Goal: Task Accomplishment & Management: Manage account settings

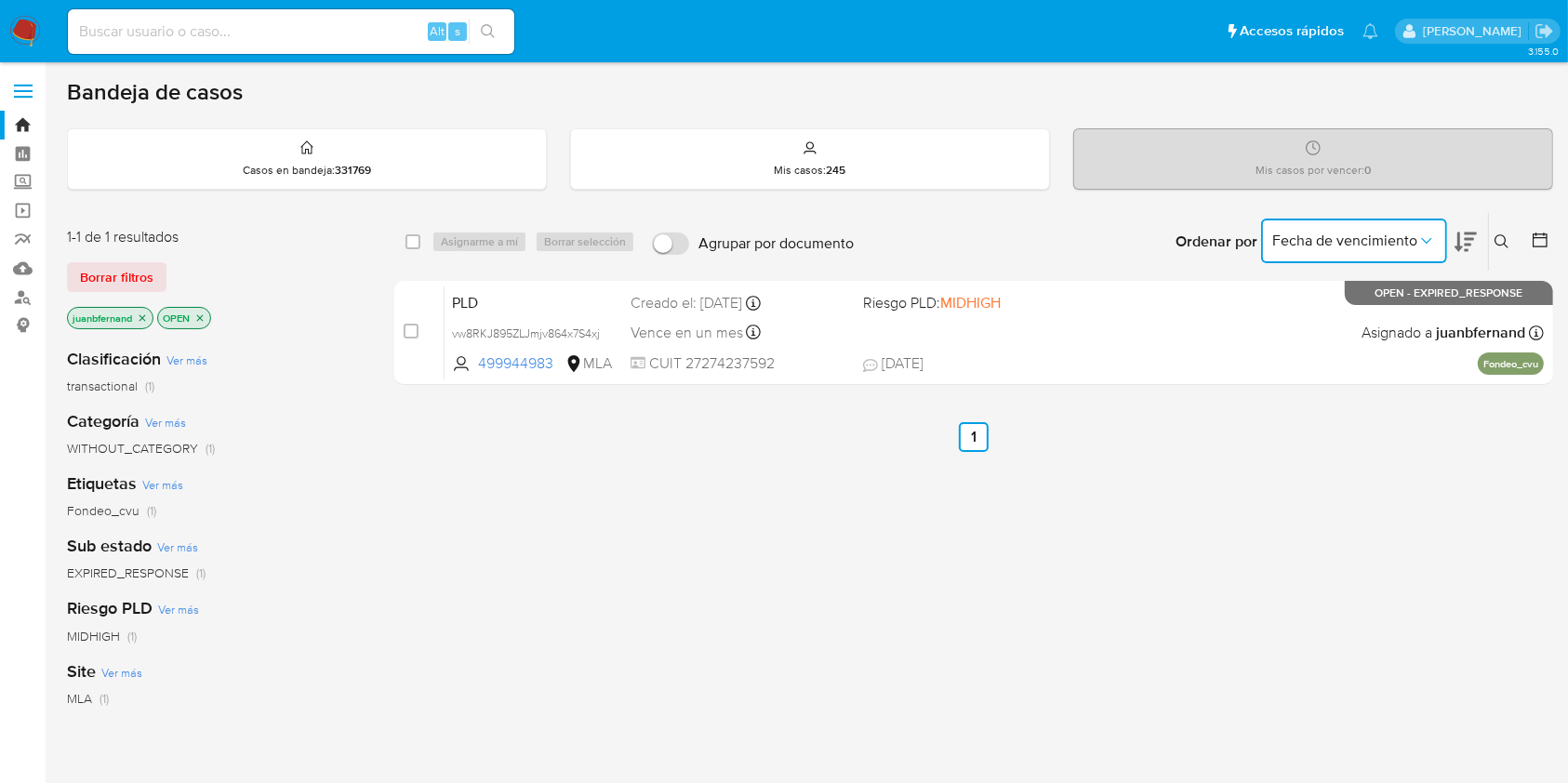
drag, startPoint x: 1378, startPoint y: 234, endPoint x: 1240, endPoint y: 235, distance: 138.0
click at [1377, 234] on span "Fecha de vencimiento" at bounding box center [1345, 241] width 145 height 19
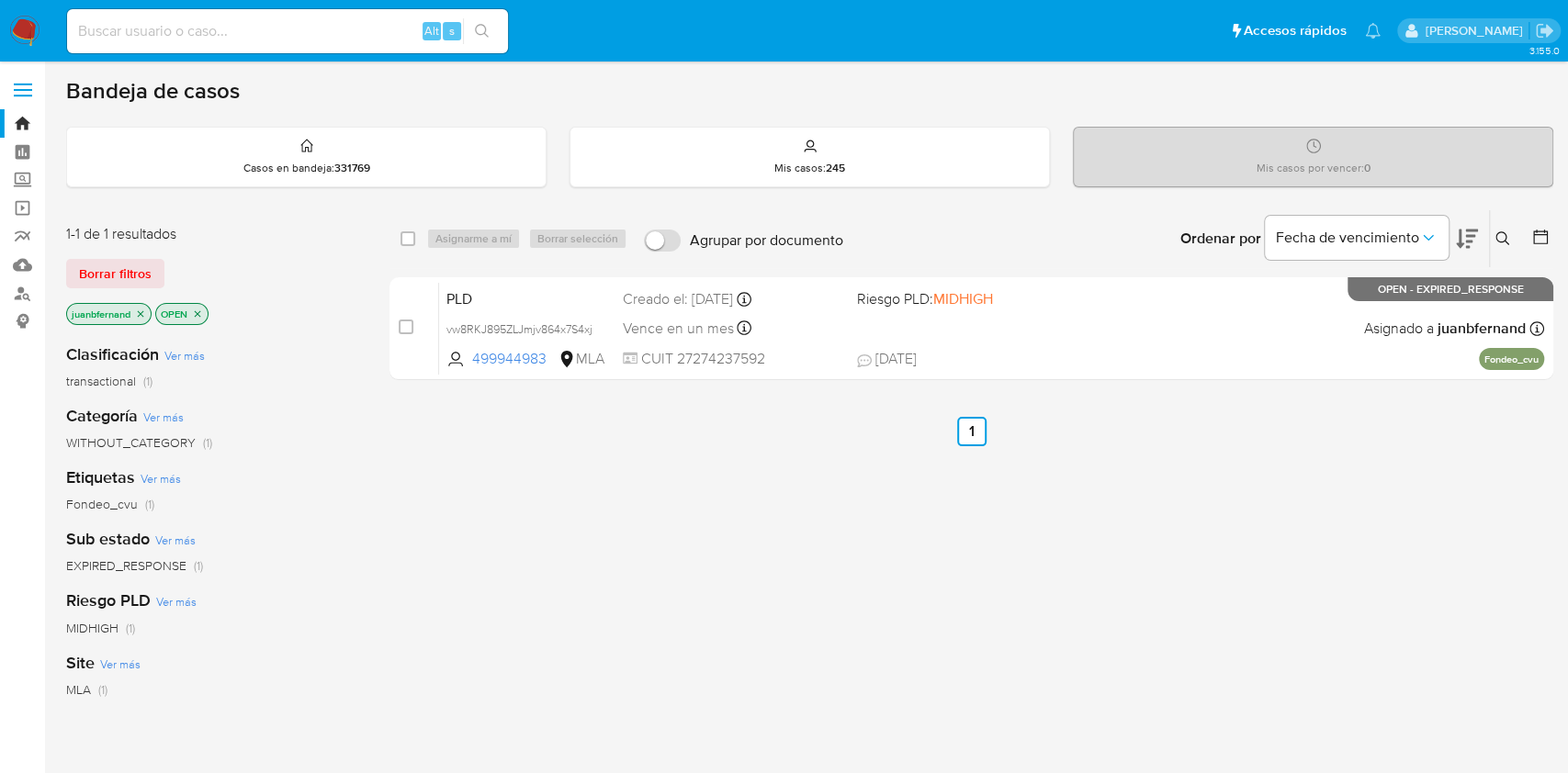
click at [1489, 233] on button at bounding box center [1504, 239] width 30 height 22
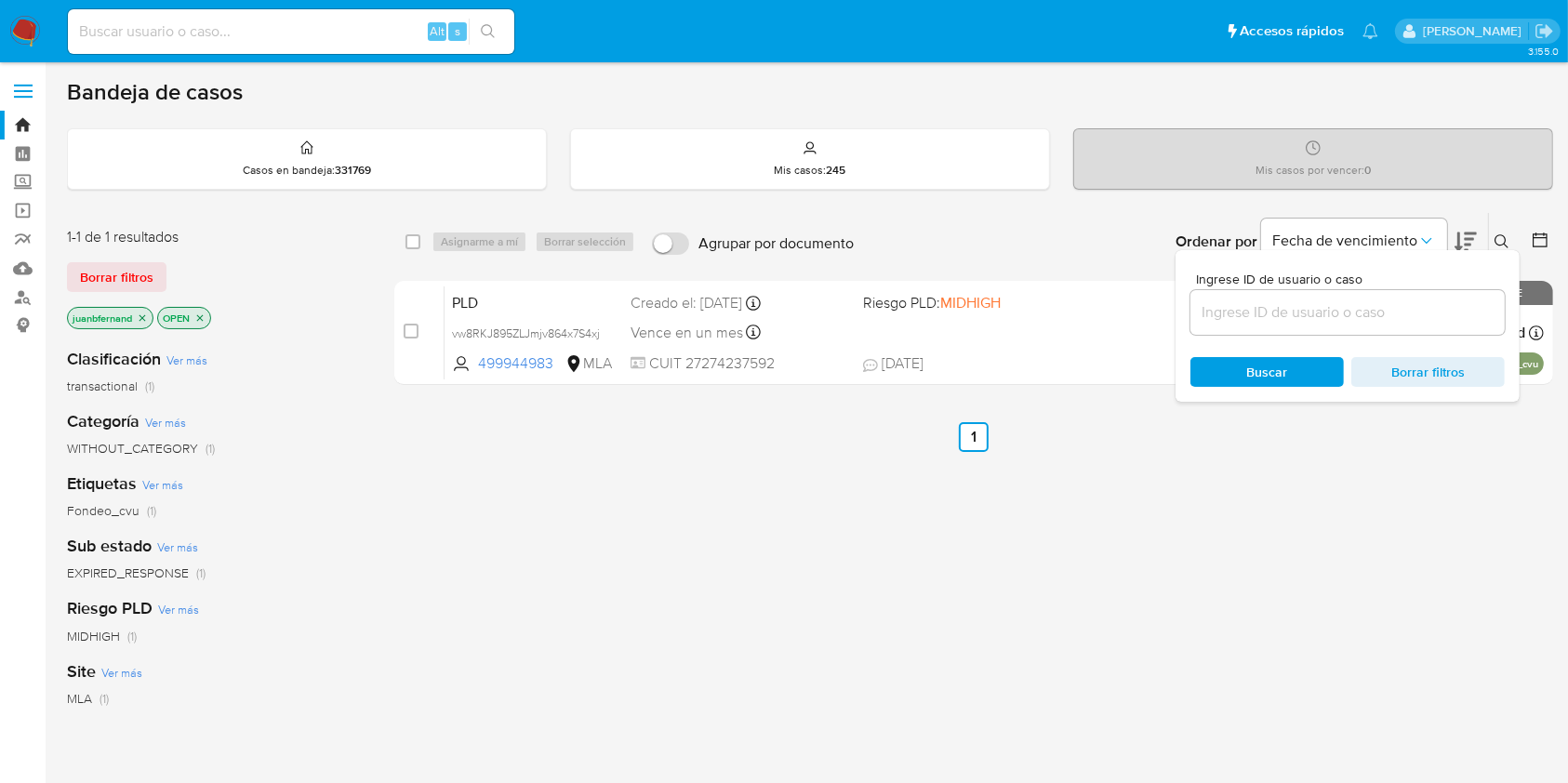
click at [1366, 315] on input at bounding box center [1347, 312] width 314 height 25
paste input "iCIq3YEj3fUrIDbl4vYR3rgB"
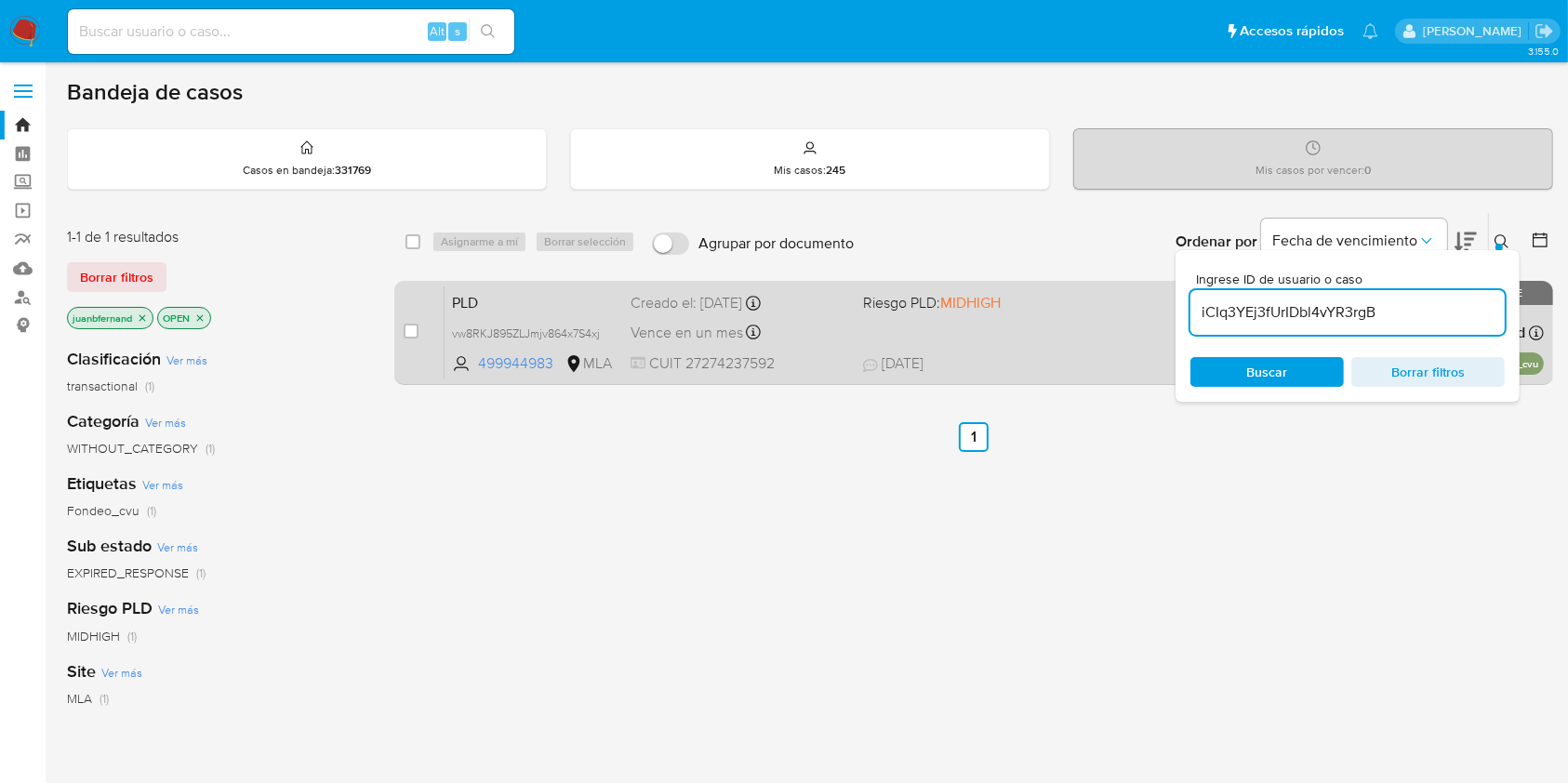
type input "iCIq3YEj3fUrIDbl4vYR3rgB"
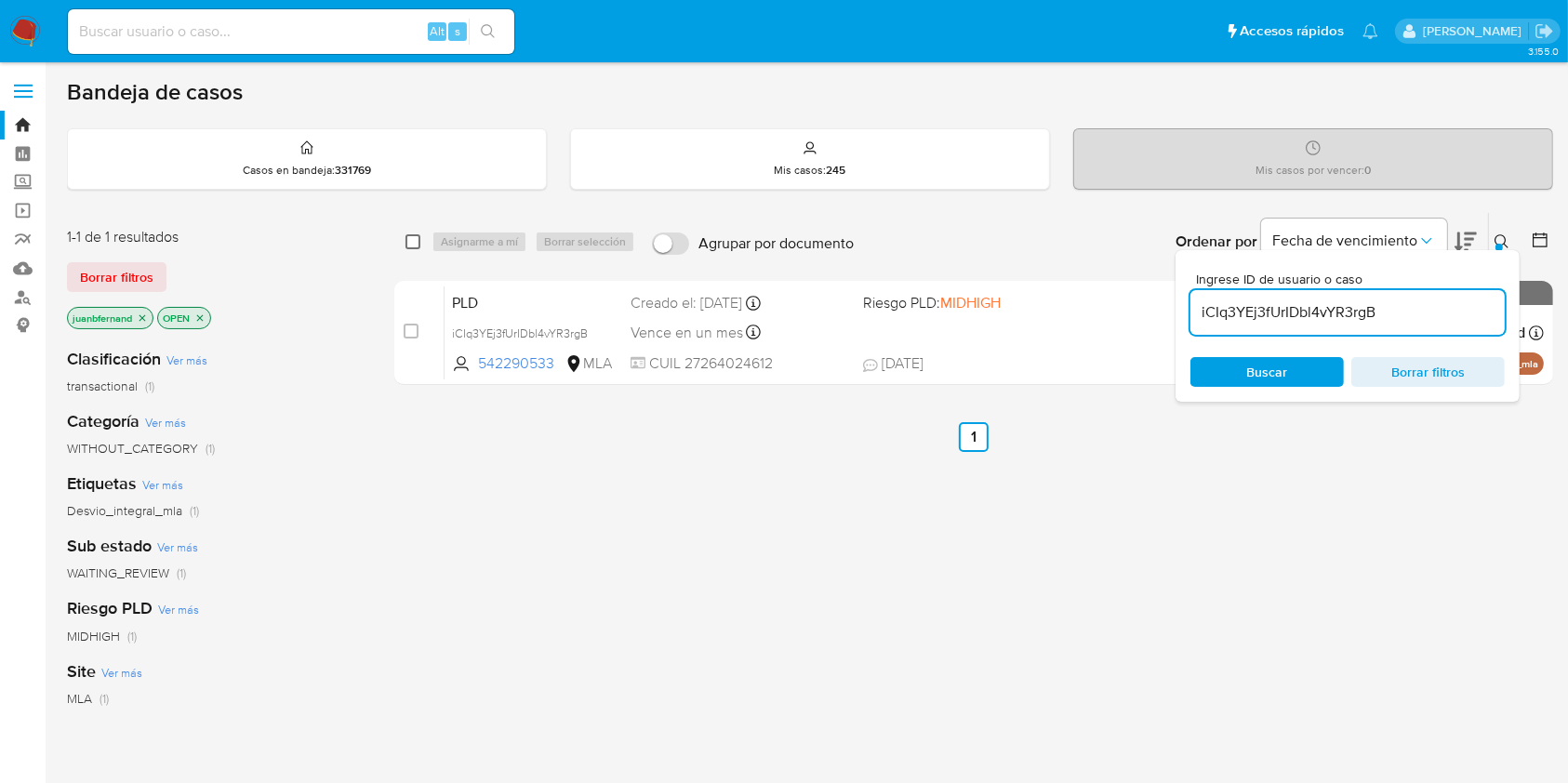
click at [409, 242] on input "checkbox" at bounding box center [412, 242] width 15 height 15
checkbox input "true"
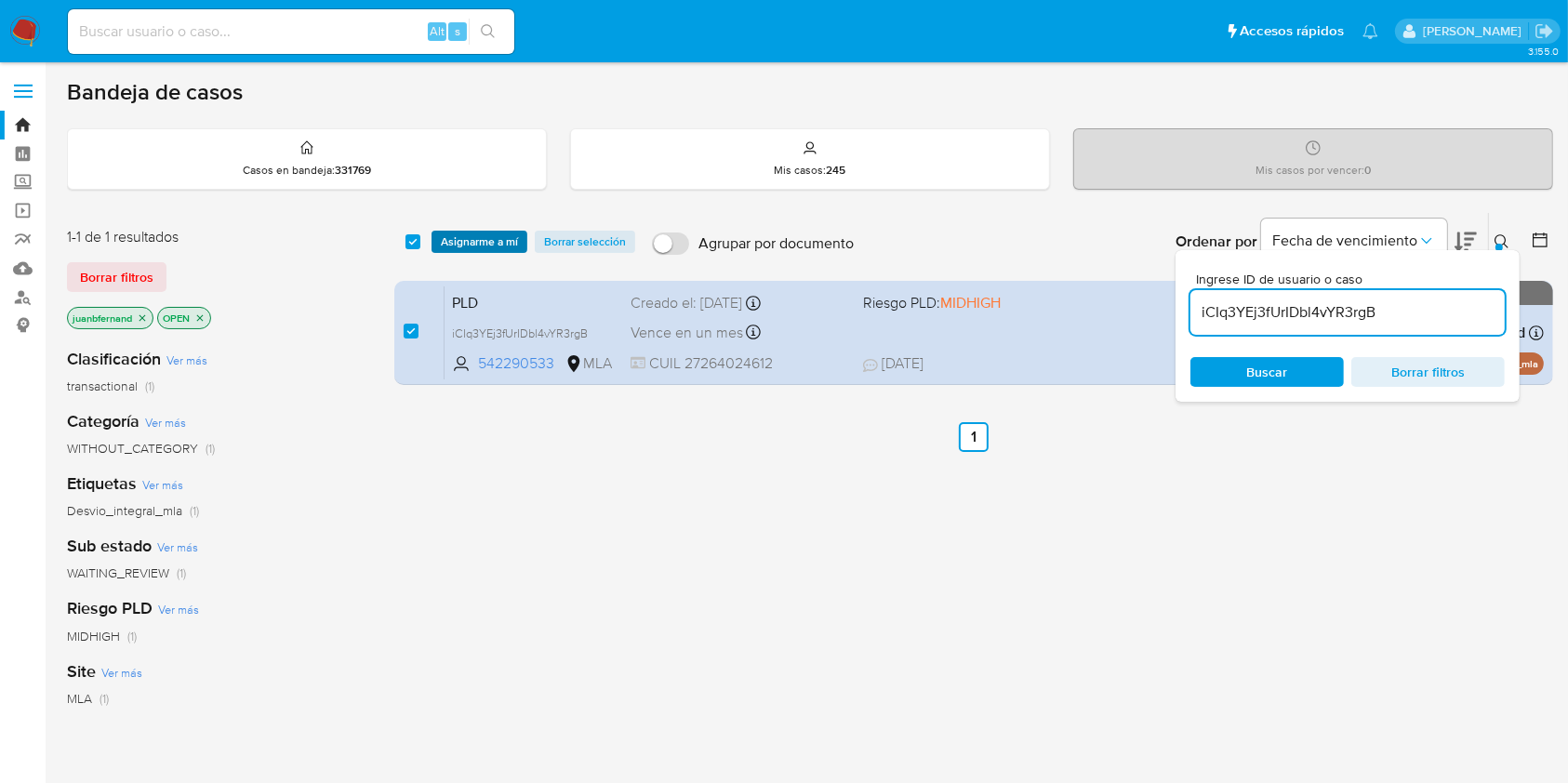
drag, startPoint x: 481, startPoint y: 240, endPoint x: 488, endPoint y: 252, distance: 13.9
click at [483, 240] on span "Asignarme a mí" at bounding box center [479, 242] width 78 height 19
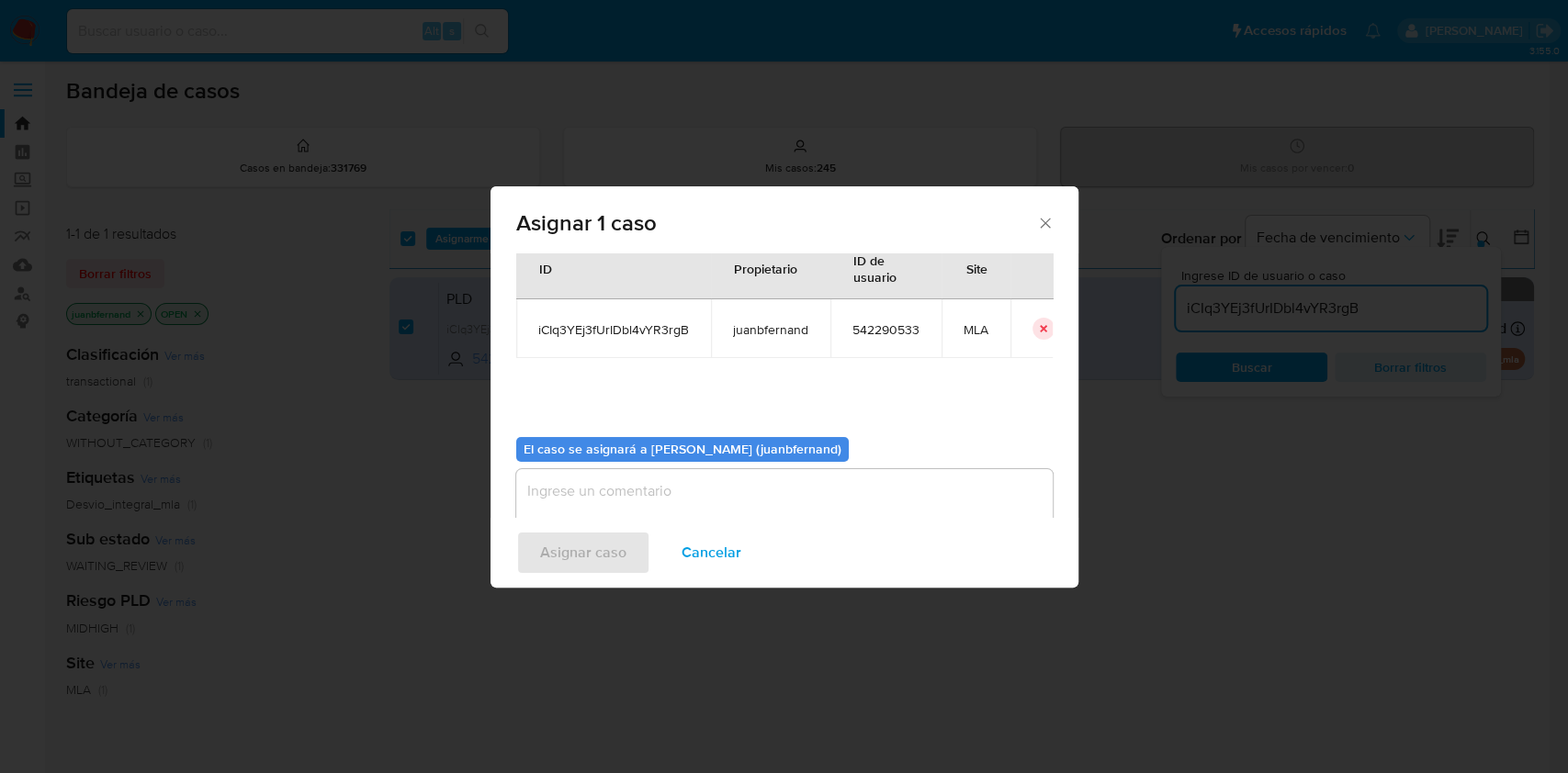
scroll to position [94, 0]
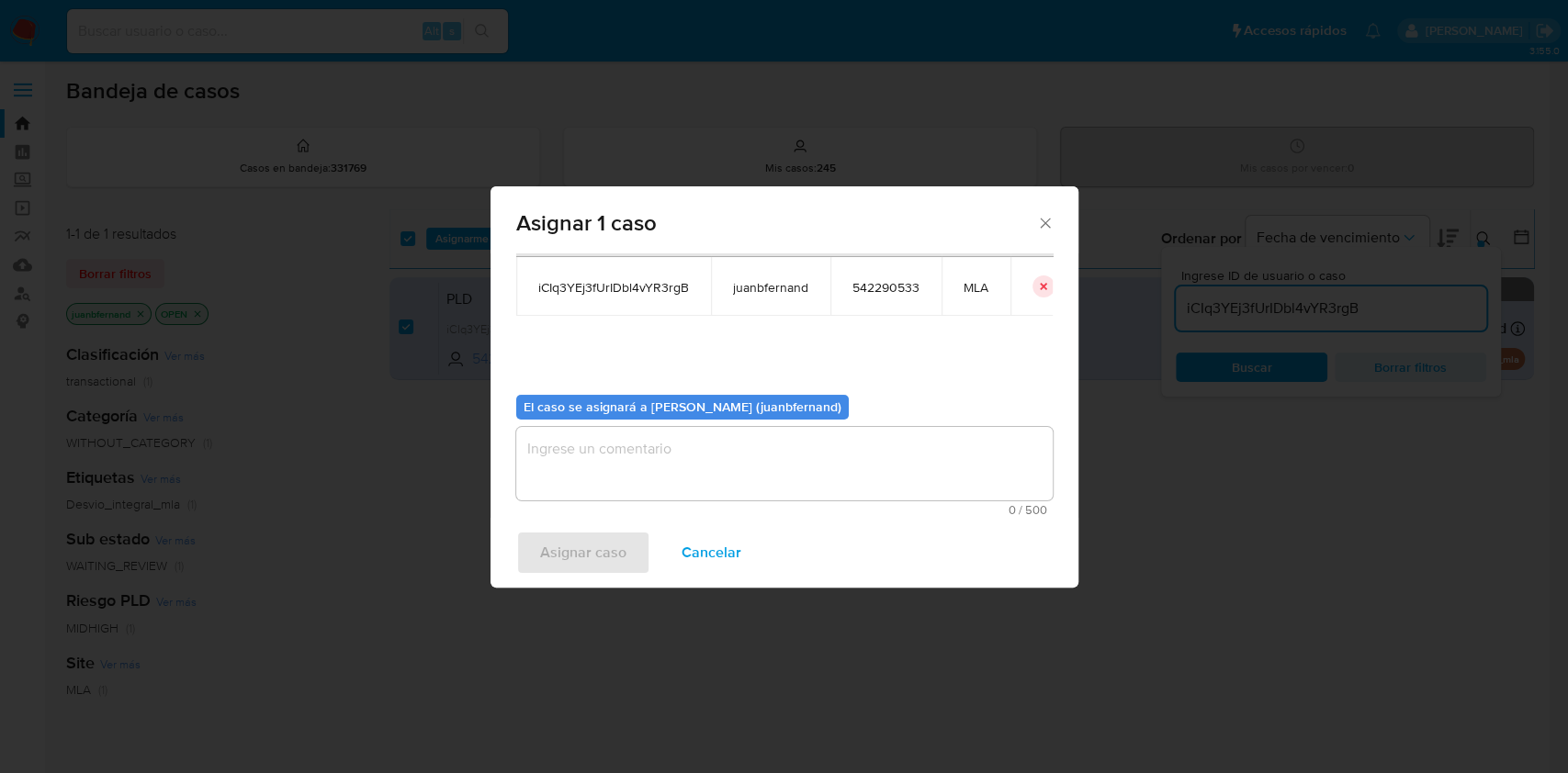
click at [708, 477] on textarea "assign-modal" at bounding box center [784, 464] width 536 height 74
click at [602, 546] on span "Asignar caso" at bounding box center [583, 553] width 86 height 41
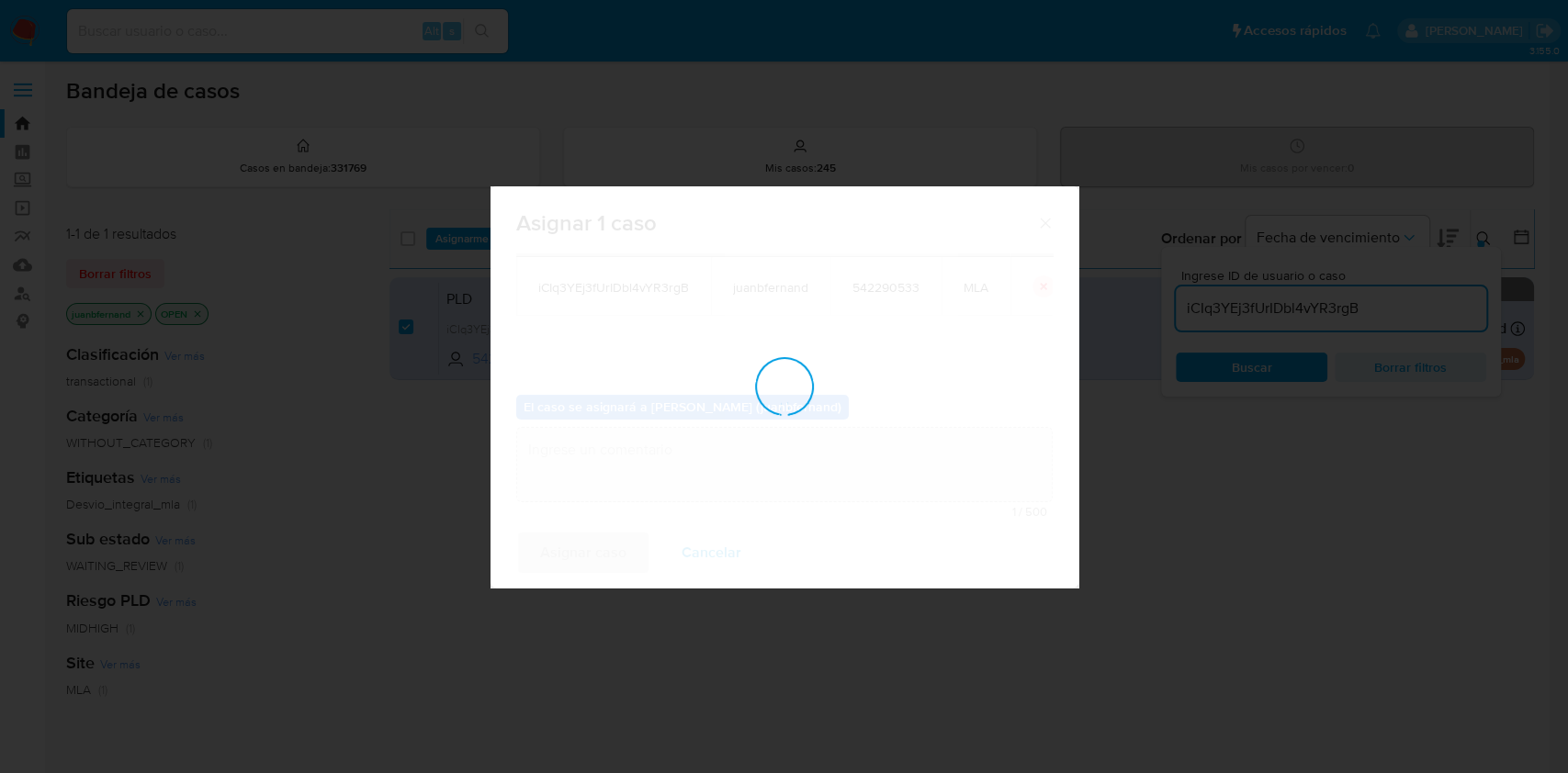
checkbox input "false"
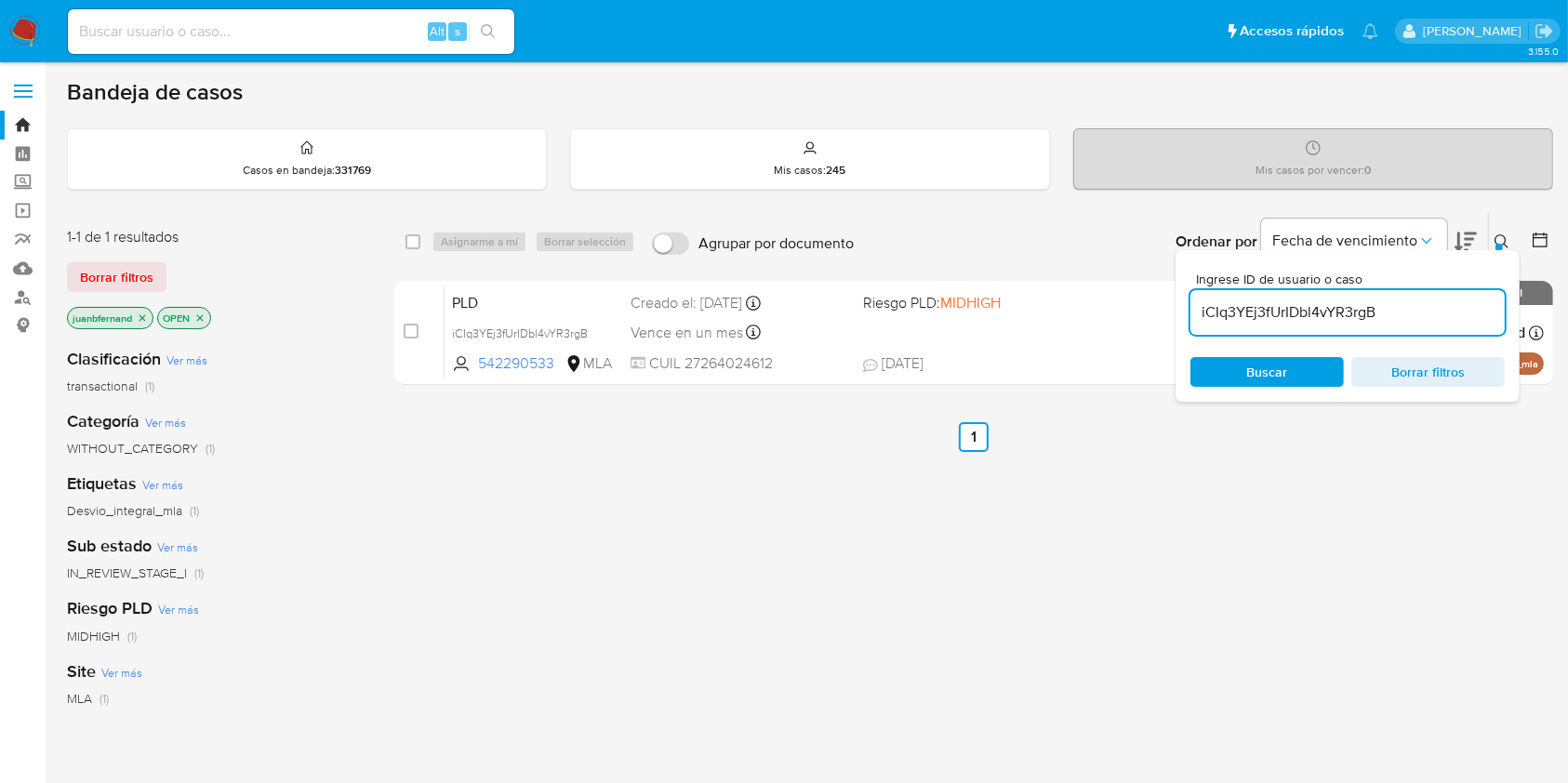
click at [1430, 308] on input "iCIq3YEj3fUrIDbl4vYR3rgB" at bounding box center [1347, 312] width 314 height 25
paste input "IReUPpOnOQAID3eMGkAW0edP"
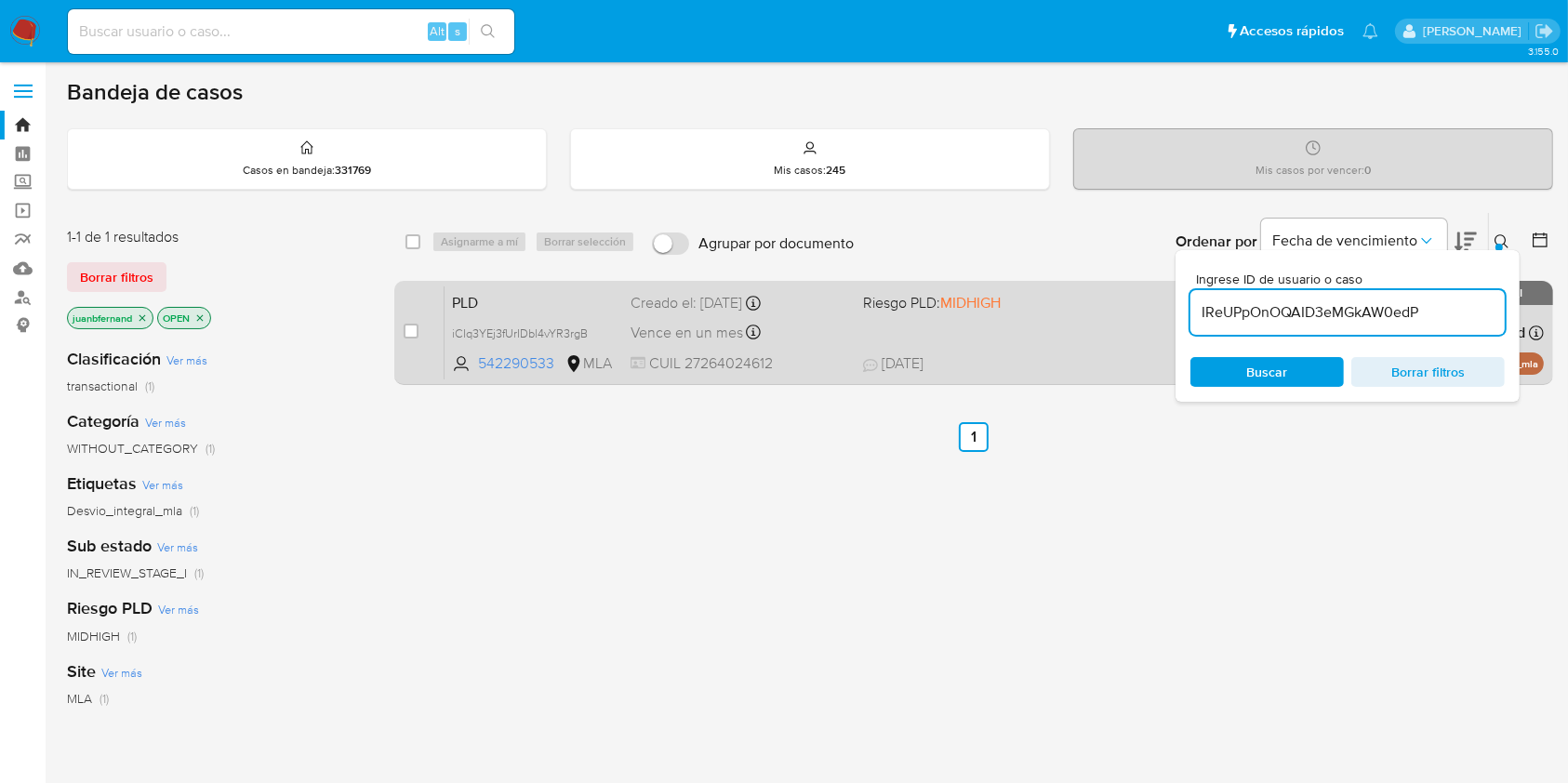
type input "IReUPpOnOQAID3eMGkAW0edP"
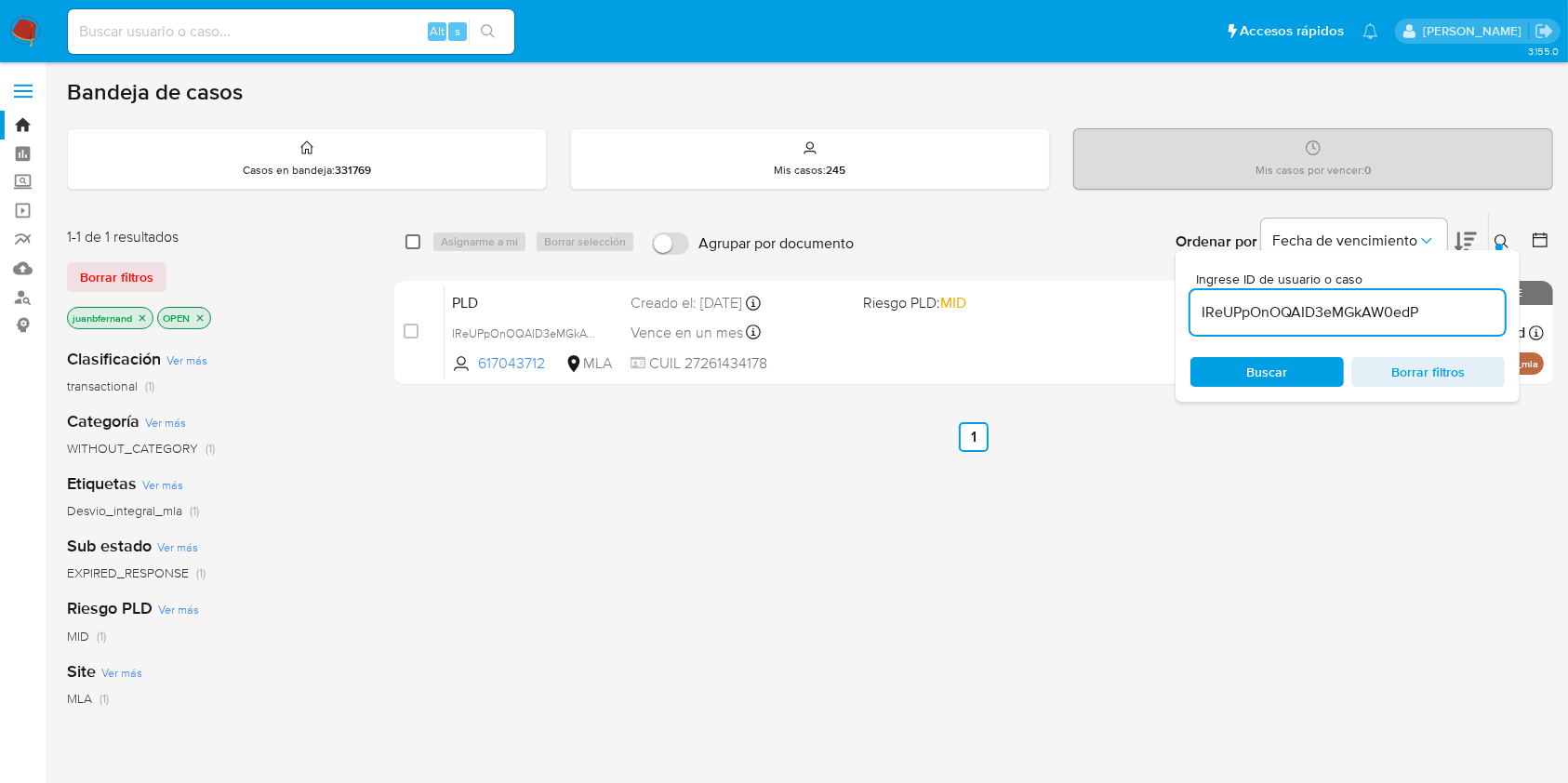
click at [409, 242] on input "checkbox" at bounding box center [412, 242] width 15 height 15
checkbox input "true"
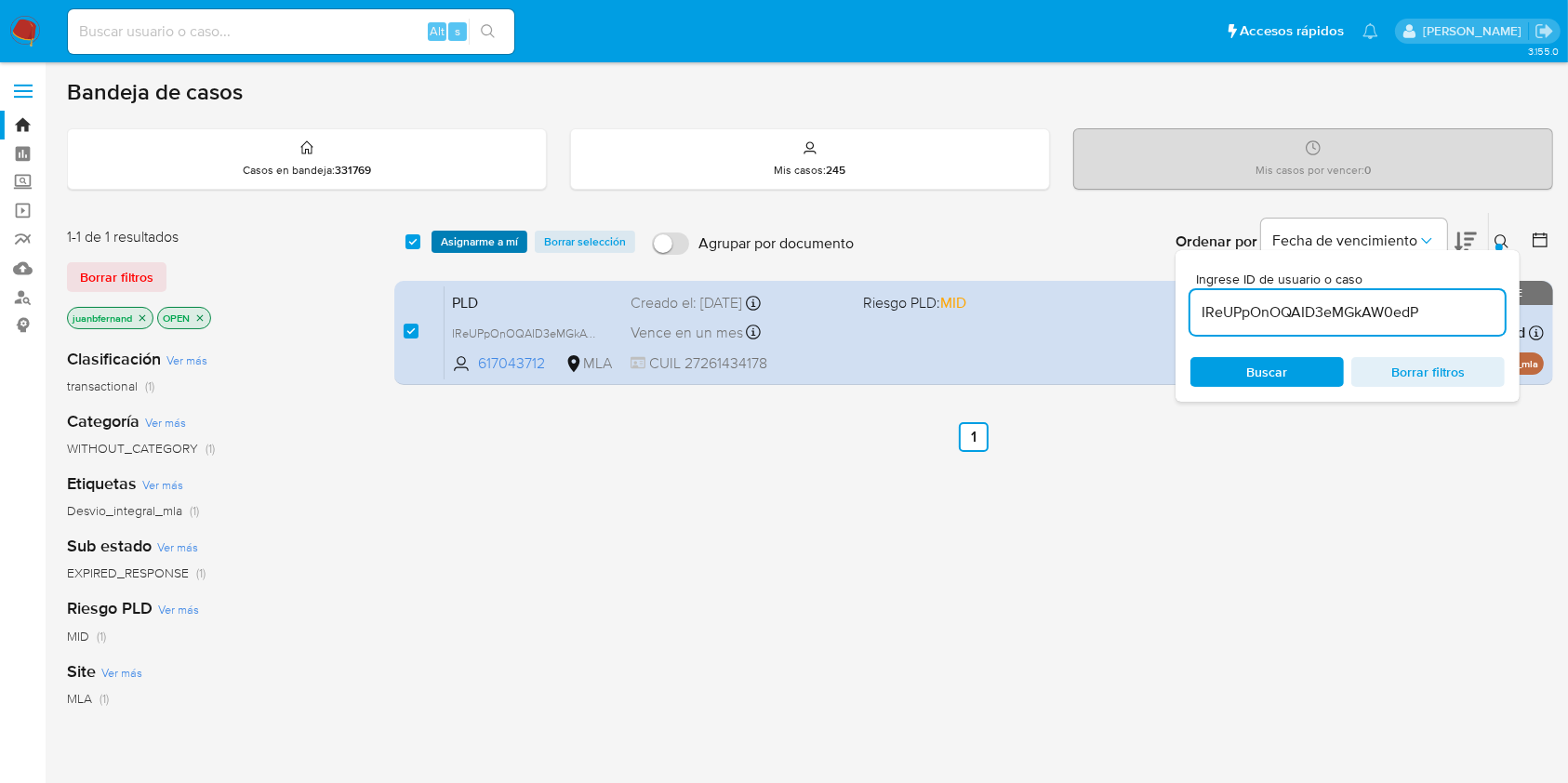
click at [464, 239] on span "Asignarme a mí" at bounding box center [479, 242] width 78 height 19
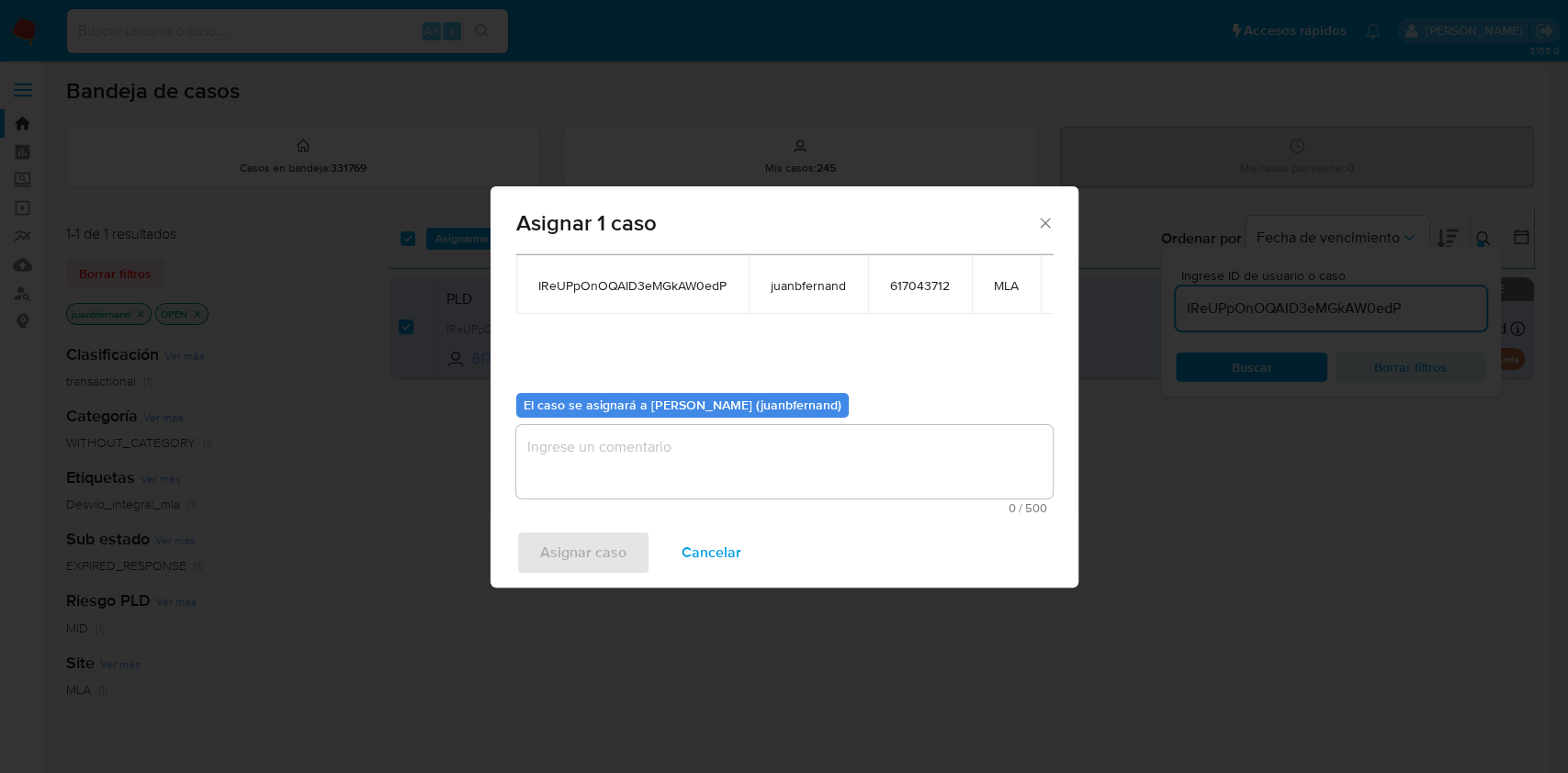
scroll to position [113, 0]
click at [660, 440] on textarea "assign-modal" at bounding box center [784, 462] width 536 height 74
click at [634, 559] on button "Asignar caso" at bounding box center [583, 552] width 134 height 44
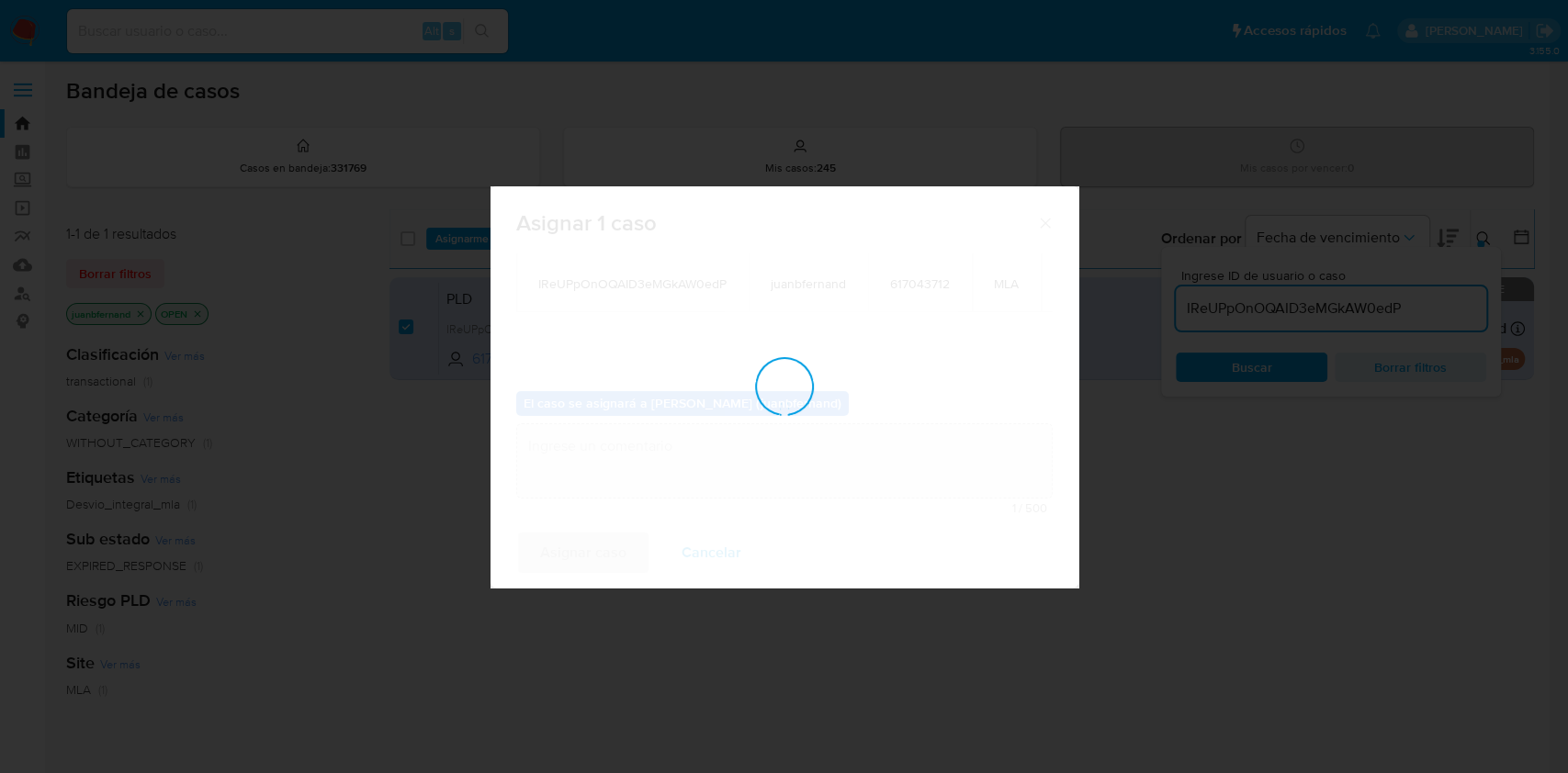
checkbox input "false"
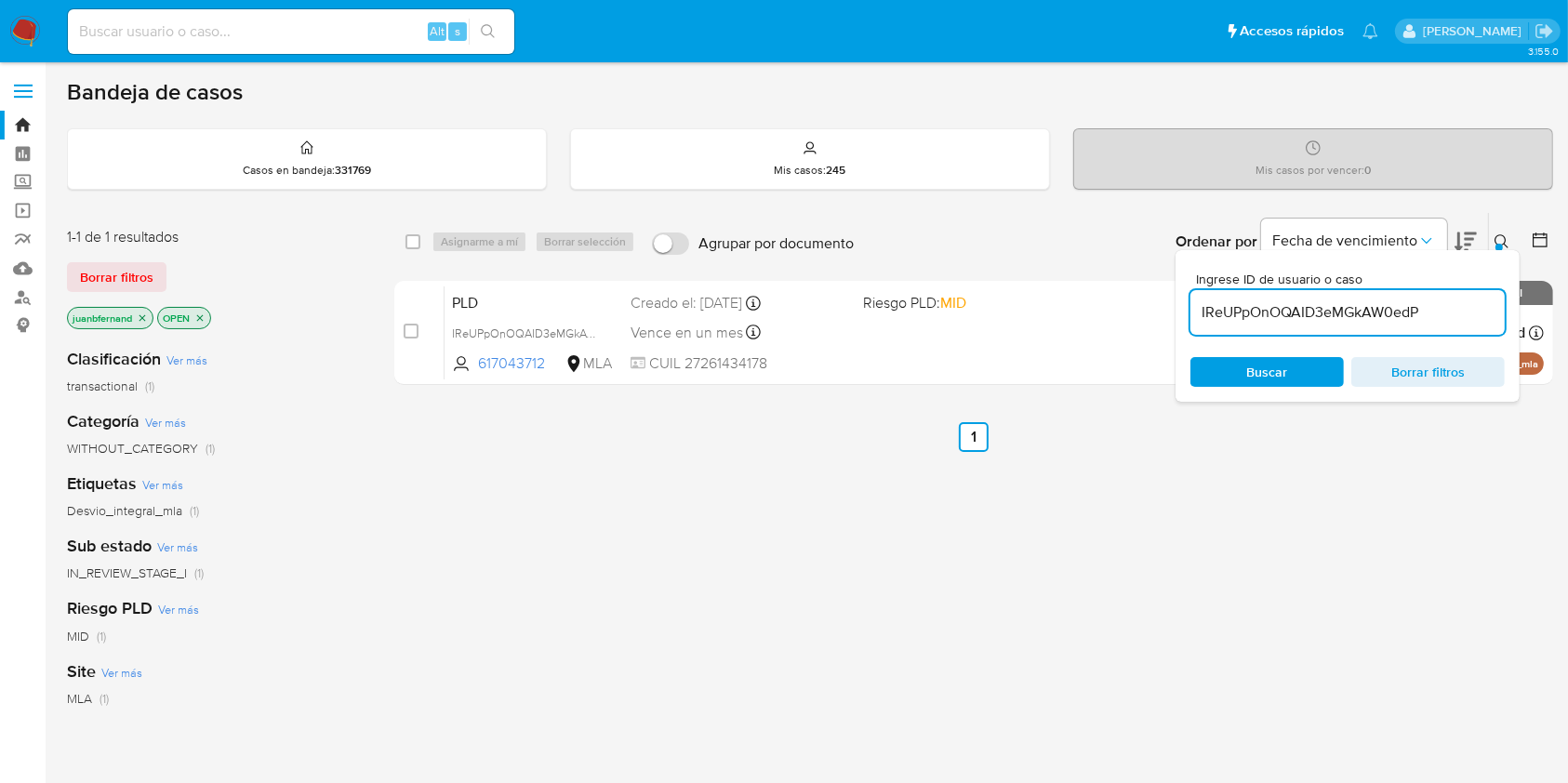
click at [1469, 309] on input "IReUPpOnOQAID3eMGkAW0edP" at bounding box center [1347, 312] width 314 height 25
paste input "iubimBCLgaKM06l0dH1I7maX"
type input "iubimBCLgaKM06l0dH1I7maX"
click at [412, 241] on input "checkbox" at bounding box center [412, 242] width 15 height 15
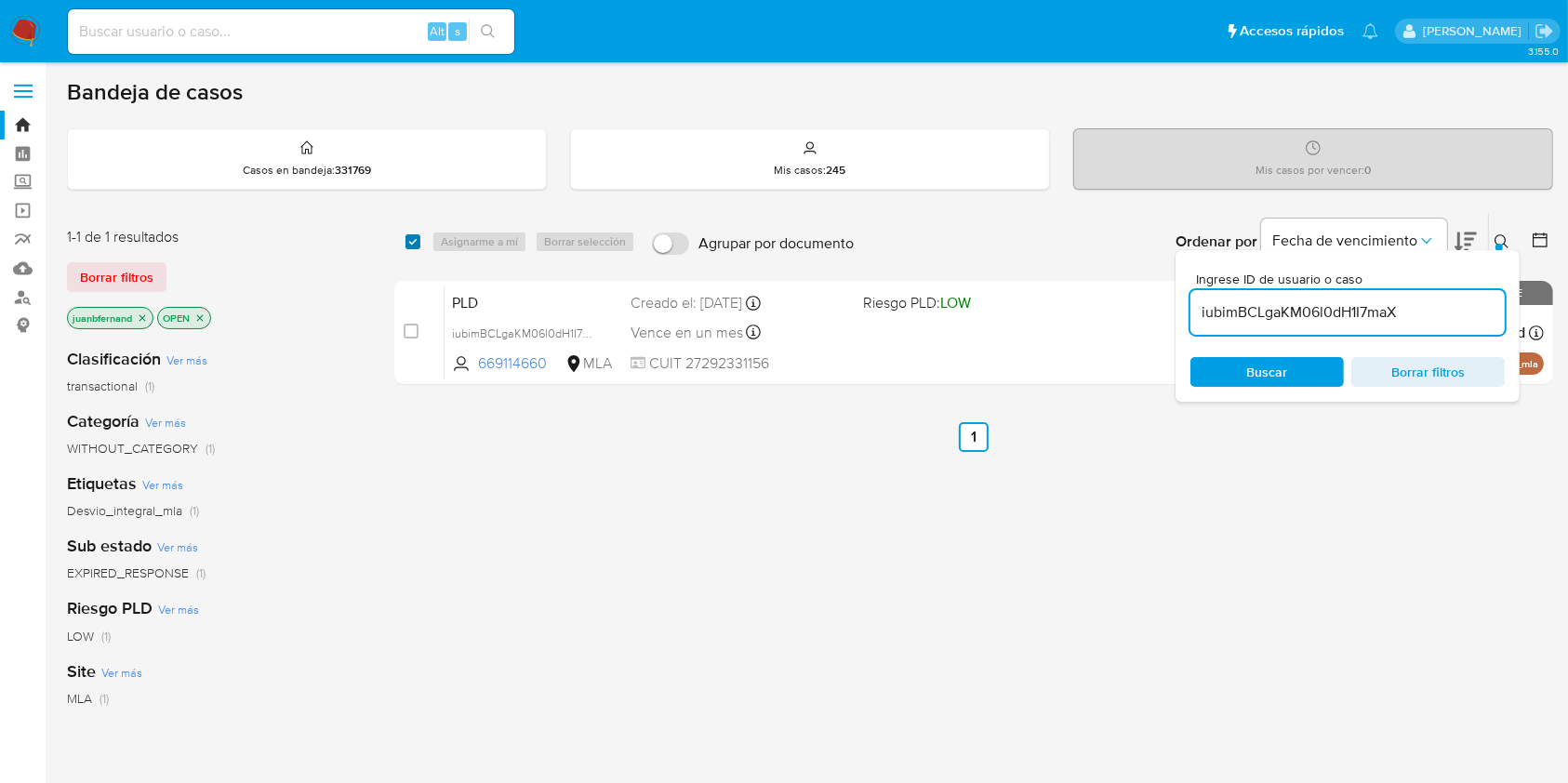
checkbox input "true"
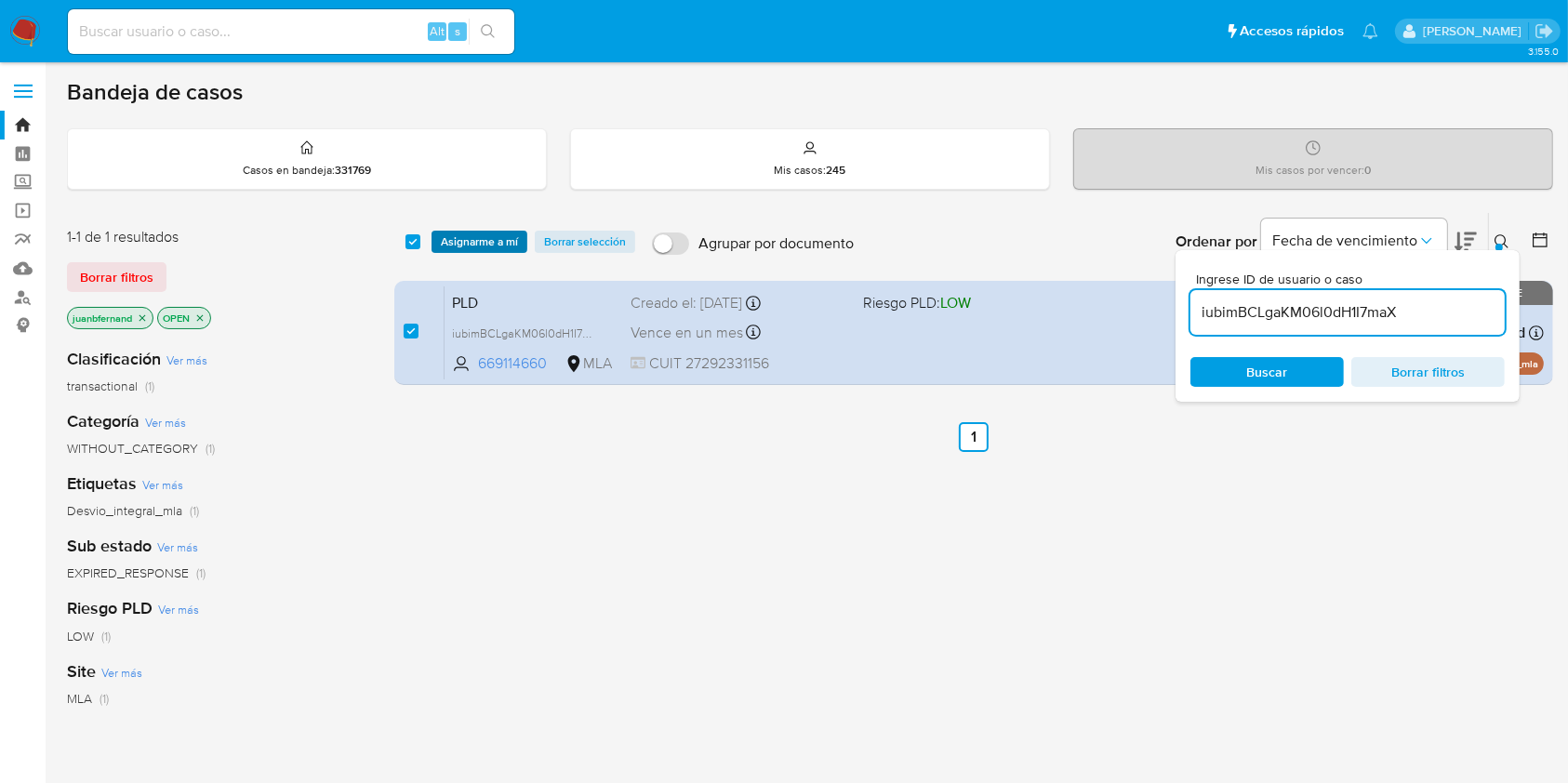
click at [491, 241] on span "Asignarme a mí" at bounding box center [479, 242] width 78 height 19
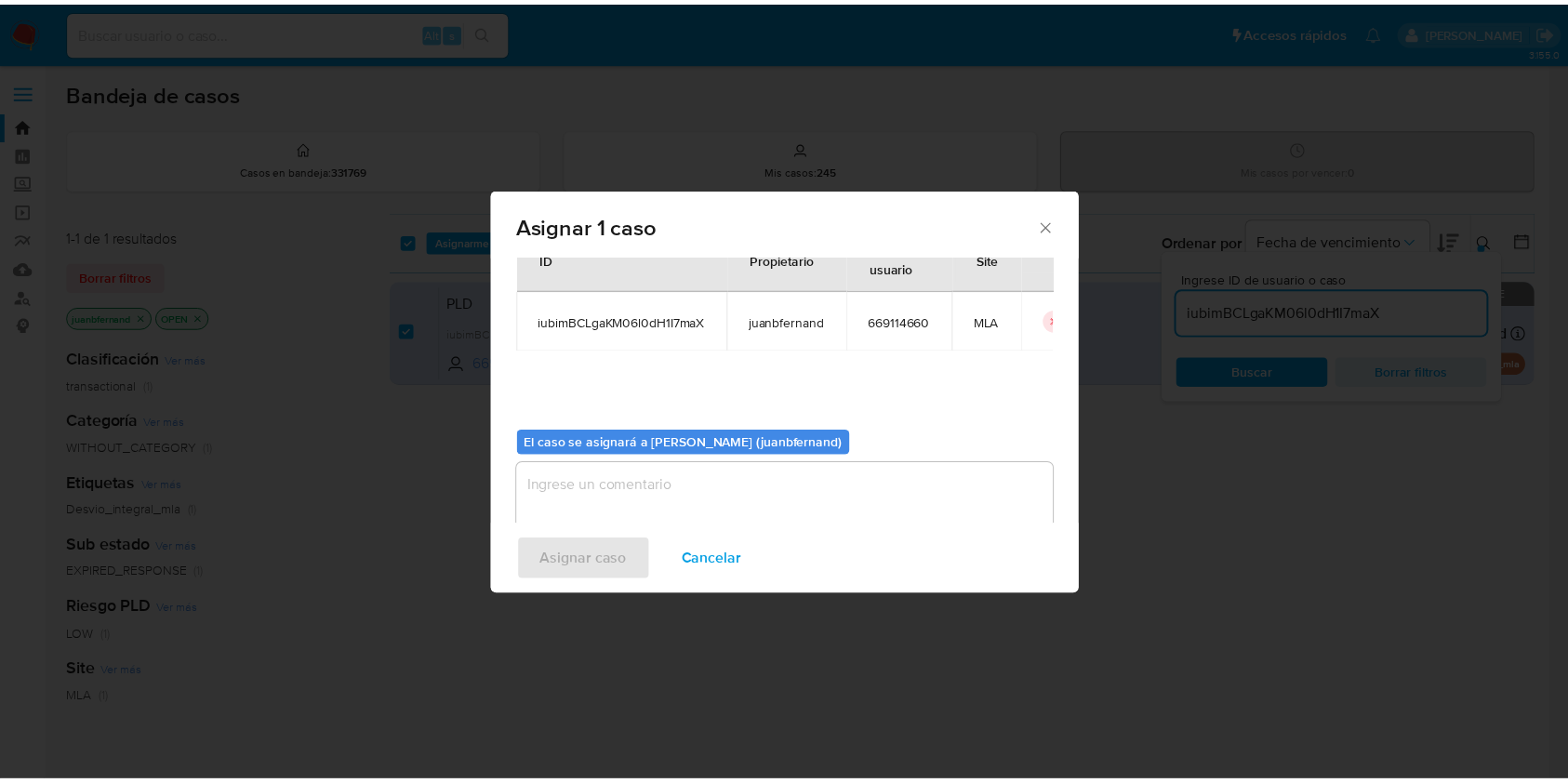
scroll to position [95, 0]
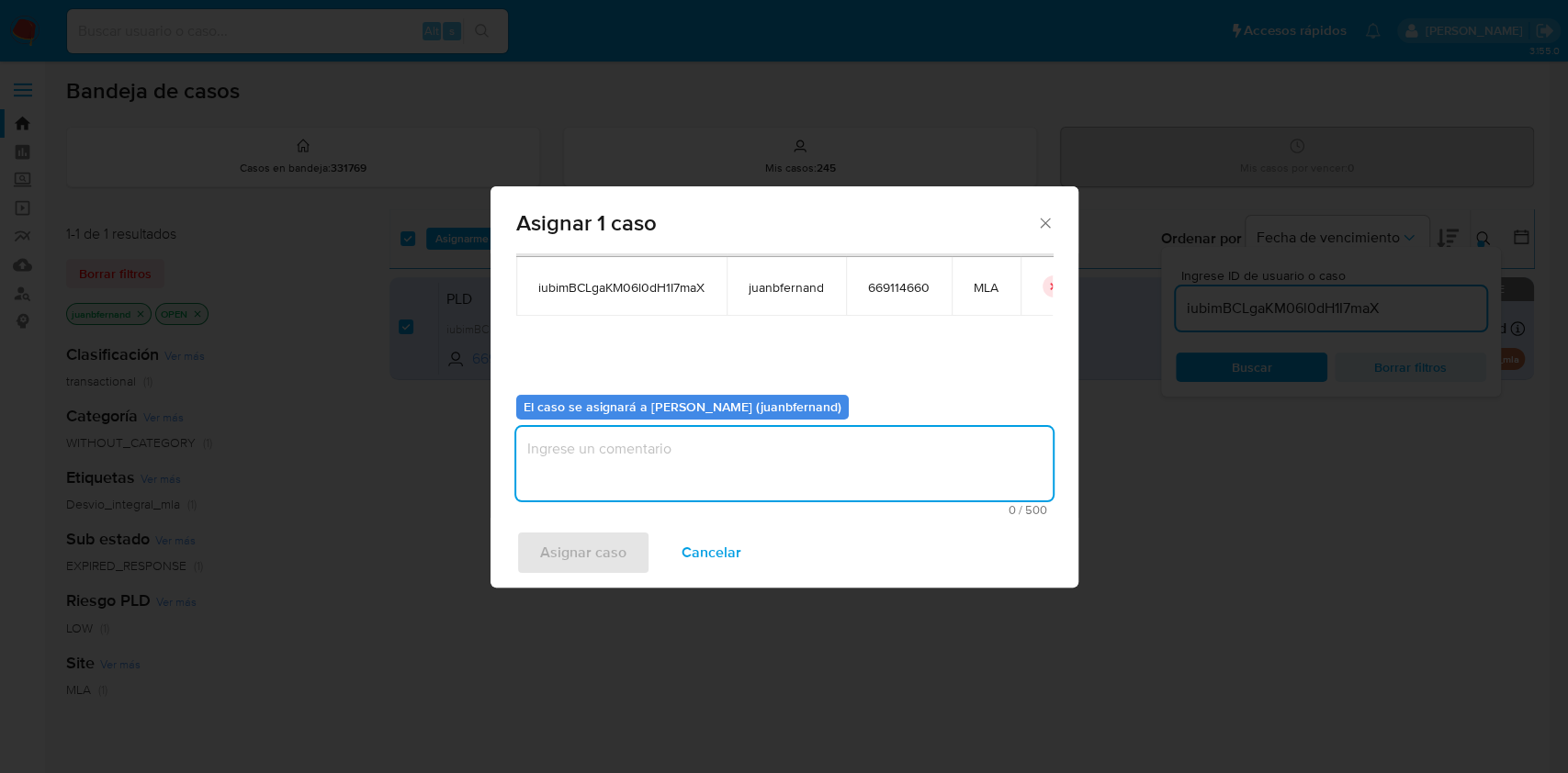
drag, startPoint x: 758, startPoint y: 474, endPoint x: 737, endPoint y: 503, distance: 35.8
click at [759, 476] on textarea "assign-modal" at bounding box center [784, 464] width 536 height 74
click at [531, 557] on button "Asignar caso" at bounding box center [583, 552] width 134 height 44
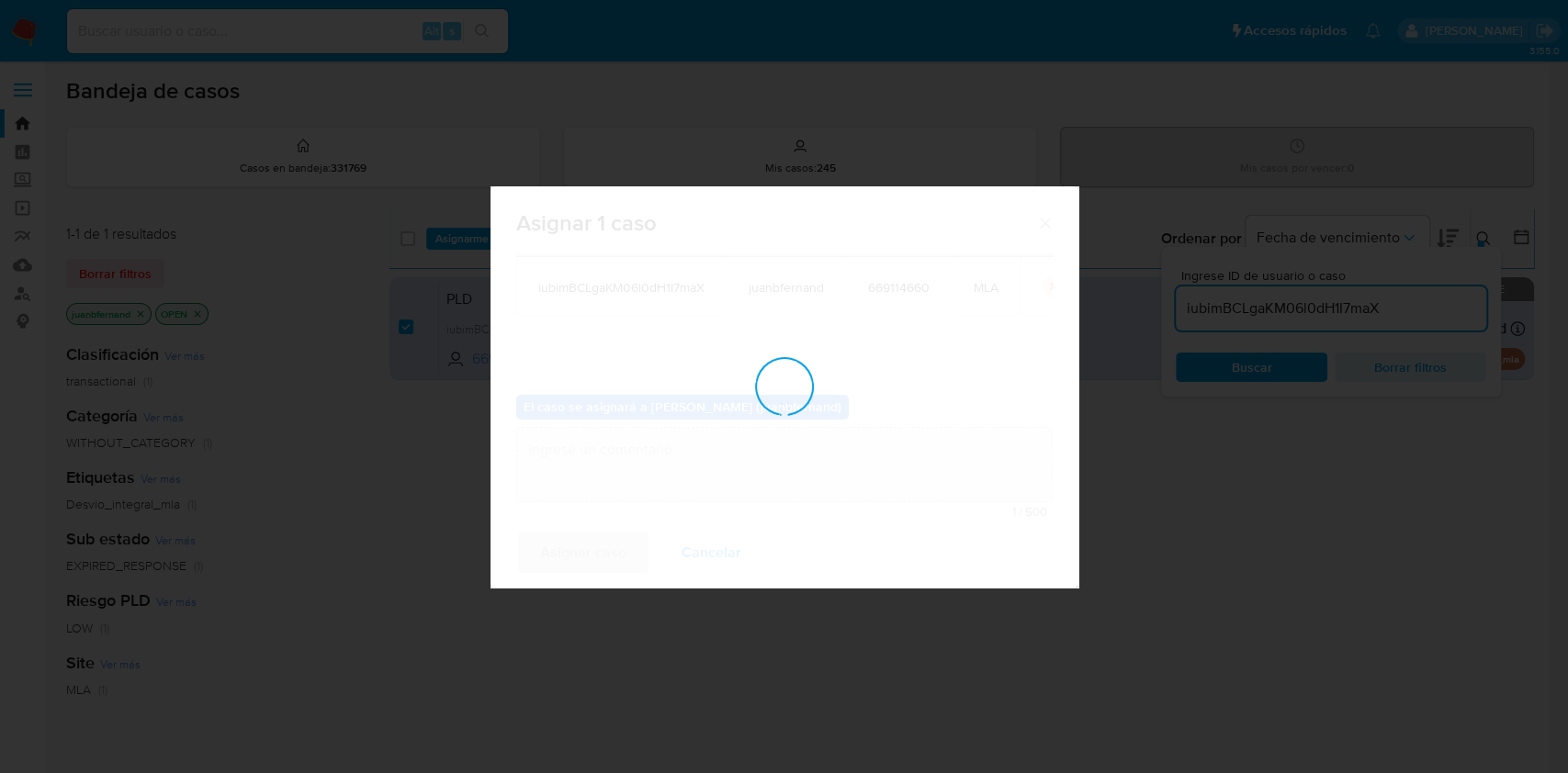
checkbox input "false"
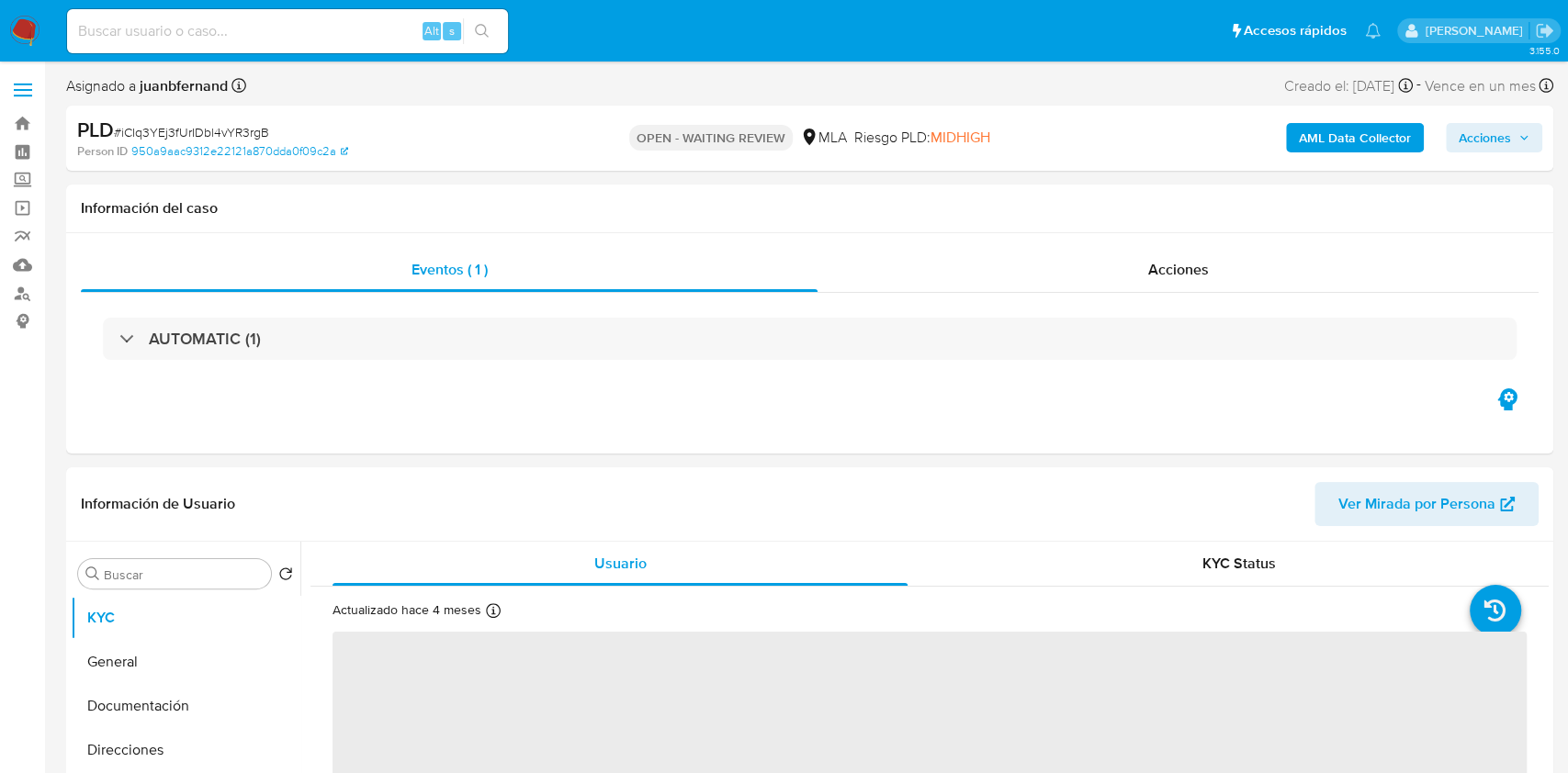
select select "10"
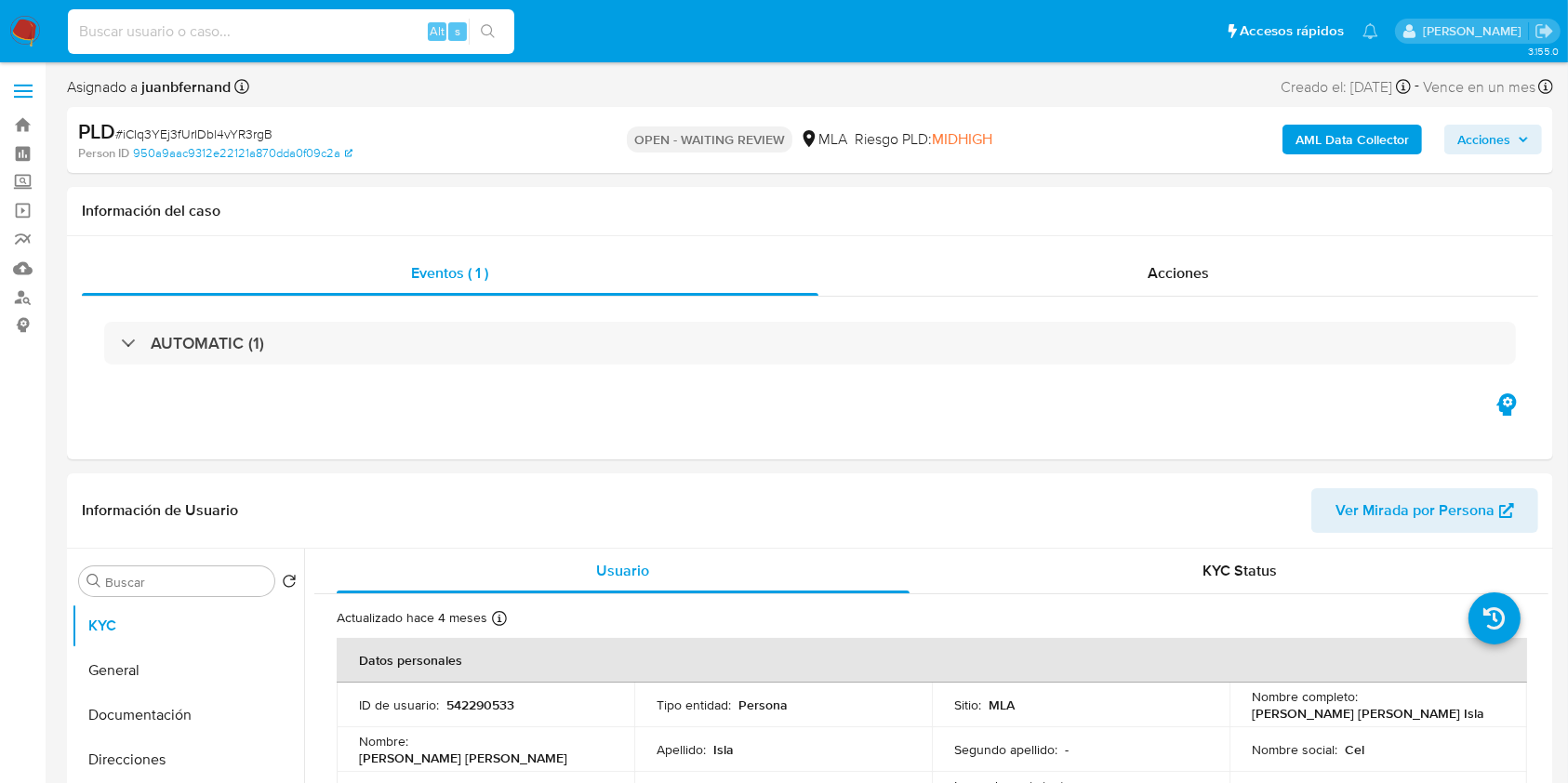
click at [360, 38] on input at bounding box center [291, 31] width 447 height 25
paste input "iCIq3YEj3fUrIDbl4vYR3rgB"
click at [467, 33] on input "iCIq3YEj3fUrIDbl4vYR3rgB" at bounding box center [291, 31] width 447 height 25
type input "iCIq3YEj3fUrIDbl4vYR3rgB"
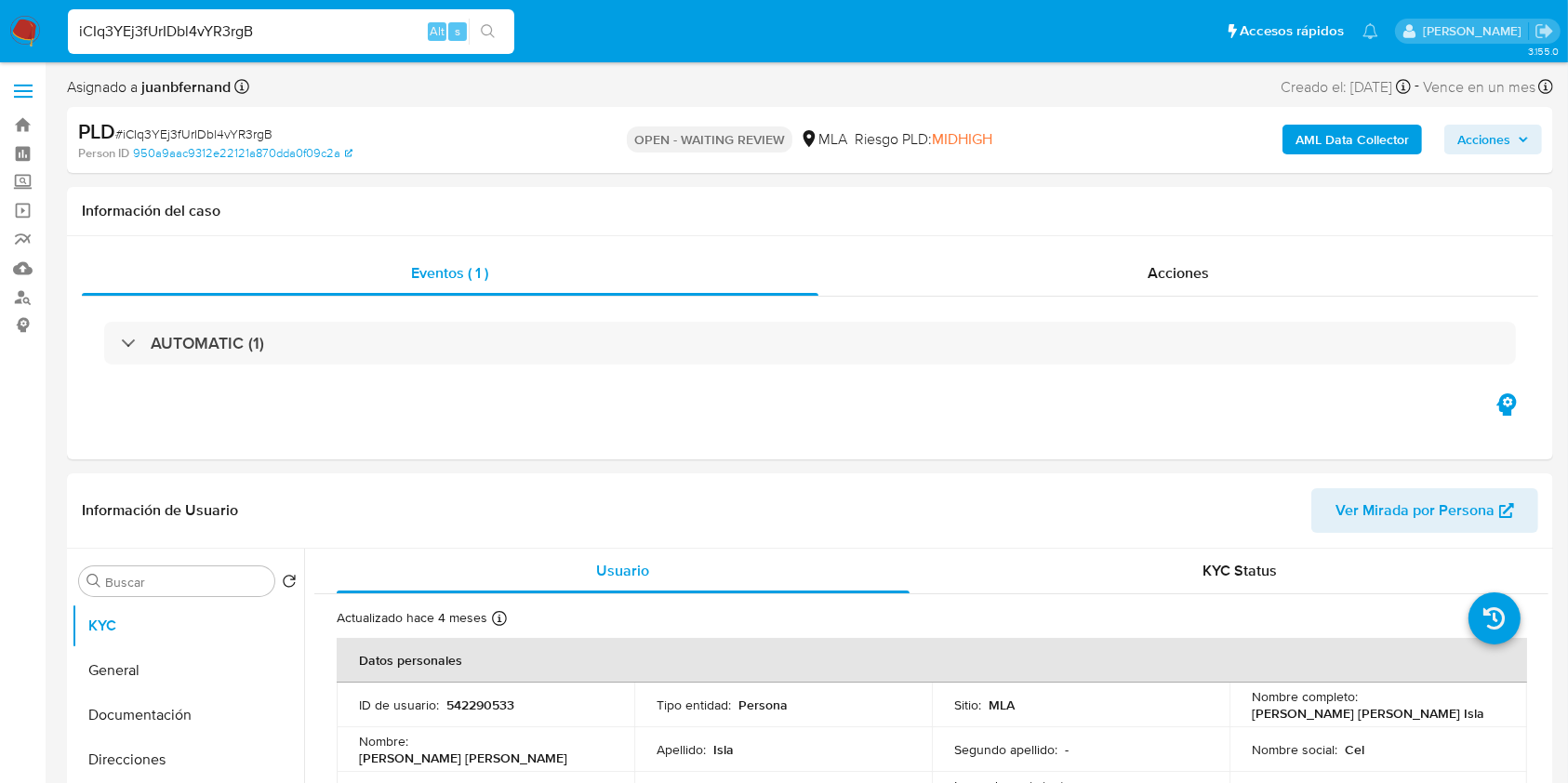
click at [492, 26] on icon "search-icon" at bounding box center [488, 31] width 15 height 15
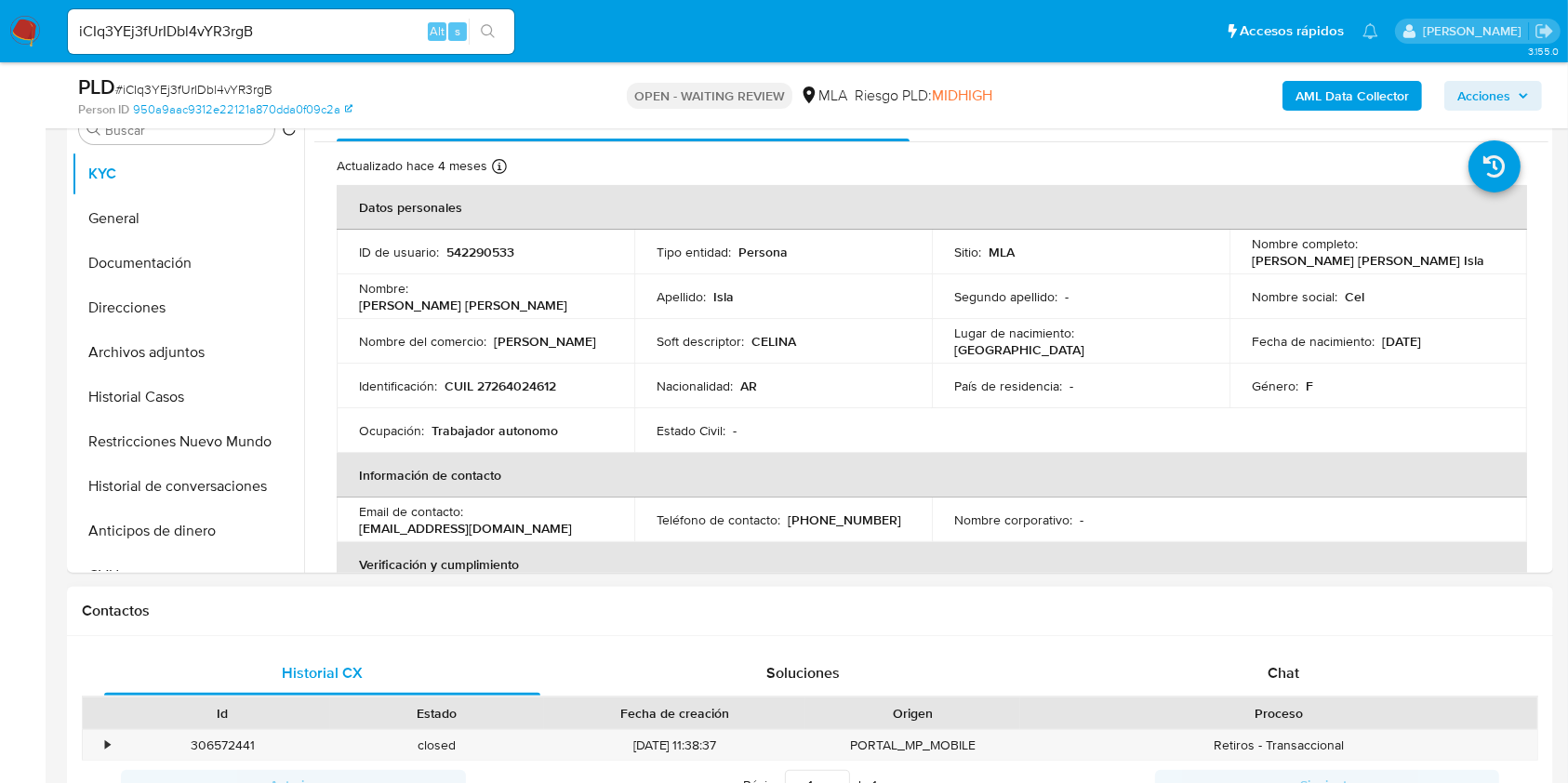
scroll to position [620, 0]
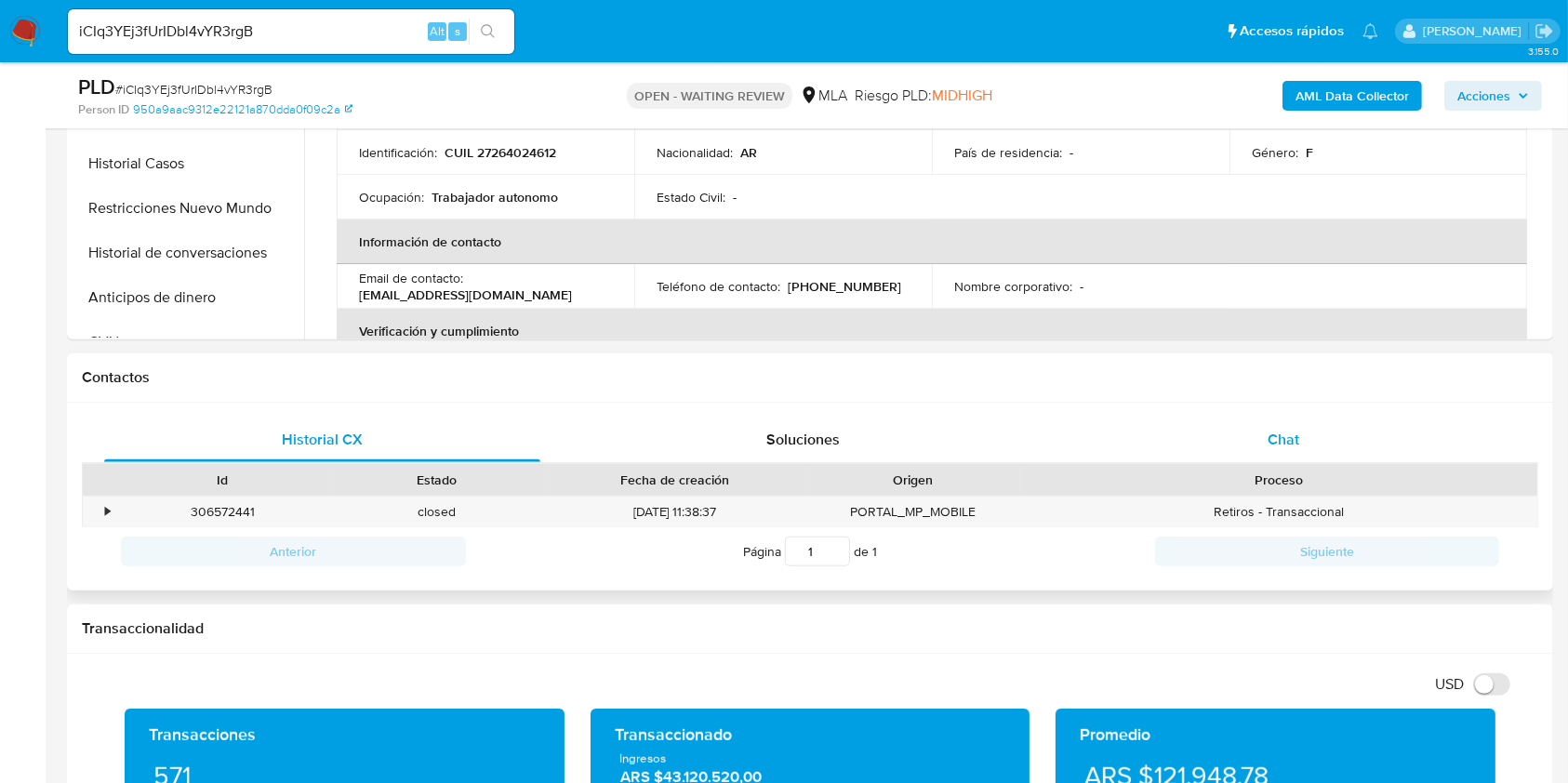
click at [1308, 450] on div "Chat" at bounding box center [1283, 439] width 436 height 44
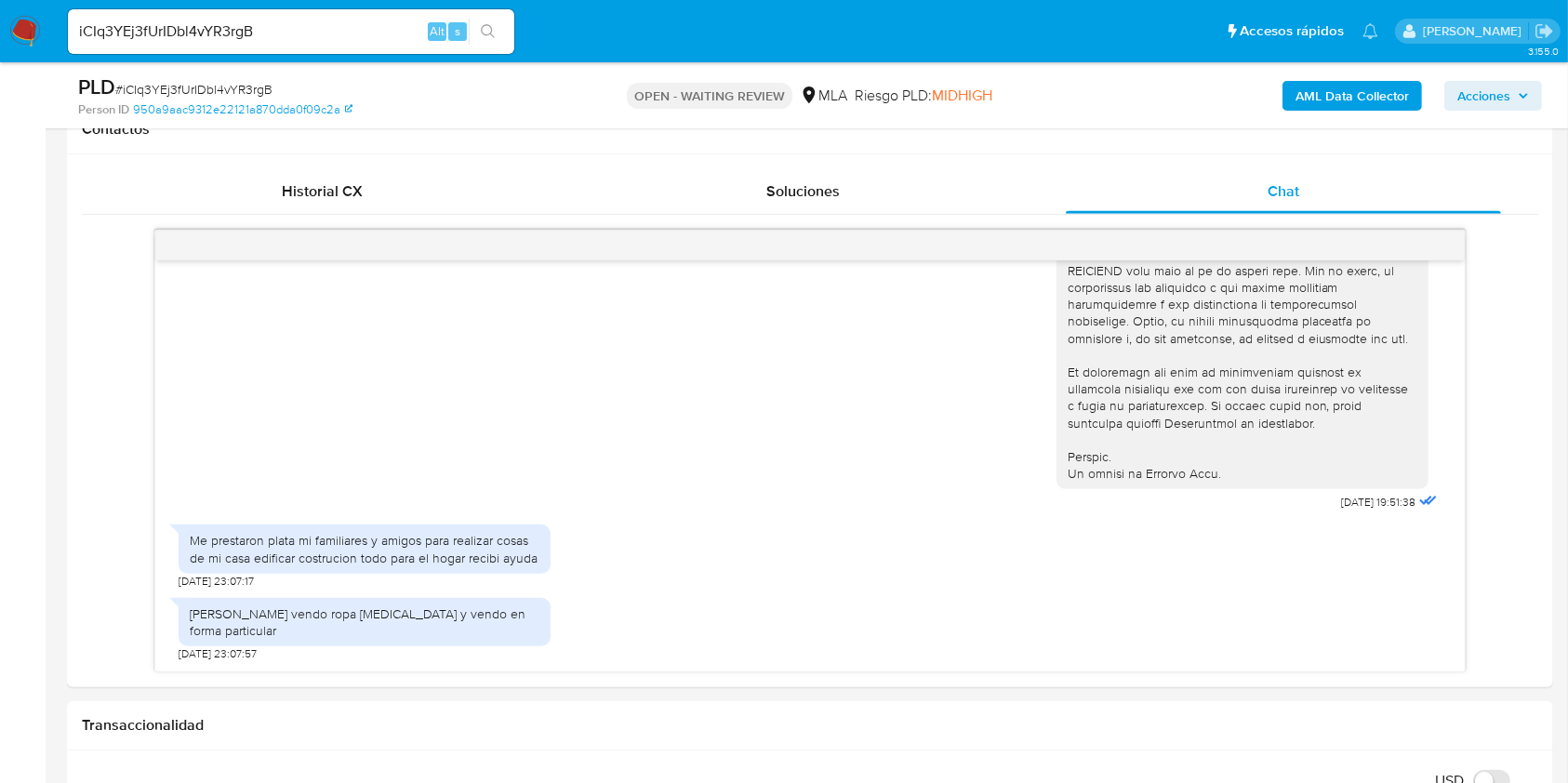
scroll to position [372, 0]
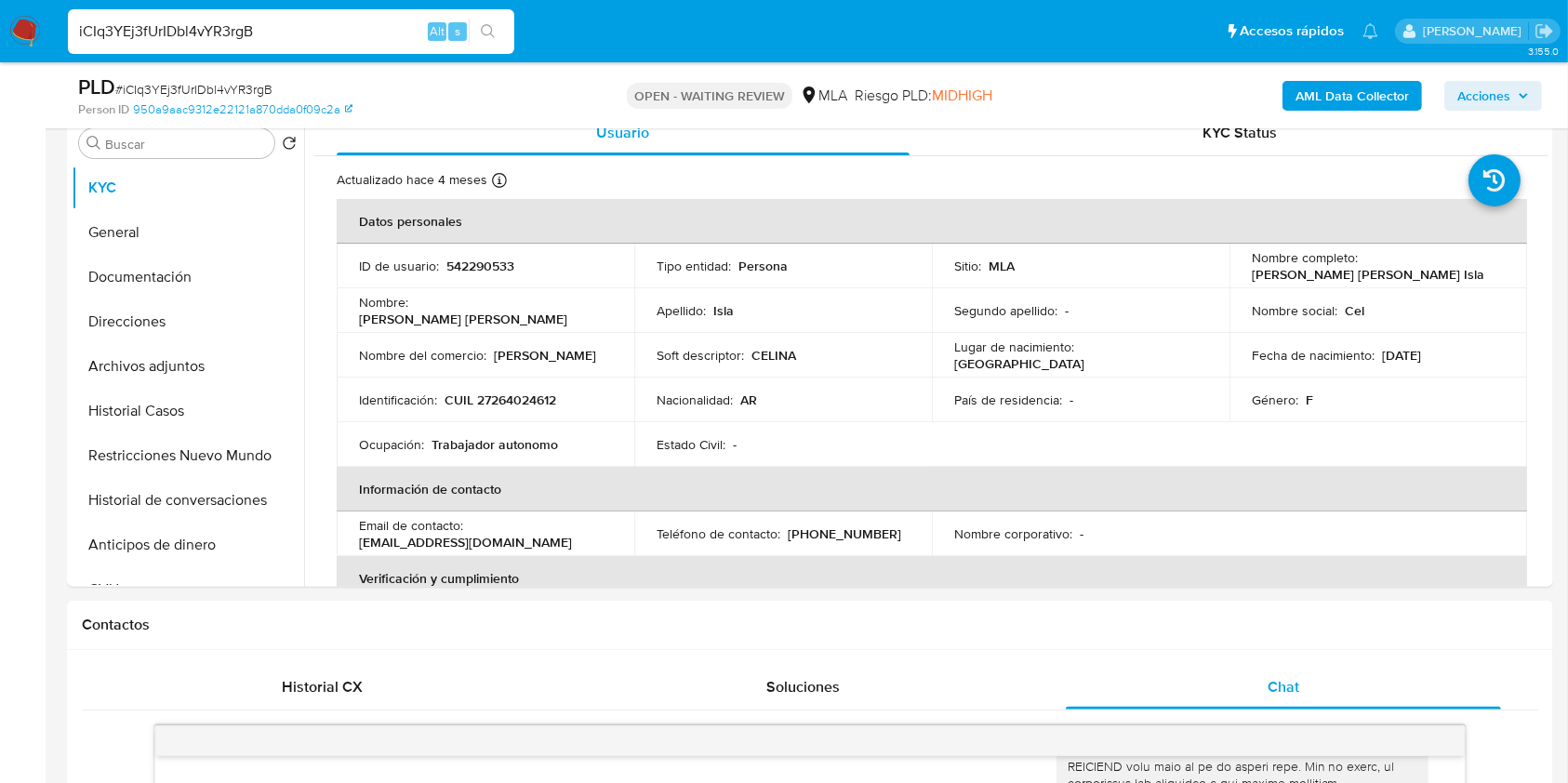
click at [355, 34] on input "iCIq3YEj3fUrIDbl4vYR3rgB" at bounding box center [291, 31] width 447 height 25
drag, startPoint x: 334, startPoint y: 48, endPoint x: 339, endPoint y: 32, distance: 16.8
click at [334, 48] on div "iCIq3YEj3fUrIDbl4vYR3rgB Alt s" at bounding box center [291, 30] width 447 height 44
click at [339, 32] on input "iCIq3YEj3fUrIDbl4vYR3rgB" at bounding box center [291, 31] width 447 height 25
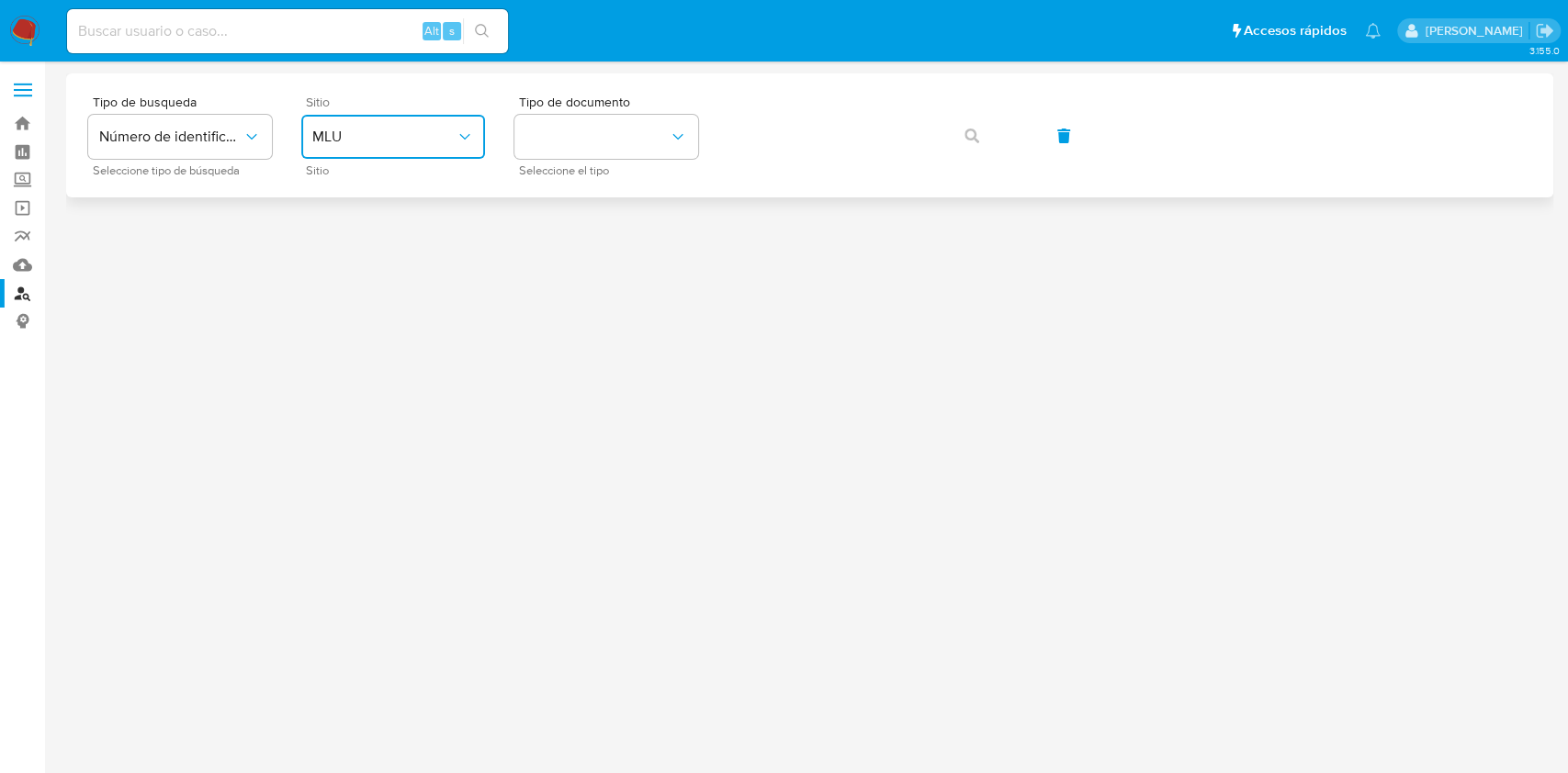
click at [479, 147] on button "MLU" at bounding box center [393, 136] width 183 height 44
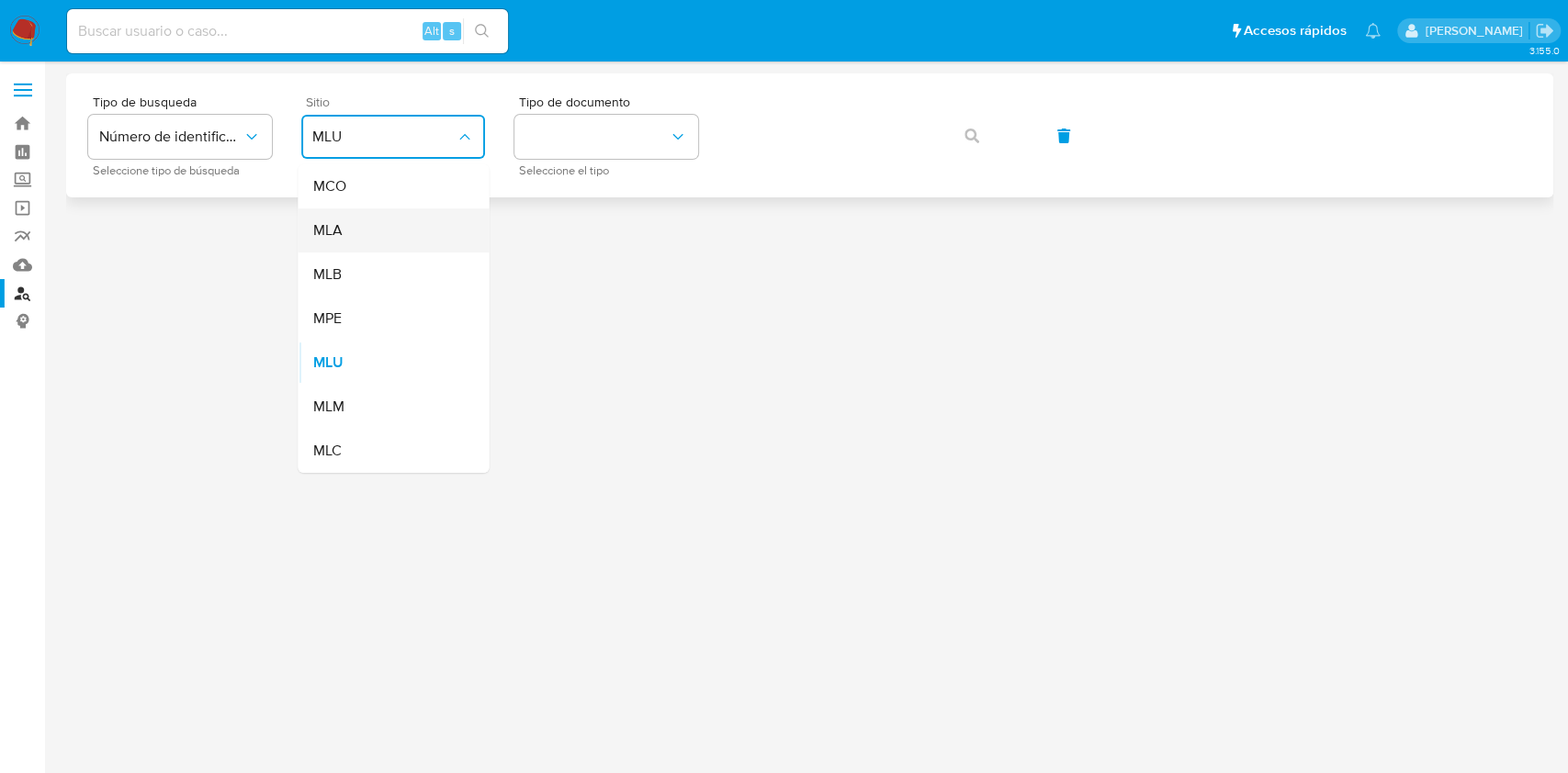
click at [435, 217] on div "MLA" at bounding box center [387, 230] width 150 height 44
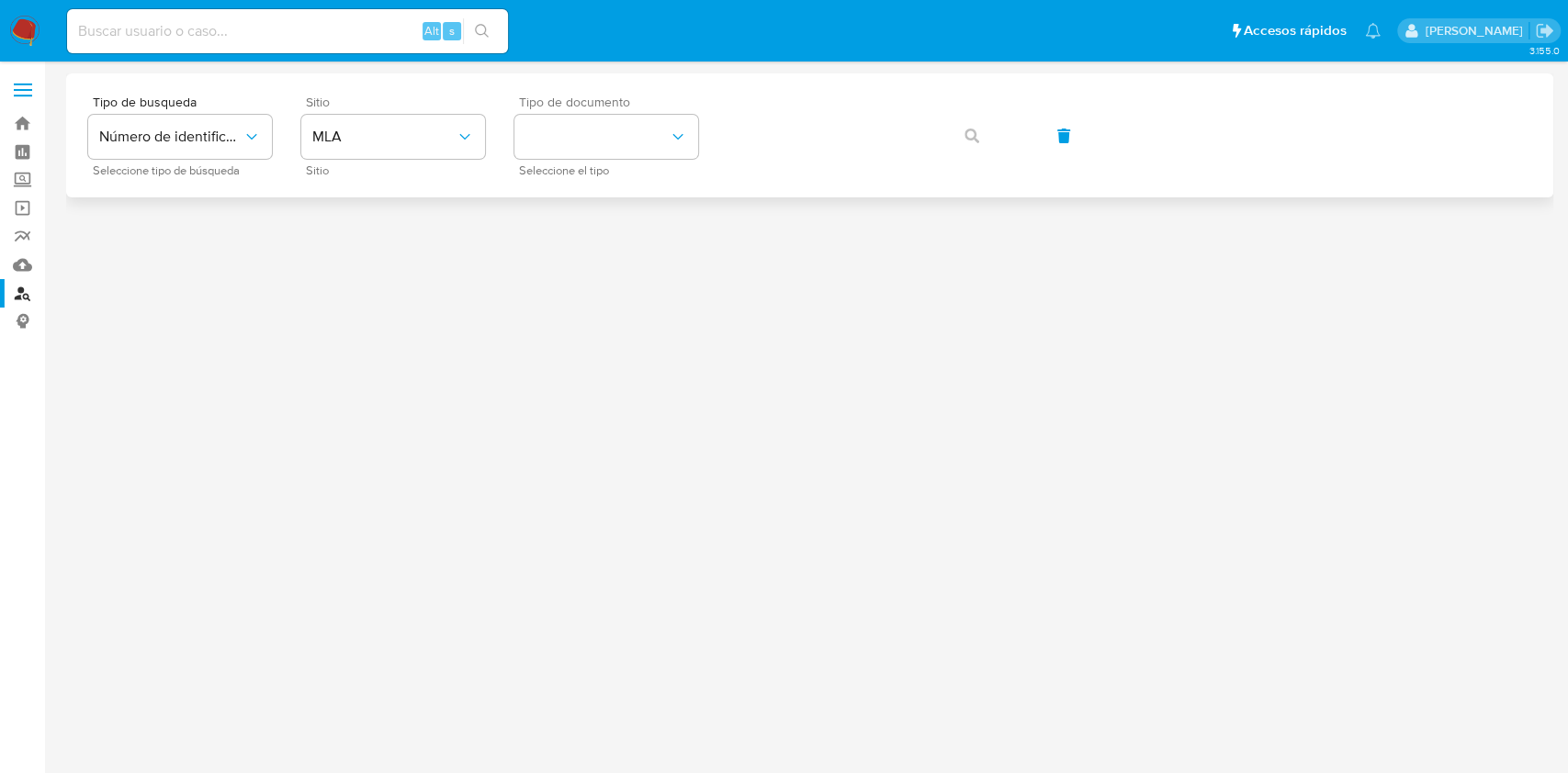
click at [683, 108] on span "Tipo de documento" at bounding box center [610, 101] width 183 height 13
click at [654, 153] on button "identificationType" at bounding box center [605, 136] width 183 height 44
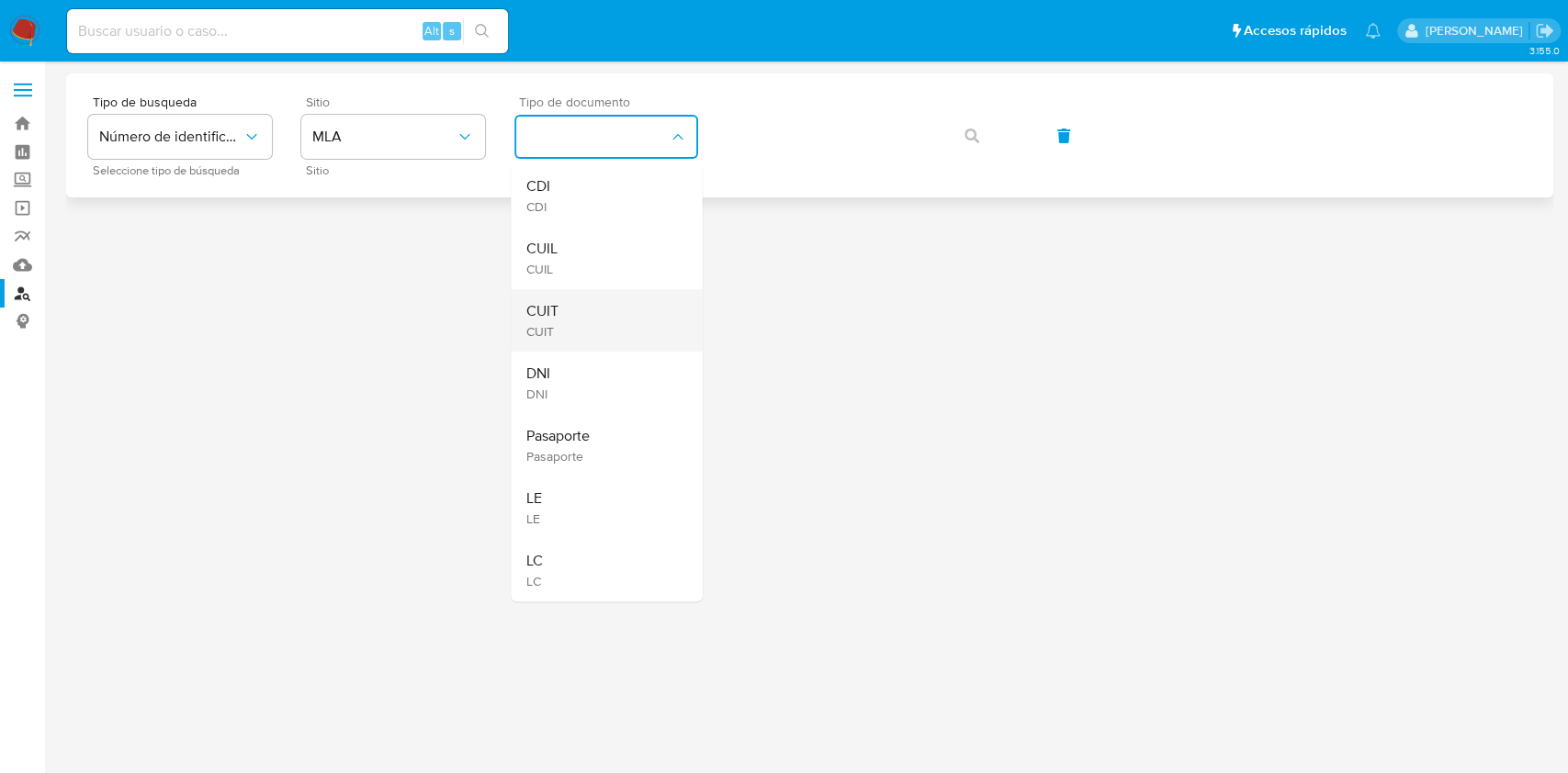
click at [625, 312] on div "CUIT CUIT" at bounding box center [600, 320] width 150 height 62
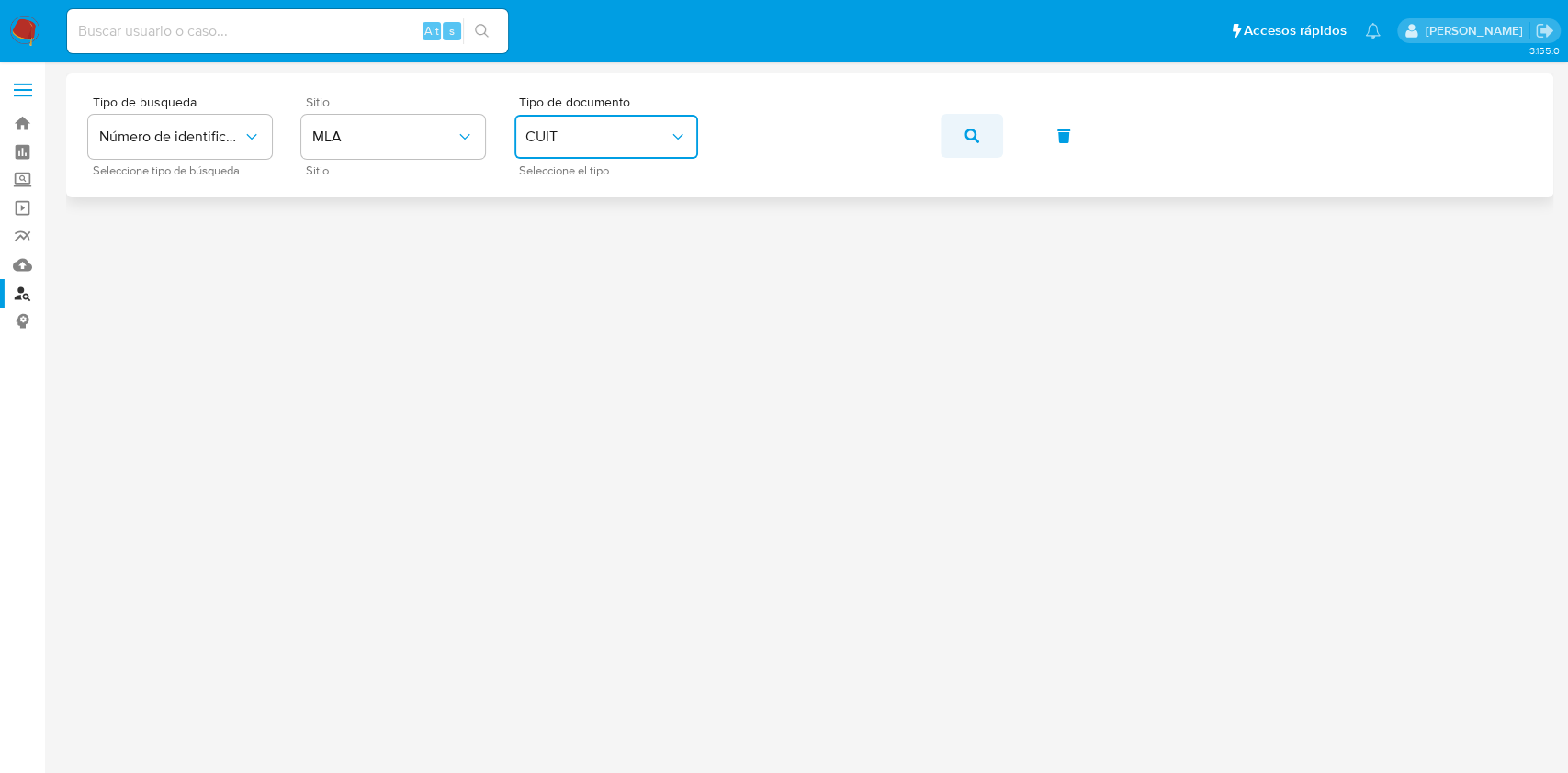
click at [958, 131] on button "button" at bounding box center [972, 135] width 62 height 44
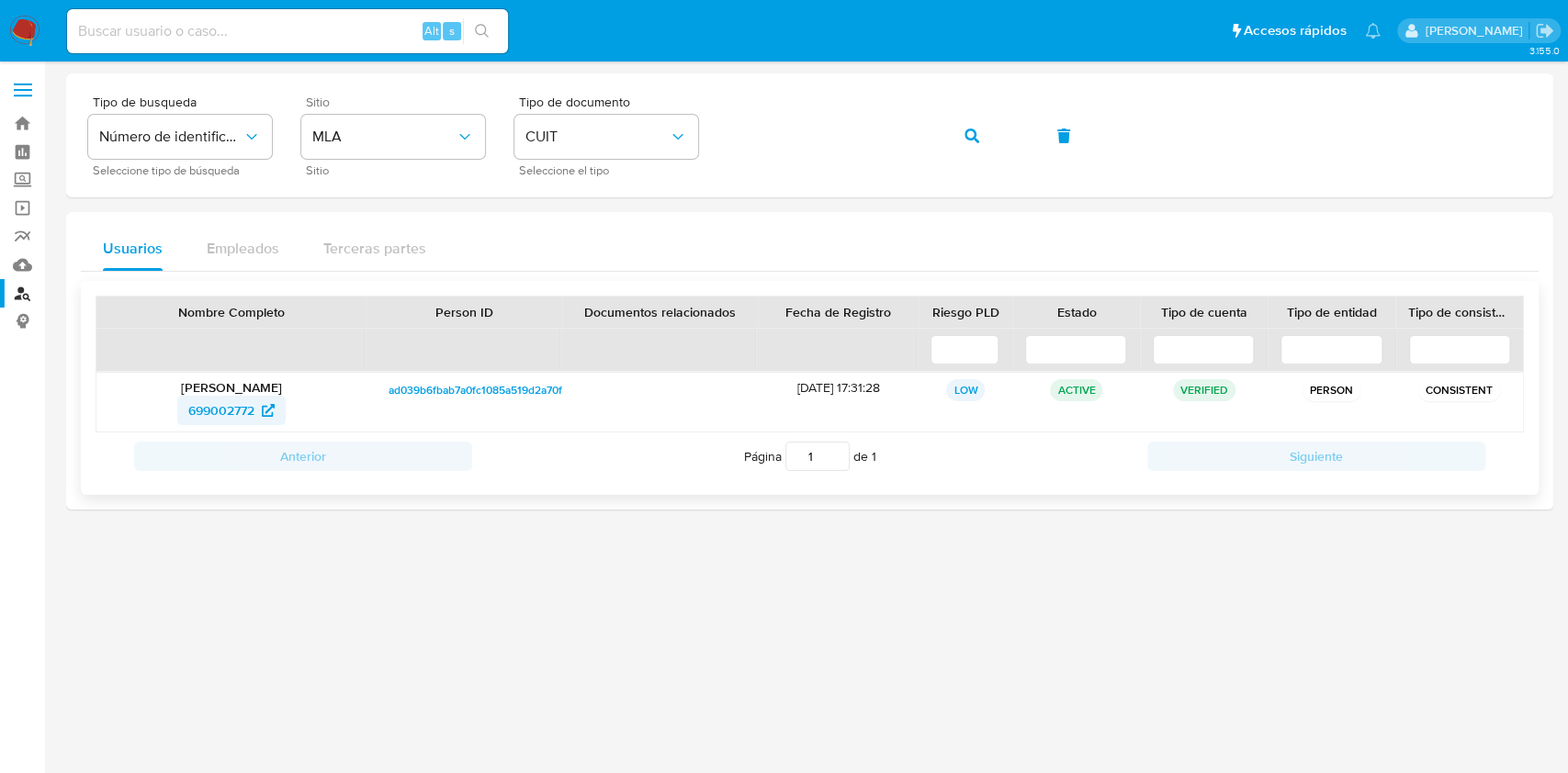
click at [266, 422] on span "699002772" at bounding box center [231, 410] width 86 height 29
click at [950, 129] on button "button" at bounding box center [972, 135] width 62 height 44
click at [204, 412] on span "594860600" at bounding box center [220, 410] width 69 height 29
click at [976, 130] on icon "button" at bounding box center [971, 136] width 15 height 15
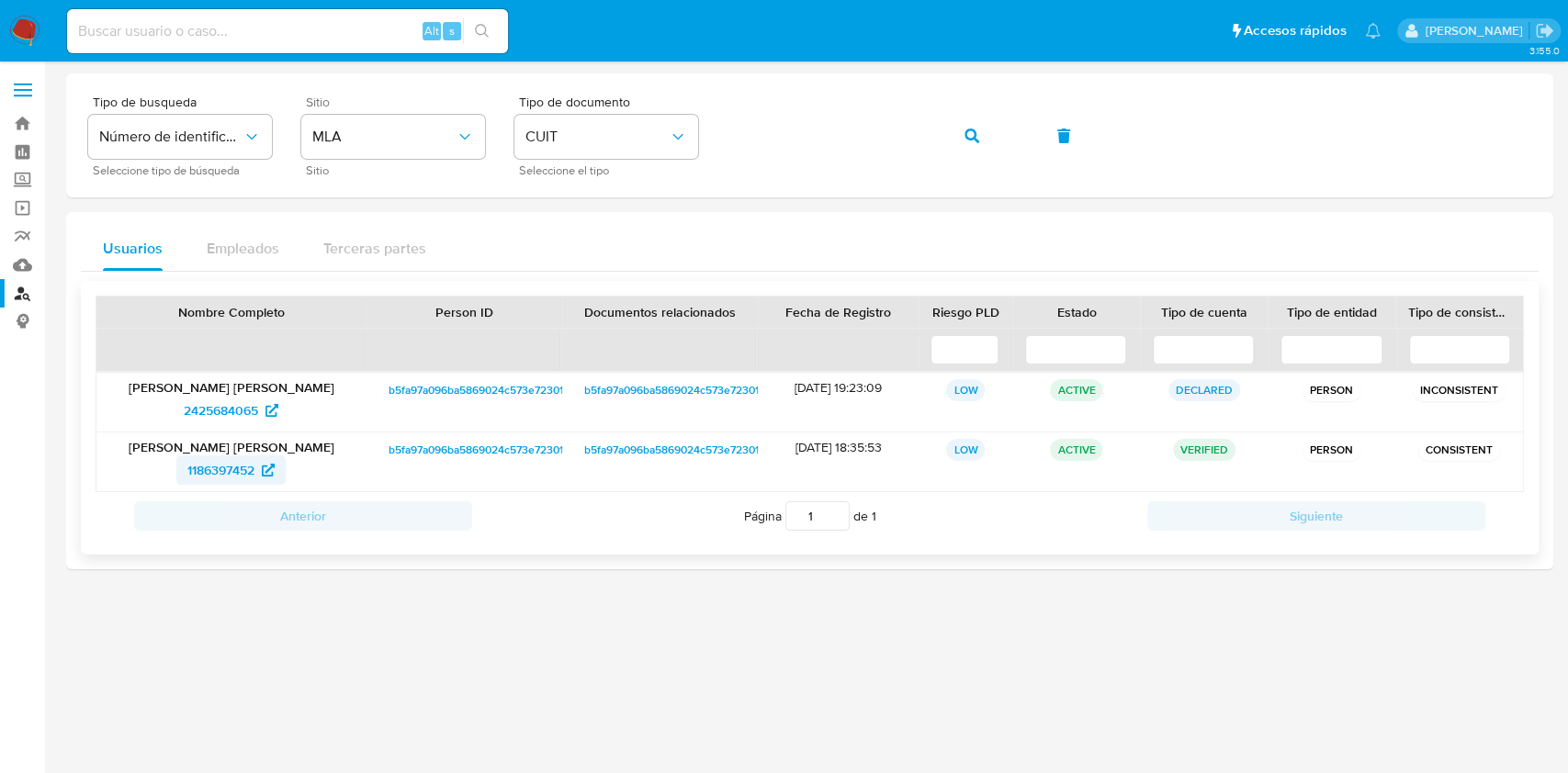
click at [244, 459] on span "1186397452" at bounding box center [220, 470] width 67 height 29
click at [933, 130] on div "Tipo de busqueda Número de identificación Seleccione tipo de búsqueda Sitio MLA…" at bounding box center [810, 135] width 1443 height 80
click at [970, 136] on icon "button" at bounding box center [971, 136] width 15 height 15
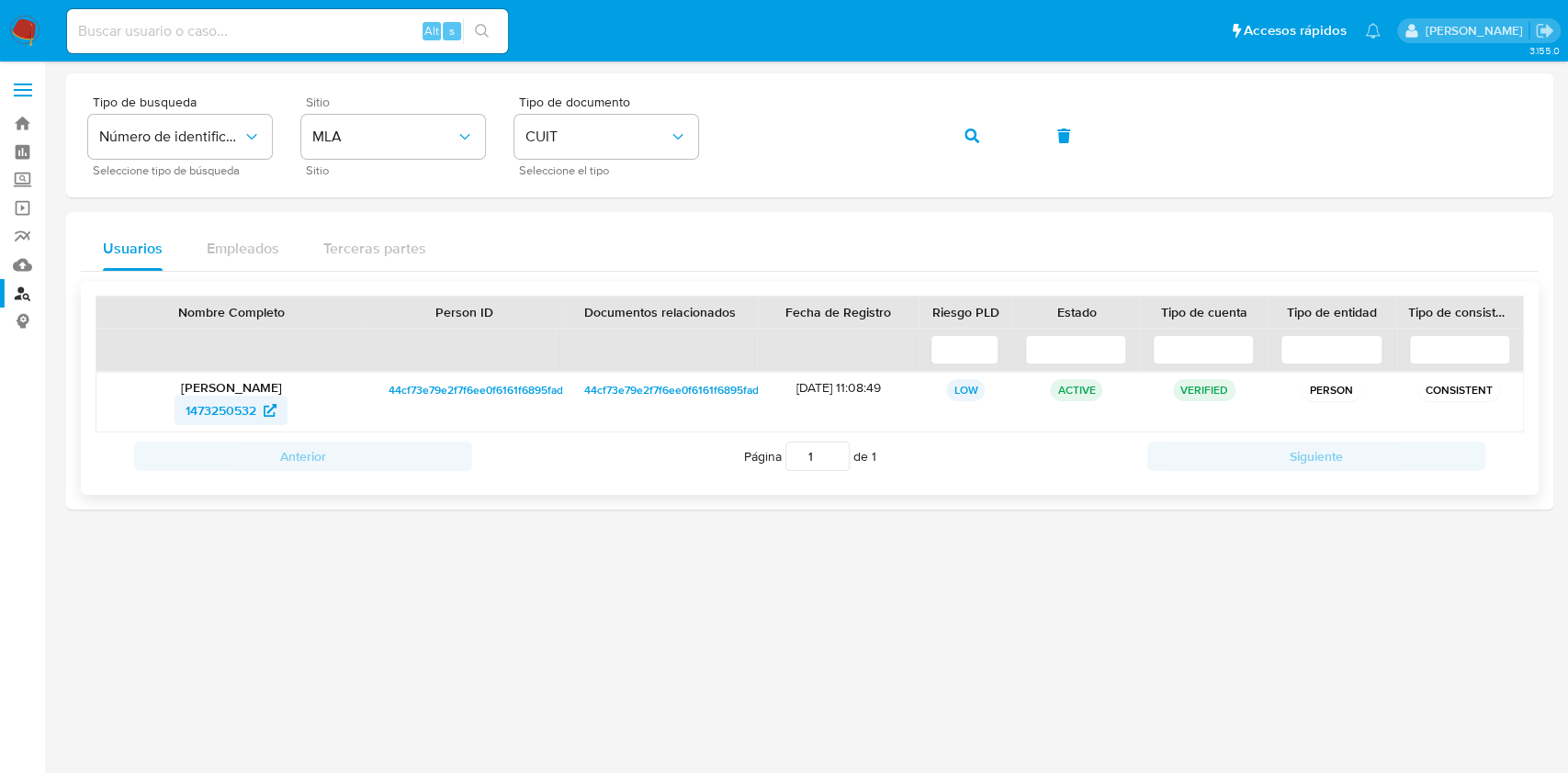
click at [245, 405] on span "1473250532" at bounding box center [220, 410] width 71 height 29
click at [942, 136] on button "button" at bounding box center [972, 135] width 62 height 44
click at [201, 407] on span "410211387" at bounding box center [221, 410] width 58 height 29
click at [938, 125] on div "Tipo de busqueda Número de identificación Seleccione tipo de búsqueda Sitio MLA…" at bounding box center [810, 135] width 1443 height 80
click at [949, 128] on button "button" at bounding box center [972, 135] width 62 height 44
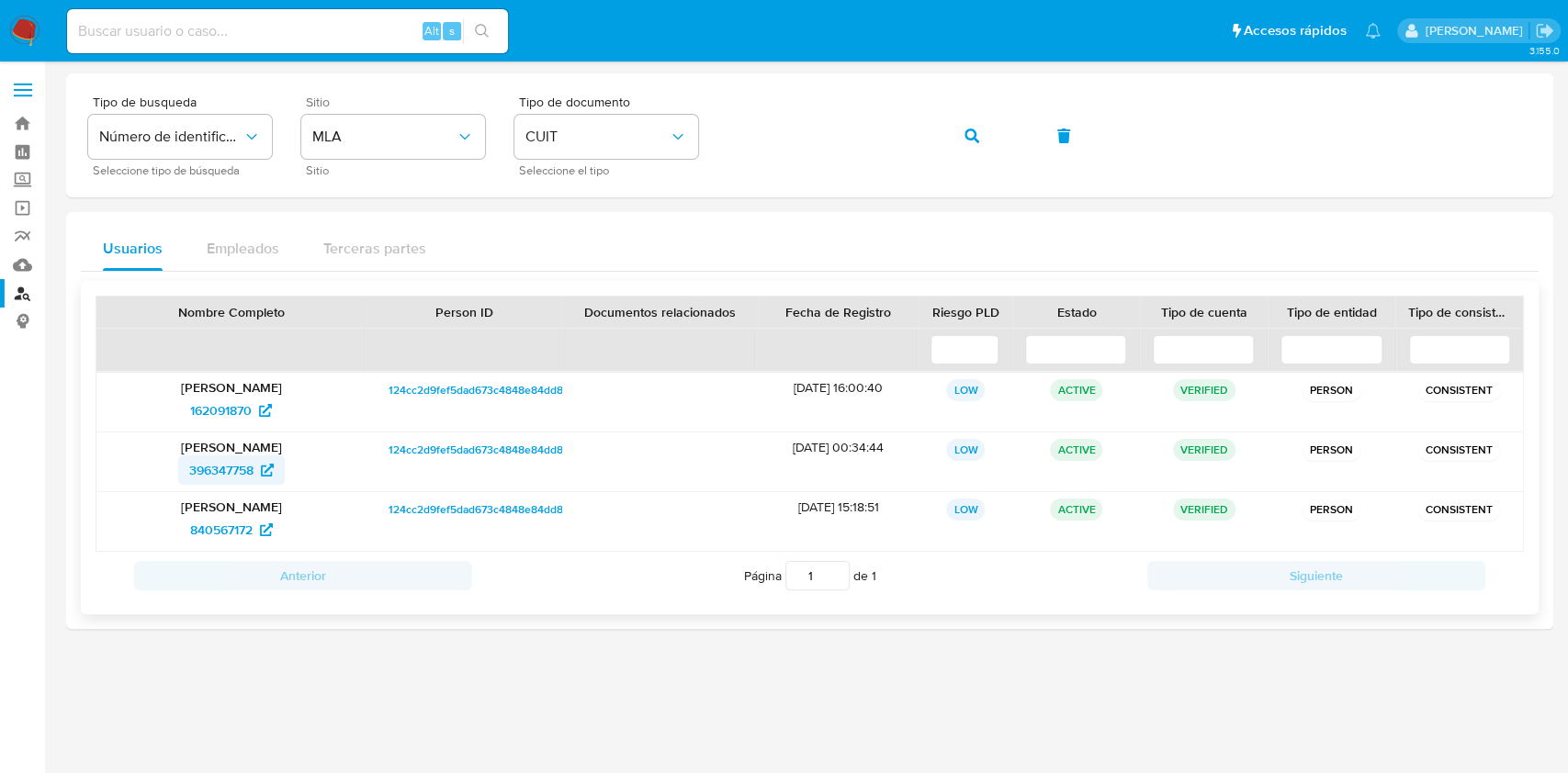
click at [237, 457] on span "396347758" at bounding box center [221, 470] width 64 height 29
click at [875, 109] on div "Tipo de busqueda Número de identificación Seleccione tipo de búsqueda Sitio MLA…" at bounding box center [810, 135] width 1443 height 80
click at [948, 131] on button "button" at bounding box center [972, 135] width 62 height 44
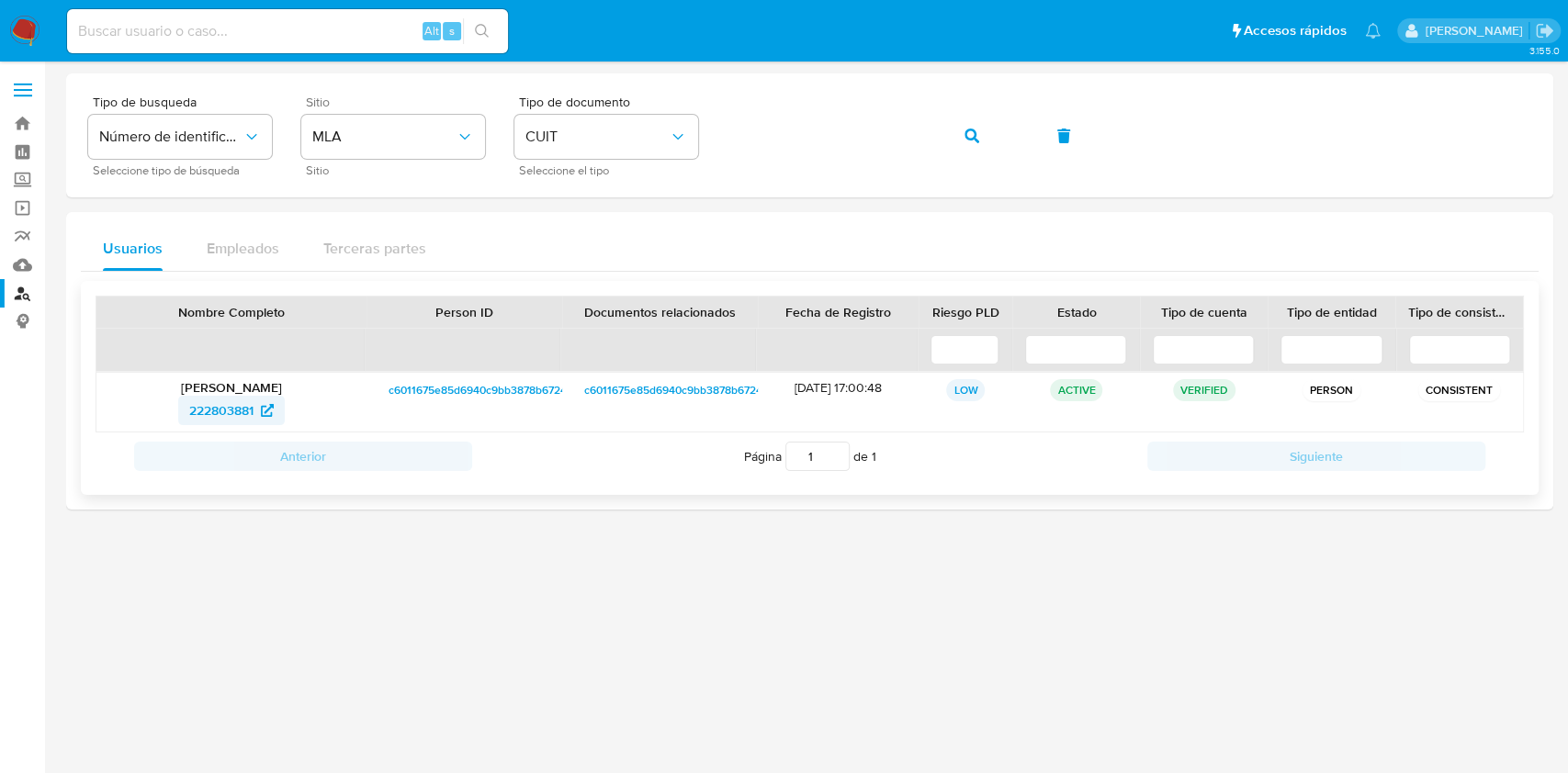
click at [252, 403] on span "222803881" at bounding box center [221, 410] width 64 height 29
click at [955, 142] on button "button" at bounding box center [972, 135] width 62 height 44
click at [234, 400] on span "1691446360" at bounding box center [220, 410] width 69 height 29
click at [982, 139] on button "button" at bounding box center [972, 135] width 62 height 44
click at [251, 403] on span "17242733" at bounding box center [231, 410] width 75 height 29
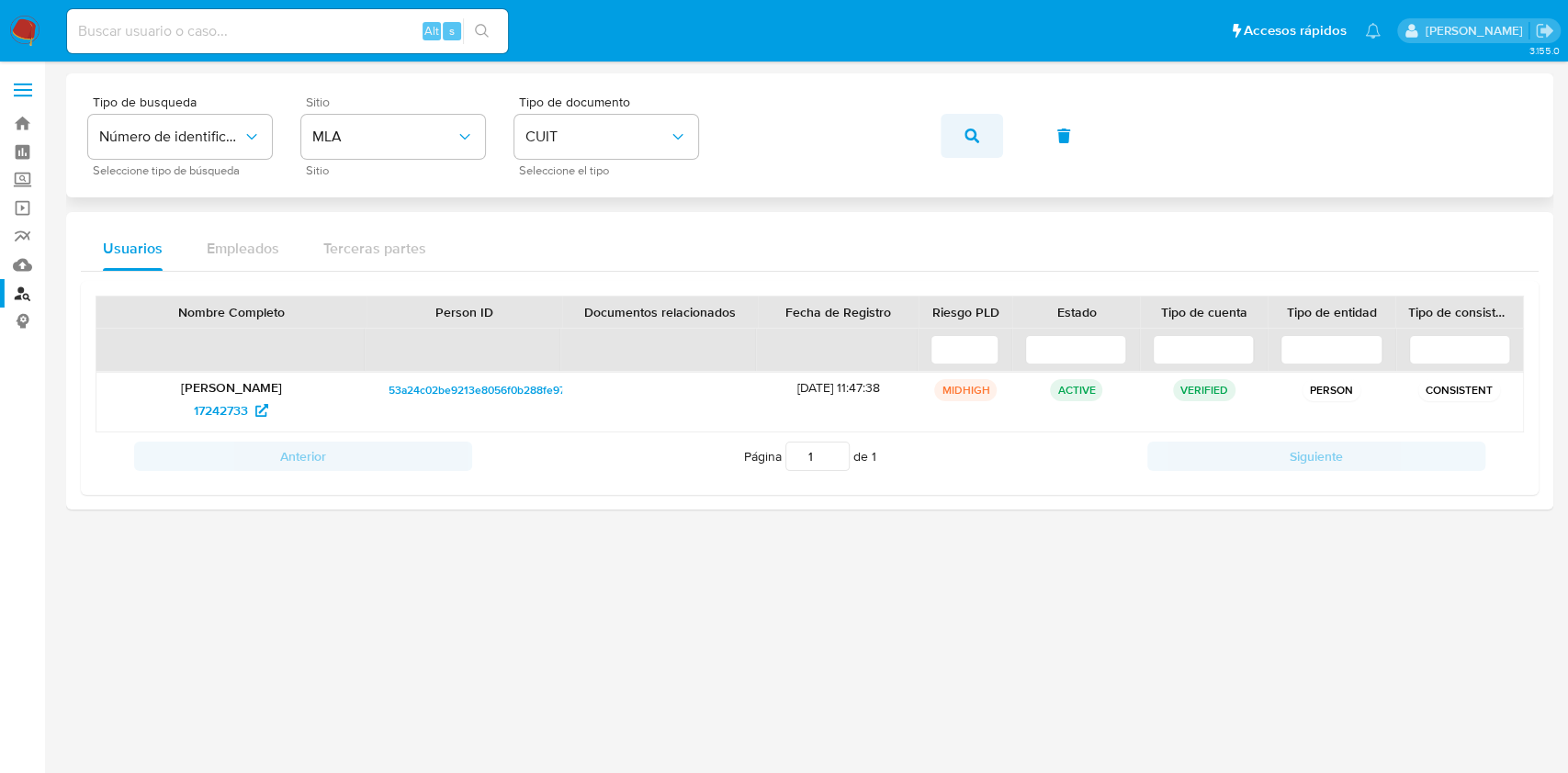
click at [962, 145] on button "button" at bounding box center [972, 135] width 62 height 44
click at [216, 413] on span "200192431" at bounding box center [221, 410] width 62 height 29
click at [964, 136] on icon "button" at bounding box center [971, 136] width 15 height 15
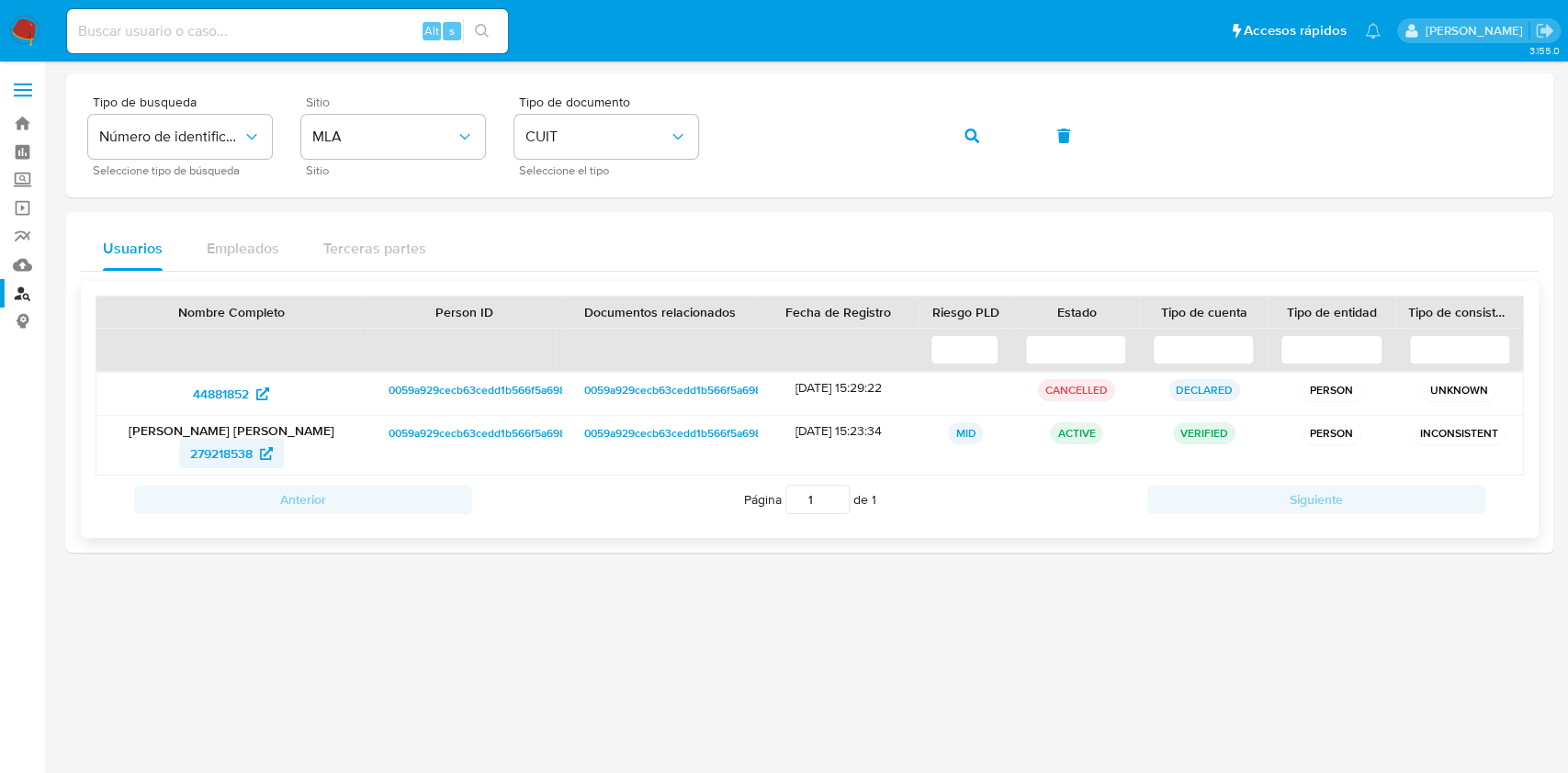
click at [246, 442] on span "279218538" at bounding box center [221, 454] width 62 height 29
click at [972, 136] on icon "button" at bounding box center [971, 136] width 15 height 15
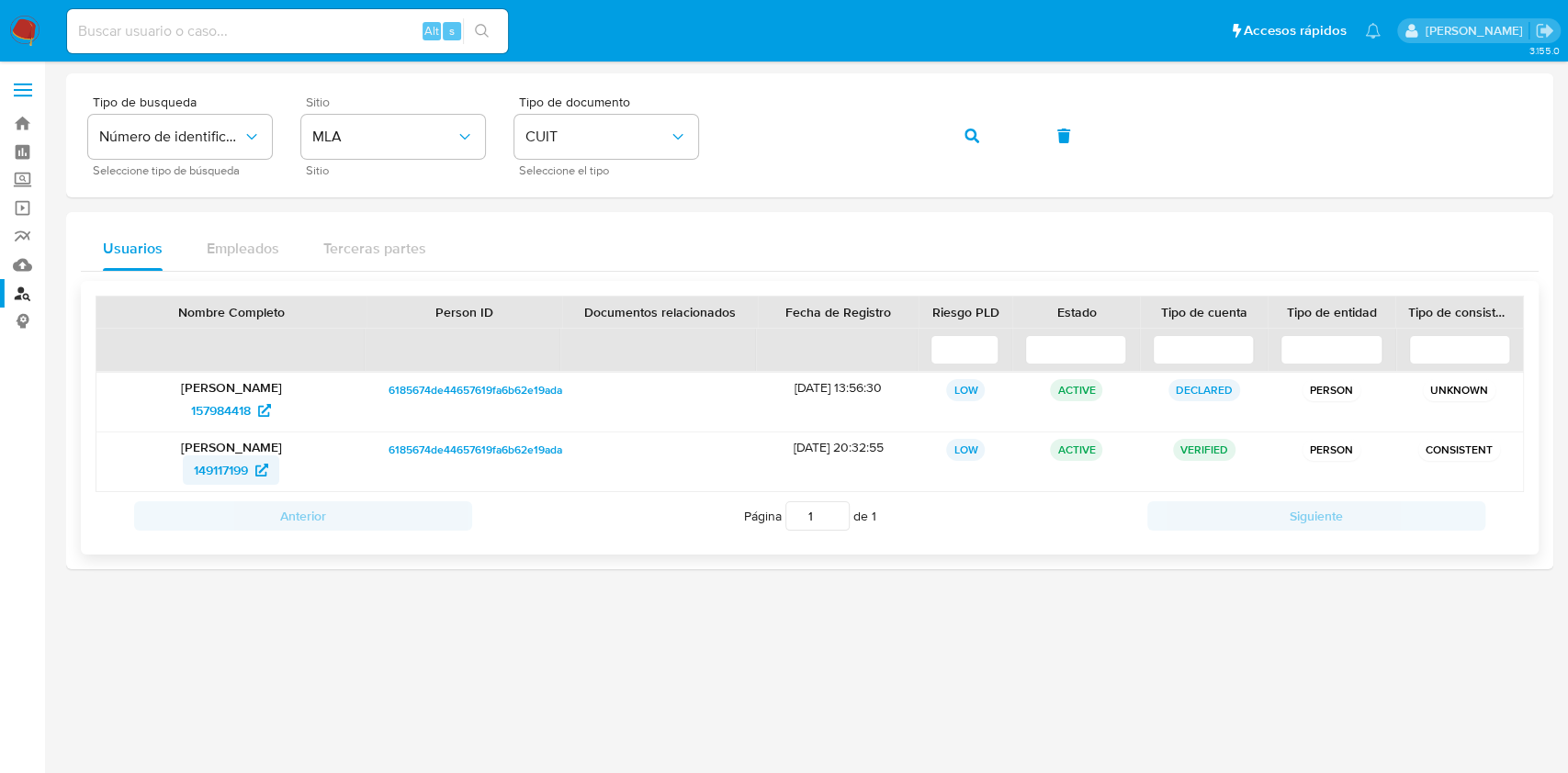
click at [200, 467] on span "149117199" at bounding box center [221, 470] width 54 height 29
click at [962, 139] on button "button" at bounding box center [972, 135] width 62 height 44
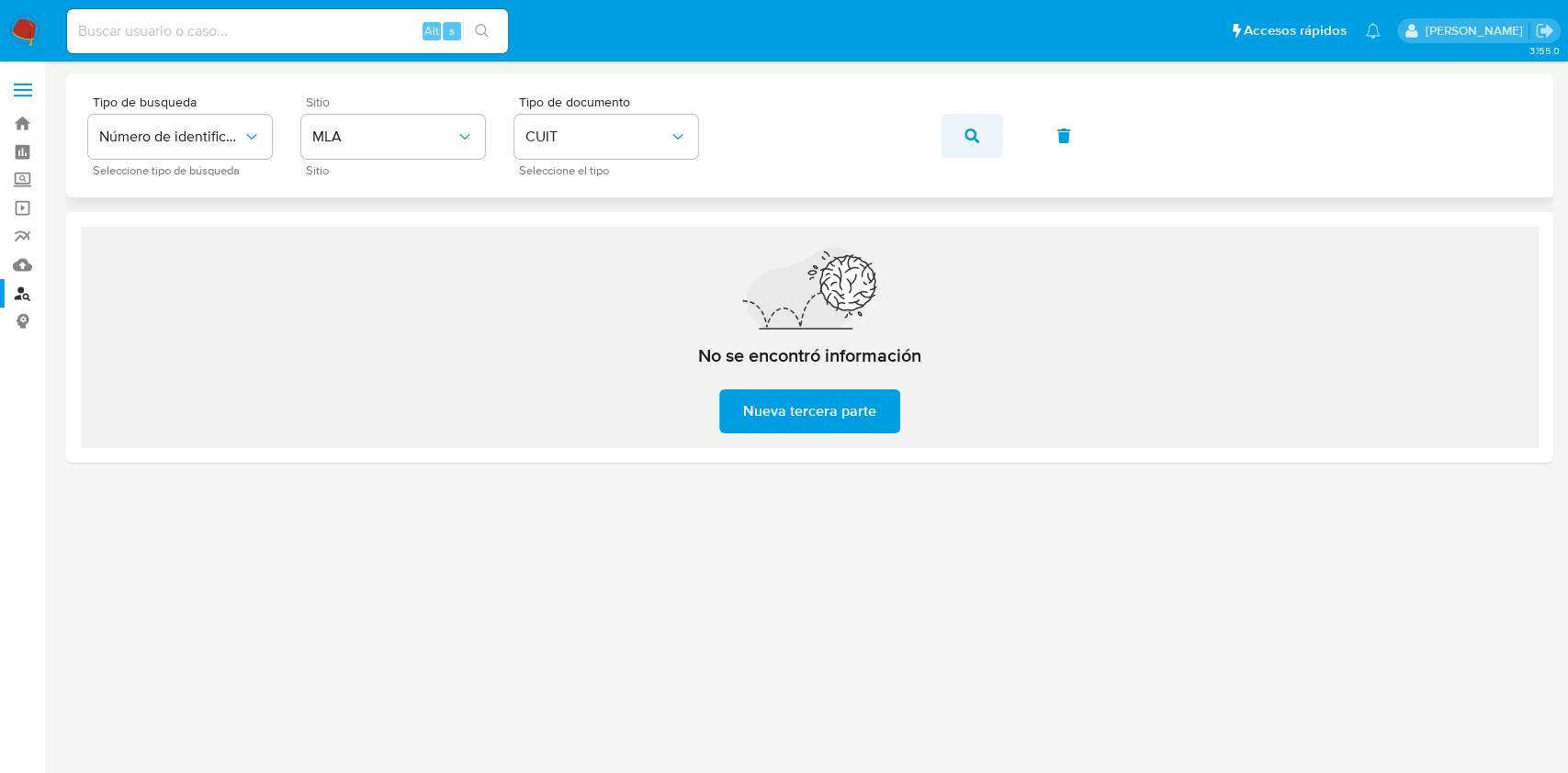
click at [970, 140] on icon "button" at bounding box center [971, 136] width 15 height 15
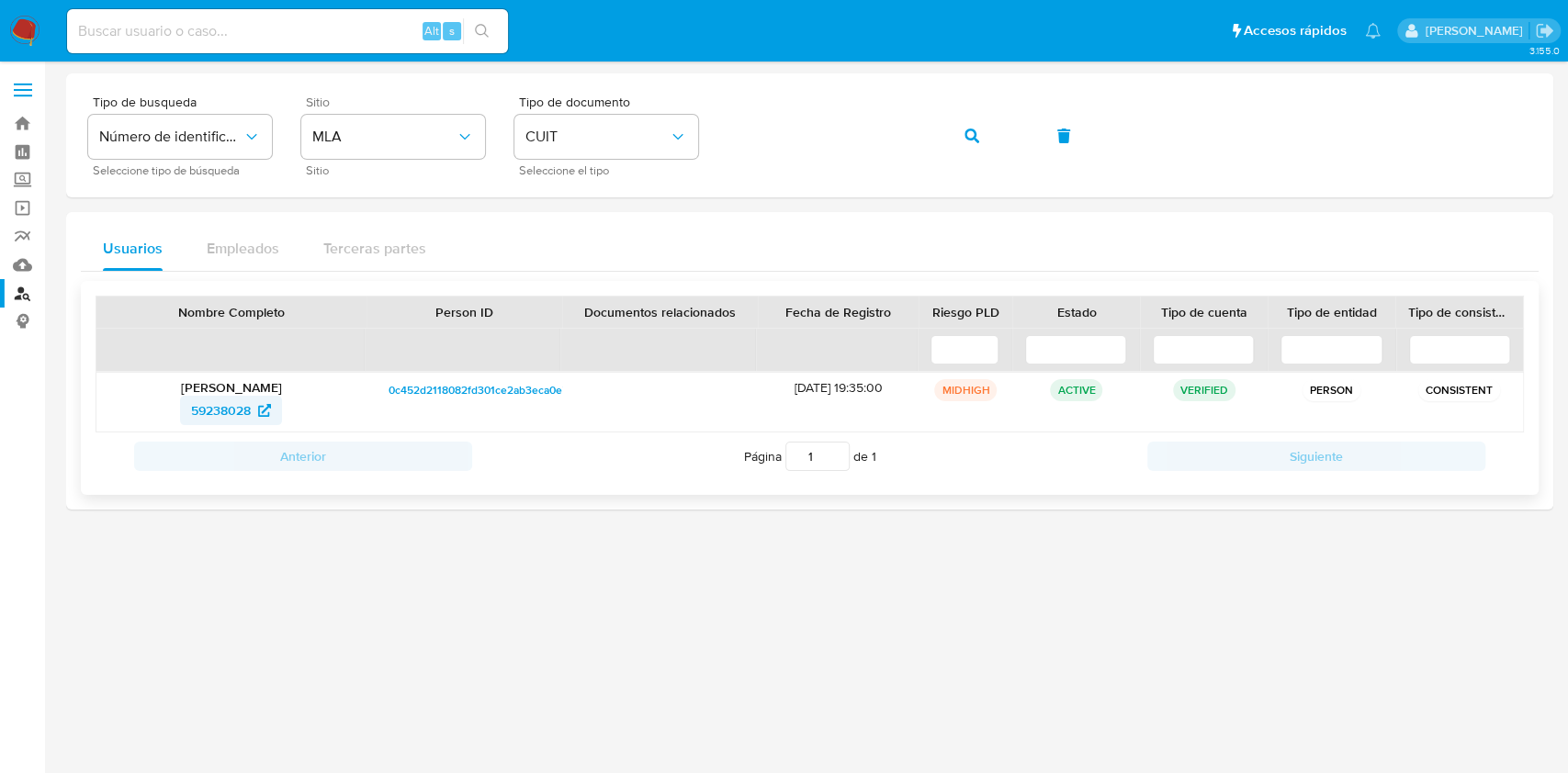
drag, startPoint x: 233, startPoint y: 408, endPoint x: 267, endPoint y: 399, distance: 35.2
click at [234, 409] on span "59238028" at bounding box center [221, 410] width 60 height 29
click at [955, 132] on button "button" at bounding box center [972, 135] width 62 height 44
click at [242, 417] on span "540764474" at bounding box center [220, 410] width 65 height 29
click at [958, 137] on button "button" at bounding box center [972, 135] width 62 height 44
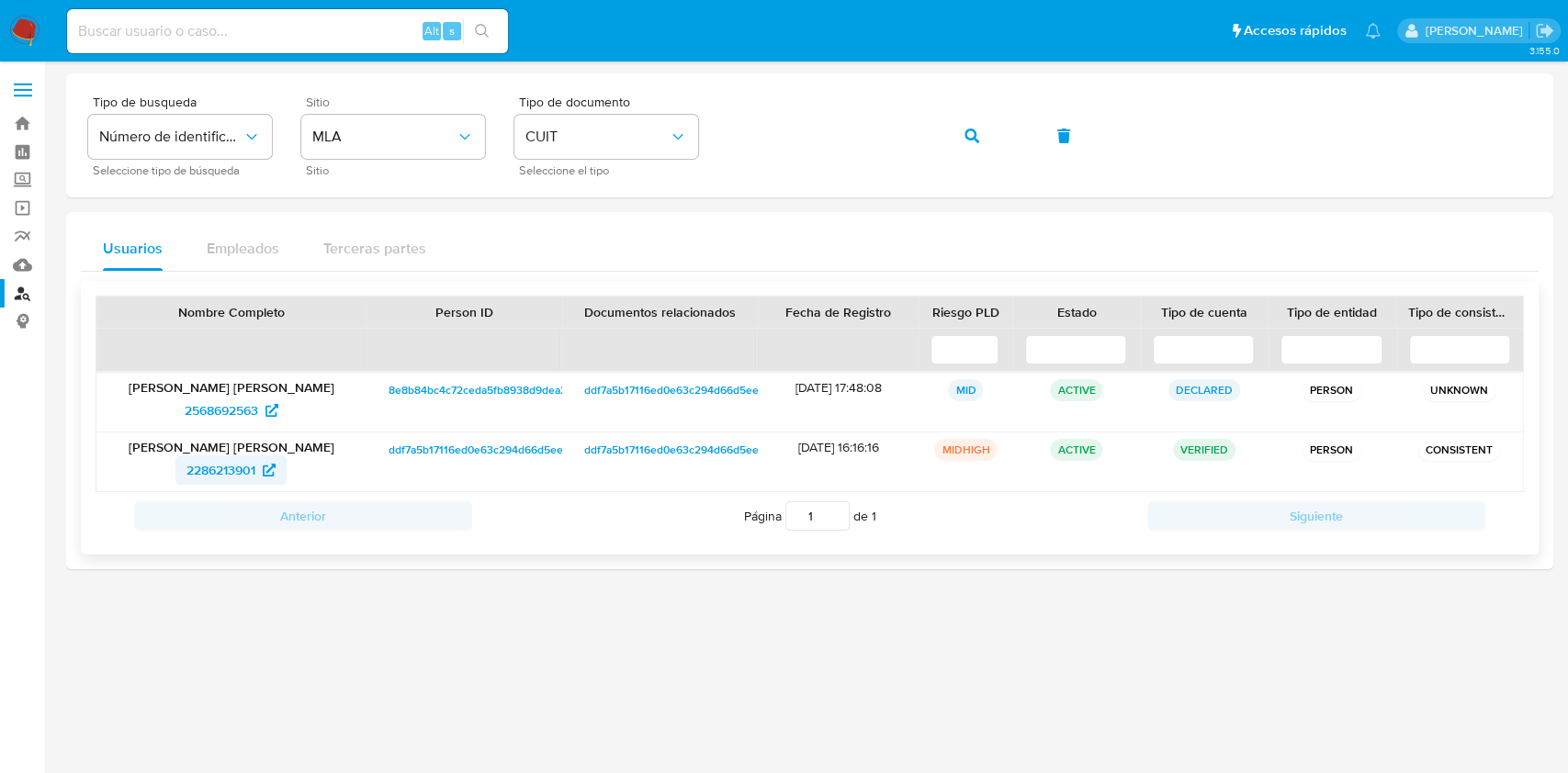
click at [210, 467] on span "2286213901" at bounding box center [220, 470] width 69 height 29
click at [962, 144] on button "button" at bounding box center [972, 135] width 62 height 44
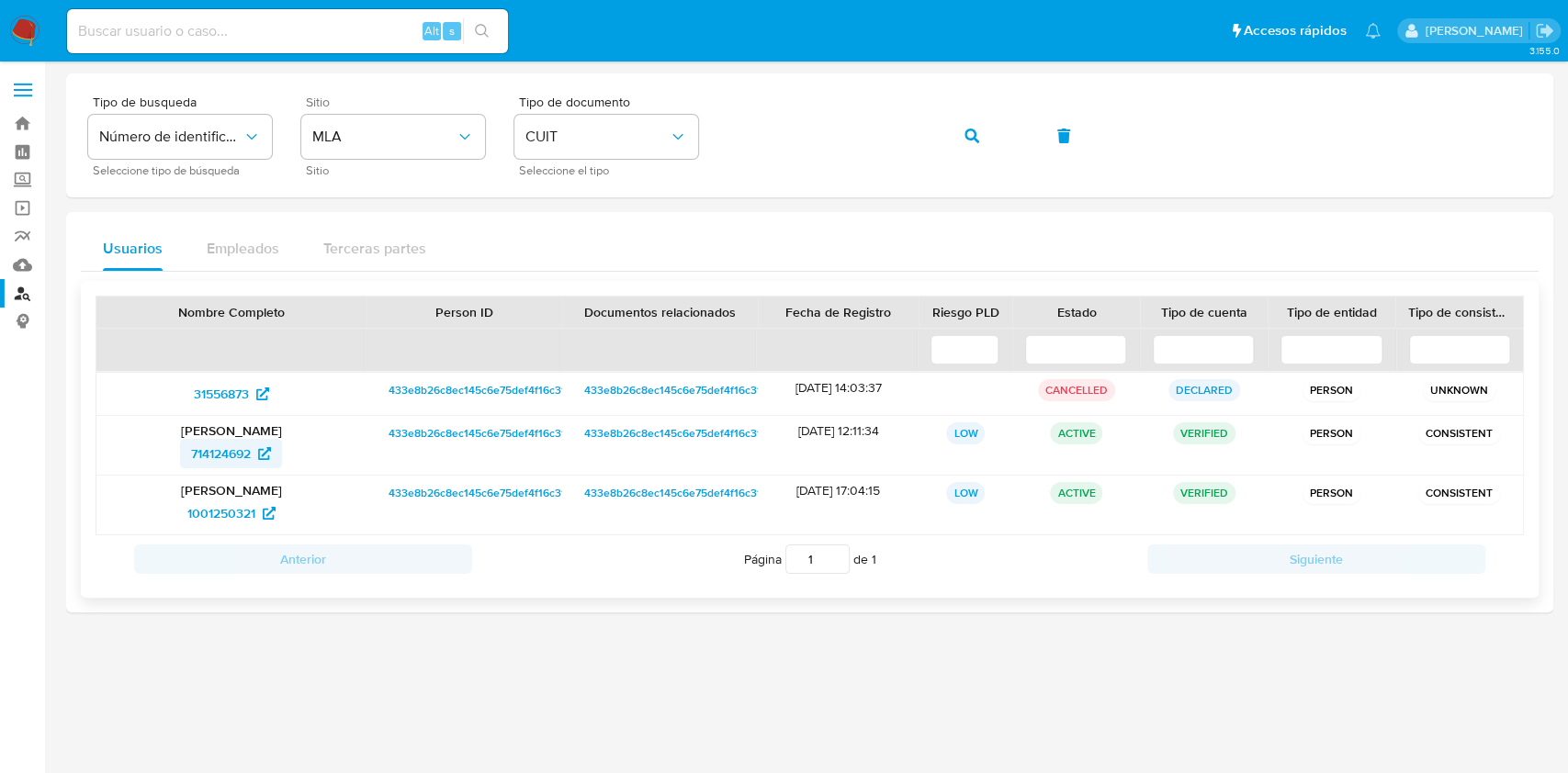
click at [221, 449] on span "714124692" at bounding box center [221, 454] width 60 height 29
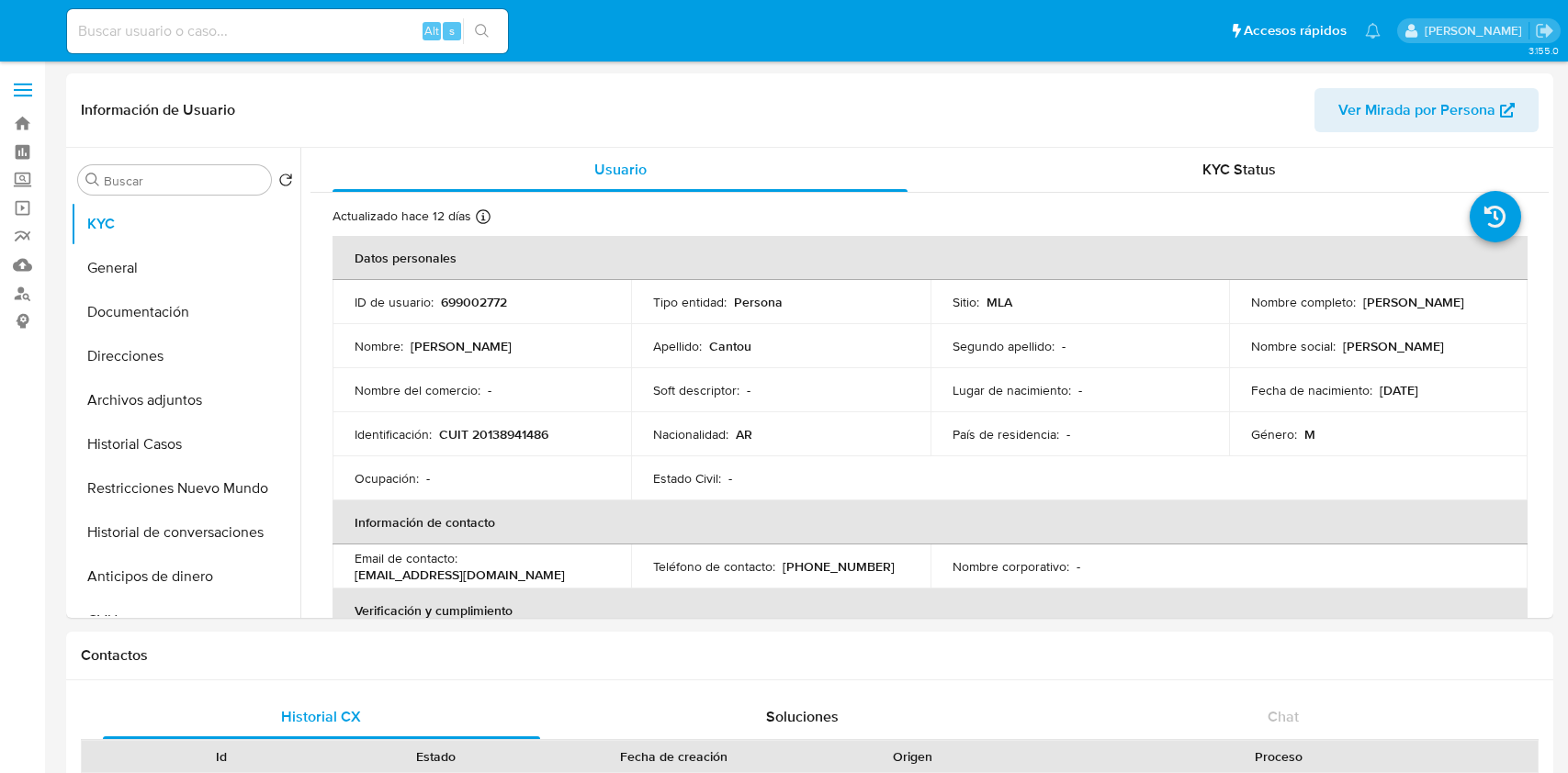
select select "10"
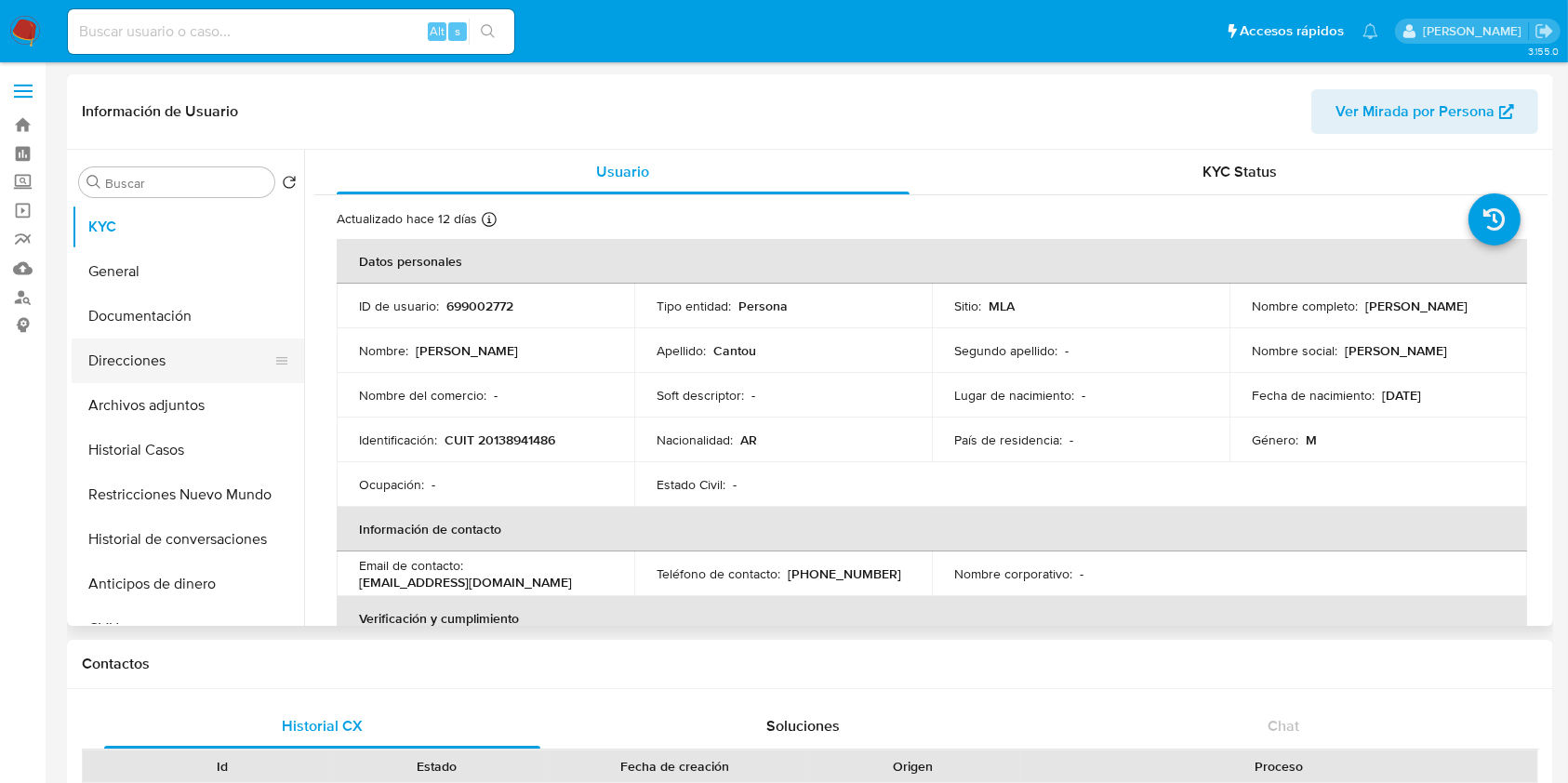
click at [169, 370] on button "Direcciones" at bounding box center [181, 361] width 218 height 44
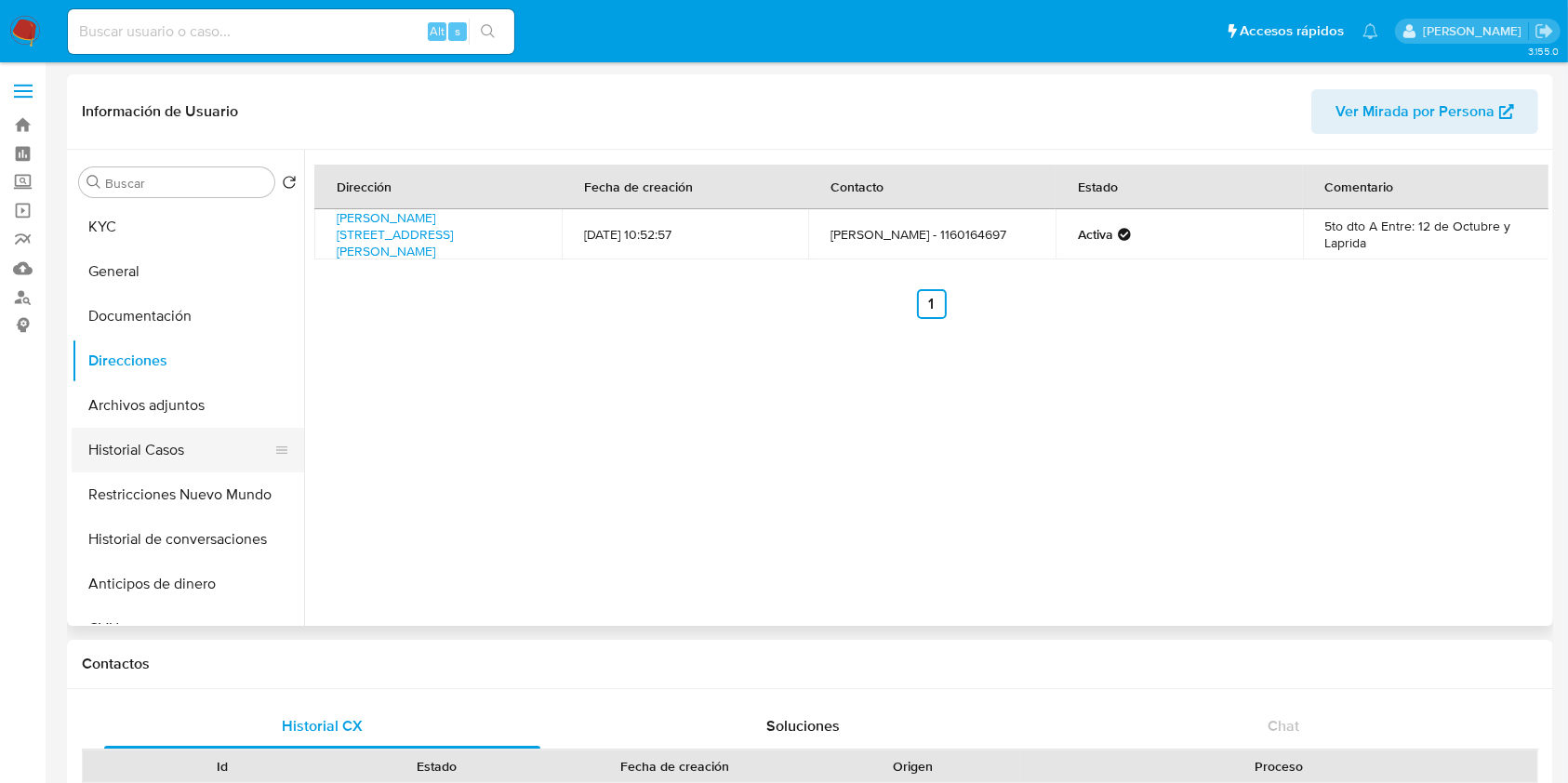
click at [170, 435] on button "Historial Casos" at bounding box center [181, 450] width 218 height 44
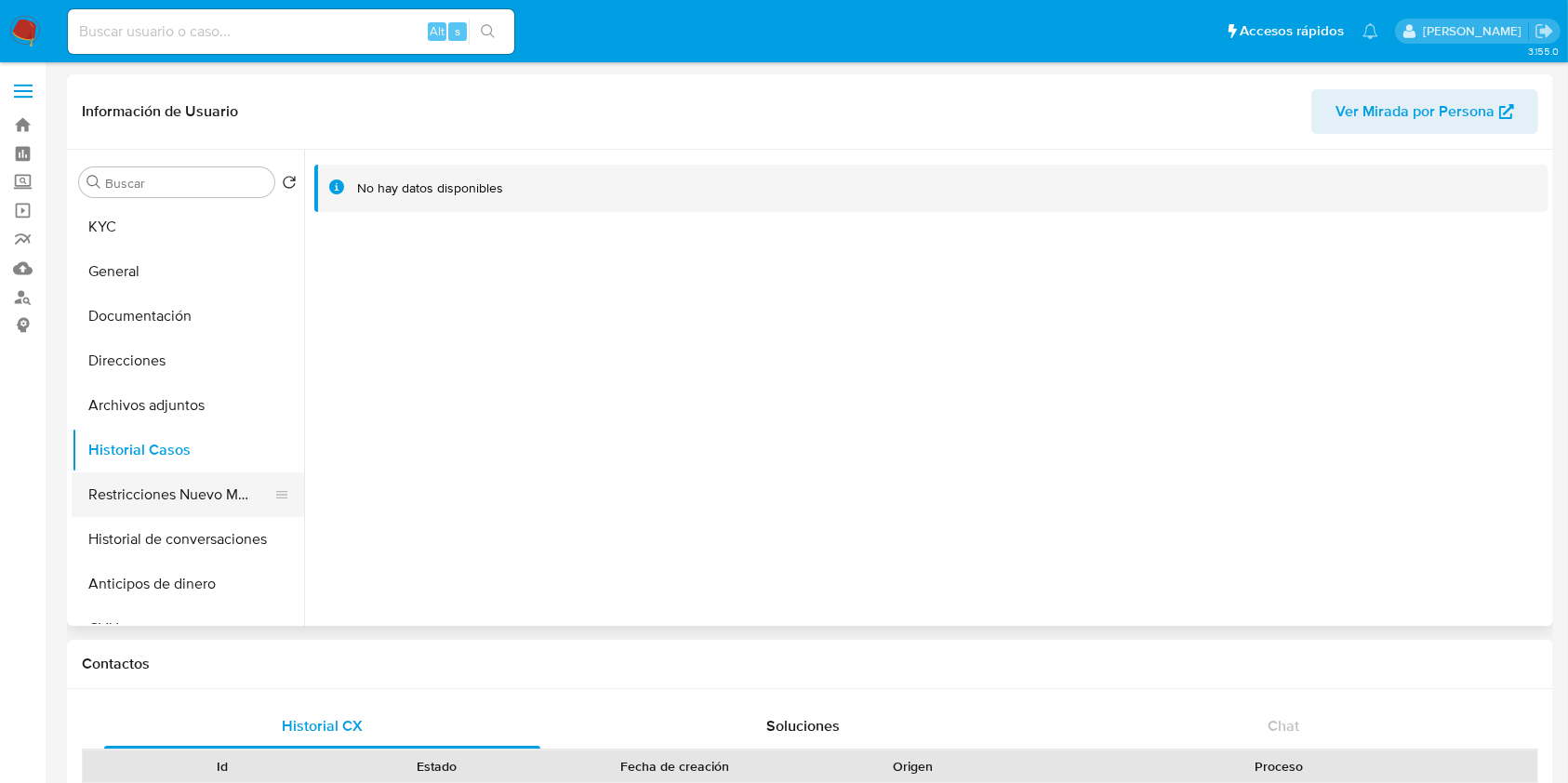
click at [165, 473] on button "Restricciones Nuevo Mundo" at bounding box center [181, 494] width 218 height 44
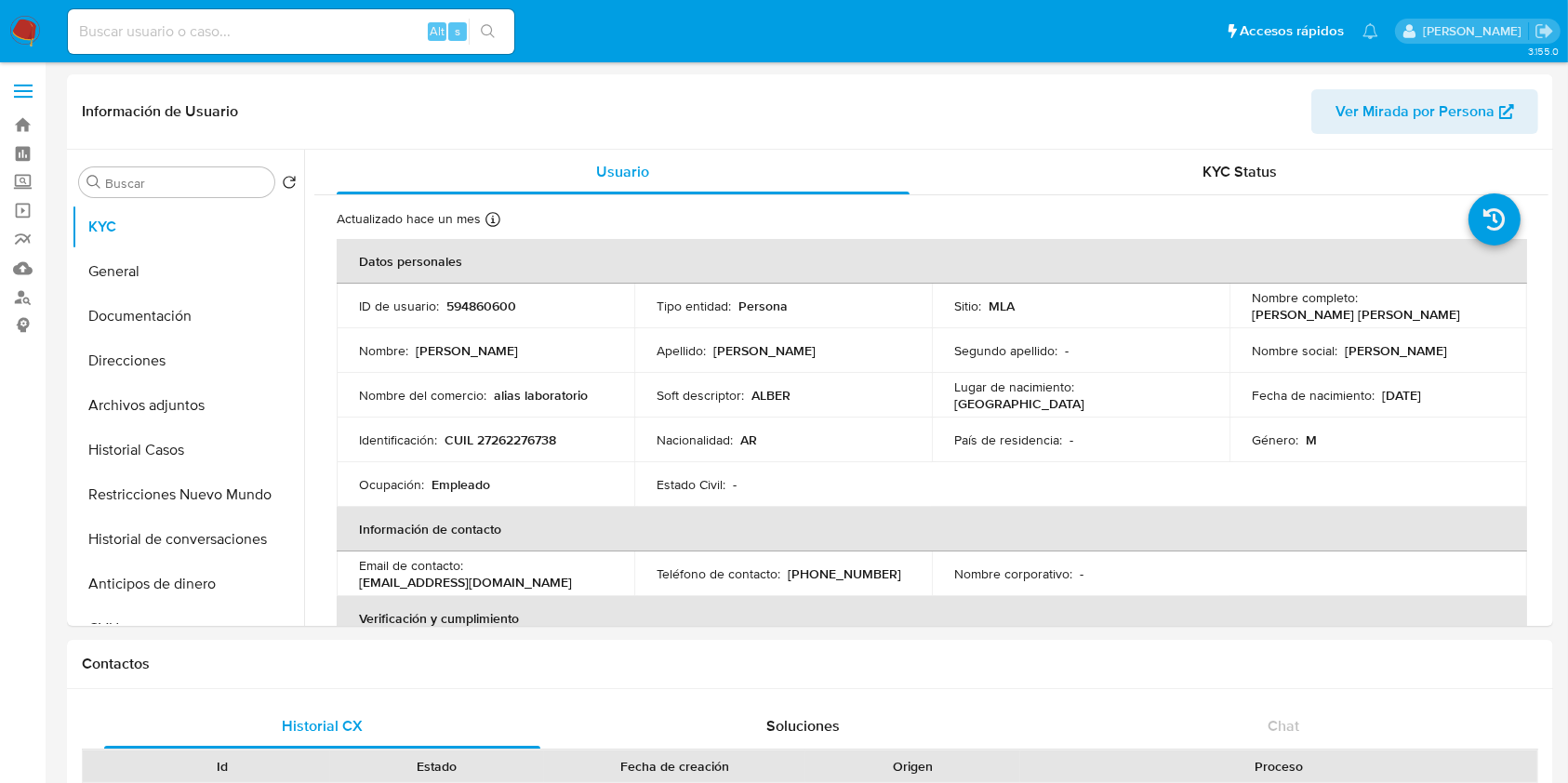
select select "10"
click at [112, 439] on button "Historial Casos" at bounding box center [181, 450] width 218 height 44
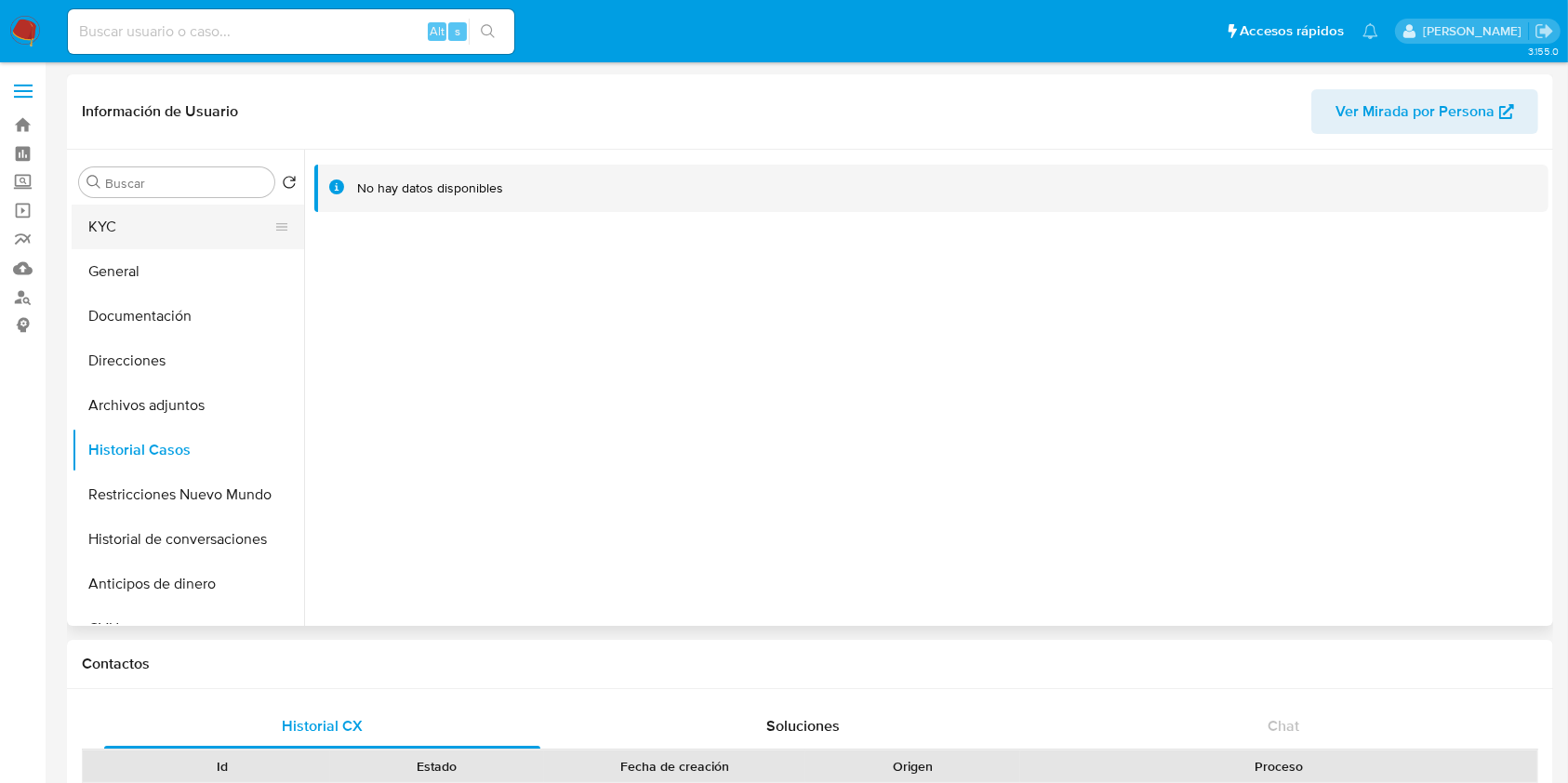
click at [119, 216] on button "KYC" at bounding box center [181, 226] width 218 height 44
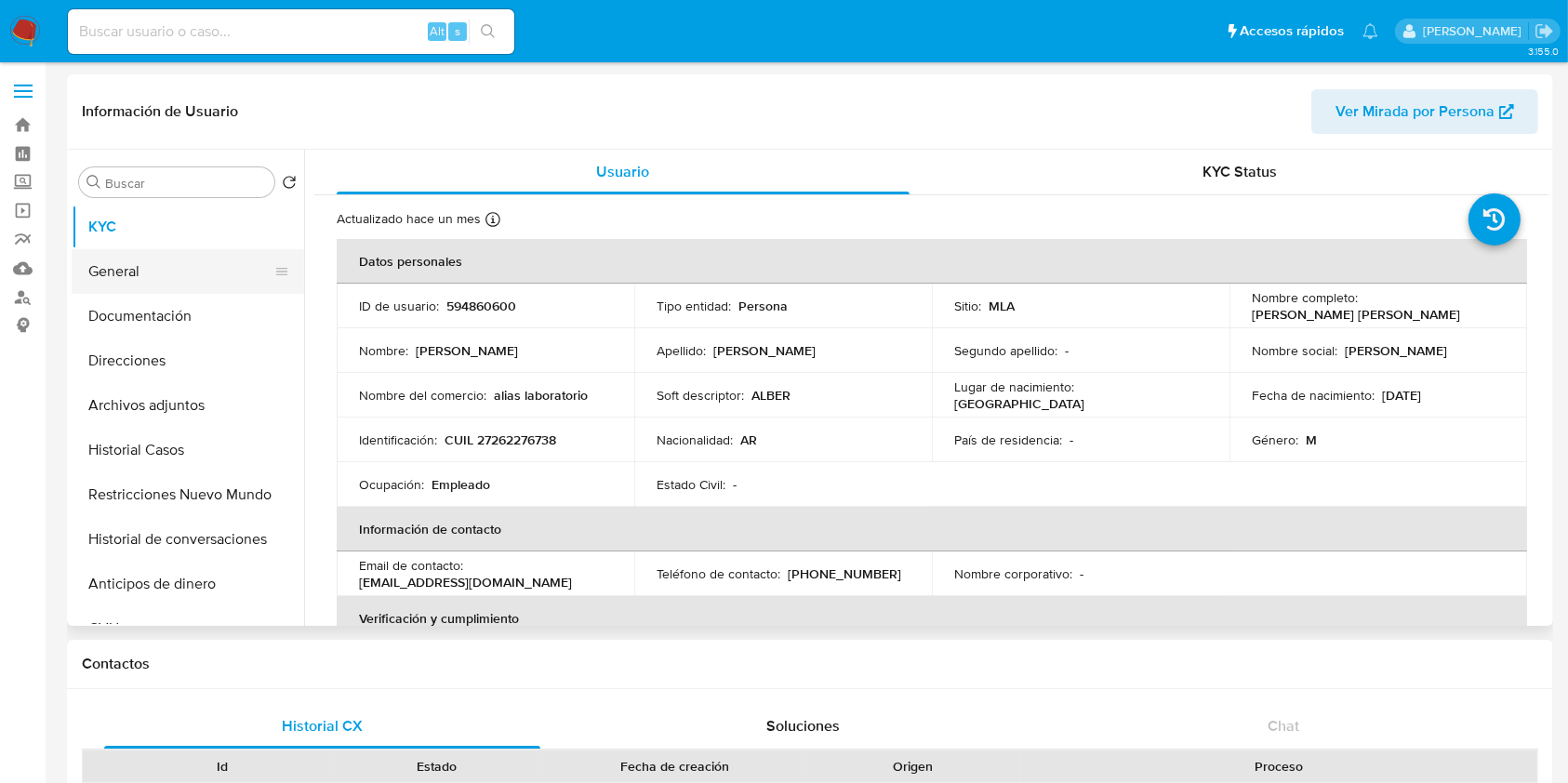
click at [149, 256] on button "General" at bounding box center [181, 271] width 218 height 44
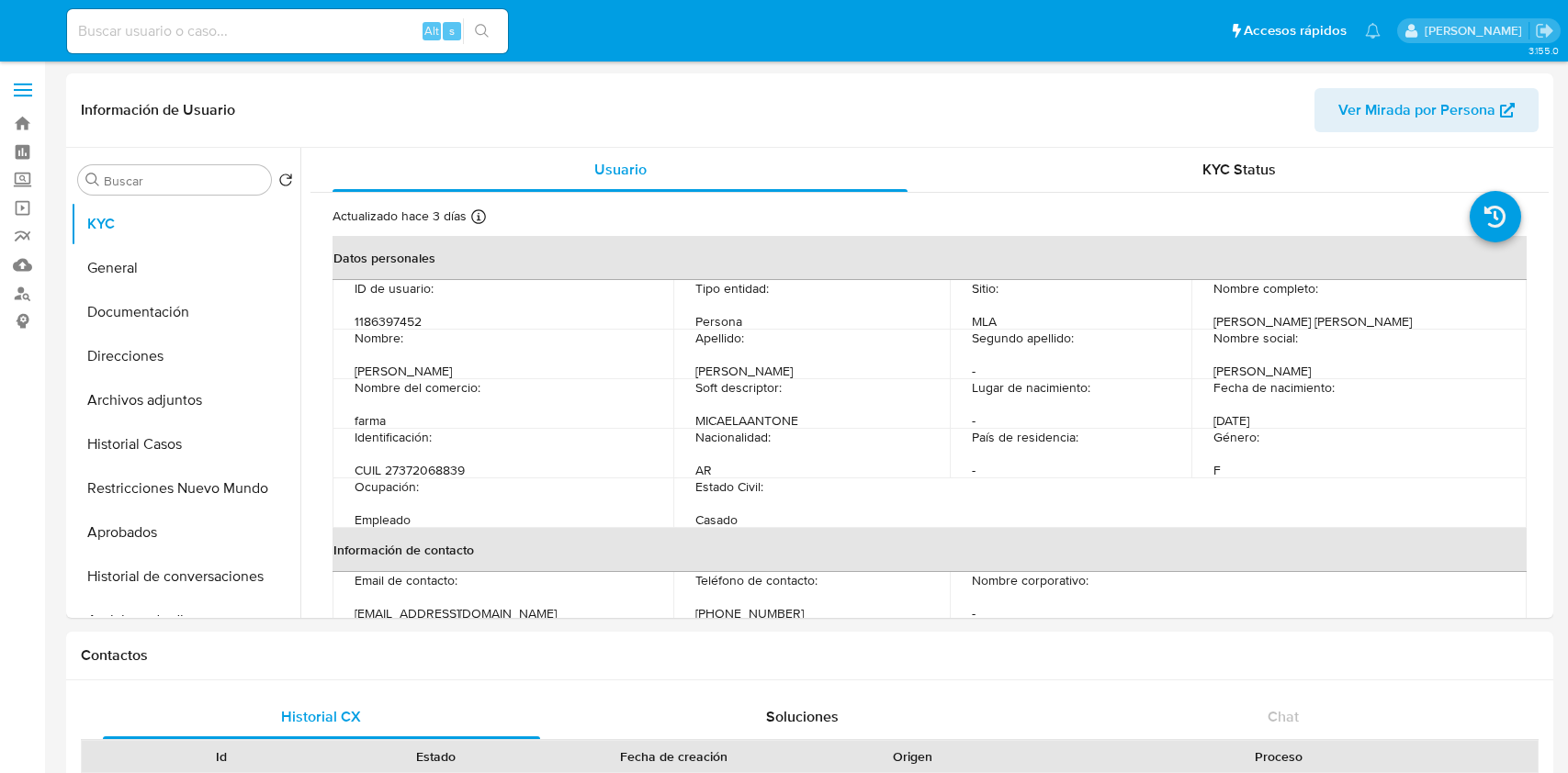
select select "10"
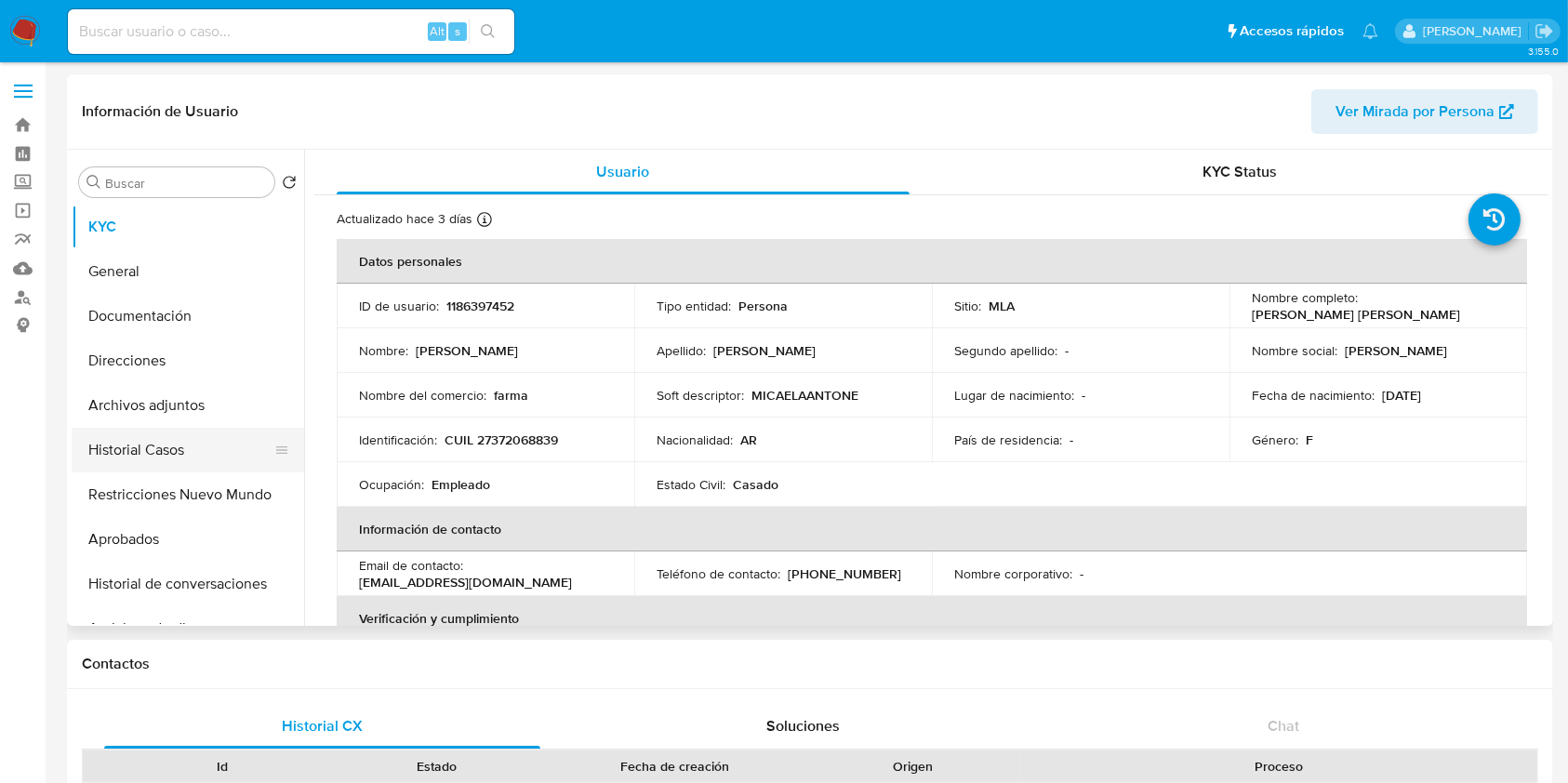
click at [160, 438] on button "Historial Casos" at bounding box center [181, 450] width 218 height 44
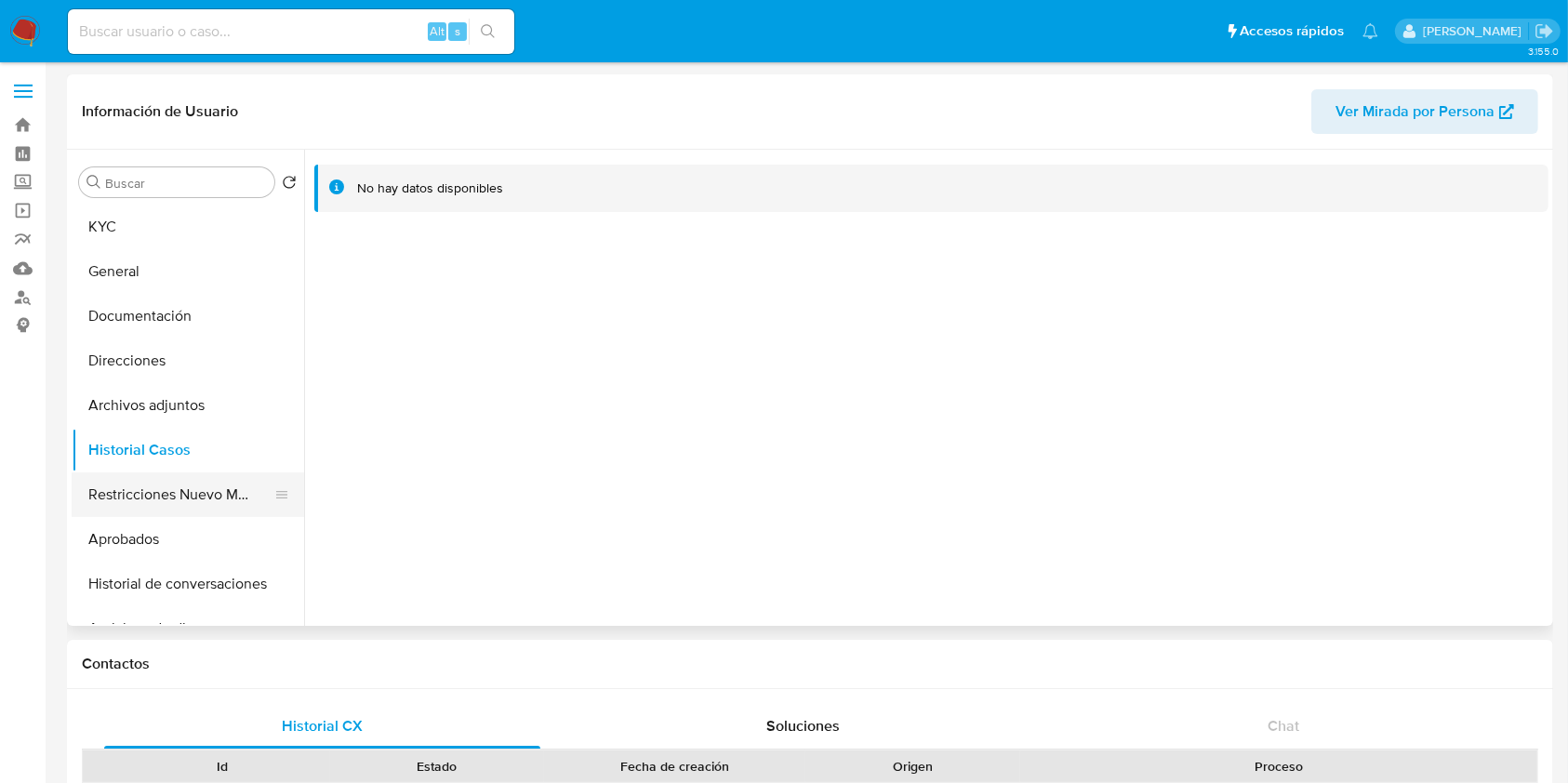
click at [116, 489] on button "Restricciones Nuevo Mundo" at bounding box center [181, 494] width 218 height 44
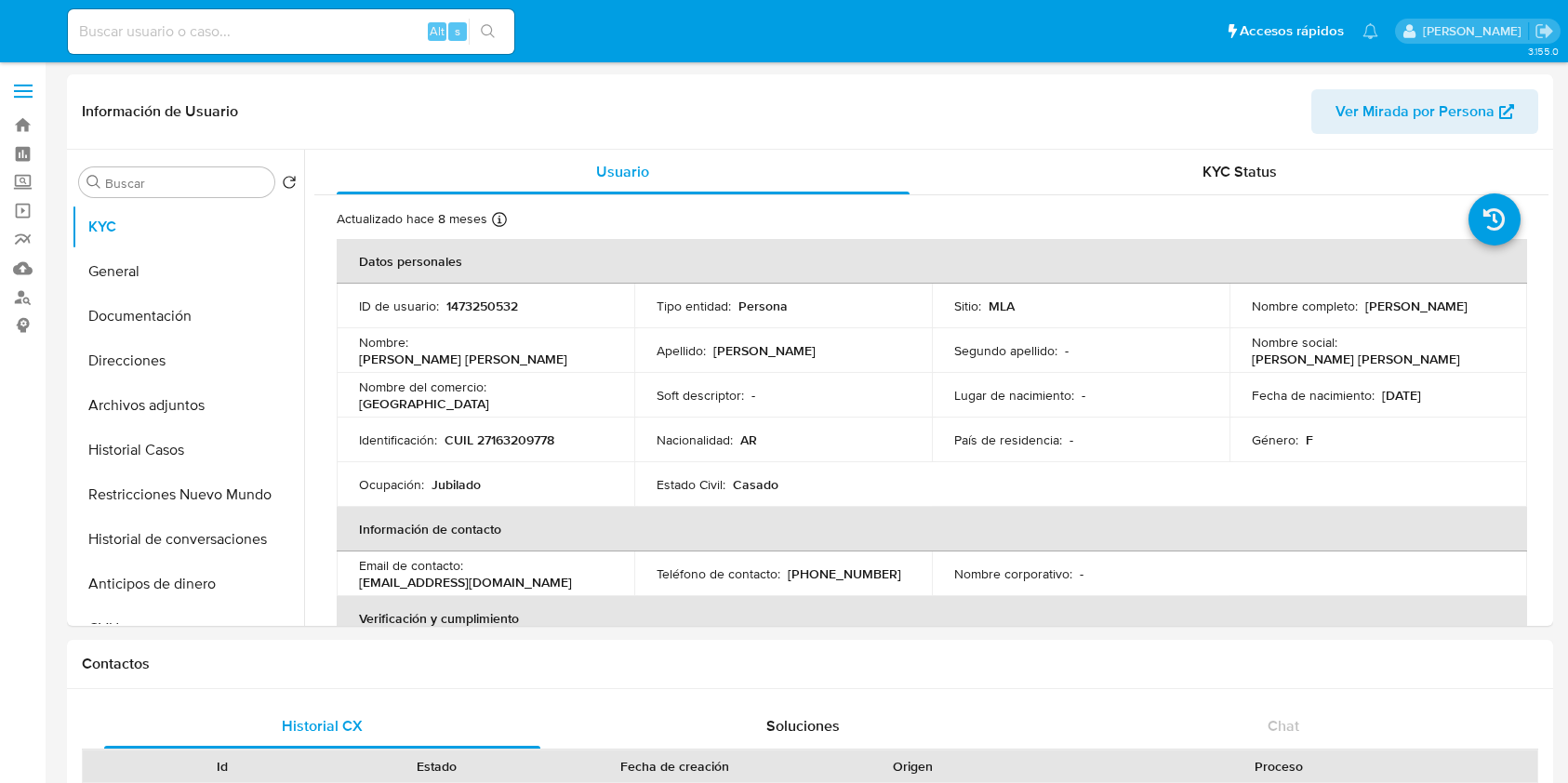
select select "10"
click at [180, 435] on button "Historial Casos" at bounding box center [181, 450] width 218 height 44
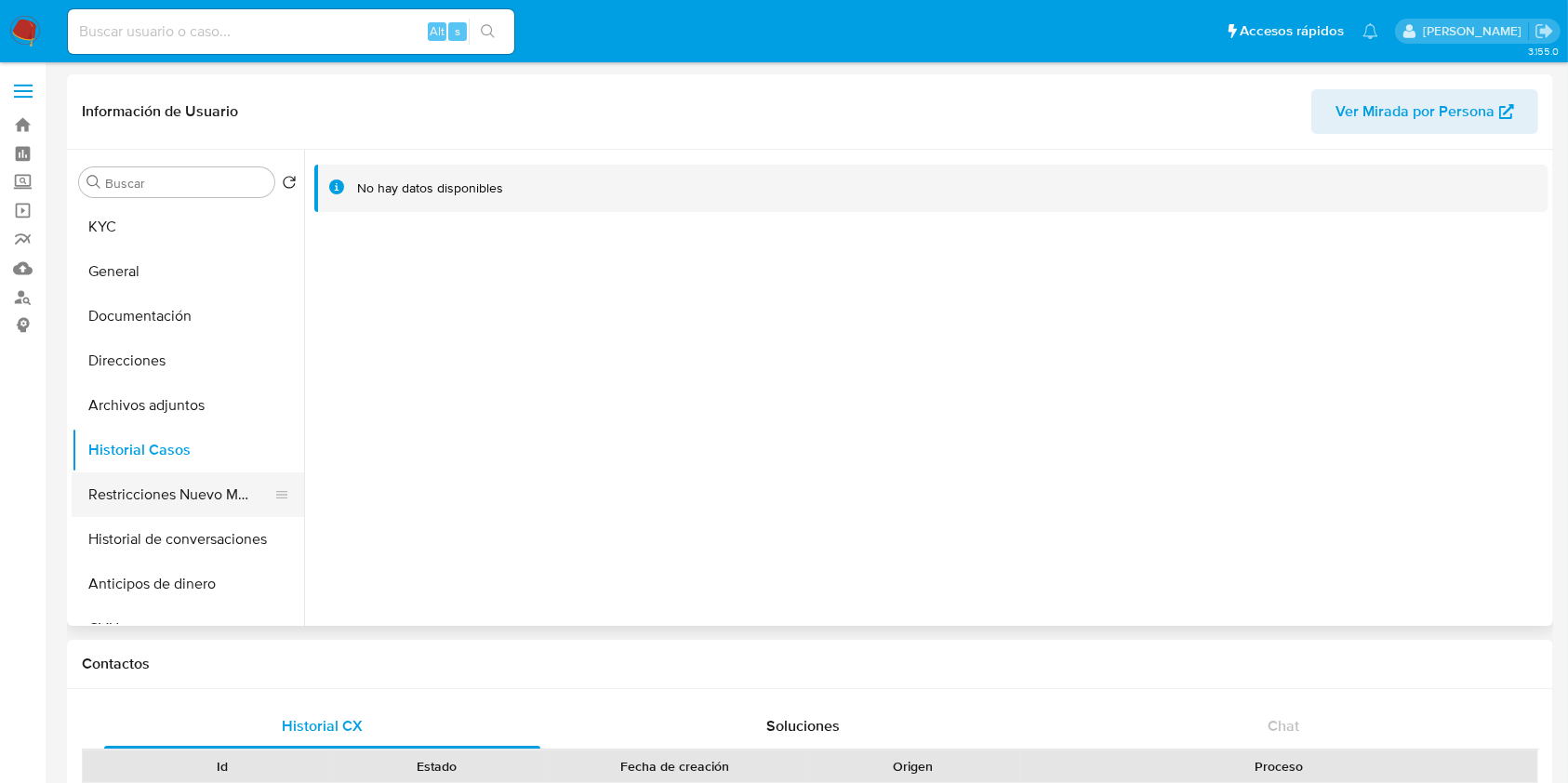
click at [115, 487] on button "Restricciones Nuevo Mundo" at bounding box center [181, 494] width 218 height 44
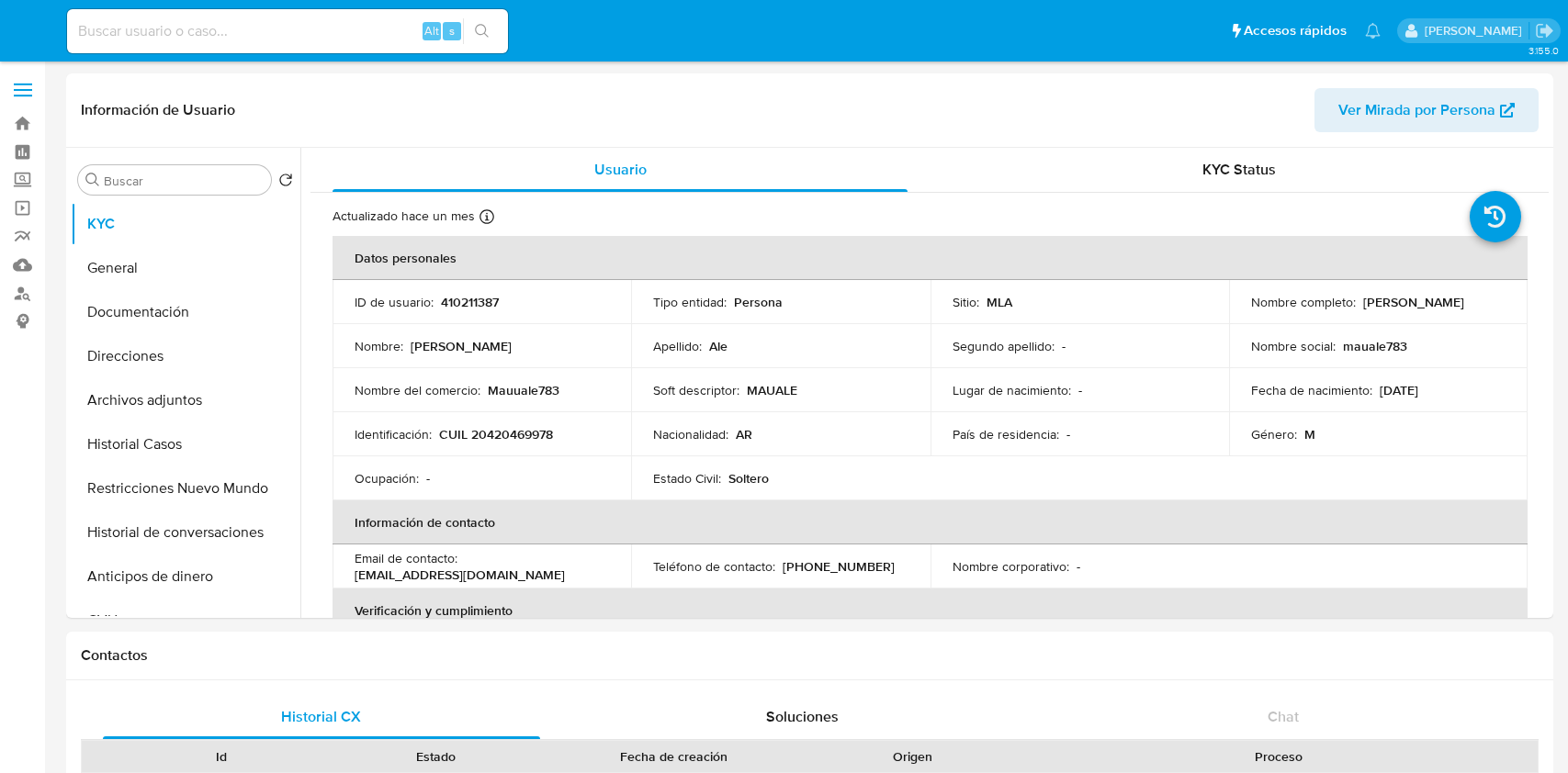
select select "10"
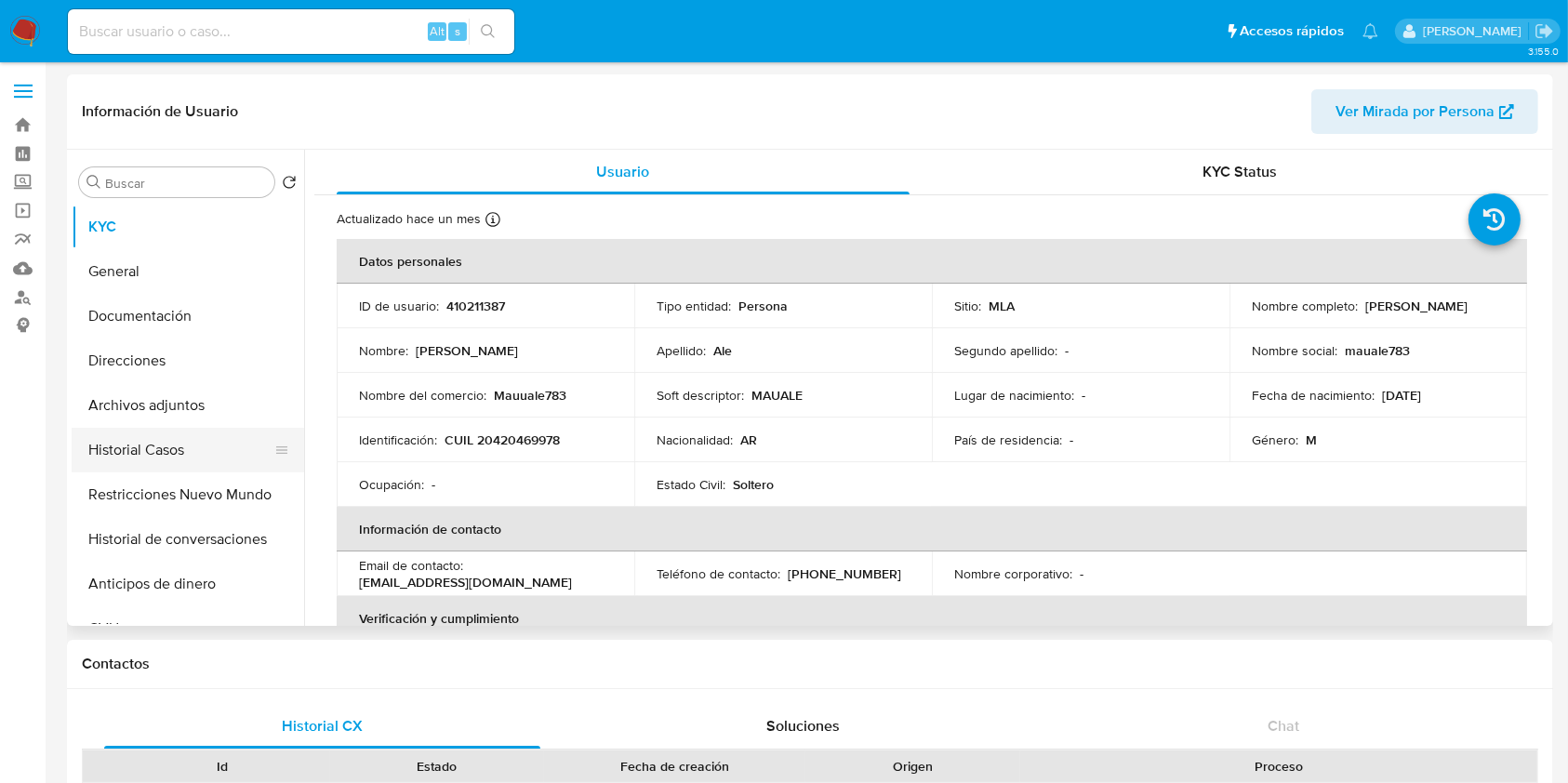
click at [153, 457] on button "Historial Casos" at bounding box center [181, 450] width 218 height 44
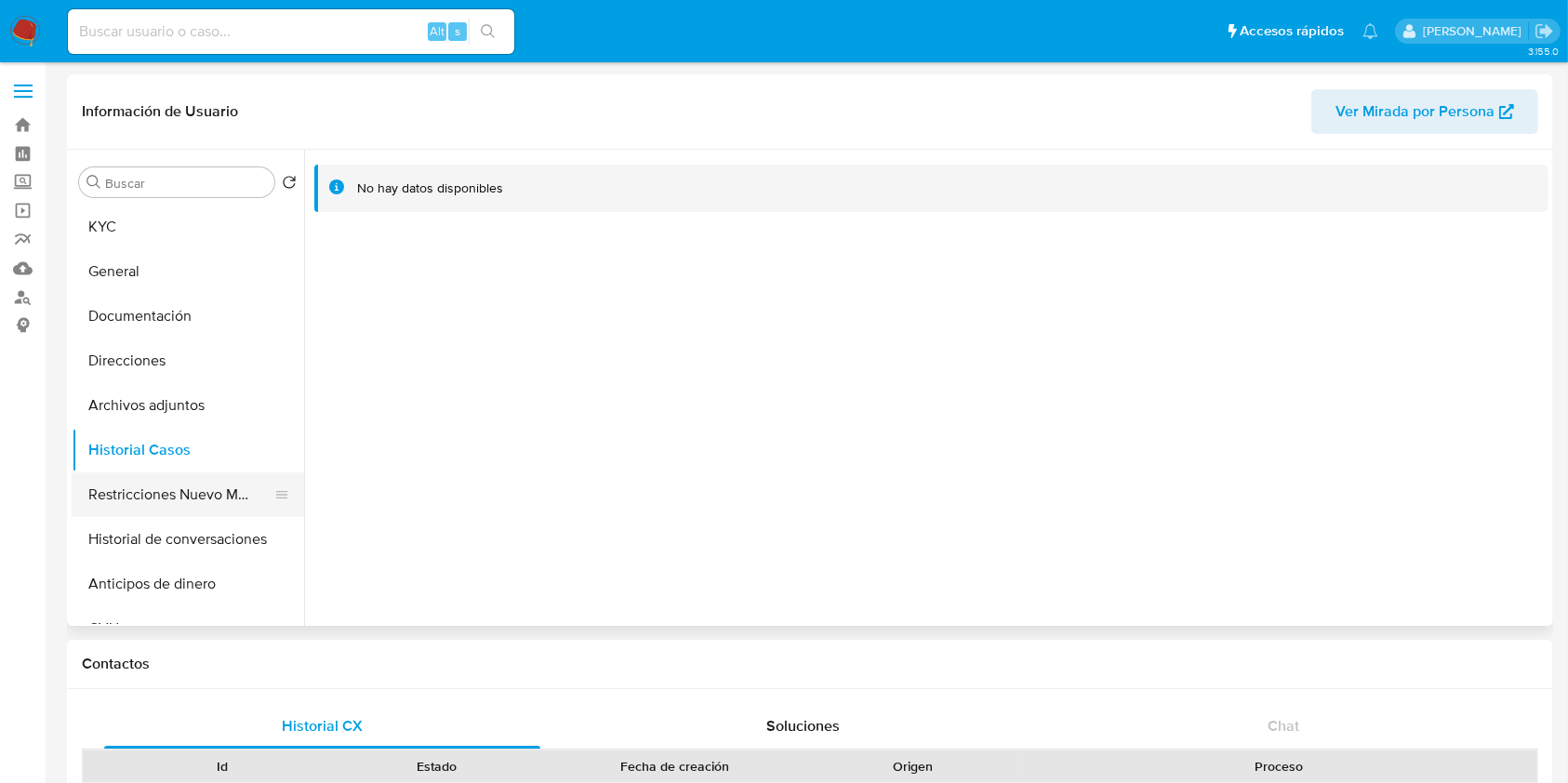
click at [156, 510] on button "Restricciones Nuevo Mundo" at bounding box center [181, 494] width 218 height 44
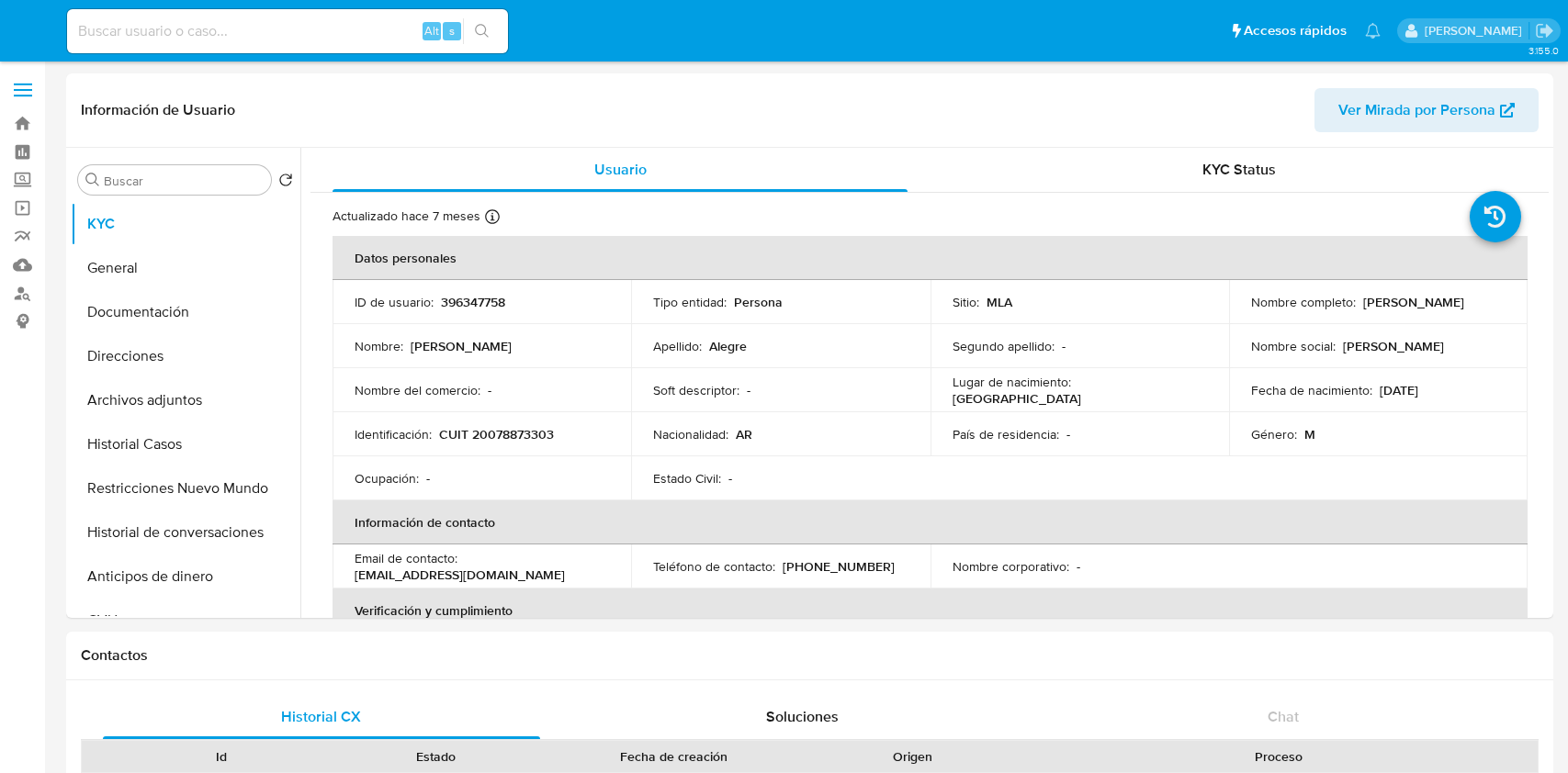
select select "10"
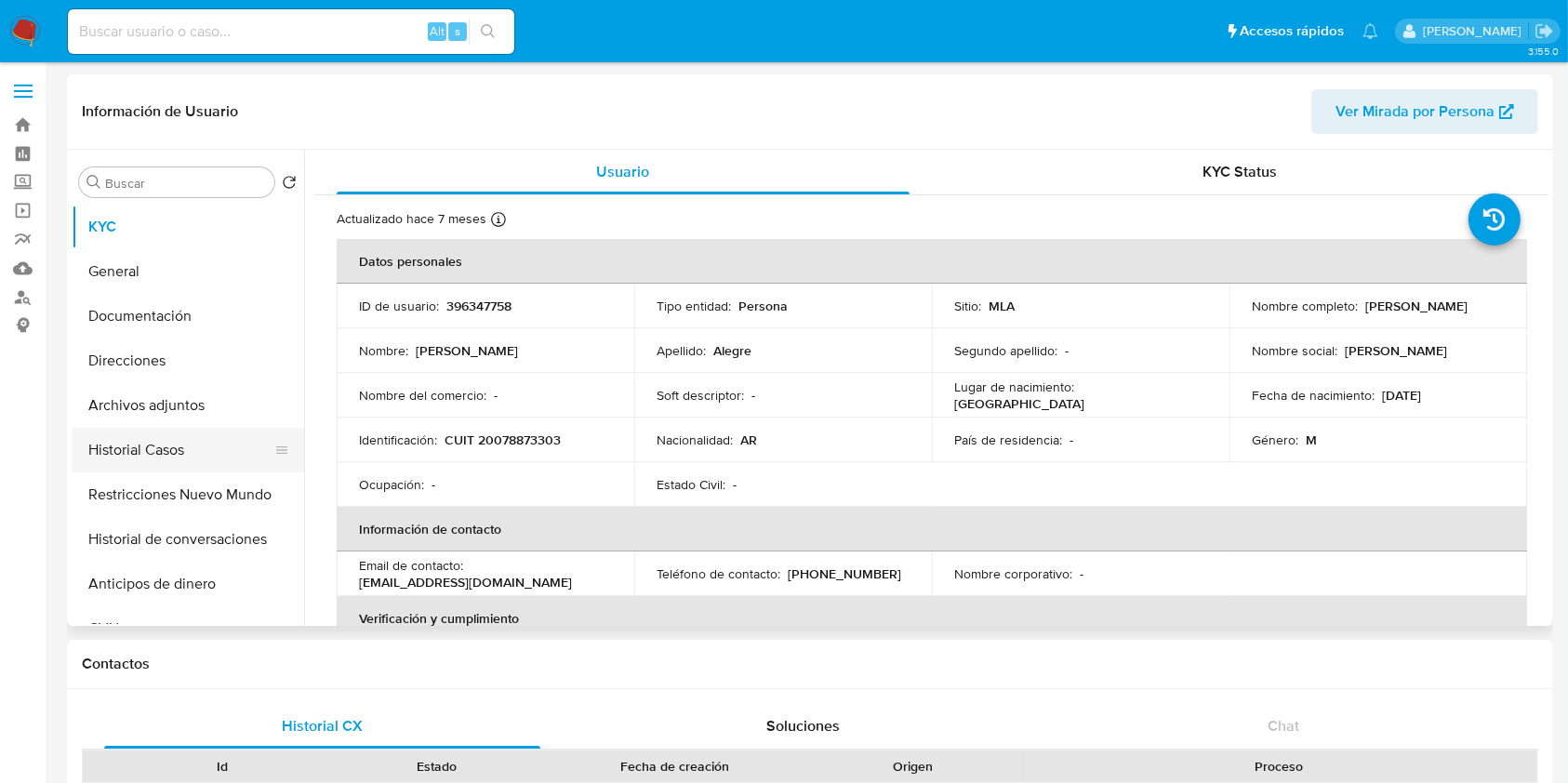
click at [160, 435] on button "Historial Casos" at bounding box center [181, 450] width 218 height 44
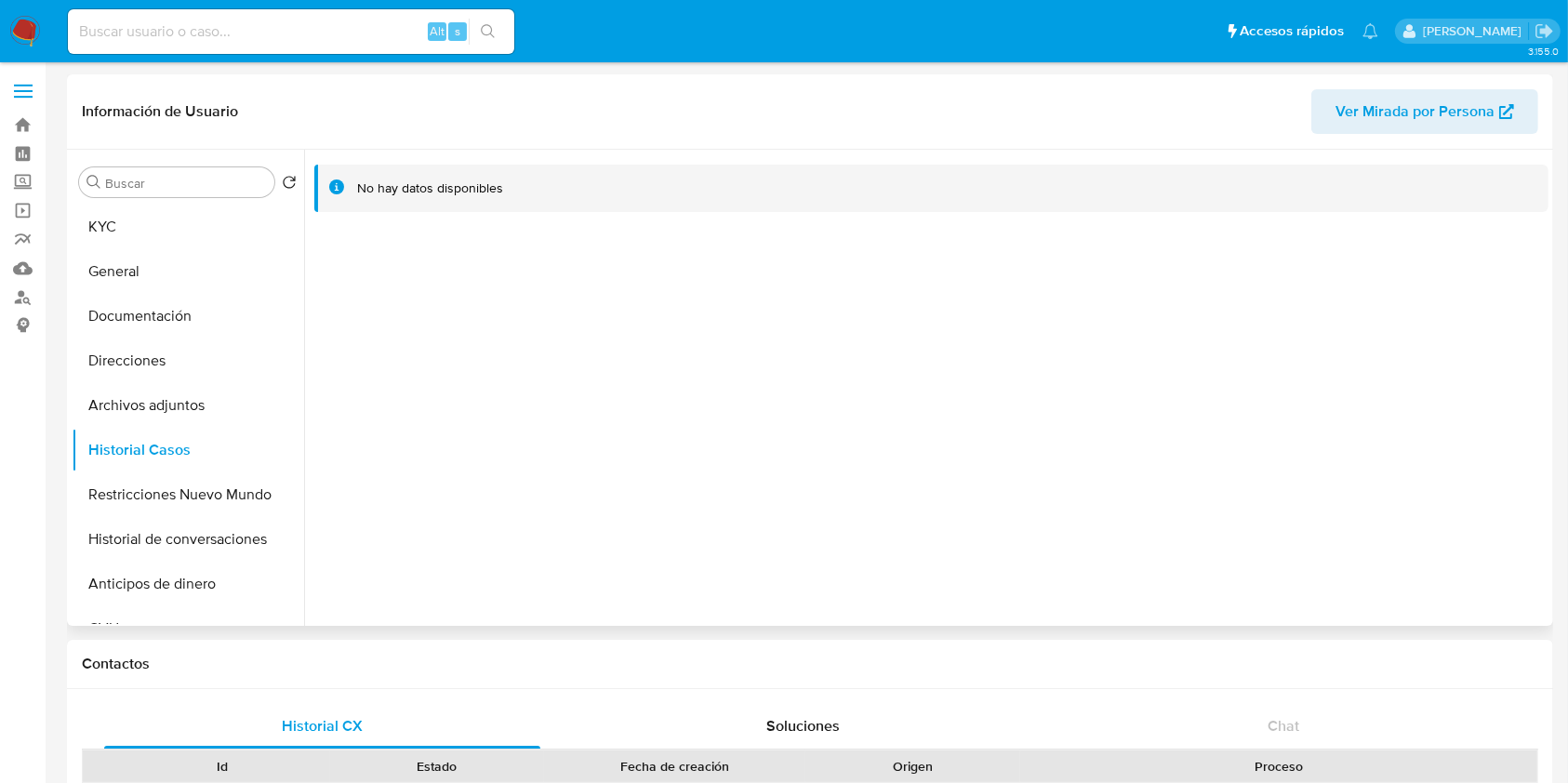
click at [1423, 100] on span "Ver Mirada por Persona" at bounding box center [1415, 111] width 159 height 44
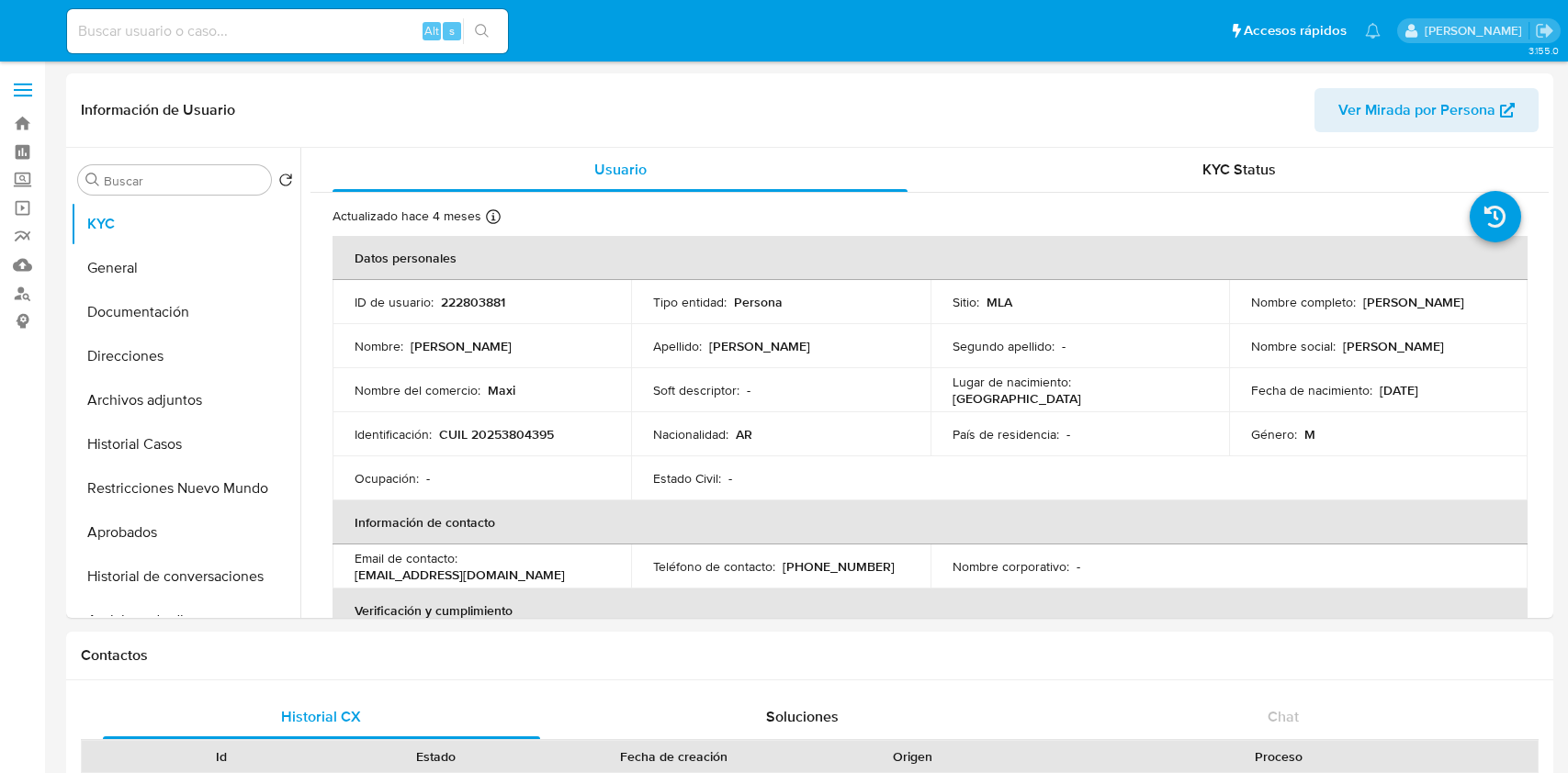
select select "10"
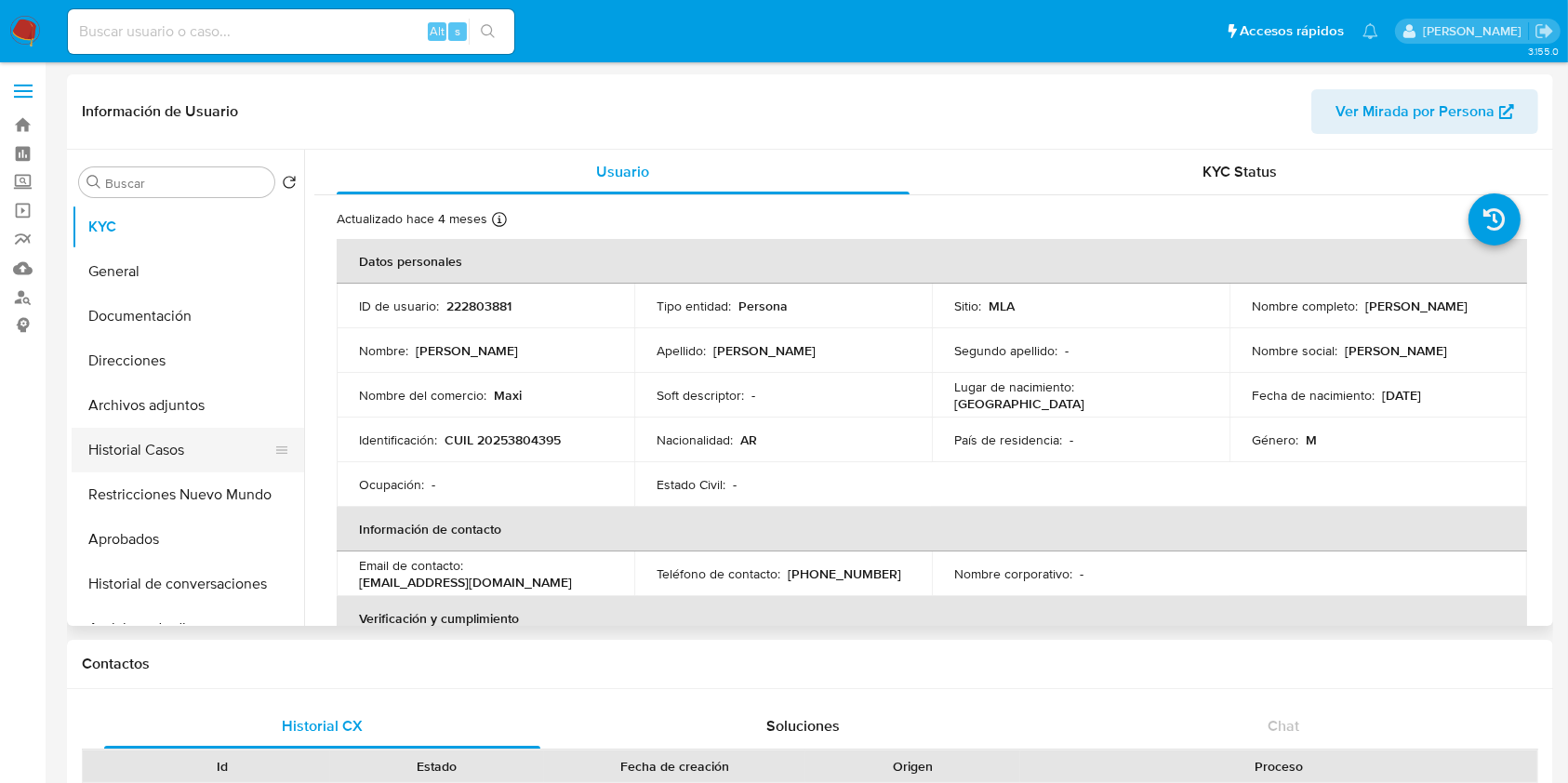
click at [168, 441] on button "Historial Casos" at bounding box center [181, 450] width 218 height 44
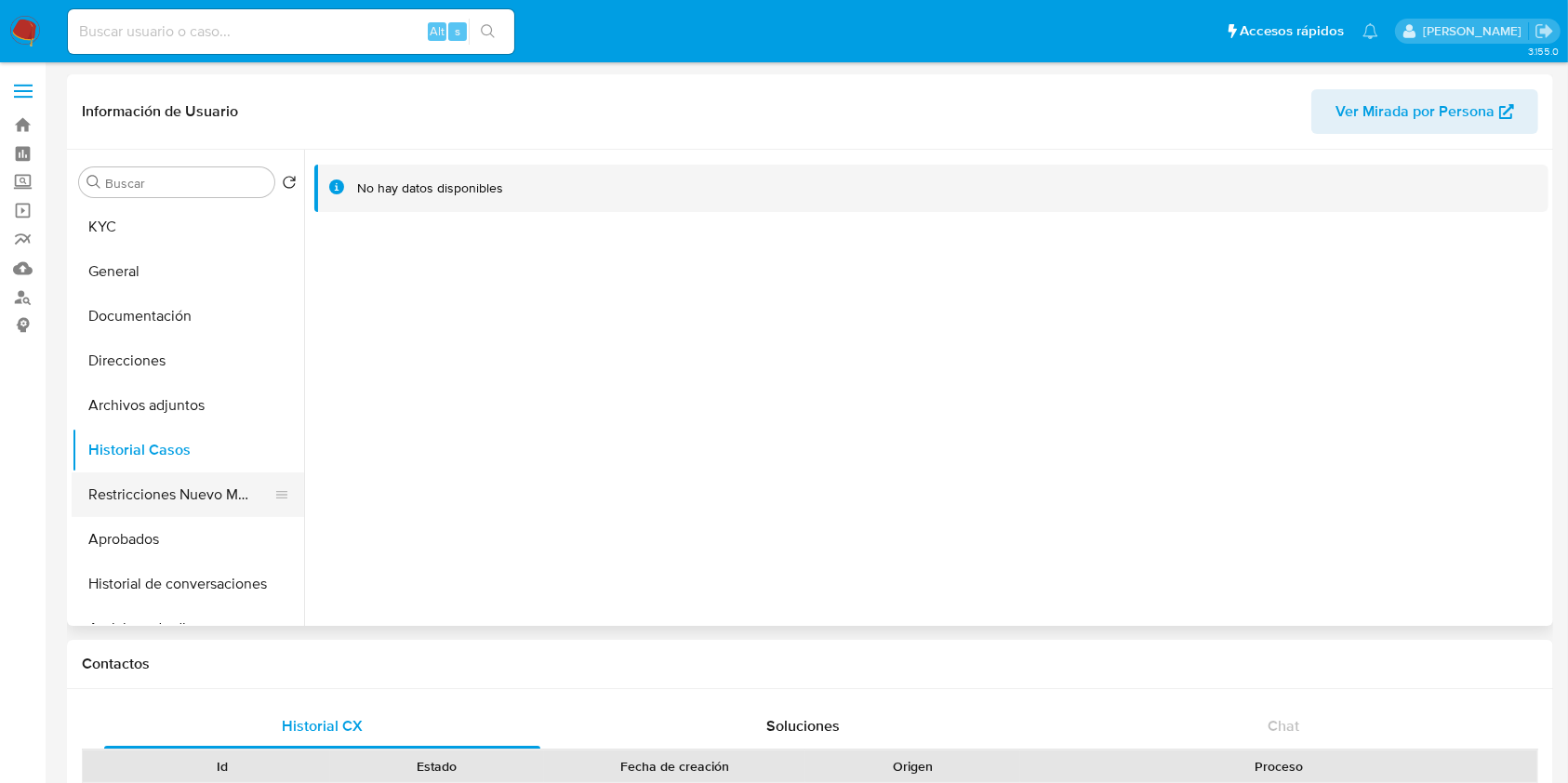
click at [136, 498] on button "Restricciones Nuevo Mundo" at bounding box center [181, 494] width 218 height 44
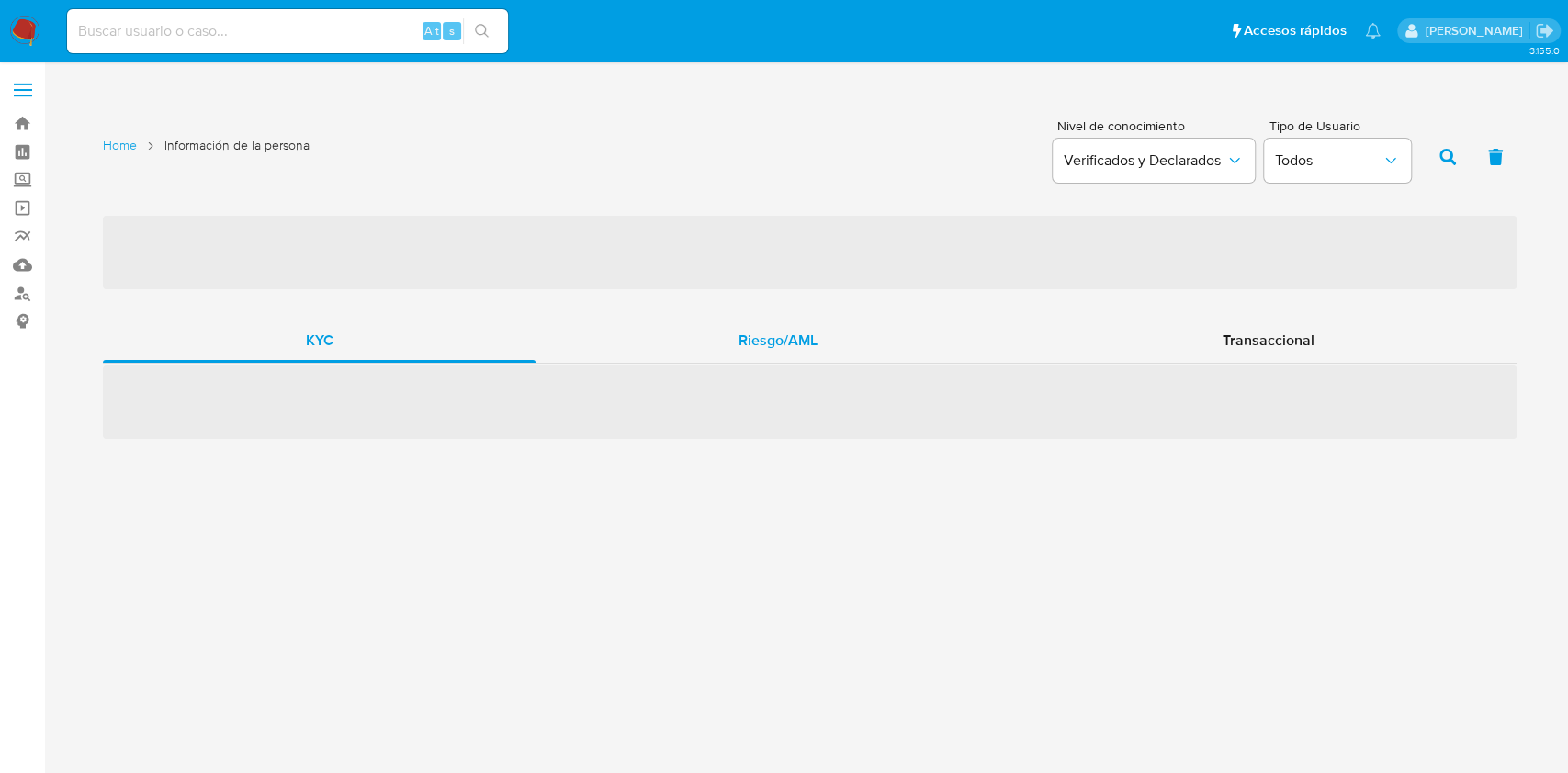
click at [799, 310] on div "‌ KYC Riesgo/AML Transaccional ‌" at bounding box center [809, 327] width 1413 height 225
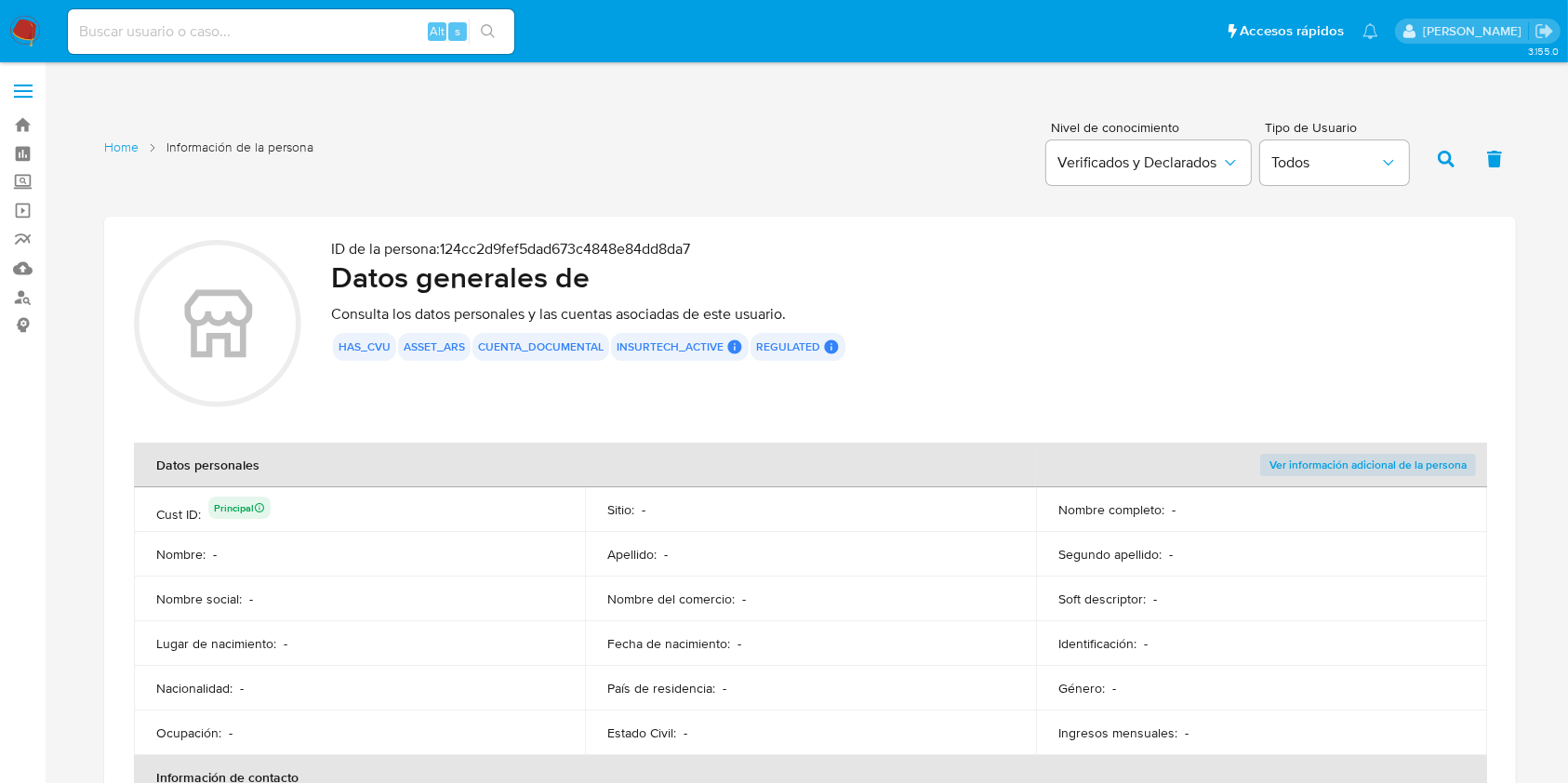
click at [807, 329] on div "ID de la persona : 124cc2d9fef5dad673c4848e84dd8da7 Datos generales de Consulta…" at bounding box center [908, 326] width 1155 height 173
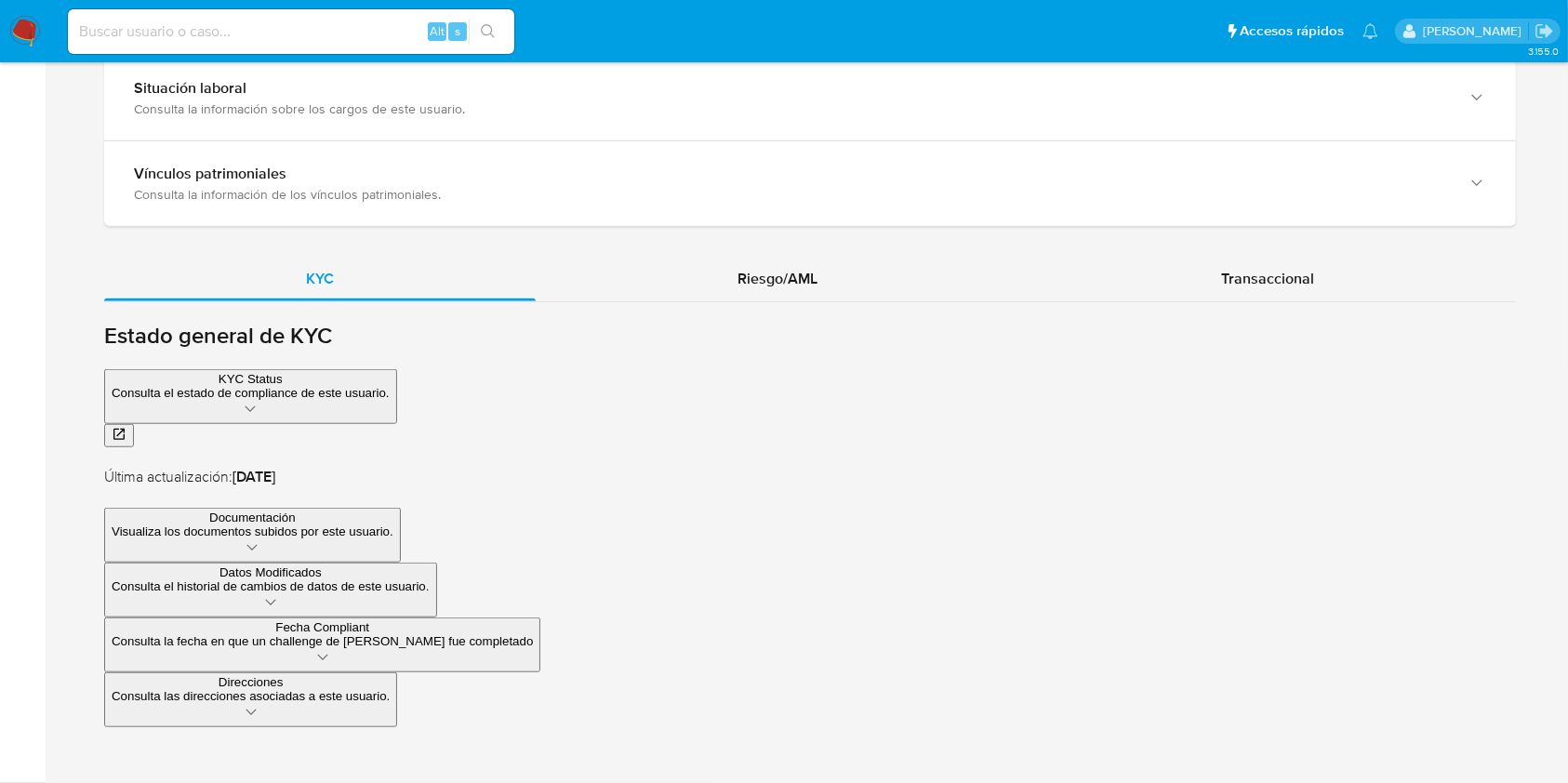
scroll to position [1618, 0]
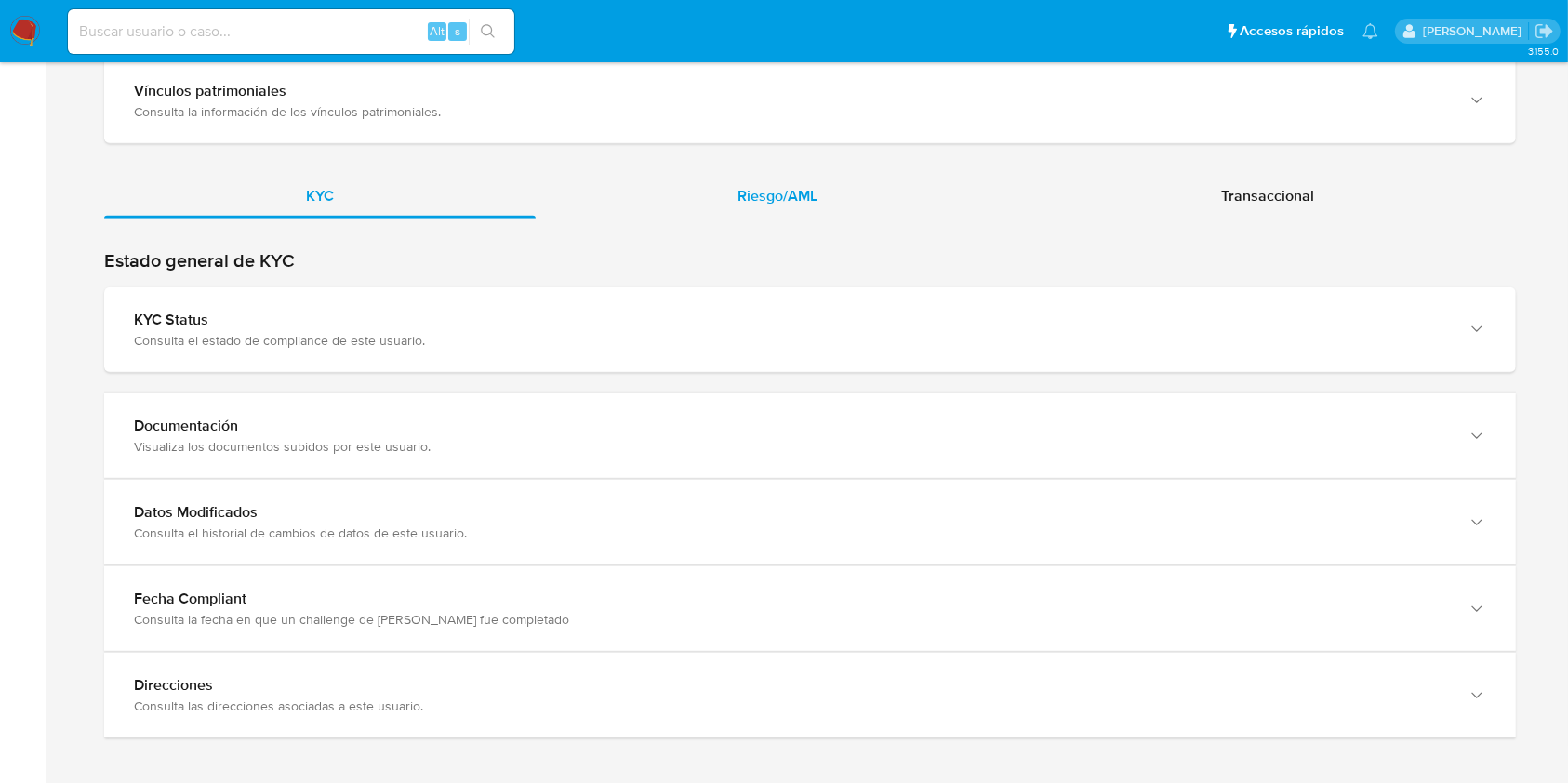
click at [781, 183] on div "Riesgo/AML" at bounding box center [777, 196] width 483 height 44
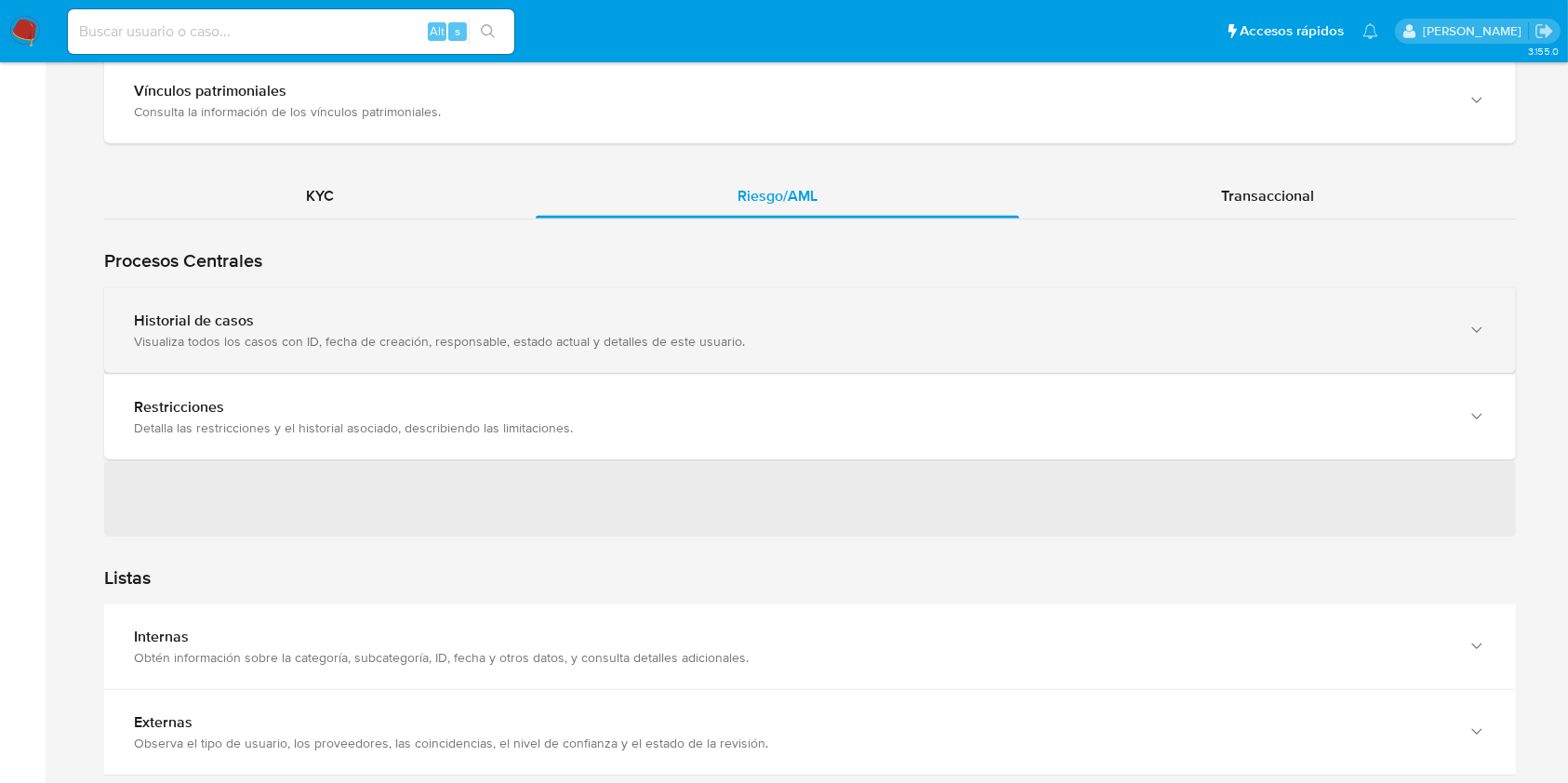
click at [349, 343] on div "Visualiza todos los casos con ID, fecha de creación, responsable, estado actual…" at bounding box center [790, 341] width 1315 height 17
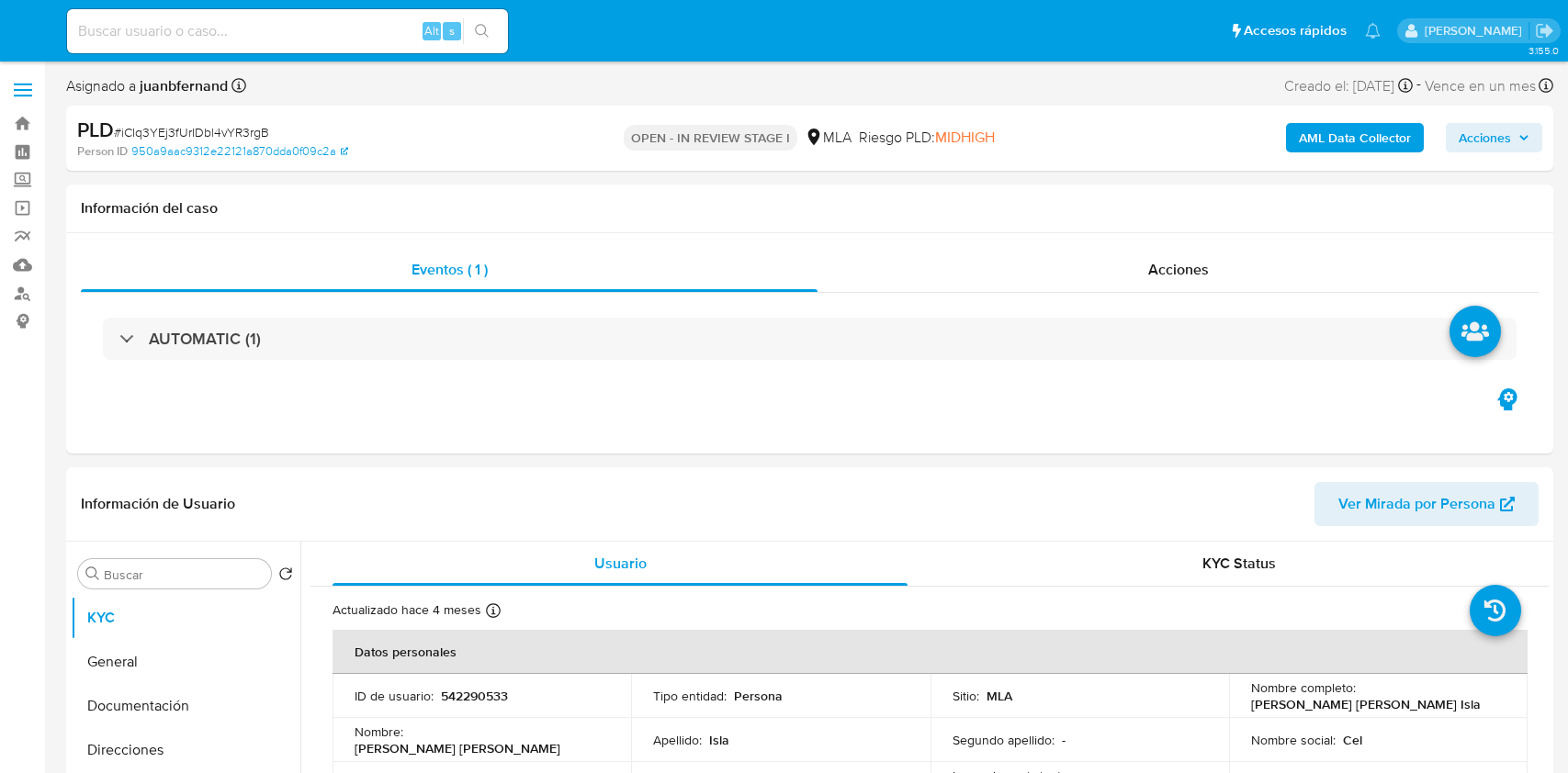
select select "10"
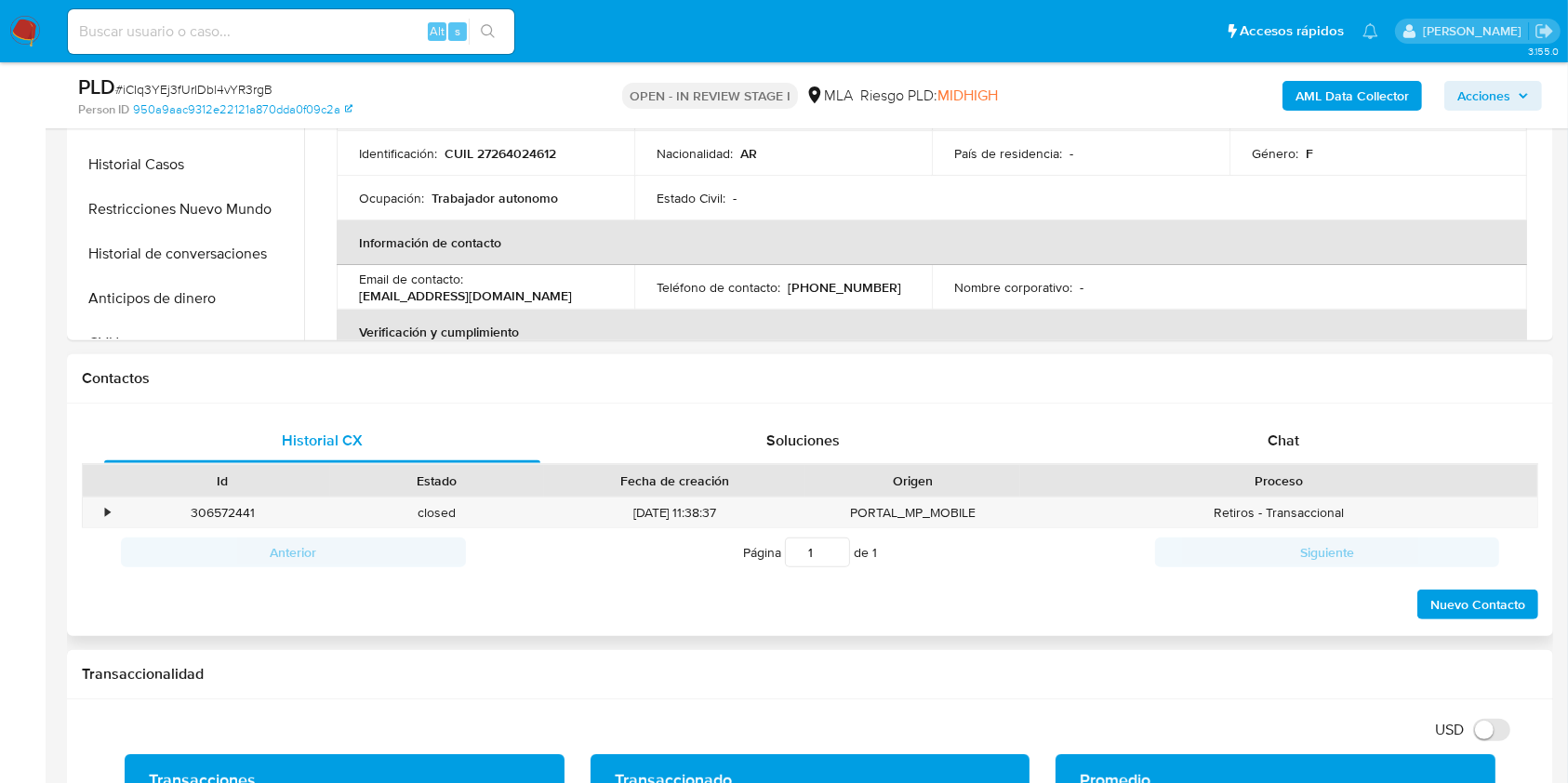
scroll to position [620, 0]
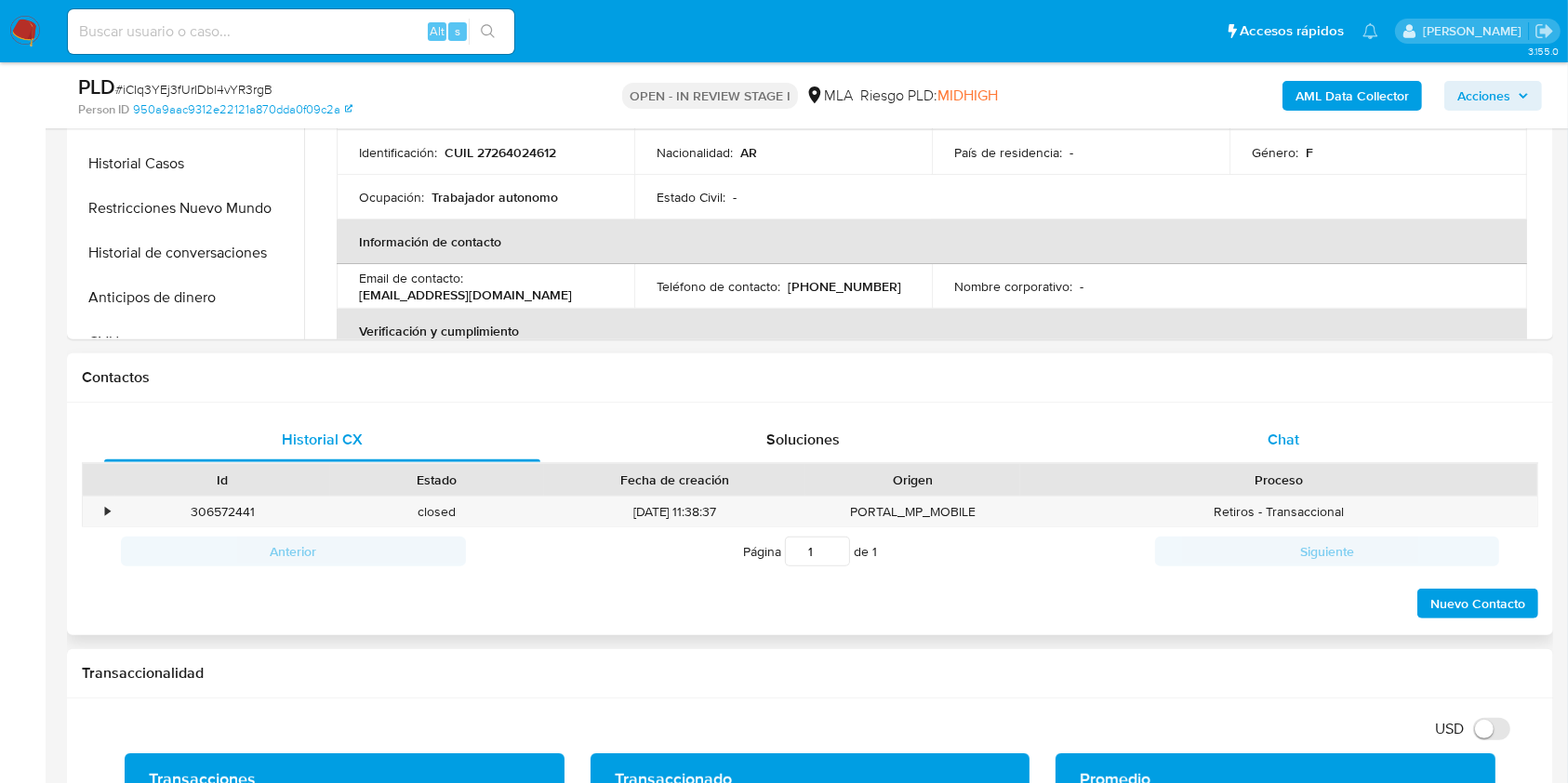
click at [1379, 447] on div "Chat" at bounding box center [1283, 439] width 436 height 44
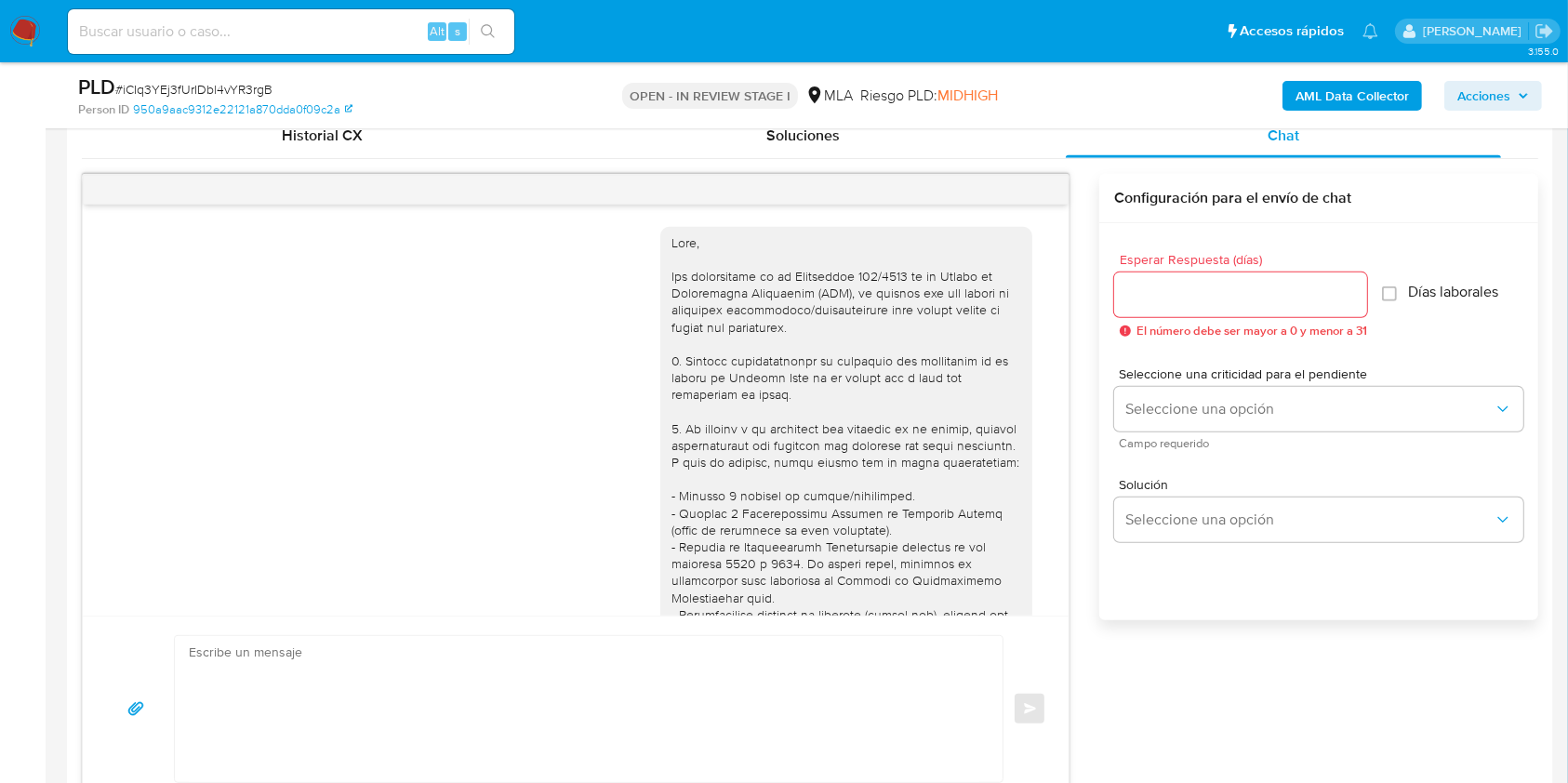
scroll to position [789, 0]
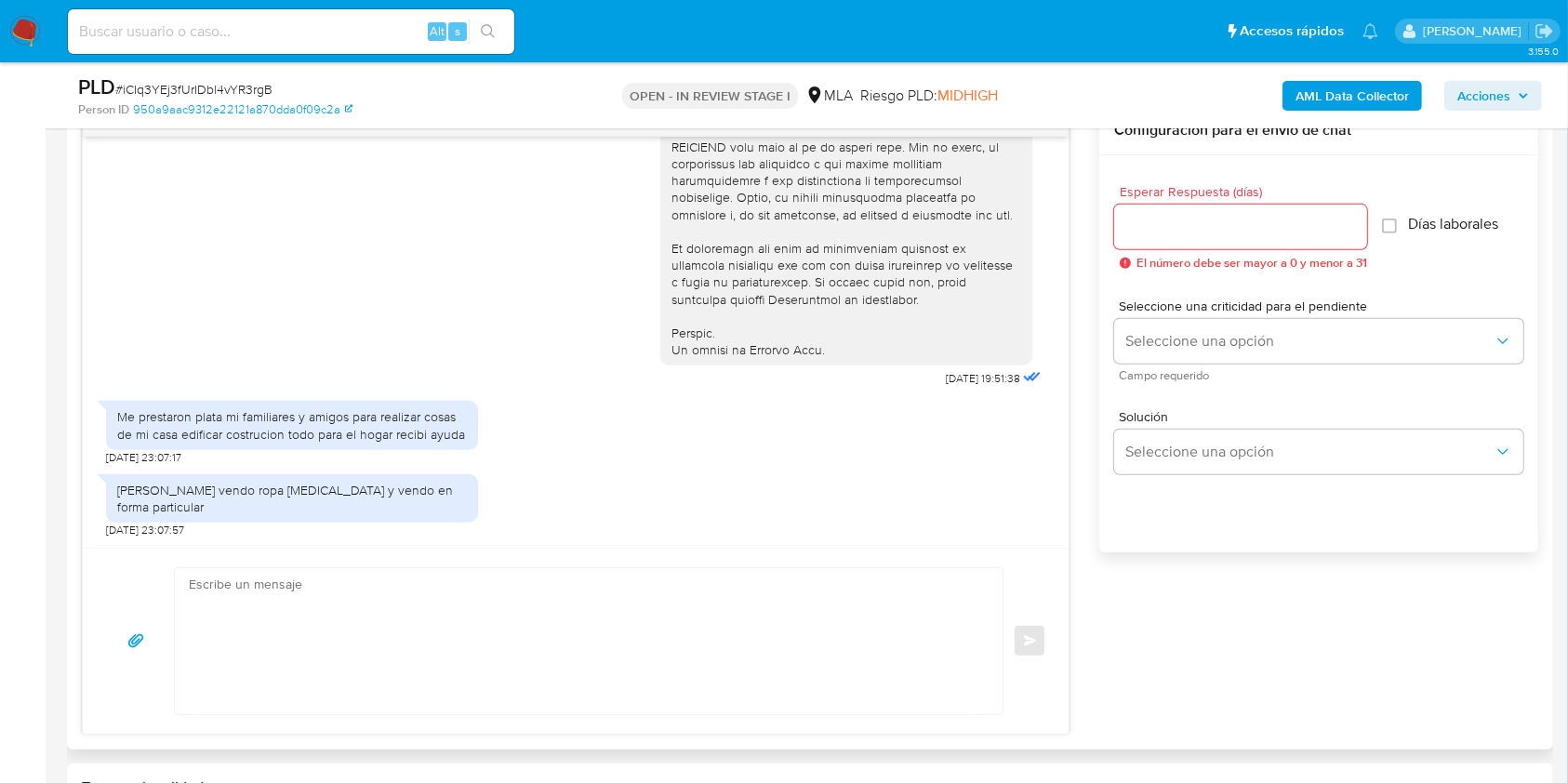
click at [359, 572] on textarea at bounding box center [583, 642] width 790 height 146
paste textarea "Lore. Ipsumdolo sit am consectetu adi elit. Se doeiusmodte in utlabor etdolorem…"
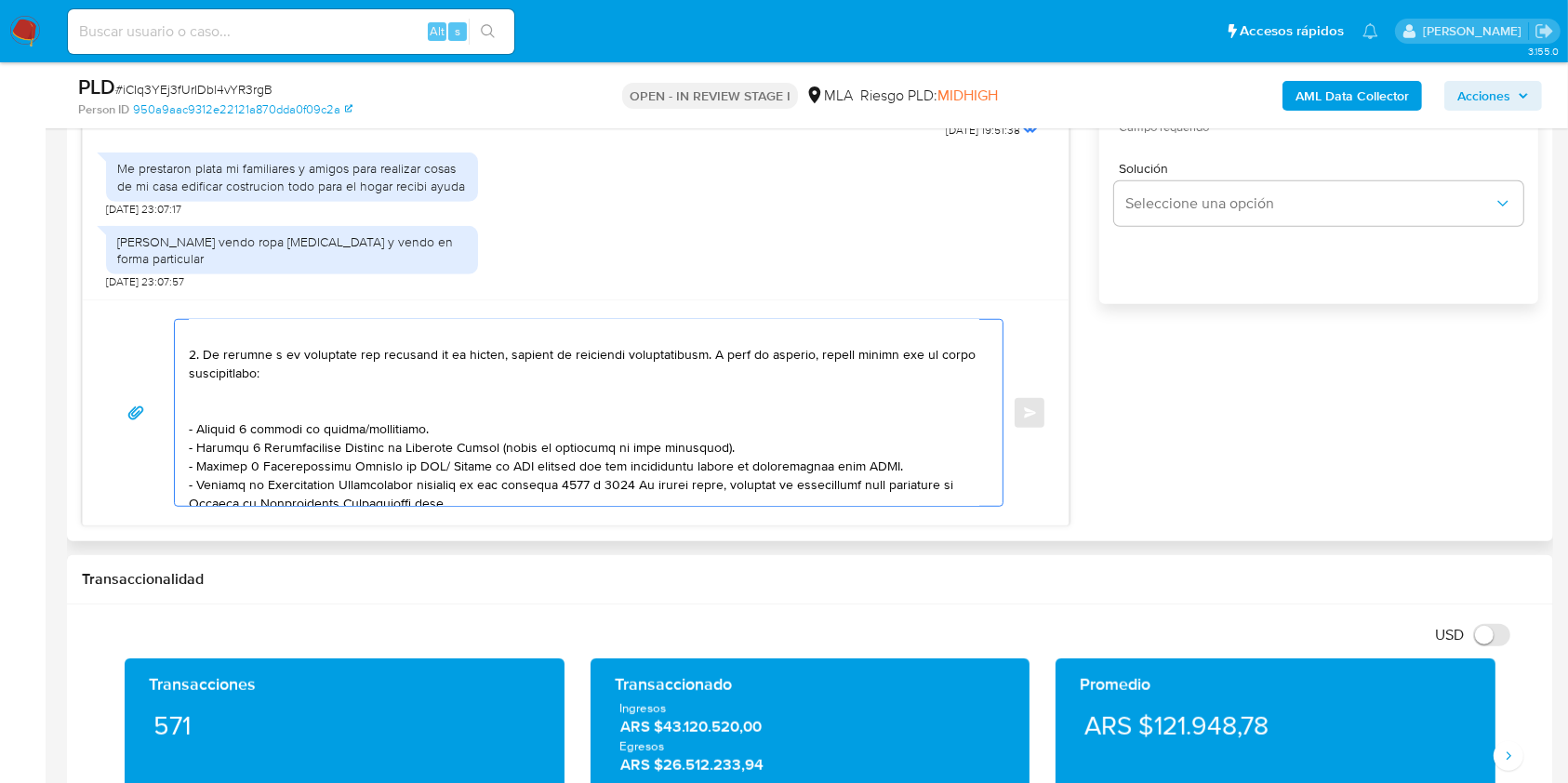
scroll to position [0, 0]
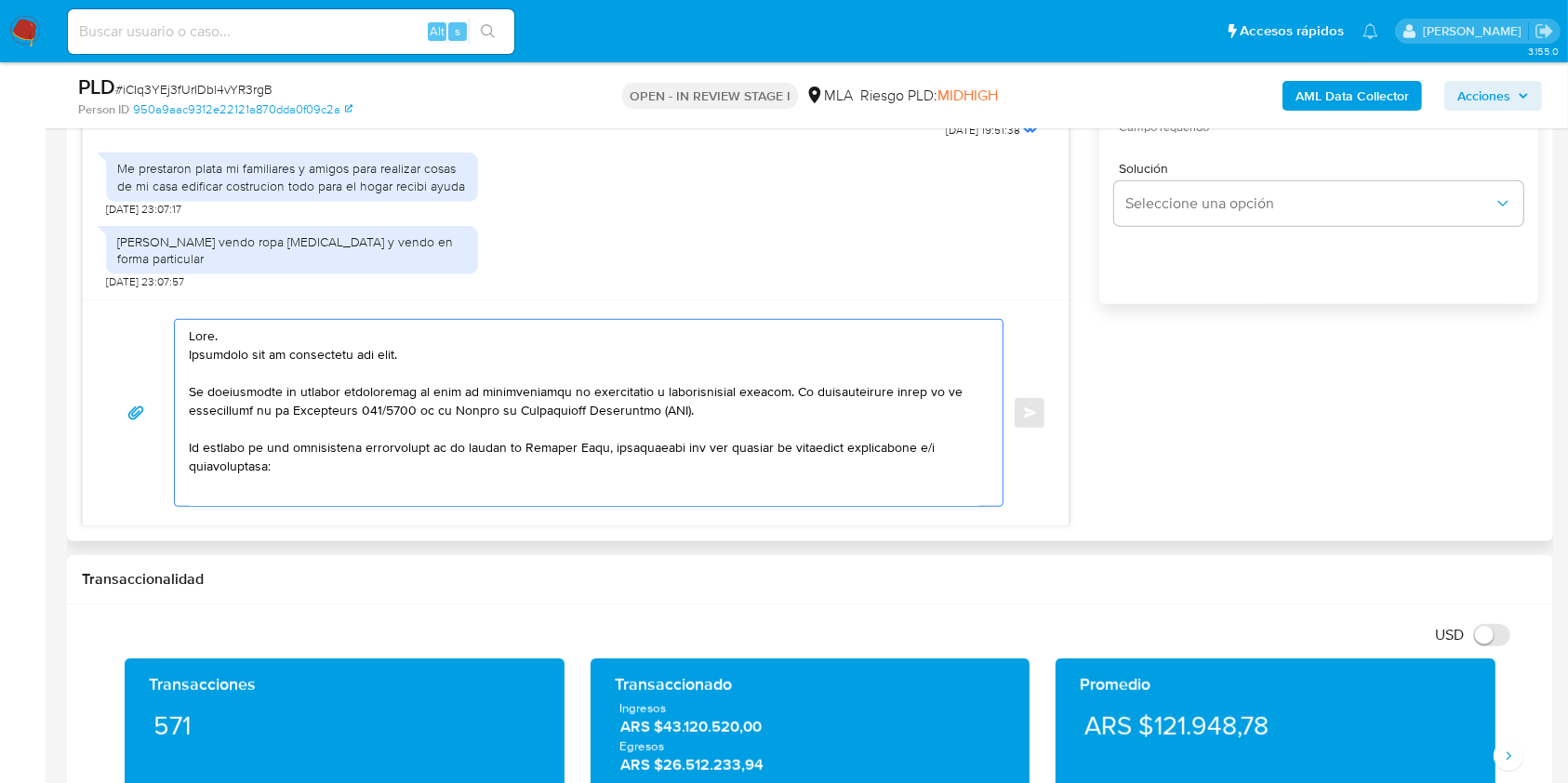
click at [406, 355] on textarea at bounding box center [583, 413] width 790 height 186
drag, startPoint x: 407, startPoint y: 355, endPoint x: 173, endPoint y: 360, distance: 234.1
click at [174, 360] on div at bounding box center [588, 413] width 830 height 188
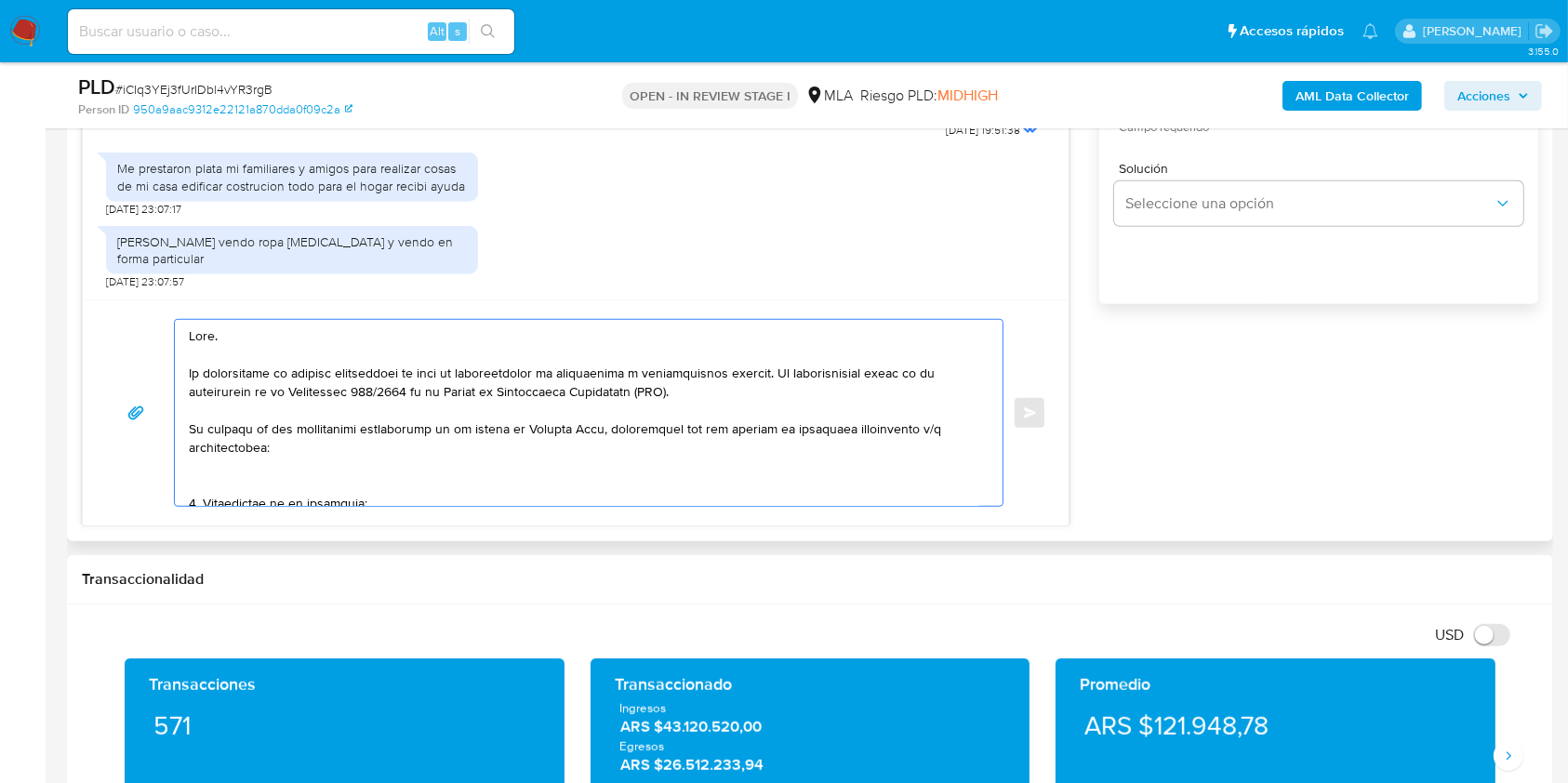
click at [567, 385] on textarea at bounding box center [583, 413] width 790 height 186
click at [568, 385] on textarea at bounding box center [583, 413] width 790 height 186
click at [736, 400] on textarea at bounding box center [583, 413] width 790 height 186
drag, startPoint x: 787, startPoint y: 374, endPoint x: 94, endPoint y: 373, distance: 693.0
click at [94, 373] on div "Enviar" at bounding box center [575, 413] width 986 height 226
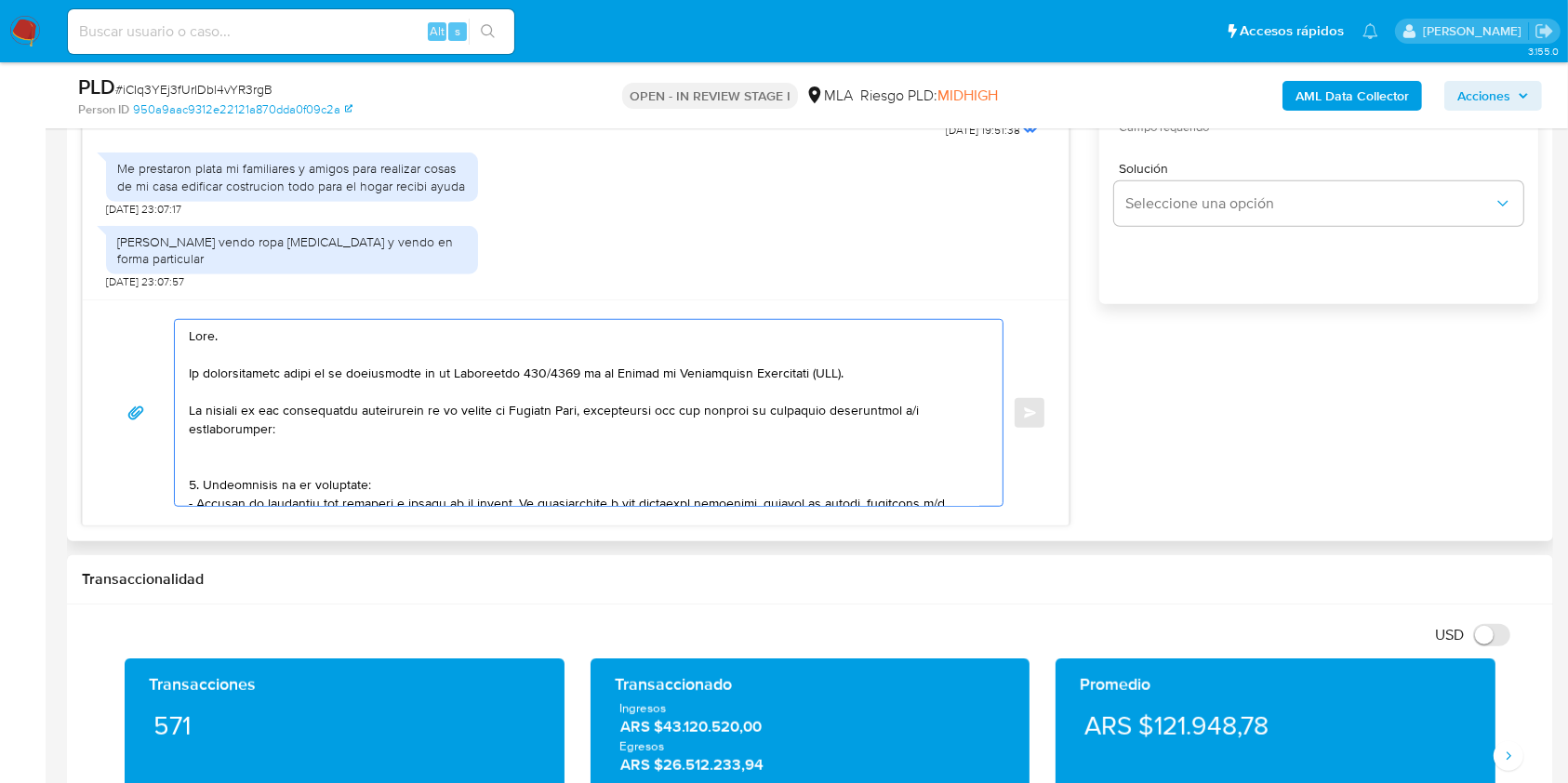
click at [261, 358] on textarea at bounding box center [583, 413] width 790 height 186
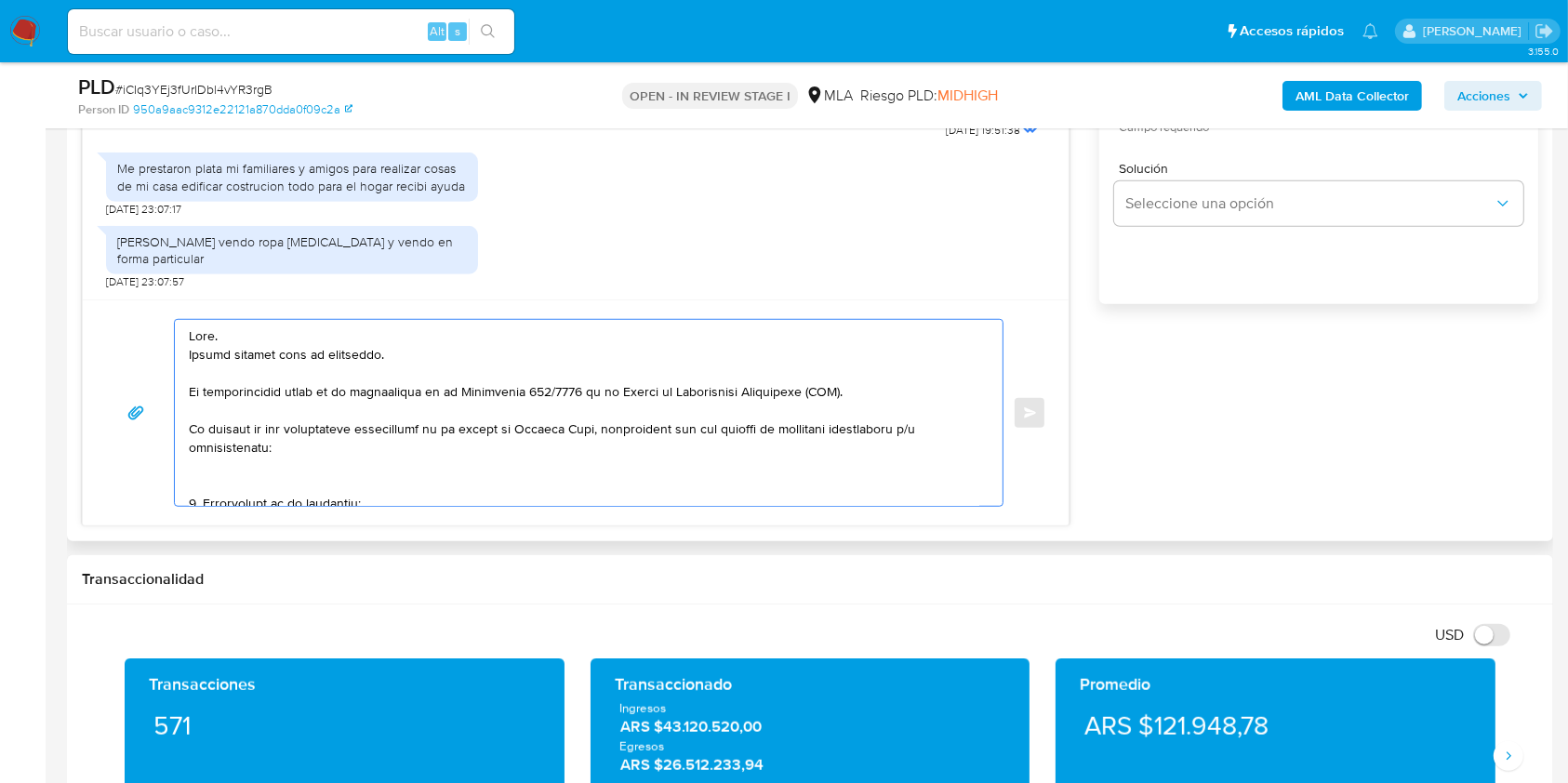
click at [291, 356] on textarea at bounding box center [583, 413] width 790 height 186
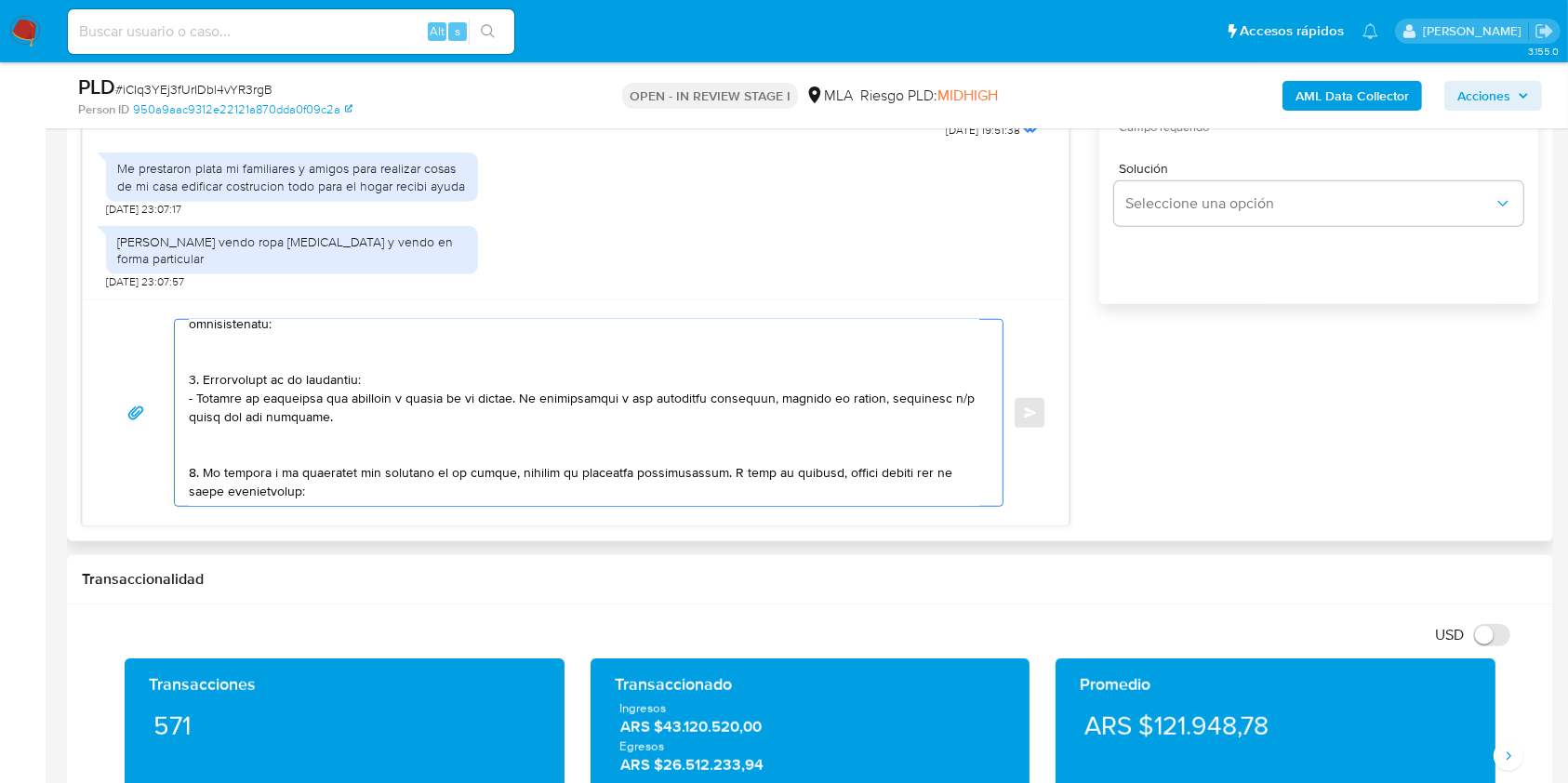
drag, startPoint x: 268, startPoint y: 413, endPoint x: 275, endPoint y: 395, distance: 19.3
click at [275, 395] on textarea at bounding box center [583, 413] width 790 height 186
click at [336, 420] on textarea at bounding box center [583, 413] width 790 height 186
drag, startPoint x: 347, startPoint y: 418, endPoint x: 508, endPoint y: 401, distance: 161.9
click at [508, 401] on textarea at bounding box center [583, 413] width 790 height 186
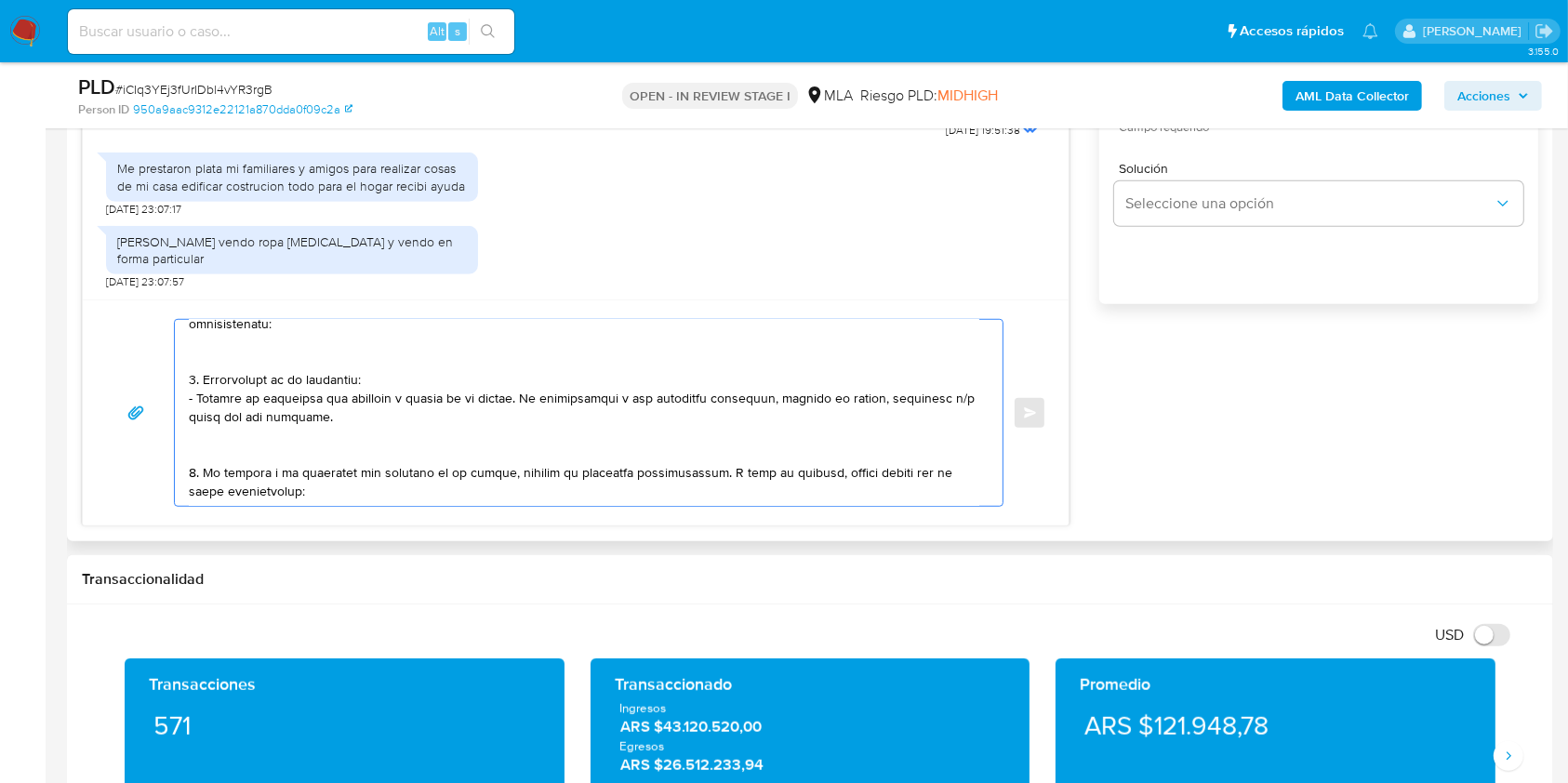
click at [344, 445] on textarea at bounding box center [583, 413] width 790 height 186
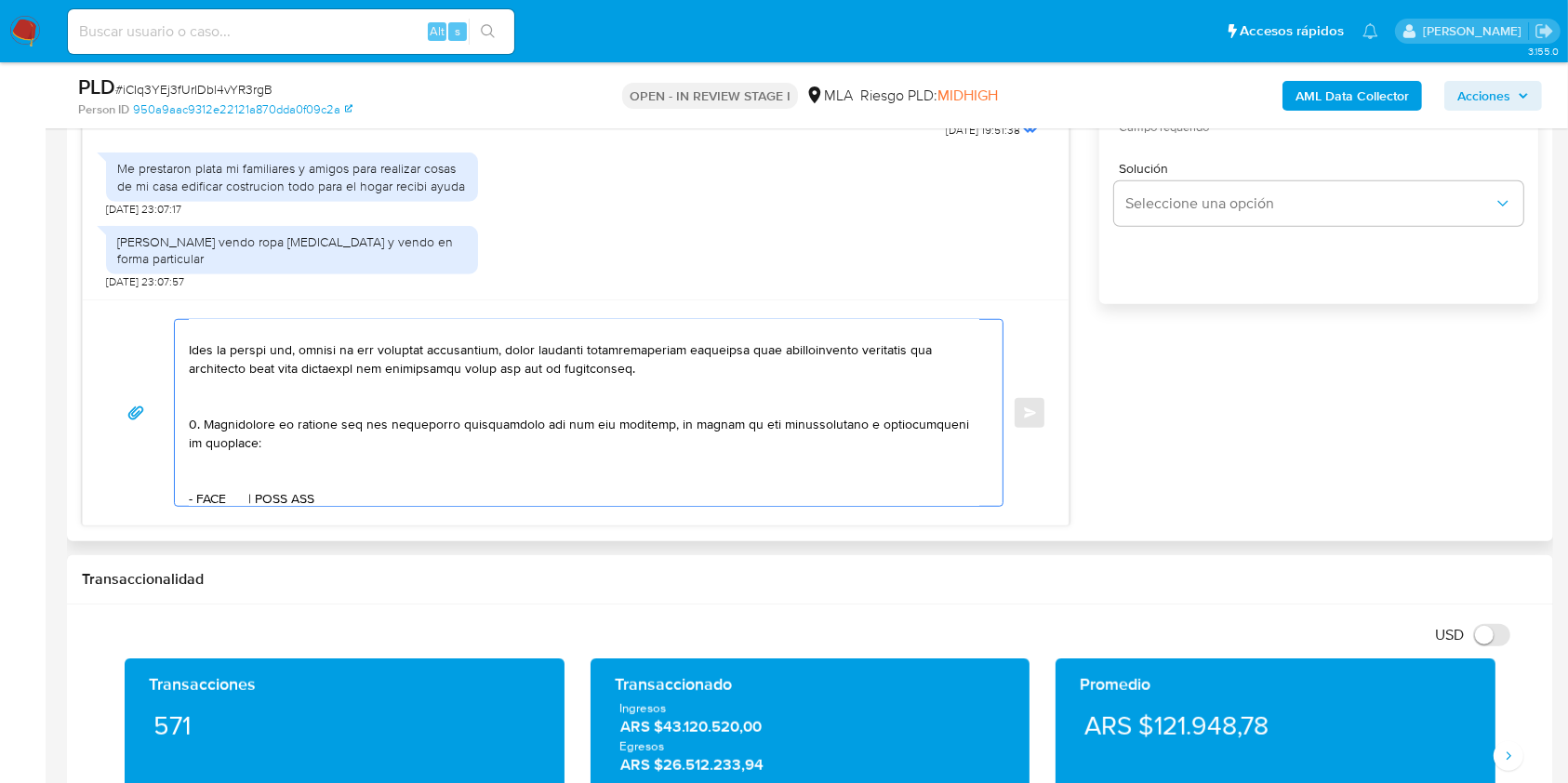
scroll to position [620, 0]
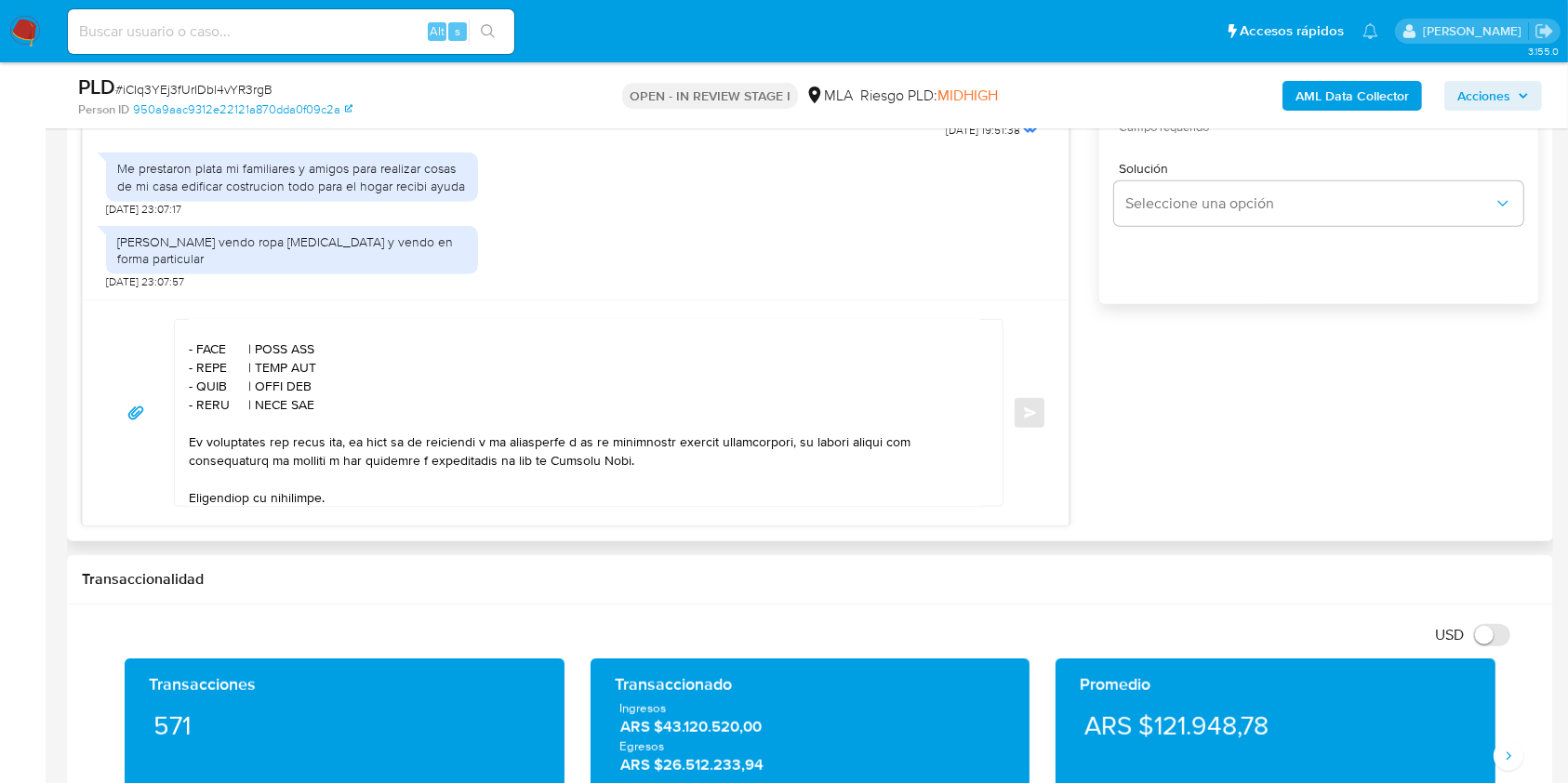
click at [216, 380] on textarea at bounding box center [583, 413] width 790 height 186
paste textarea "CANTOU EDUARDO"
click at [296, 398] on textarea at bounding box center [583, 413] width 790 height 186
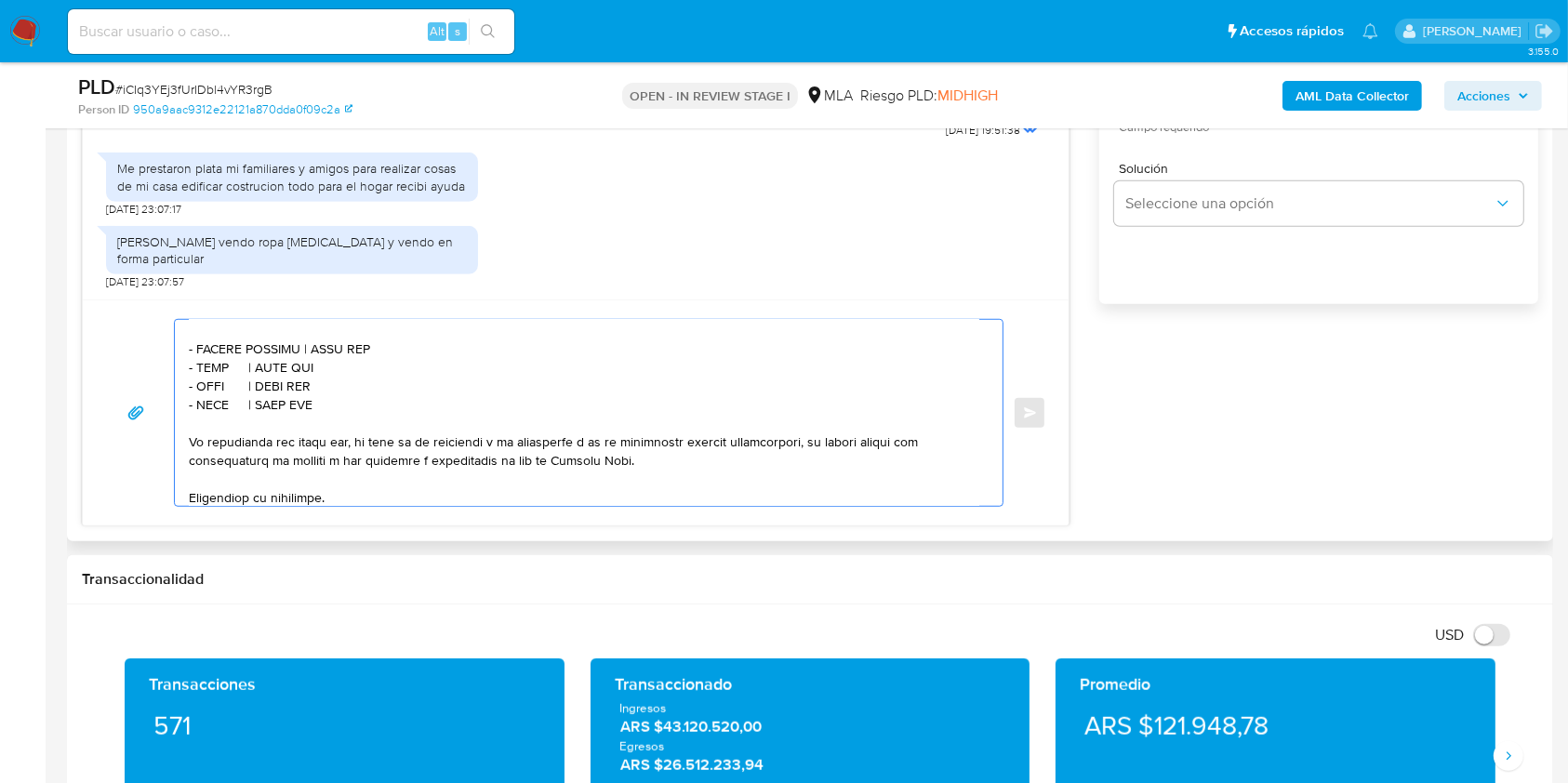
click at [365, 378] on textarea at bounding box center [583, 413] width 790 height 186
click at [366, 379] on textarea at bounding box center [583, 413] width 790 height 186
paste textarea "20138941486"
click at [202, 403] on textarea at bounding box center [583, 413] width 790 height 186
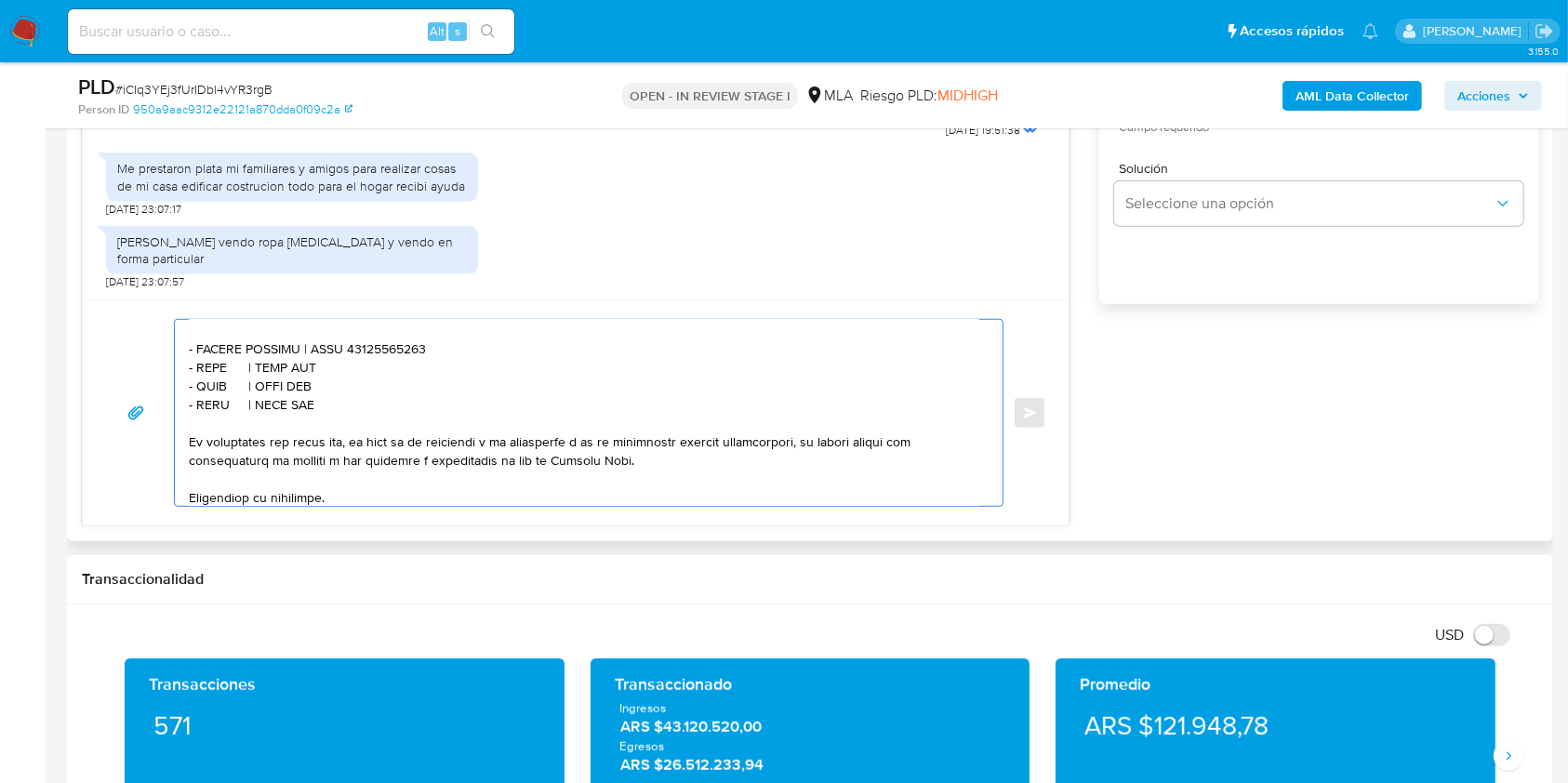
paste textarea "Alberto Gustavo Dure Rosa"
click at [418, 403] on textarea at bounding box center [583, 413] width 790 height 186
paste textarea "27262276738"
click at [212, 412] on textarea at bounding box center [583, 413] width 790 height 186
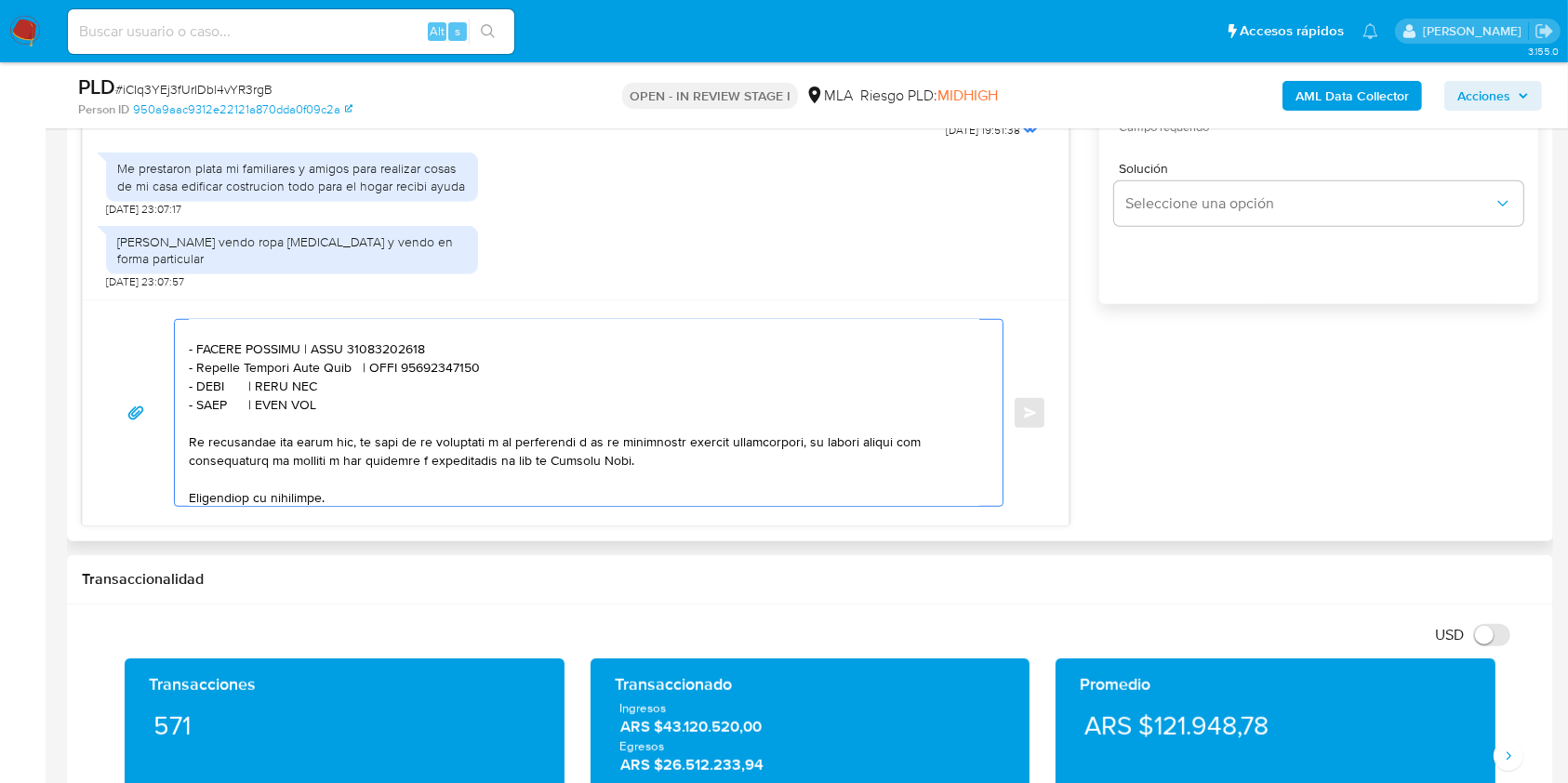
click at [212, 412] on textarea at bounding box center [583, 413] width 790 height 186
paste textarea "Micaela Antonella Caraballo"
click at [401, 423] on textarea at bounding box center [583, 413] width 790 height 186
click at [407, 421] on textarea at bounding box center [583, 413] width 790 height 186
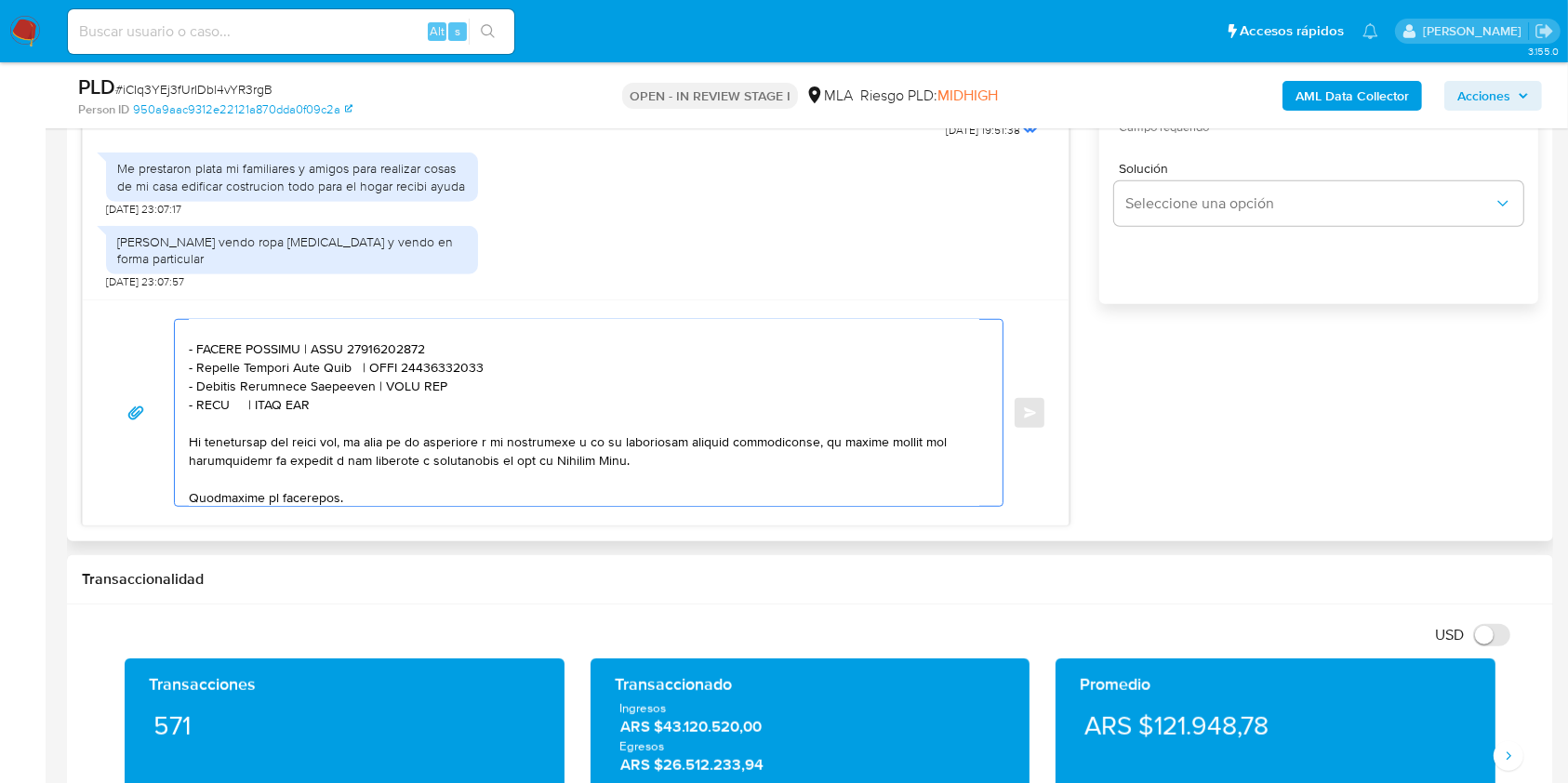
click at [407, 421] on textarea at bounding box center [583, 413] width 790 height 186
paste textarea "27372068839"
click at [211, 436] on textarea at bounding box center [583, 413] width 790 height 186
paste textarea "MIRIAM BEATRIZ GOMEZ"
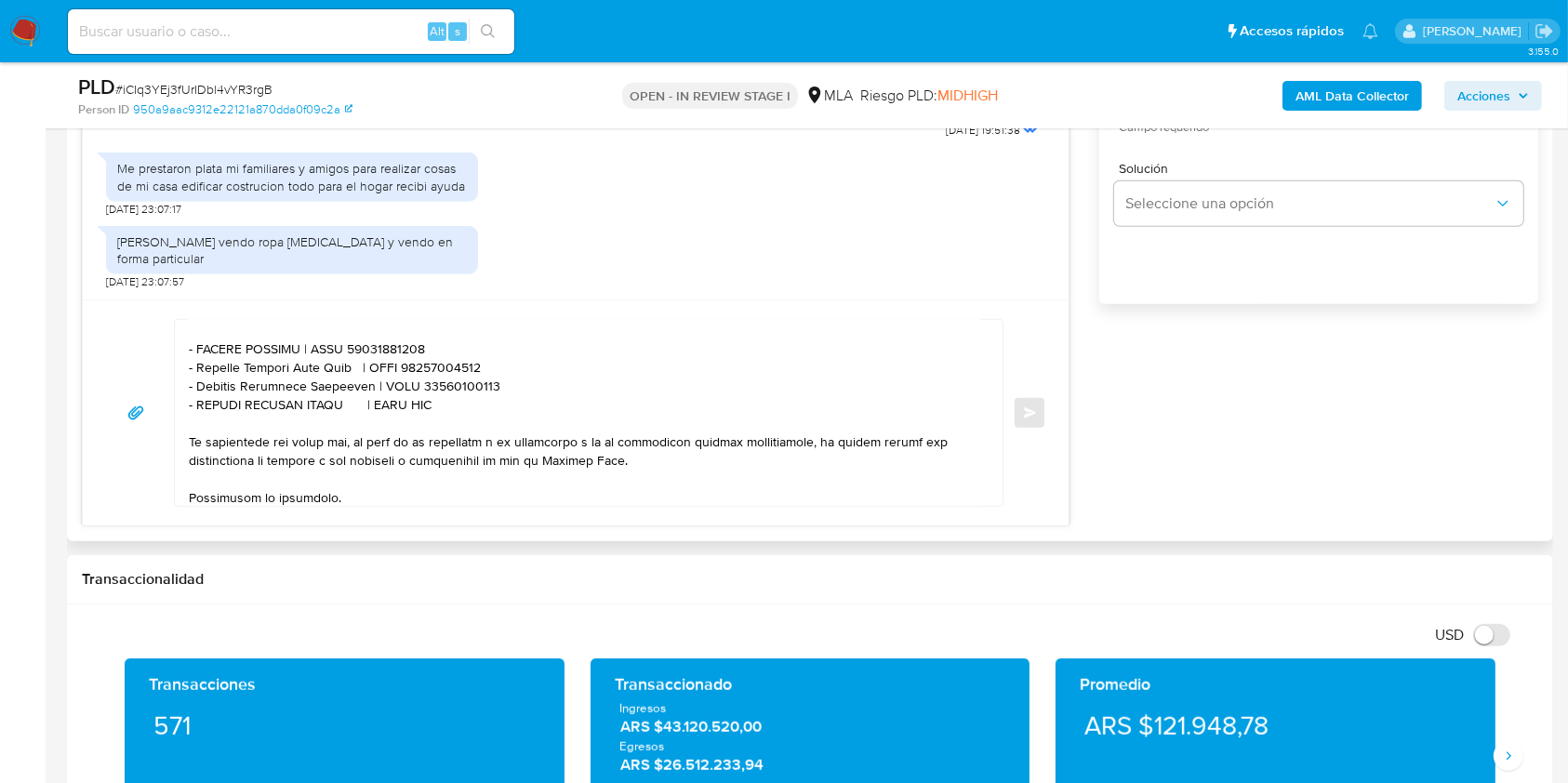
click at [401, 430] on textarea at bounding box center [583, 413] width 790 height 186
paste textarea "27163209778"
drag, startPoint x: 494, startPoint y: 432, endPoint x: 184, endPoint y: 403, distance: 311.4
click at [184, 403] on div at bounding box center [583, 413] width 818 height 186
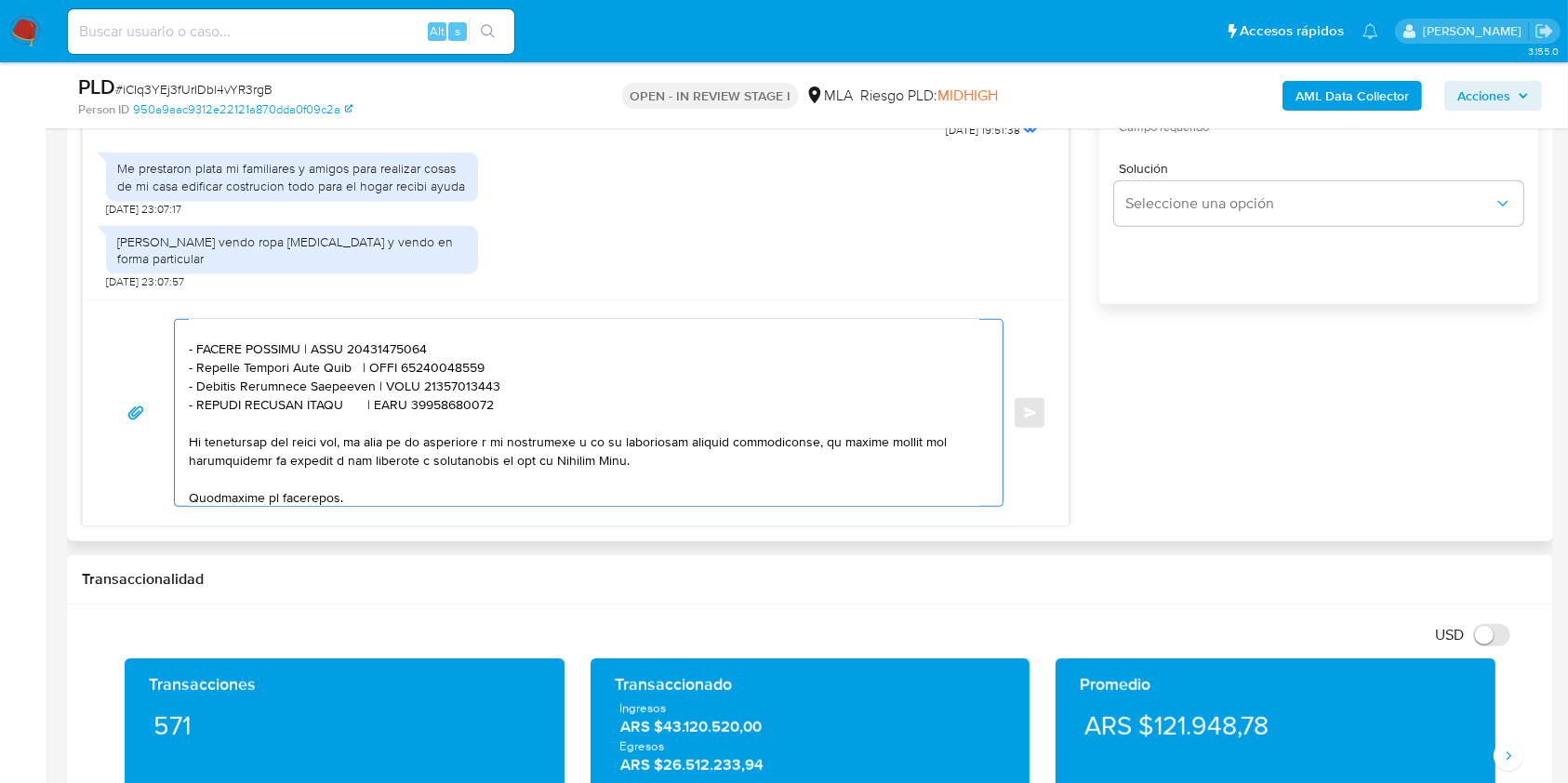
click at [517, 433] on textarea at bounding box center [583, 413] width 790 height 186
click at [524, 434] on textarea at bounding box center [583, 413] width 790 height 186
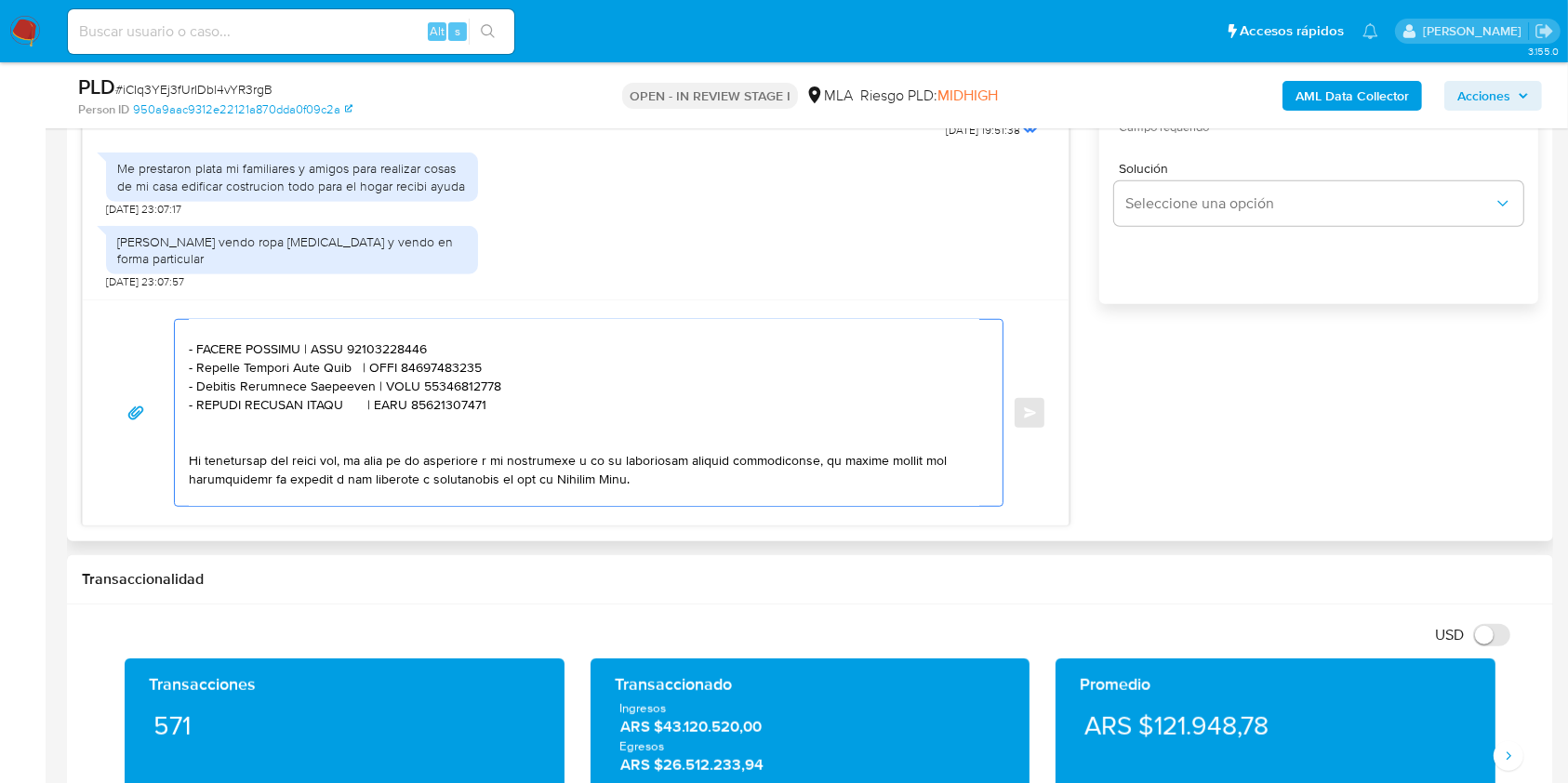
paste textarea "- Alberto Gustavo Dure Rosa | CUIT 27262276738 - Micaela Antonella Caraballo | …"
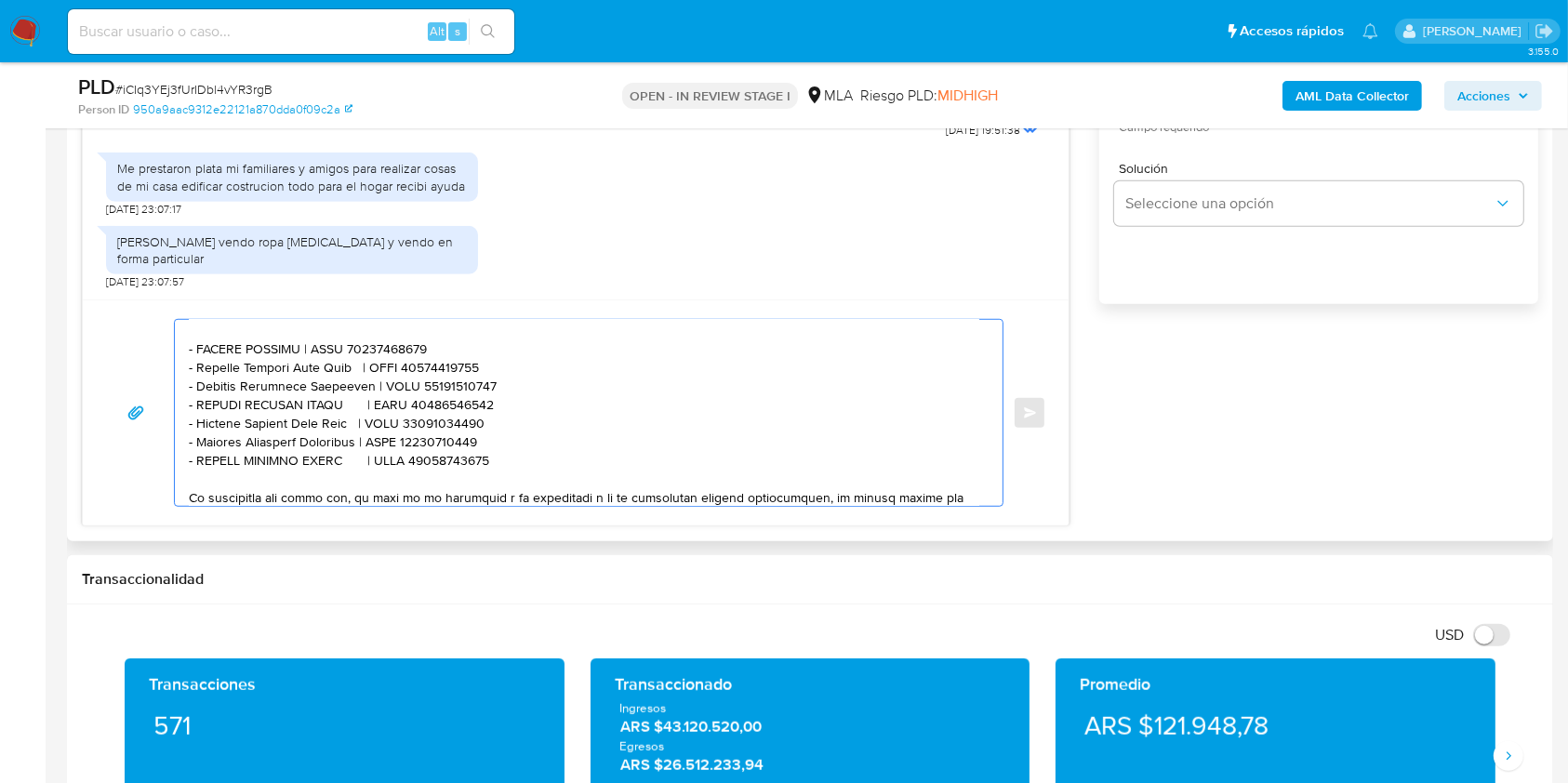
click at [218, 456] on textarea at bounding box center [583, 413] width 790 height 186
drag, startPoint x: 218, startPoint y: 456, endPoint x: 325, endPoint y: 456, distance: 107.0
click at [325, 456] on textarea at bounding box center [583, 413] width 790 height 186
paste textarea "Mauro Ricardo Ale"
click at [400, 453] on textarea at bounding box center [583, 413] width 790 height 186
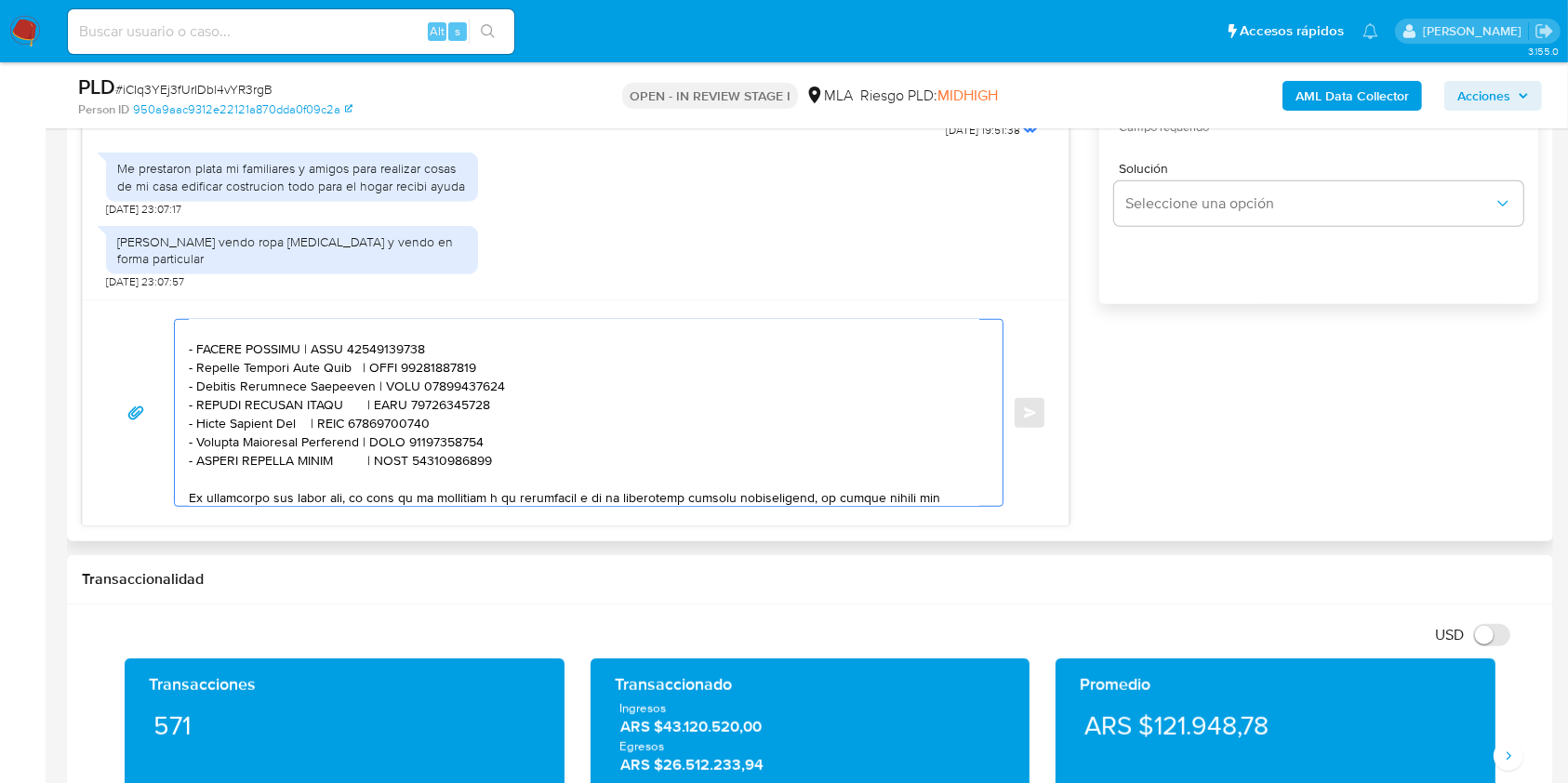
click at [400, 453] on textarea at bounding box center [583, 413] width 790 height 186
paste textarea "0420469978"
click at [215, 477] on textarea at bounding box center [583, 413] width 790 height 186
drag, startPoint x: 215, startPoint y: 477, endPoint x: 301, endPoint y: 476, distance: 86.0
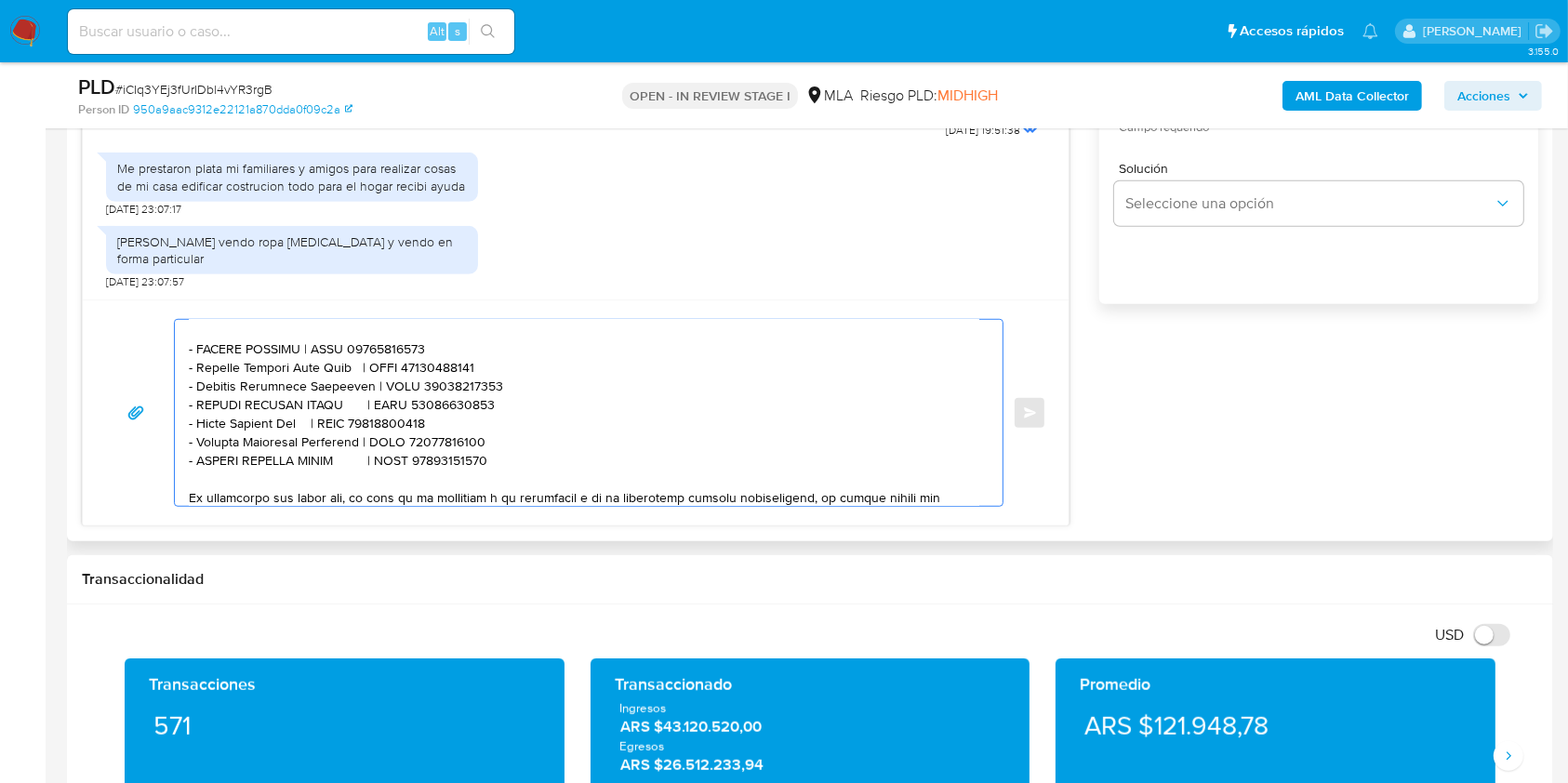
click at [301, 476] on textarea at bounding box center [583, 413] width 790 height 186
paste textarea "Enrique Rafael Alegre"
click at [413, 471] on textarea at bounding box center [583, 413] width 790 height 186
click at [413, 470] on textarea at bounding box center [583, 413] width 790 height 186
paste textarea "0078873303"
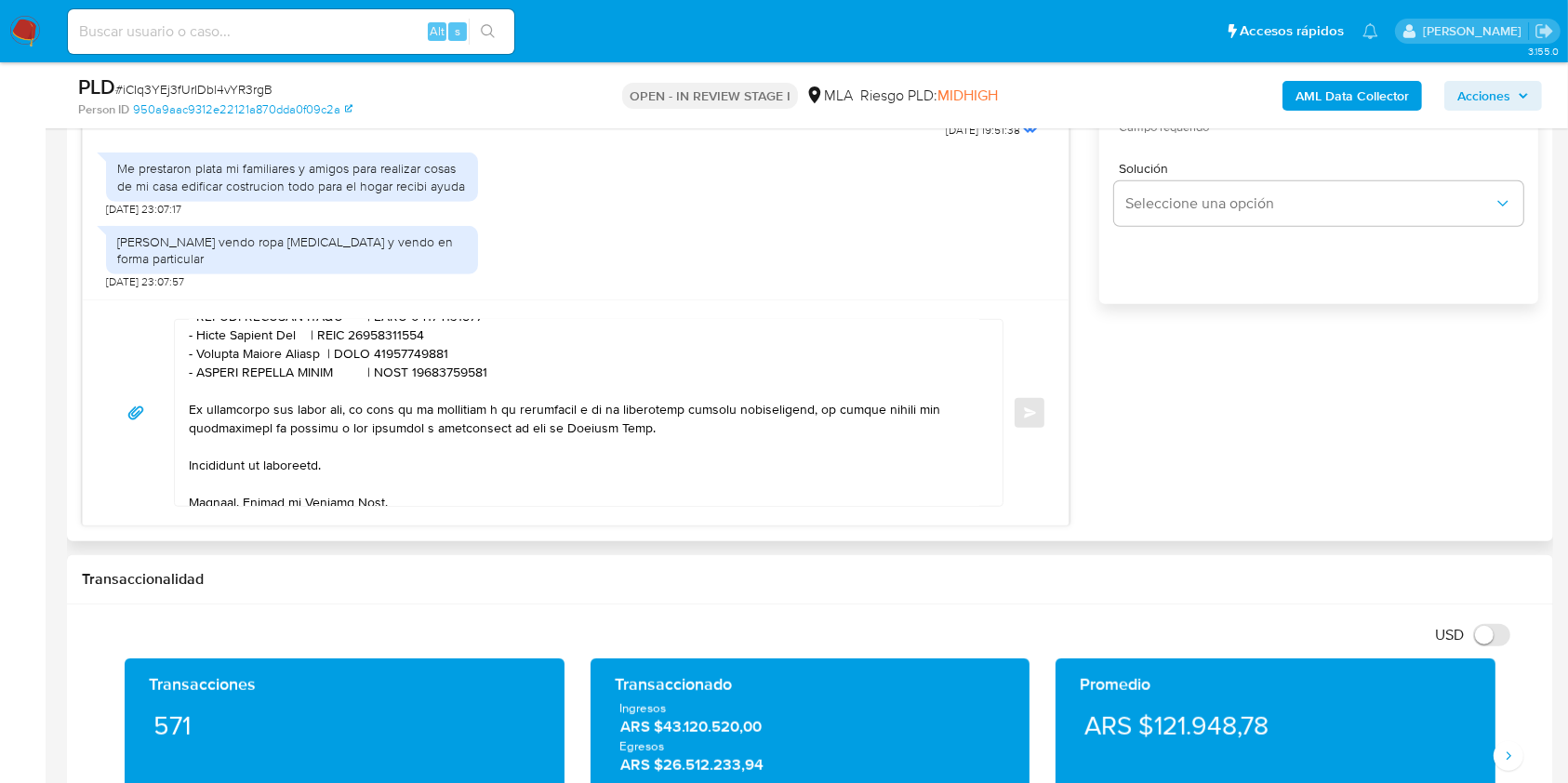
scroll to position [745, 0]
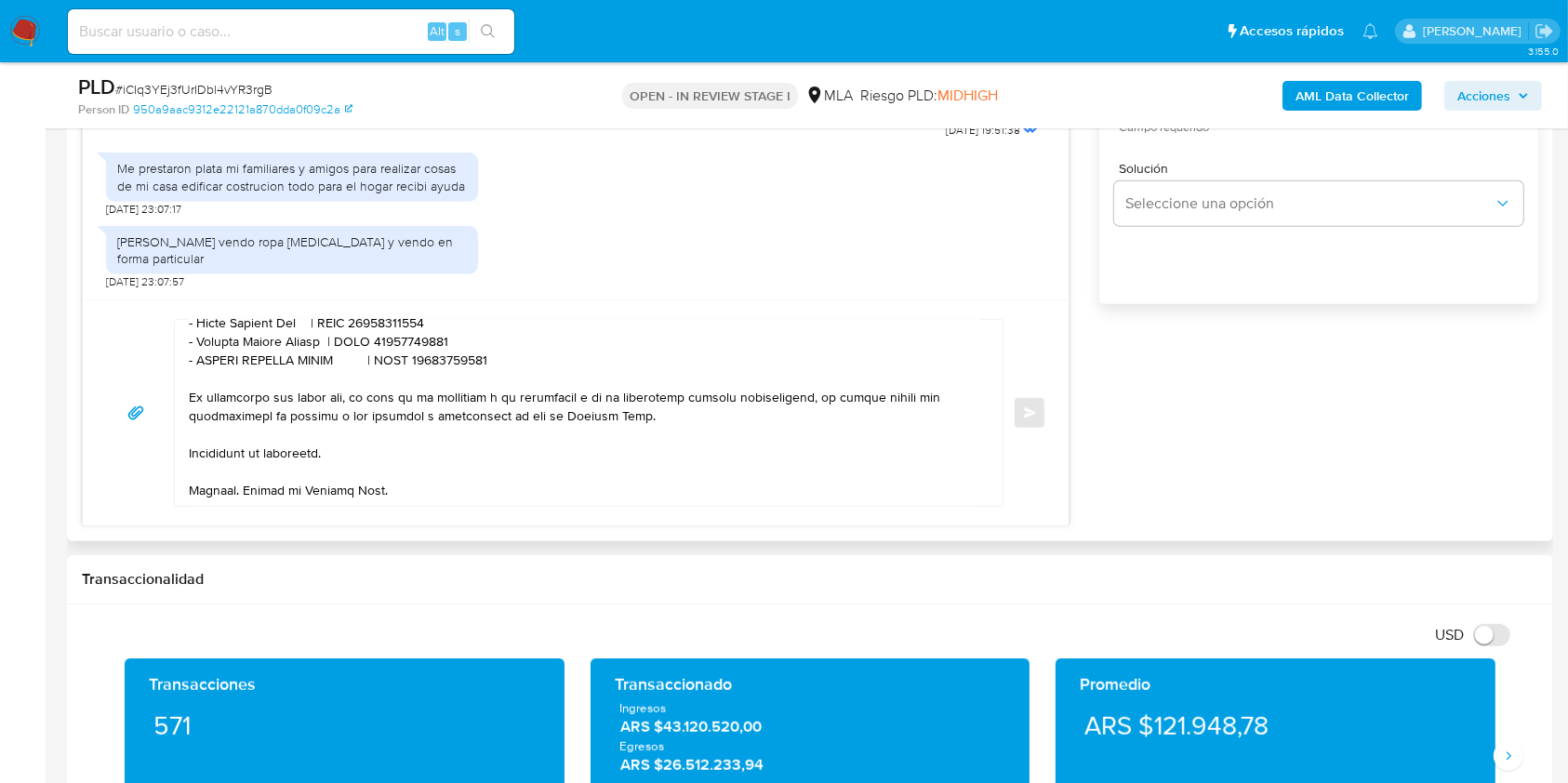
click at [326, 371] on textarea at bounding box center [583, 413] width 790 height 186
drag, startPoint x: 325, startPoint y: 370, endPoint x: 223, endPoint y: 376, distance: 102.2
click at [223, 376] on textarea at bounding box center [583, 413] width 790 height 186
paste textarea "Carlos Maximiliano Alvarez"
click at [448, 368] on textarea at bounding box center [583, 413] width 790 height 186
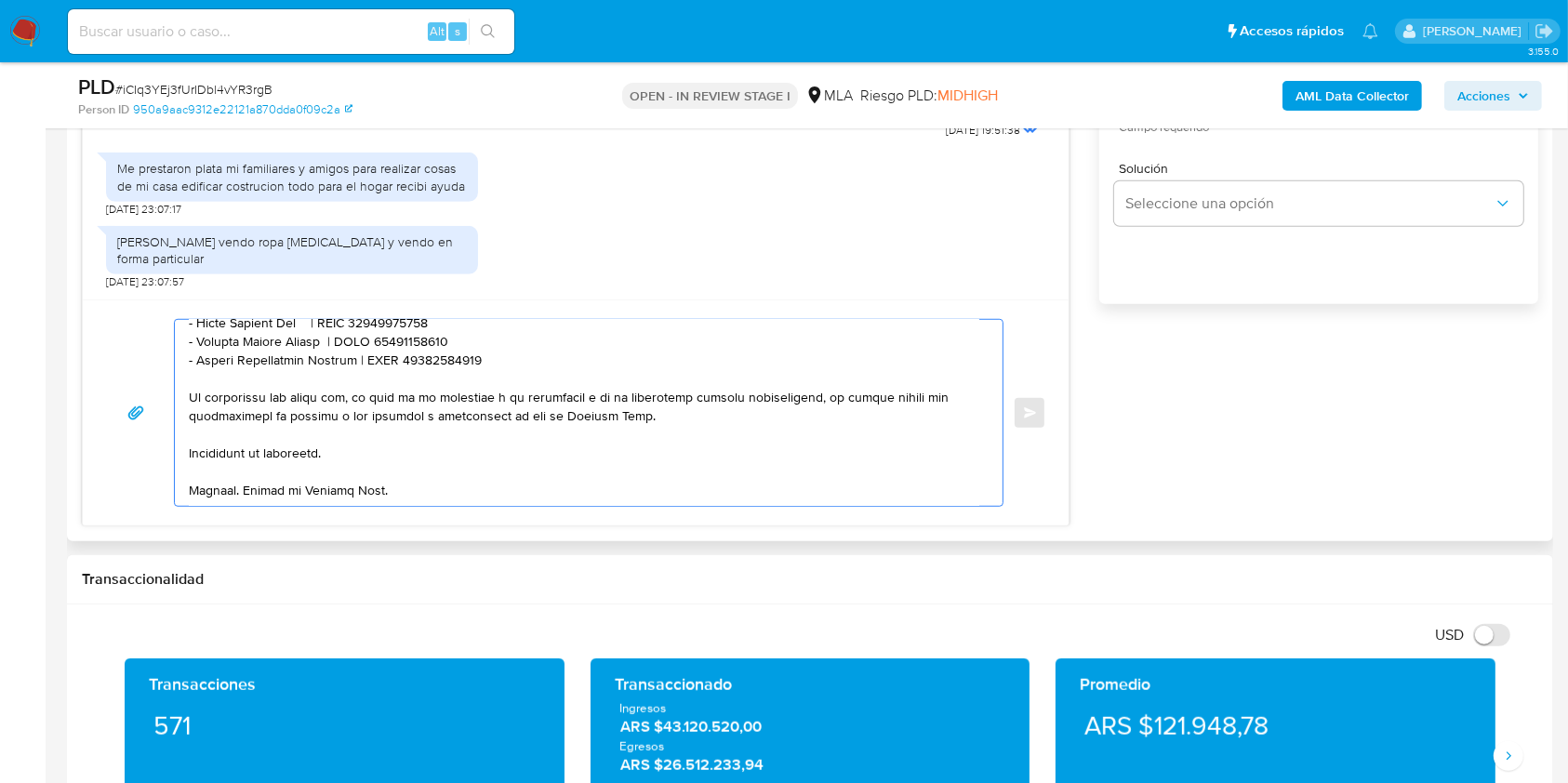
click at [448, 368] on textarea at bounding box center [583, 413] width 790 height 186
paste textarea "0253804395"
click at [514, 370] on textarea at bounding box center [583, 413] width 790 height 186
paste textarea "- XXXX | CUIT XXX - XXXX | CUIT XXX - XXXX | CUIT XXX - XXXX | CUIT XXX"
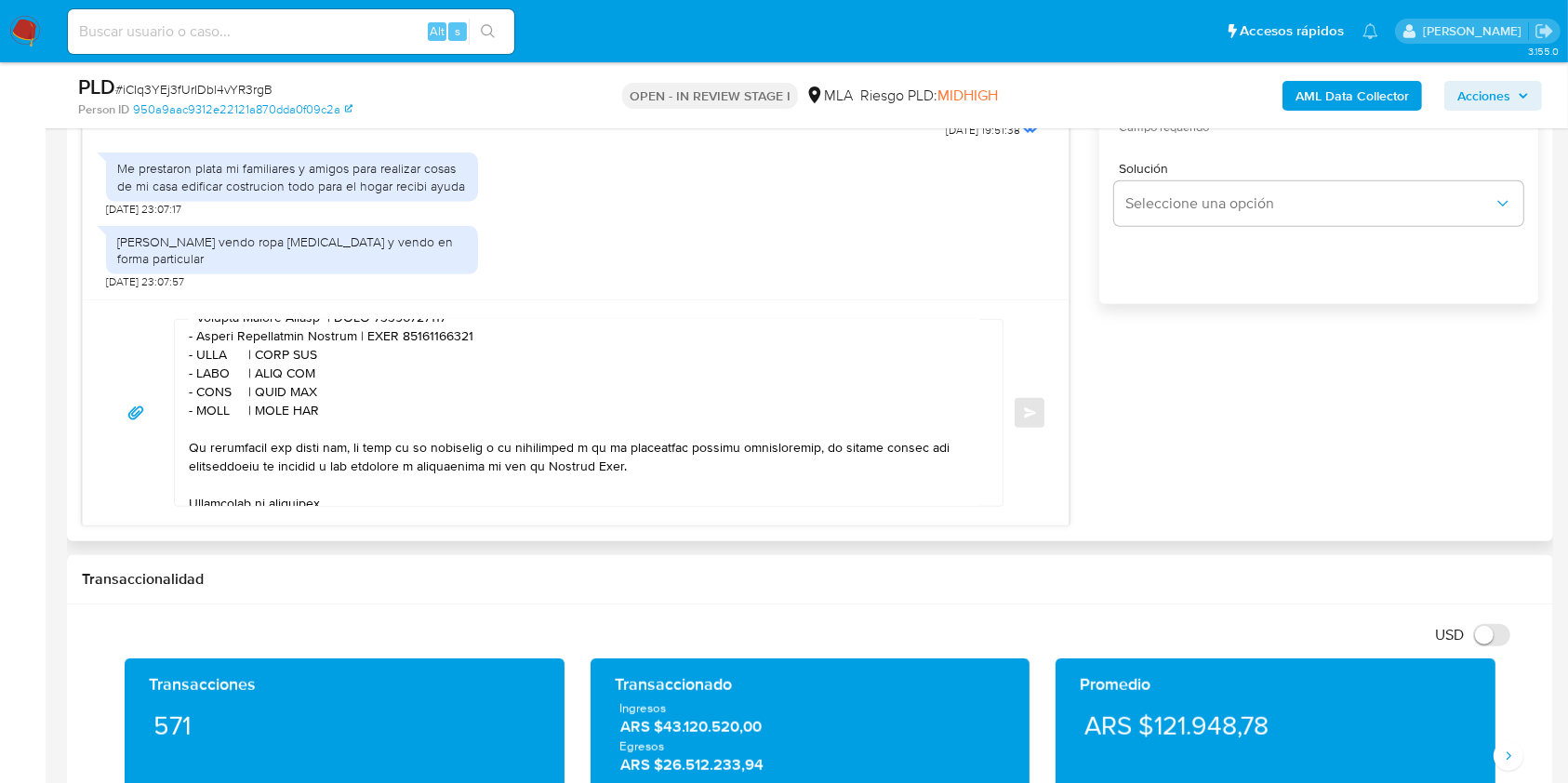
click at [217, 392] on textarea at bounding box center [583, 413] width 790 height 186
paste textarea "Santiago Joel Toledo"
click at [372, 393] on textarea at bounding box center [583, 413] width 790 height 186
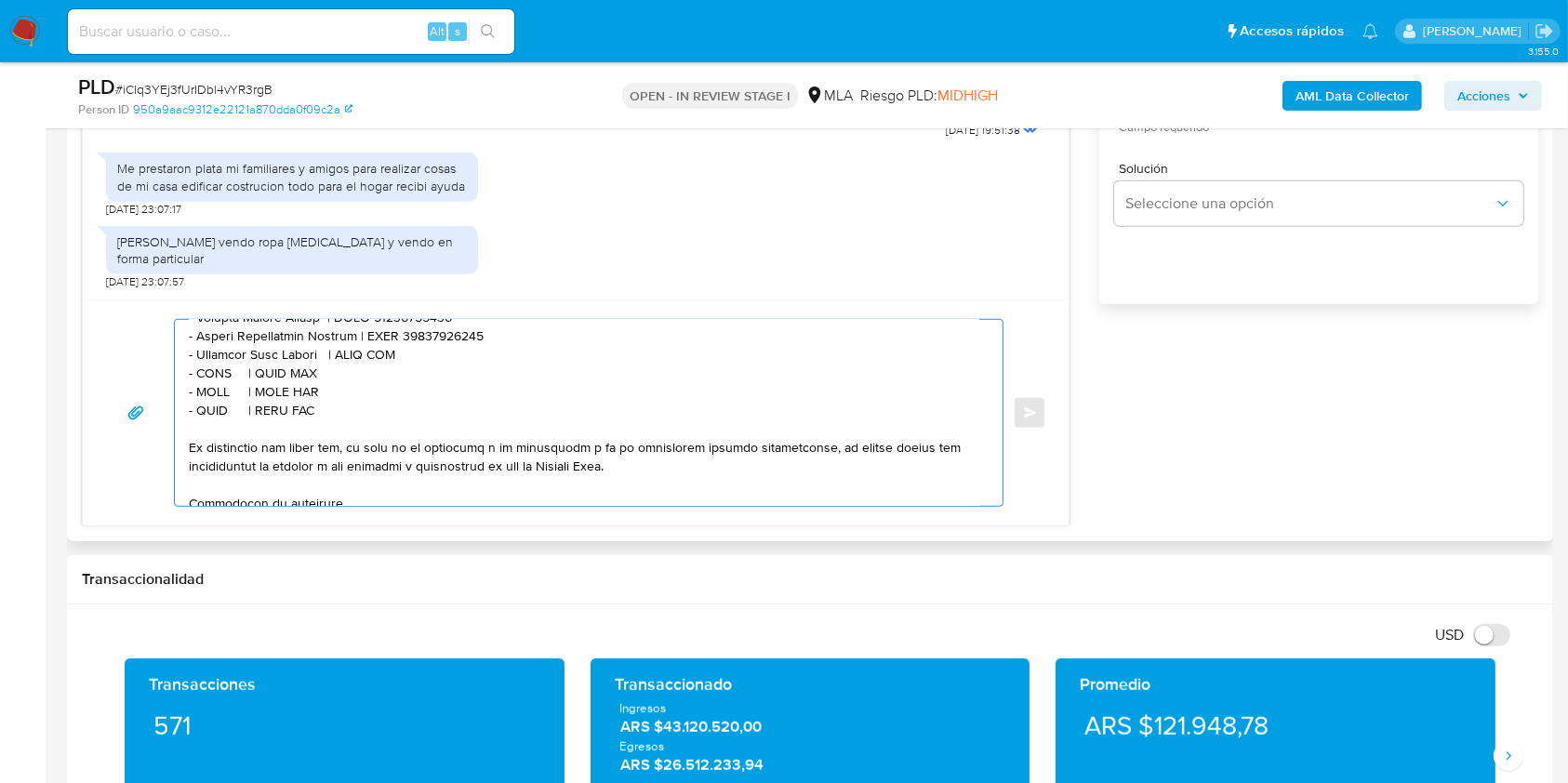
paste textarea "20419120171"
click at [219, 408] on textarea at bounding box center [583, 413] width 790 height 186
paste textarea "Axel Fernando Acosta Isla"
click at [402, 410] on textarea at bounding box center [583, 413] width 790 height 186
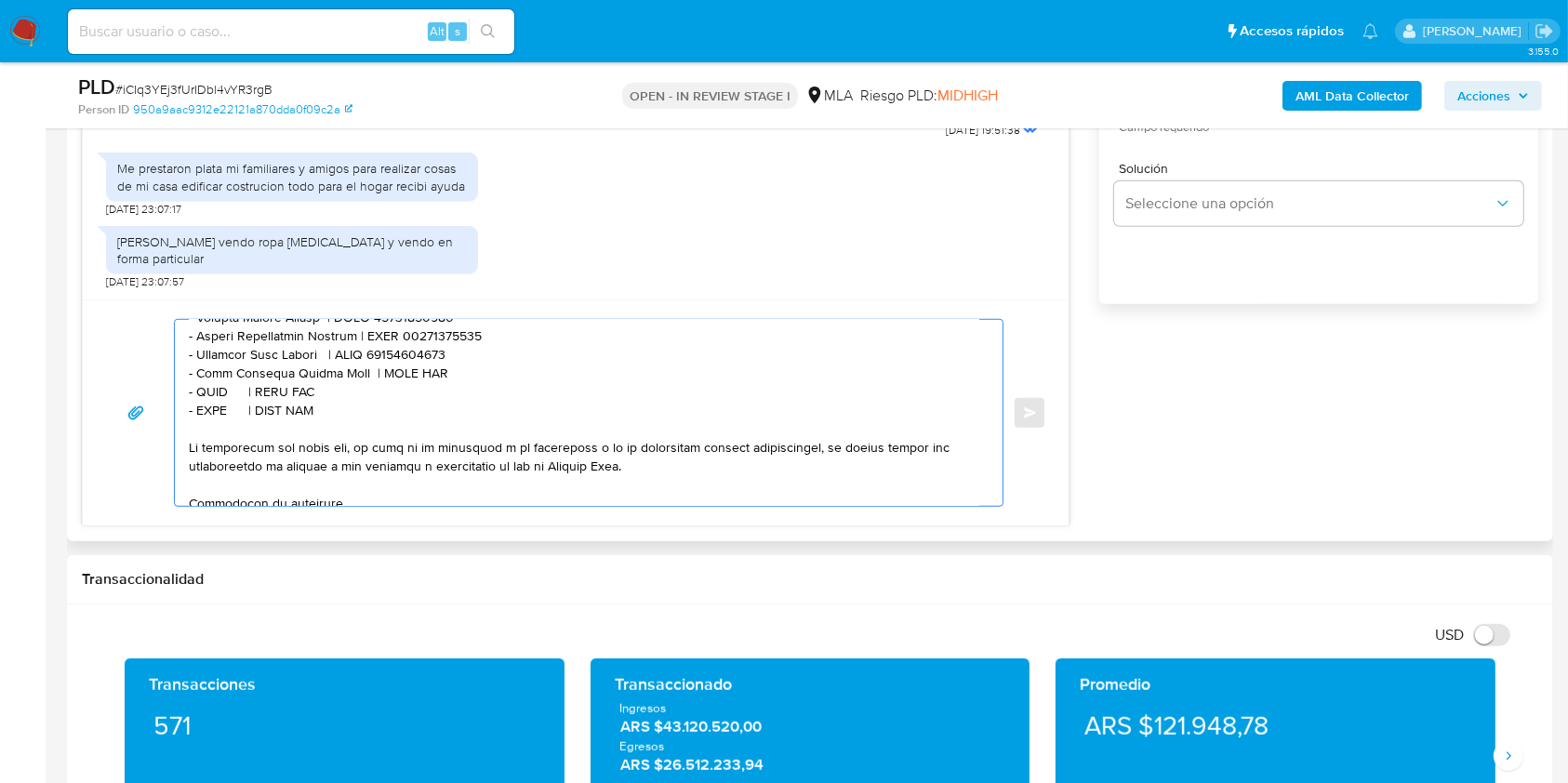
click at [402, 410] on textarea at bounding box center [583, 413] width 790 height 186
paste textarea "20459203088"
click at [213, 430] on textarea at bounding box center [583, 413] width 790 height 186
paste textarea "Claudio Gustavo Figueroa"
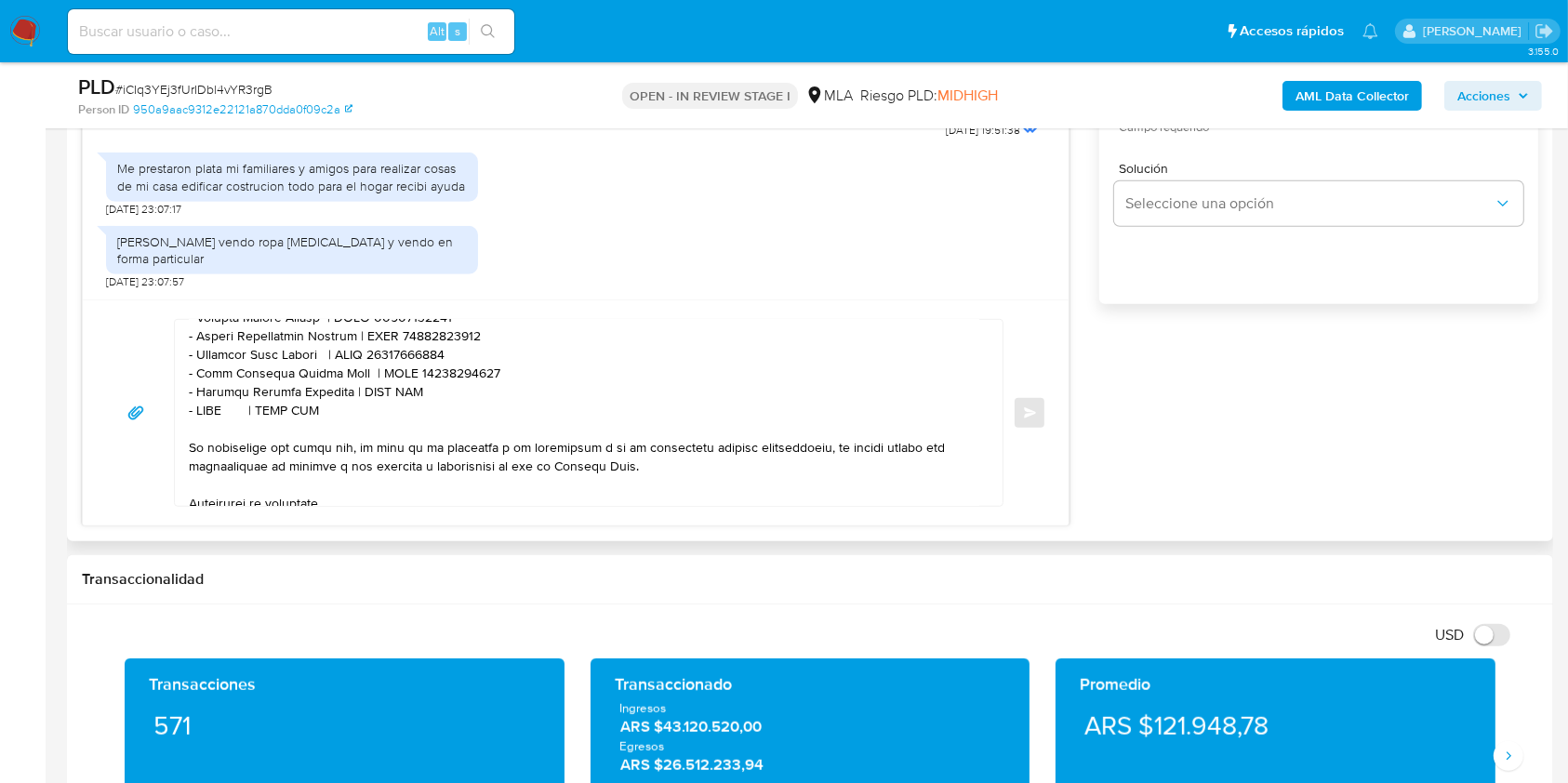
click at [397, 428] on textarea at bounding box center [583, 413] width 790 height 186
paste textarea "20260615220"
click at [210, 445] on textarea at bounding box center [583, 413] width 790 height 186
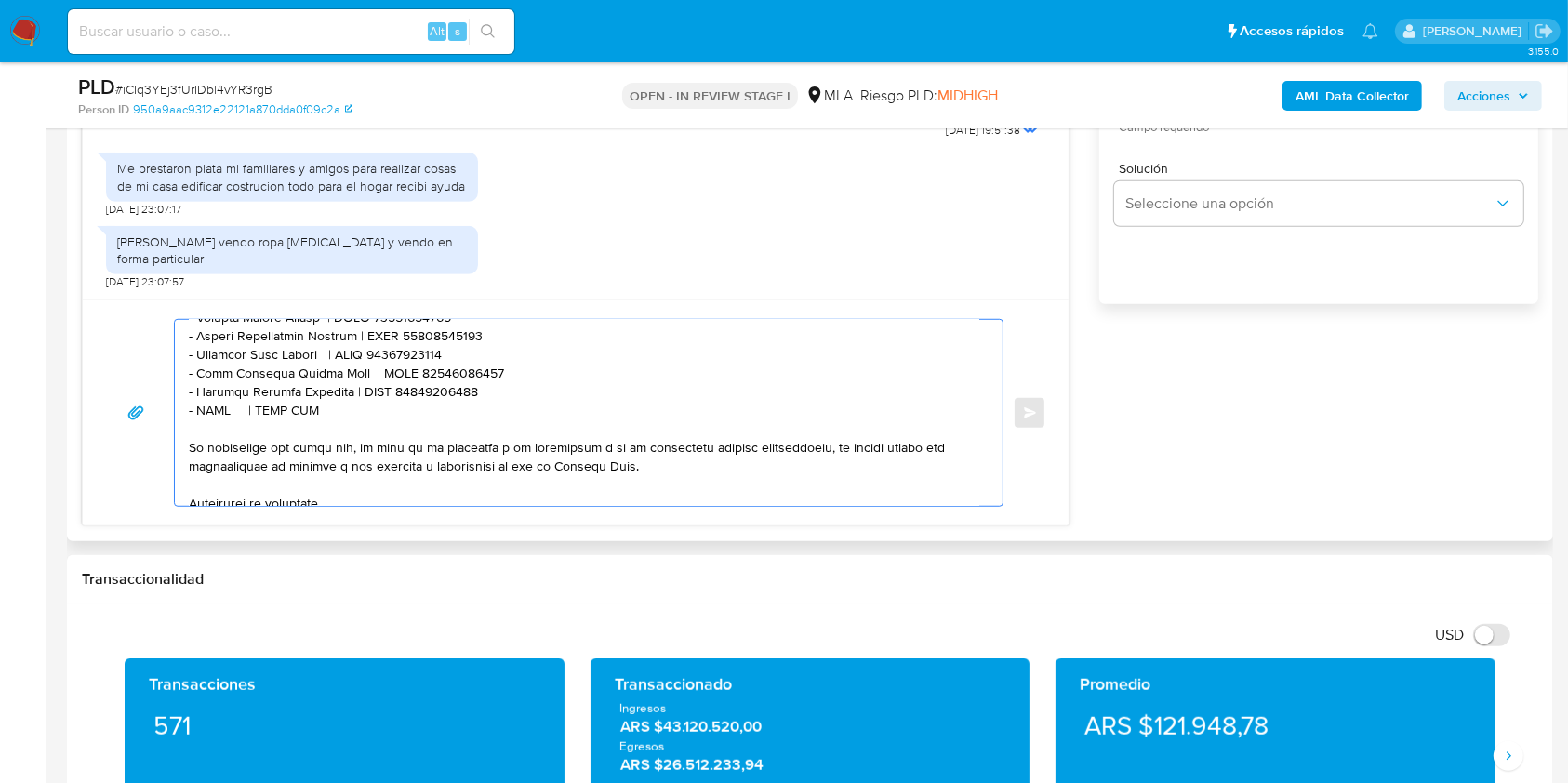
paste textarea "Jonatan Sergio Martin Dominguez"
click at [457, 449] on textarea at bounding box center [583, 413] width 790 height 186
paste textarea "20324515071"
click at [580, 449] on textarea at bounding box center [583, 413] width 790 height 186
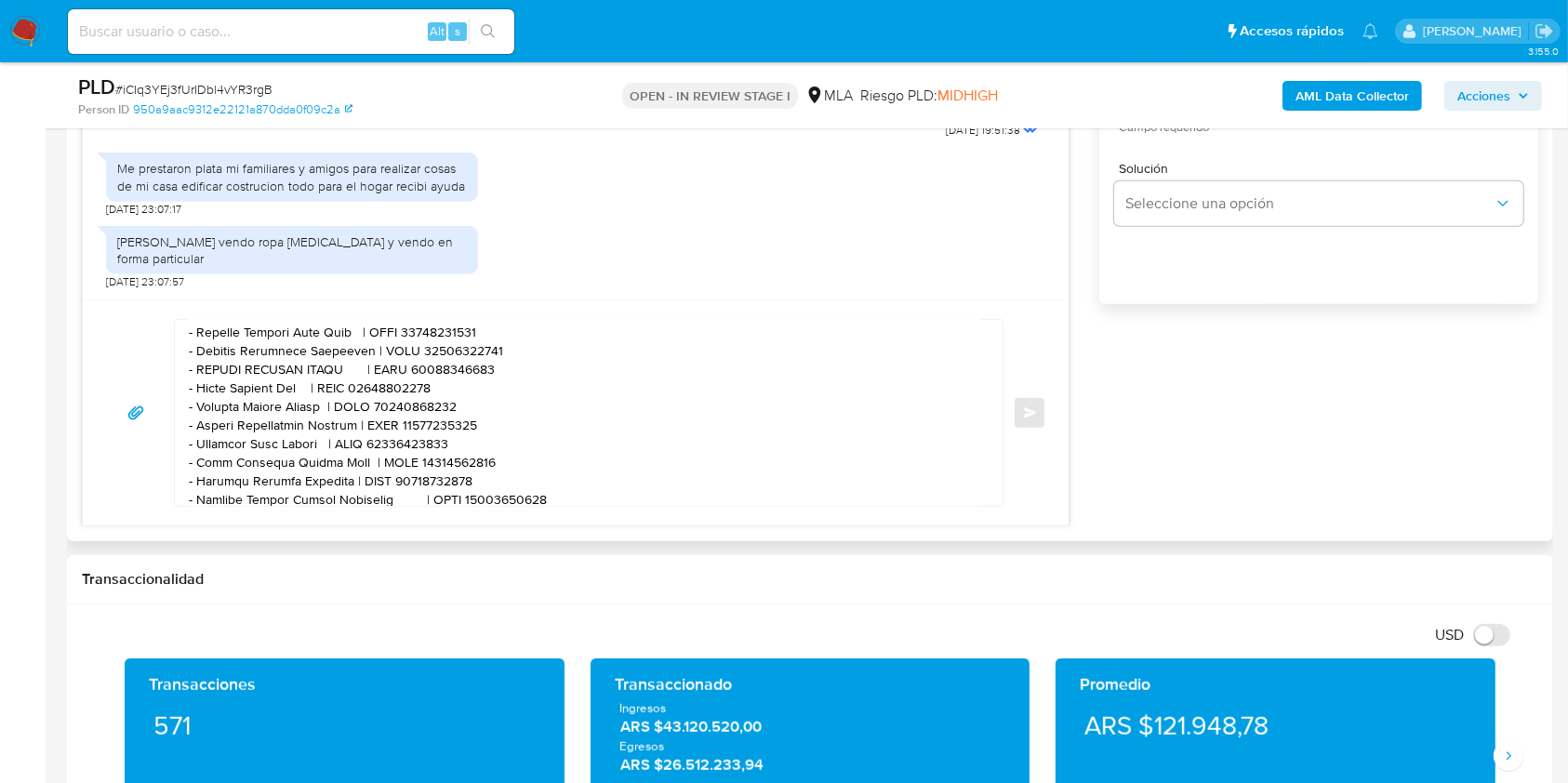
scroll to position [606, 0]
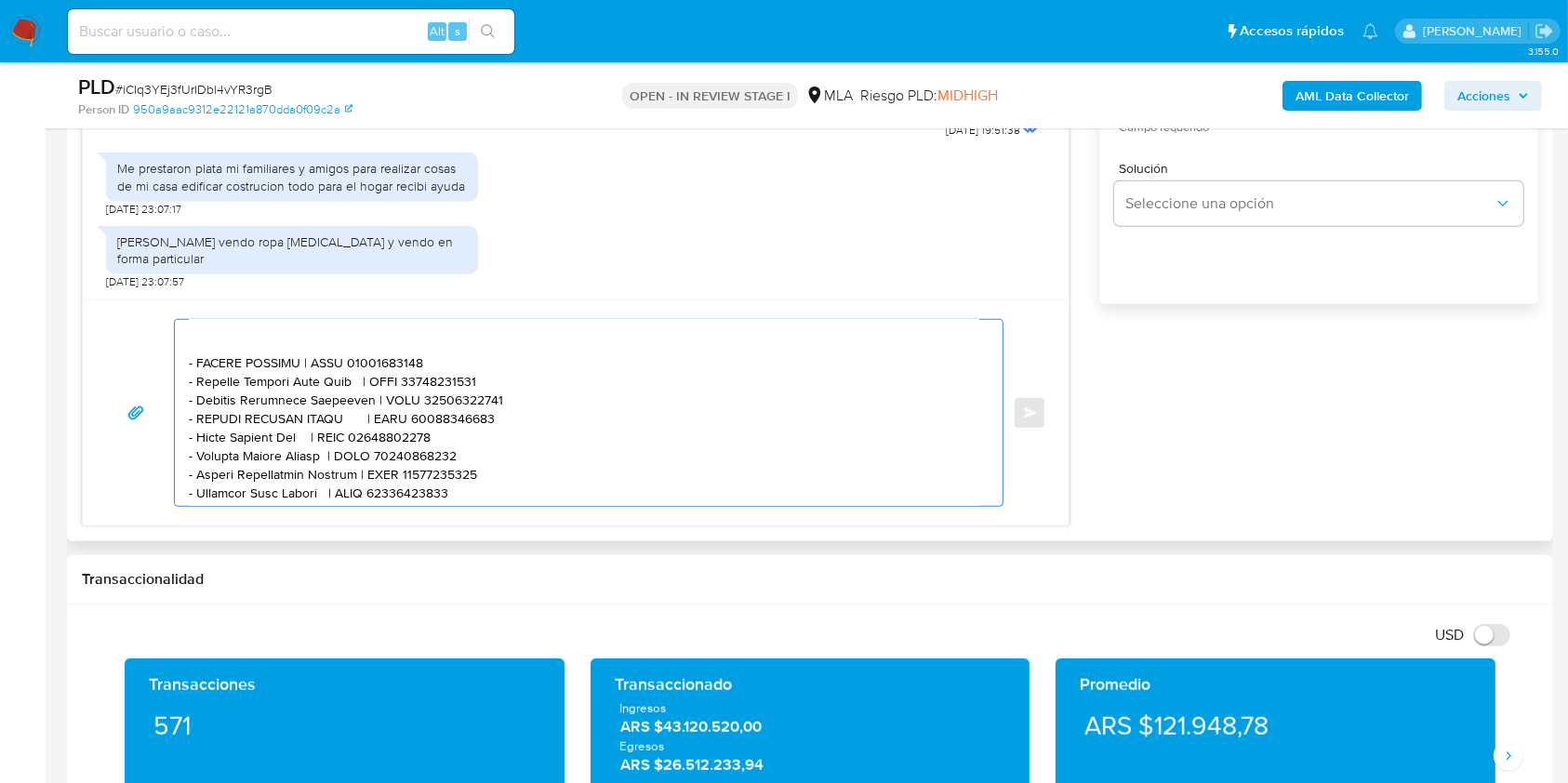
drag, startPoint x: 270, startPoint y: 376, endPoint x: 276, endPoint y: 368, distance: 10.0
click at [272, 371] on textarea at bounding box center [583, 413] width 790 height 186
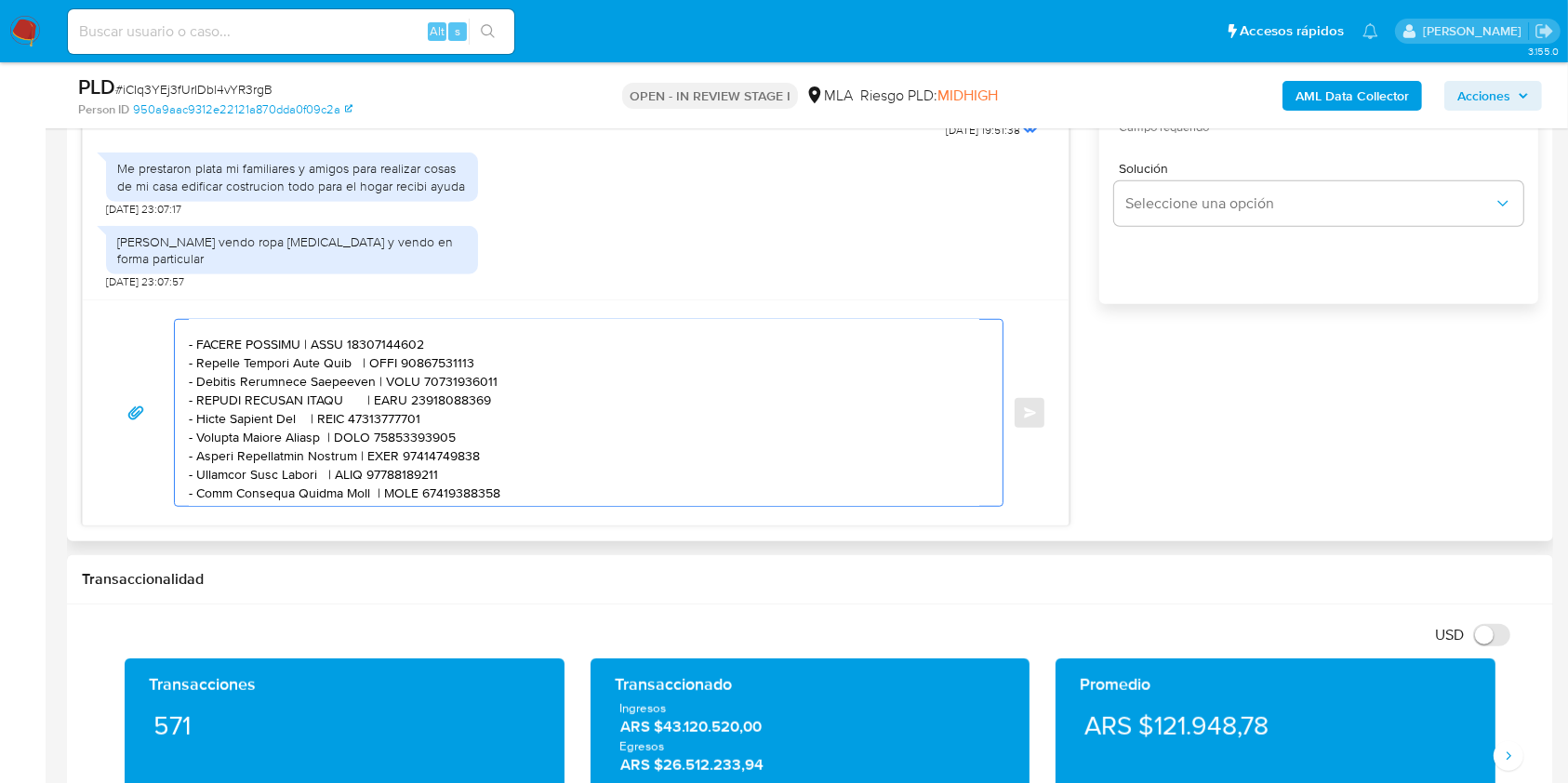
scroll to position [1116, 0]
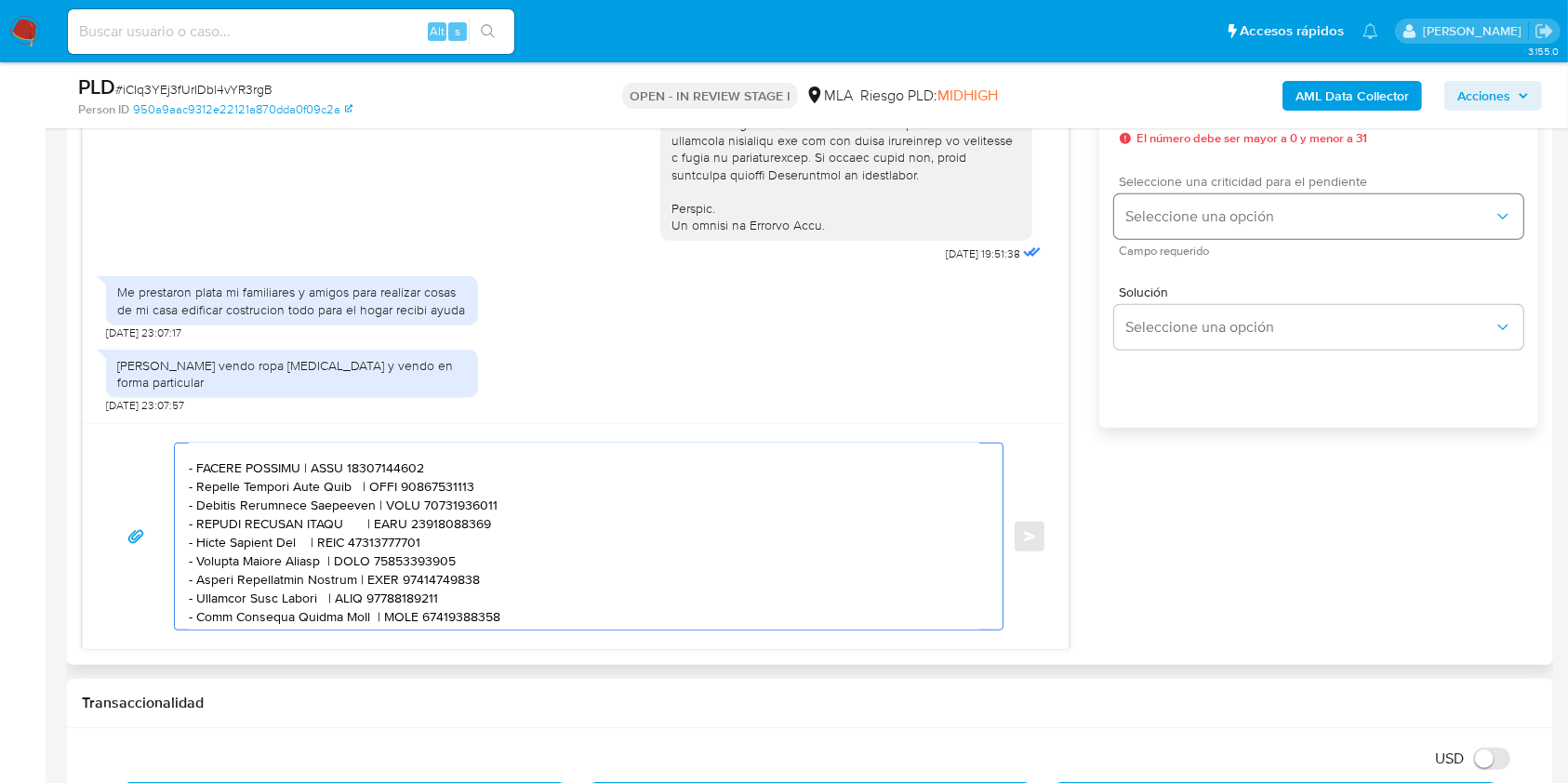
type textarea "Hola. Muchas gracias por tu respuesta. El requerimiento surge de la disposición…"
click at [1186, 198] on button "Seleccione una opción" at bounding box center [1319, 216] width 409 height 44
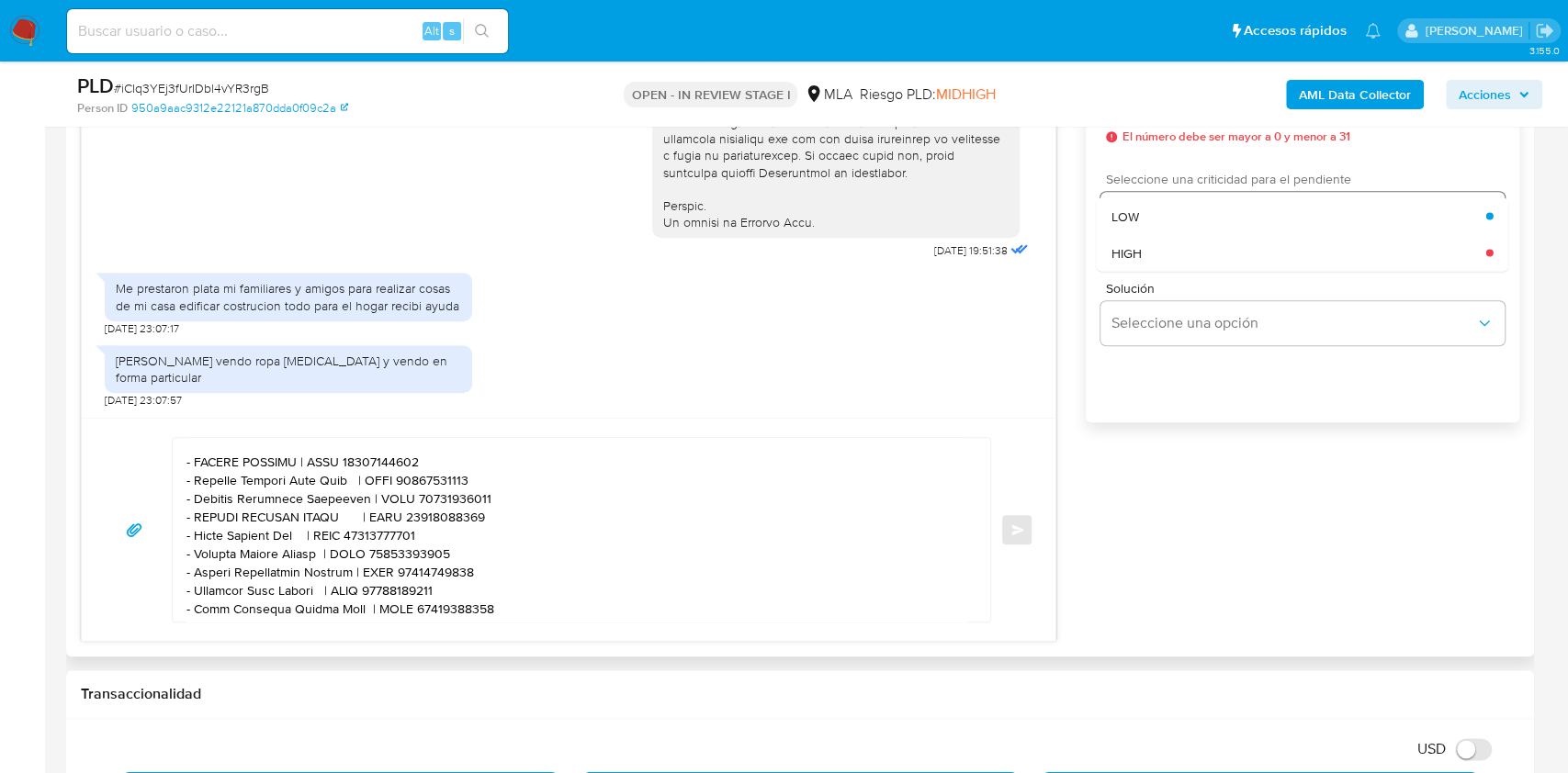
click at [1141, 264] on div "HIGH" at bounding box center [1298, 252] width 374 height 37
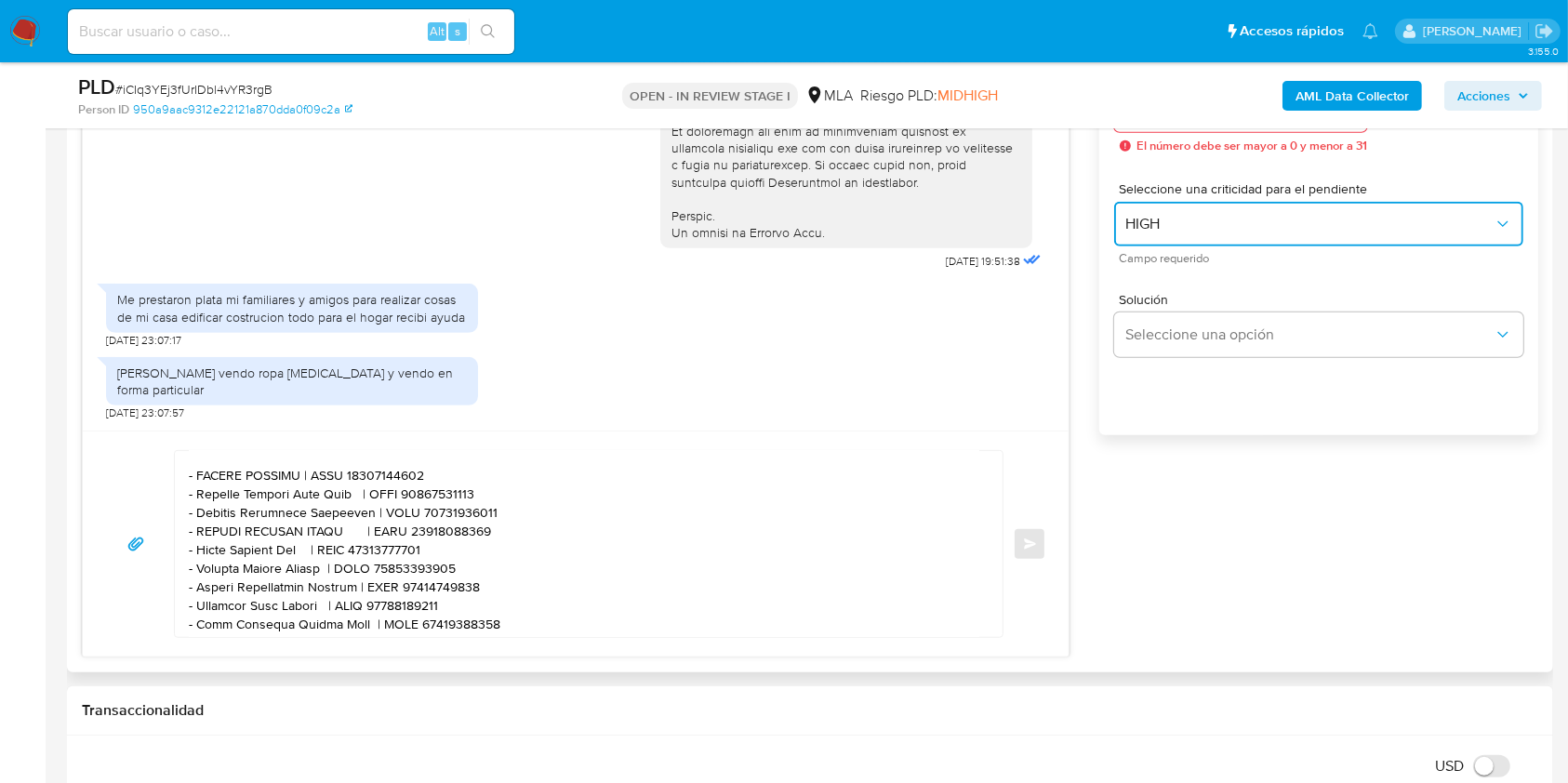
scroll to position [992, 0]
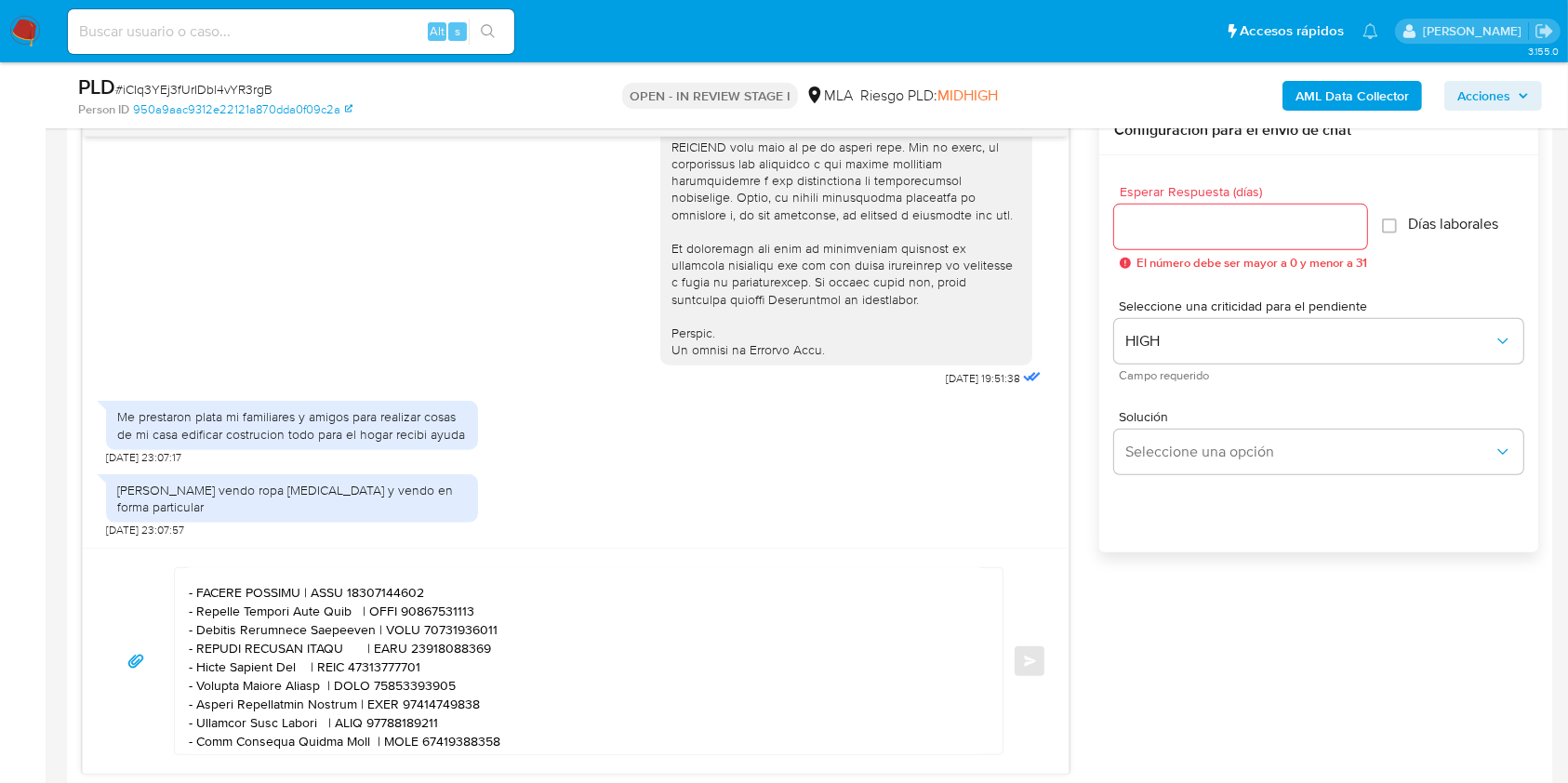
click at [1184, 239] on div at bounding box center [1241, 226] width 253 height 44
click at [1184, 228] on input "Esperar Respuesta (días)" at bounding box center [1241, 227] width 253 height 25
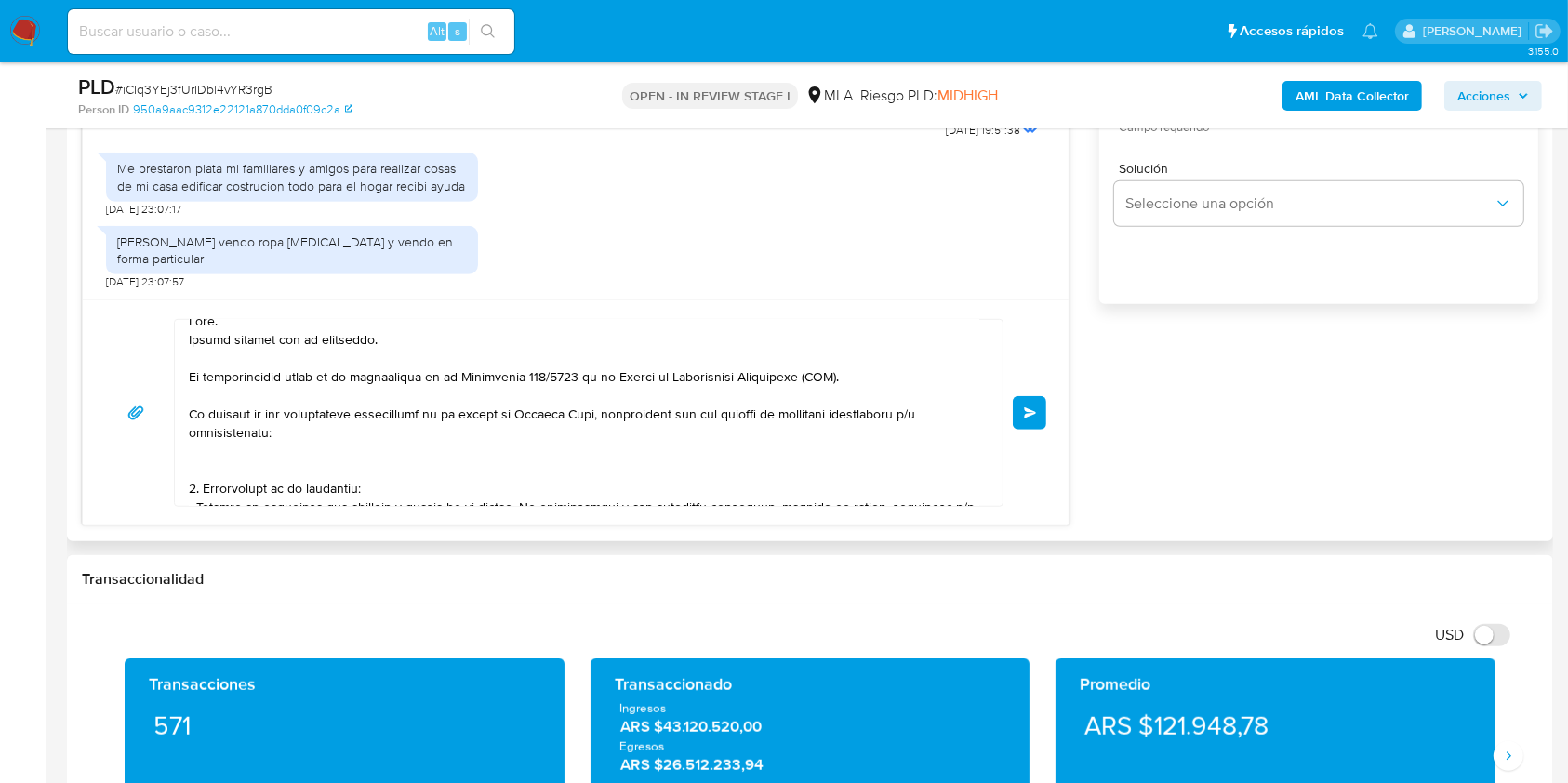
scroll to position [0, 0]
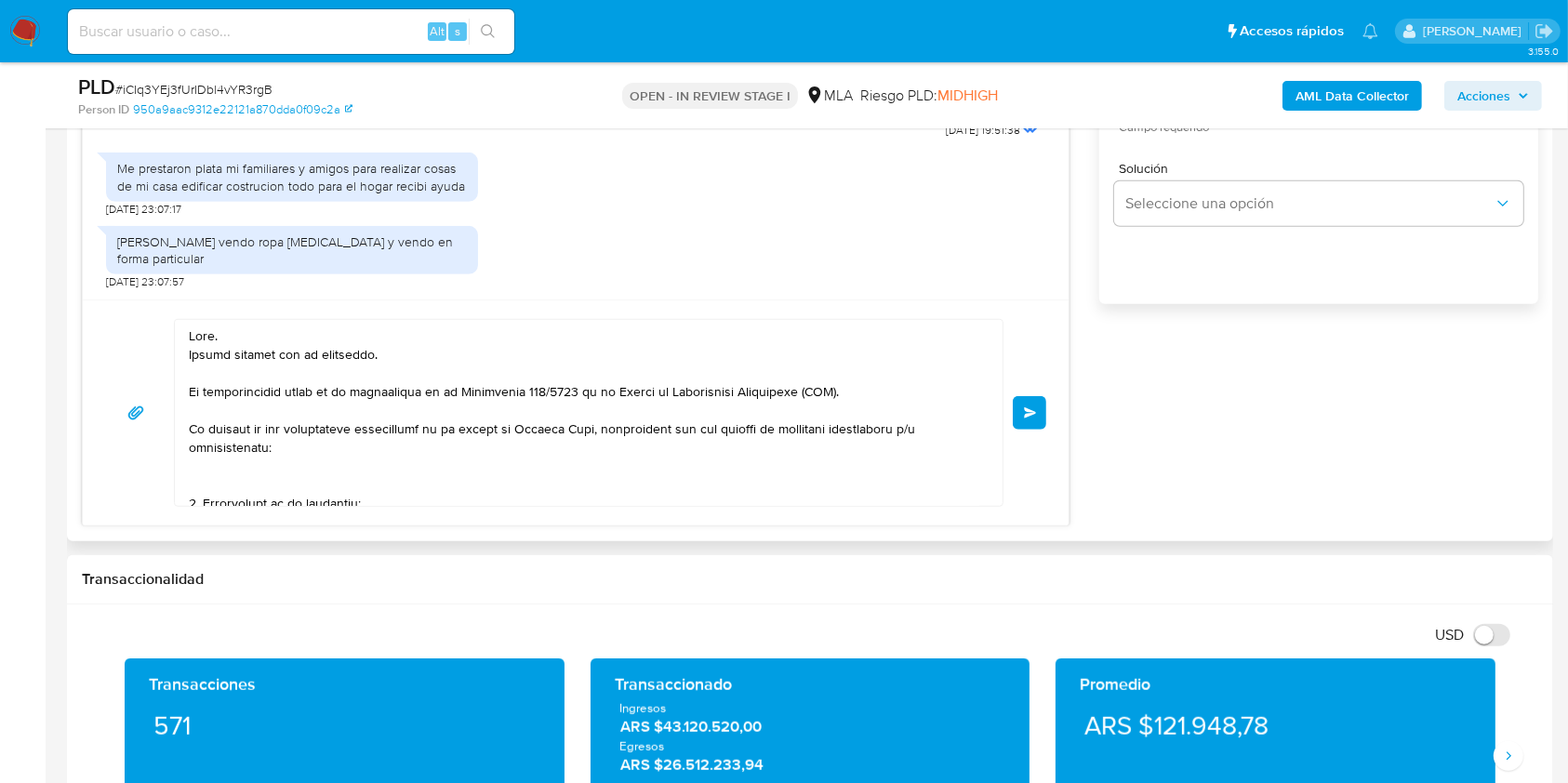
type input "1"
click at [377, 465] on textarea at bounding box center [583, 413] width 790 height 186
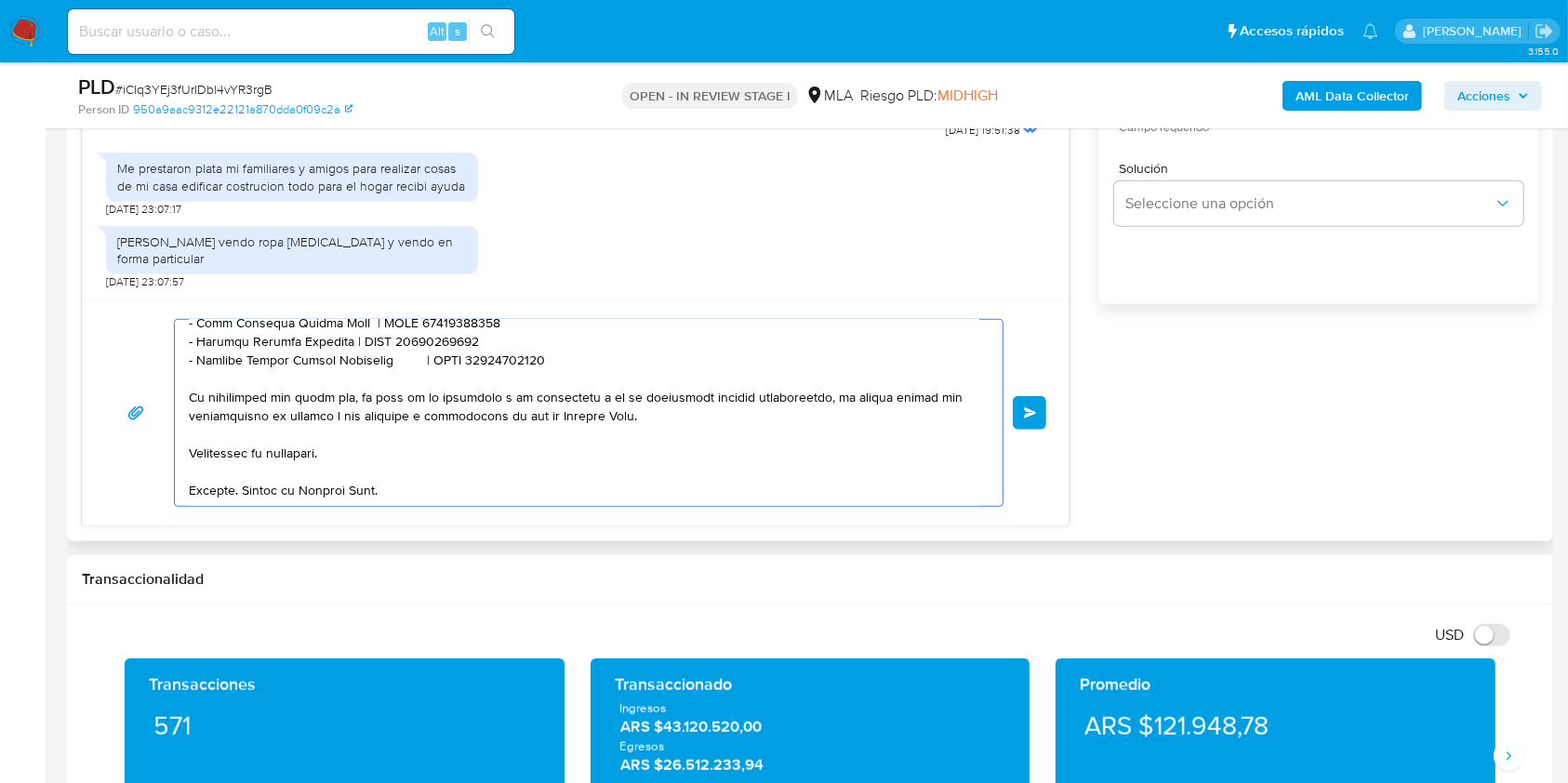
scroll to position [834, 0]
click at [1027, 416] on span "Enviar" at bounding box center [1030, 413] width 13 height 11
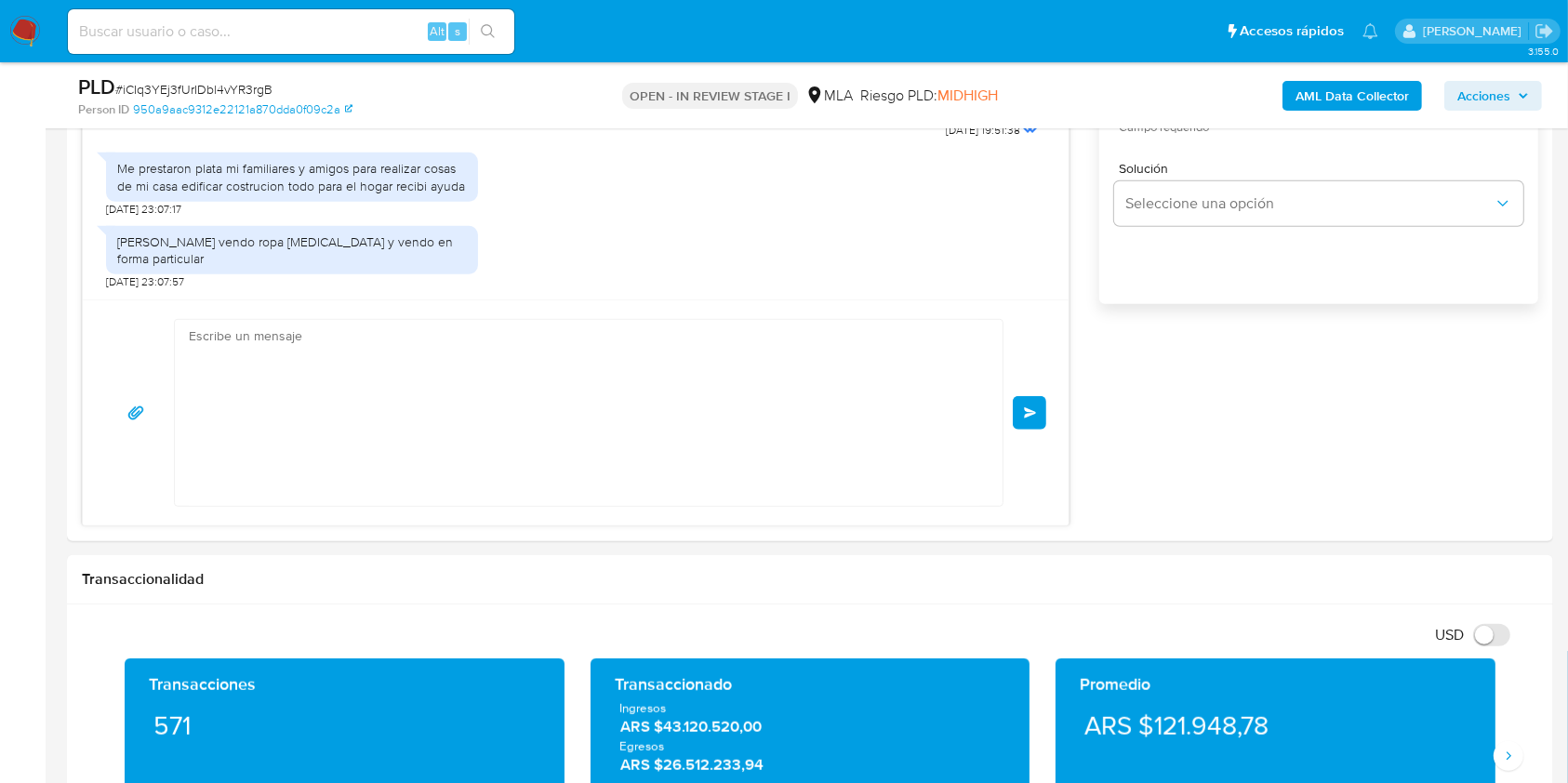
scroll to position [1959, 0]
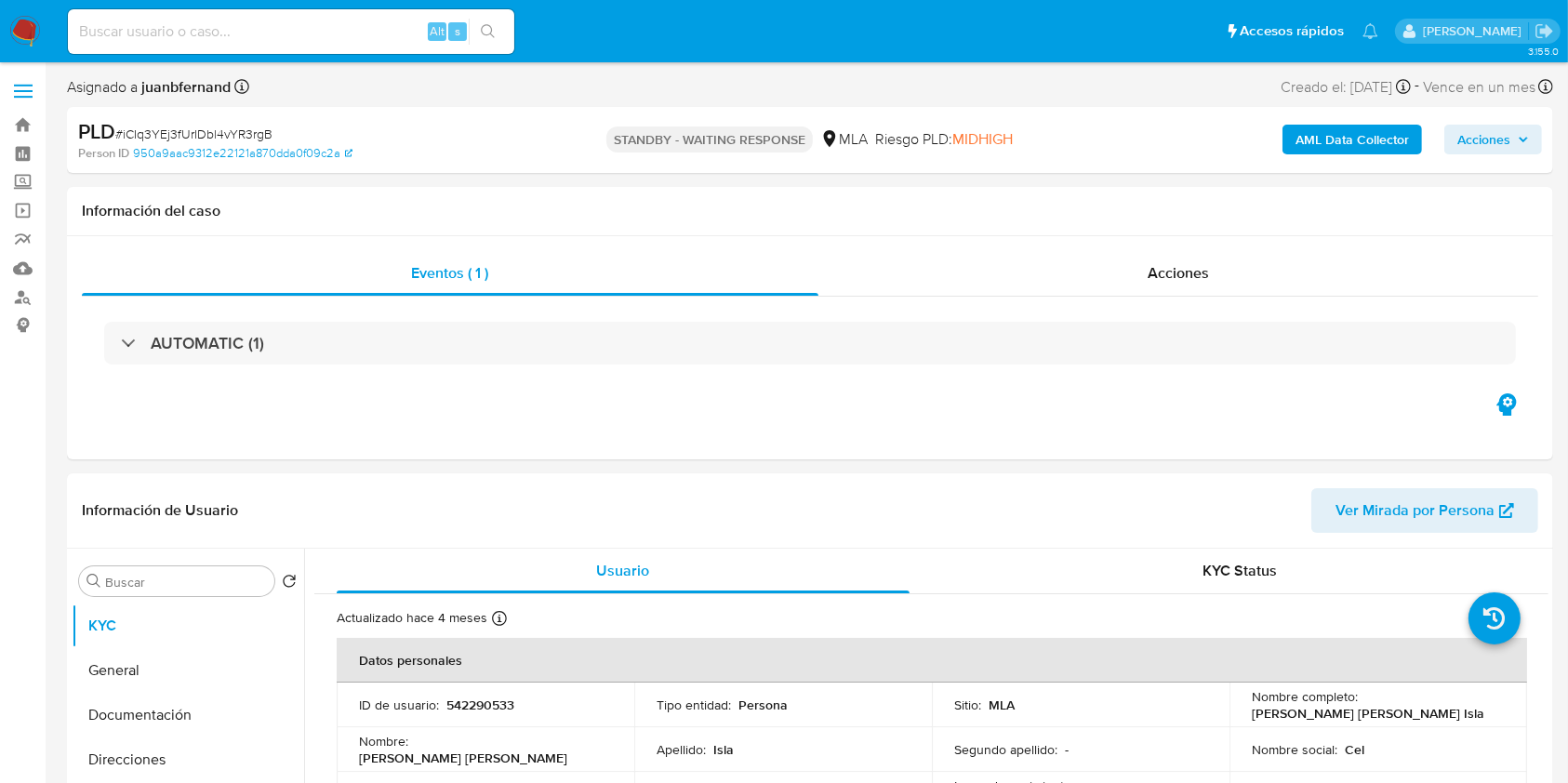
select select "10"
click at [290, 31] on input at bounding box center [291, 31] width 447 height 25
paste input "6QoKxGj72W4nNXZoNULeuBtT"
type input "6QoKxGj72W4nNXZoNULeuBtT"
click at [501, 37] on button "search-icon" at bounding box center [487, 31] width 38 height 27
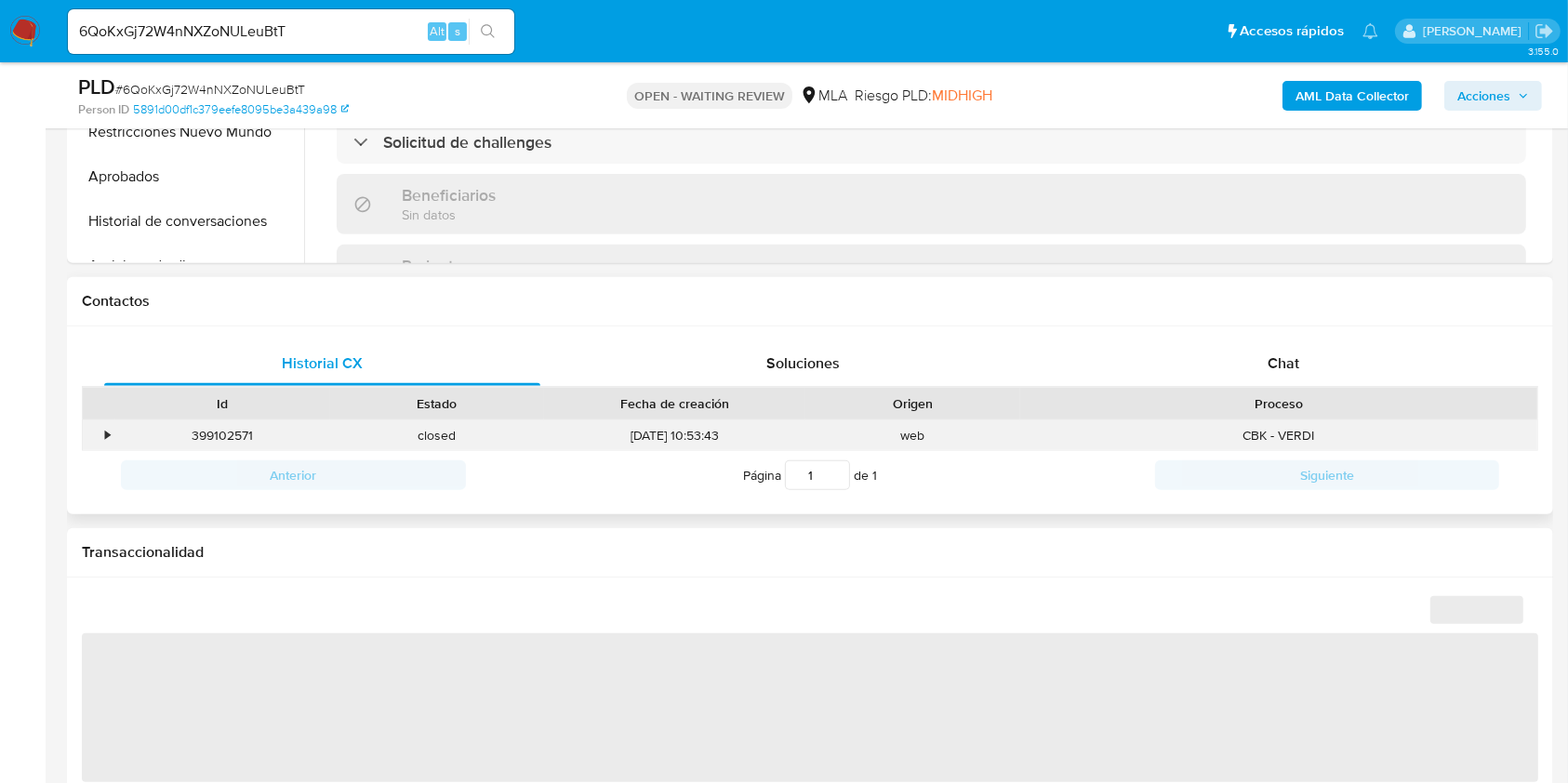
scroll to position [745, 0]
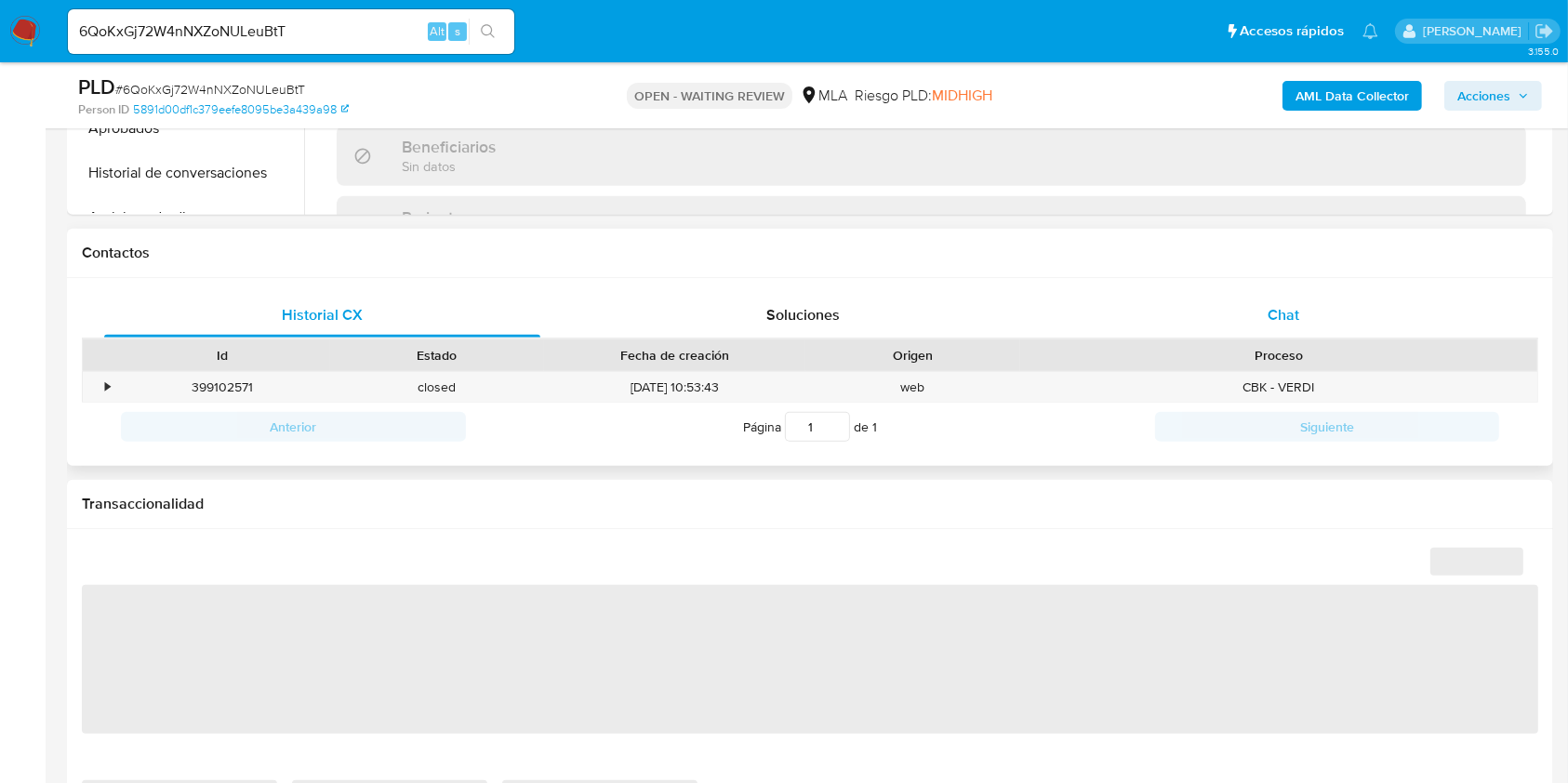
click at [1288, 319] on span "Chat" at bounding box center [1283, 315] width 31 height 22
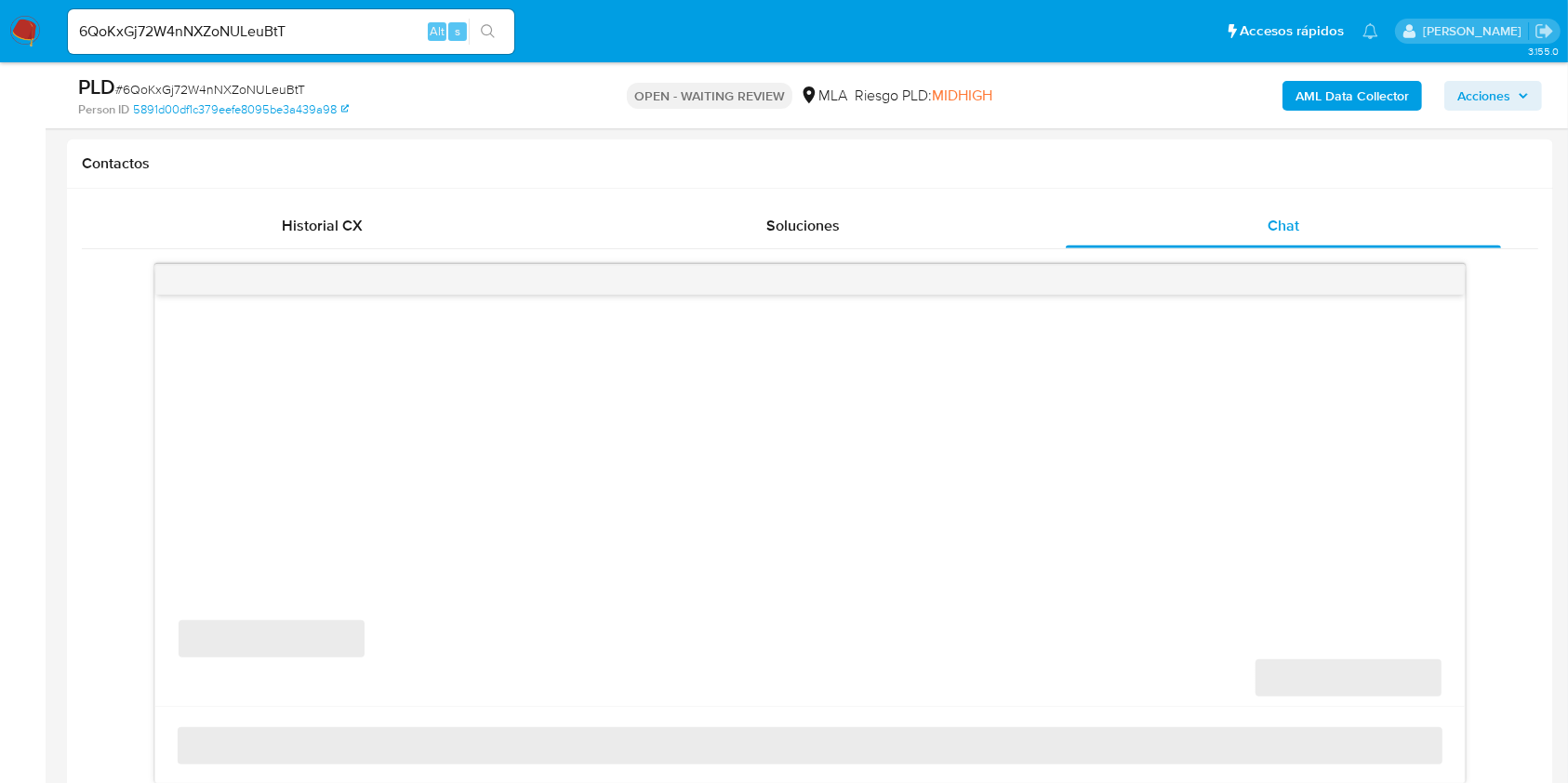
select select "10"
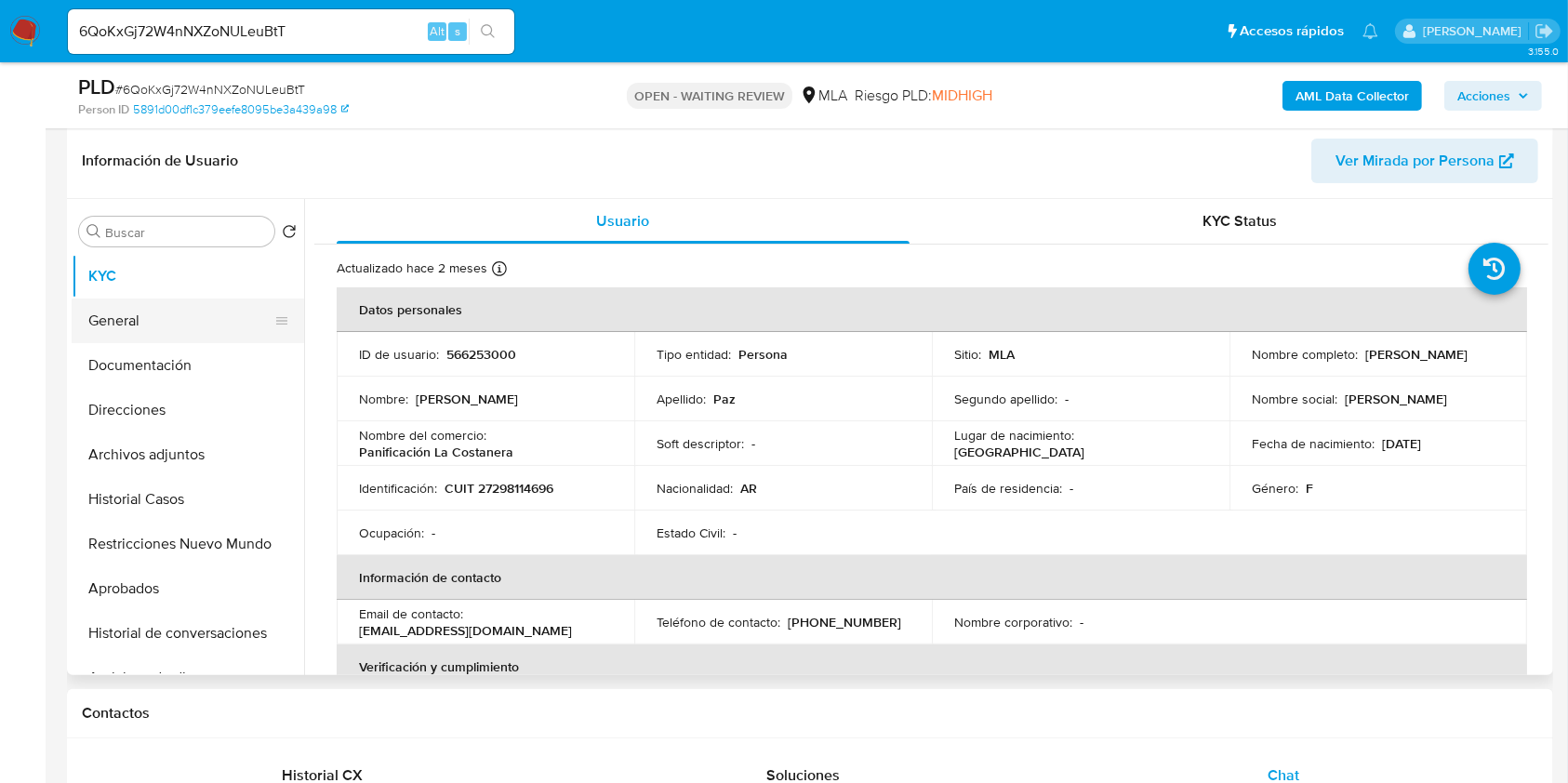
scroll to position [248, 0]
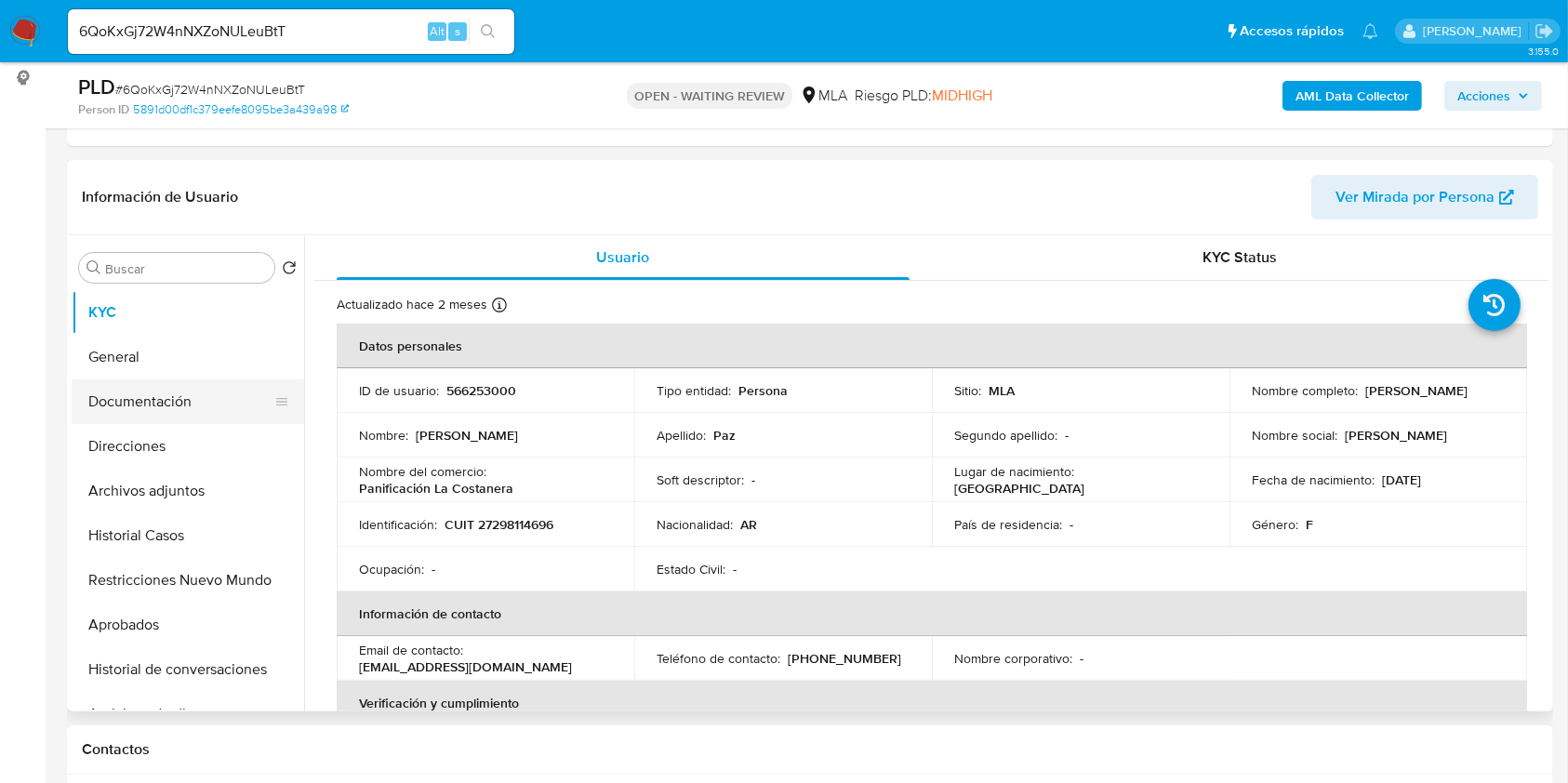
click at [127, 399] on button "Documentación" at bounding box center [181, 401] width 218 height 44
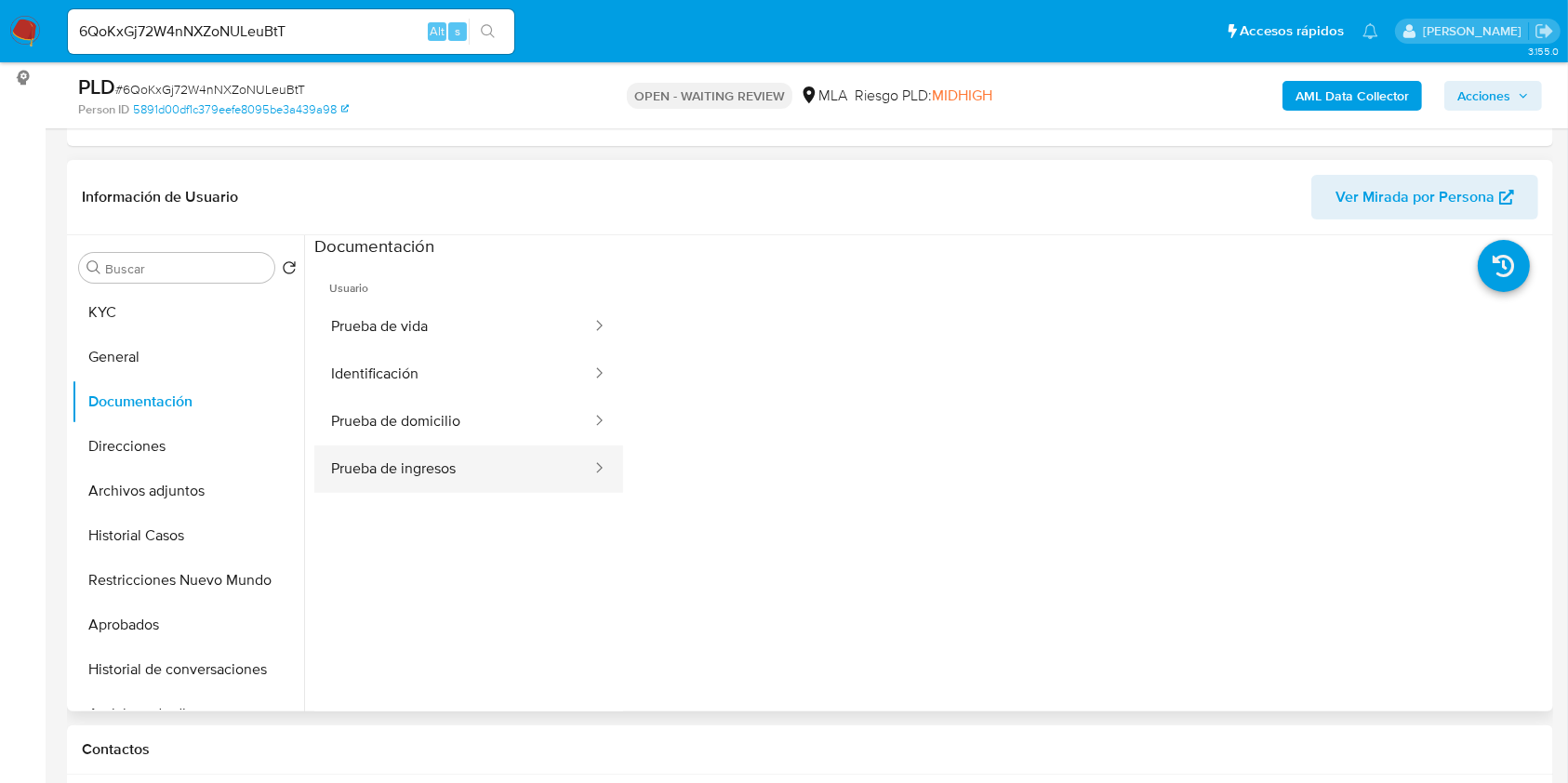
click at [488, 456] on button "Prueba de ingresos" at bounding box center [454, 470] width 279 height 47
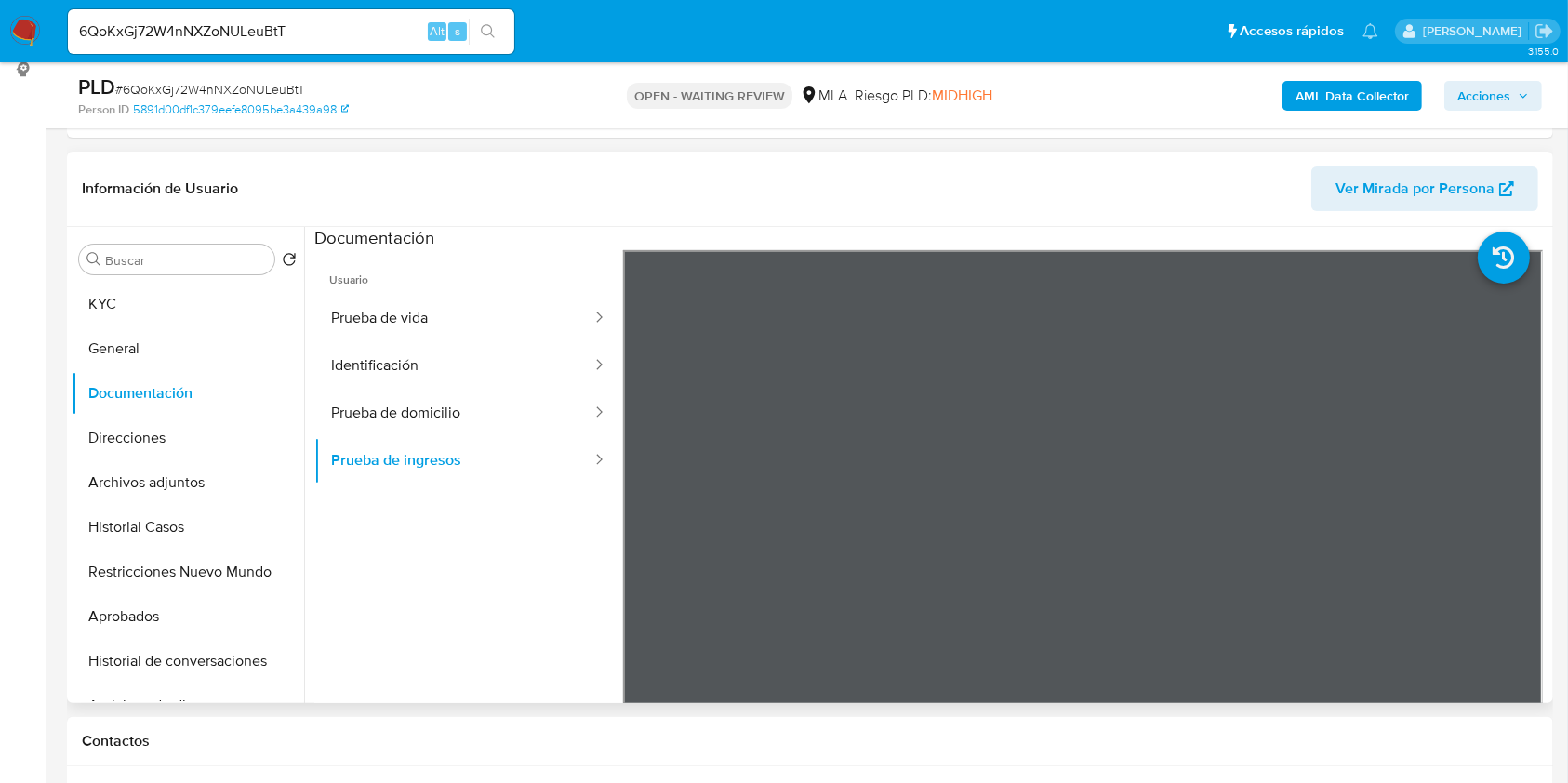
scroll to position [372, 0]
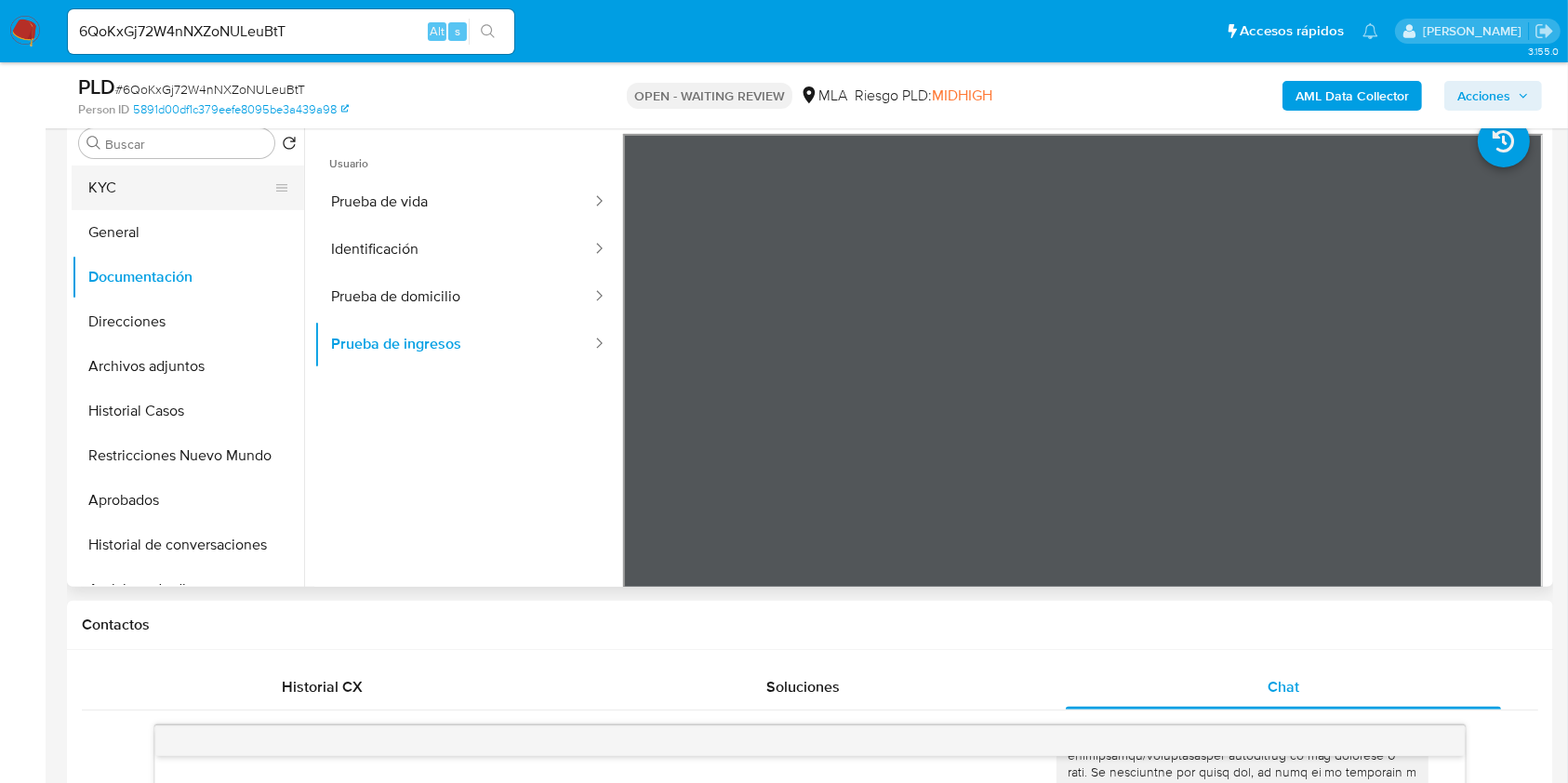
click at [137, 196] on button "KYC" at bounding box center [181, 188] width 218 height 44
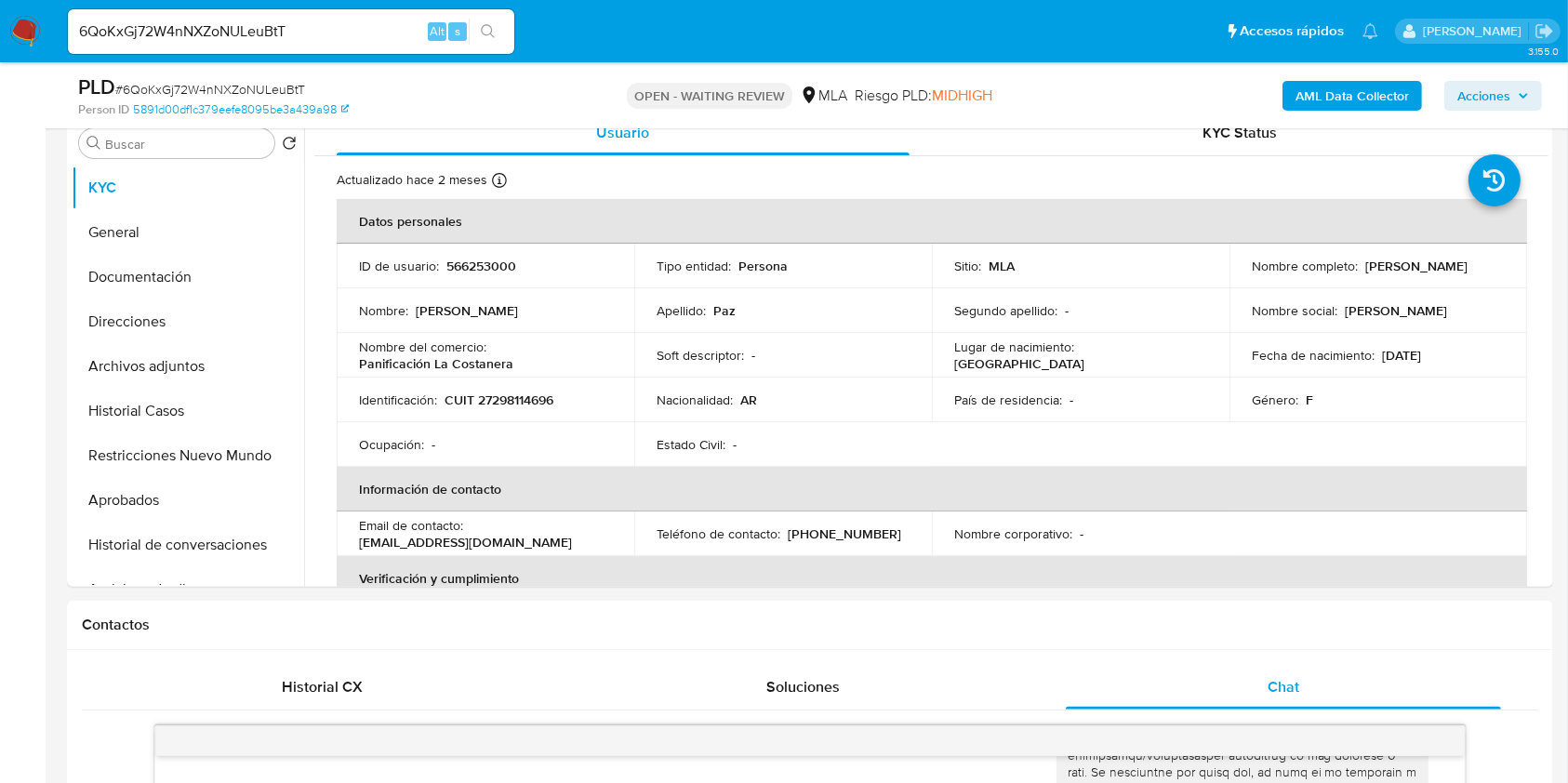
click at [346, 41] on input "6QoKxGj72W4nNXZoNULeuBtT" at bounding box center [291, 31] width 447 height 25
paste input "IReUPpOnOQAID3eMGkAW0edP"
type input "IReUPpOnOQAID3eMGkAW0edP"
click at [500, 36] on button "search-icon" at bounding box center [487, 31] width 38 height 27
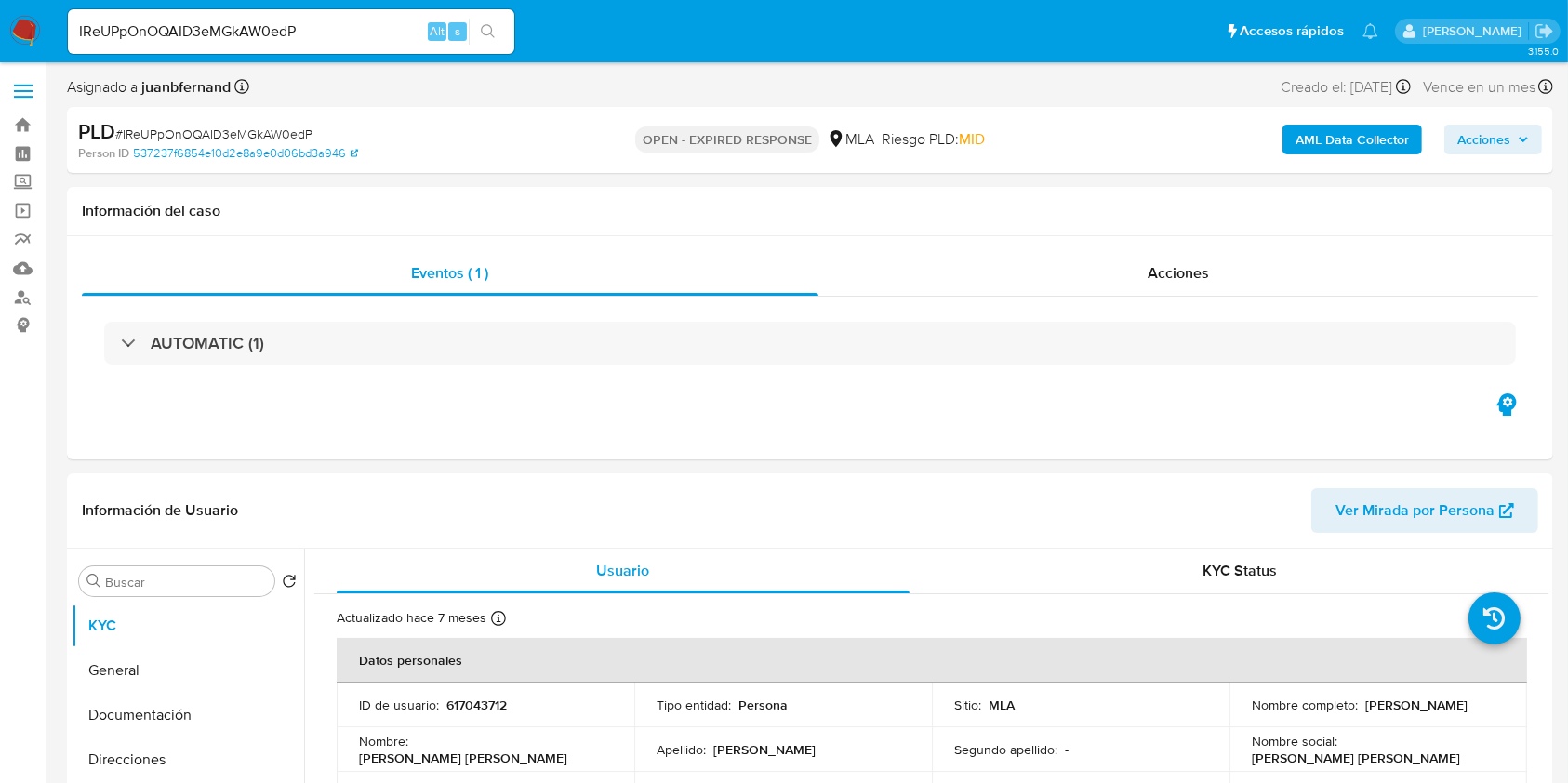
select select "10"
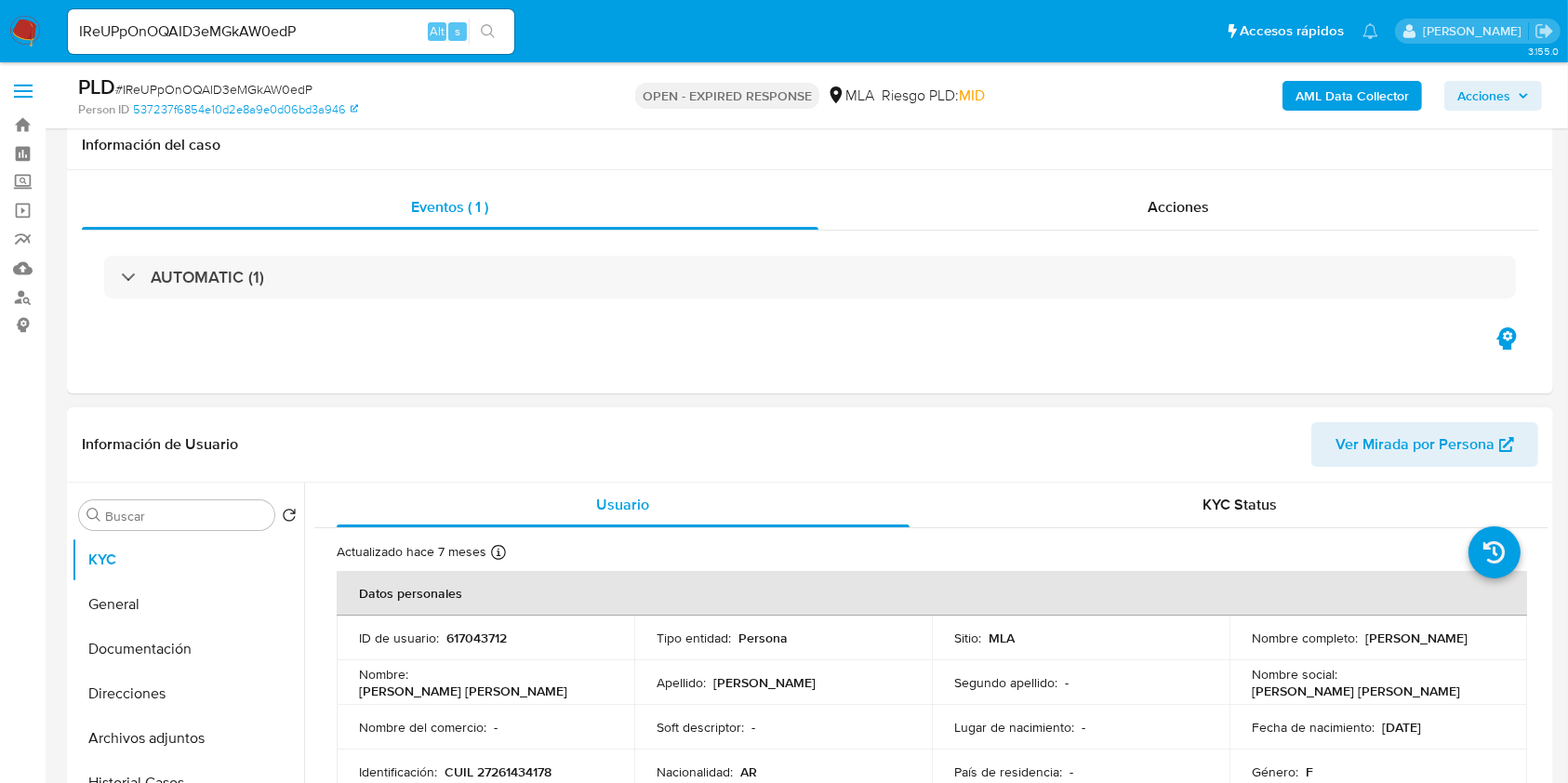
scroll to position [248, 0]
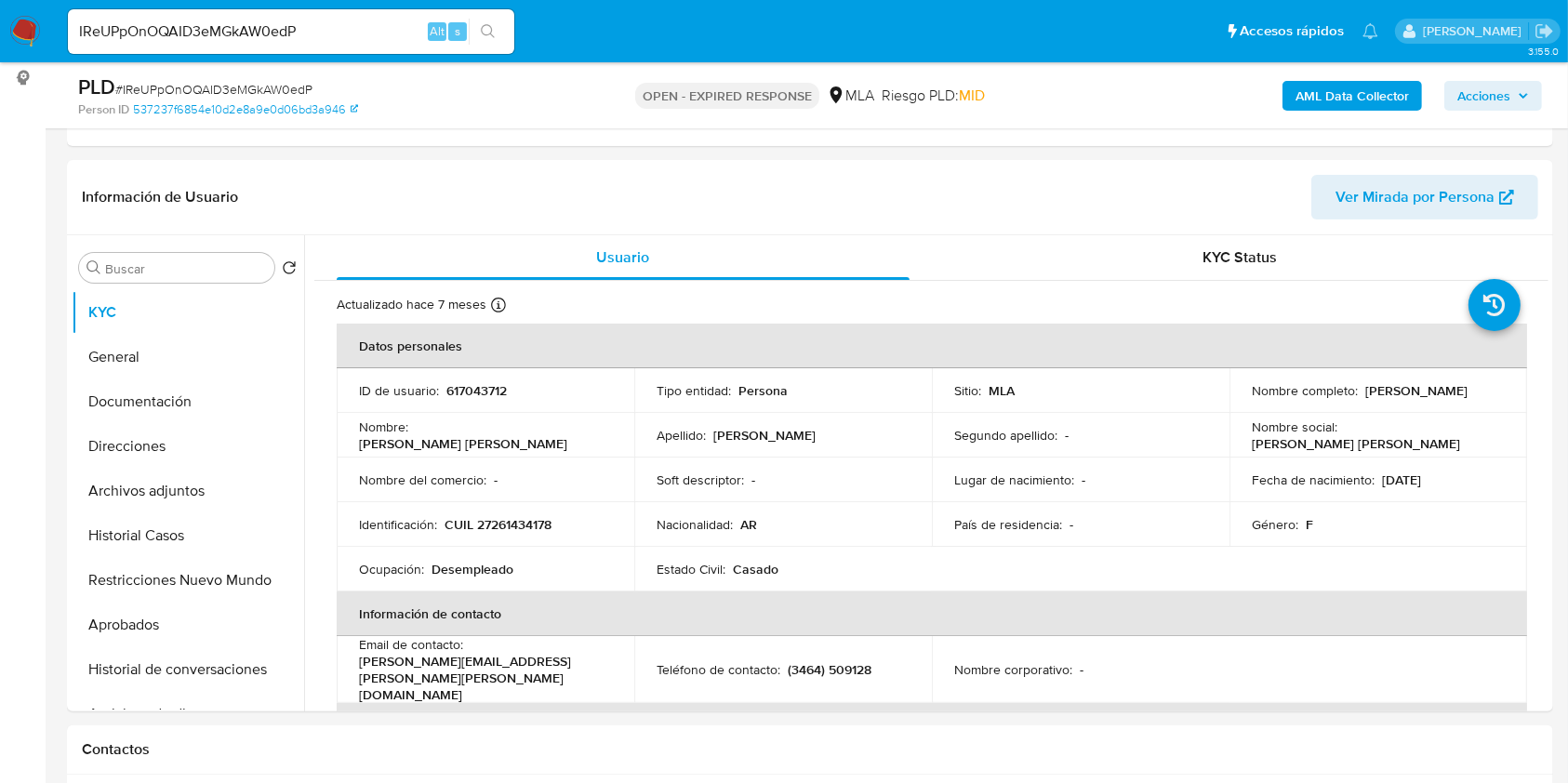
click at [354, 40] on input "IReUPpOnOQAID3eMGkAW0edP" at bounding box center [291, 31] width 447 height 25
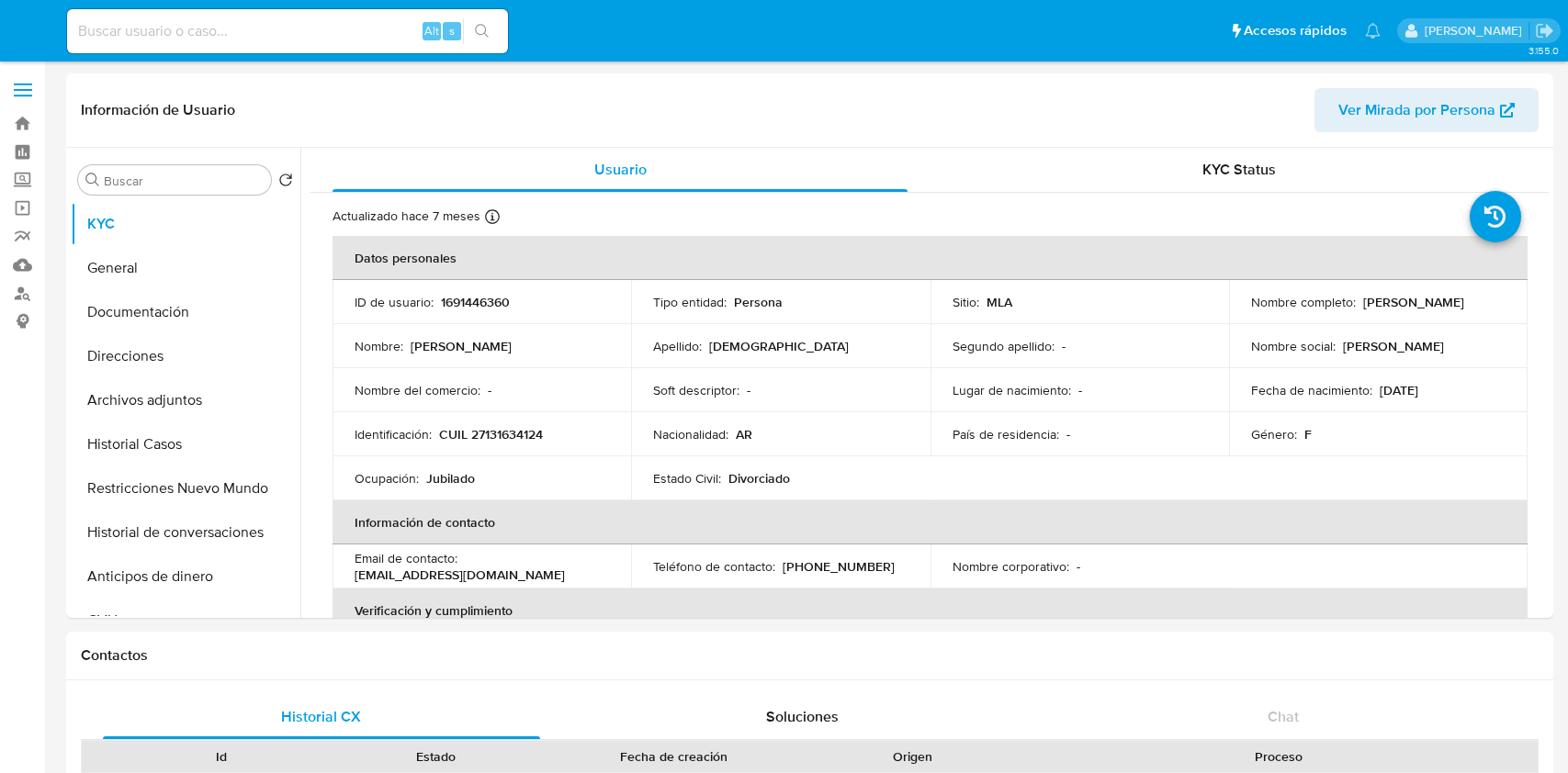
select select "10"
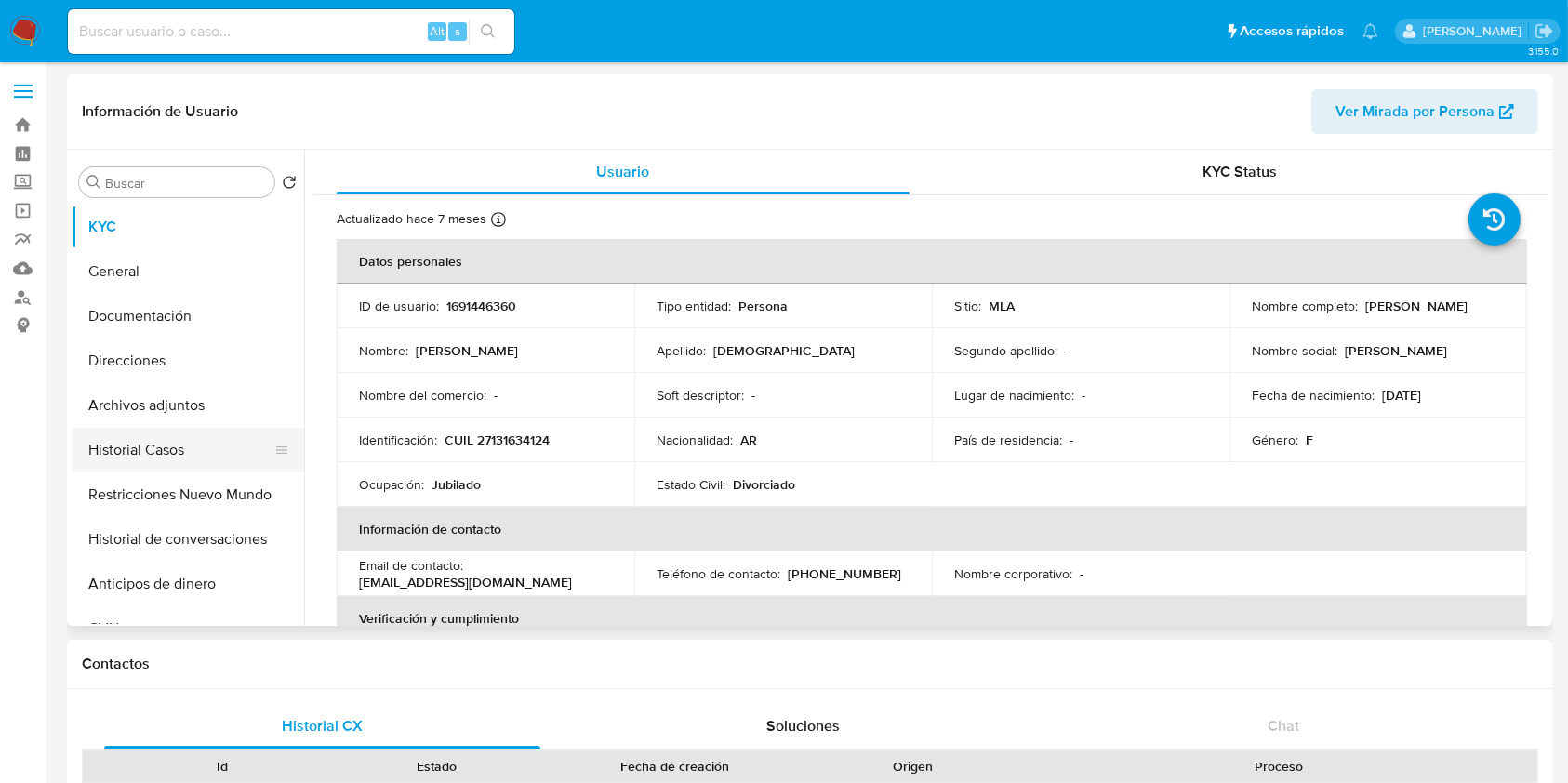
click at [170, 434] on button "Historial Casos" at bounding box center [181, 450] width 218 height 44
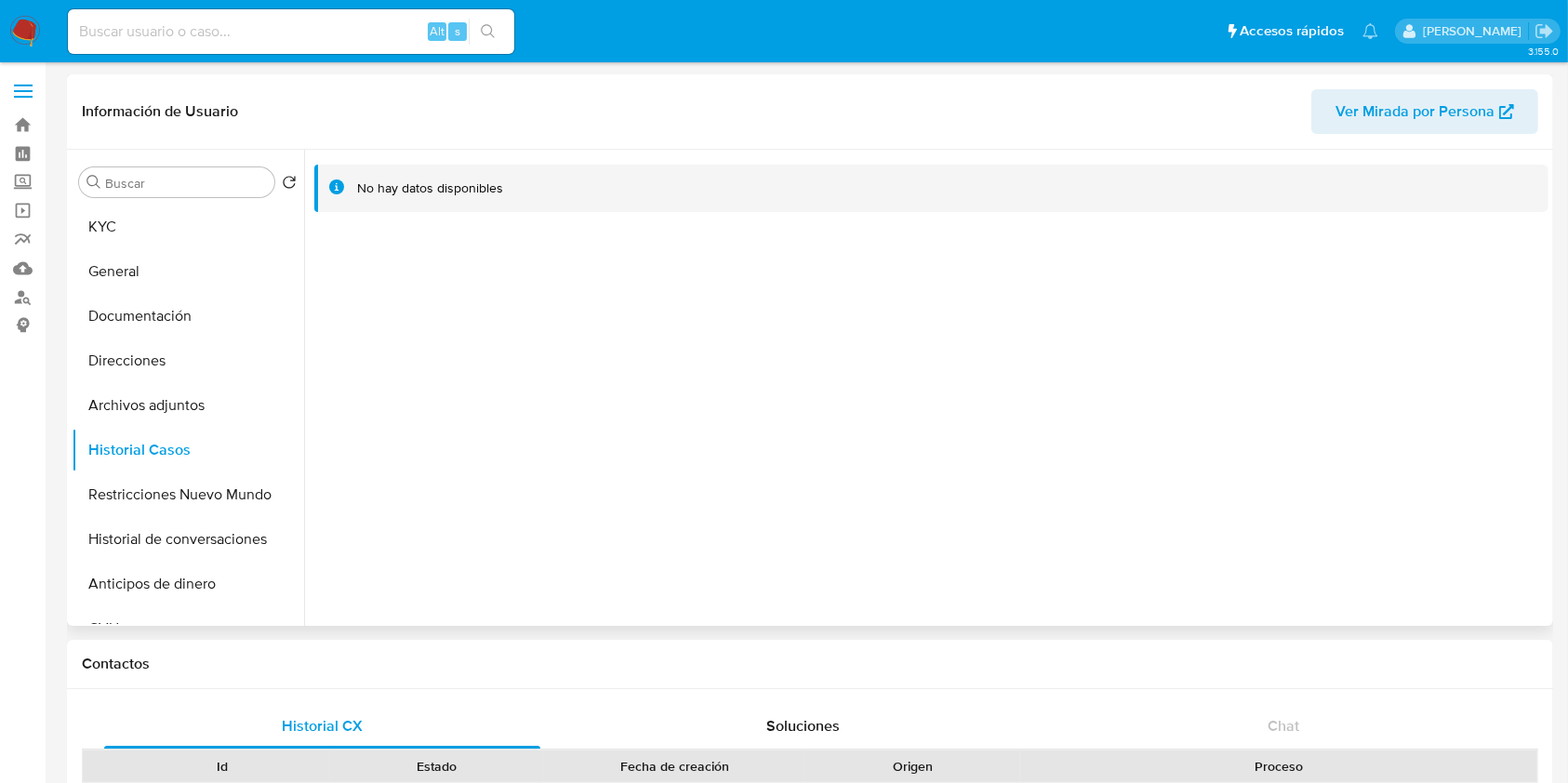
scroll to position [620, 0]
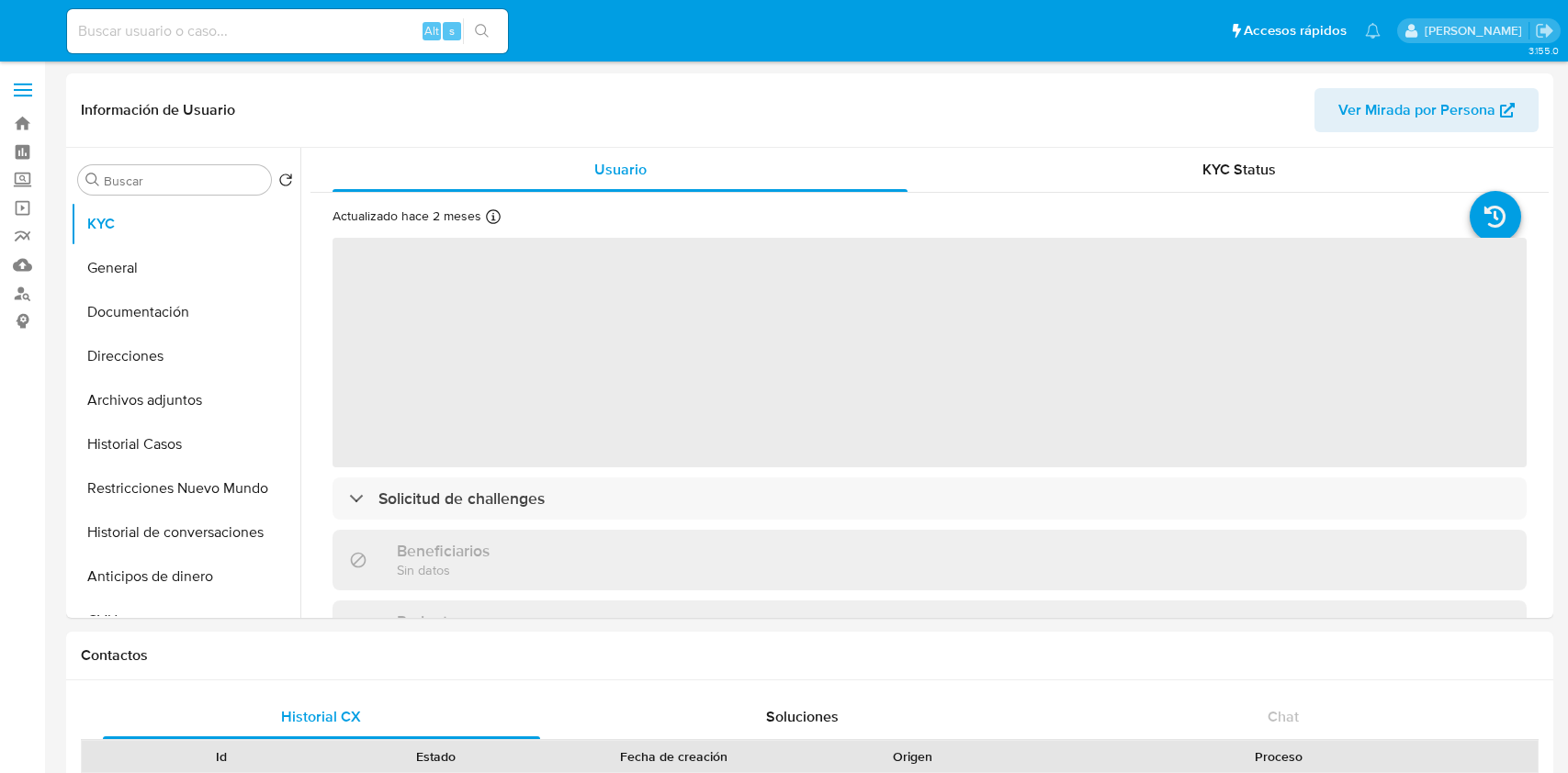
select select "10"
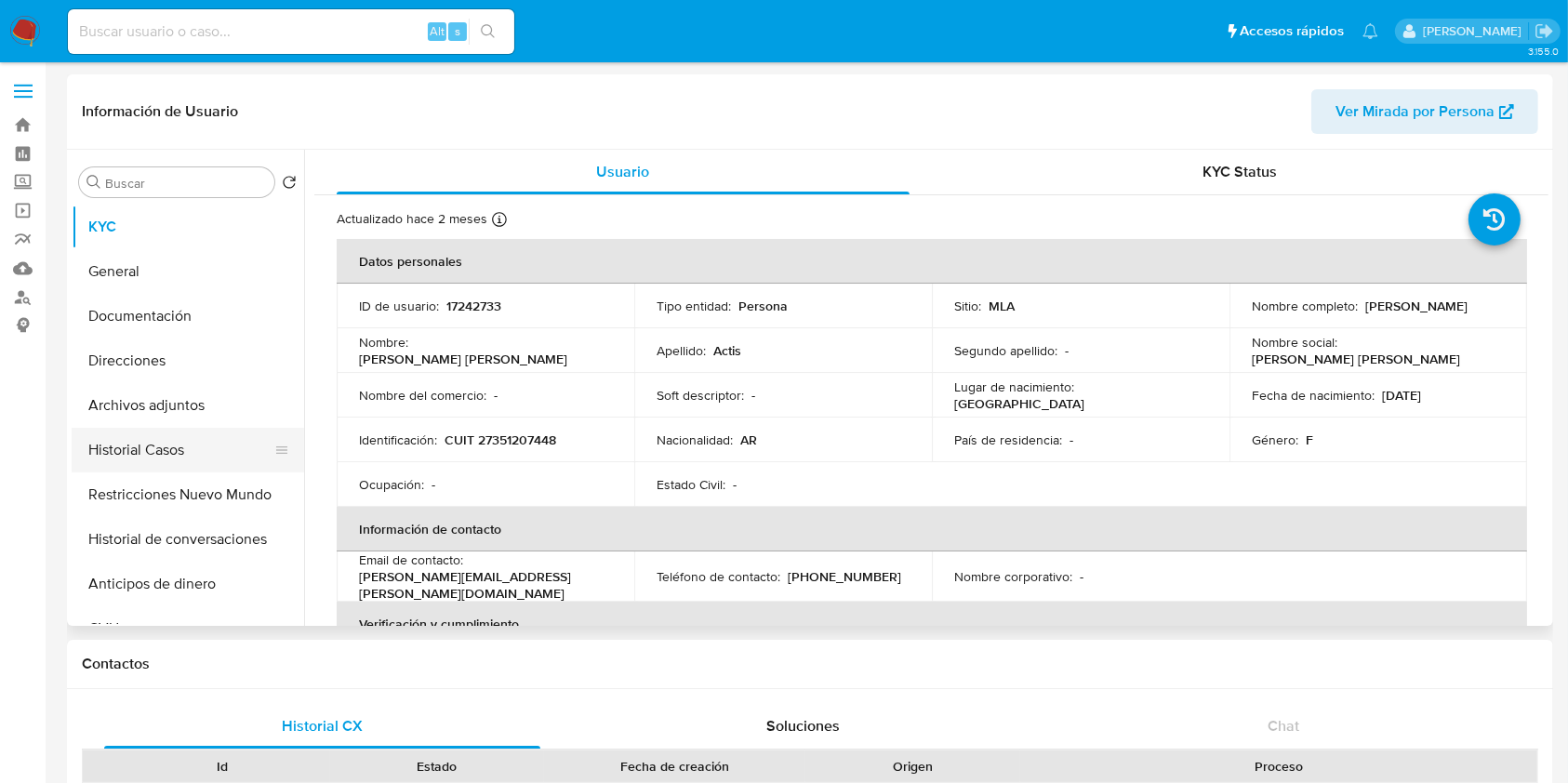
click at [149, 449] on button "Historial Casos" at bounding box center [181, 450] width 218 height 44
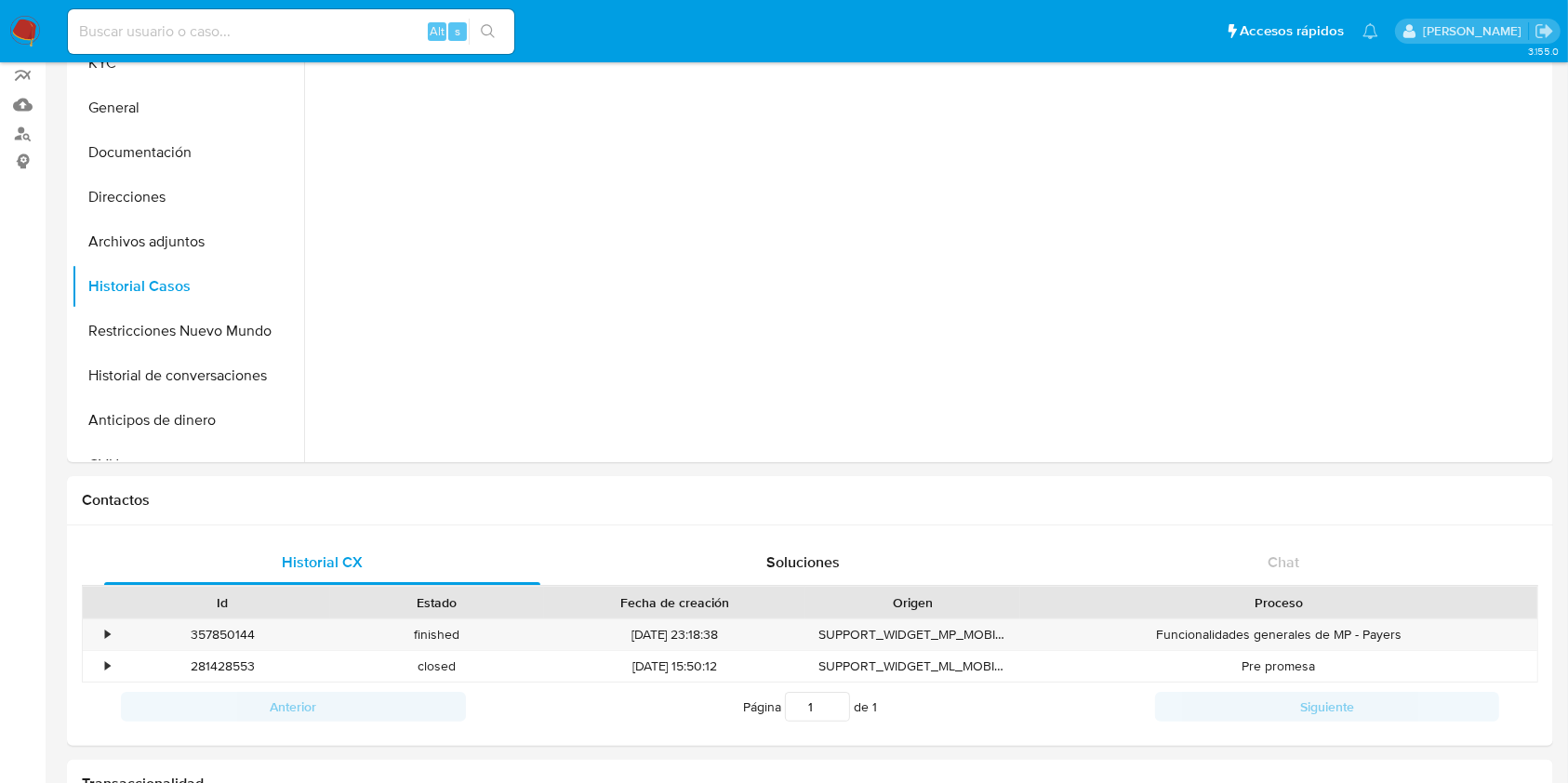
scroll to position [124, 0]
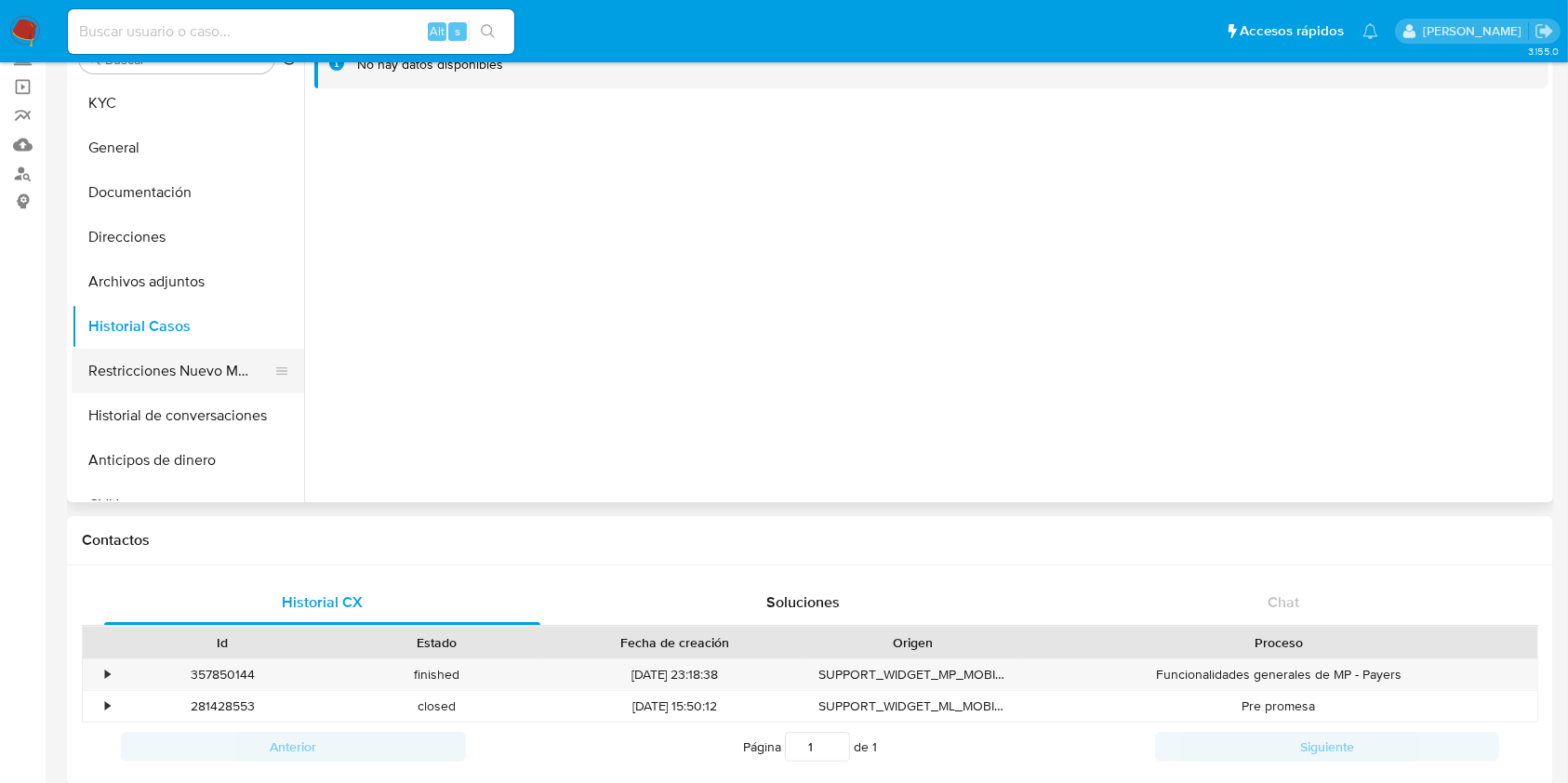
click at [205, 368] on button "Restricciones Nuevo Mundo" at bounding box center [181, 370] width 218 height 44
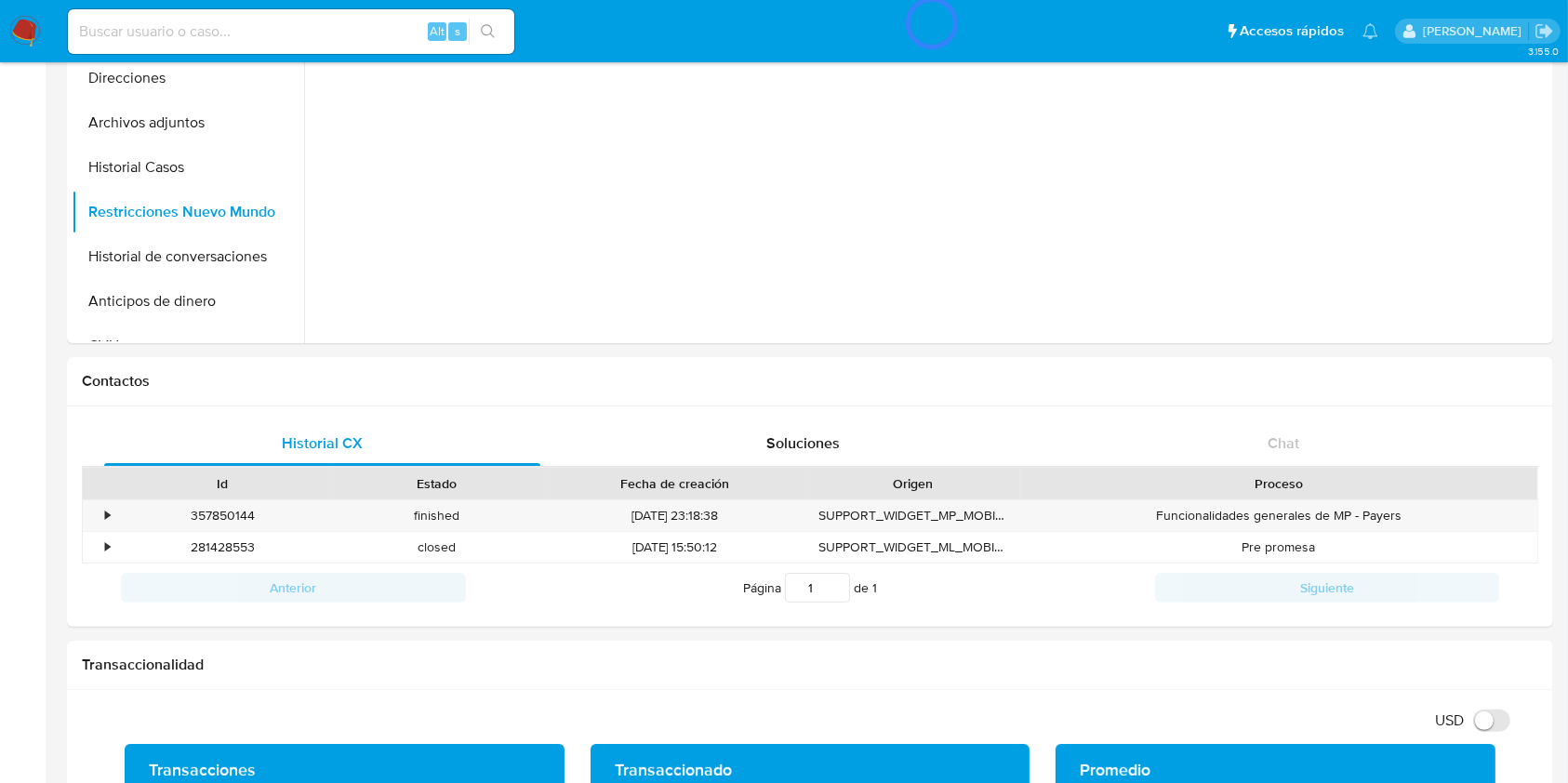
scroll to position [0, 0]
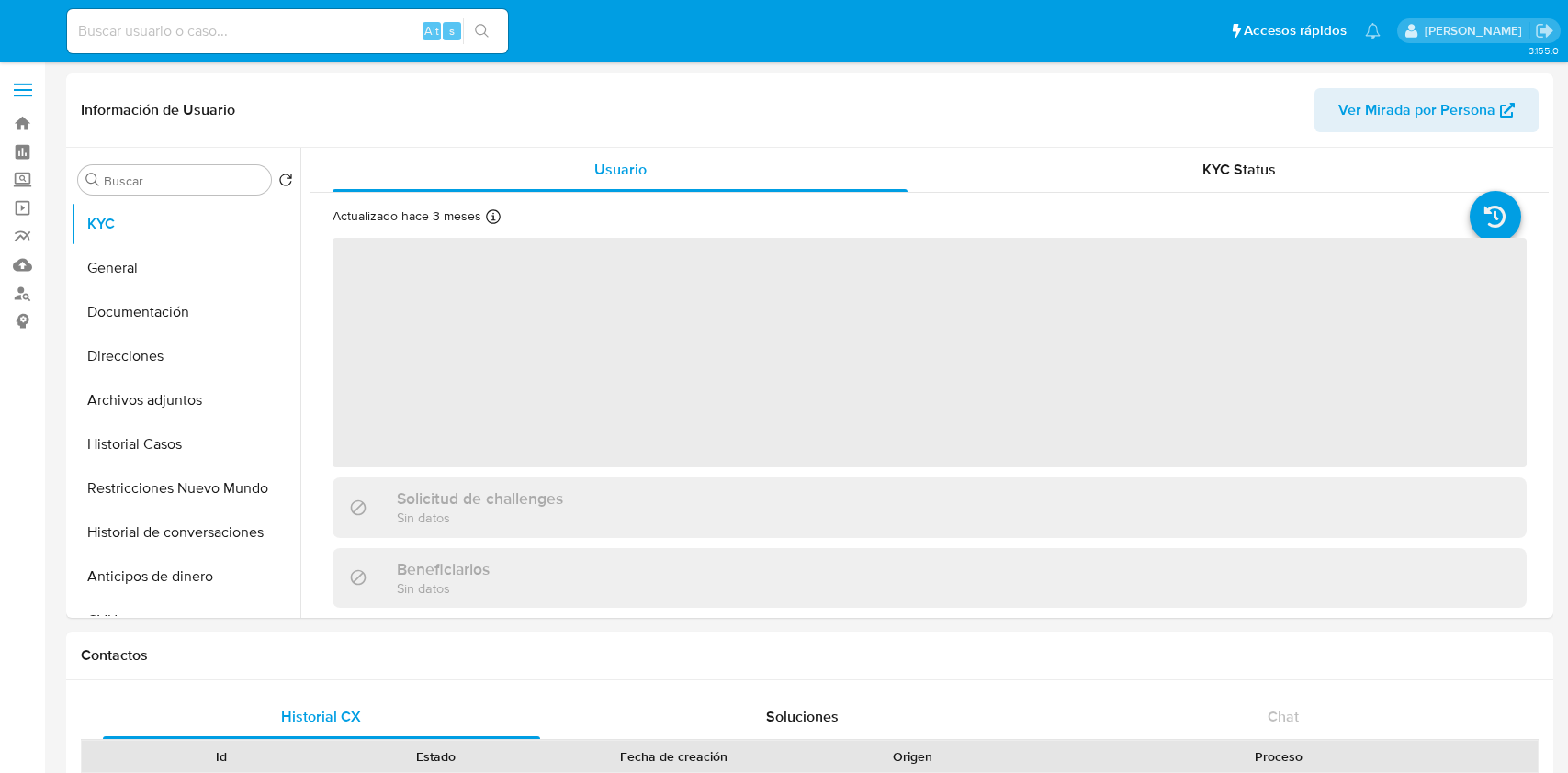
select select "10"
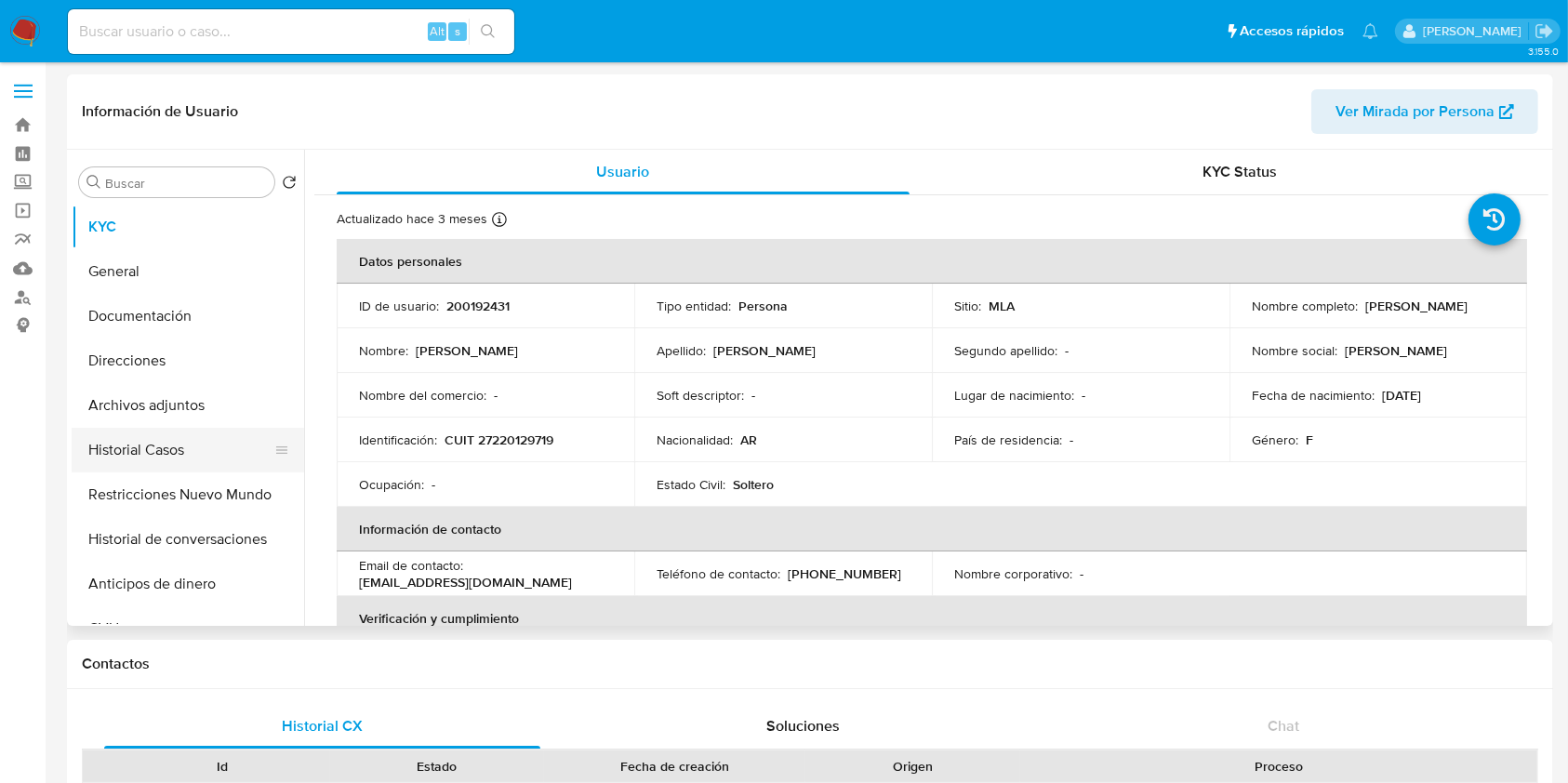
click at [173, 443] on button "Historial Casos" at bounding box center [181, 450] width 218 height 44
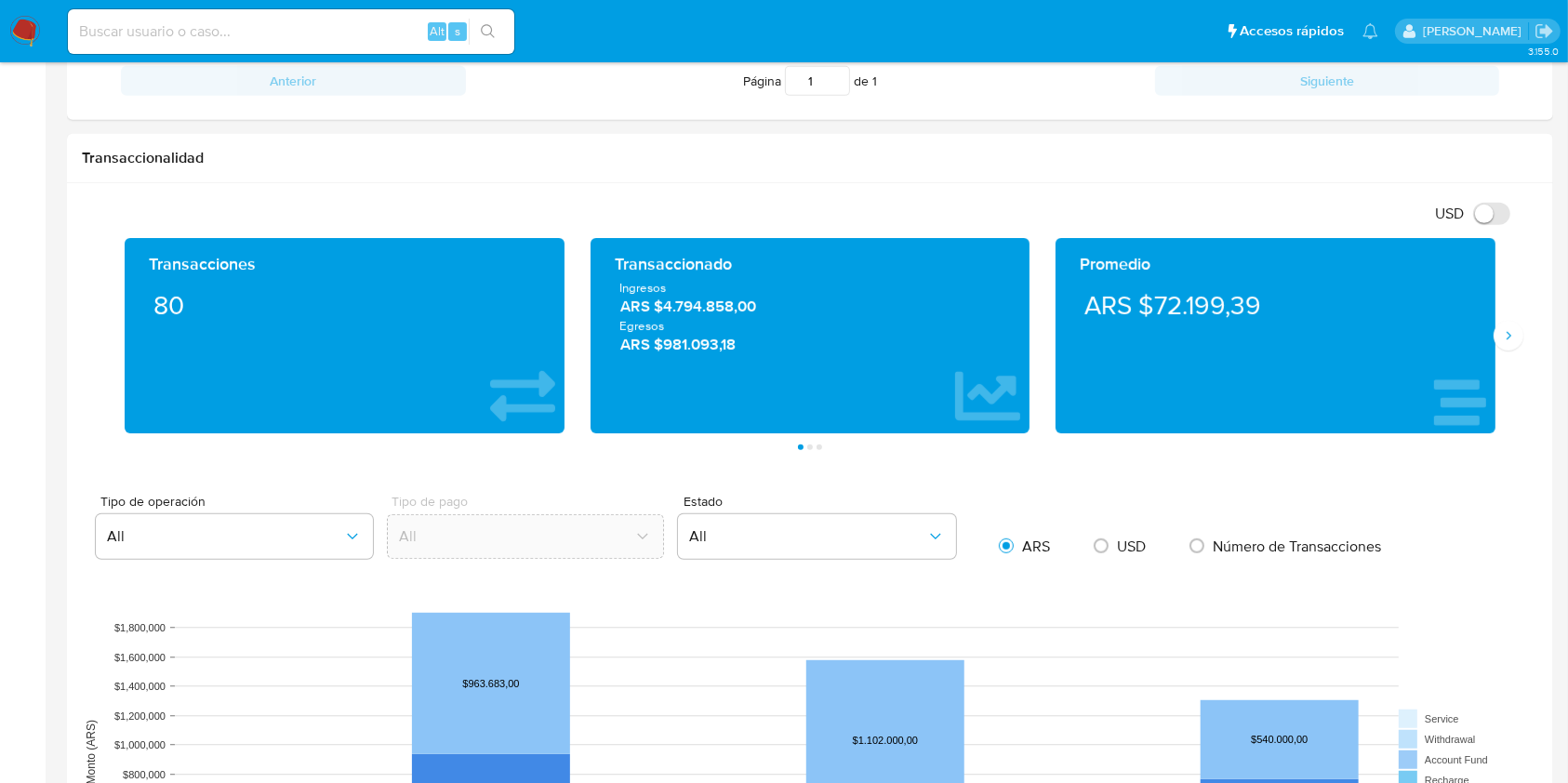
scroll to position [201, 0]
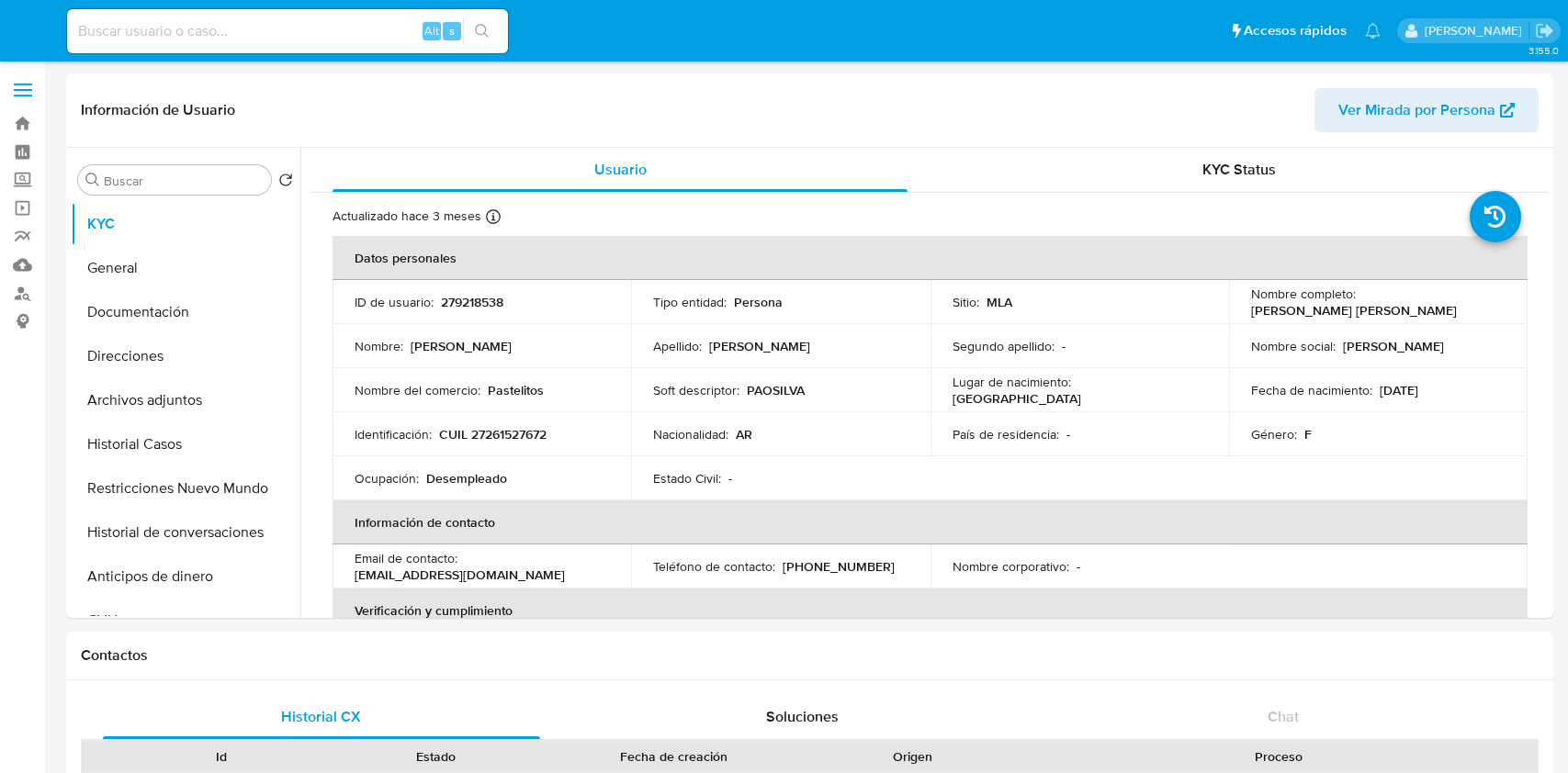
select select "10"
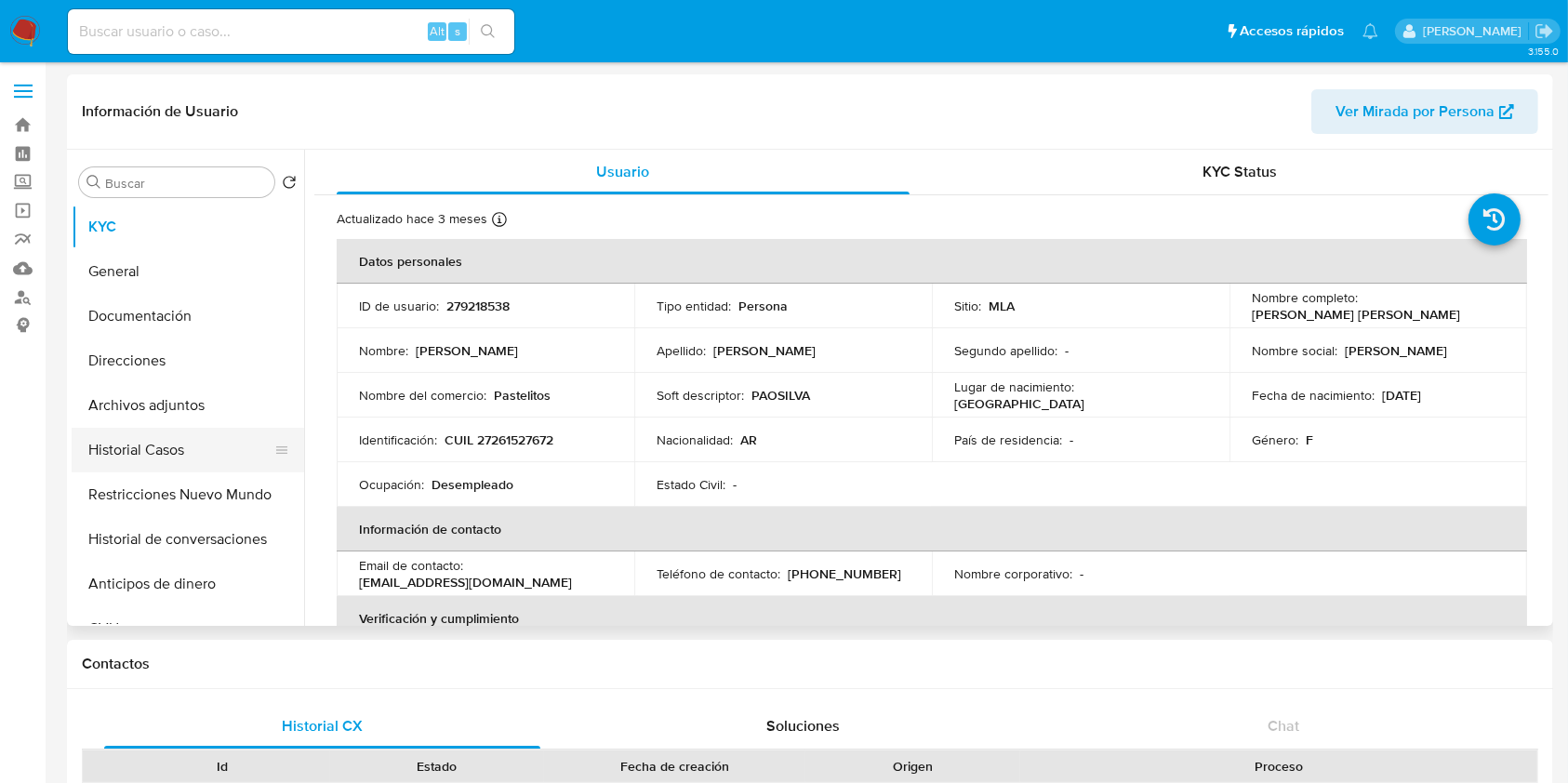
click at [176, 436] on button "Historial Casos" at bounding box center [181, 450] width 218 height 44
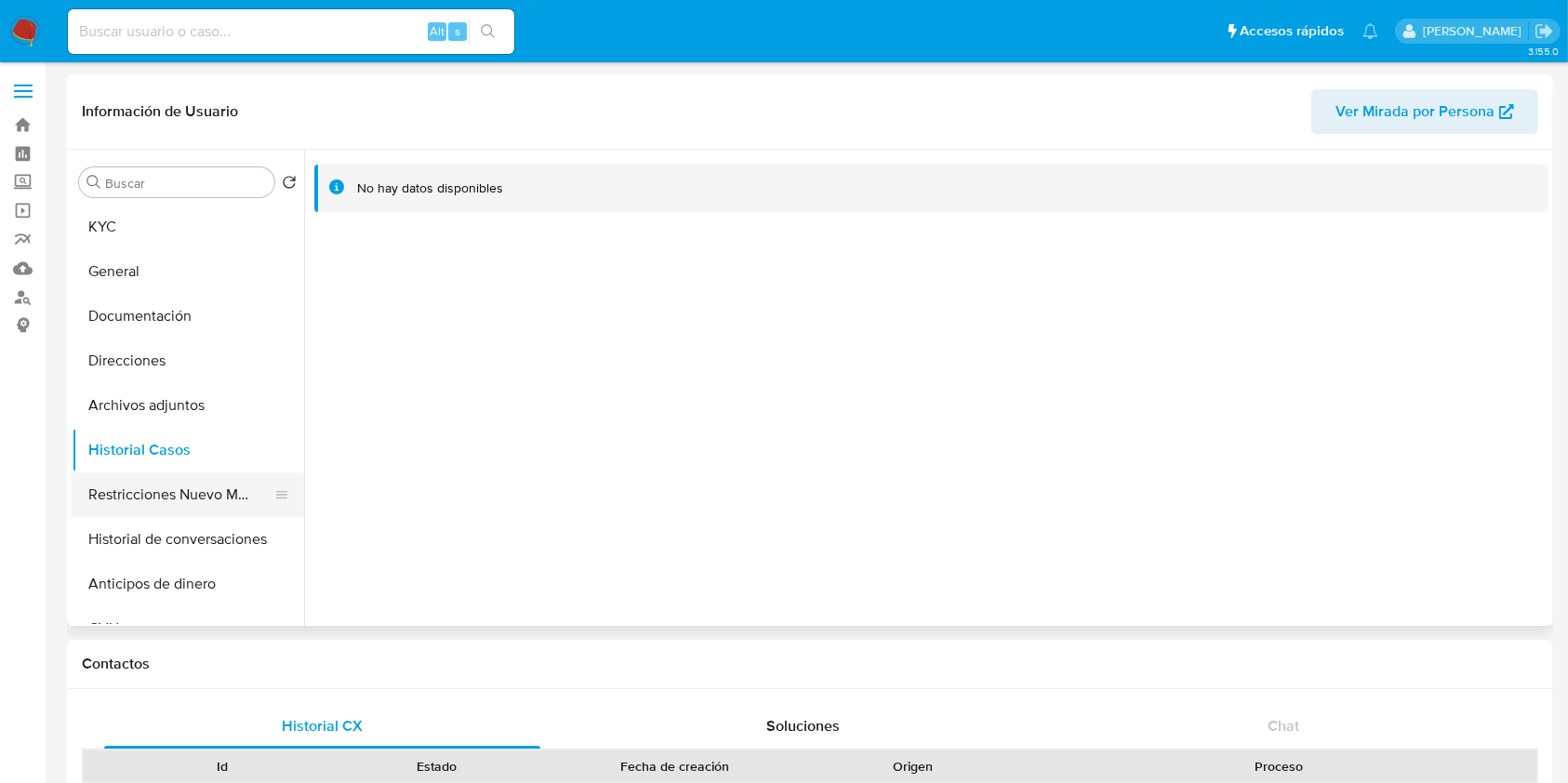
click at [90, 496] on button "Restricciones Nuevo Mundo" at bounding box center [181, 494] width 218 height 44
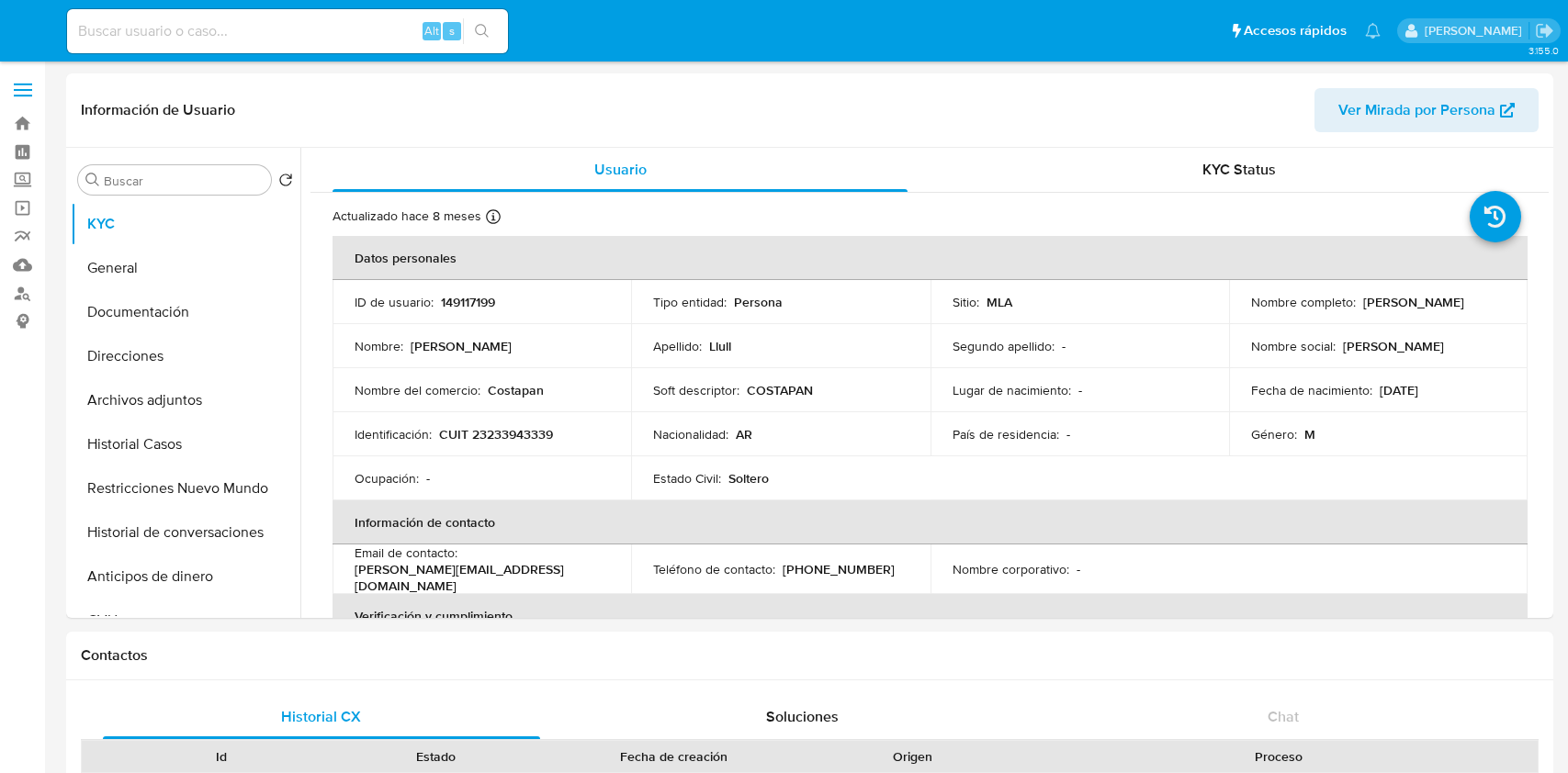
select select "10"
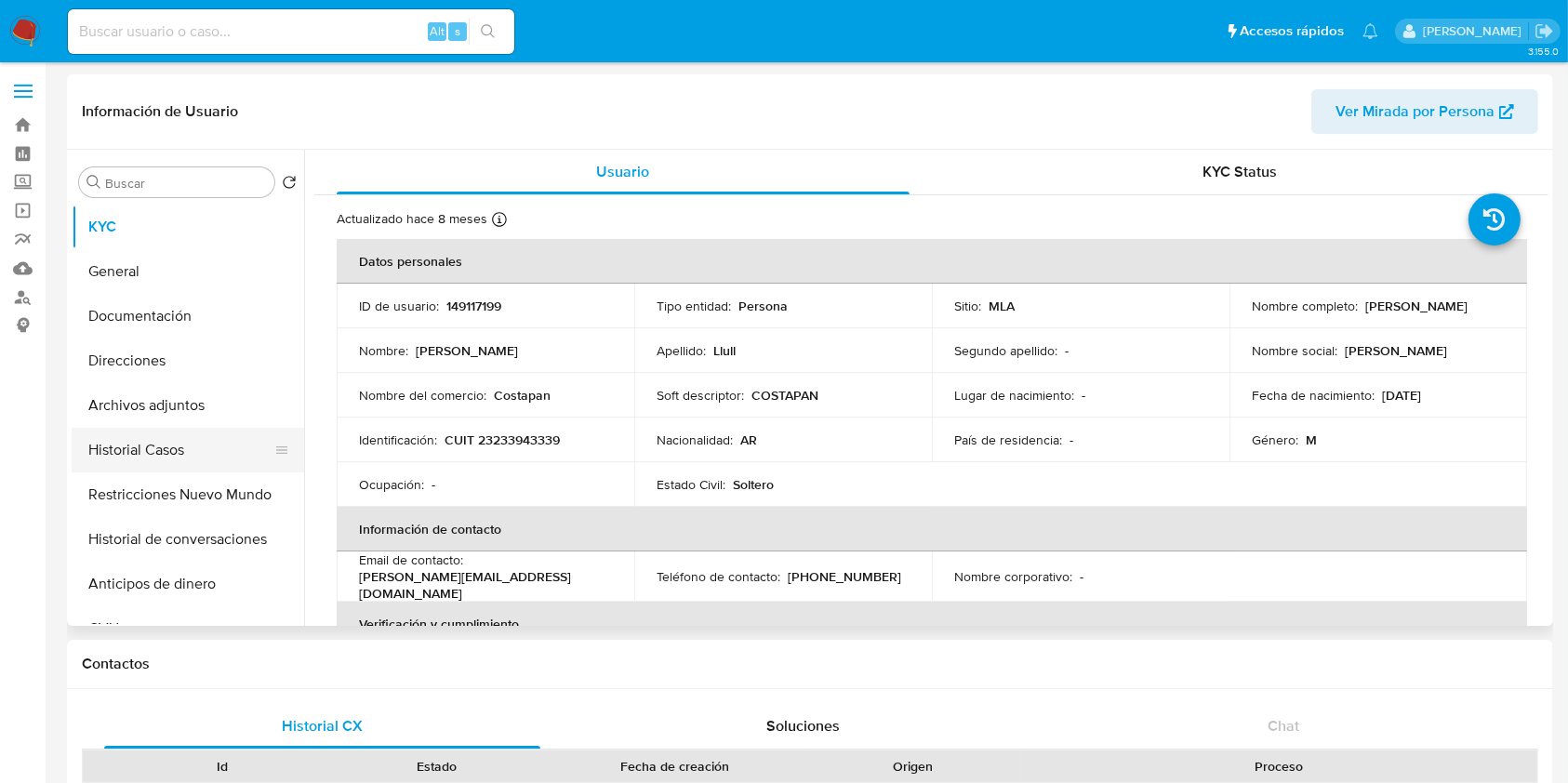
drag, startPoint x: 169, startPoint y: 439, endPoint x: 90, endPoint y: 459, distance: 81.5
click at [169, 439] on button "Historial Casos" at bounding box center [181, 450] width 218 height 44
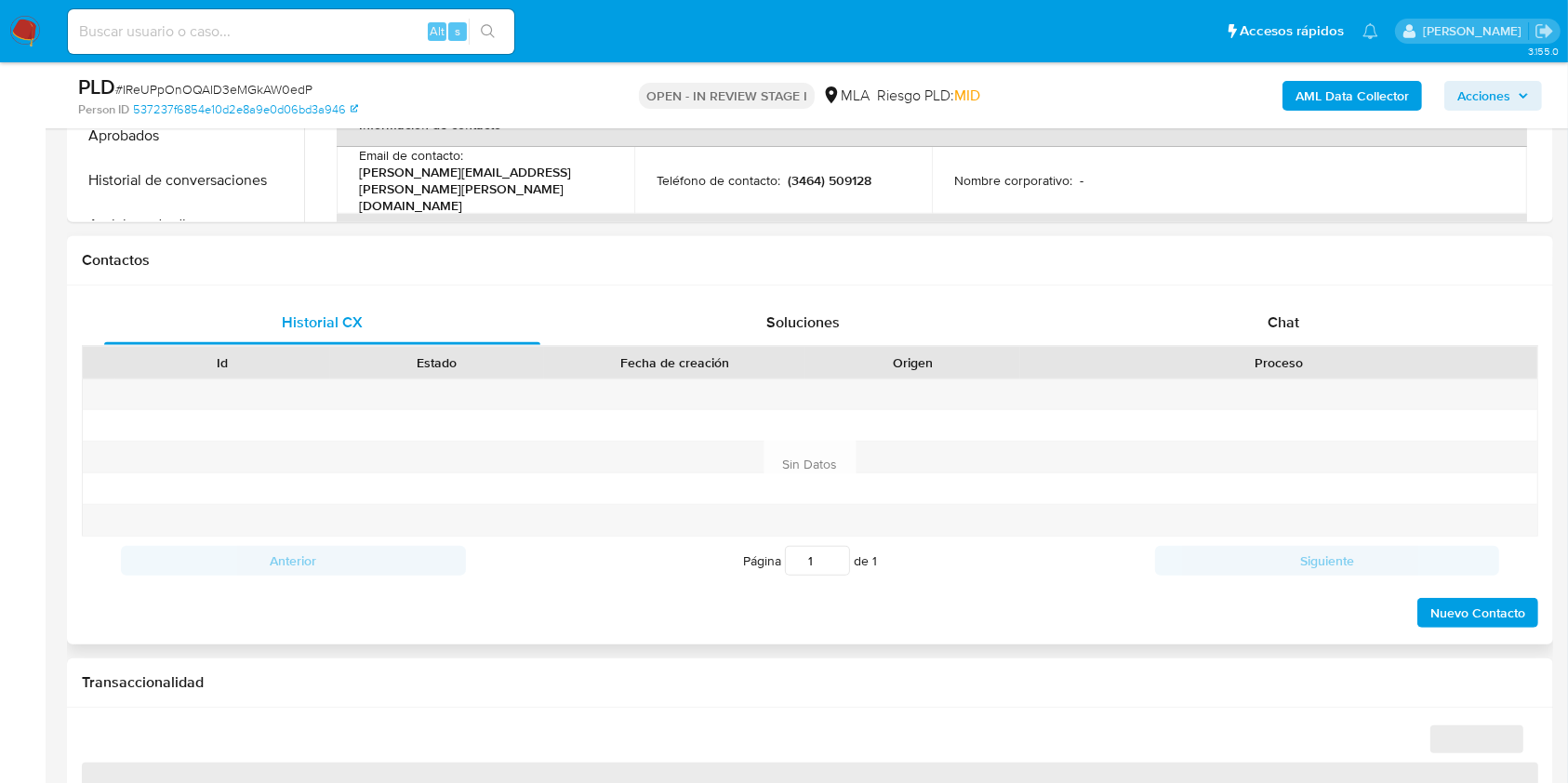
select select "10"
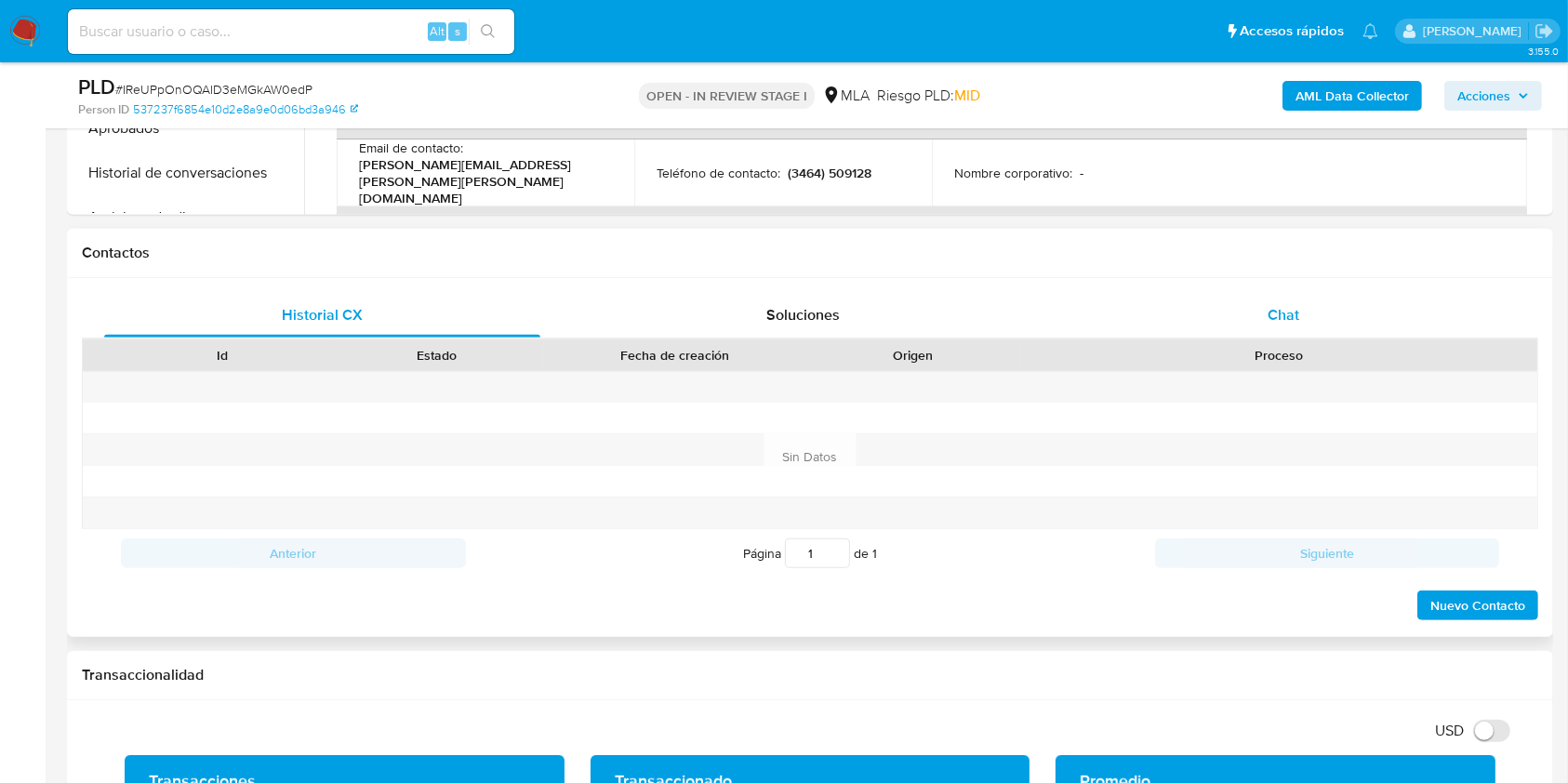
click at [1376, 327] on div "Chat" at bounding box center [1283, 314] width 436 height 44
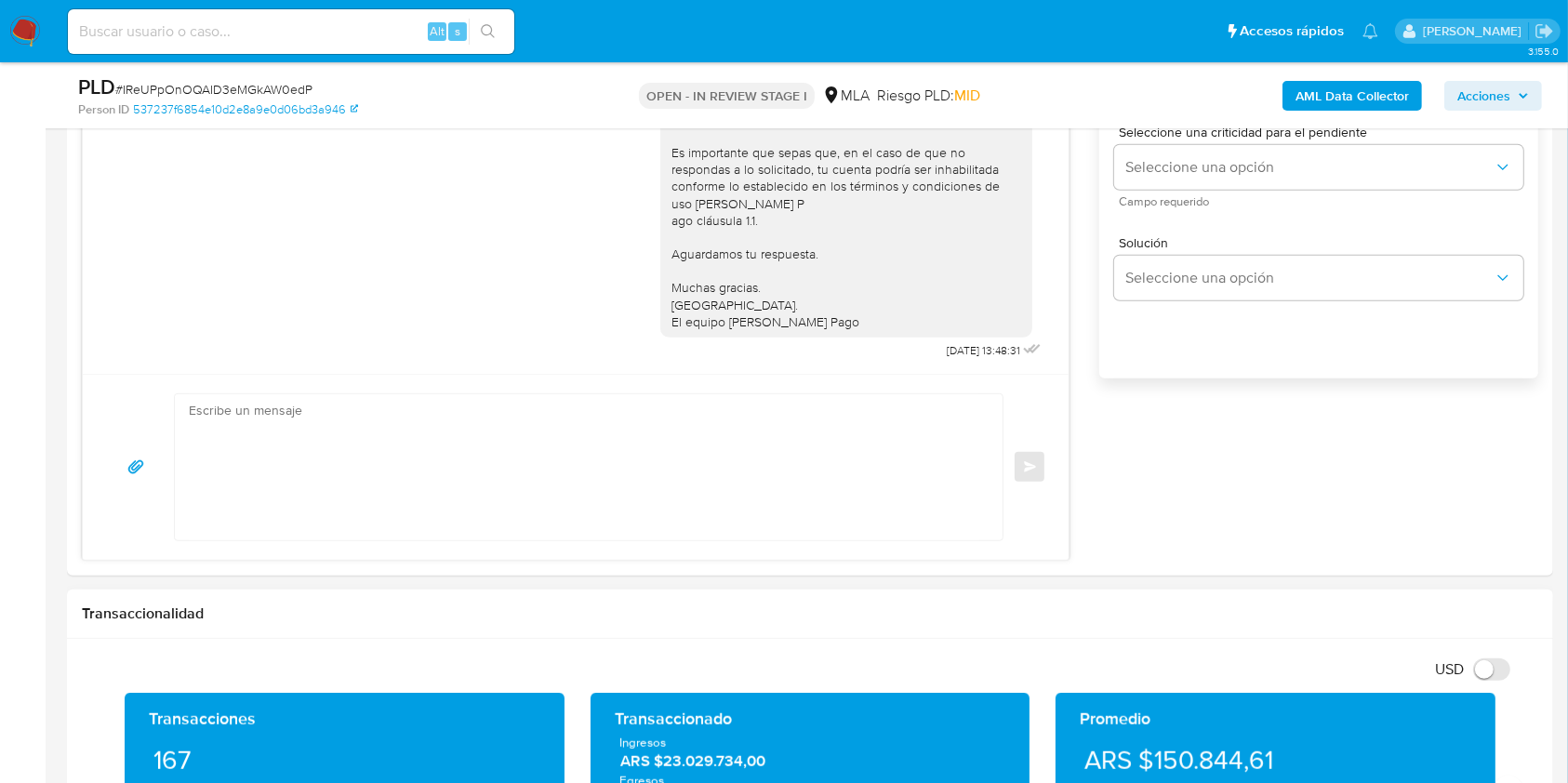
scroll to position [1240, 0]
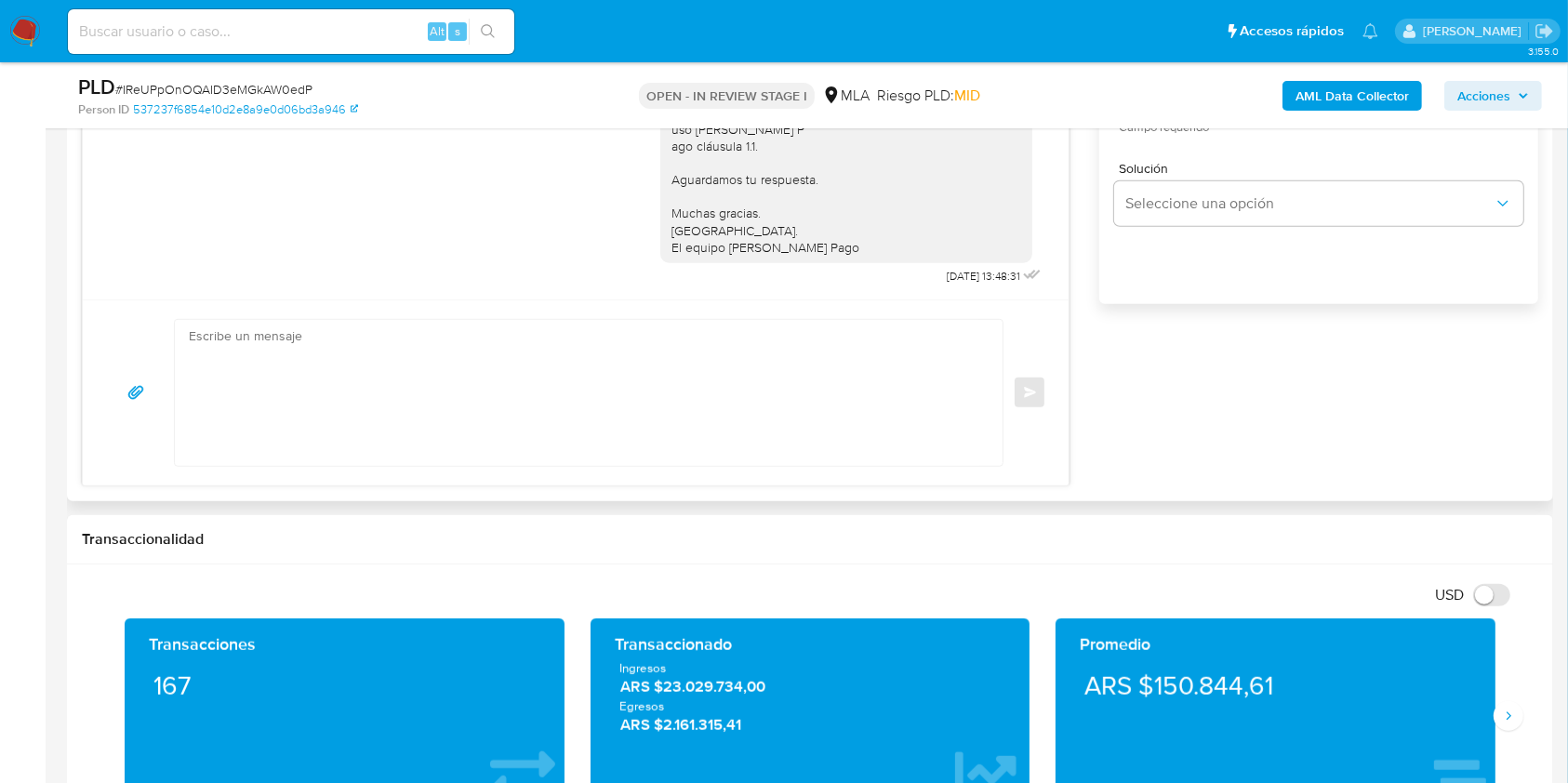
click at [729, 418] on textarea at bounding box center [583, 393] width 790 height 146
paste textarea "Lore. Ipsumdolo sit am consectetu adi elit. Se doeiusmodte in utlabor etdolorem…"
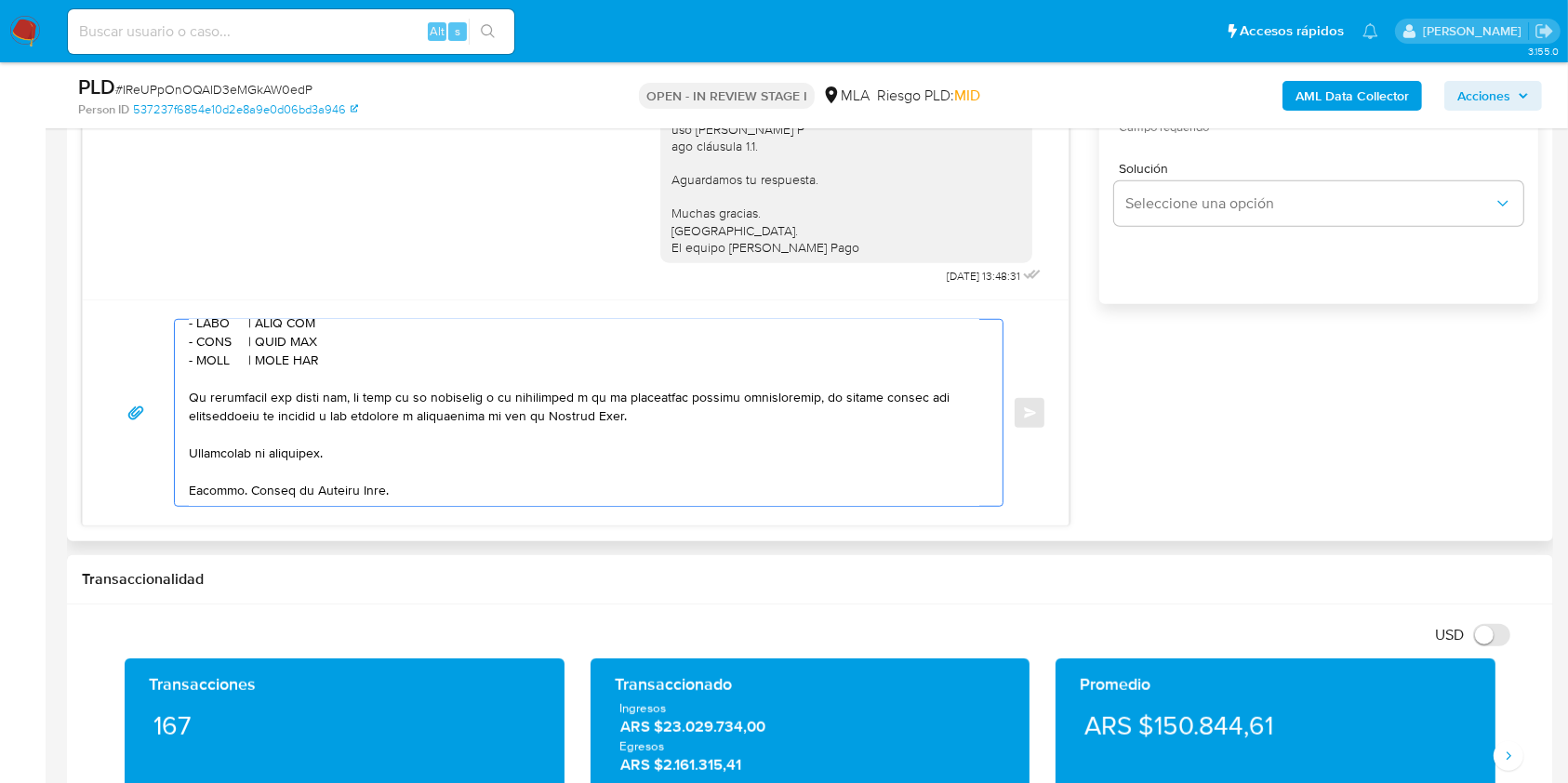
scroll to position [616, 0]
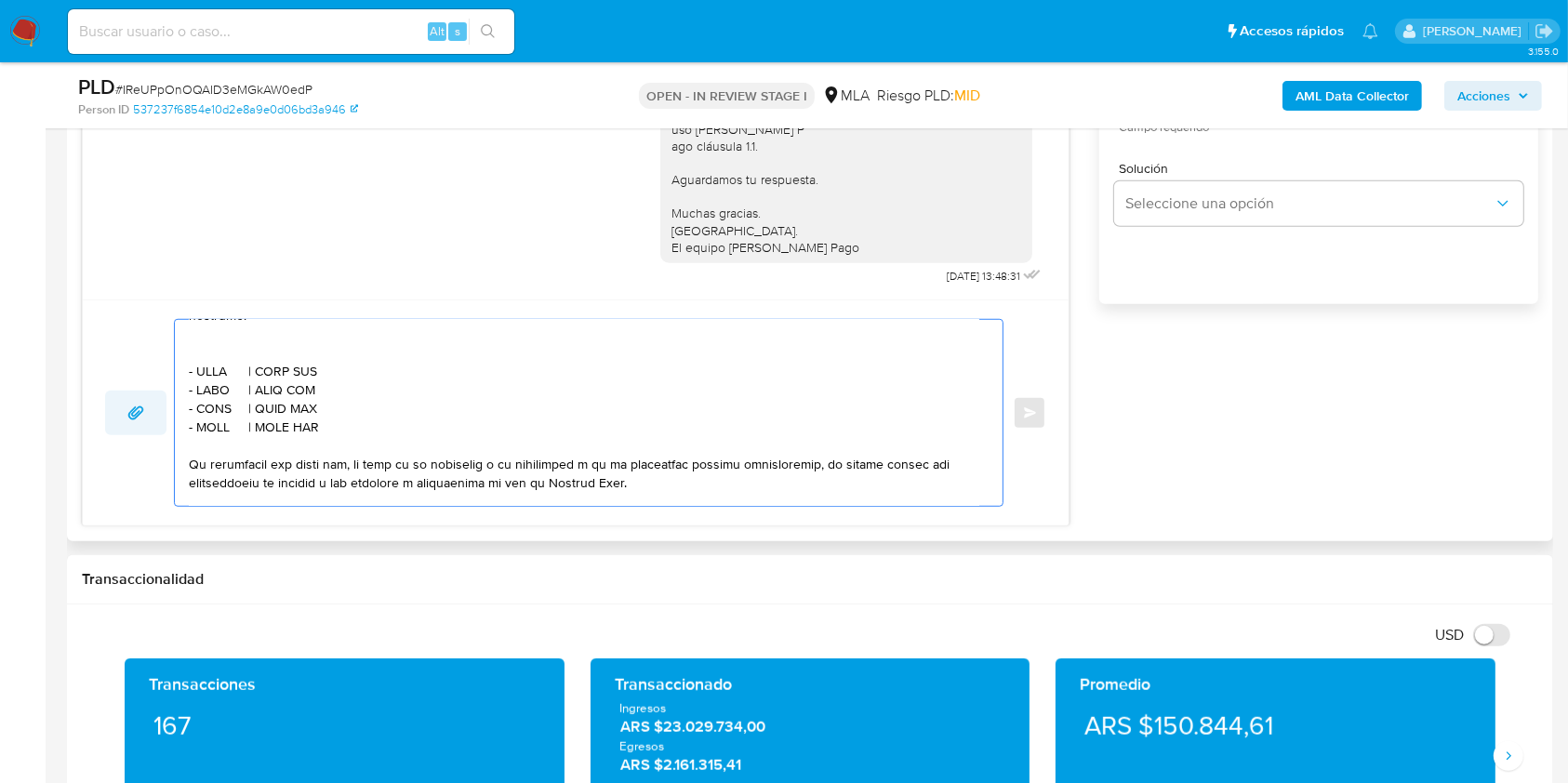
drag, startPoint x: 315, startPoint y: 454, endPoint x: 114, endPoint y: 418, distance: 204.2
click at [114, 418] on div "Enviar" at bounding box center [575, 413] width 941 height 188
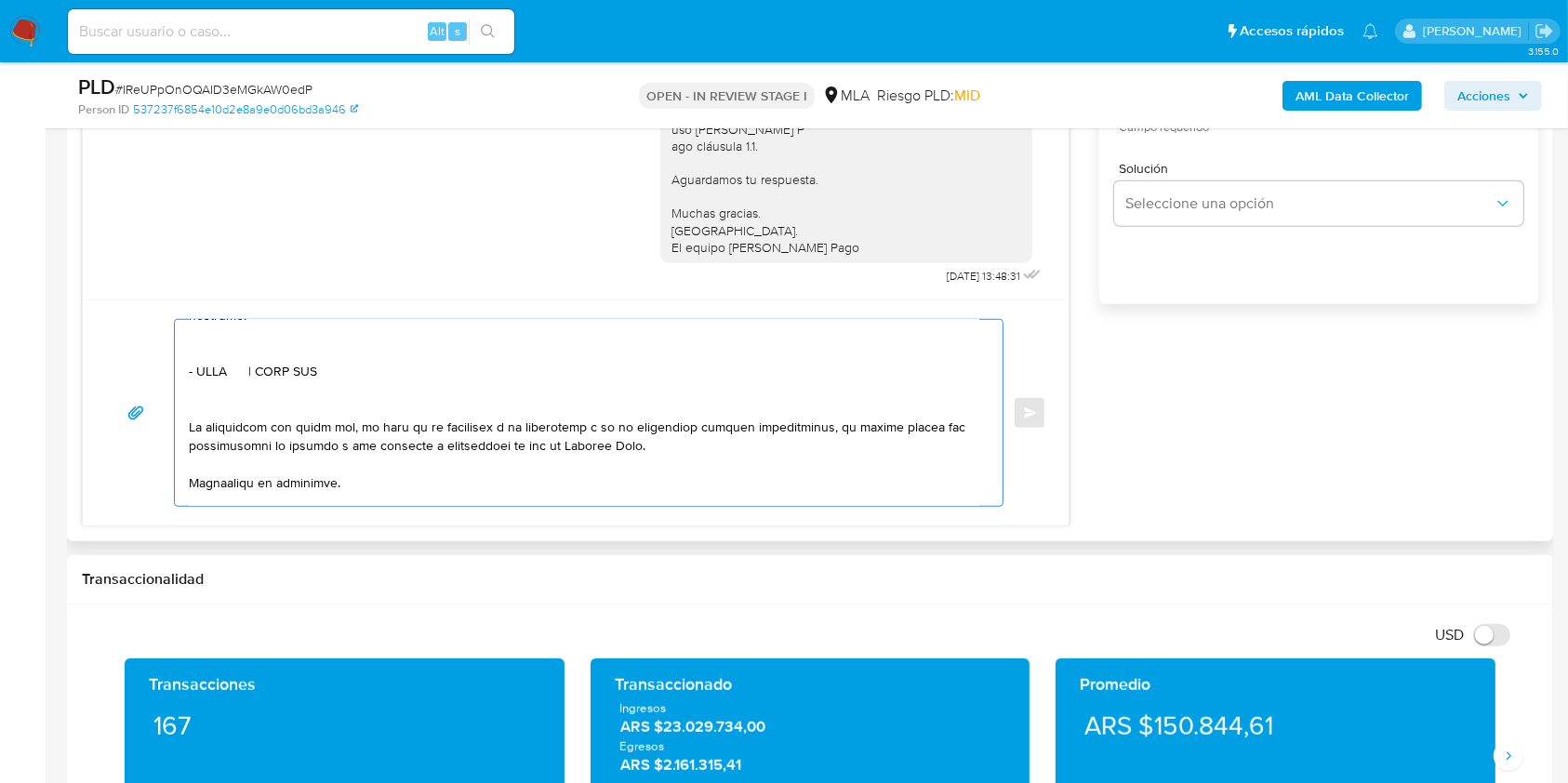
click at [262, 361] on textarea at bounding box center [583, 413] width 790 height 186
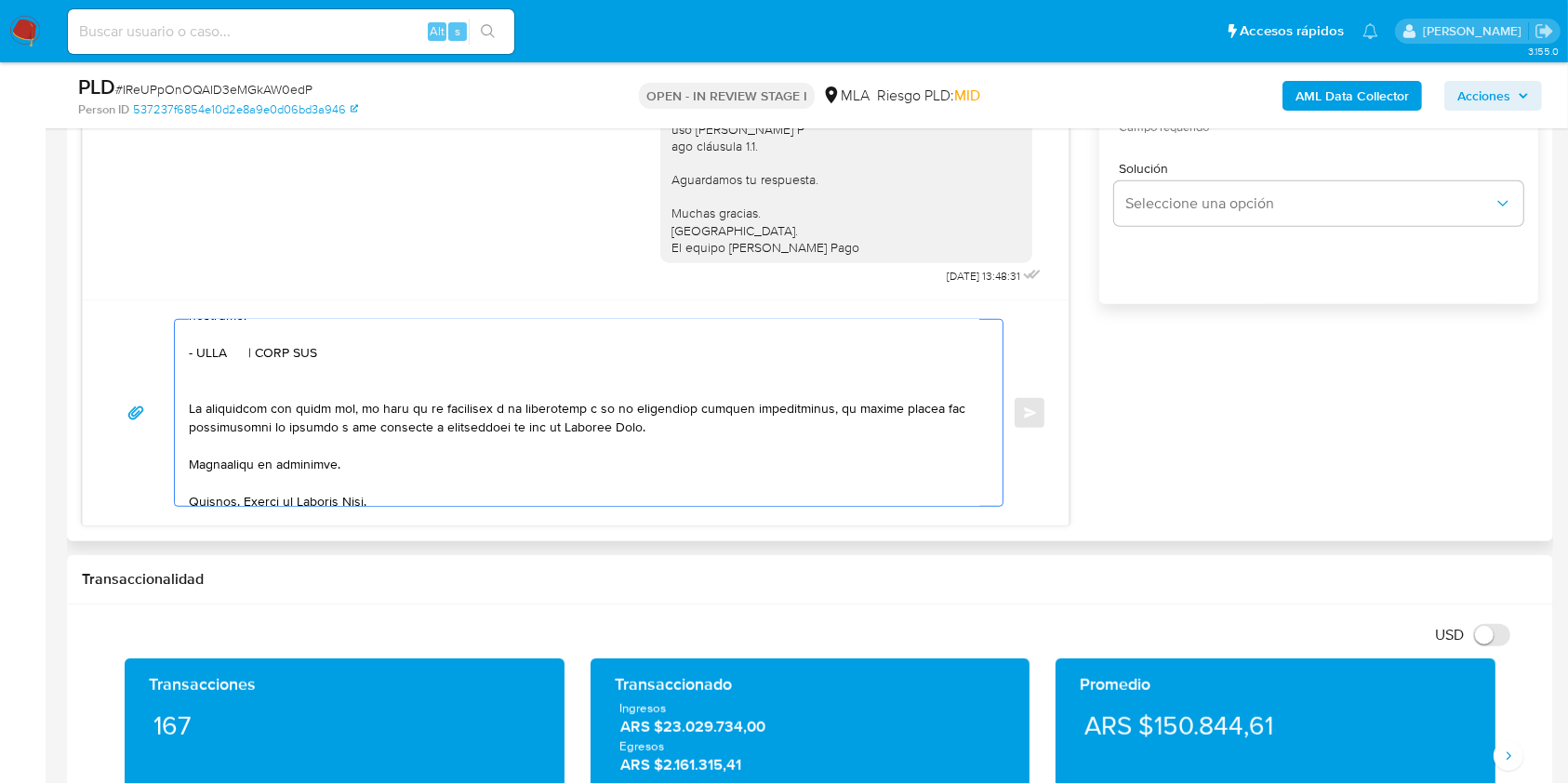
scroll to position [596, 0]
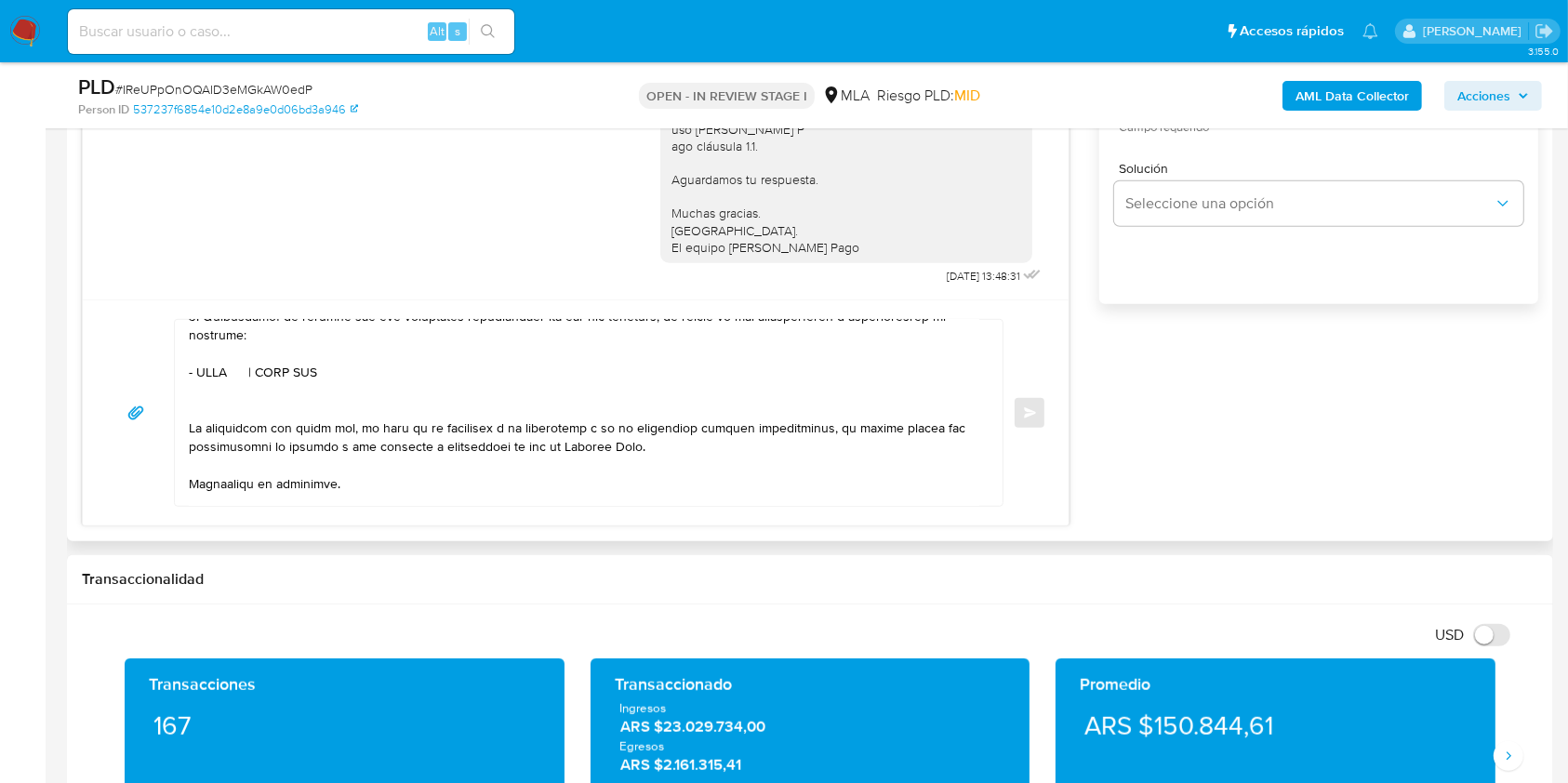
click at [217, 398] on textarea at bounding box center [583, 413] width 790 height 186
paste textarea "CARDINALI JUAN SEBASTIAN"
click at [426, 399] on textarea at bounding box center [583, 413] width 790 height 186
click at [426, 398] on textarea at bounding box center [583, 413] width 790 height 186
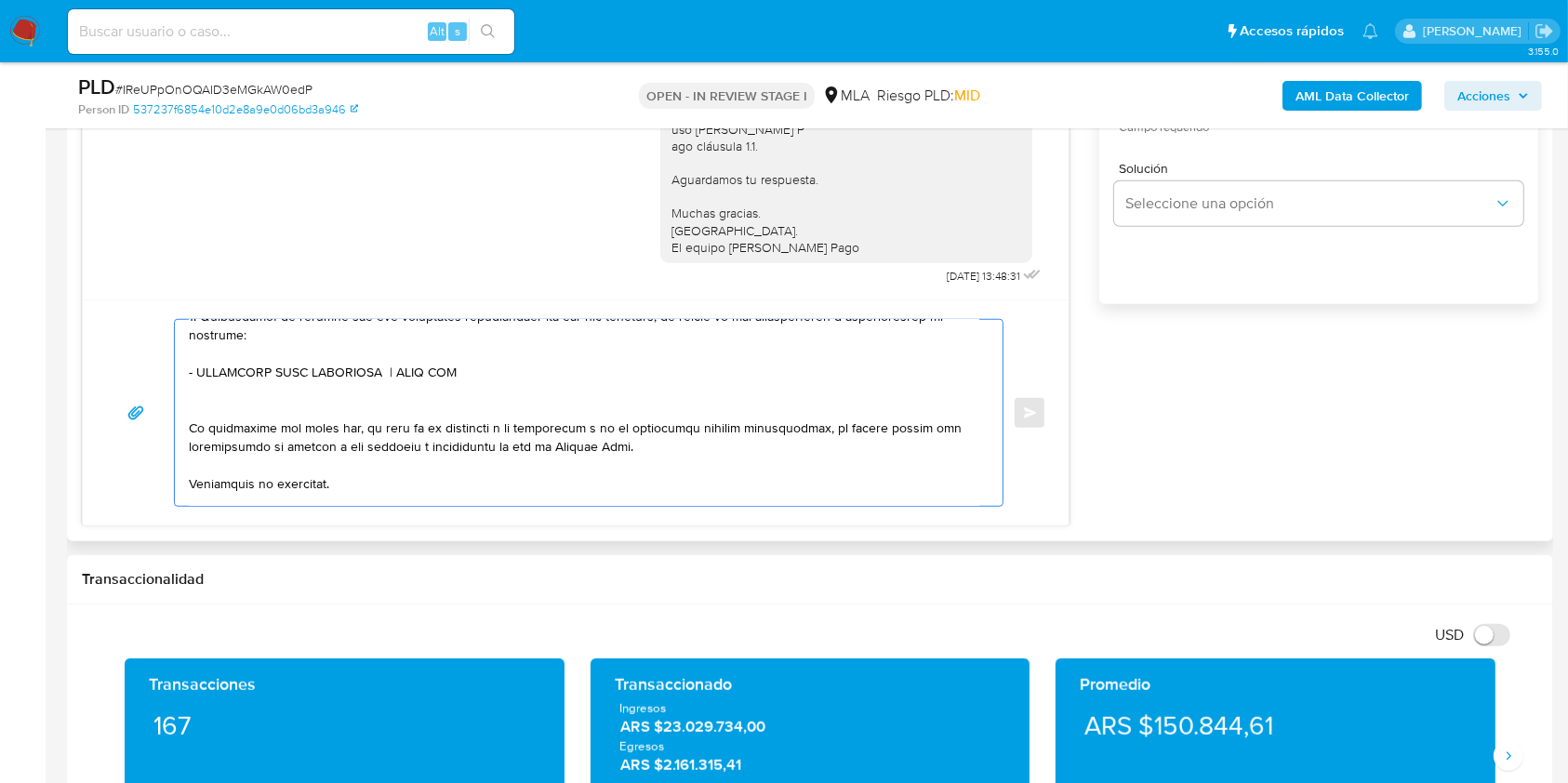
paste textarea "20240074762"
click at [235, 364] on textarea at bounding box center [583, 413] width 790 height 186
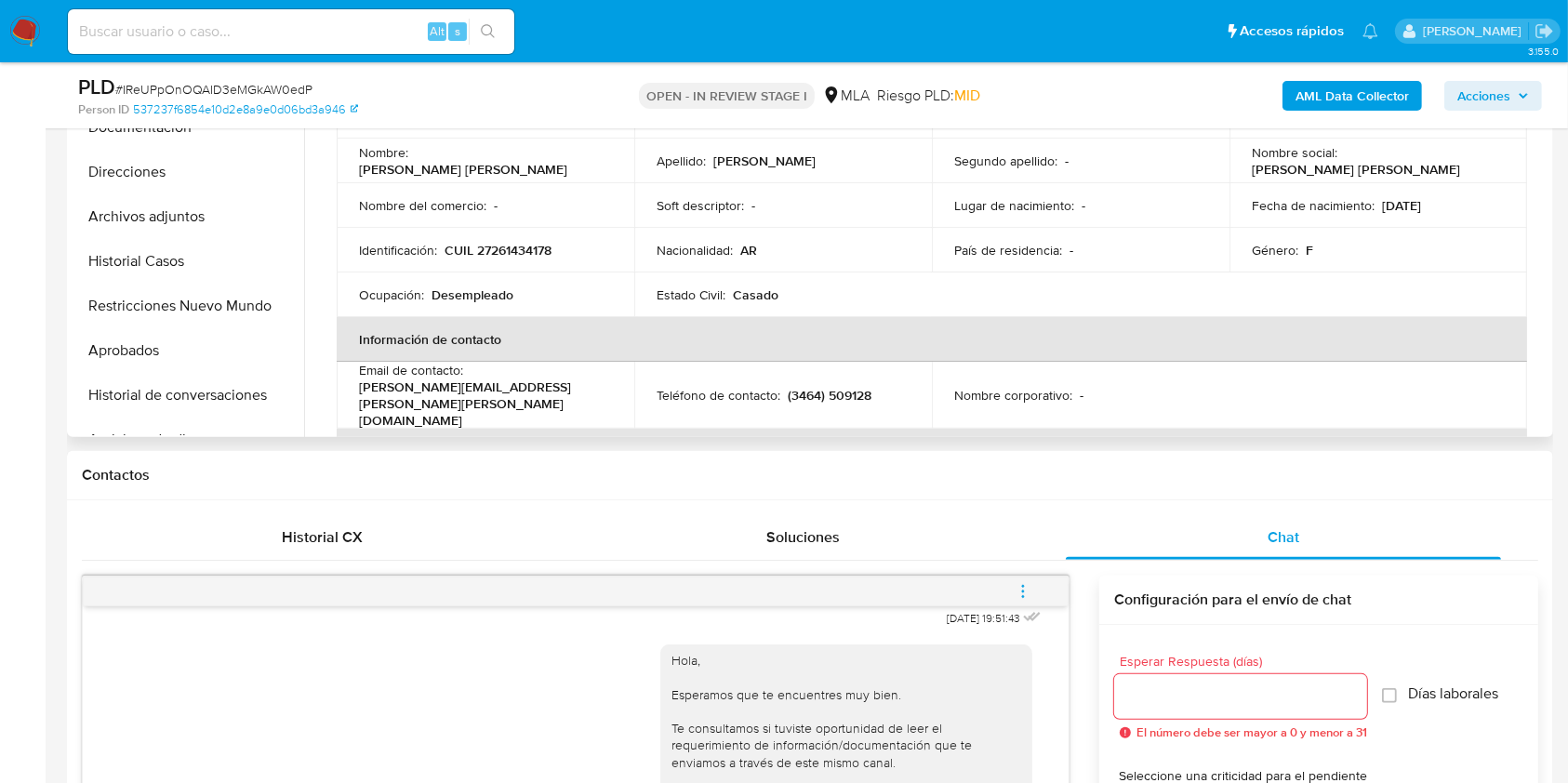
scroll to position [496, 0]
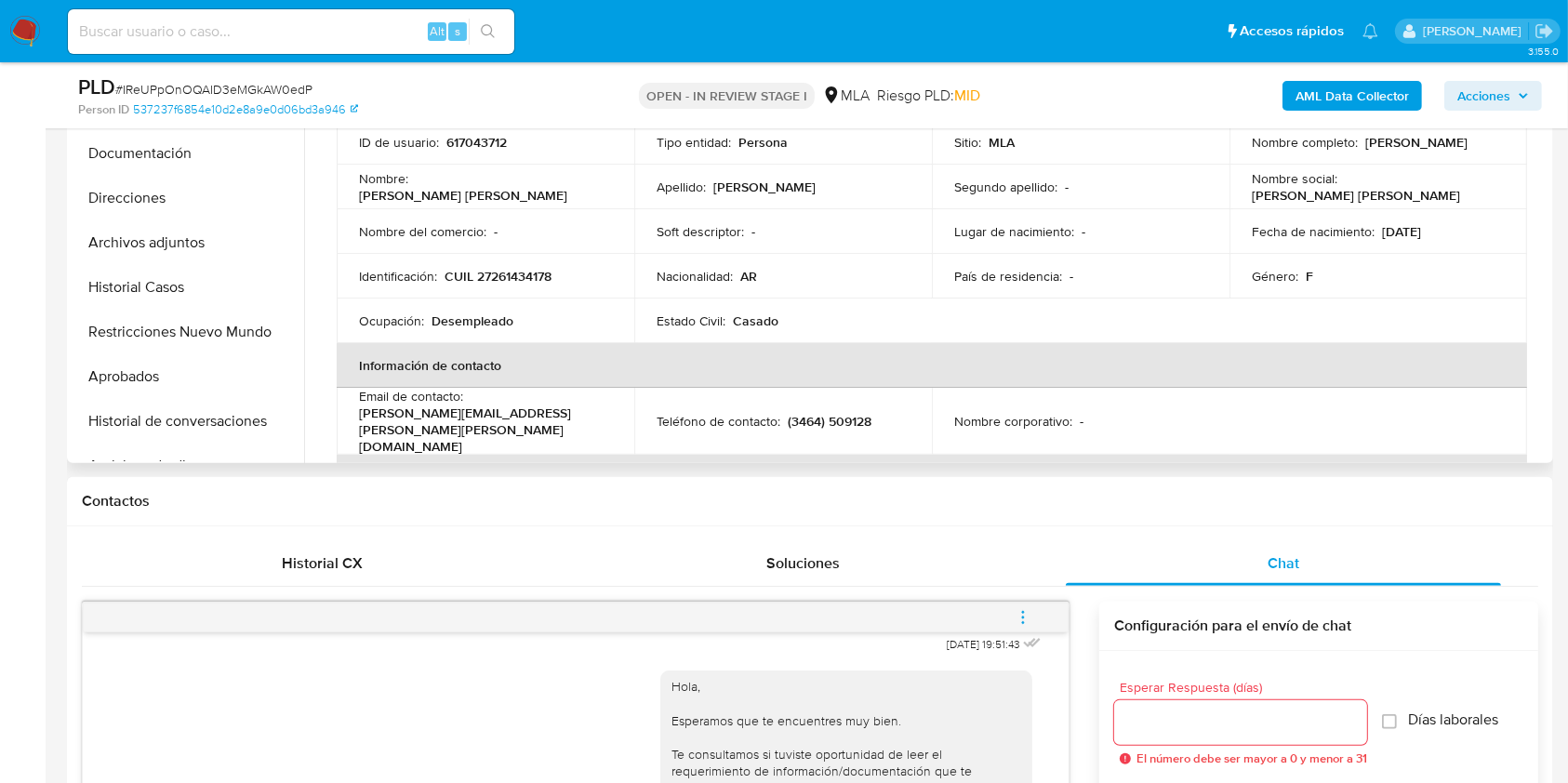
click at [514, 276] on p "CUIL 27261434178" at bounding box center [498, 276] width 107 height 17
copy p "27261434178"
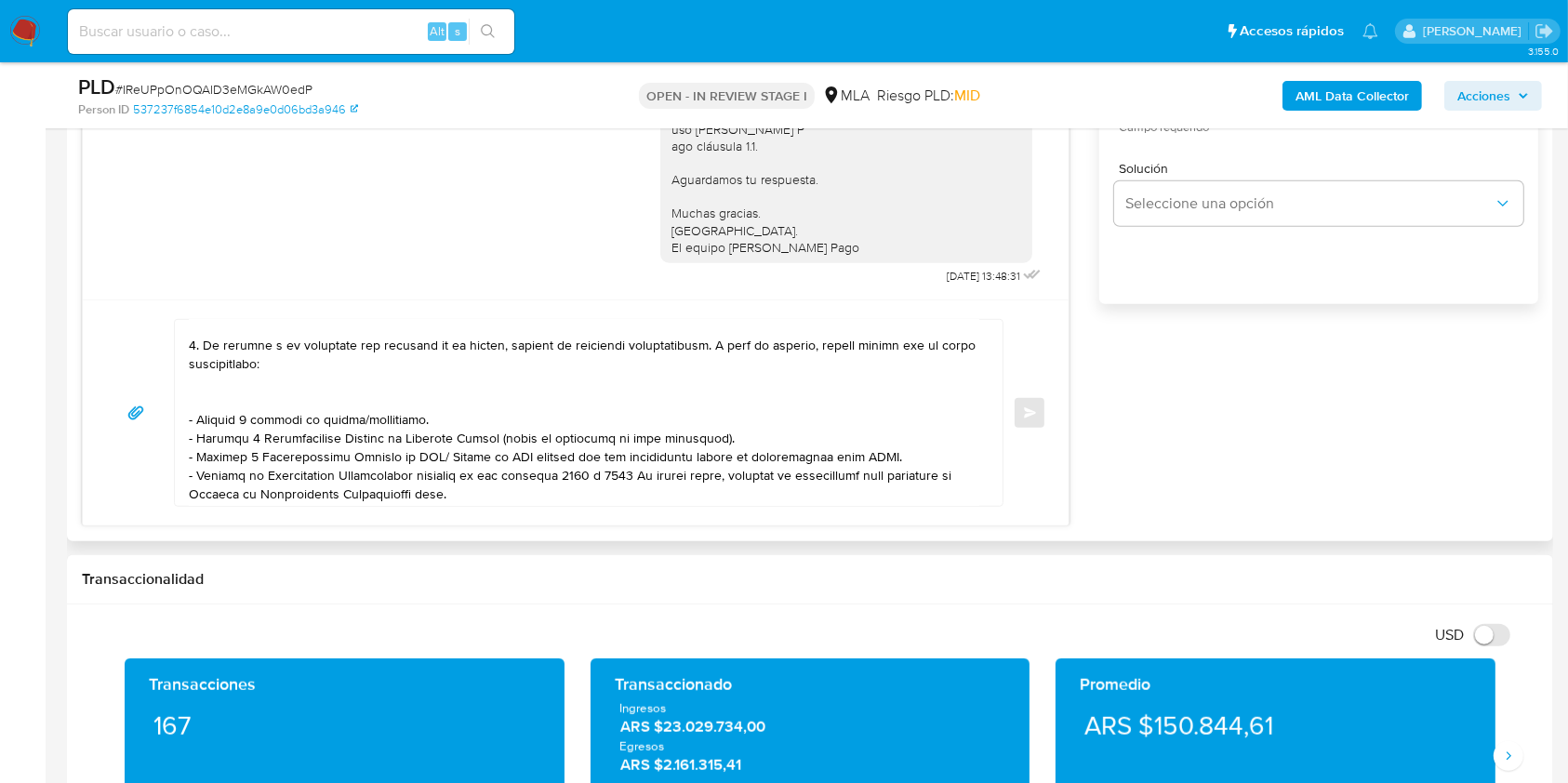
scroll to position [248, 0]
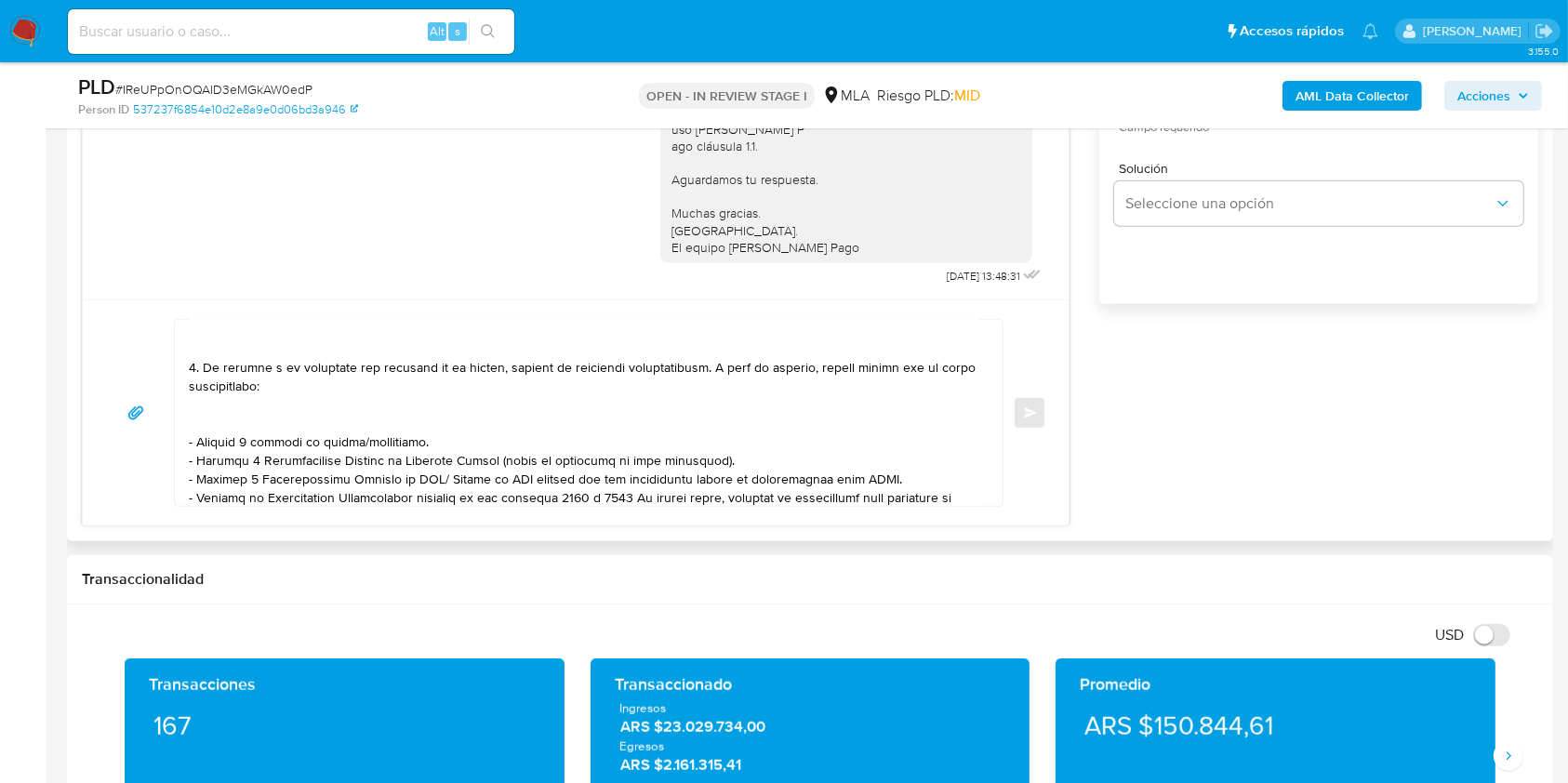
click at [382, 441] on textarea at bounding box center [583, 413] width 790 height 186
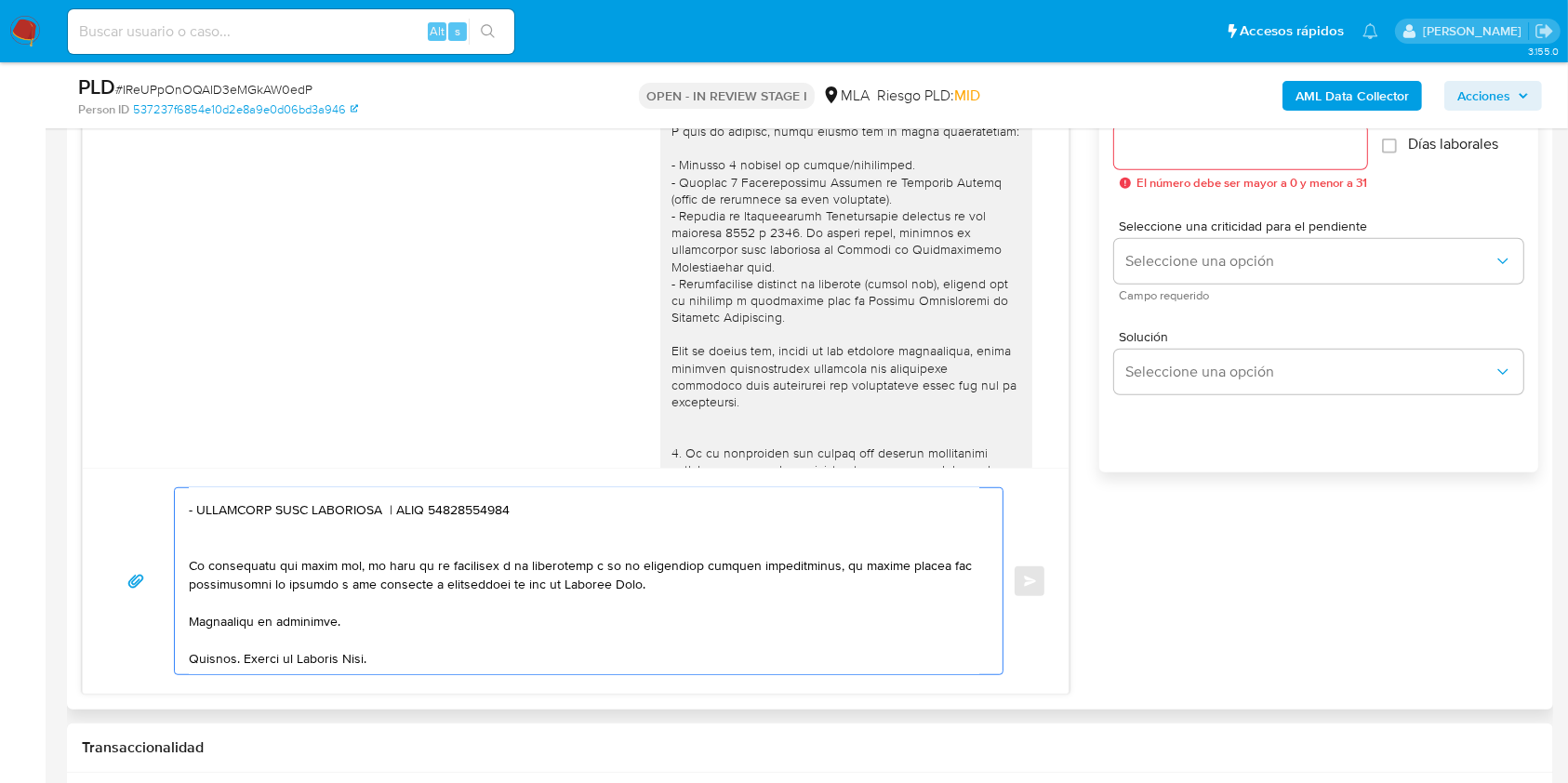
scroll to position [868, 0]
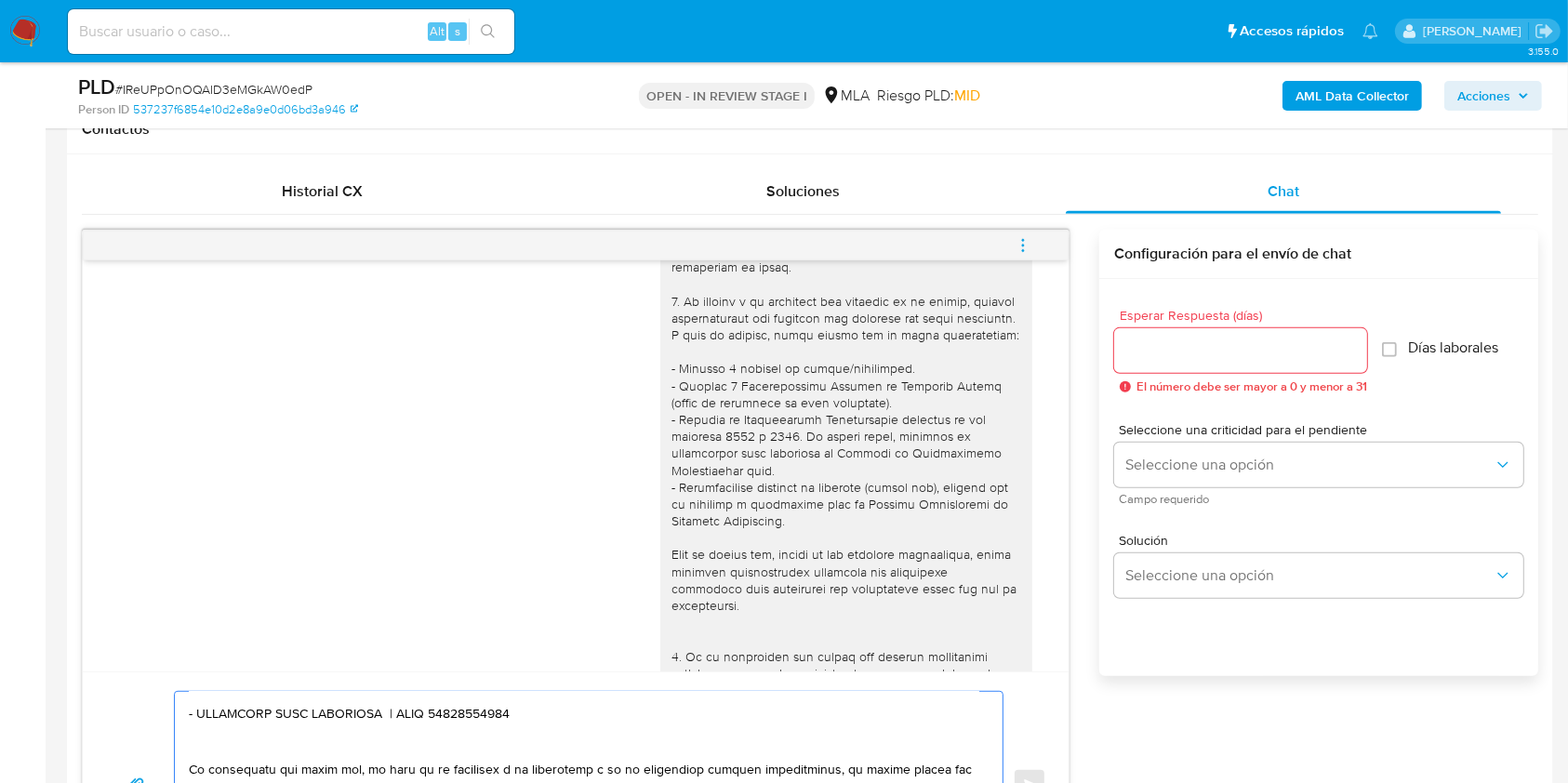
type textarea "Hola. Esperamos que te encuentres muy bien. Te consultamos si tuviste oportunid…"
click at [1184, 344] on input "Esperar Respuesta (días)" at bounding box center [1241, 351] width 253 height 25
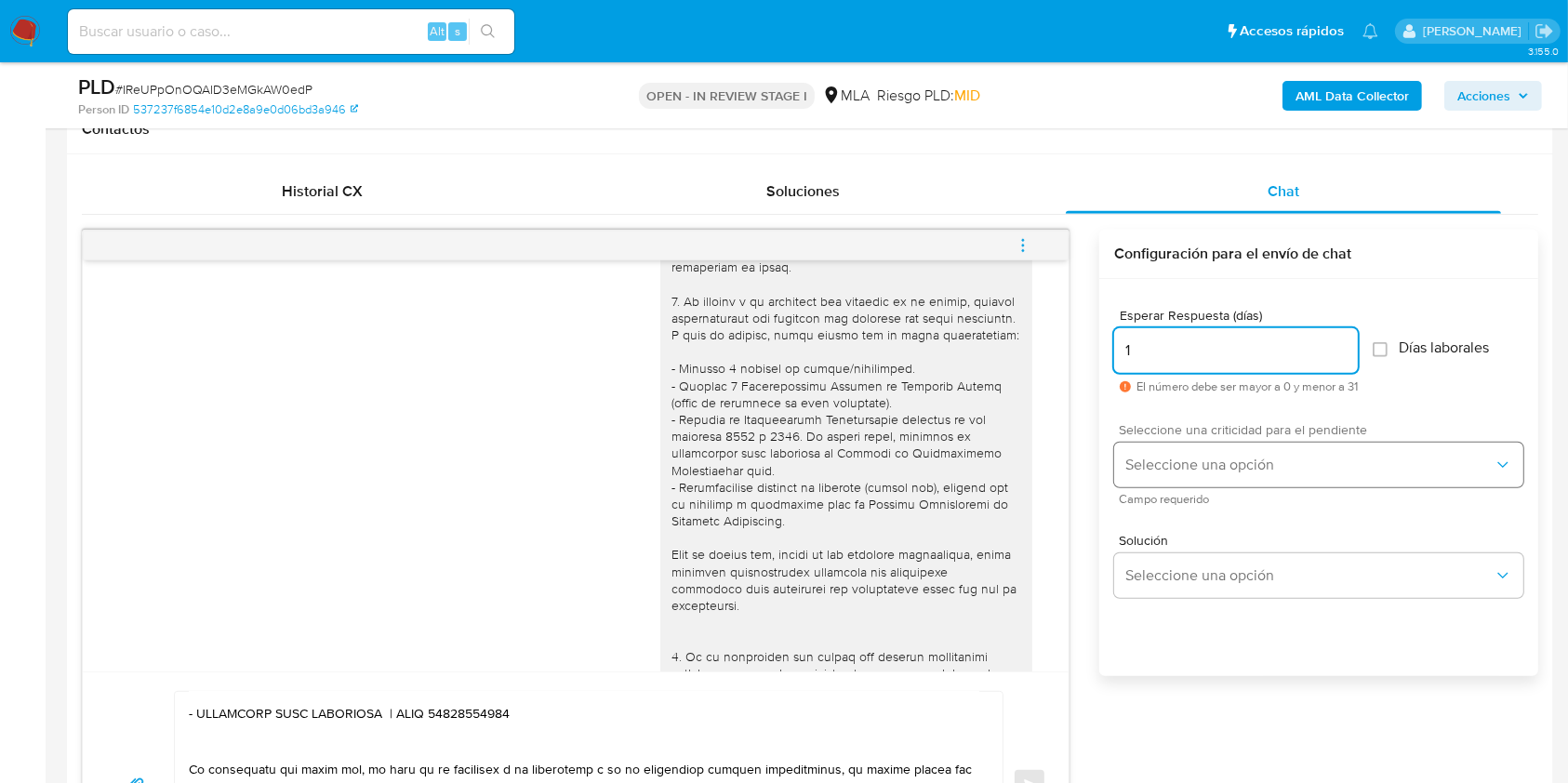
type input "1"
click at [1169, 464] on span "Seleccione una opción" at bounding box center [1309, 465] width 368 height 19
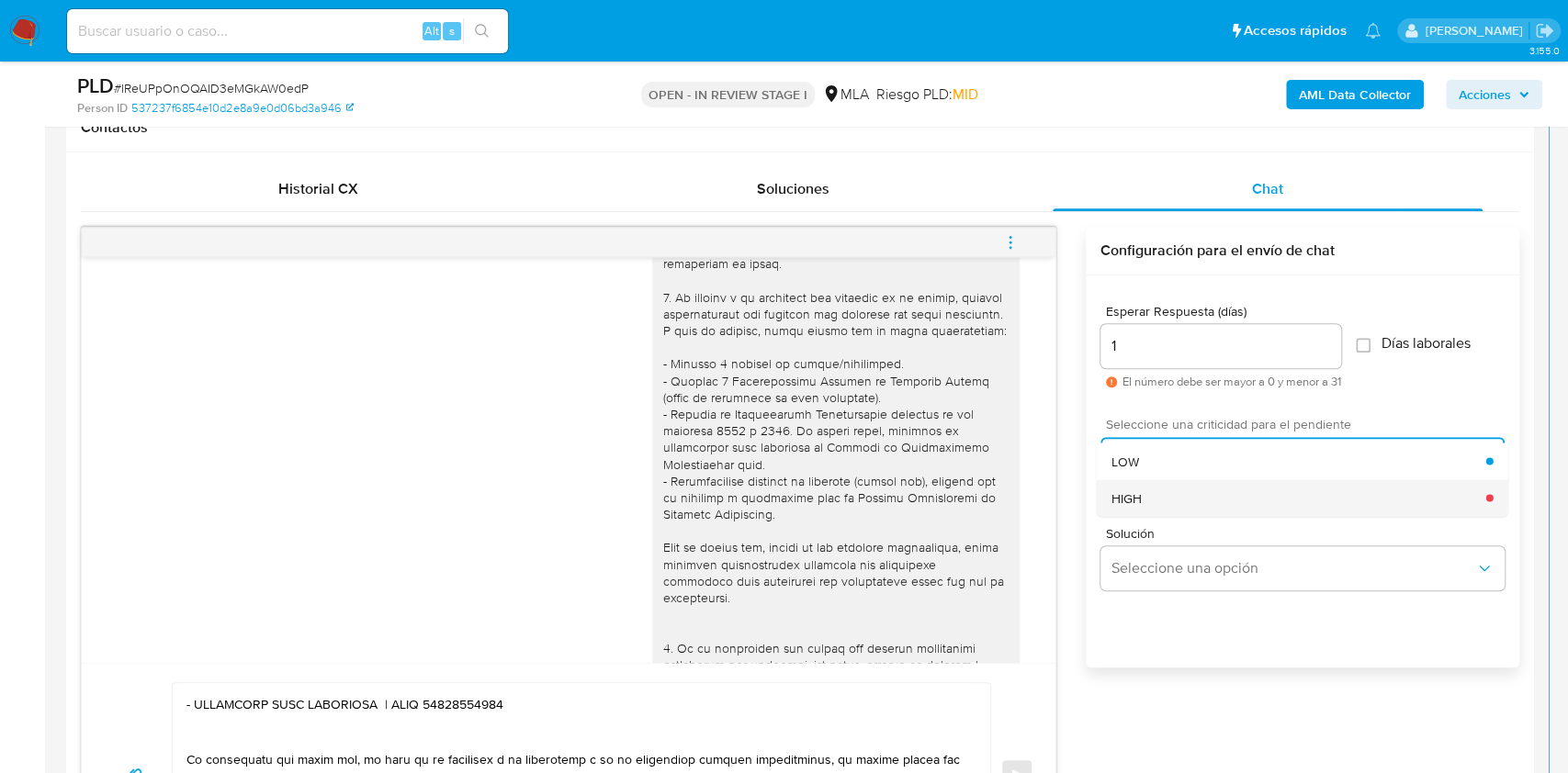
click at [1161, 494] on div "HIGH" at bounding box center [1298, 498] width 374 height 37
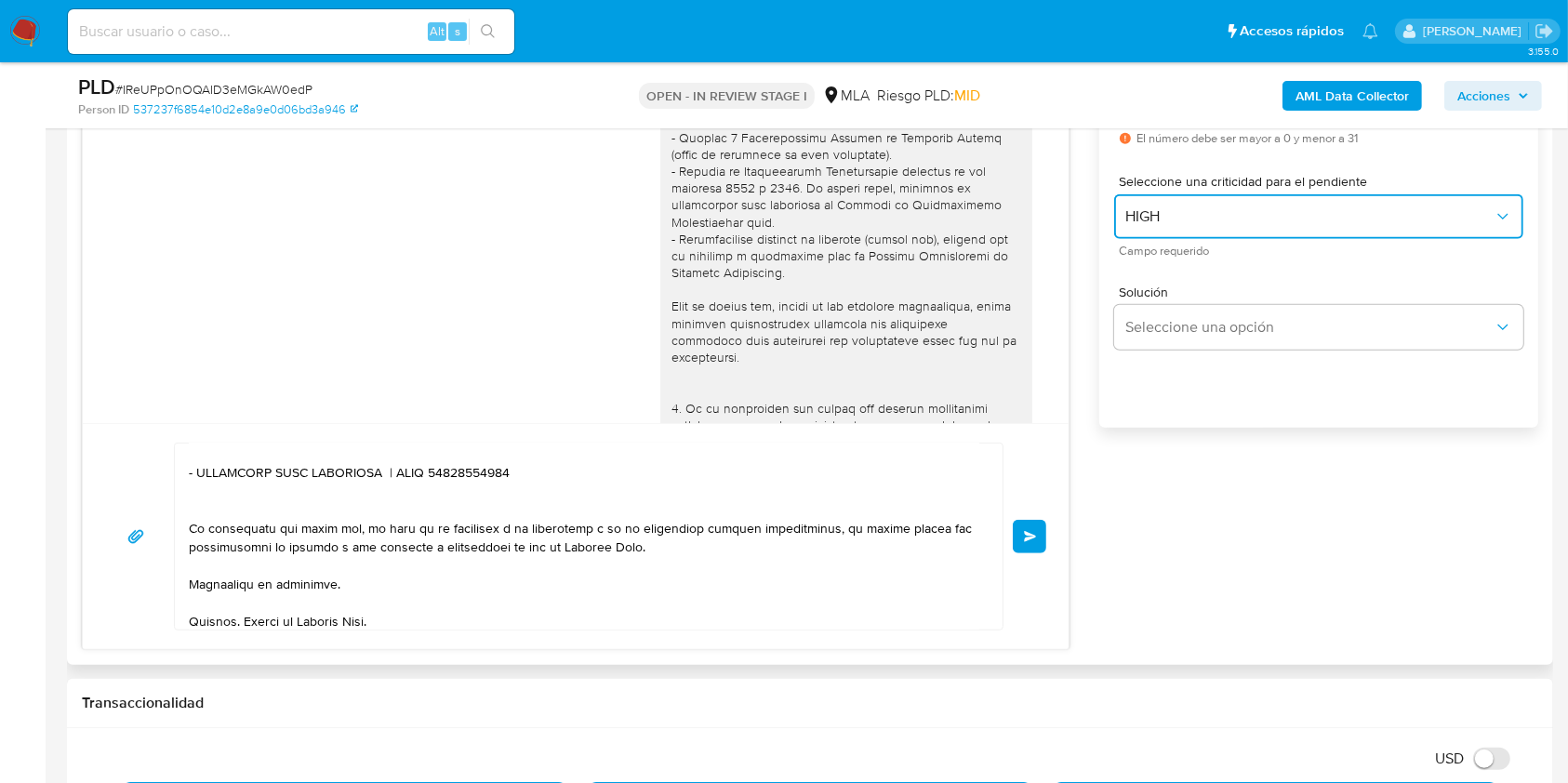
scroll to position [683, 0]
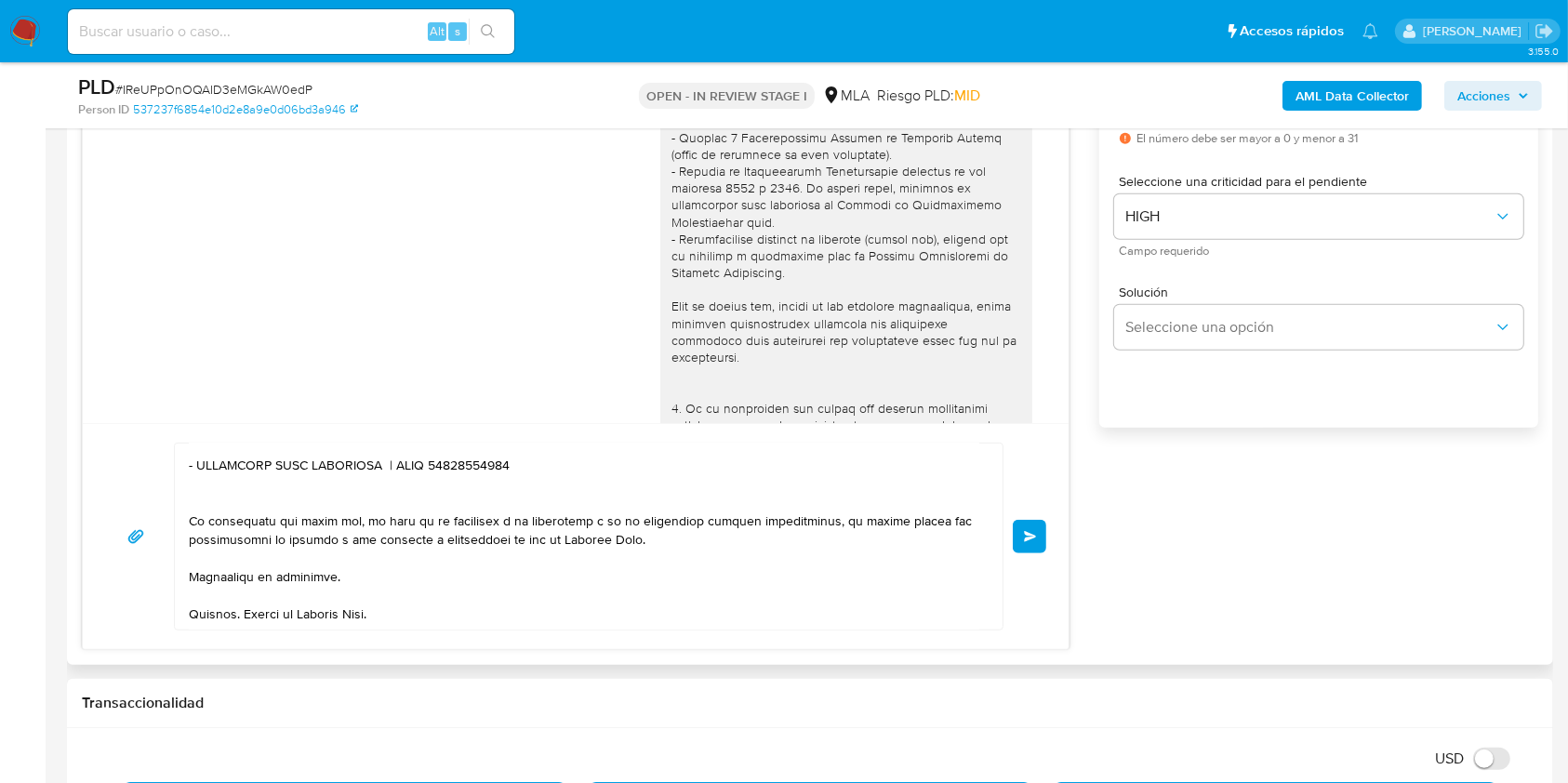
click at [1016, 546] on button "Enviar" at bounding box center [1029, 536] width 33 height 33
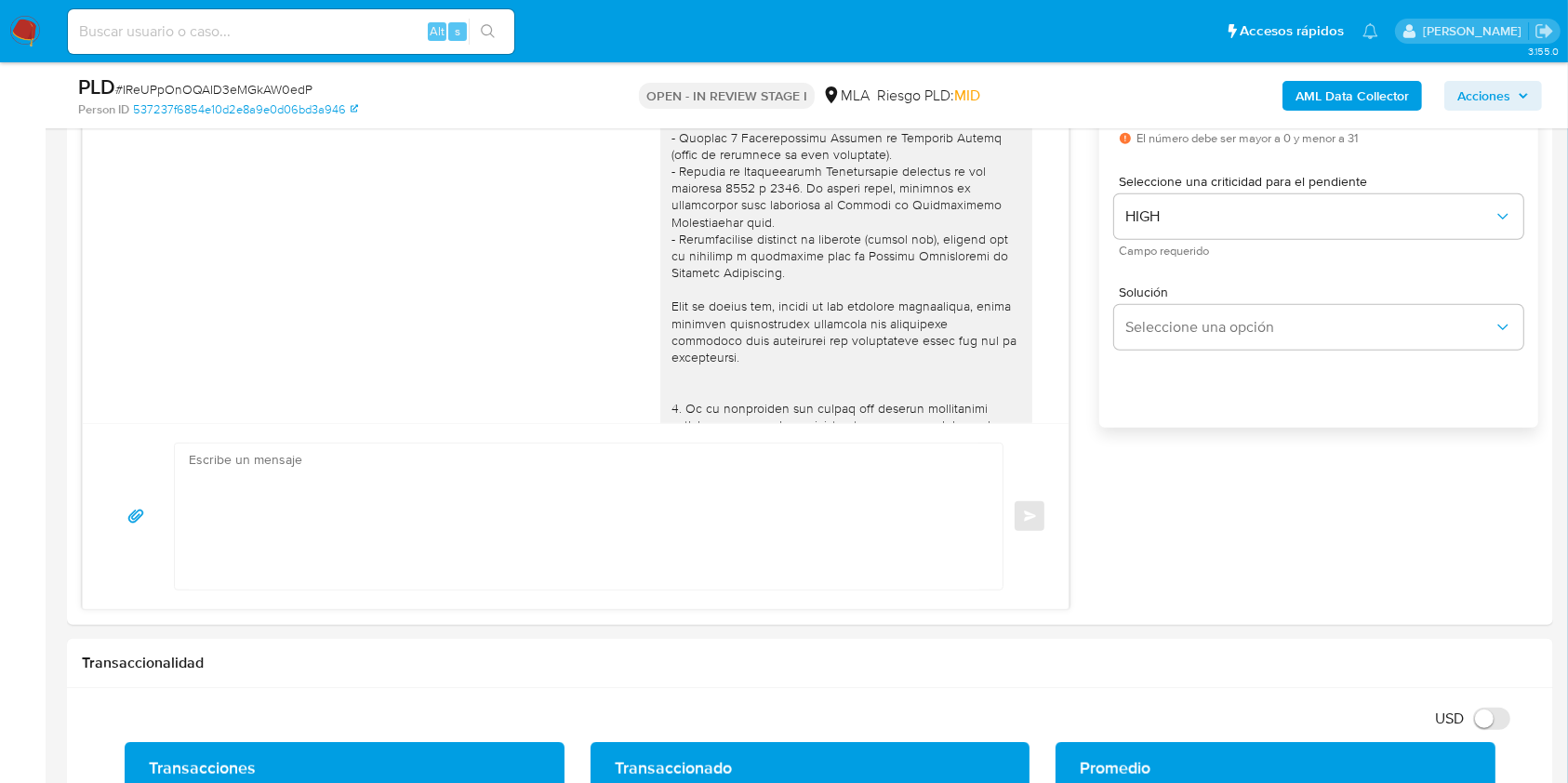
scroll to position [2104, 0]
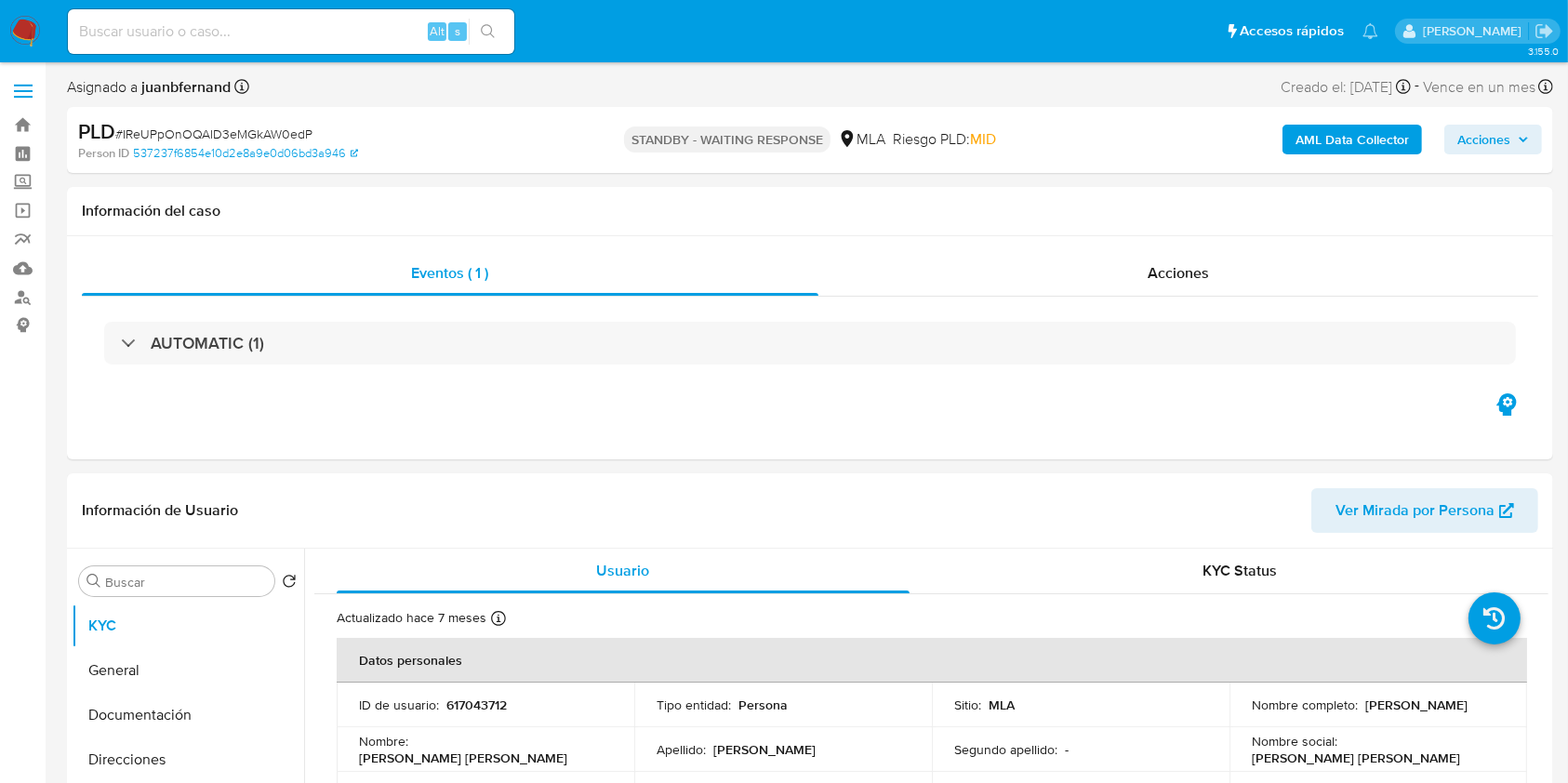
select select "10"
click at [388, 28] on input at bounding box center [291, 31] width 447 height 25
click at [387, 27] on input at bounding box center [291, 31] width 447 height 25
paste input "18pxBW2sT7gwGKZvlm4v5HT2"
type input "18pxBW2sT7gwGKZvlm4v5HT2"
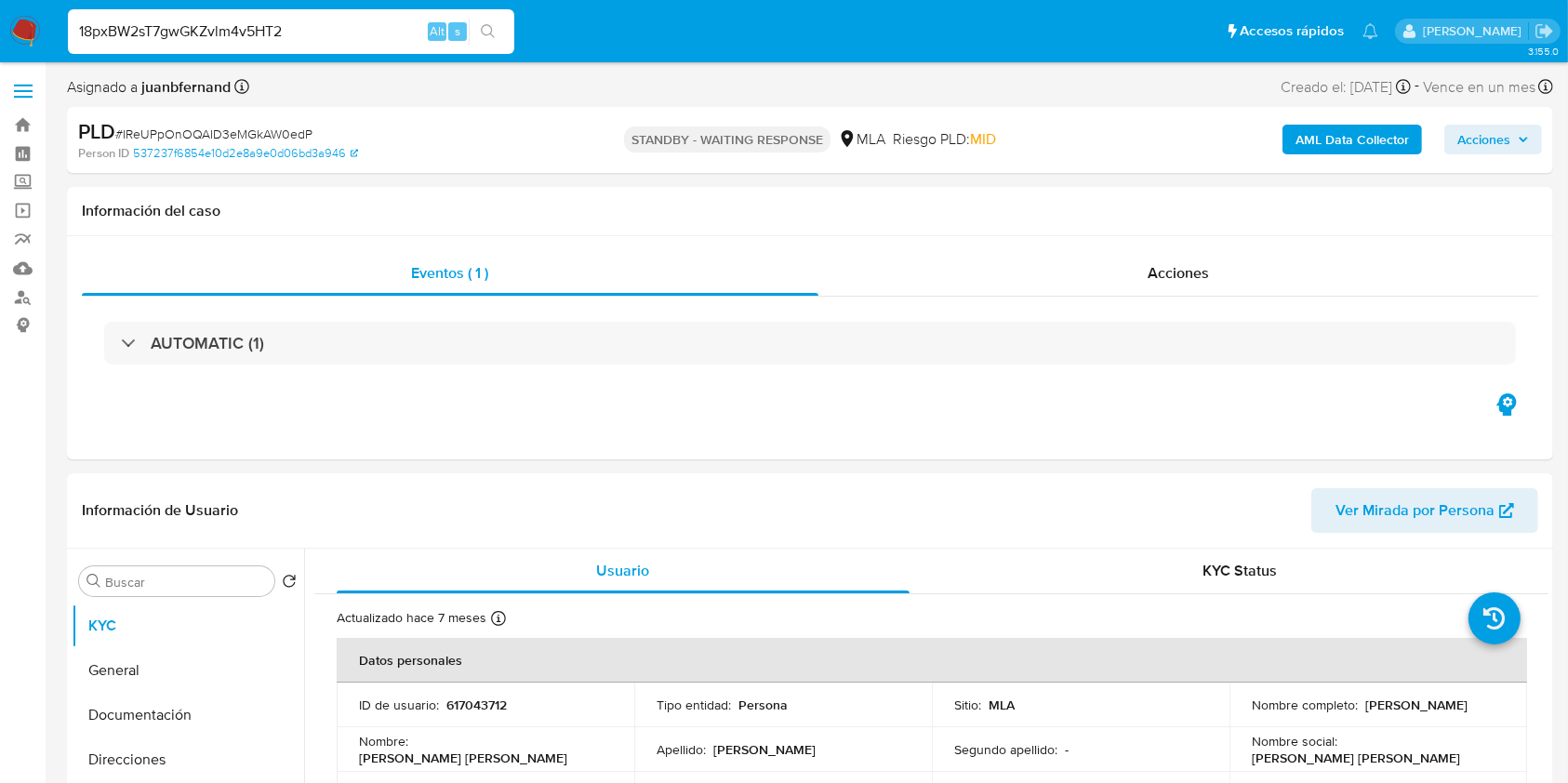
click at [491, 33] on icon "search-icon" at bounding box center [488, 31] width 15 height 15
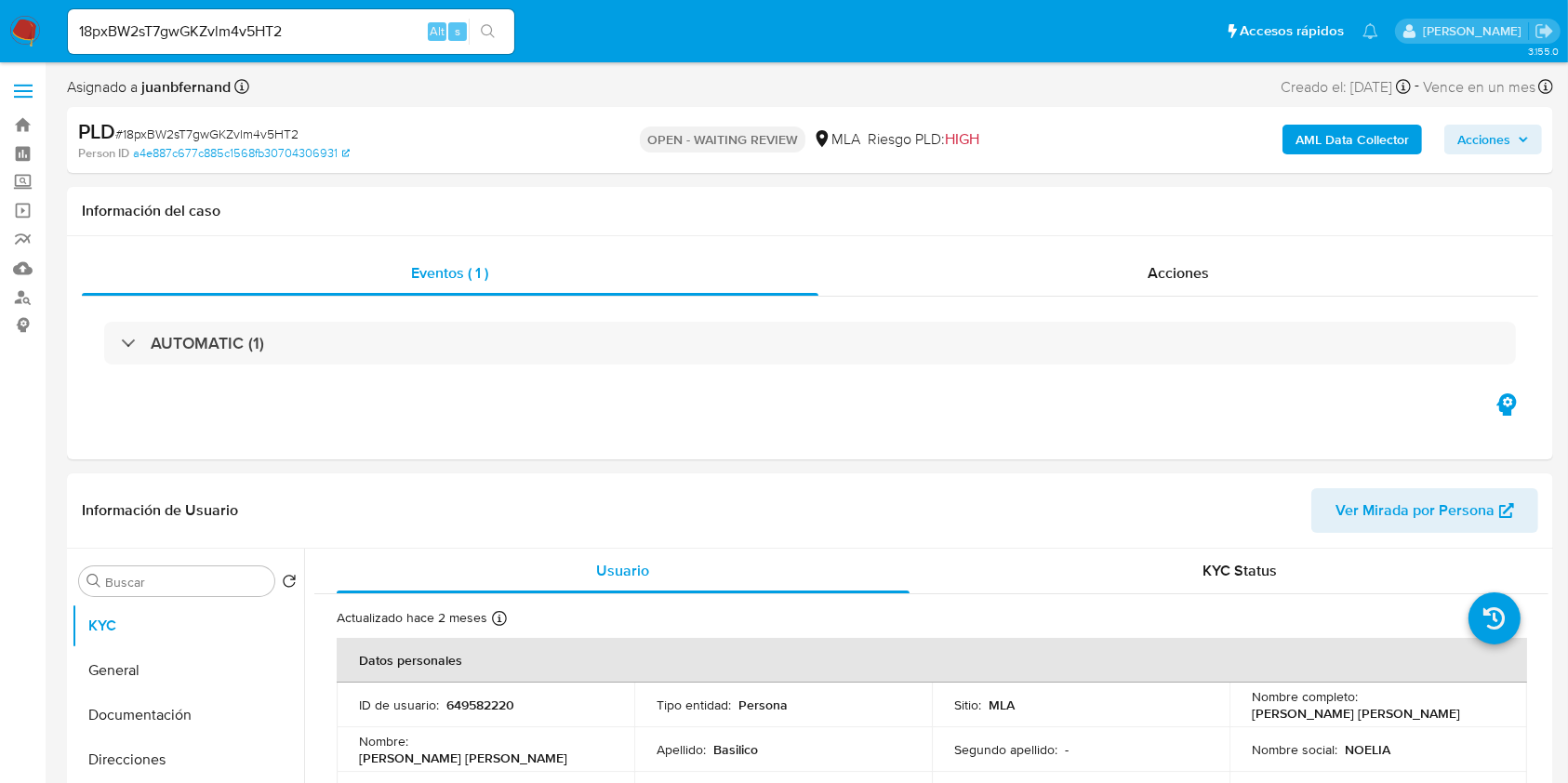
select select "10"
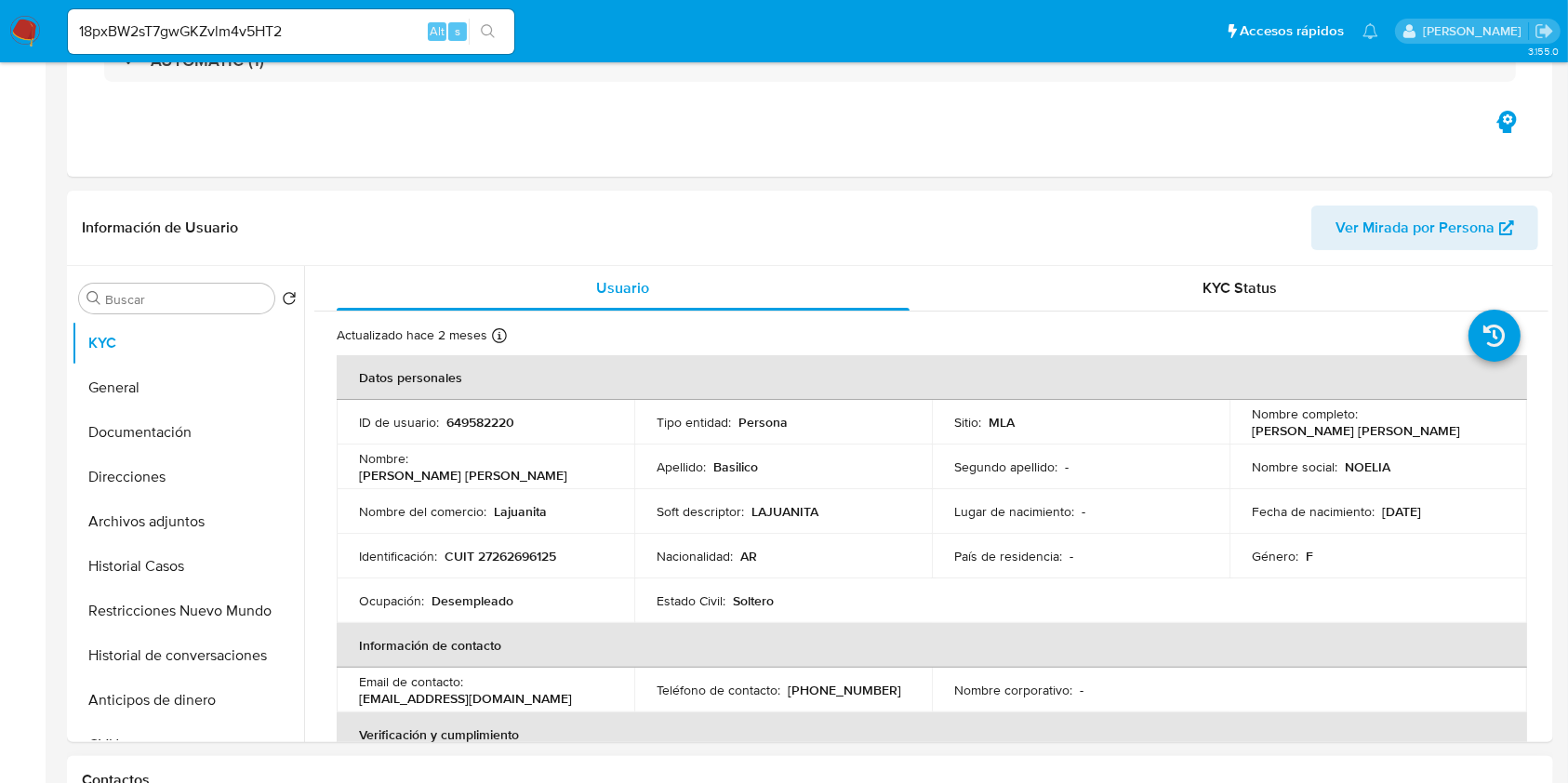
scroll to position [620, 0]
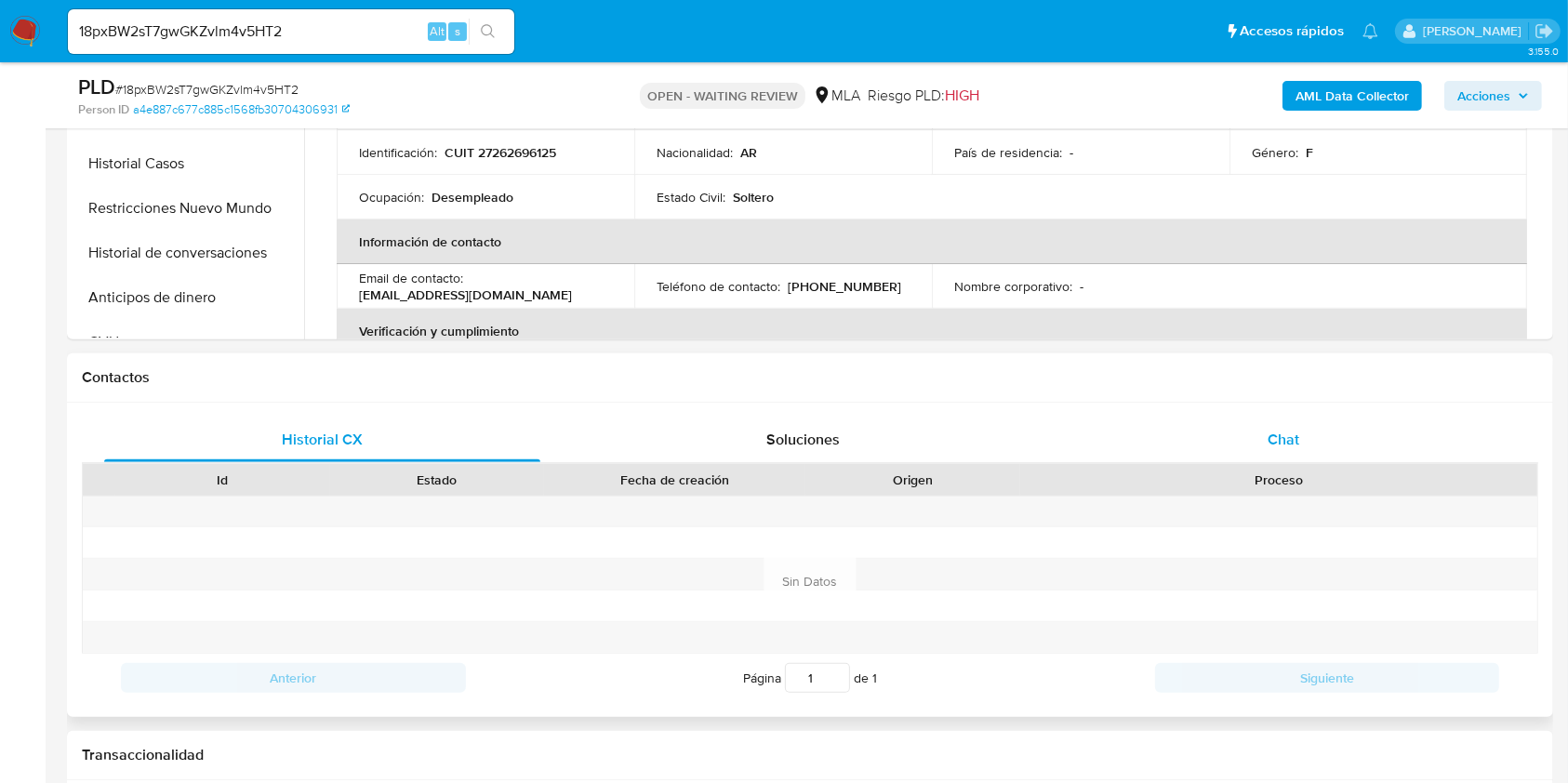
click at [1316, 461] on div "Chat" at bounding box center [1283, 439] width 436 height 44
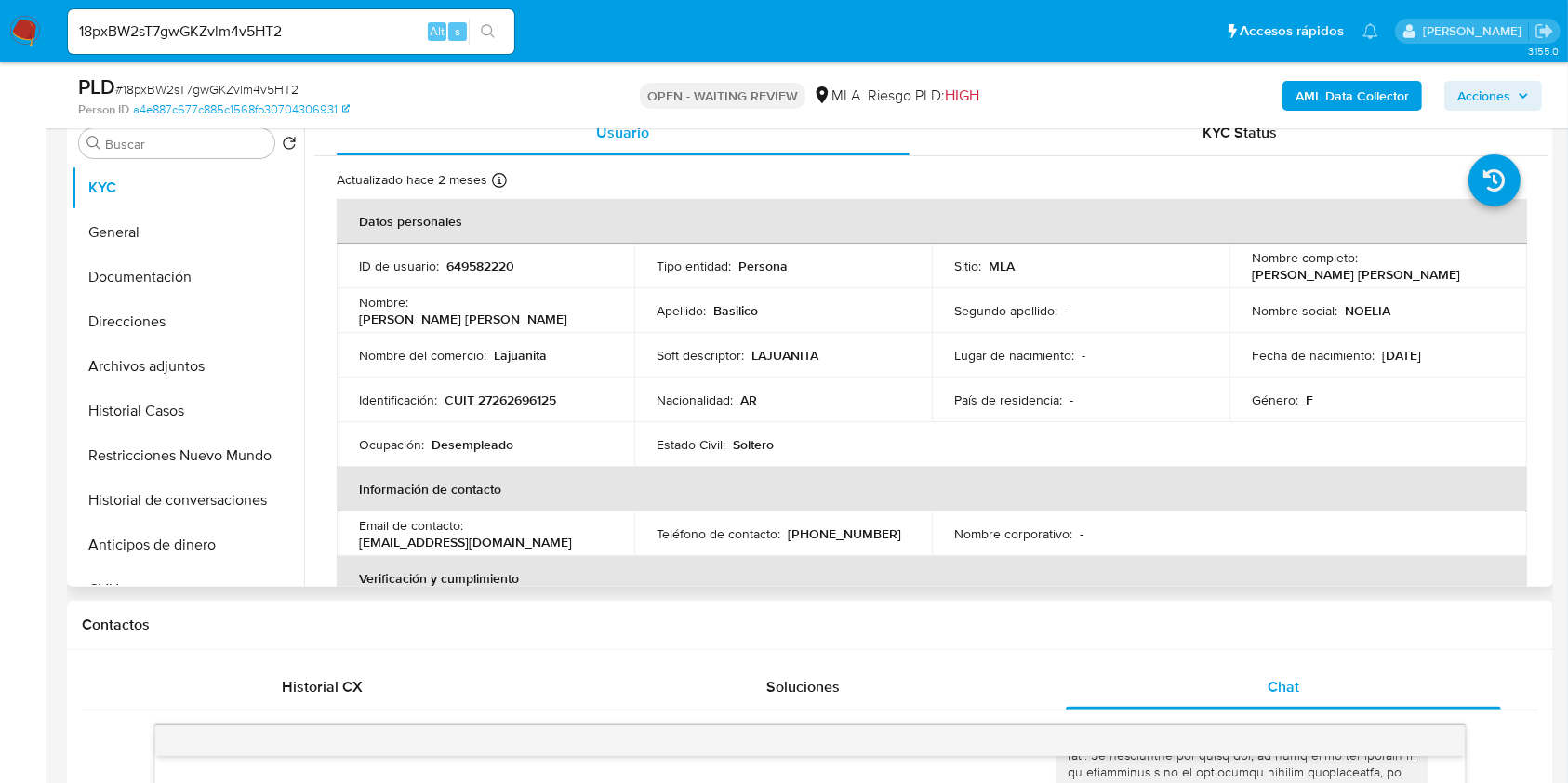
scroll to position [979, 0]
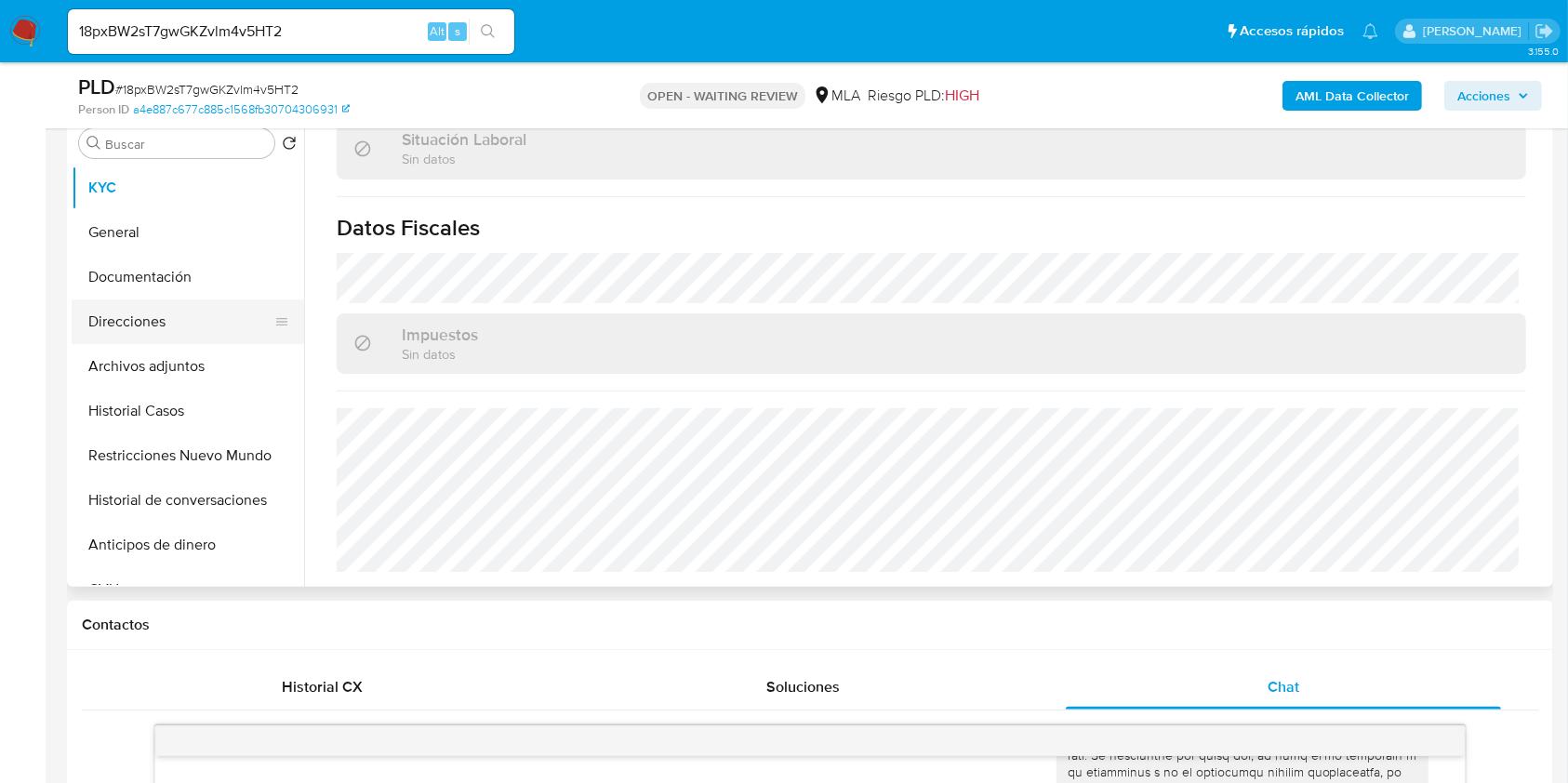
click at [184, 313] on button "Direcciones" at bounding box center [181, 321] width 218 height 44
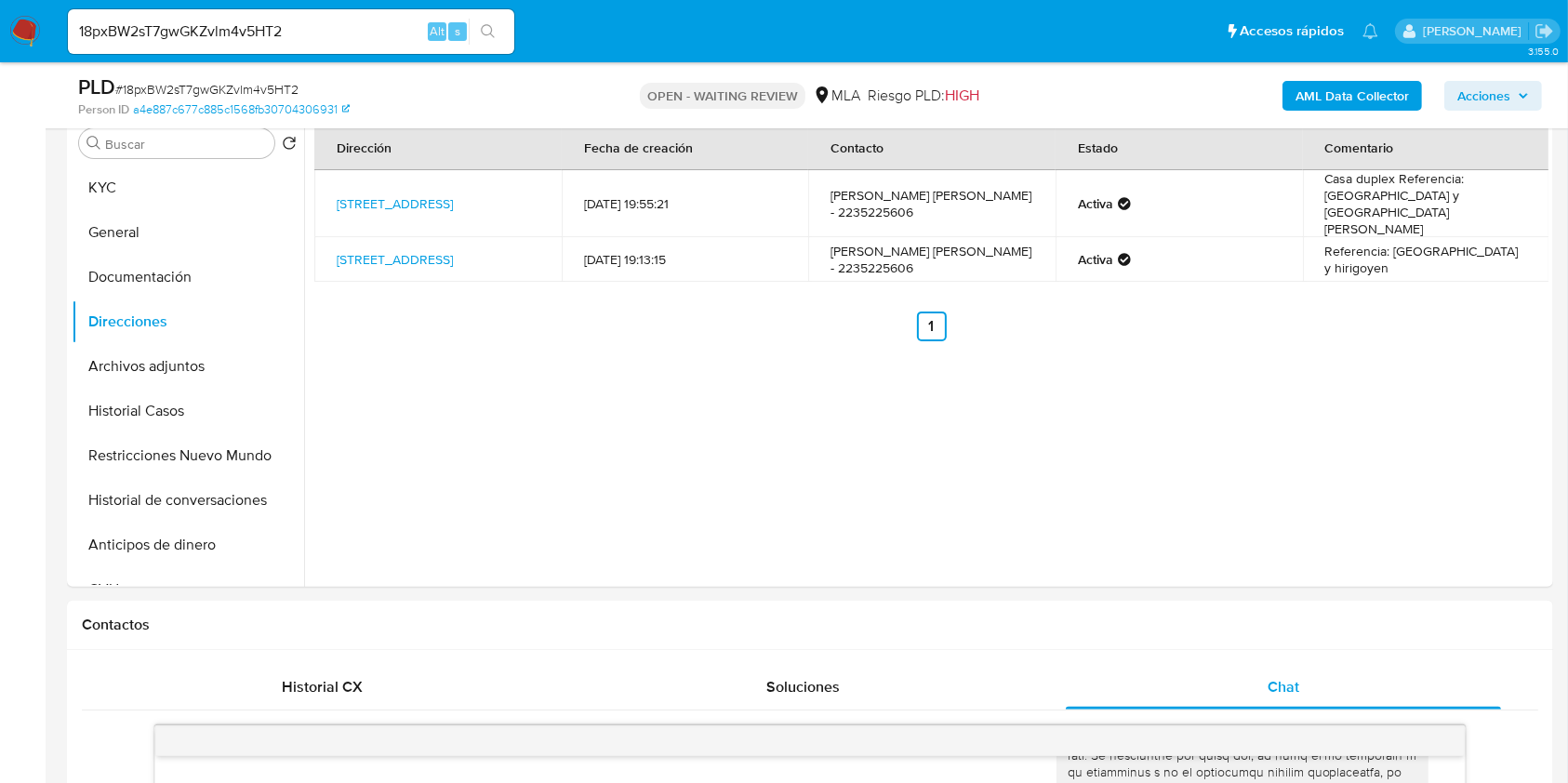
click at [370, 27] on input "18pxBW2sT7gwGKZvlm4v5HT2" at bounding box center [291, 31] width 447 height 25
paste input "ovGwPidnbAVwRzECeWBpGJBP"
type input "ovGwPidnbAVwRzECeWBpGJBP"
click at [476, 34] on button "search-icon" at bounding box center [487, 31] width 38 height 27
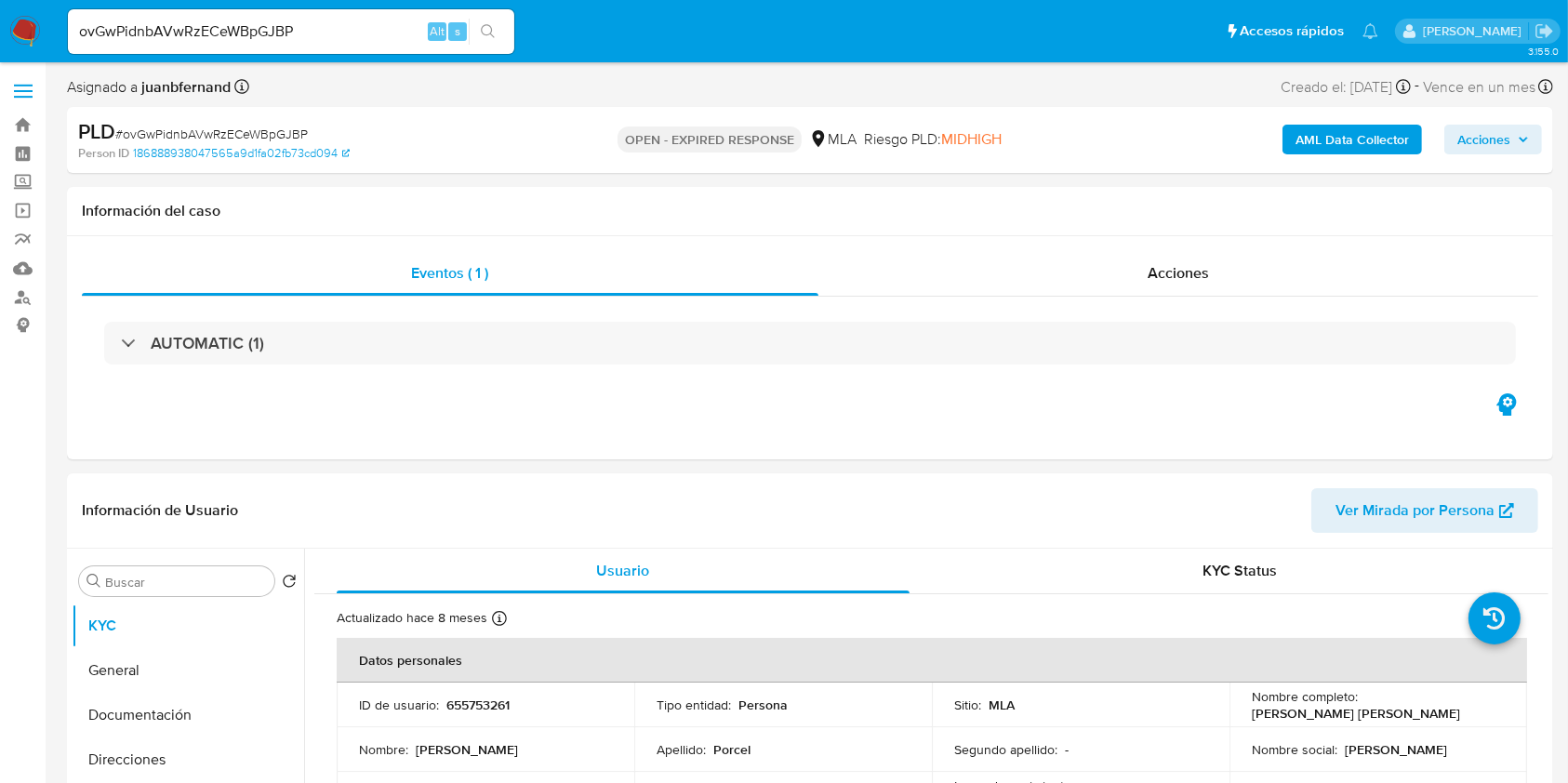
select select "10"
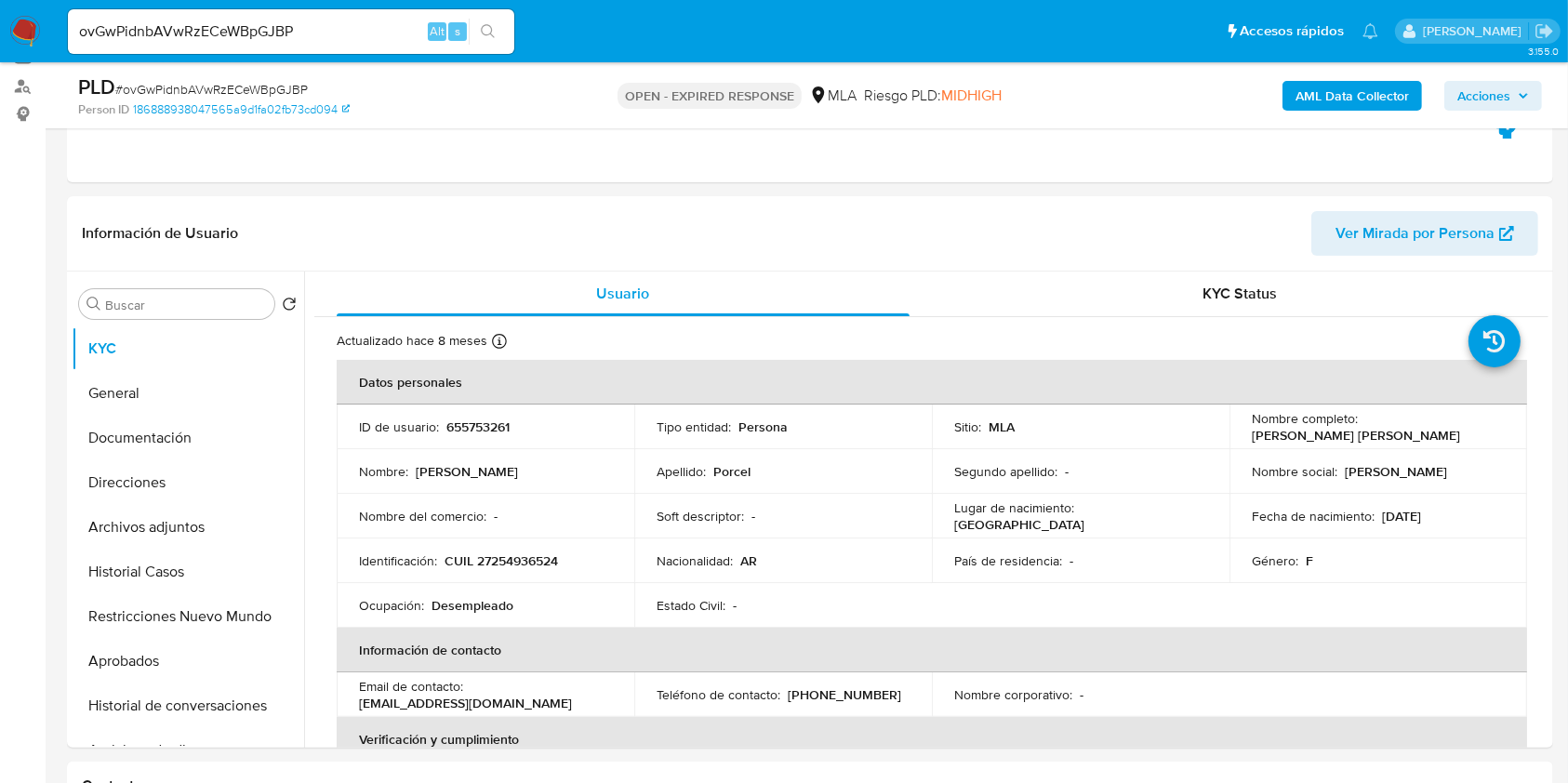
scroll to position [372, 0]
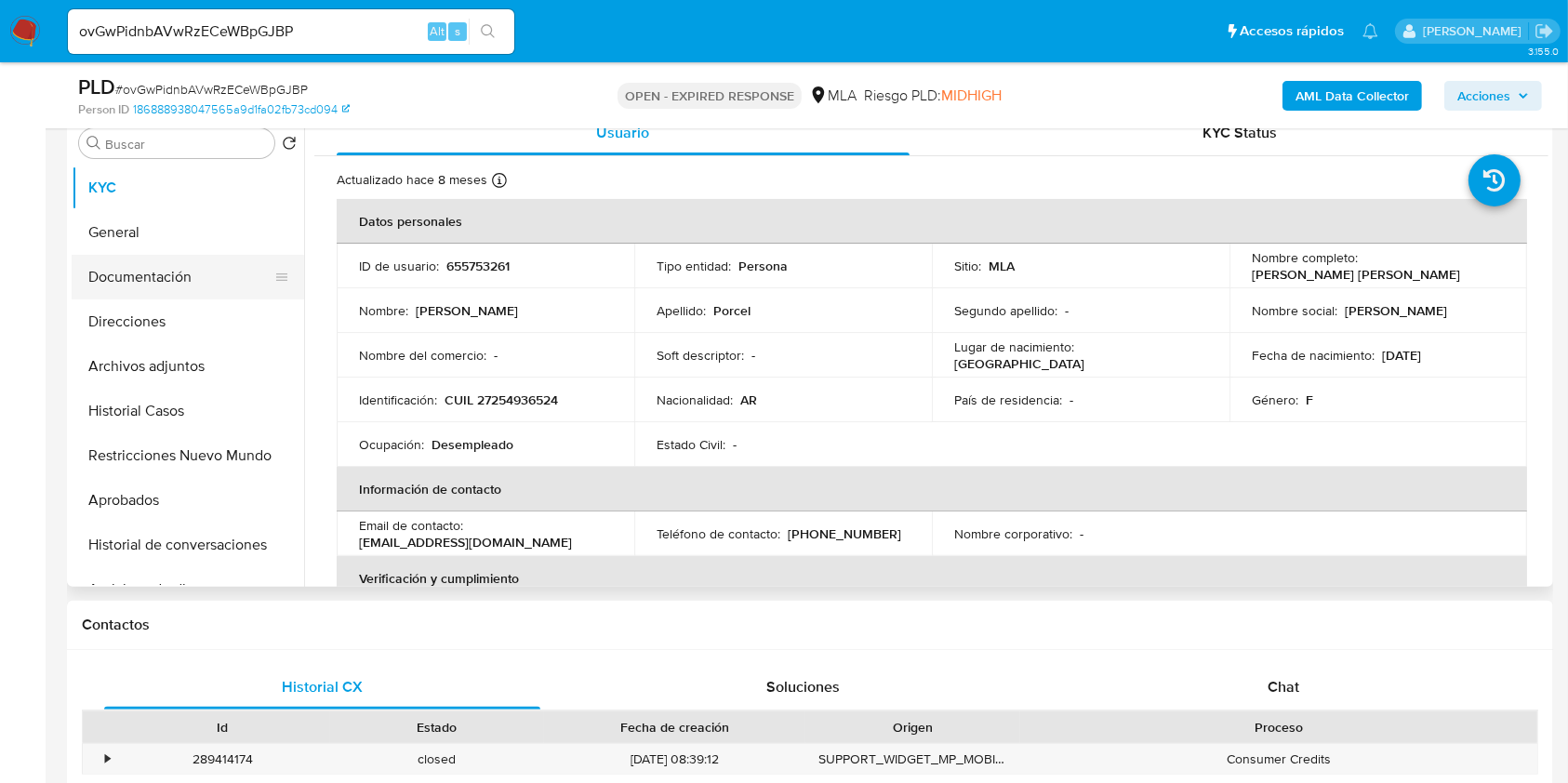
click at [172, 289] on button "Documentación" at bounding box center [181, 276] width 218 height 44
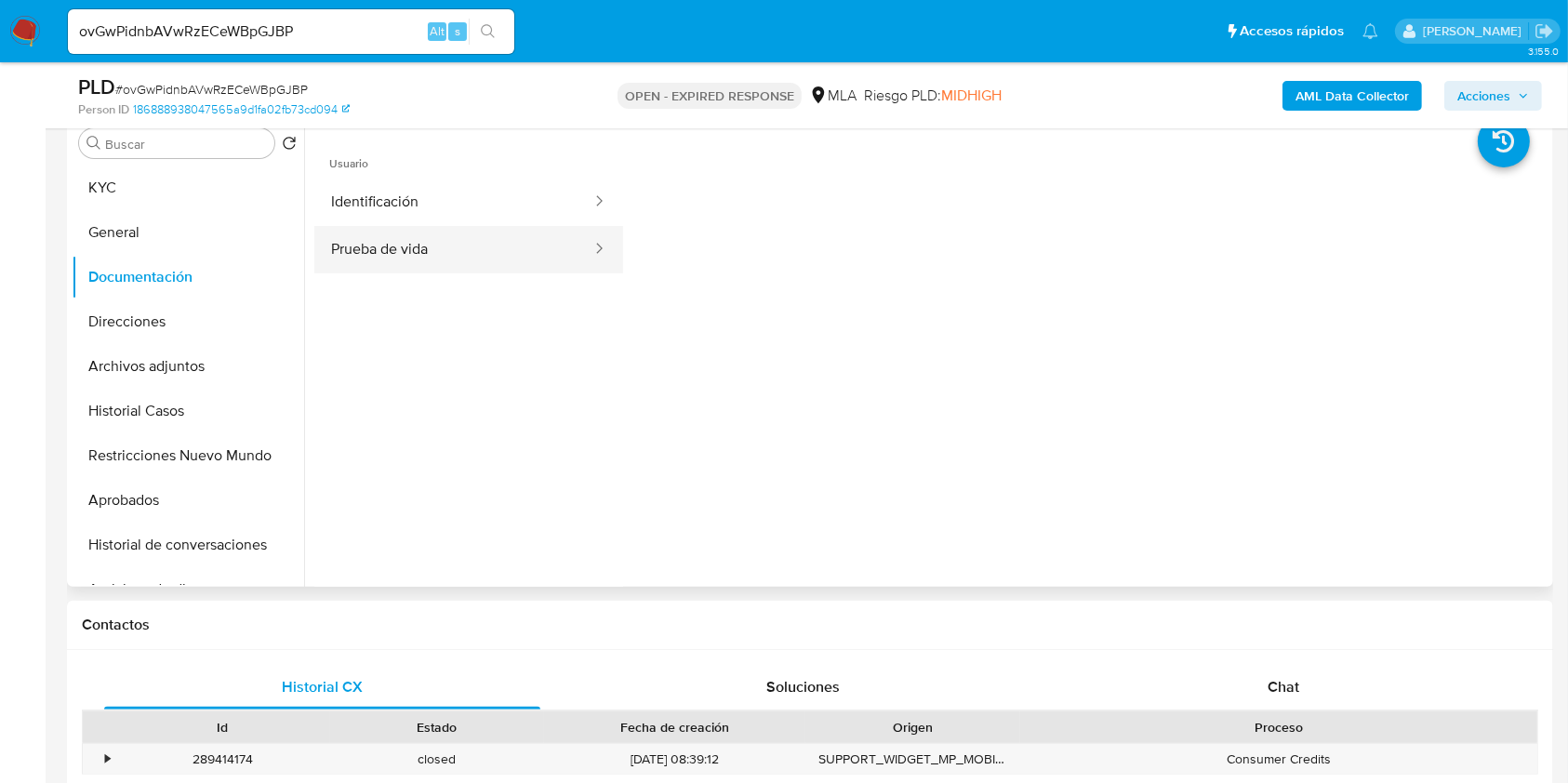
click at [479, 256] on button "Prueba de vida" at bounding box center [454, 250] width 279 height 47
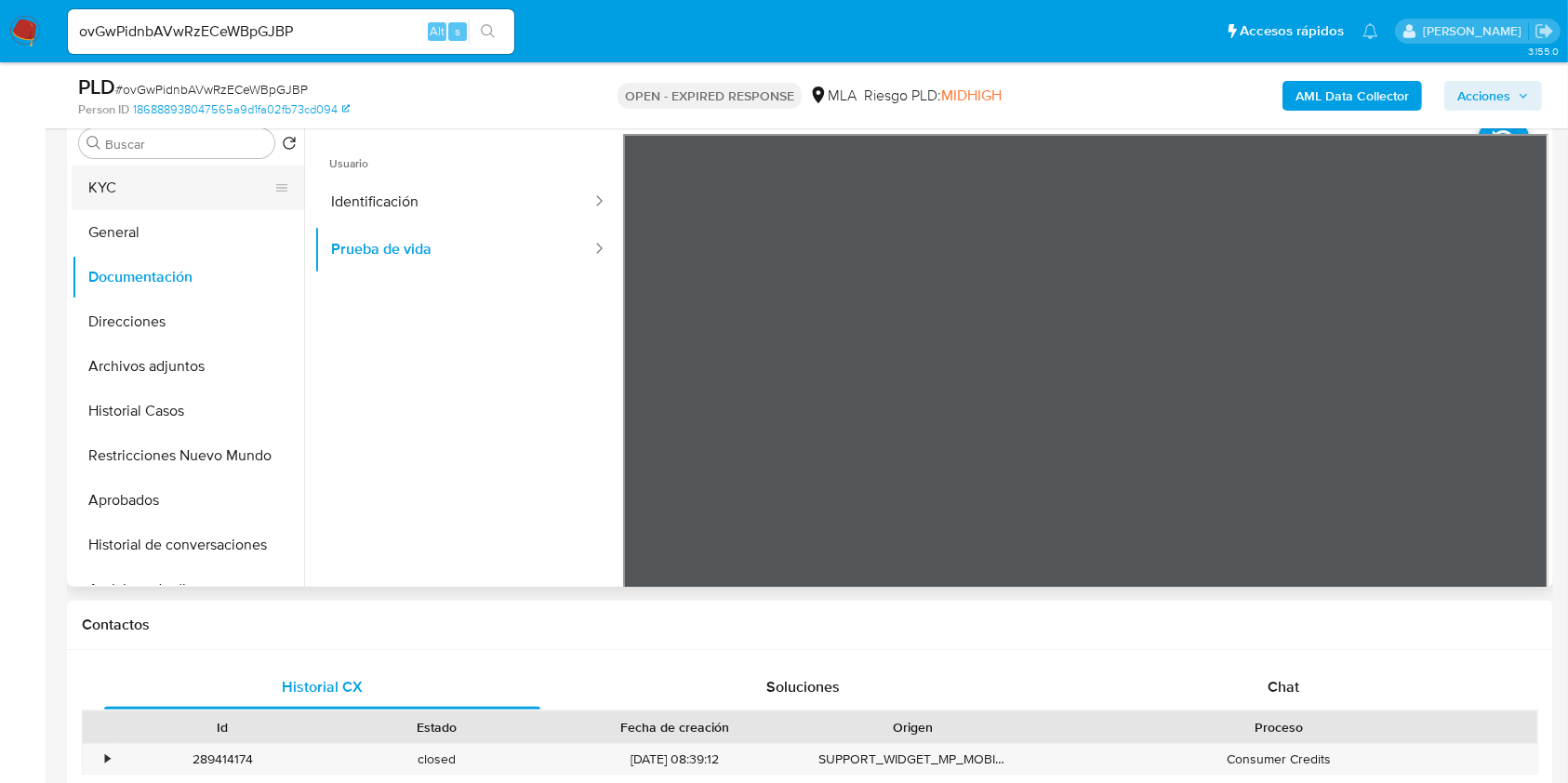
click at [139, 176] on button "KYC" at bounding box center [181, 188] width 218 height 44
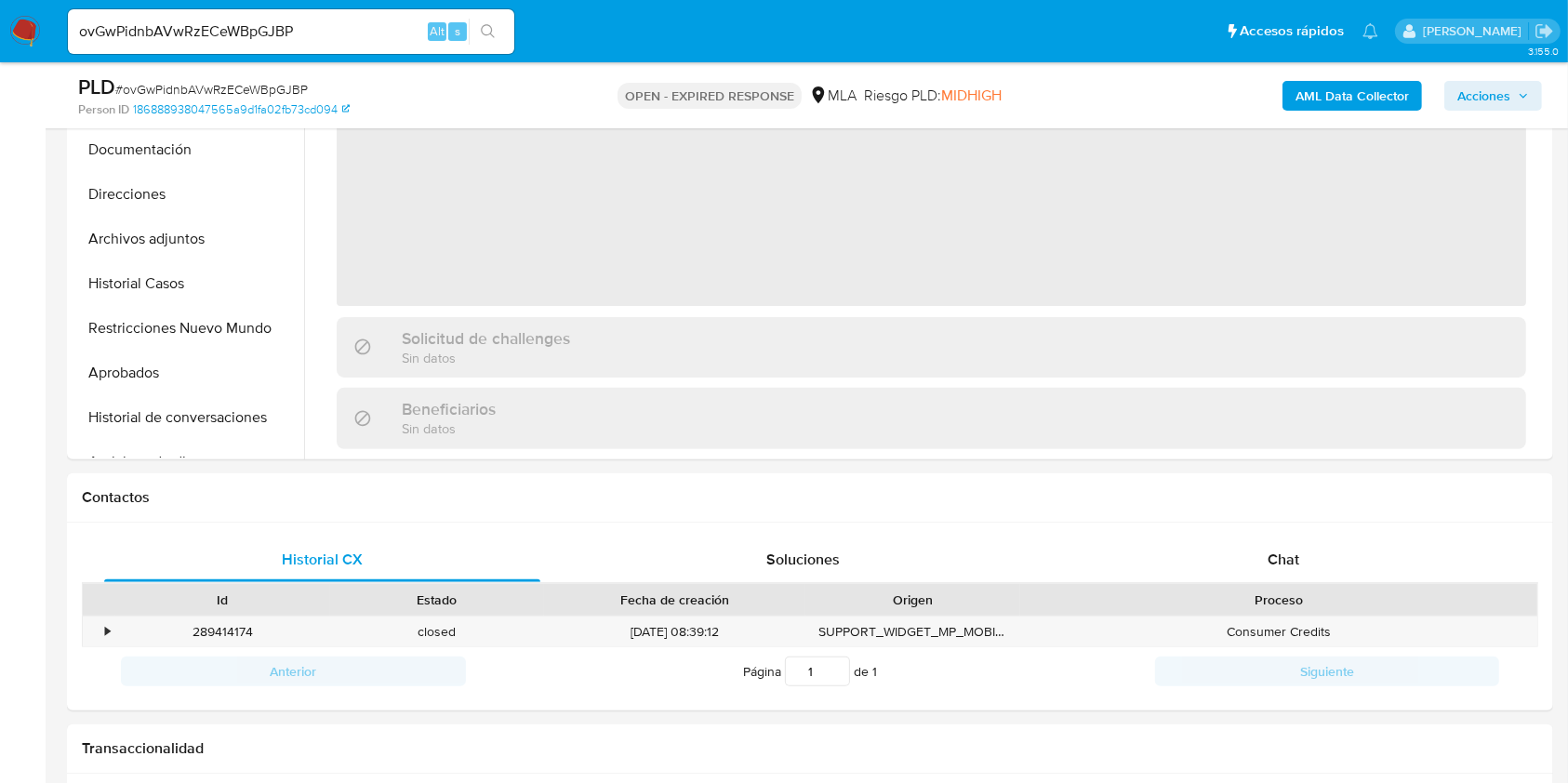
scroll to position [620, 0]
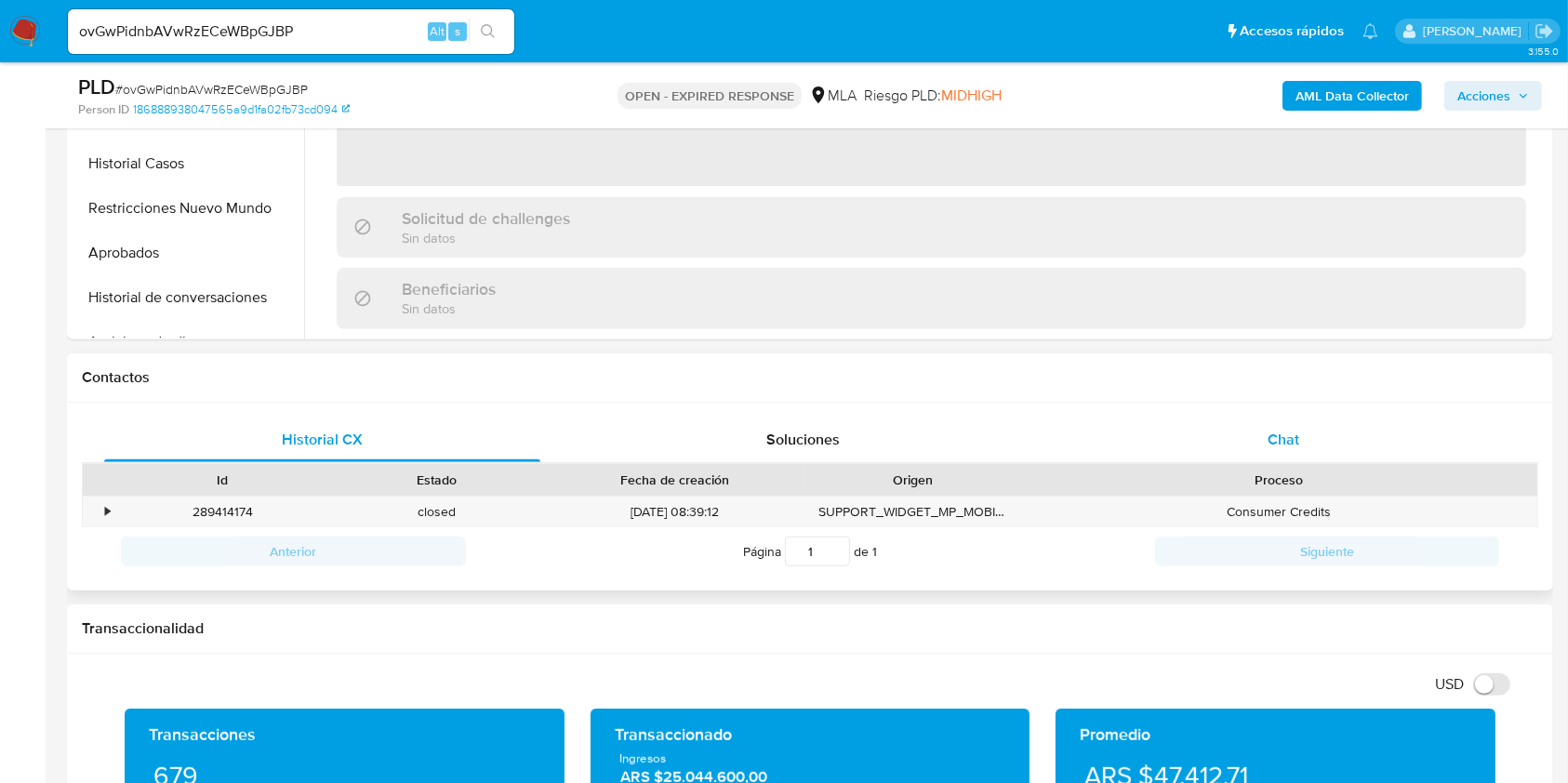
click at [1273, 430] on span "Chat" at bounding box center [1283, 440] width 31 height 22
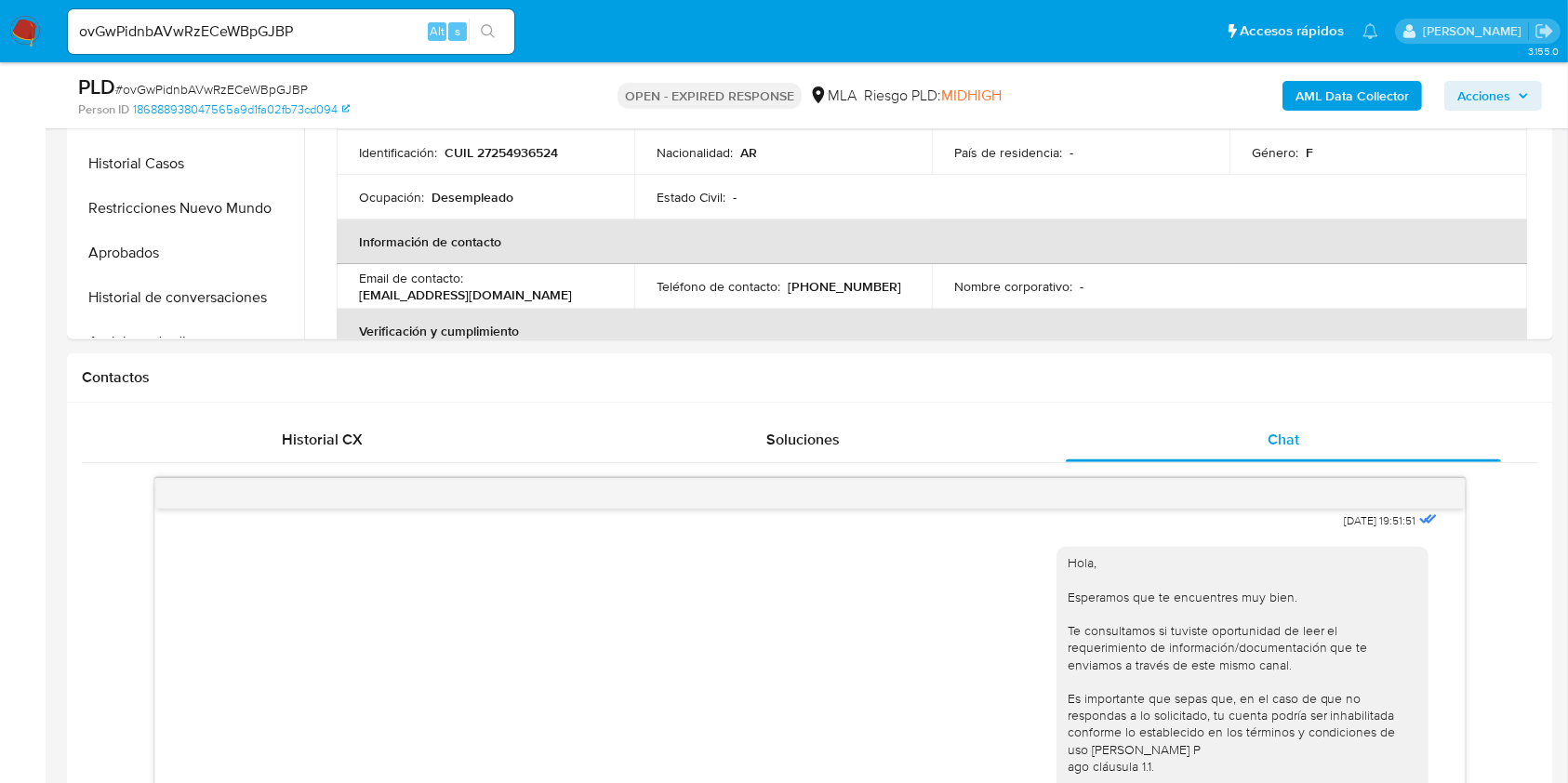
click at [281, 24] on input "ovGwPidnbAVwRzECeWBpGJBP" at bounding box center [291, 31] width 447 height 25
paste input "iubimBCLgaKM06l0dH1I7maX"
type input "iubimBCLgaKM06l0dH1I7maX"
click at [524, 27] on ul "Pausado Ver notificaciones iubimBCLgaKM06l0dH1I7maX Alt s Accesos rápidos Presi…" at bounding box center [723, 30] width 1328 height 46
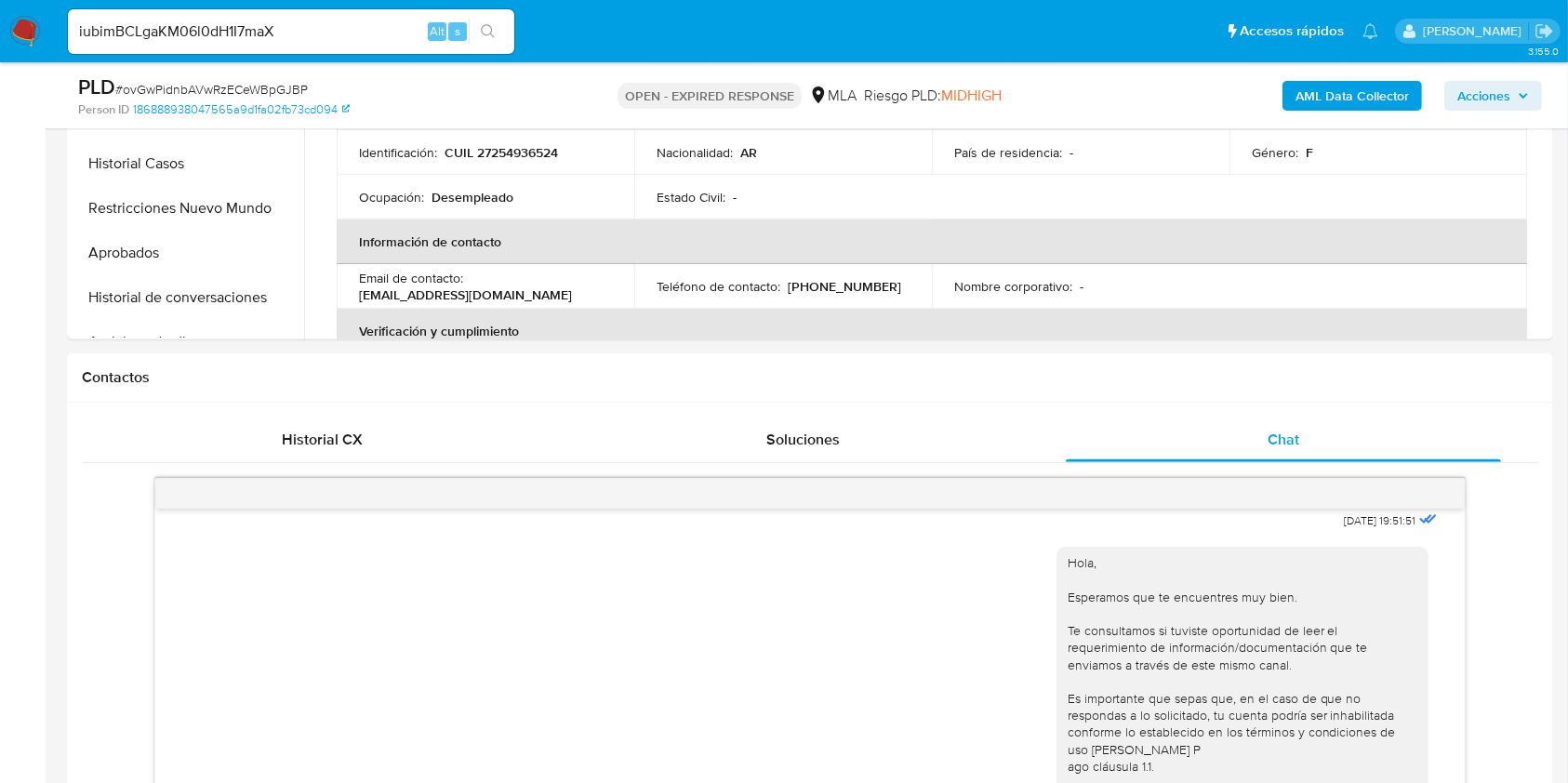
click at [509, 31] on input "iubimBCLgaKM06l0dH1I7maX" at bounding box center [291, 31] width 447 height 25
click at [501, 32] on button "search-icon" at bounding box center [487, 31] width 38 height 27
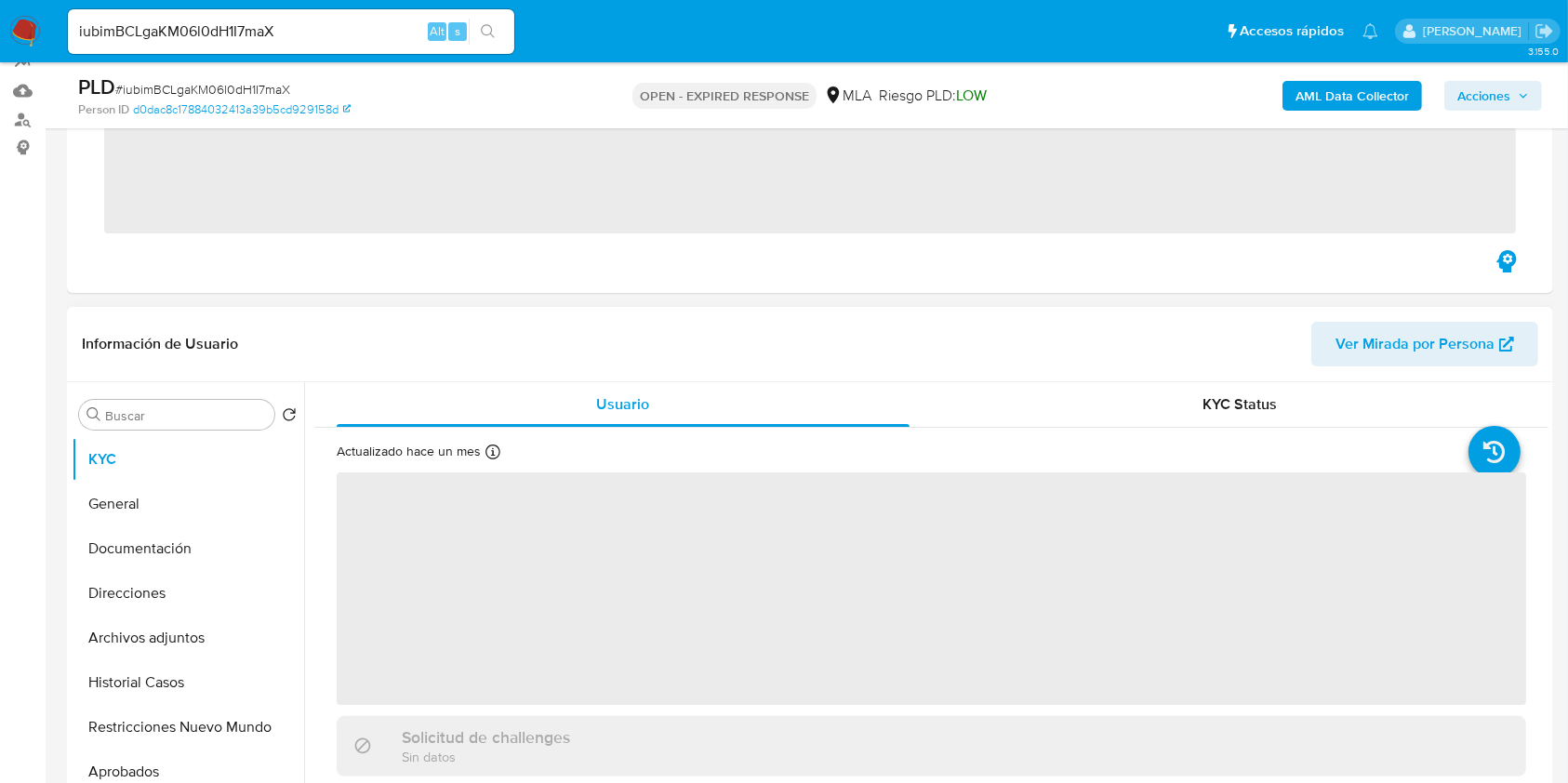
scroll to position [620, 0]
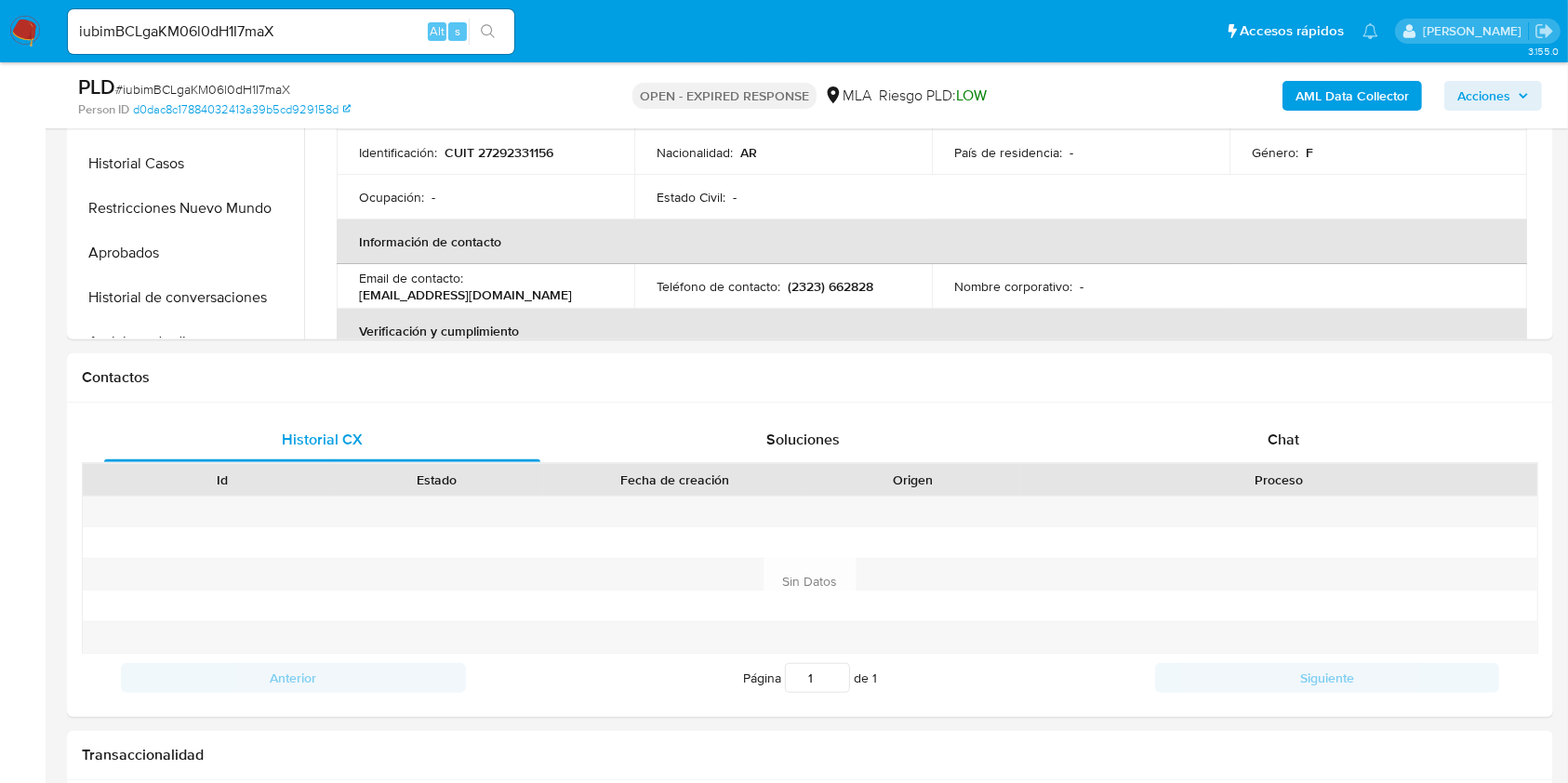
select select "10"
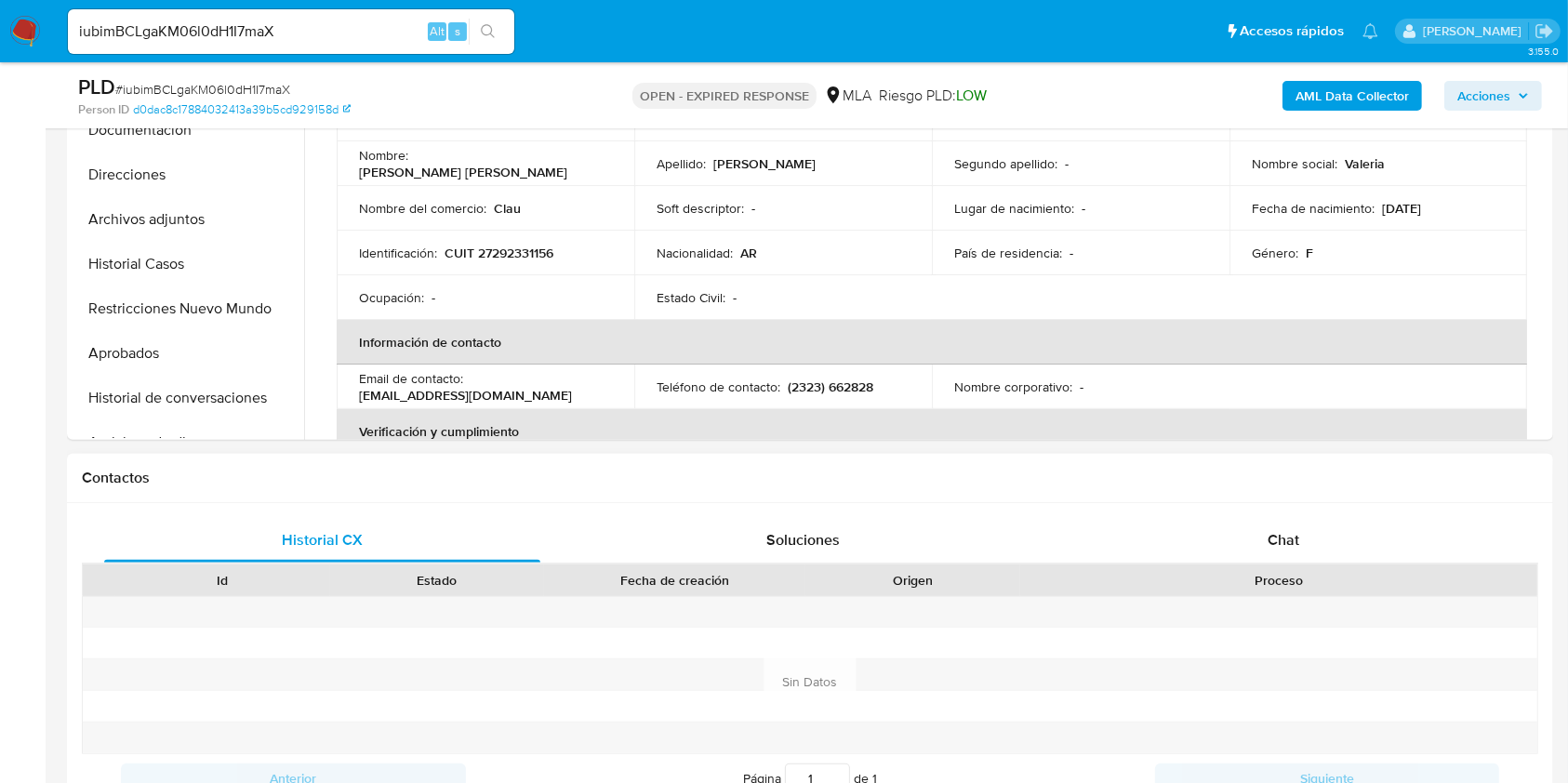
scroll to position [496, 0]
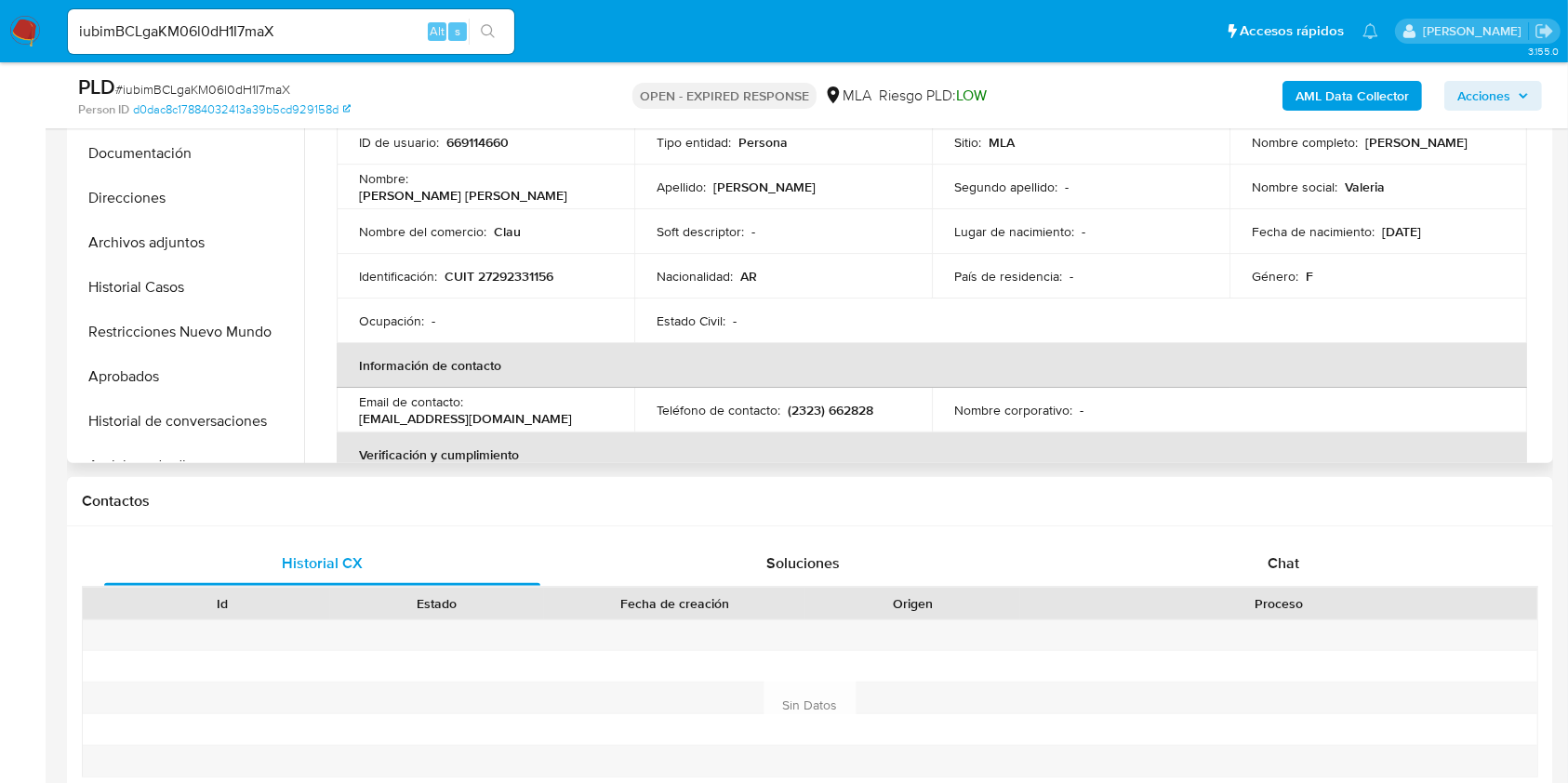
click at [530, 279] on p "CUIT 27292331156" at bounding box center [499, 276] width 109 height 17
copy p "27292331156"
click at [314, 21] on input "iubimBCLgaKM06l0dH1I7maX" at bounding box center [291, 31] width 447 height 25
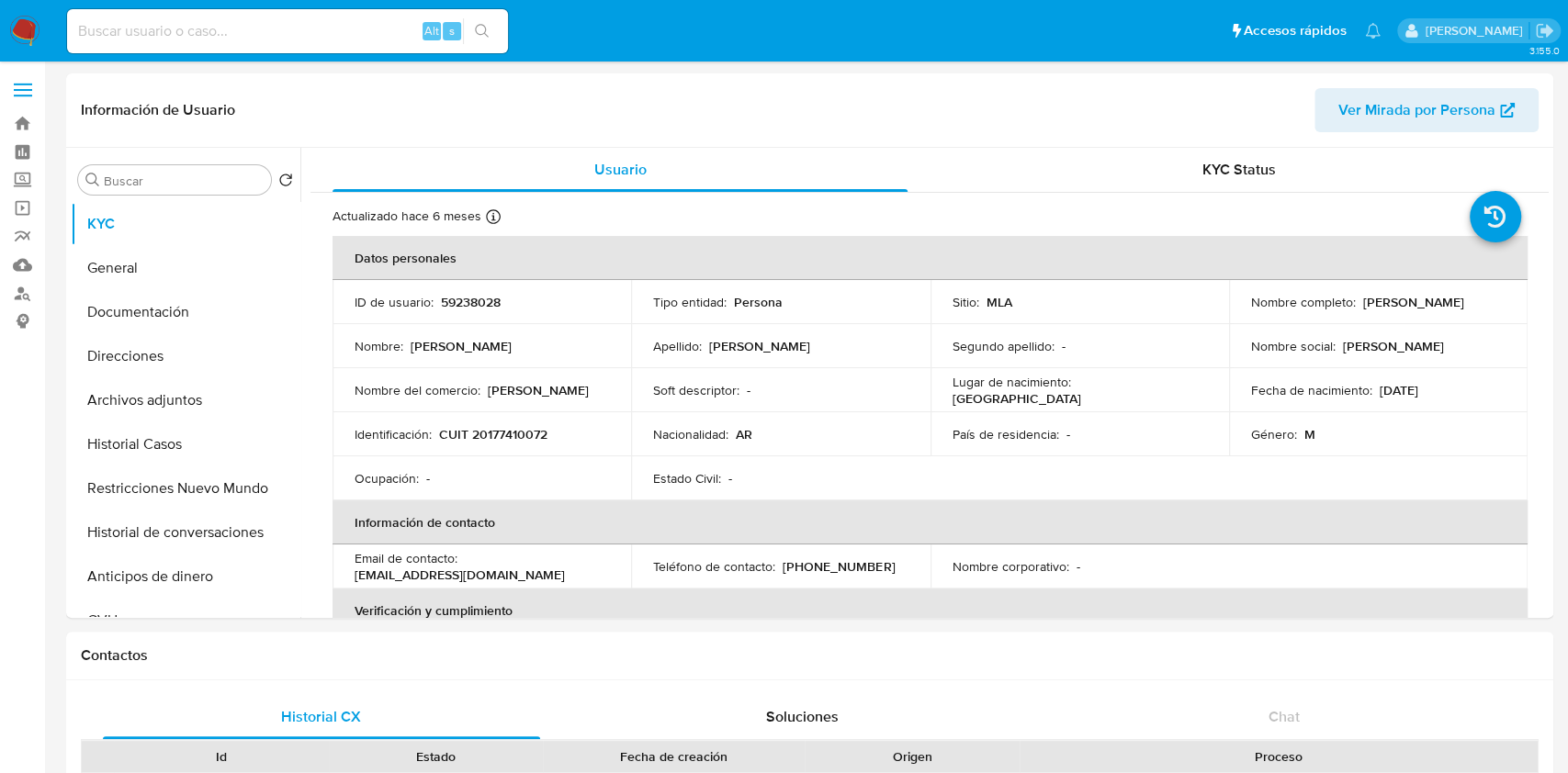
select select "10"
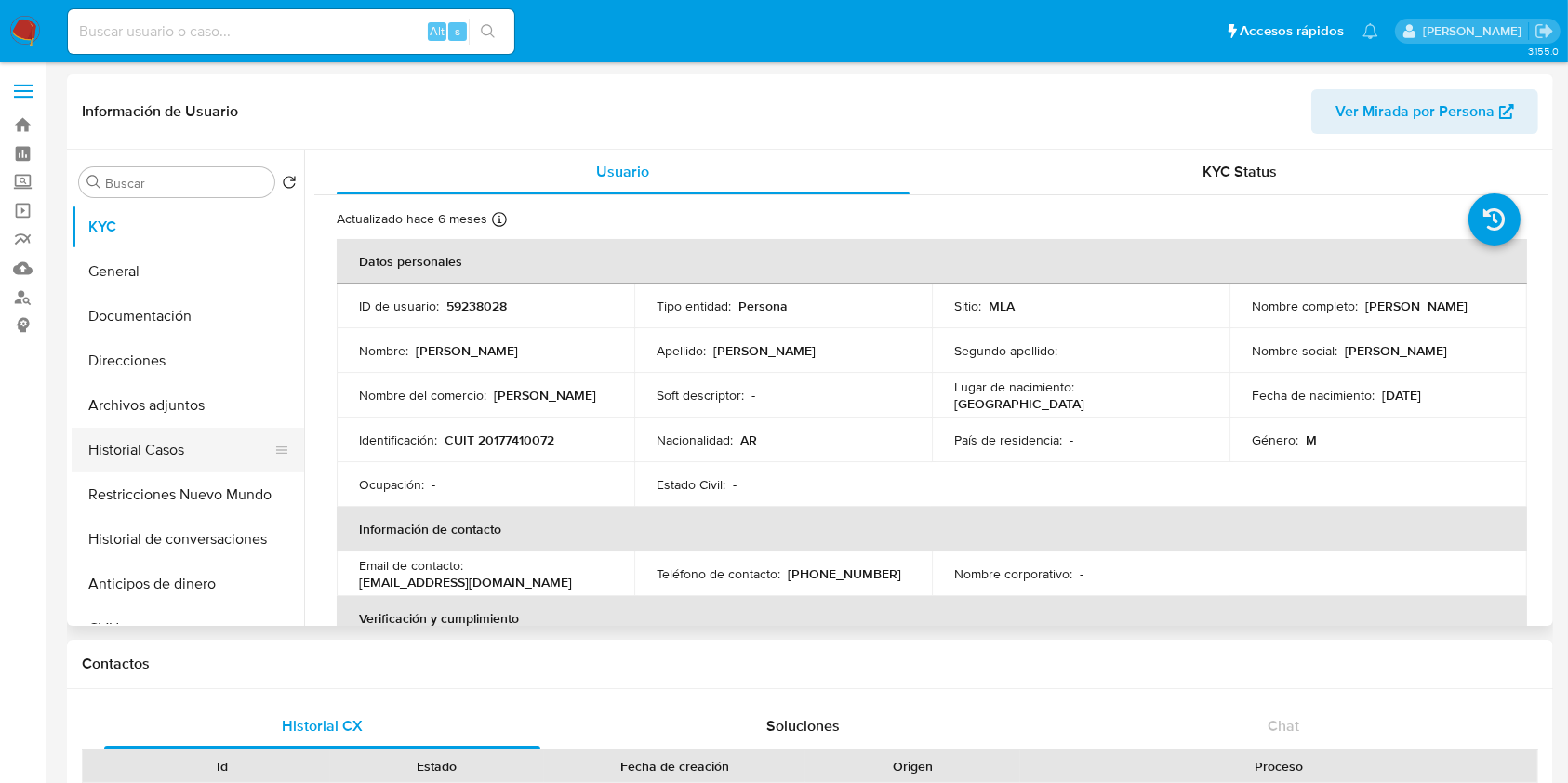
click at [175, 450] on button "Historial Casos" at bounding box center [181, 450] width 218 height 44
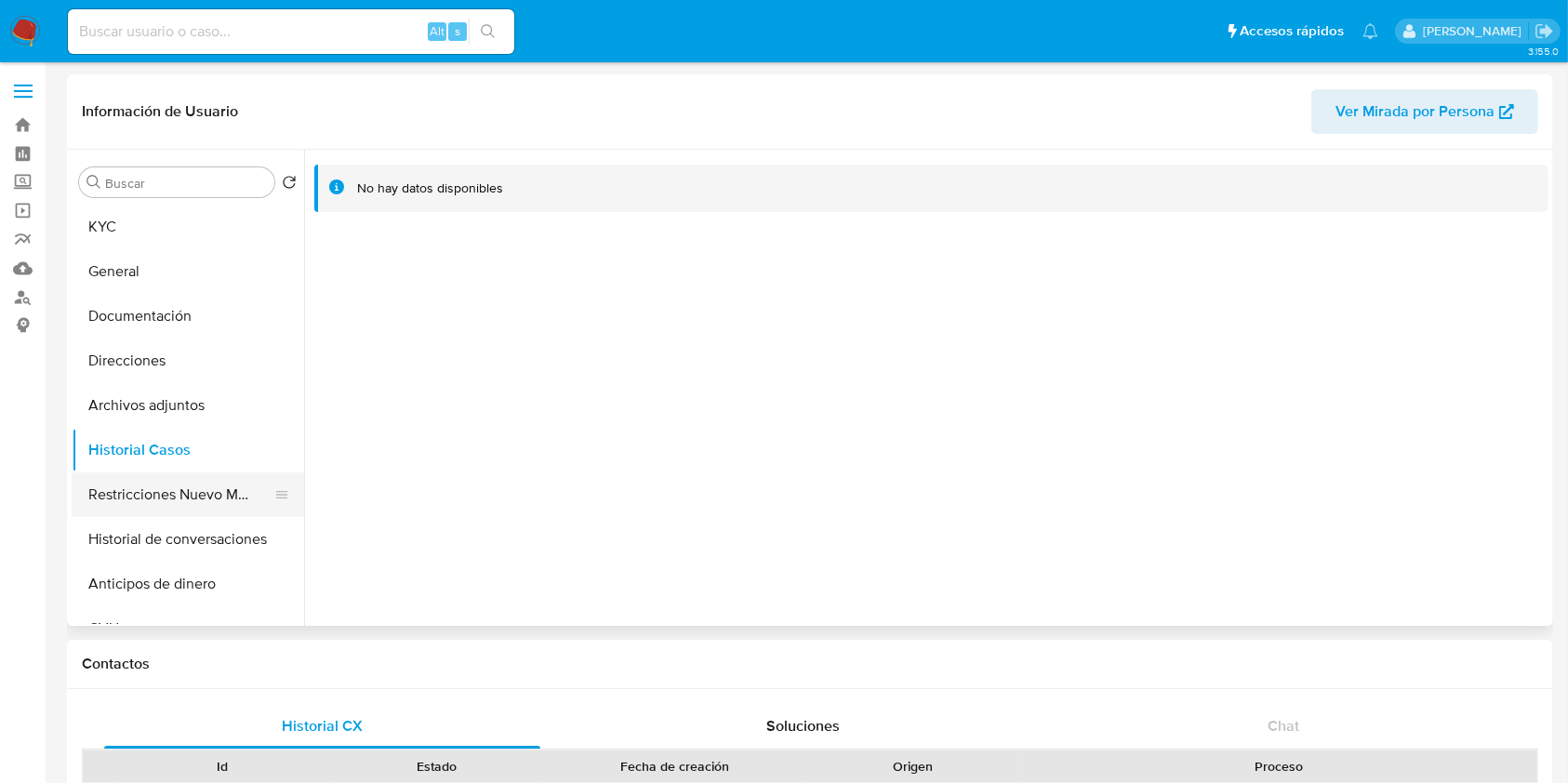
click at [218, 479] on button "Restricciones Nuevo Mundo" at bounding box center [181, 494] width 218 height 44
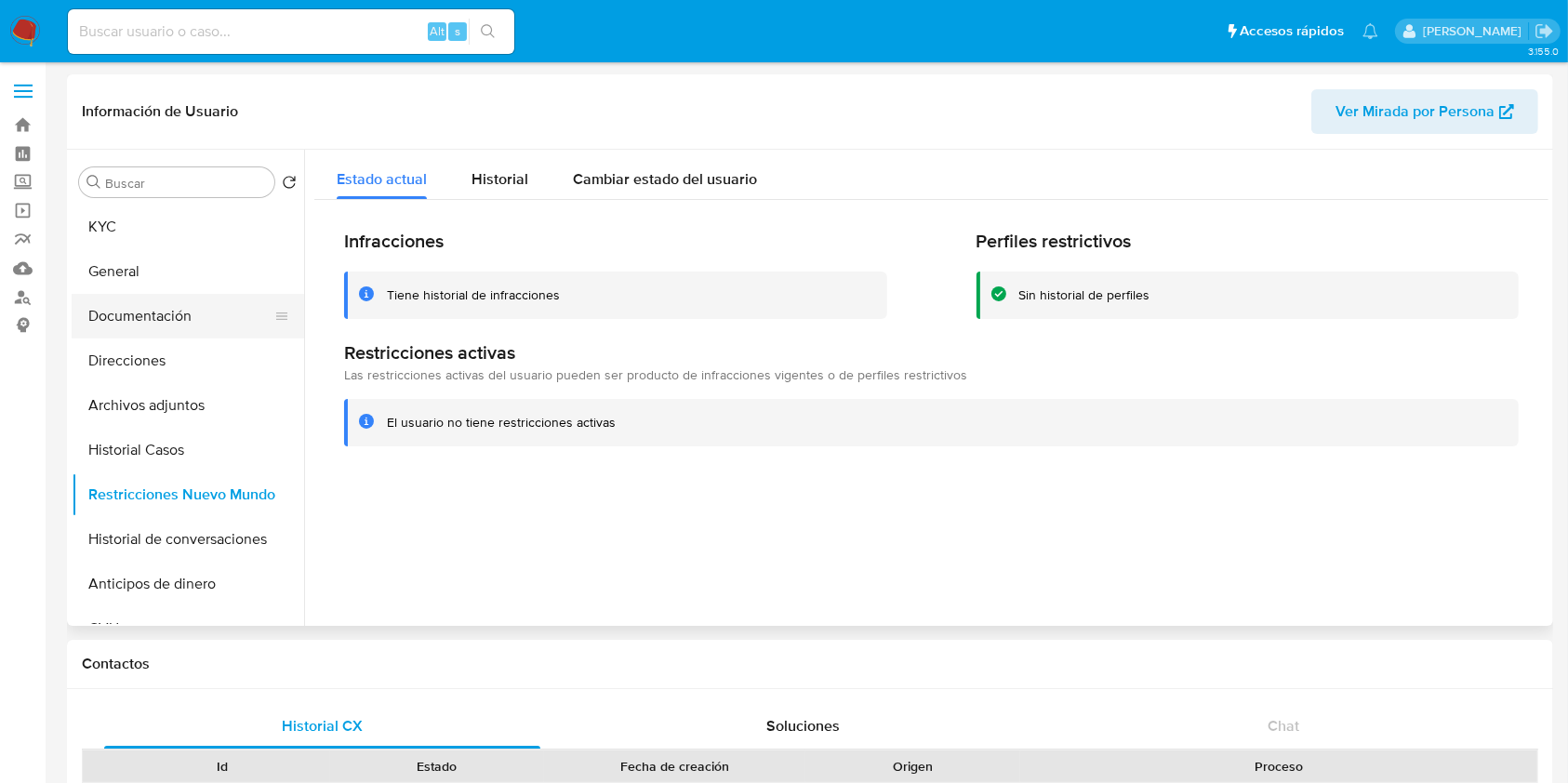
click at [178, 310] on button "Documentación" at bounding box center [181, 315] width 218 height 44
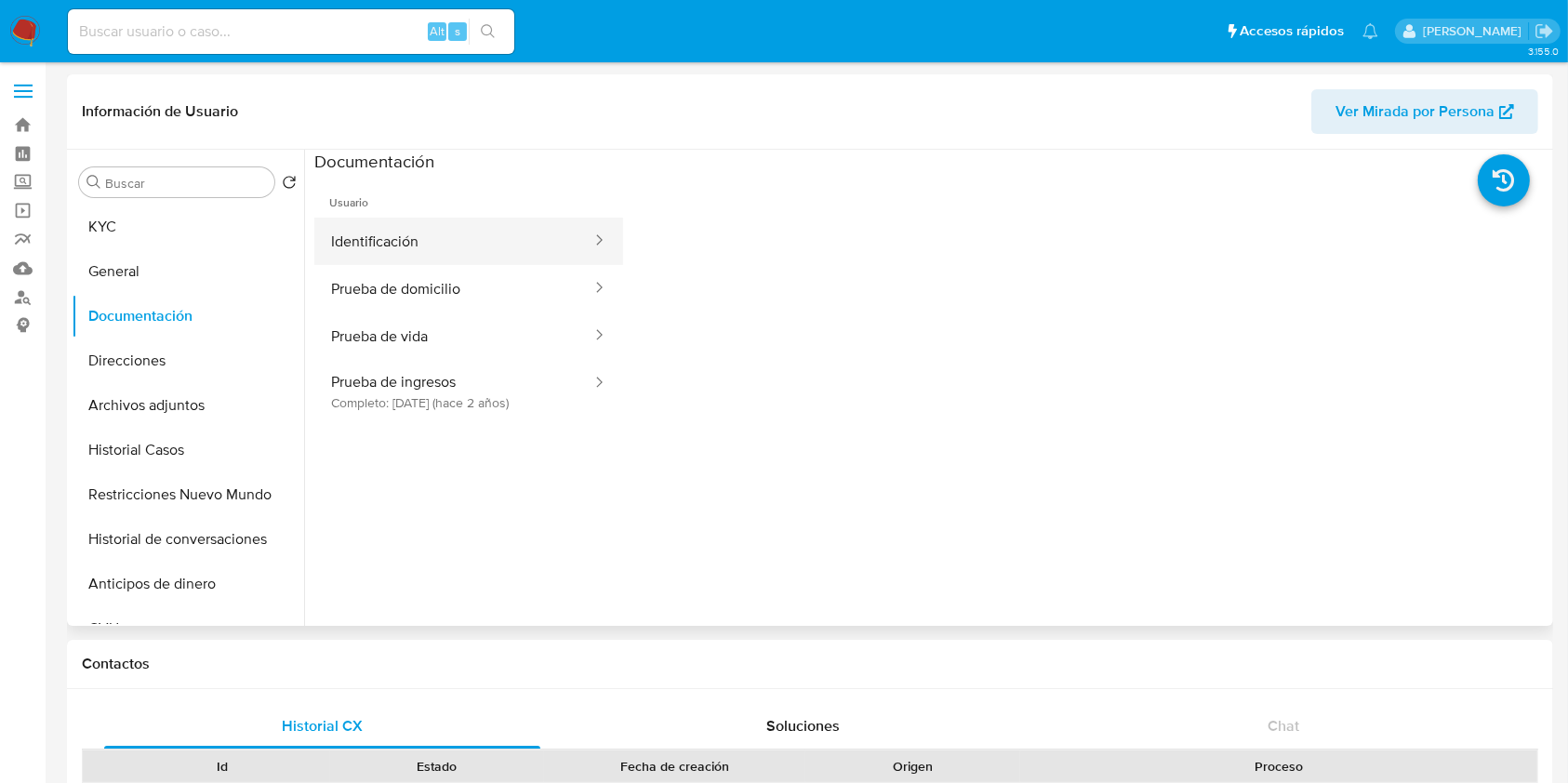
click at [578, 257] on div at bounding box center [593, 242] width 29 height 47
click at [523, 241] on button "Identificación" at bounding box center [454, 242] width 279 height 47
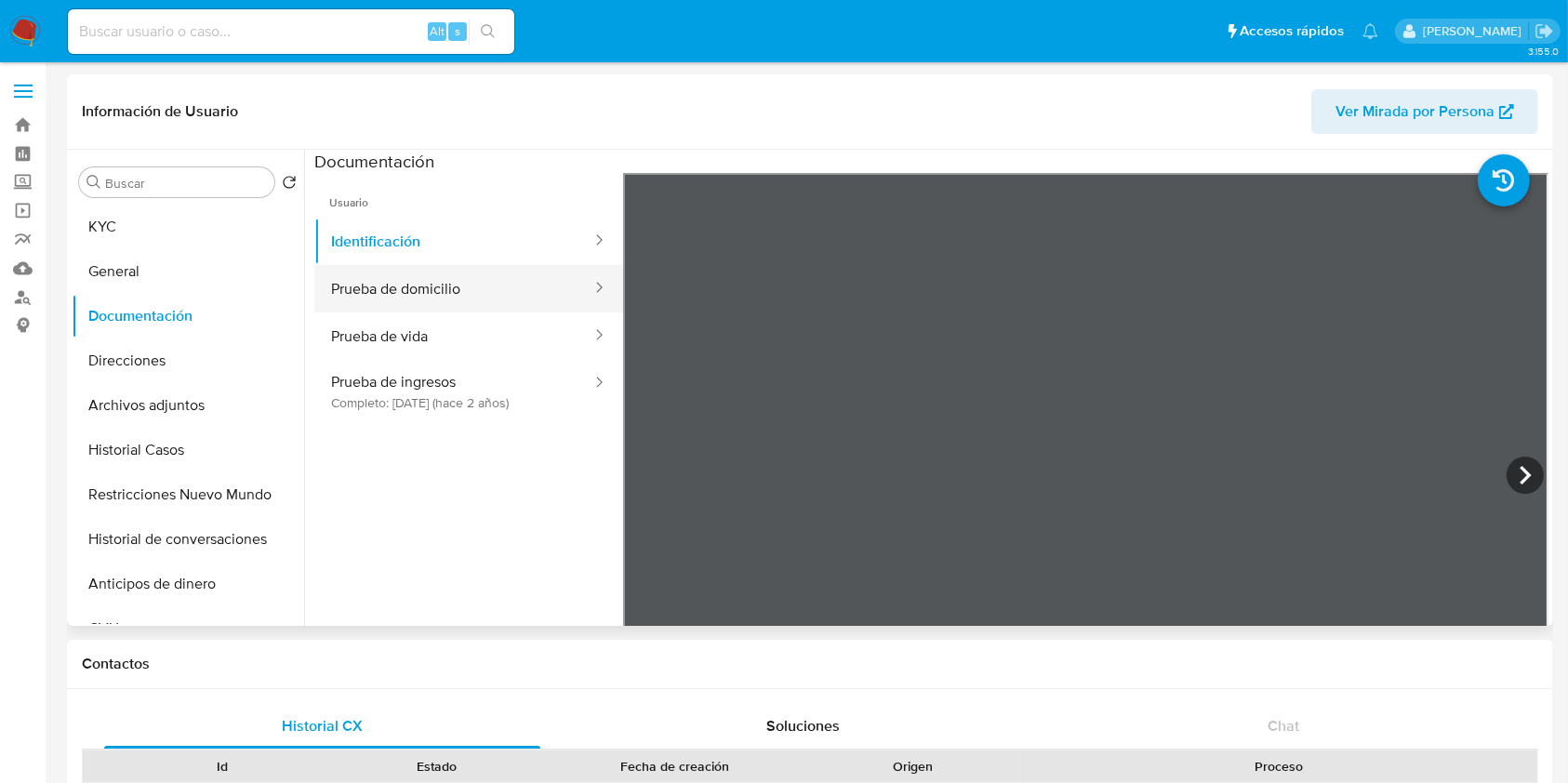
click at [538, 281] on button "Prueba de domicilio" at bounding box center [454, 289] width 279 height 47
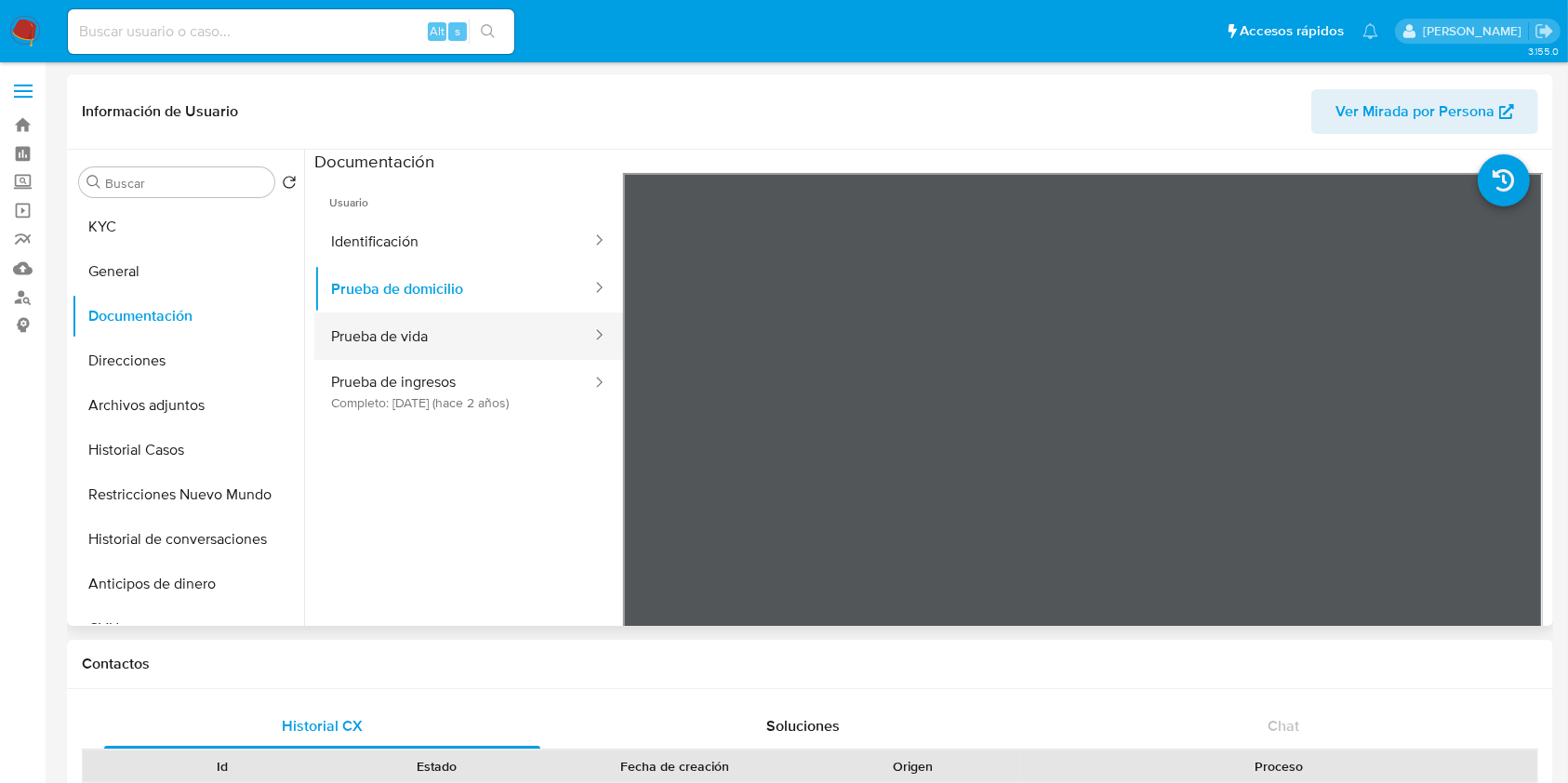
click at [525, 339] on button "Prueba de vida" at bounding box center [454, 336] width 279 height 47
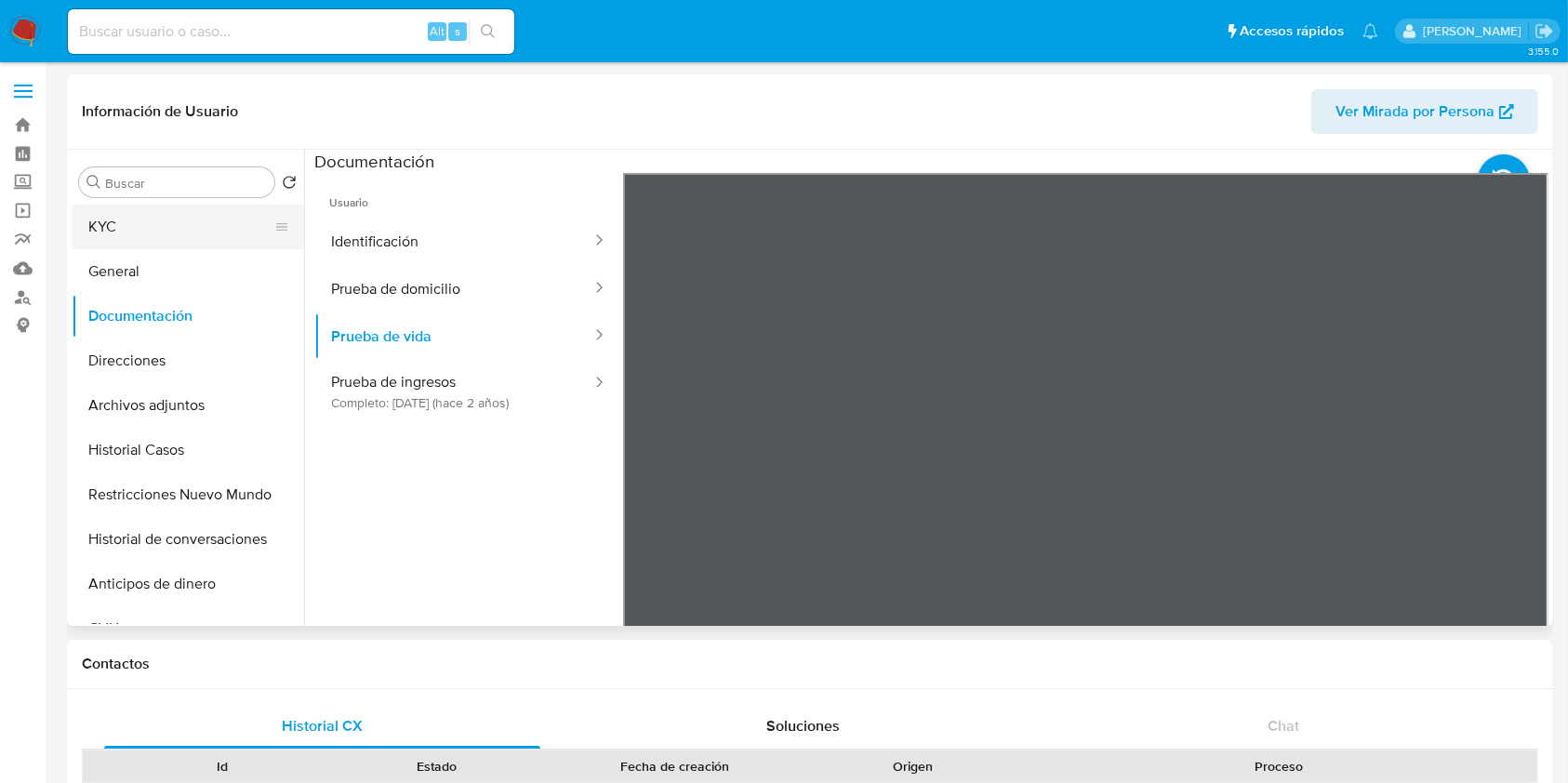
click at [198, 225] on button "KYC" at bounding box center [181, 226] width 218 height 44
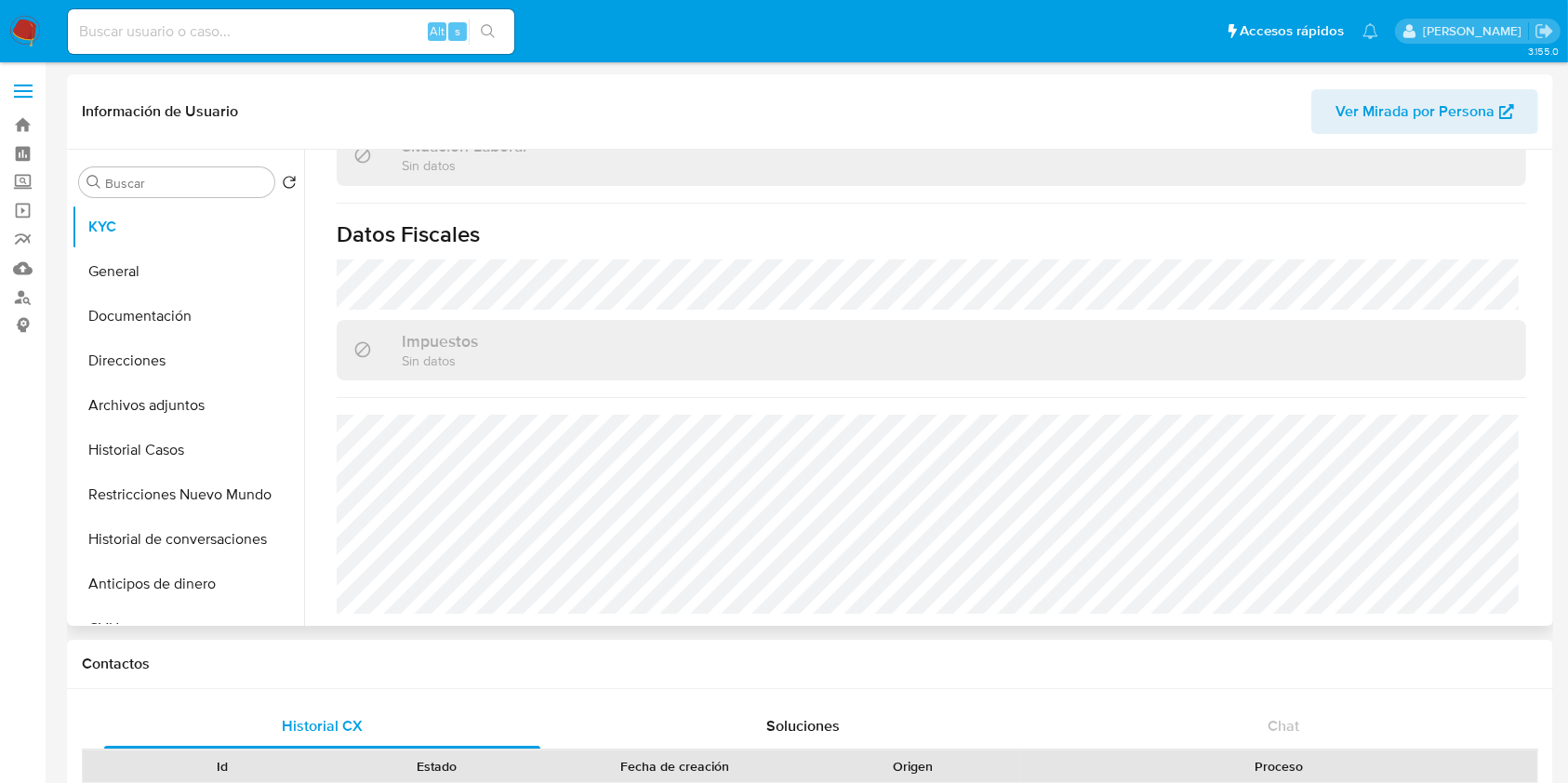
scroll to position [997, 0]
drag, startPoint x: 173, startPoint y: 357, endPoint x: 239, endPoint y: 328, distance: 72.1
click at [173, 357] on button "Direcciones" at bounding box center [188, 361] width 233 height 44
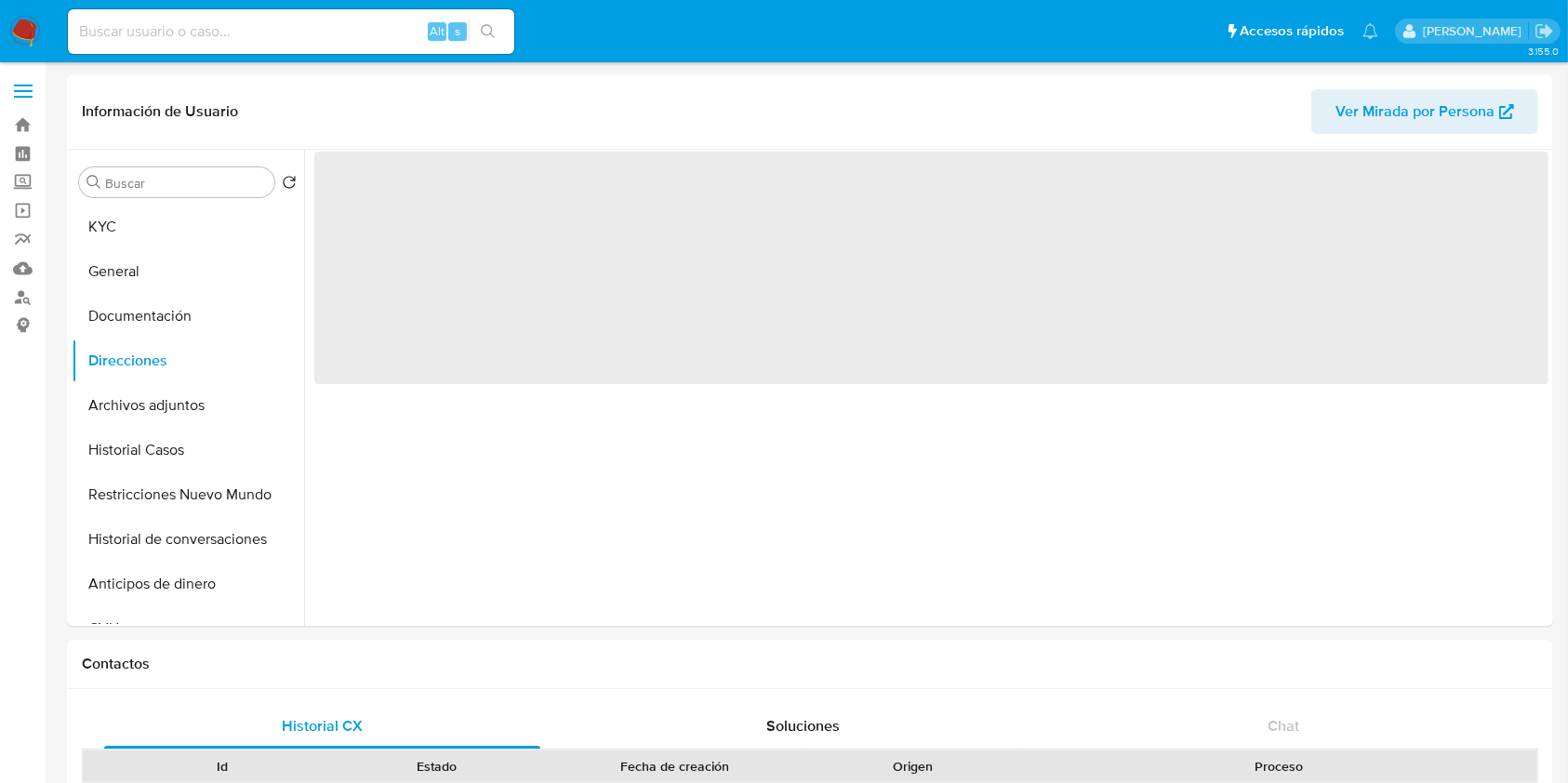
scroll to position [0, 0]
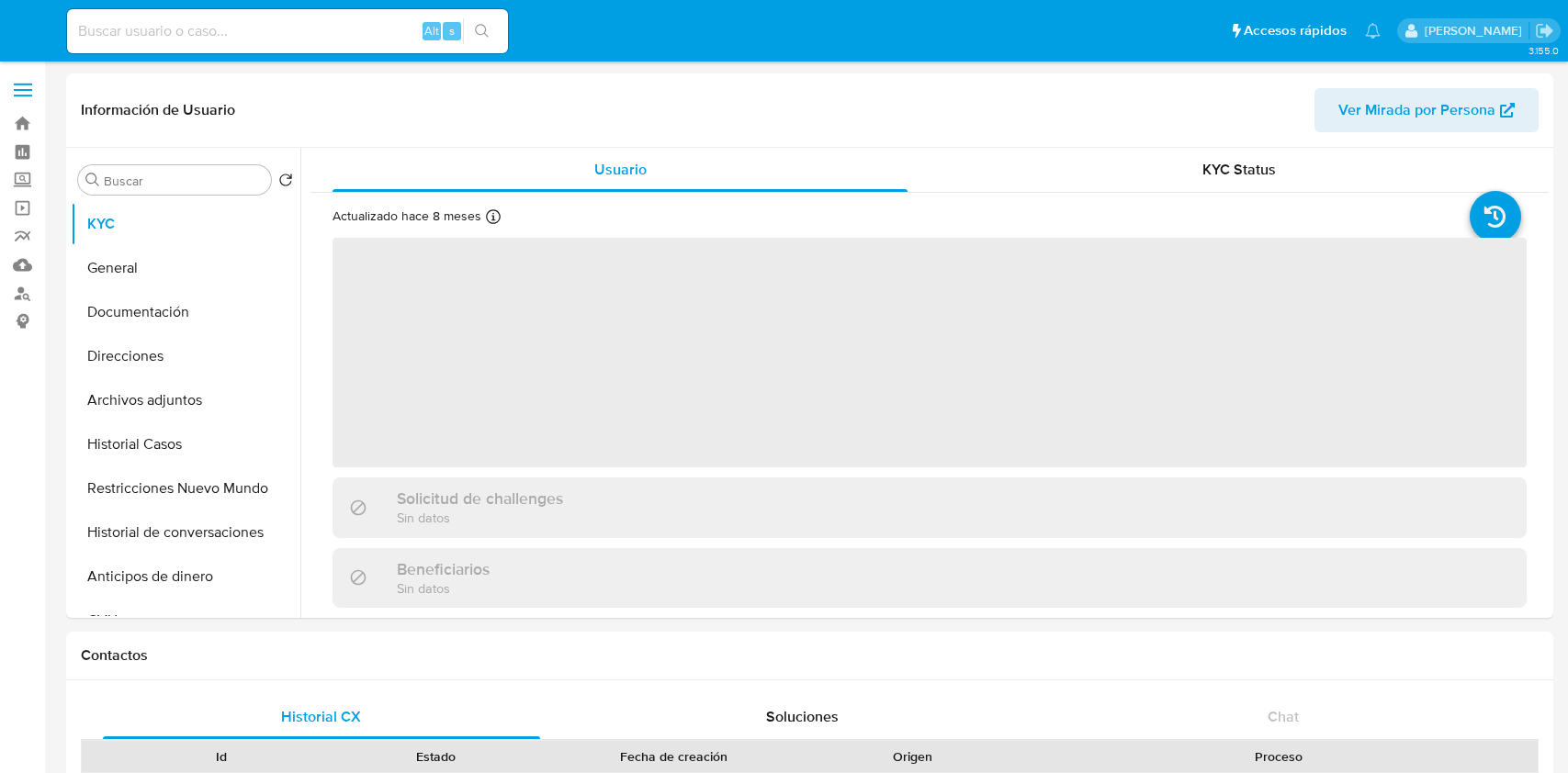
select select "10"
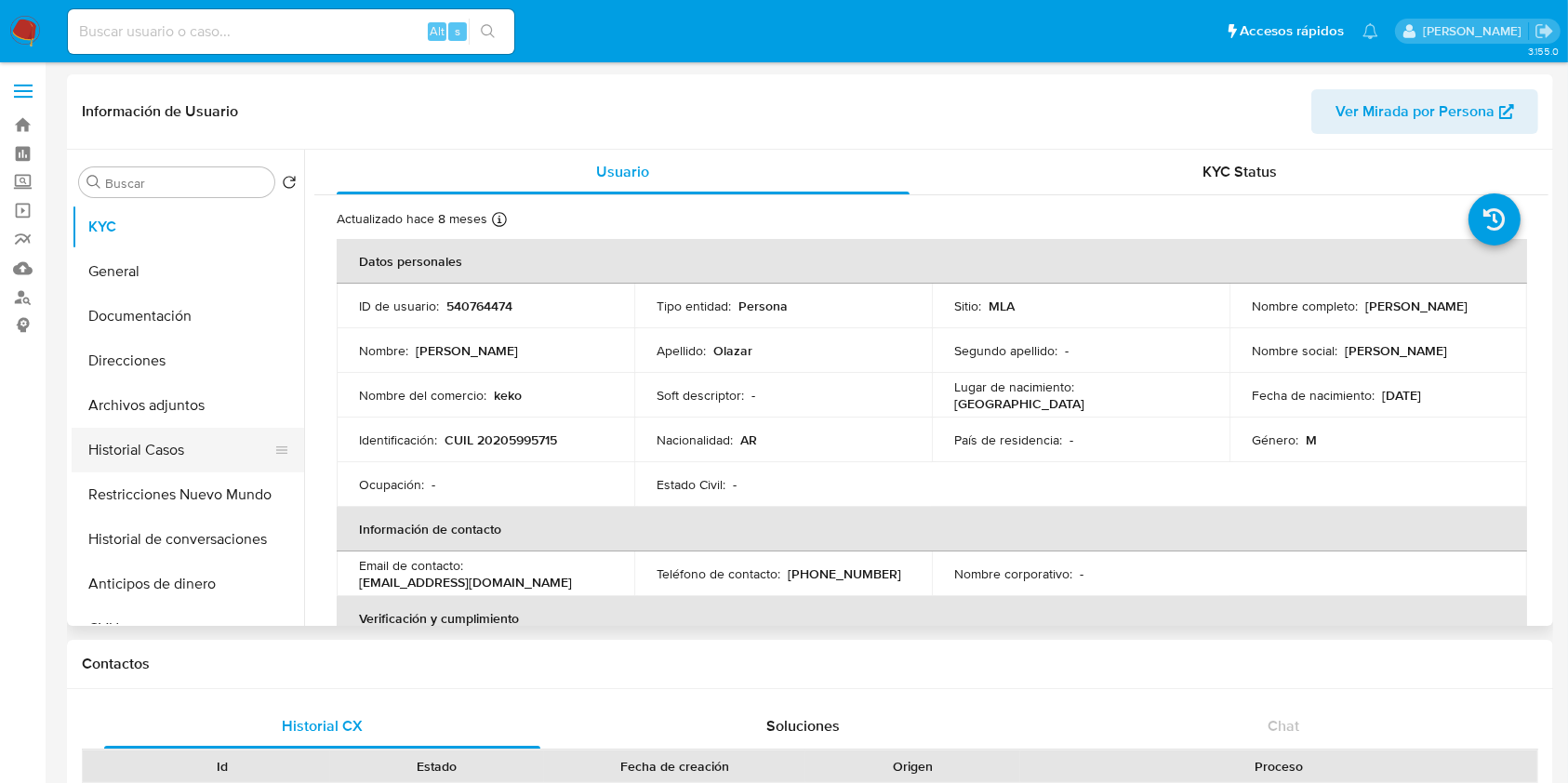
click at [175, 449] on button "Historial Casos" at bounding box center [181, 450] width 218 height 44
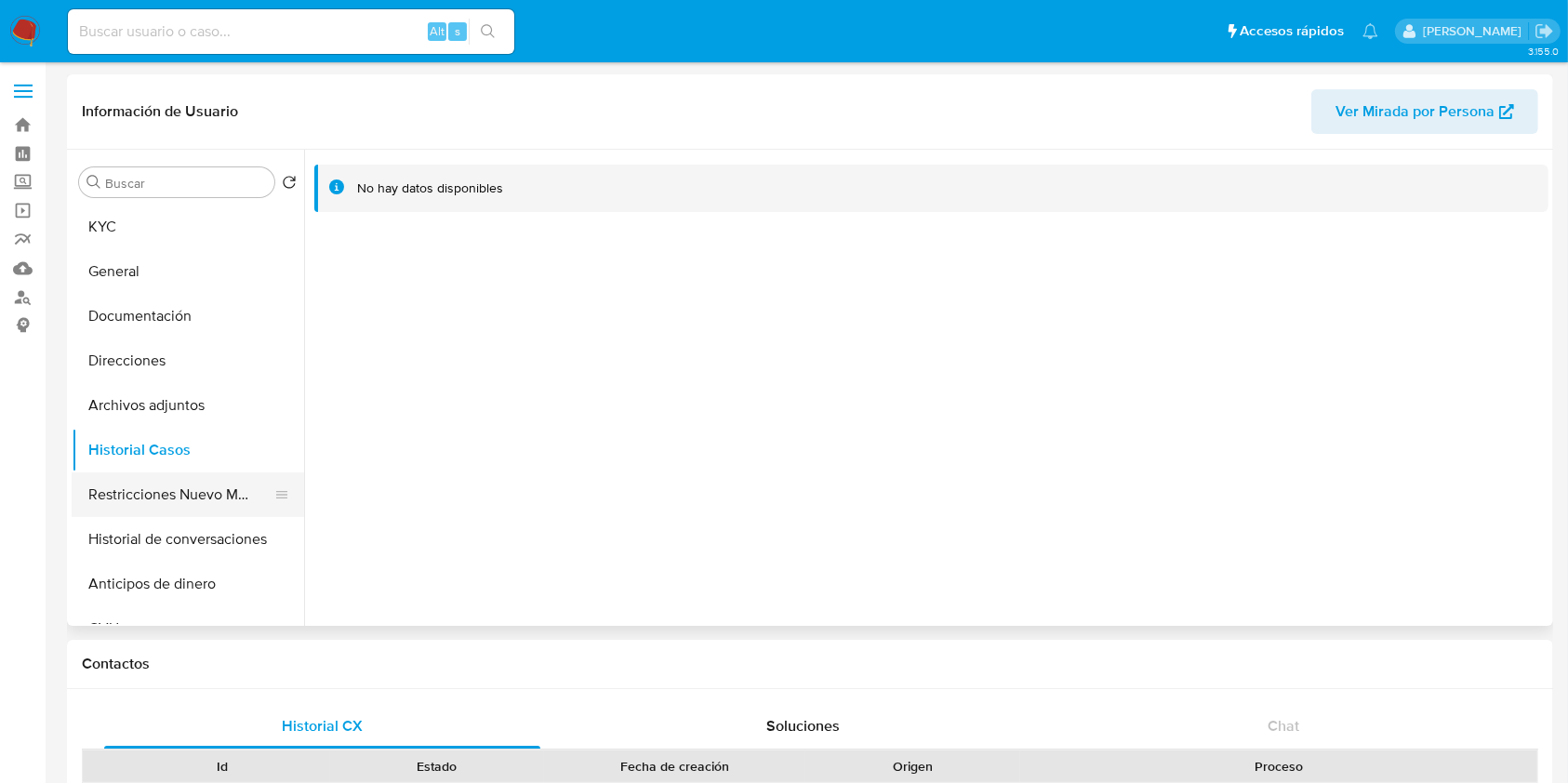
click at [205, 484] on button "Restricciones Nuevo Mundo" at bounding box center [181, 494] width 218 height 44
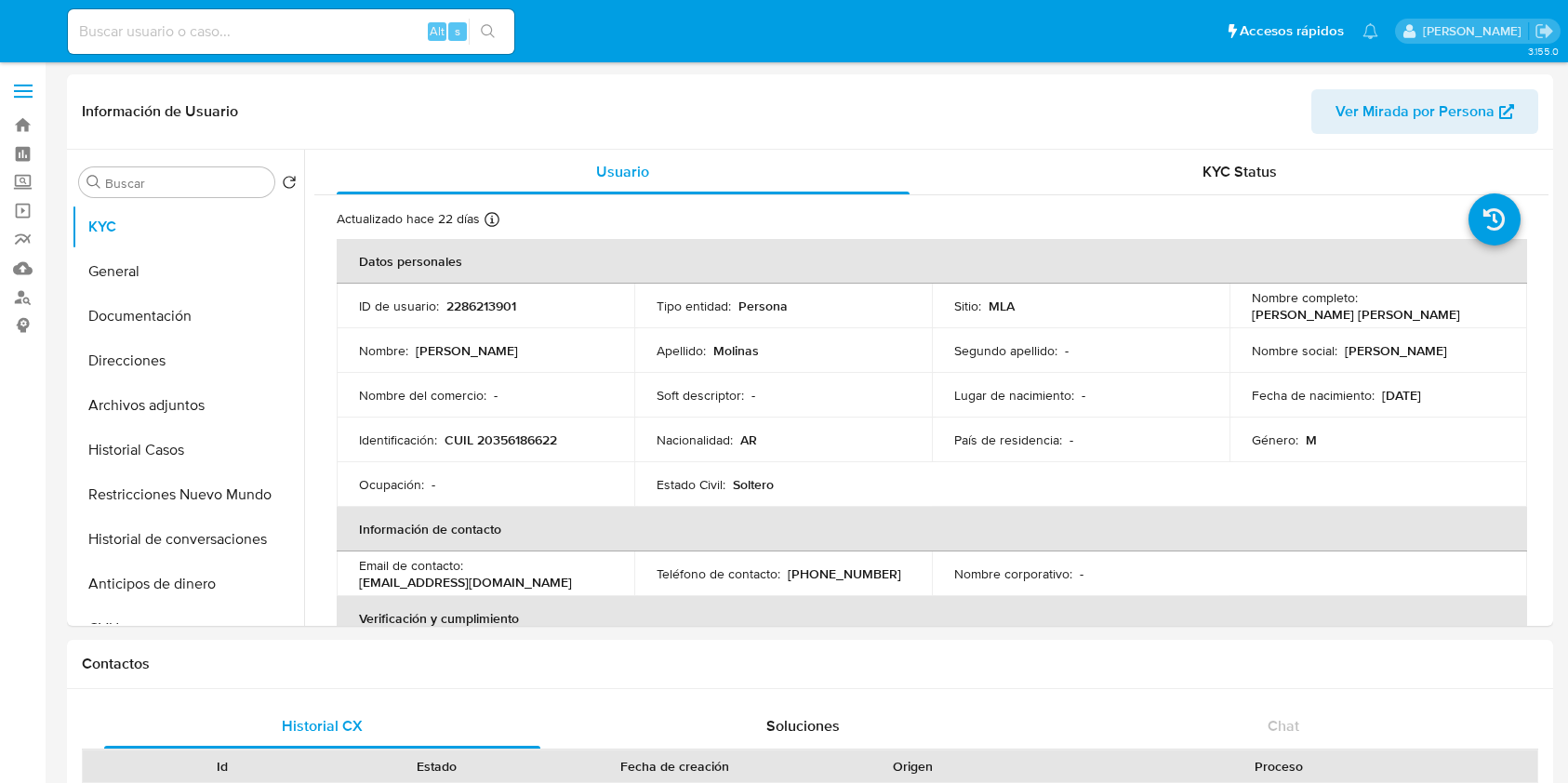
select select "10"
click at [187, 493] on button "Restricciones Nuevo Mundo" at bounding box center [181, 494] width 218 height 44
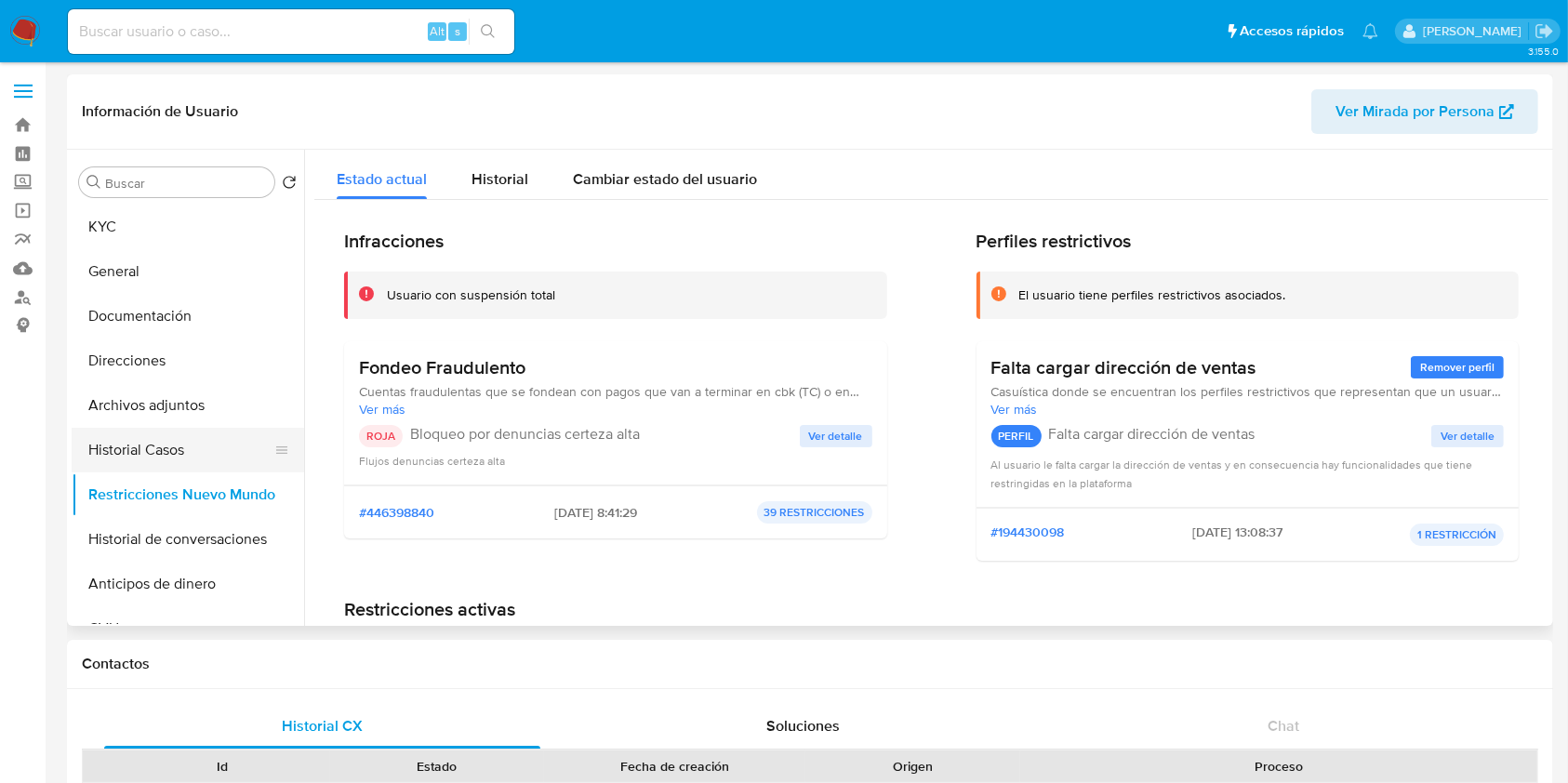
click at [134, 438] on button "Historial Casos" at bounding box center [181, 450] width 218 height 44
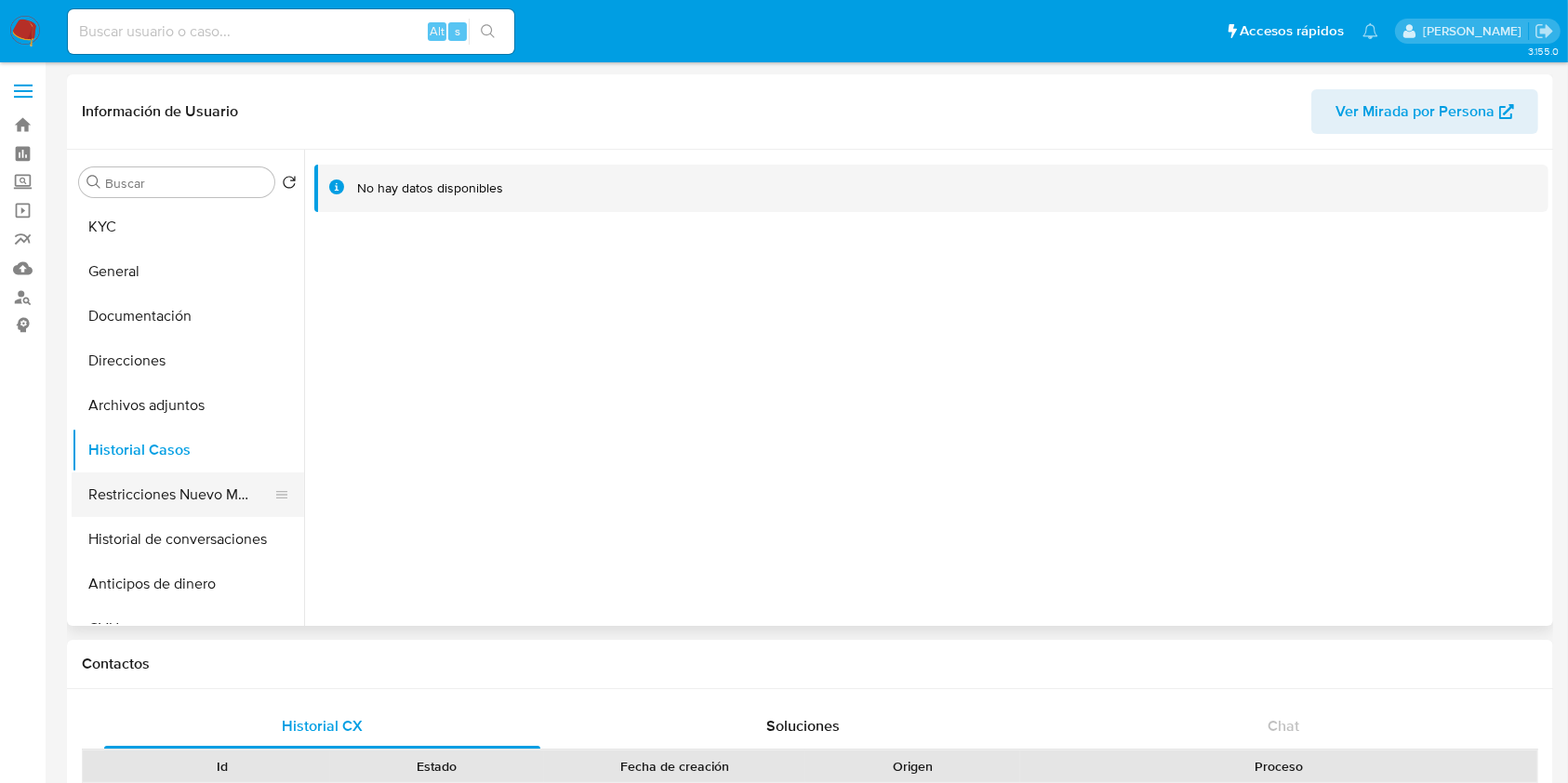
click at [195, 496] on button "Restricciones Nuevo Mundo" at bounding box center [181, 494] width 218 height 44
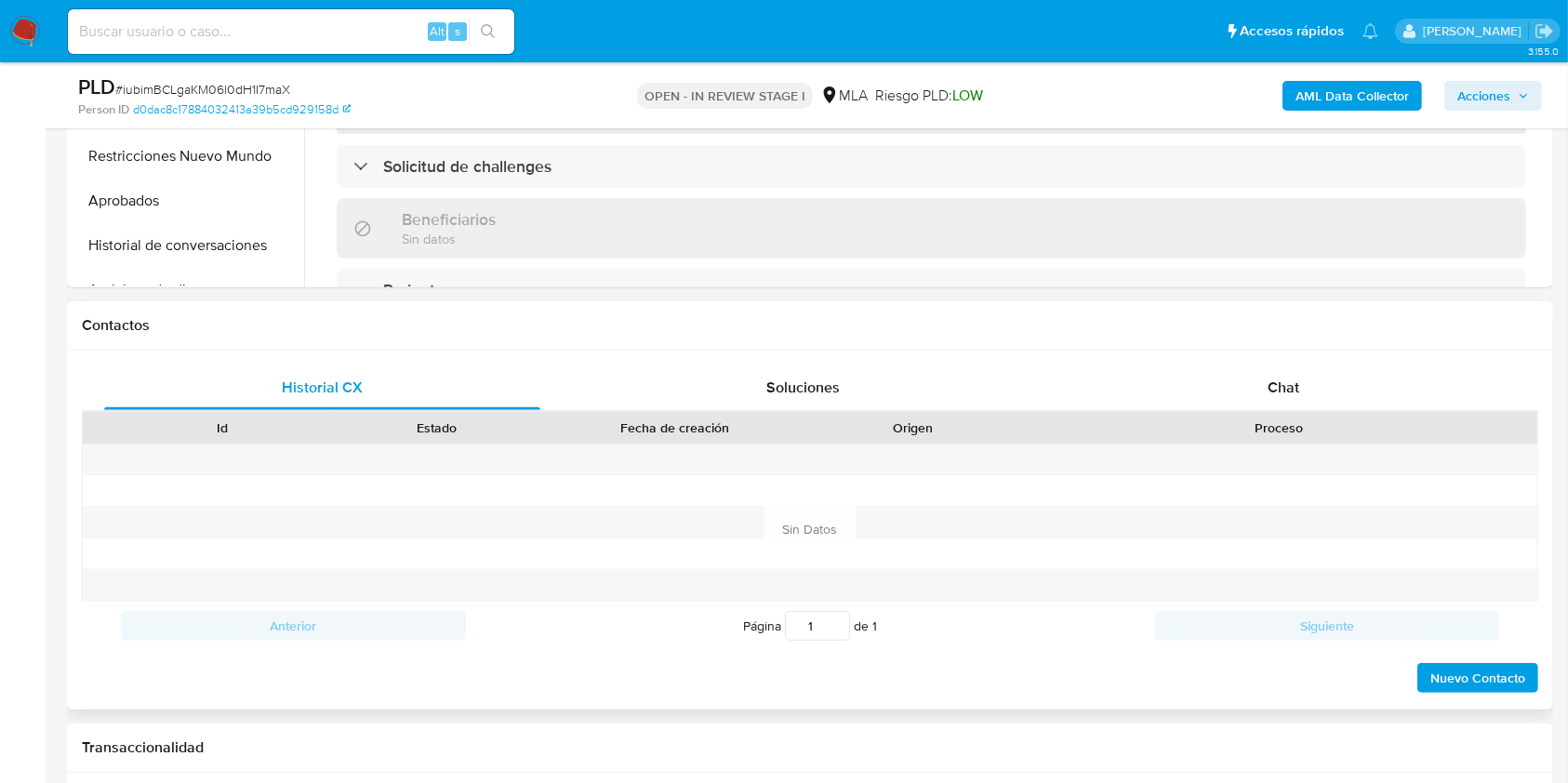
scroll to position [868, 0]
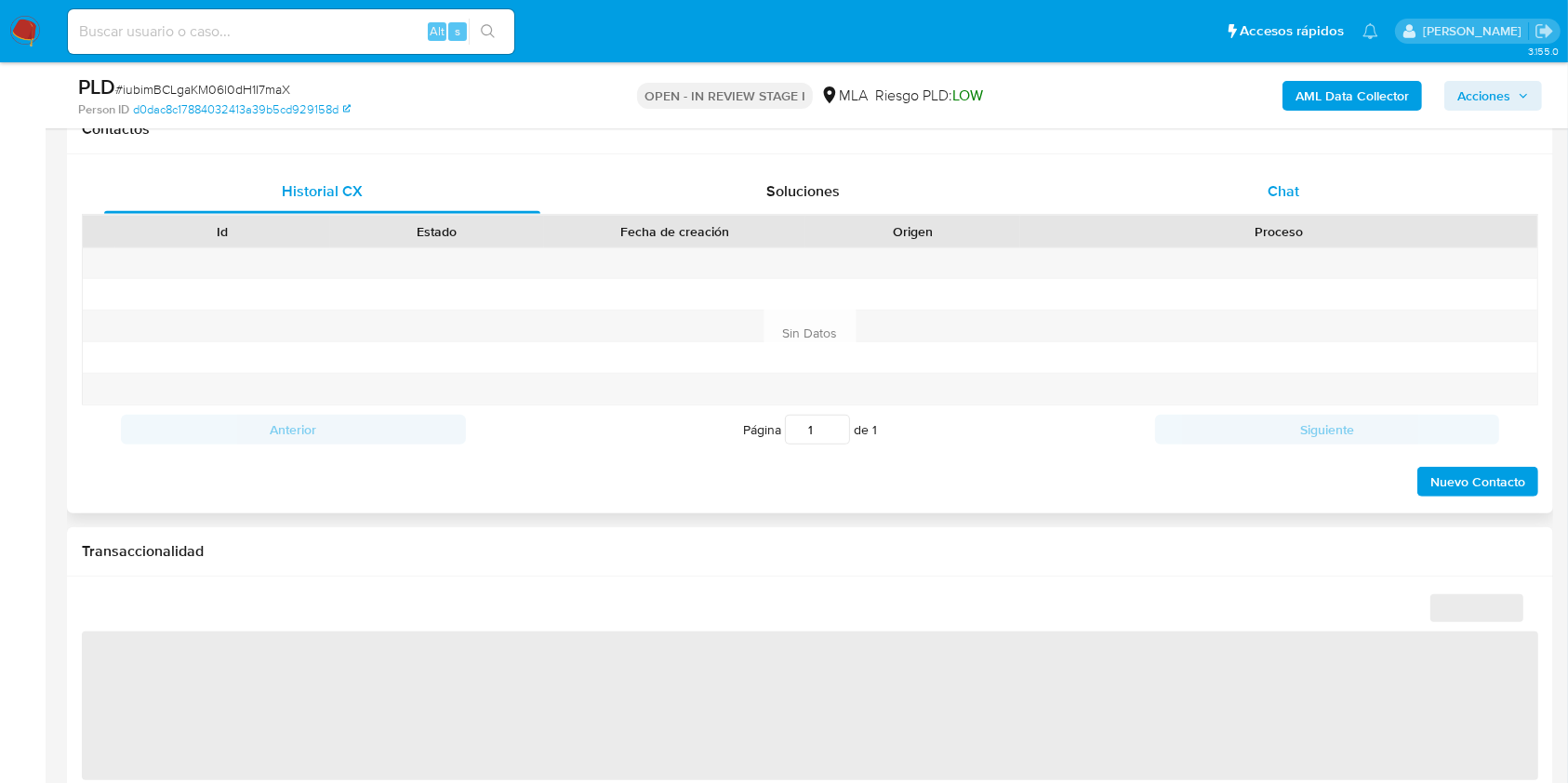
click at [1316, 186] on div "Chat" at bounding box center [1283, 191] width 436 height 44
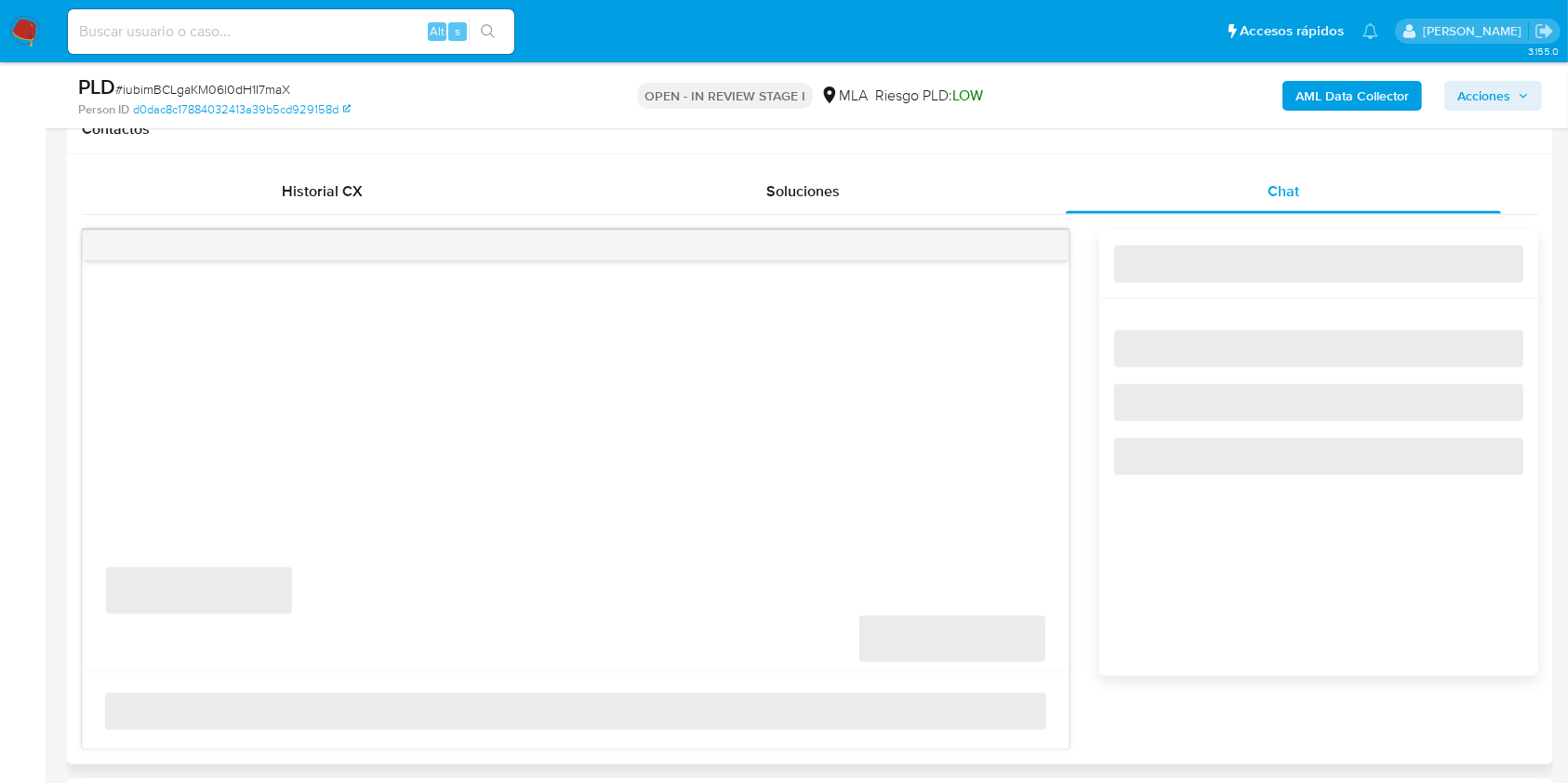
select select "10"
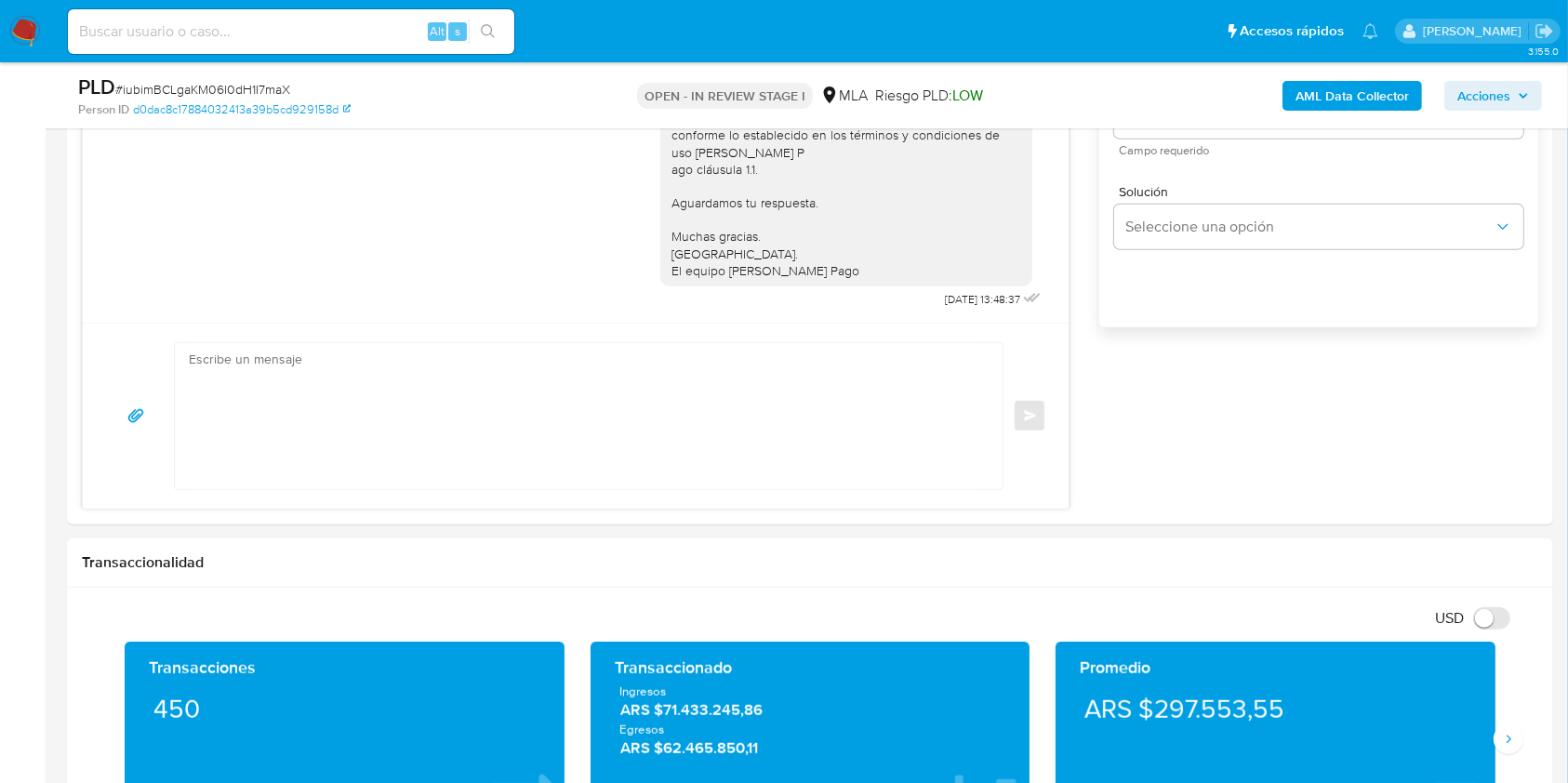
scroll to position [1240, 0]
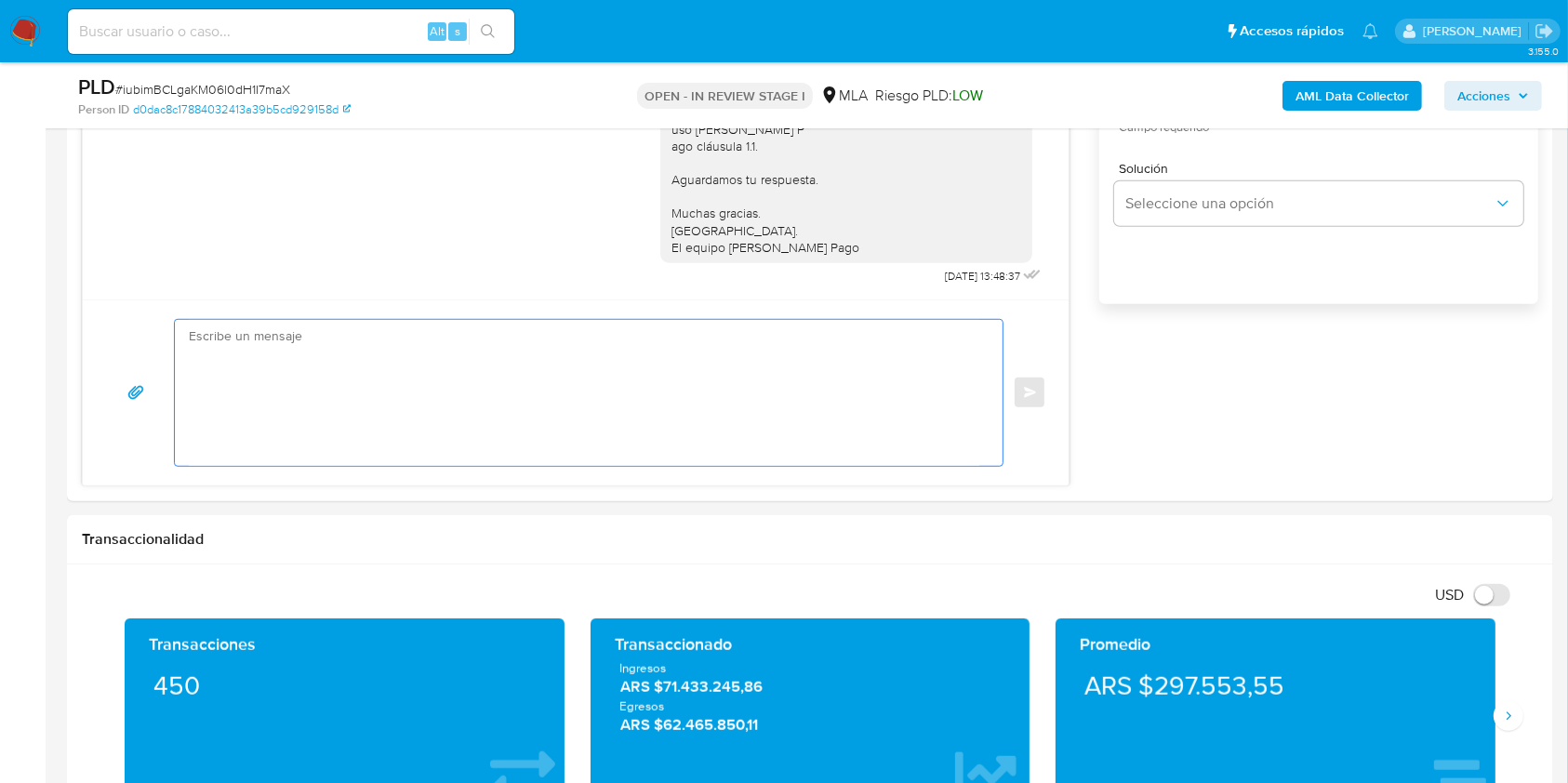
click at [386, 413] on textarea at bounding box center [583, 393] width 790 height 146
paste textarea "Hola. Esperamos que te encuentres muy bien. Te consultamos si tuviste oportunid…"
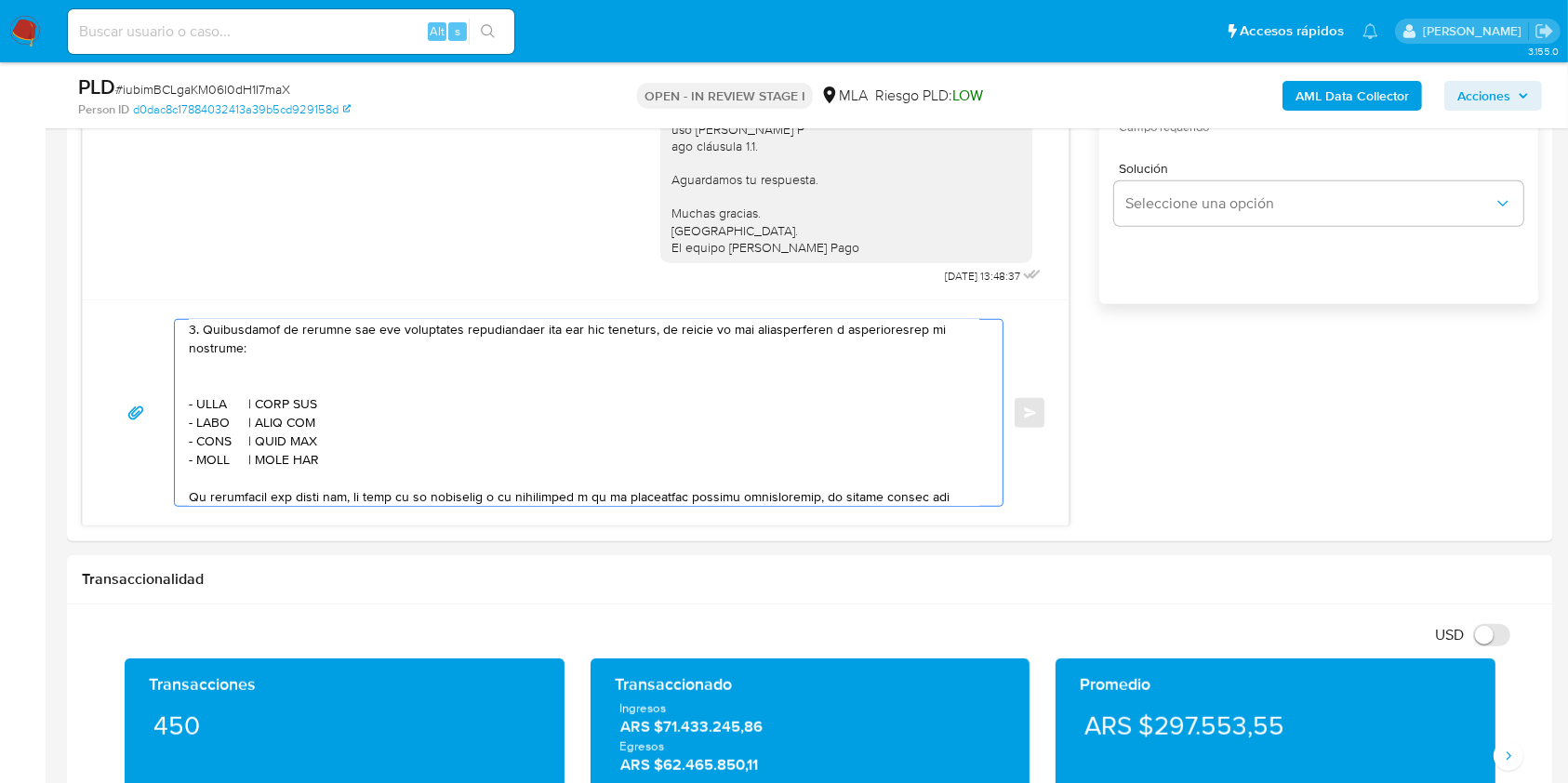
scroll to position [620, 0]
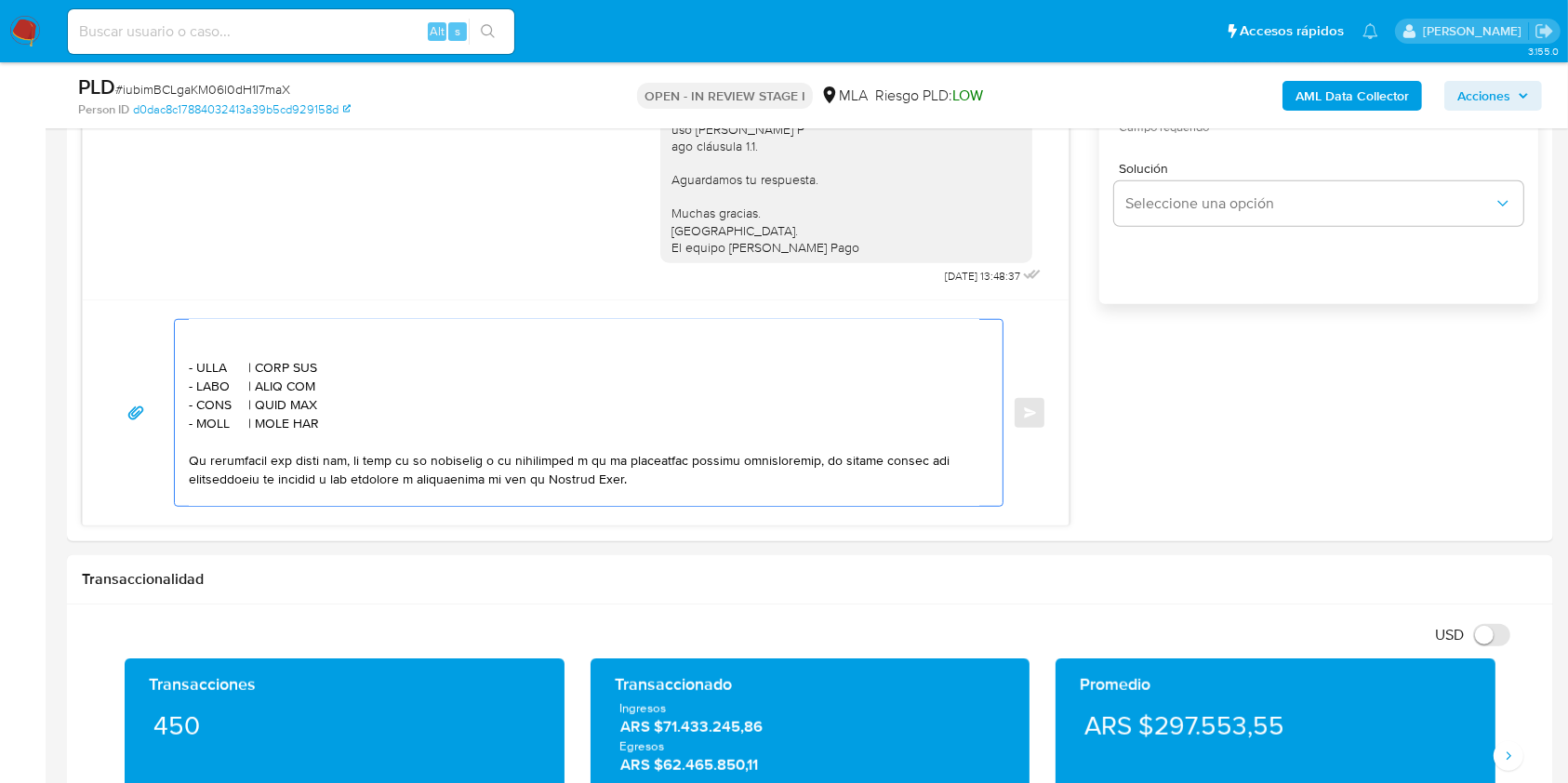
click at [202, 397] on textarea at bounding box center [583, 413] width 790 height 186
paste textarea "Francisco Tomas Martinez Guillot"
click at [440, 400] on textarea at bounding box center [583, 413] width 790 height 186
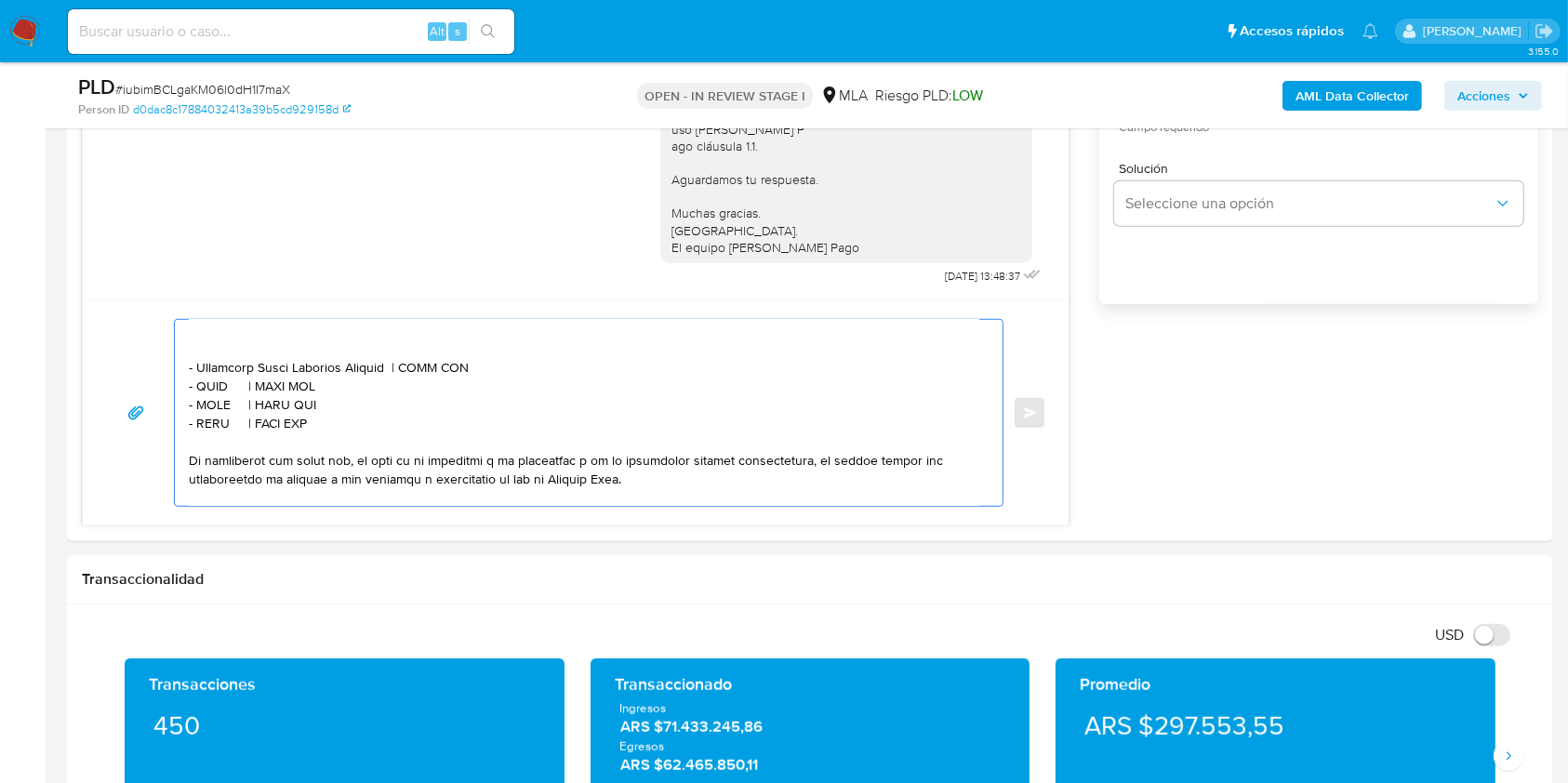
paste textarea "20465685205"
click at [213, 396] on textarea at bounding box center [583, 413] width 790 height 186
drag, startPoint x: 213, startPoint y: 396, endPoint x: 360, endPoint y: 398, distance: 147.0
click at [360, 398] on textarea at bounding box center [583, 413] width 790 height 186
paste textarea "Carlos Rafael Martinez"
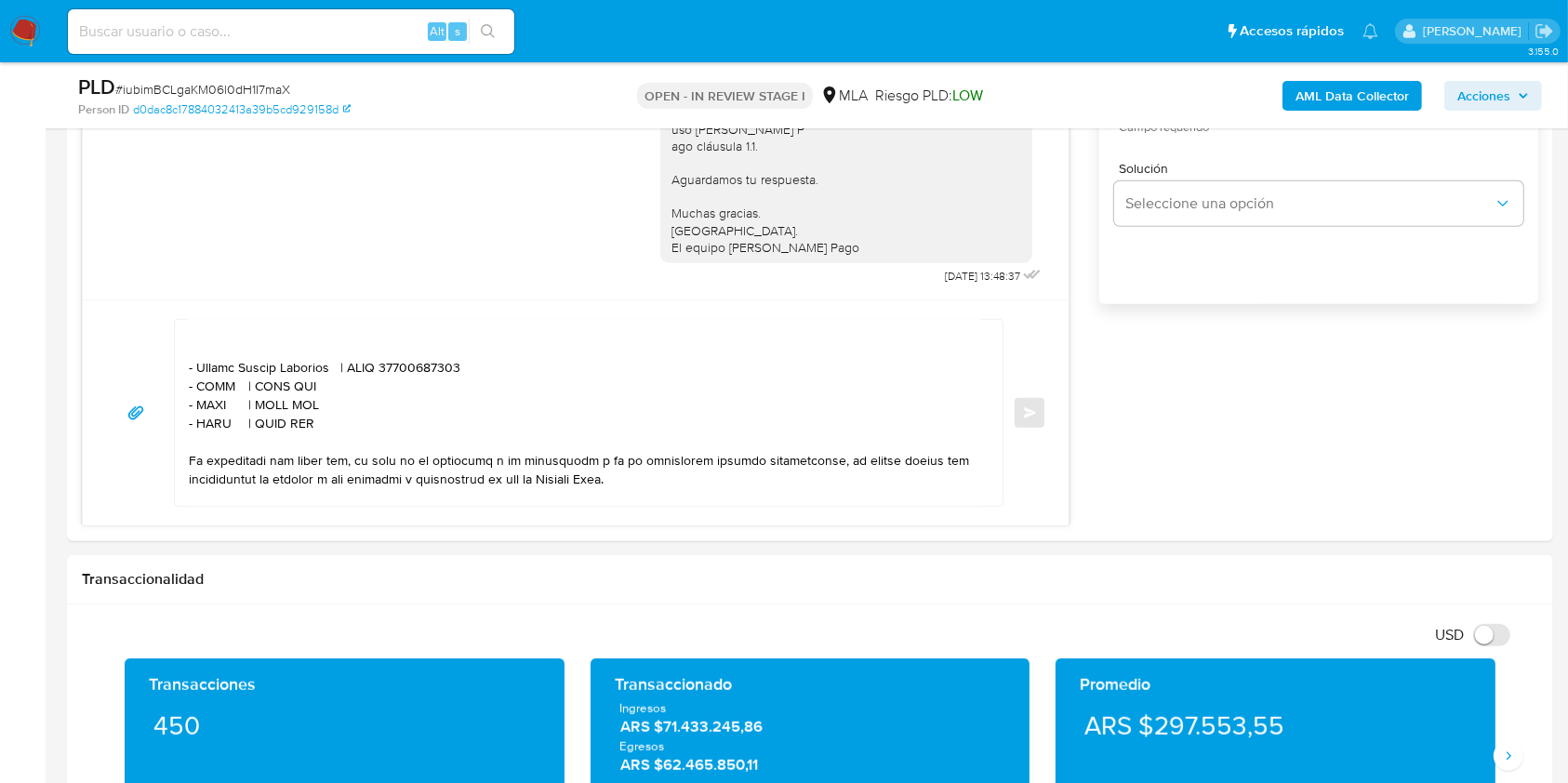
click at [419, 397] on textarea at bounding box center [583, 413] width 790 height 186
click at [419, 396] on textarea at bounding box center [583, 413] width 790 height 186
paste textarea "298500834"
click at [213, 416] on textarea at bounding box center [583, 413] width 790 height 186
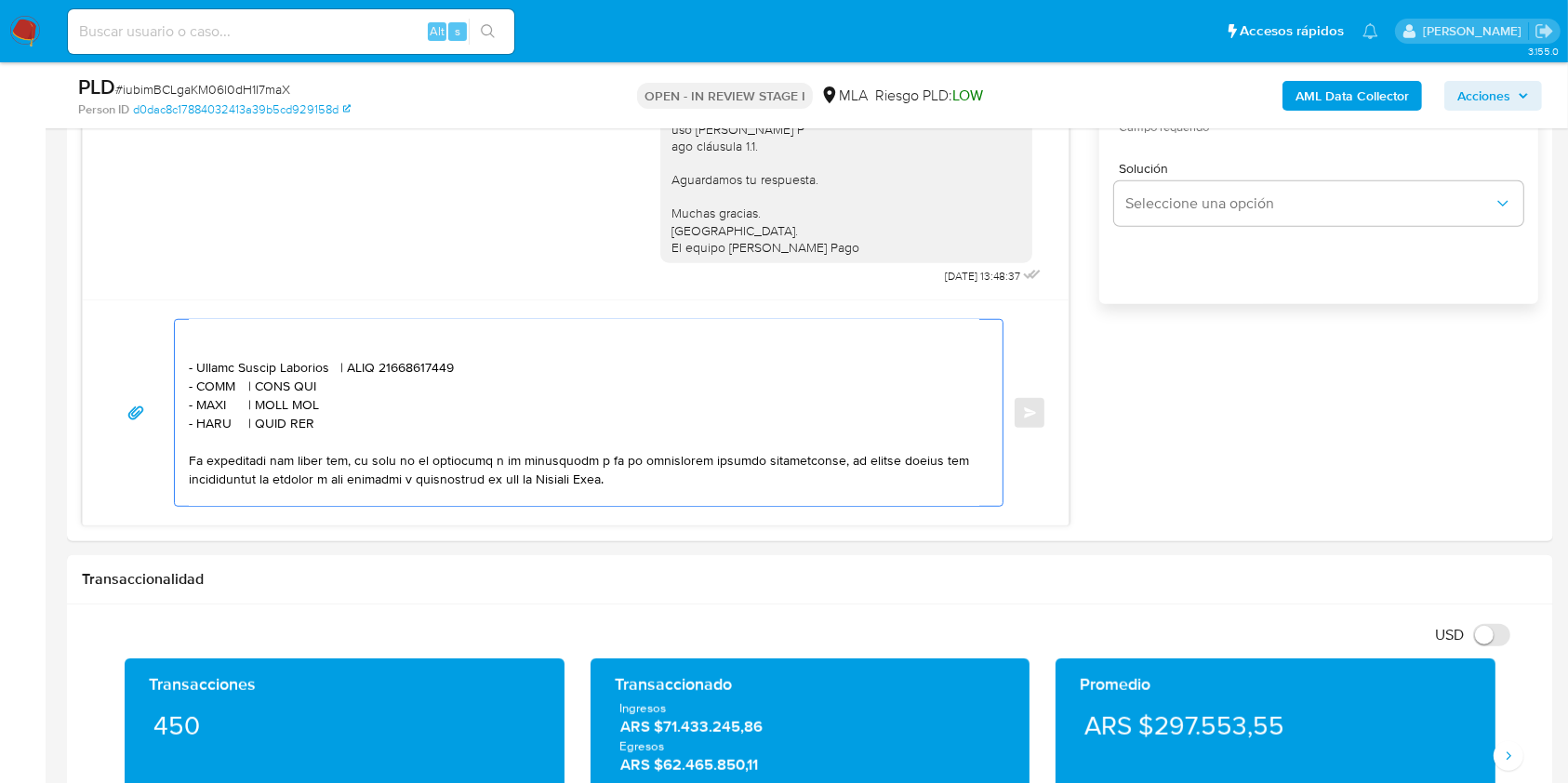
paste textarea "Alfredo Angel Guillot Cartezano"
click at [432, 419] on textarea at bounding box center [583, 413] width 790 height 186
paste textarea "20923304895"
click at [210, 430] on textarea at bounding box center [583, 413] width 790 height 186
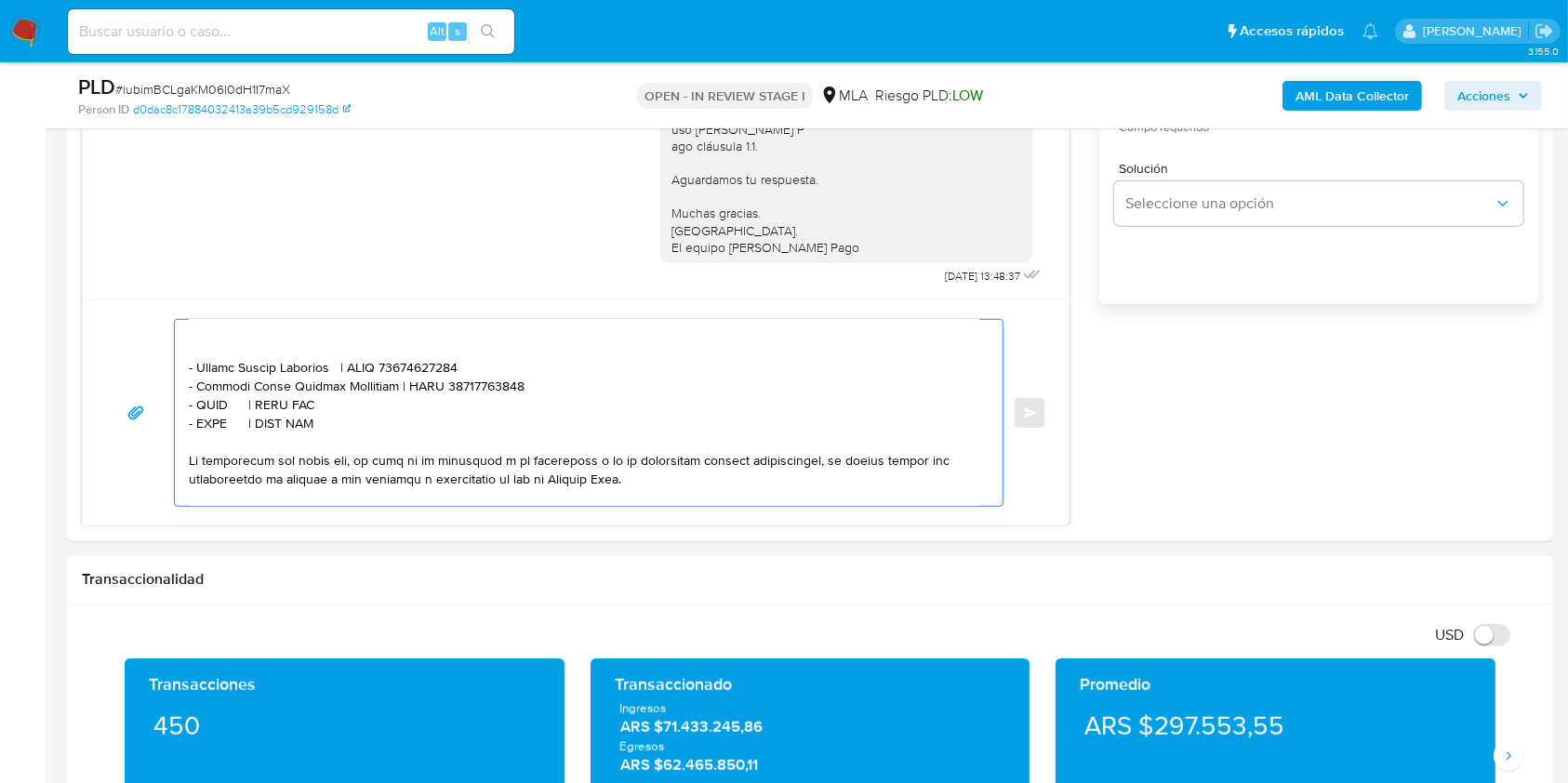
click at [210, 430] on textarea at bounding box center [583, 413] width 790 height 186
paste textarea "Emiliano David Gargini"
click at [386, 435] on textarea at bounding box center [583, 413] width 790 height 186
click at [385, 435] on textarea at bounding box center [583, 413] width 790 height 186
paste textarea "20448478816"
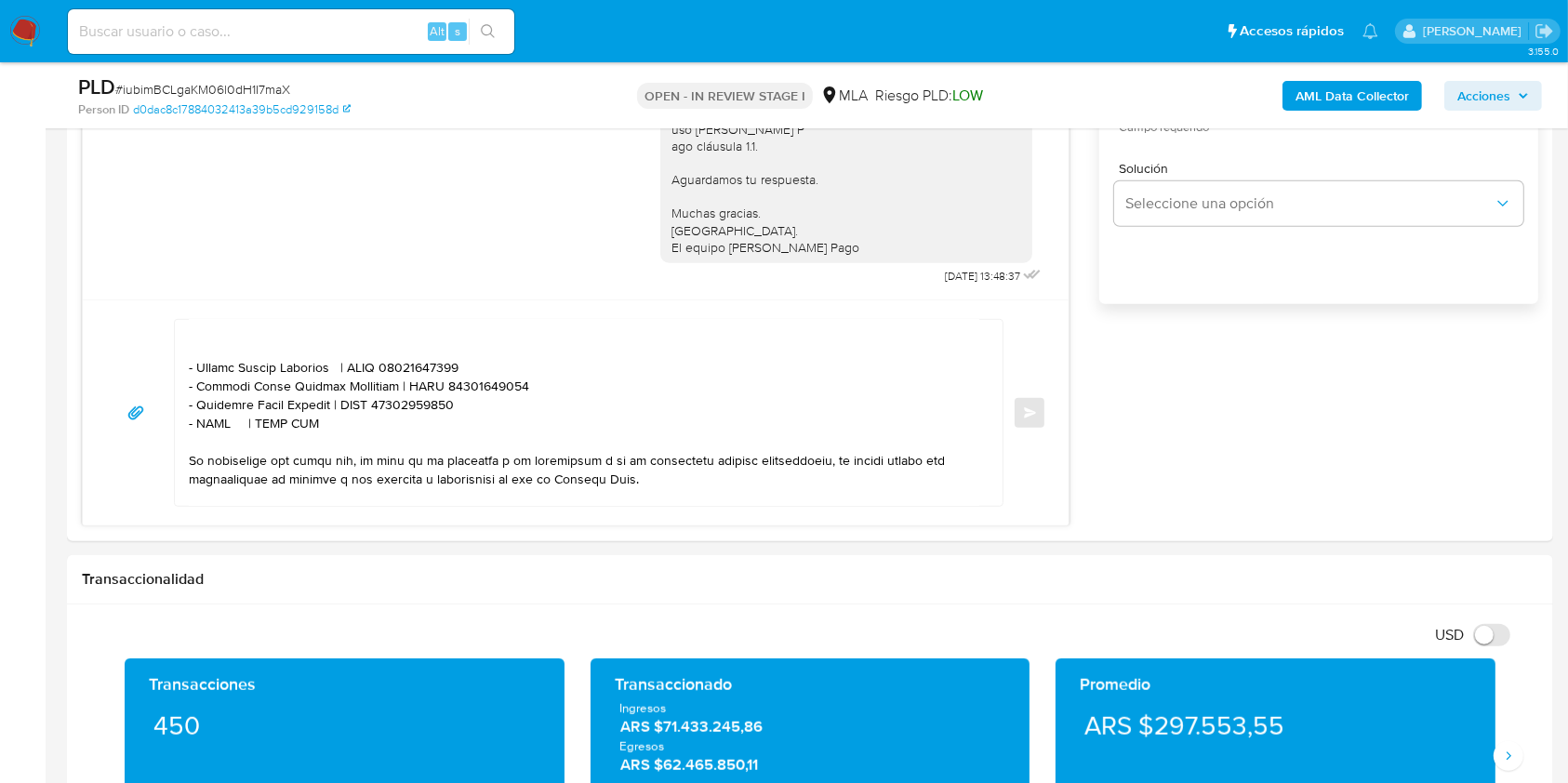
click at [210, 457] on textarea at bounding box center [583, 413] width 790 height 186
paste textarea "DARIO OSCAR MERCADO"
click at [395, 451] on textarea at bounding box center [583, 413] width 790 height 186
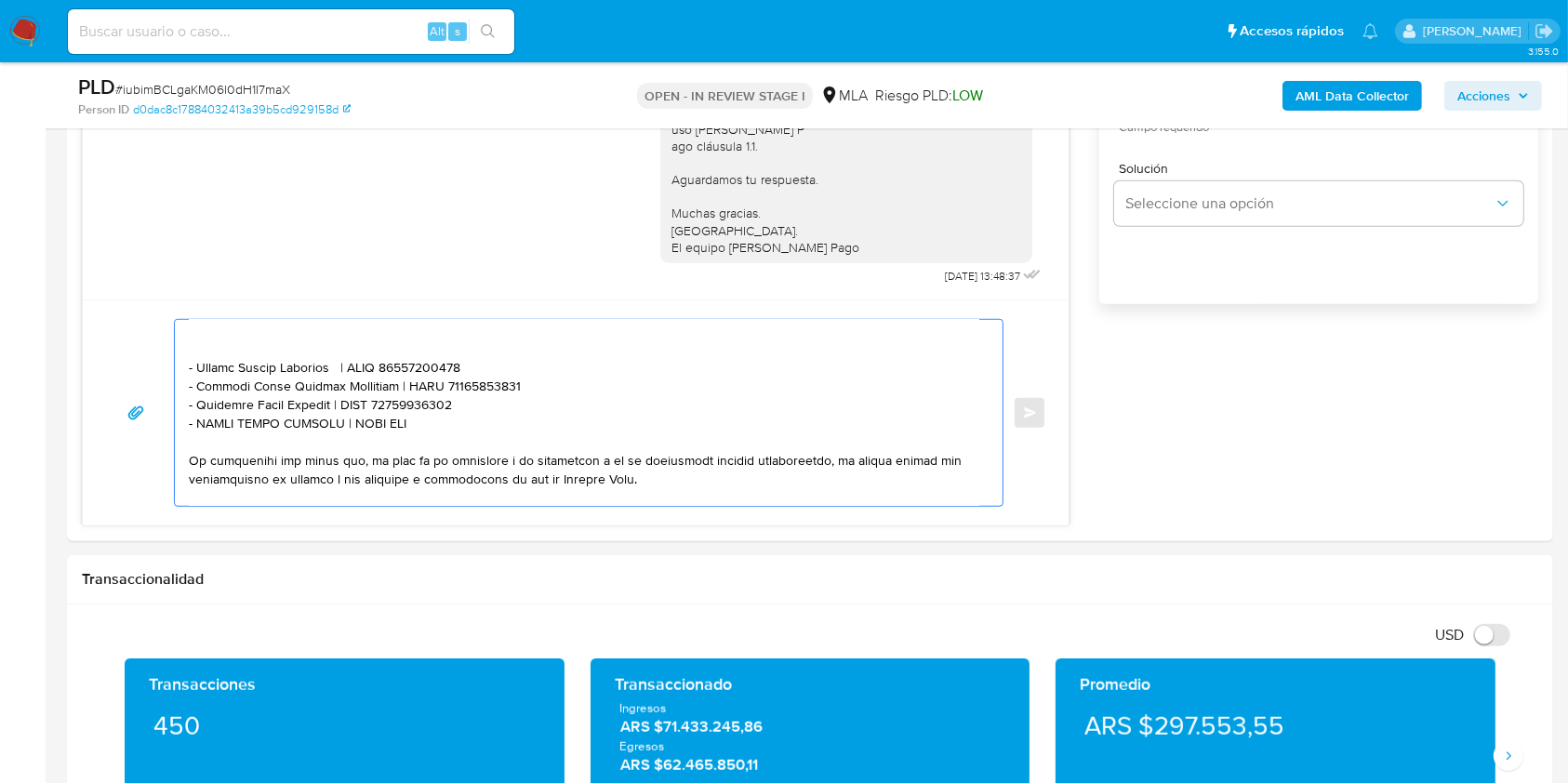
paste textarea "20346674475"
drag, startPoint x: 487, startPoint y: 450, endPoint x: 167, endPoint y: 440, distance: 320.2
click at [161, 437] on div "Enviar" at bounding box center [575, 413] width 941 height 188
click at [494, 461] on textarea at bounding box center [583, 413] width 790 height 186
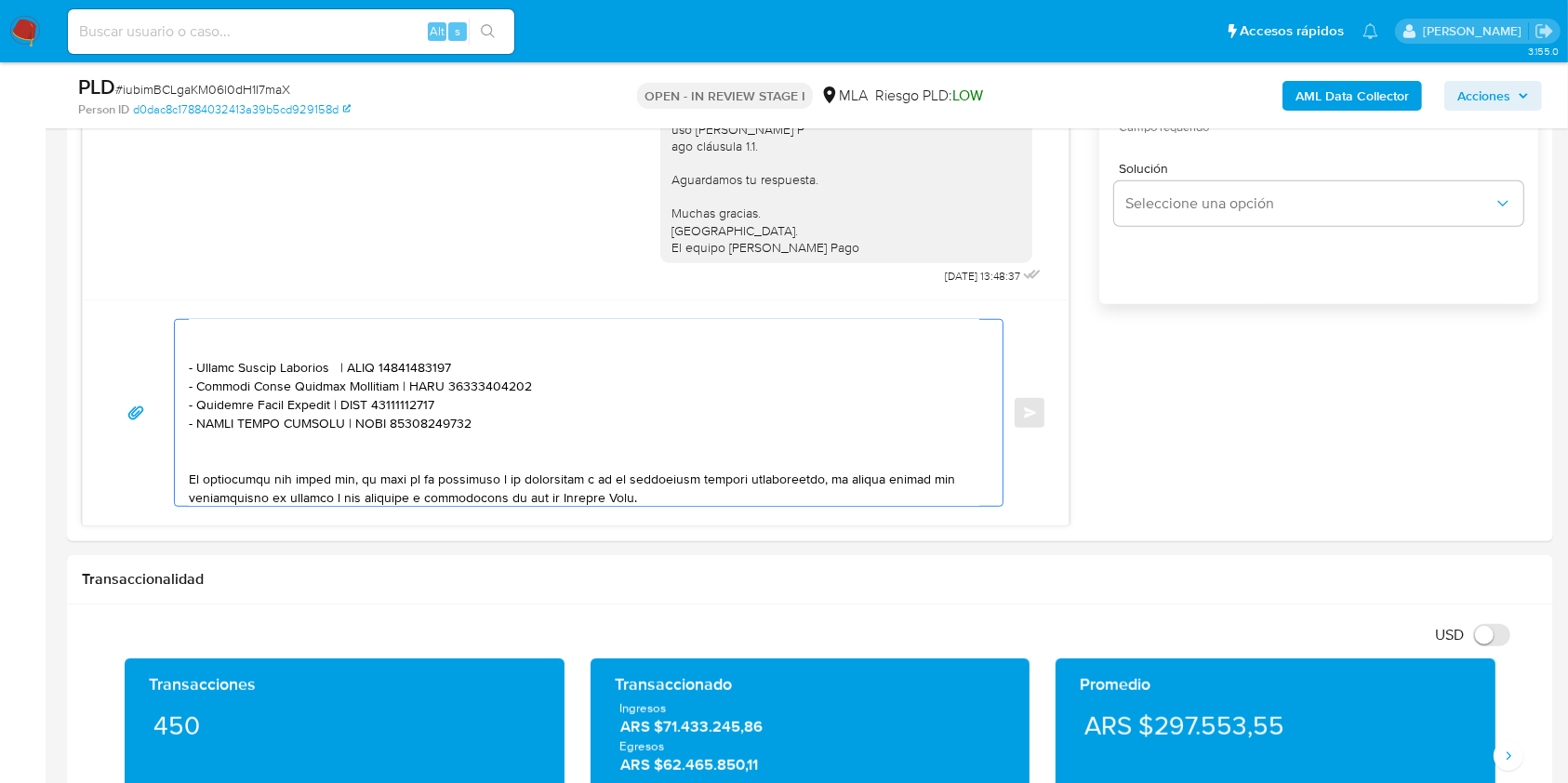
paste textarea "- Emiliano David Gargini | CUIT 20448478816 - DARIO OSCAR MERCADO | CUIT 203466…"
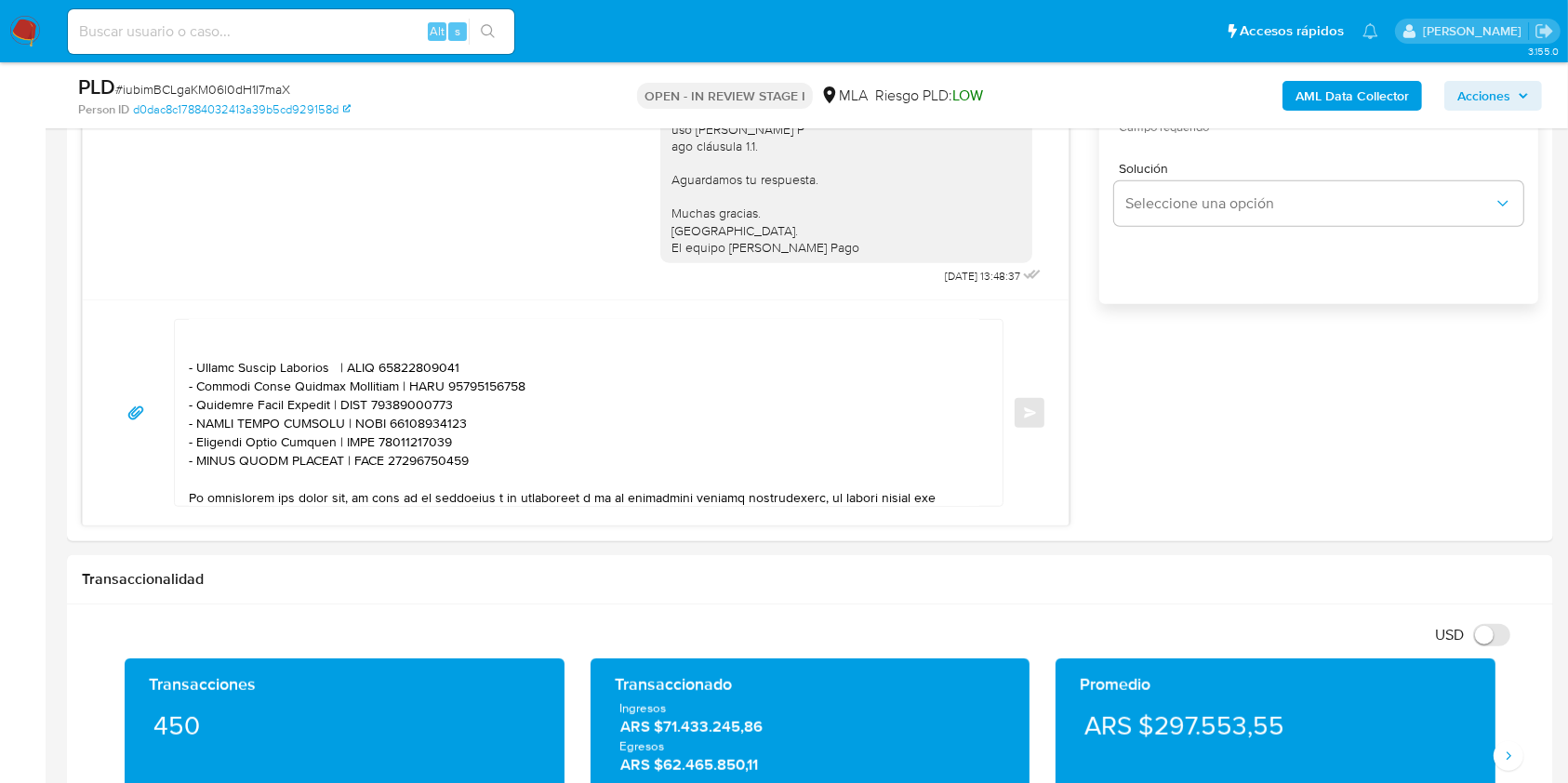
click at [207, 473] on textarea at bounding box center [583, 413] width 790 height 186
drag, startPoint x: 207, startPoint y: 473, endPoint x: 290, endPoint y: 471, distance: 83.0
click at [290, 471] on textarea at bounding box center [583, 413] width 790 height 186
paste textarea "Tomas Andres Jara"
click at [404, 476] on textarea at bounding box center [583, 413] width 790 height 186
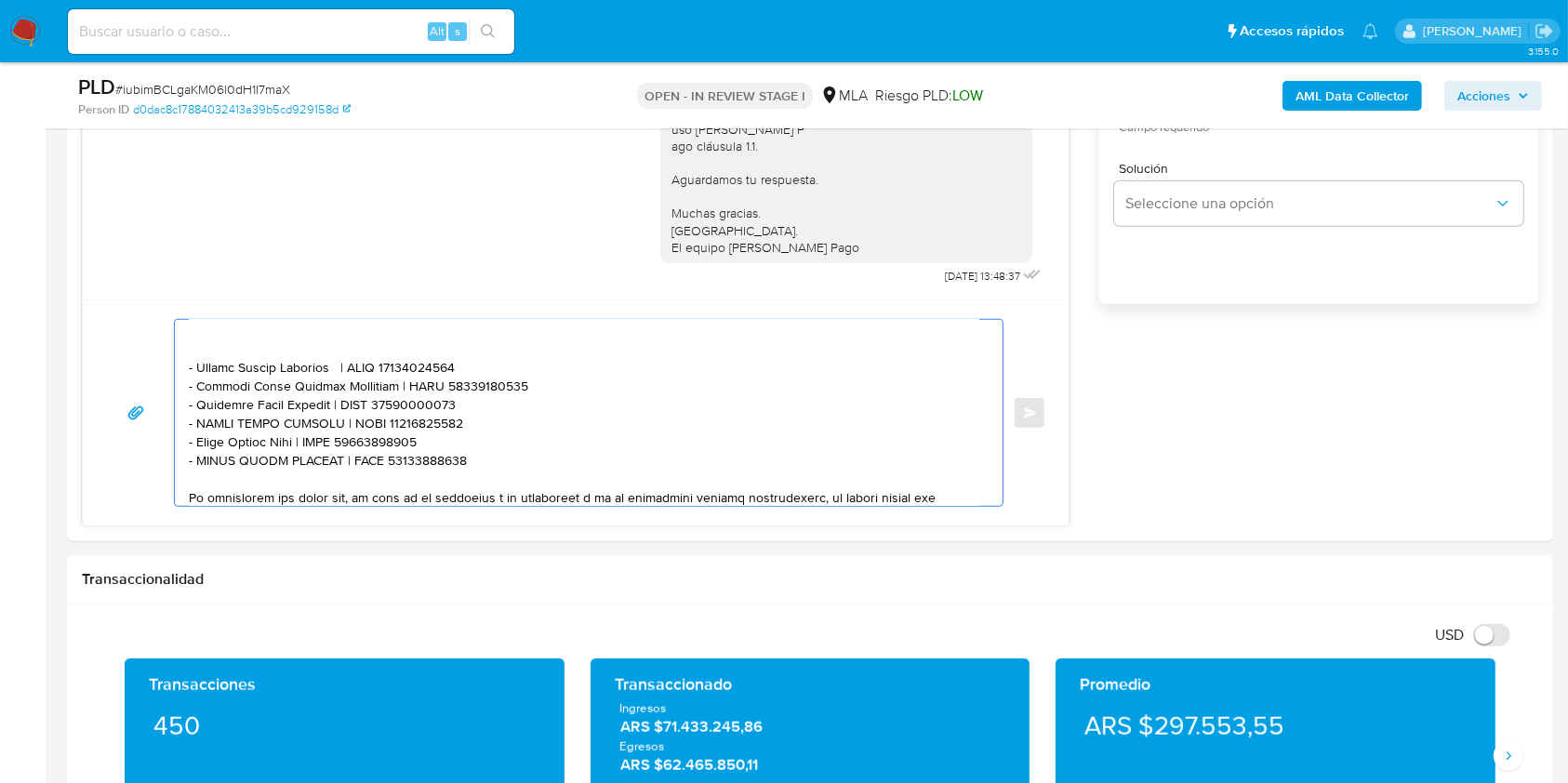
click at [404, 476] on textarea at bounding box center [583, 413] width 790 height 186
paste textarea "3433724429"
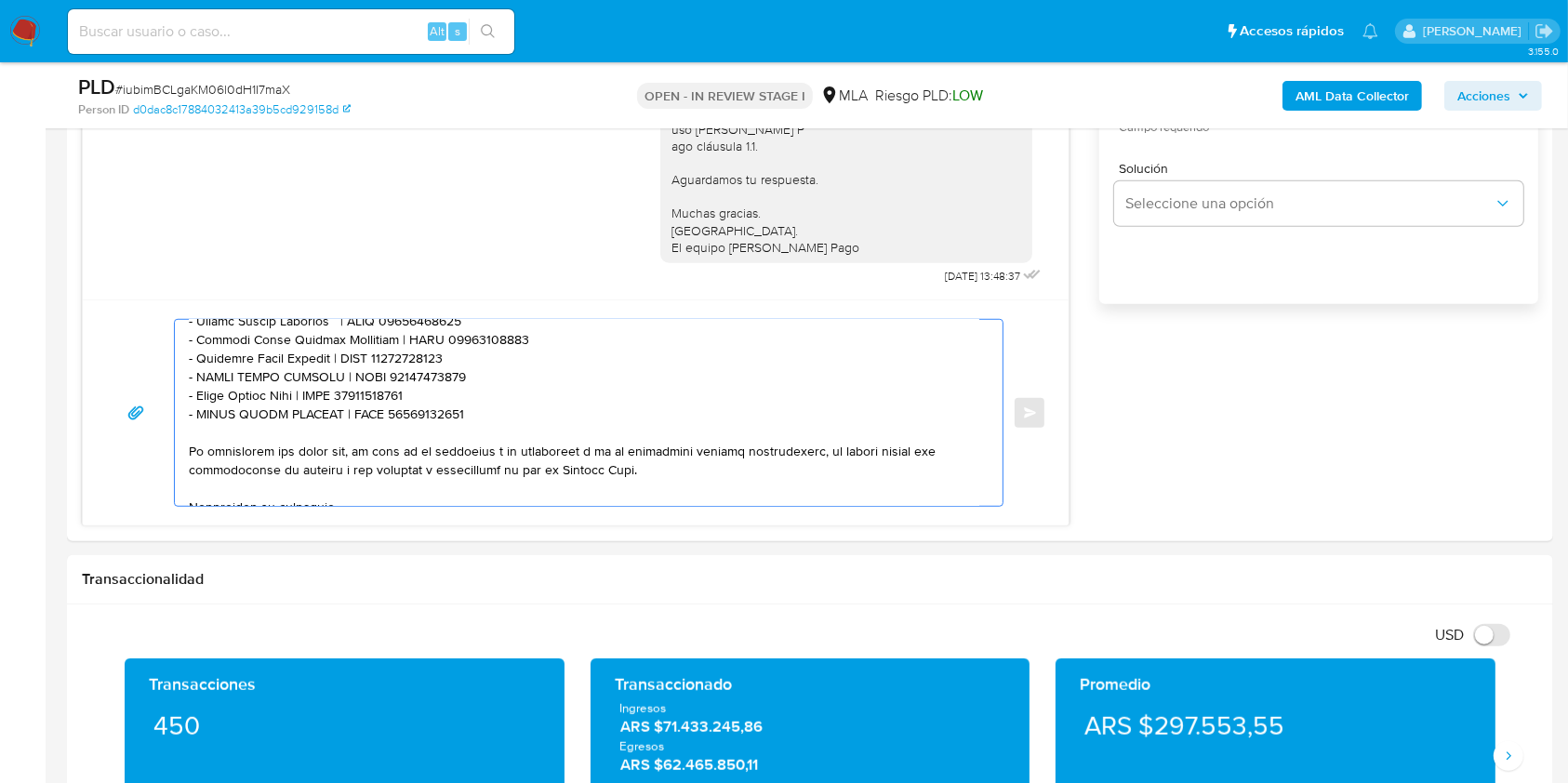
scroll to position [695, 0]
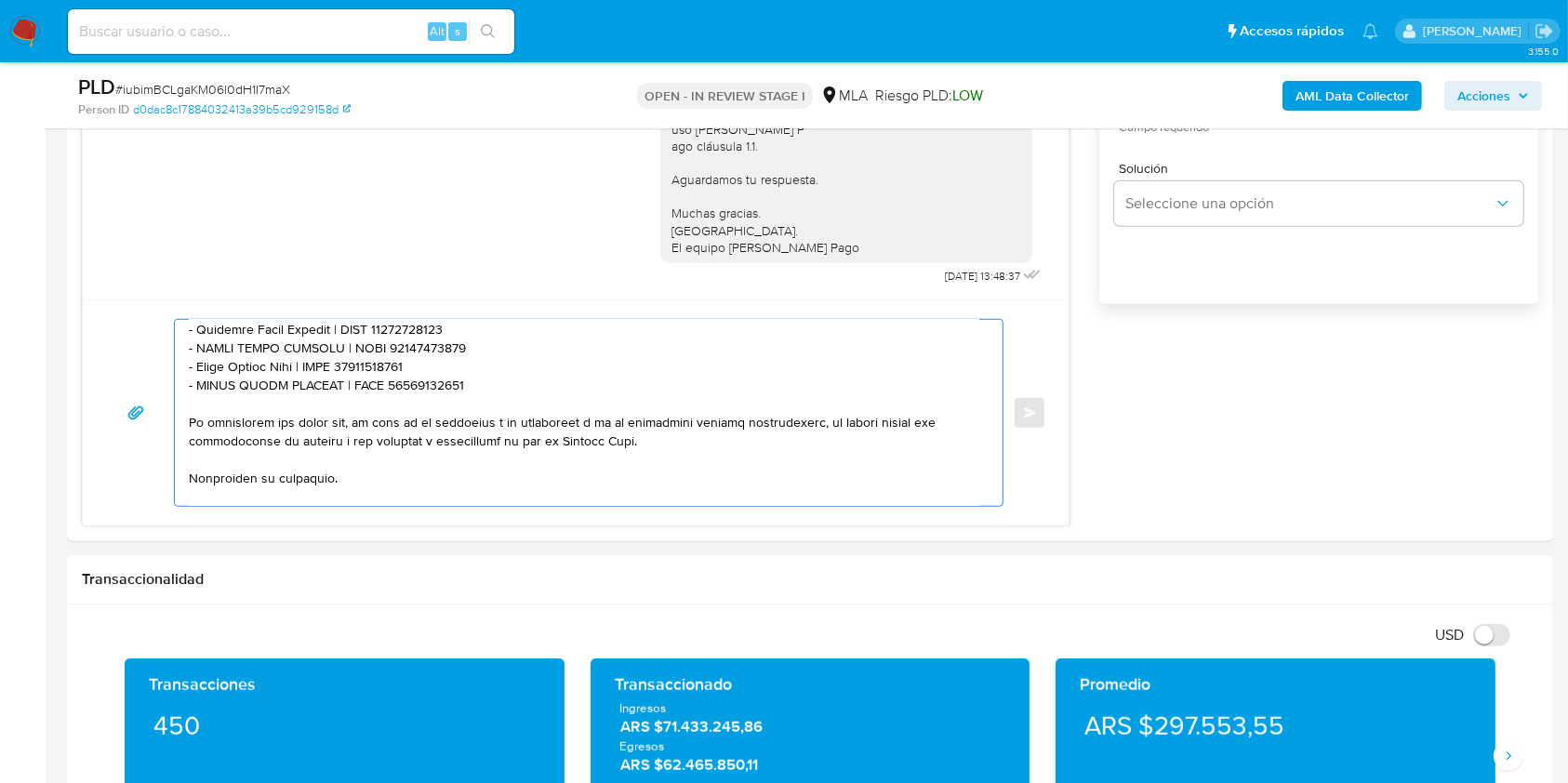
drag, startPoint x: 468, startPoint y: 494, endPoint x: 171, endPoint y: 421, distance: 305.8
click at [171, 421] on div "Enviar" at bounding box center [575, 413] width 941 height 188
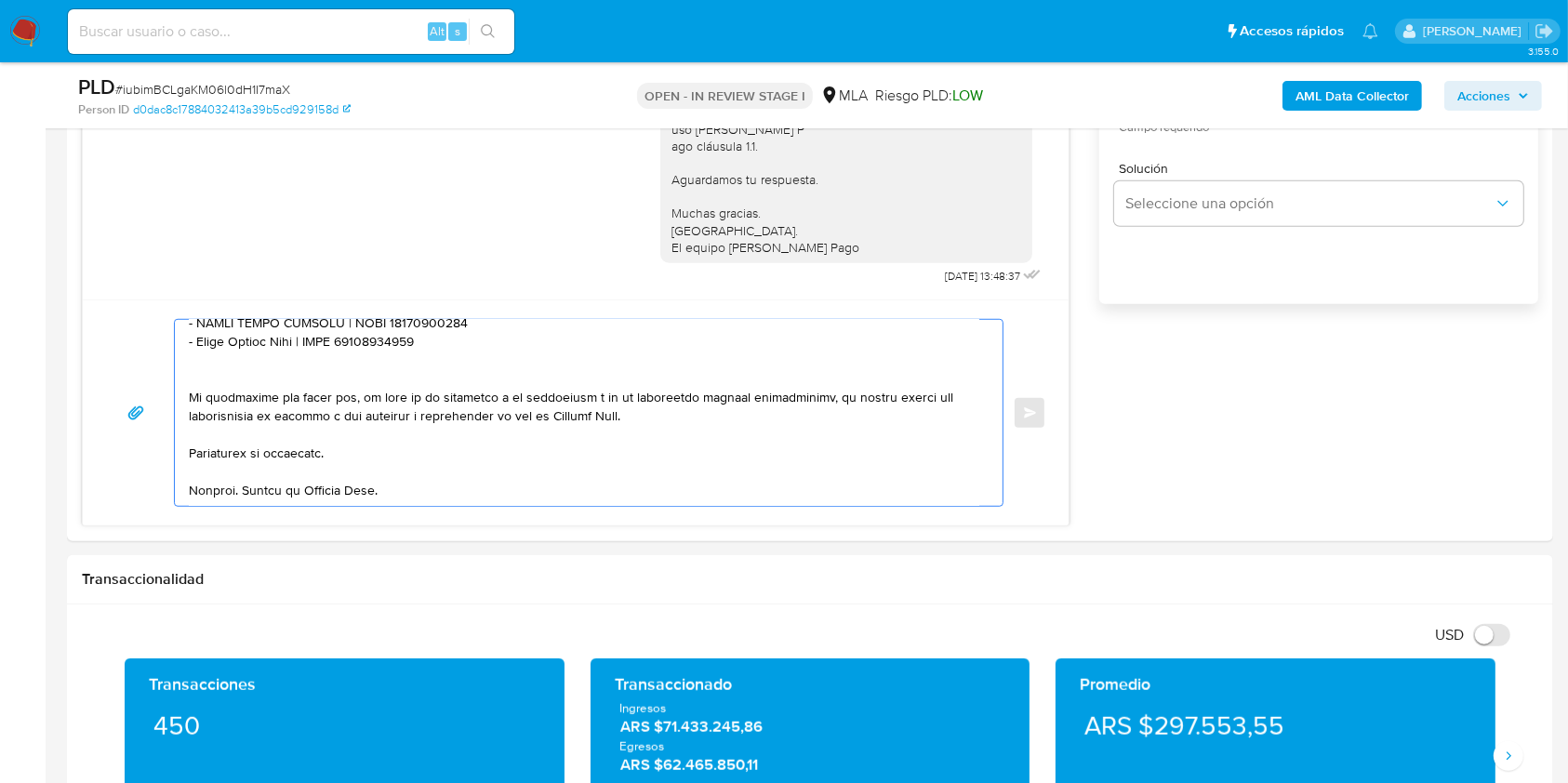
click at [462, 427] on textarea at bounding box center [583, 413] width 790 height 186
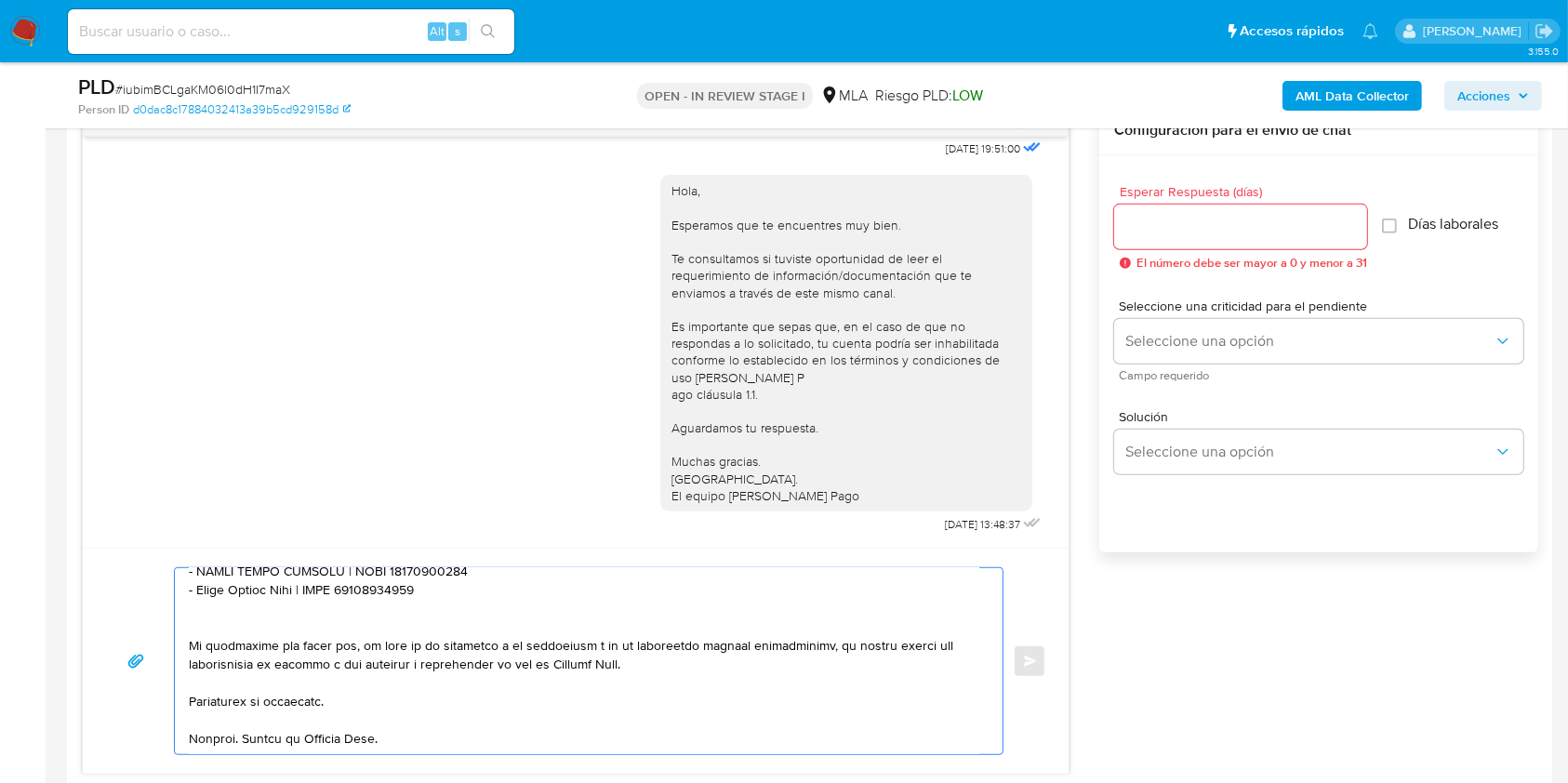
type textarea "Hola. Esperamos que te encuentres muy bien. Te consultamos si tuviste oportunid…"
click at [1223, 225] on input "Esperar Respuesta (días)" at bounding box center [1241, 227] width 253 height 25
type input "1"
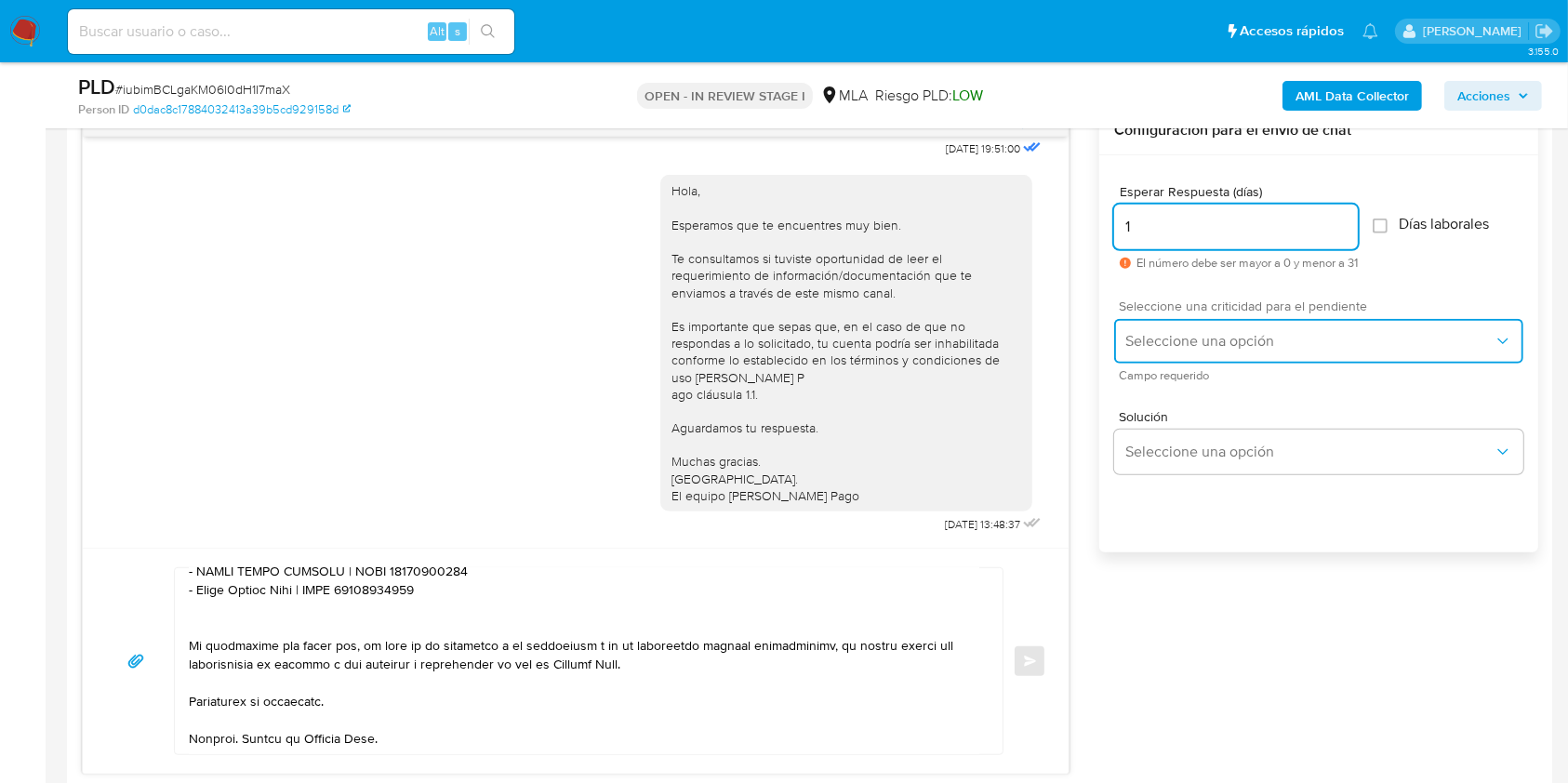
click at [1171, 326] on button "Seleccione una opción" at bounding box center [1319, 341] width 409 height 44
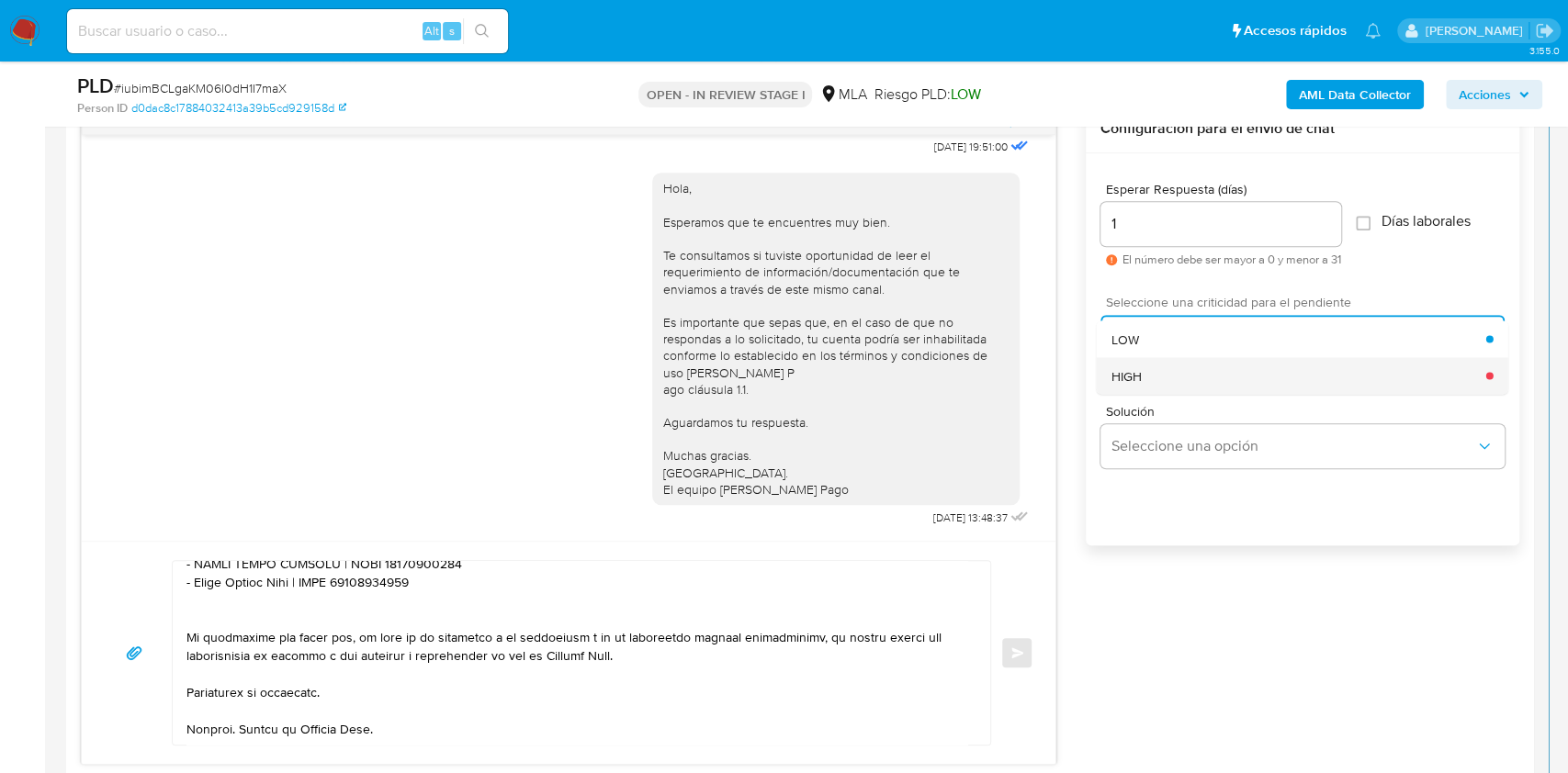
click at [1159, 389] on div "HIGH" at bounding box center [1298, 375] width 374 height 37
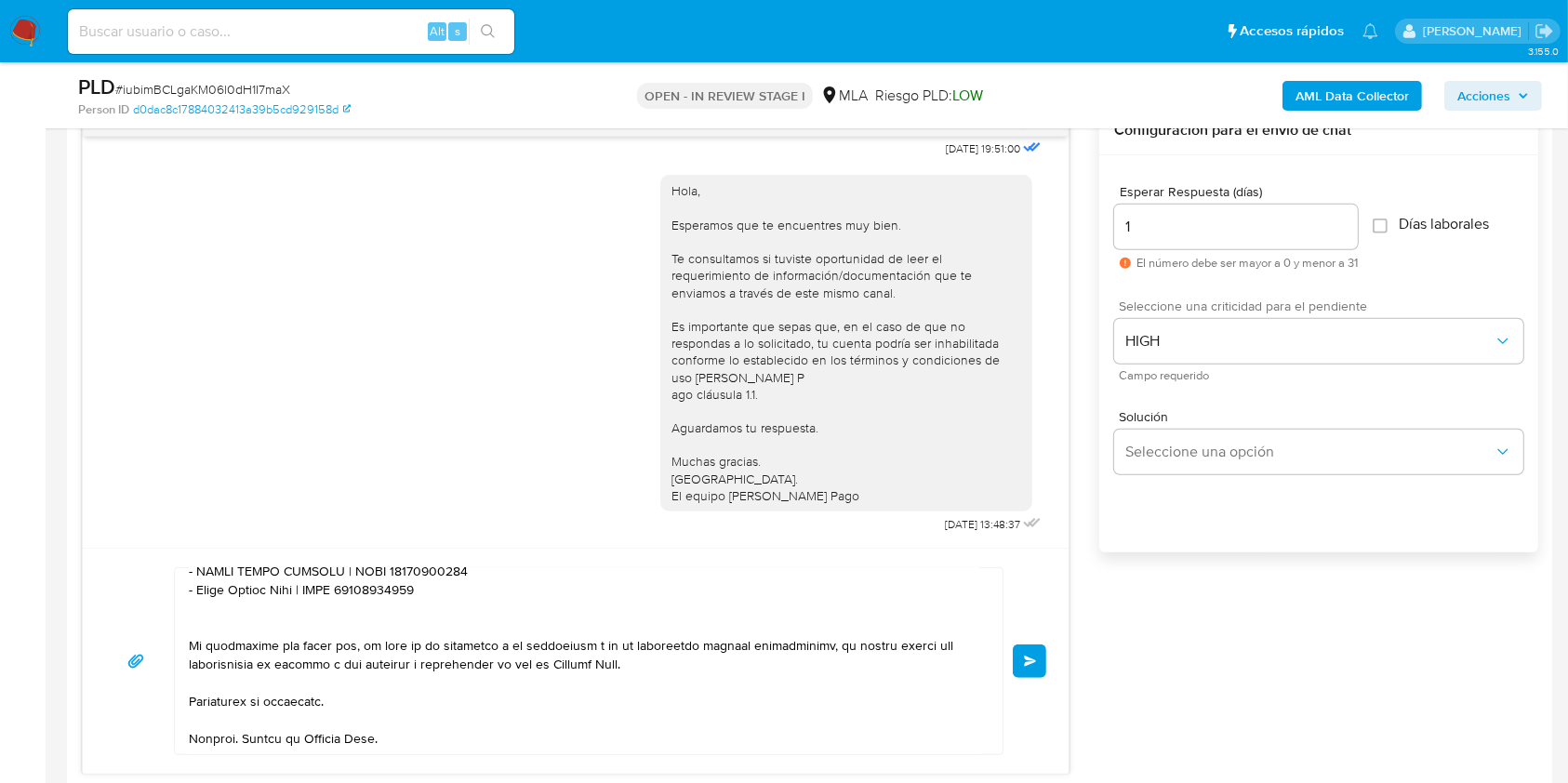
click at [1034, 658] on span "Enviar" at bounding box center [1030, 661] width 13 height 11
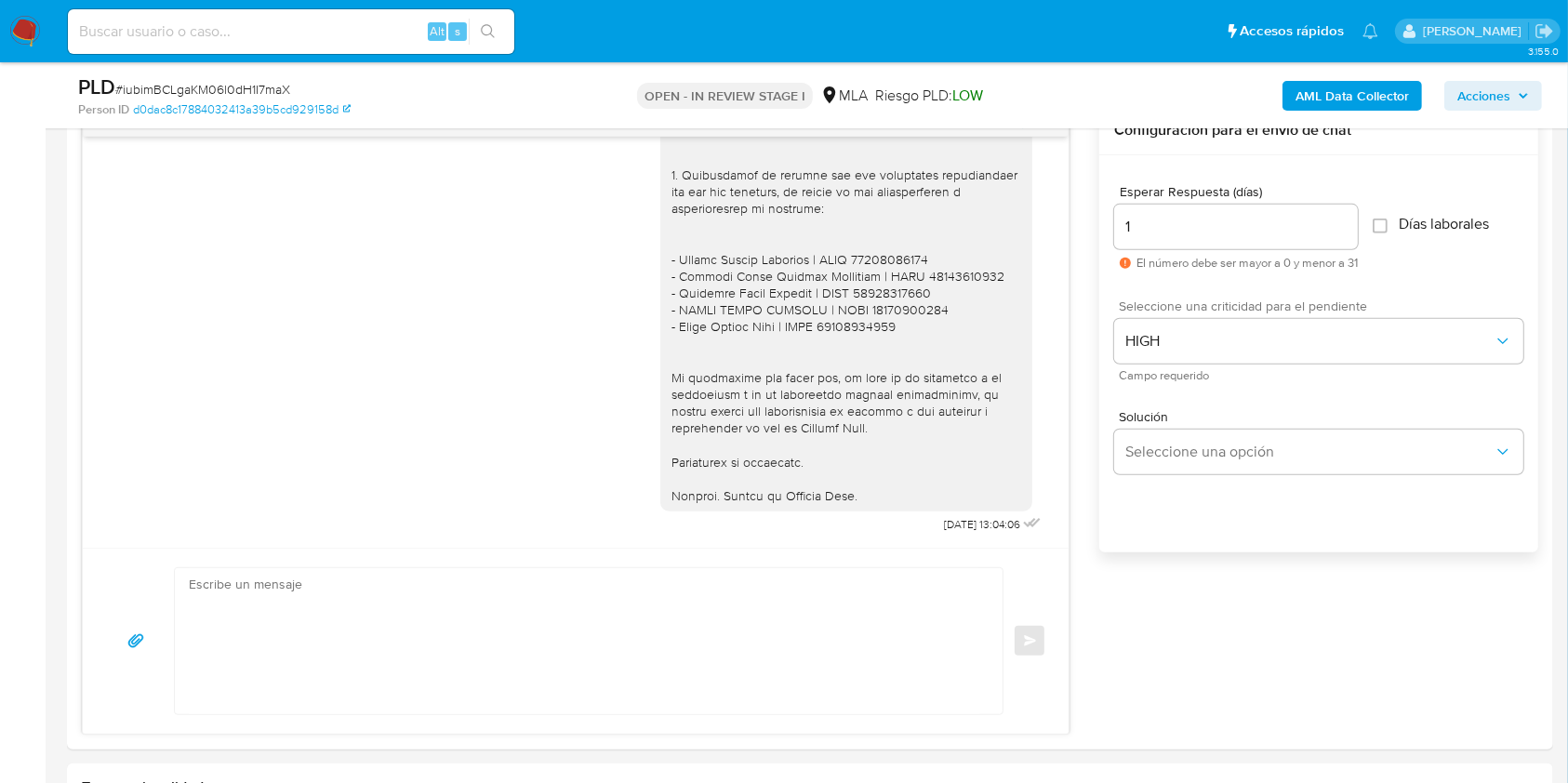
scroll to position [0, 0]
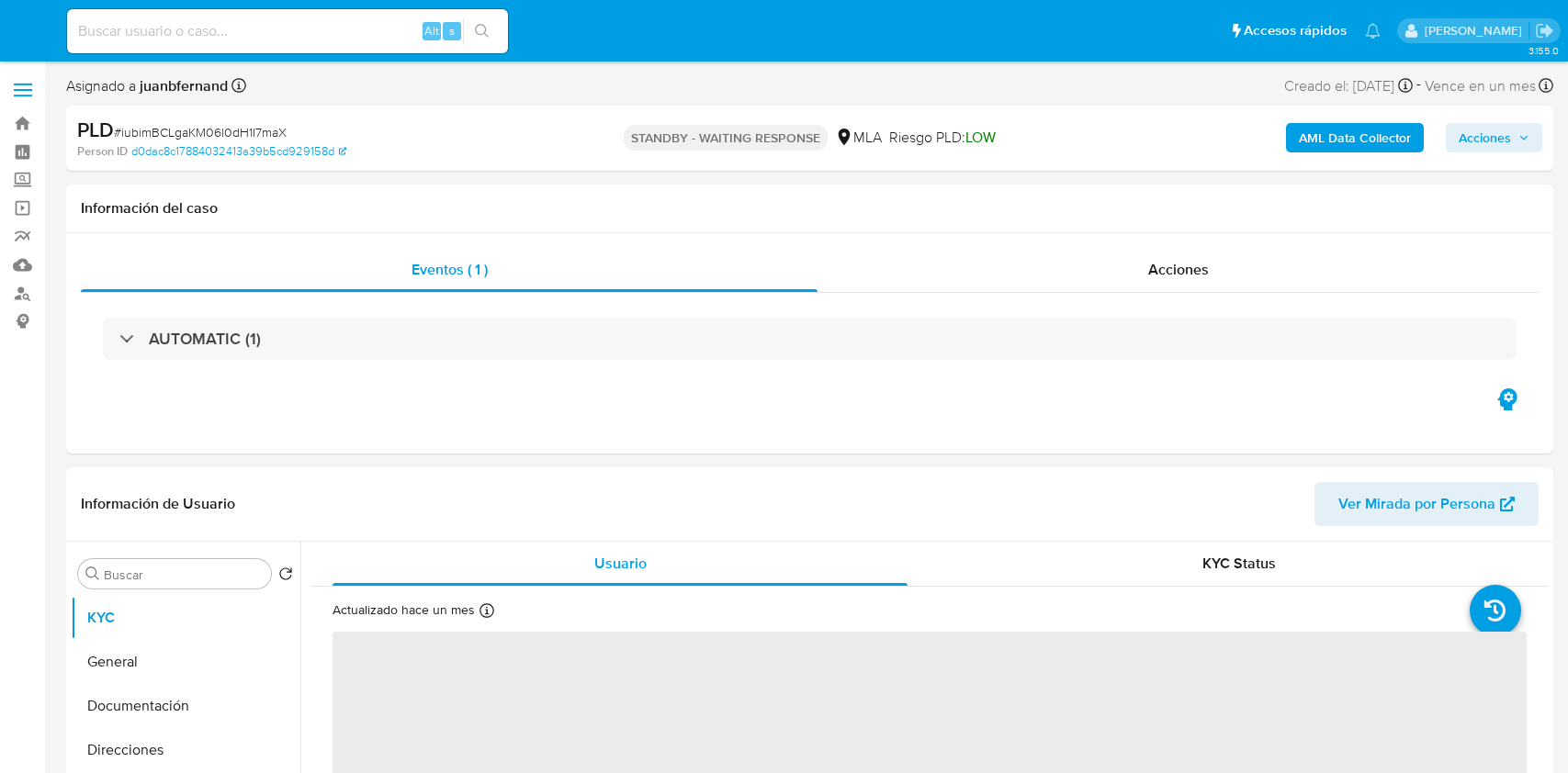
select select "10"
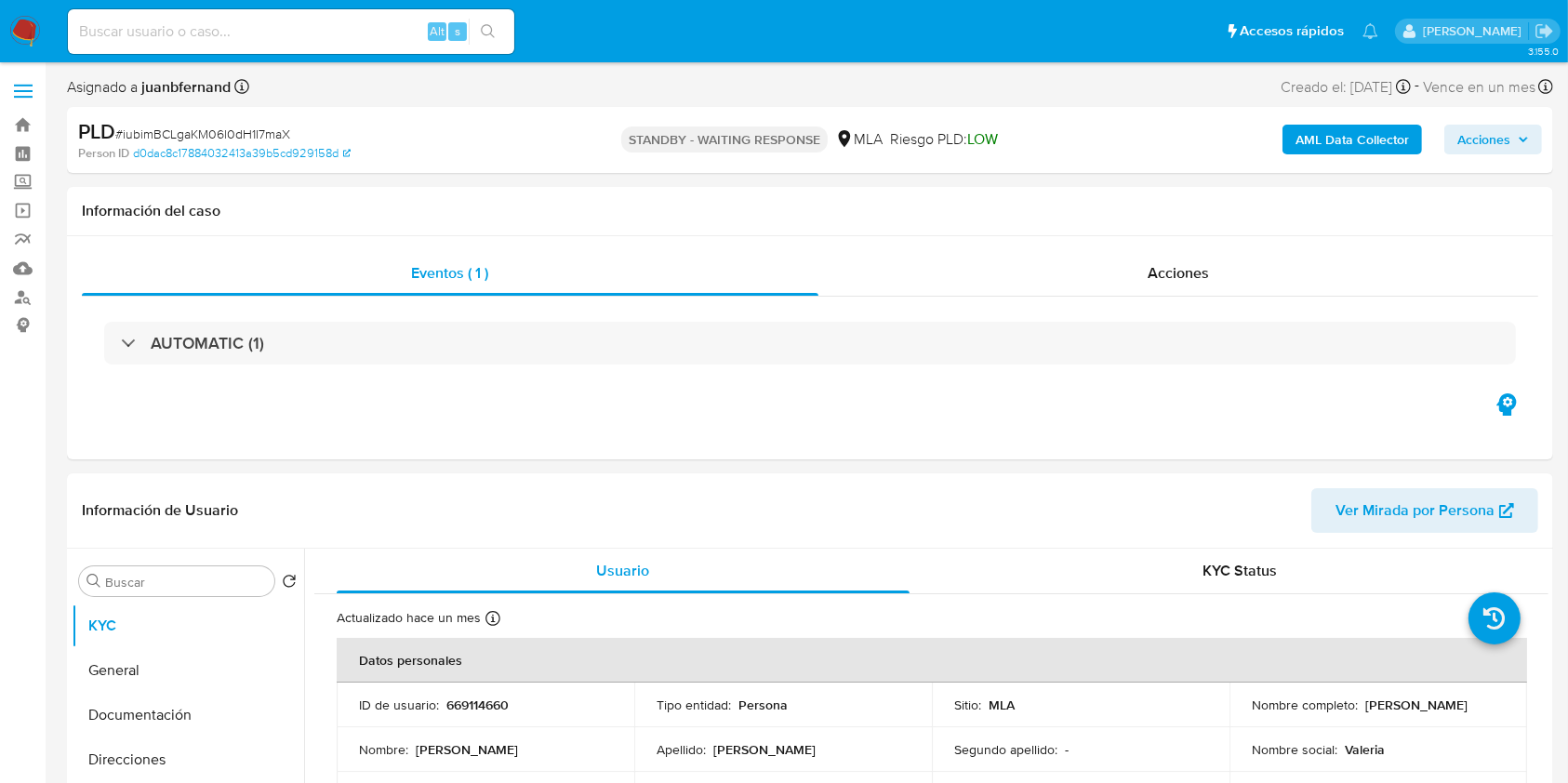
click at [391, 42] on input at bounding box center [291, 31] width 447 height 25
paste input "2JT24mk3iO02WMecN0xJRu6l"
type input "2JT24mk3iO02WMecN0xJRu6l"
click at [484, 36] on icon "search-icon" at bounding box center [488, 31] width 15 height 15
select select "10"
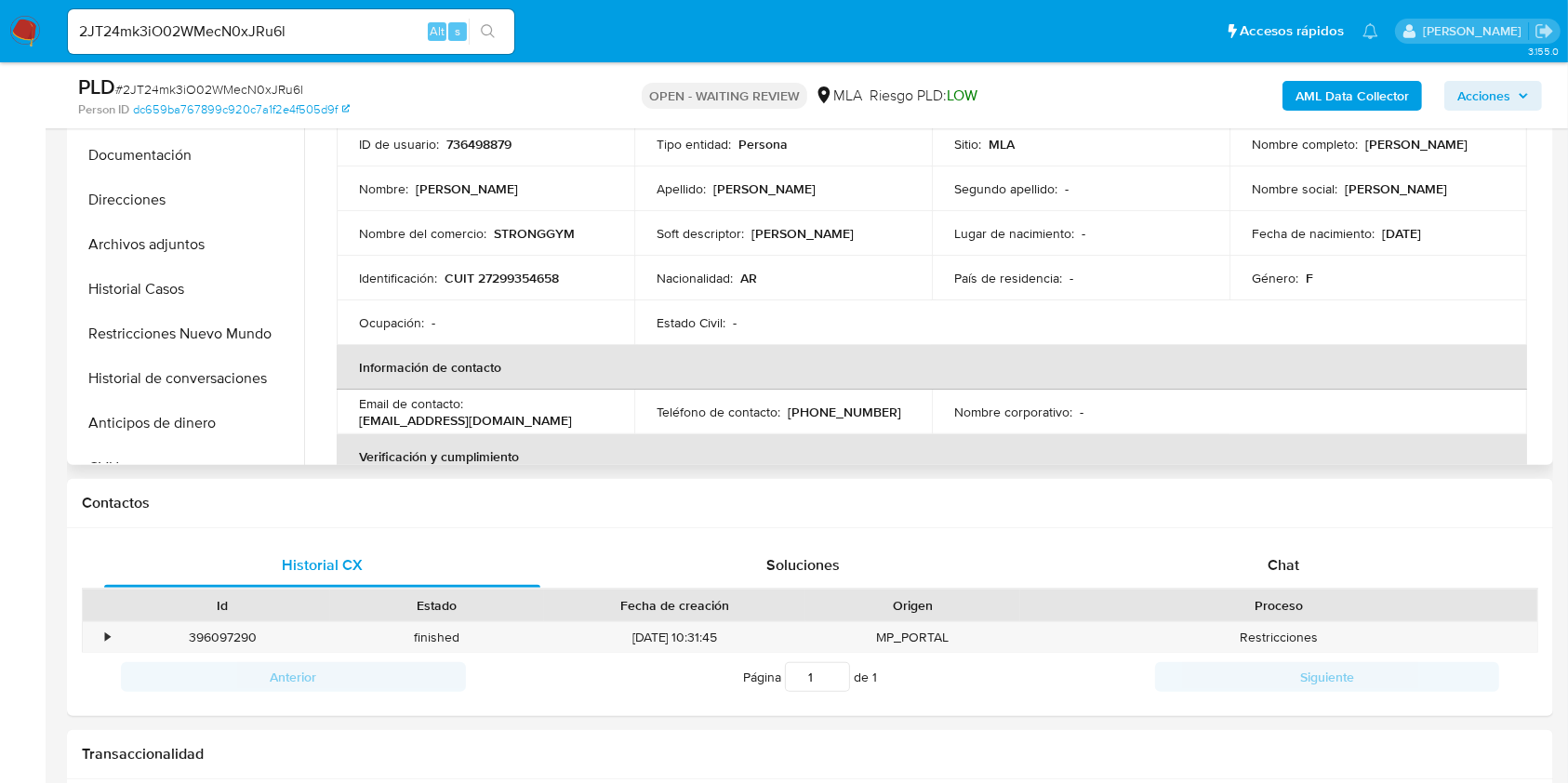
scroll to position [496, 0]
click at [1288, 546] on div "Chat" at bounding box center [1283, 563] width 436 height 44
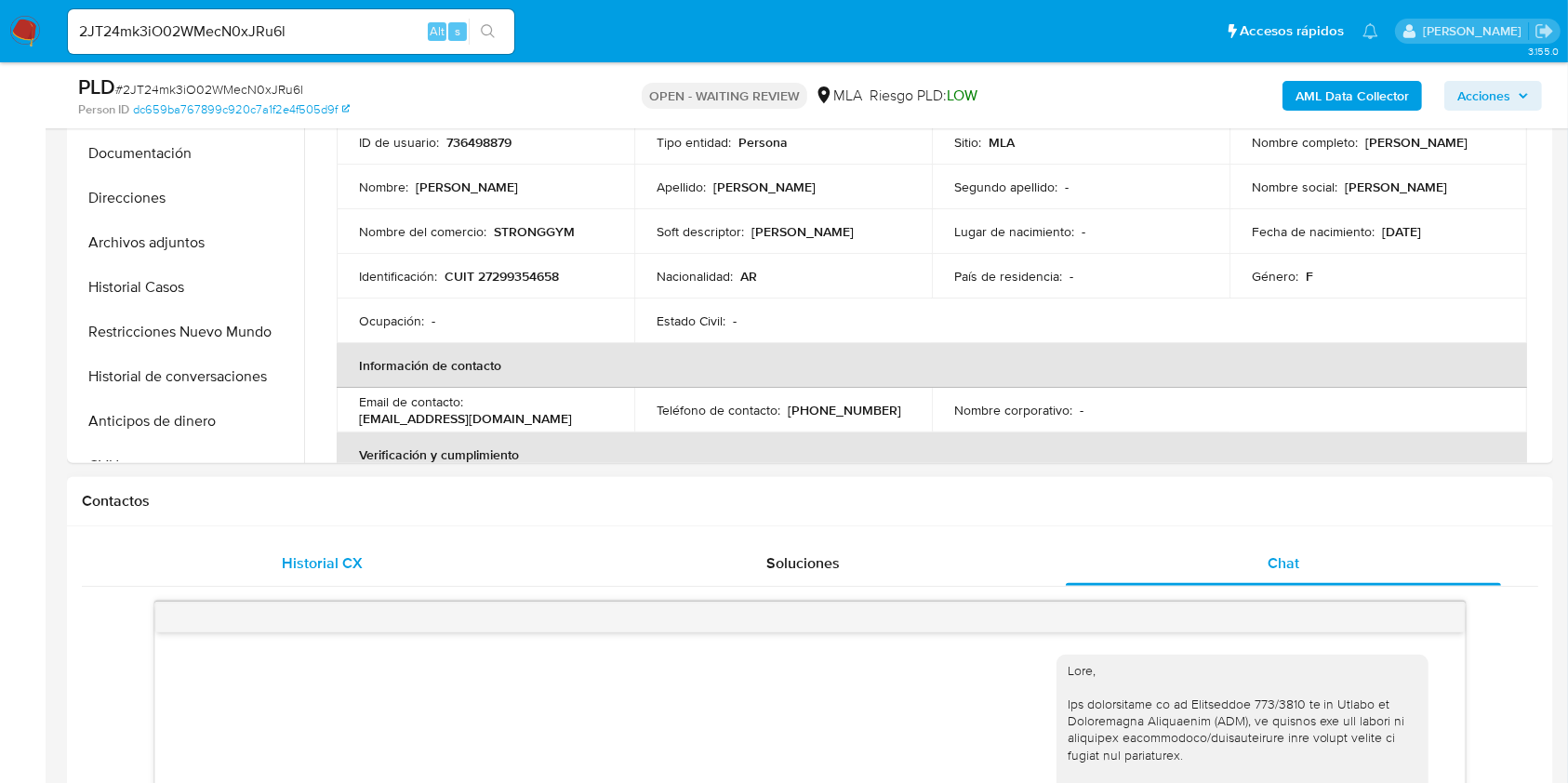
scroll to position [884, 0]
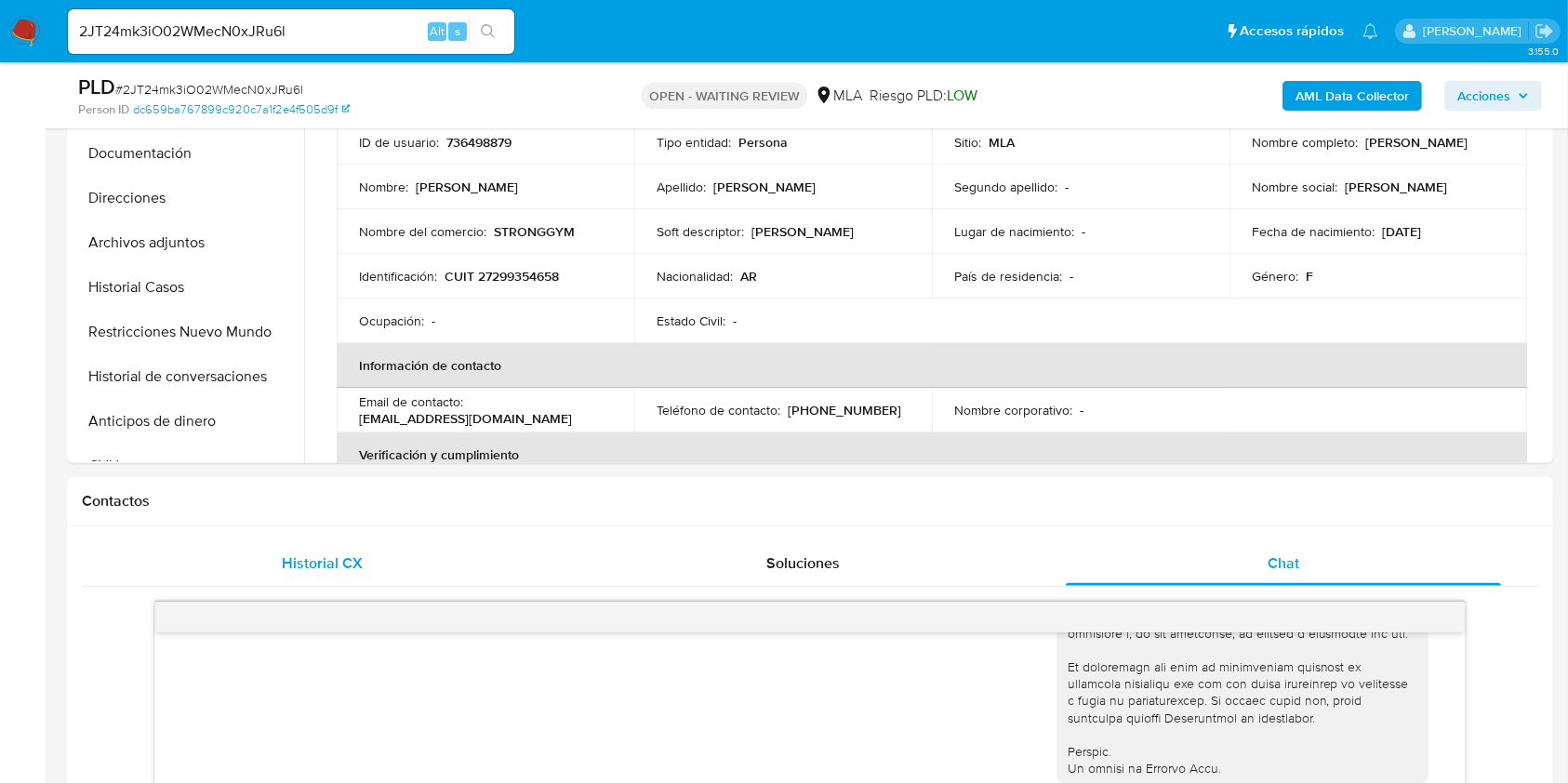
click at [285, 557] on span "Historial CX" at bounding box center [322, 564] width 81 height 22
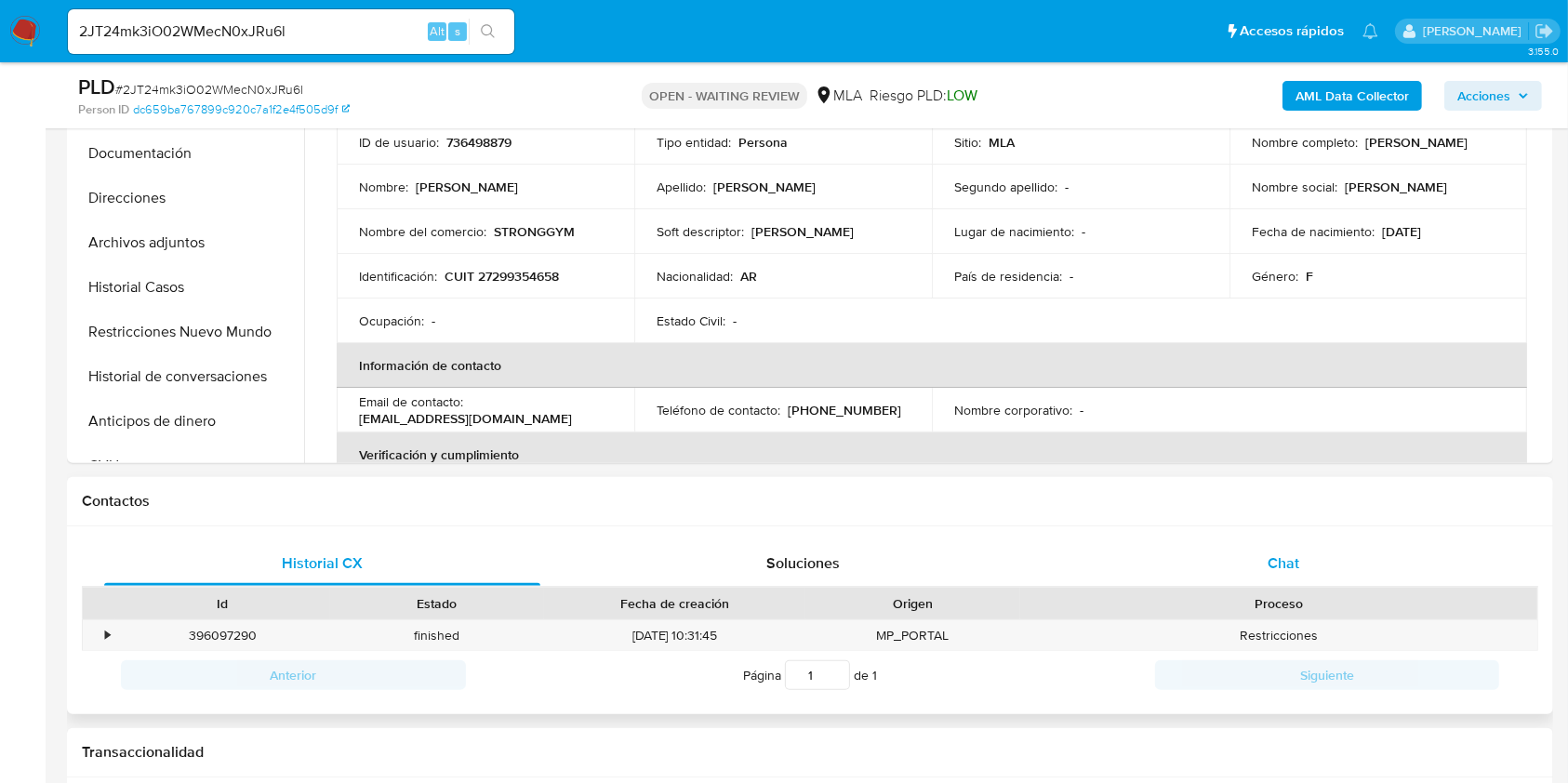
click at [1226, 562] on div "Chat" at bounding box center [1283, 563] width 436 height 44
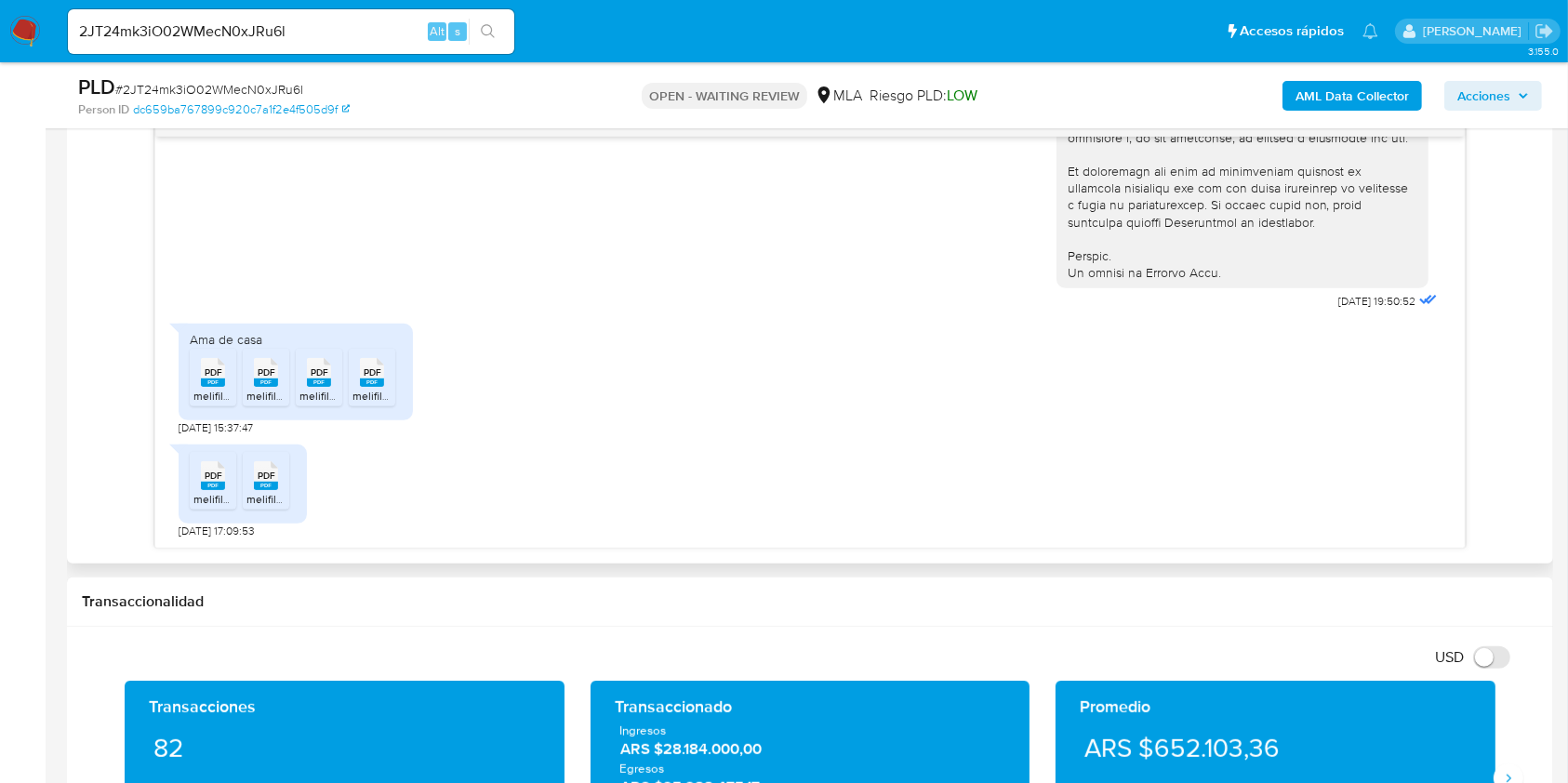
click at [207, 371] on span "PDF" at bounding box center [213, 372] width 18 height 12
click at [259, 374] on span "PDF" at bounding box center [266, 372] width 18 height 12
click at [307, 382] on rect at bounding box center [319, 382] width 25 height 9
click at [364, 376] on span "PDF" at bounding box center [372, 372] width 18 height 12
click at [222, 473] on div "PDF PDF" at bounding box center [213, 474] width 39 height 36
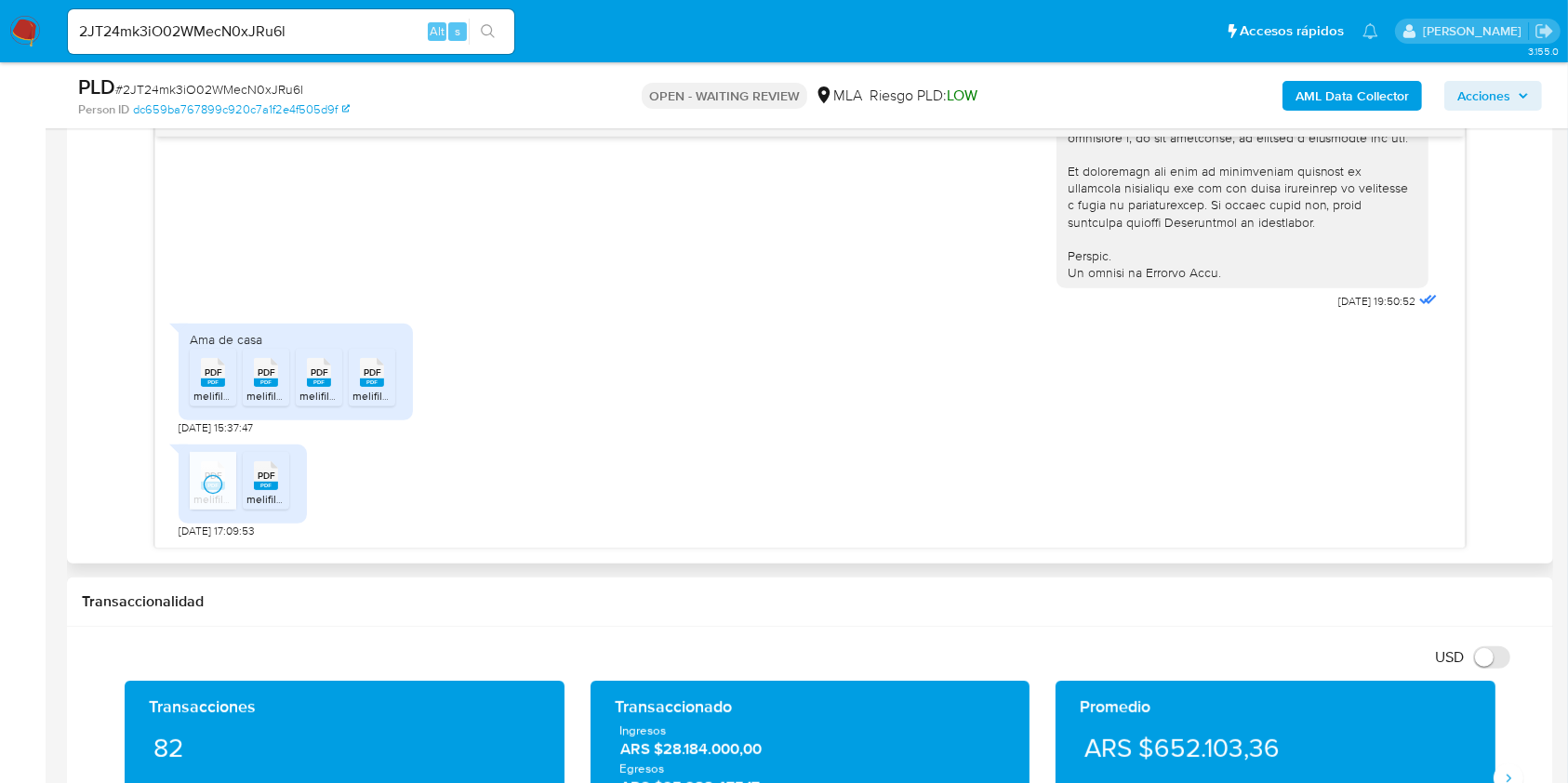
click at [262, 483] on rect at bounding box center [266, 486] width 25 height 9
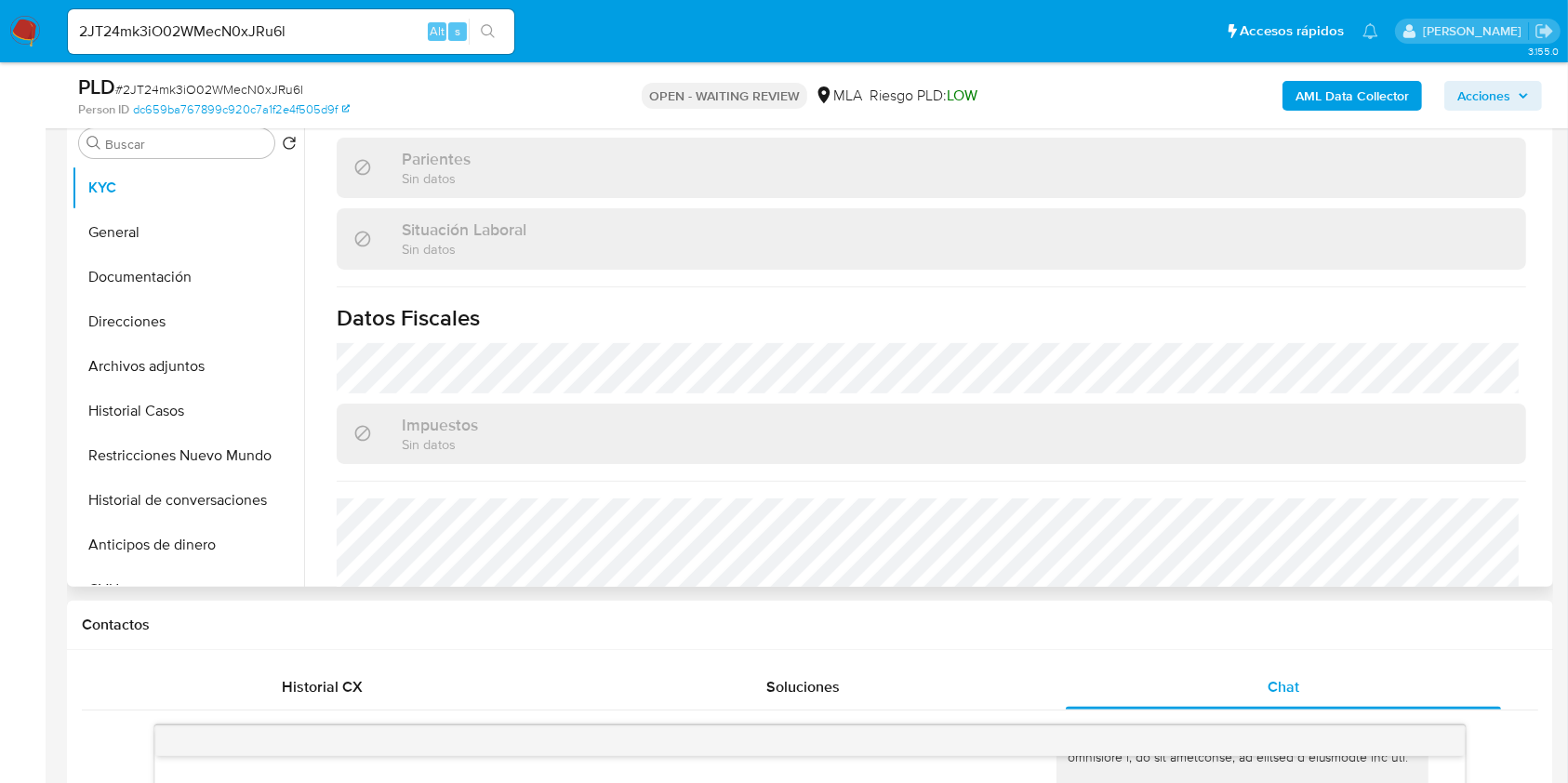
scroll to position [979, 0]
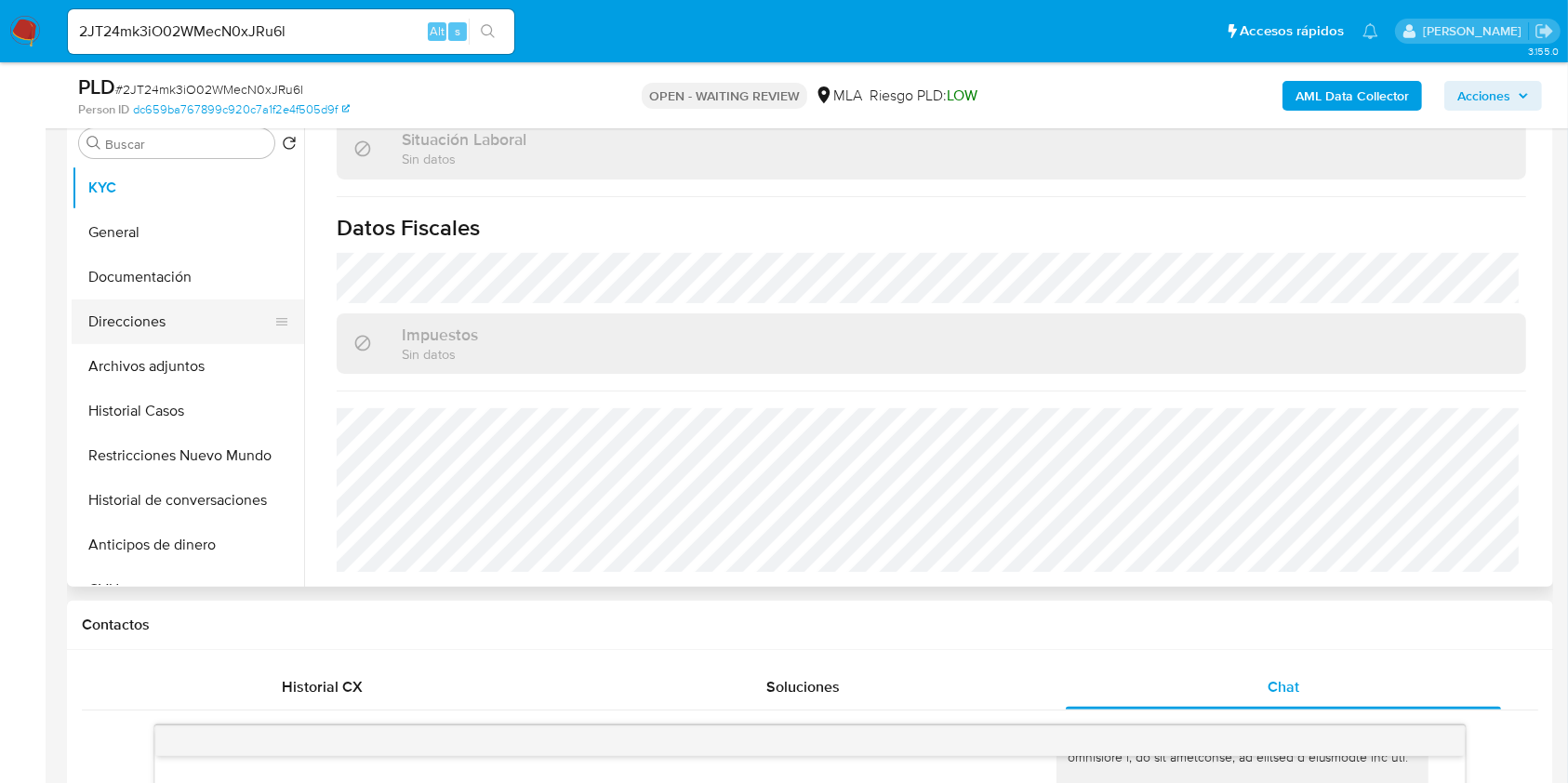
click at [149, 317] on button "Direcciones" at bounding box center [181, 321] width 218 height 44
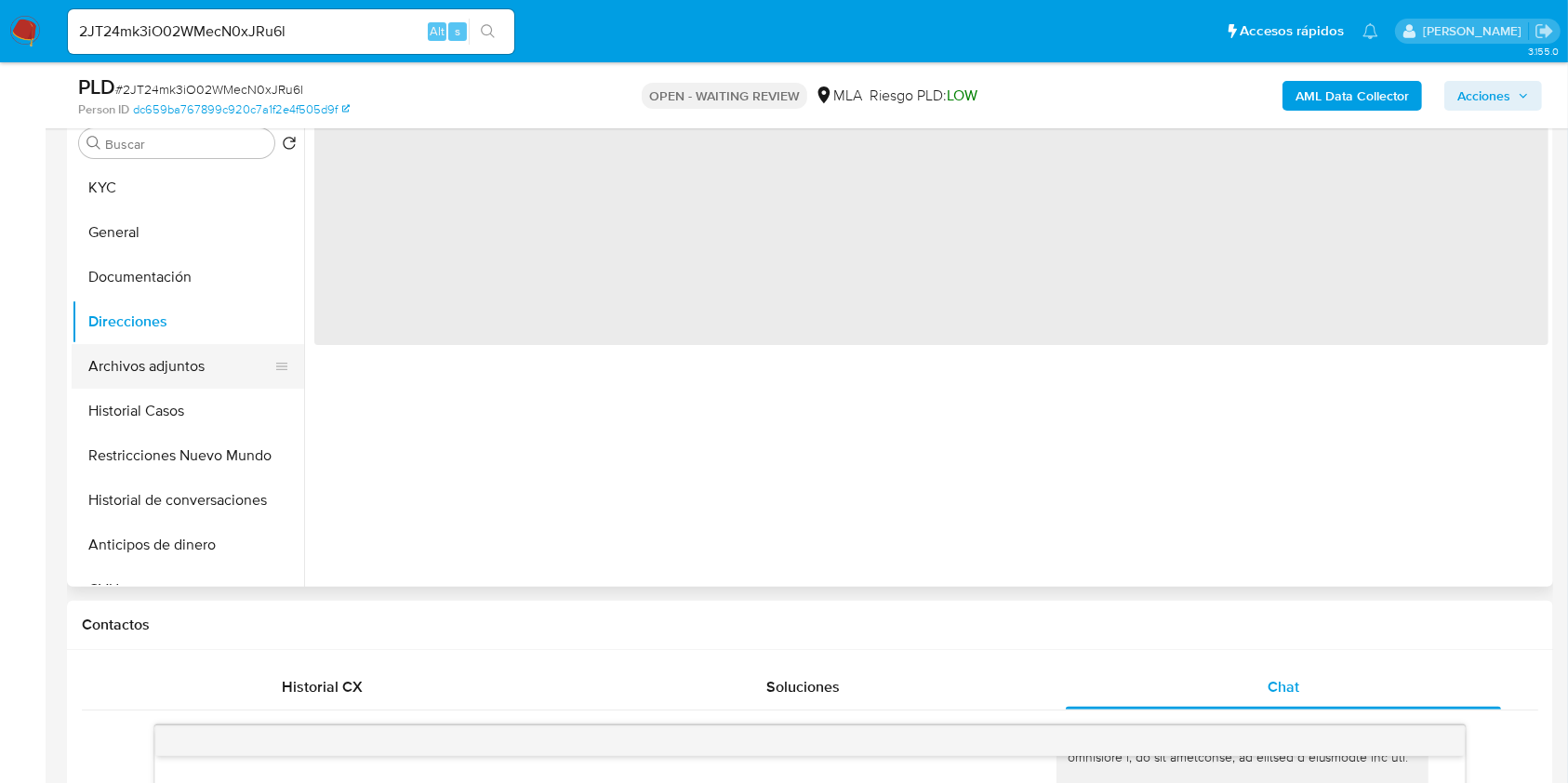
scroll to position [0, 0]
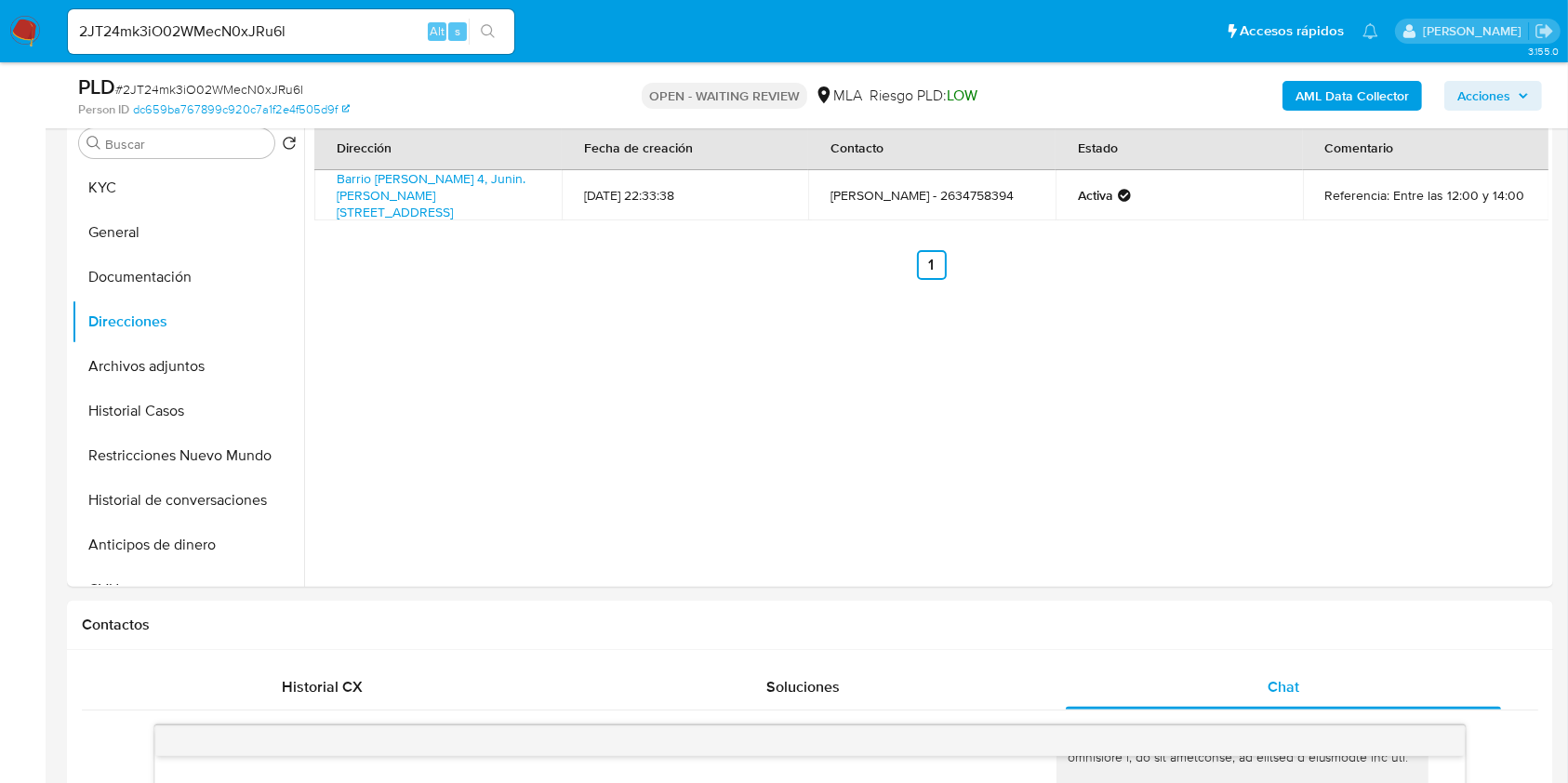
drag, startPoint x: 148, startPoint y: 174, endPoint x: 784, endPoint y: 5, distance: 658.1
click at [146, 176] on button "KYC" at bounding box center [188, 188] width 233 height 44
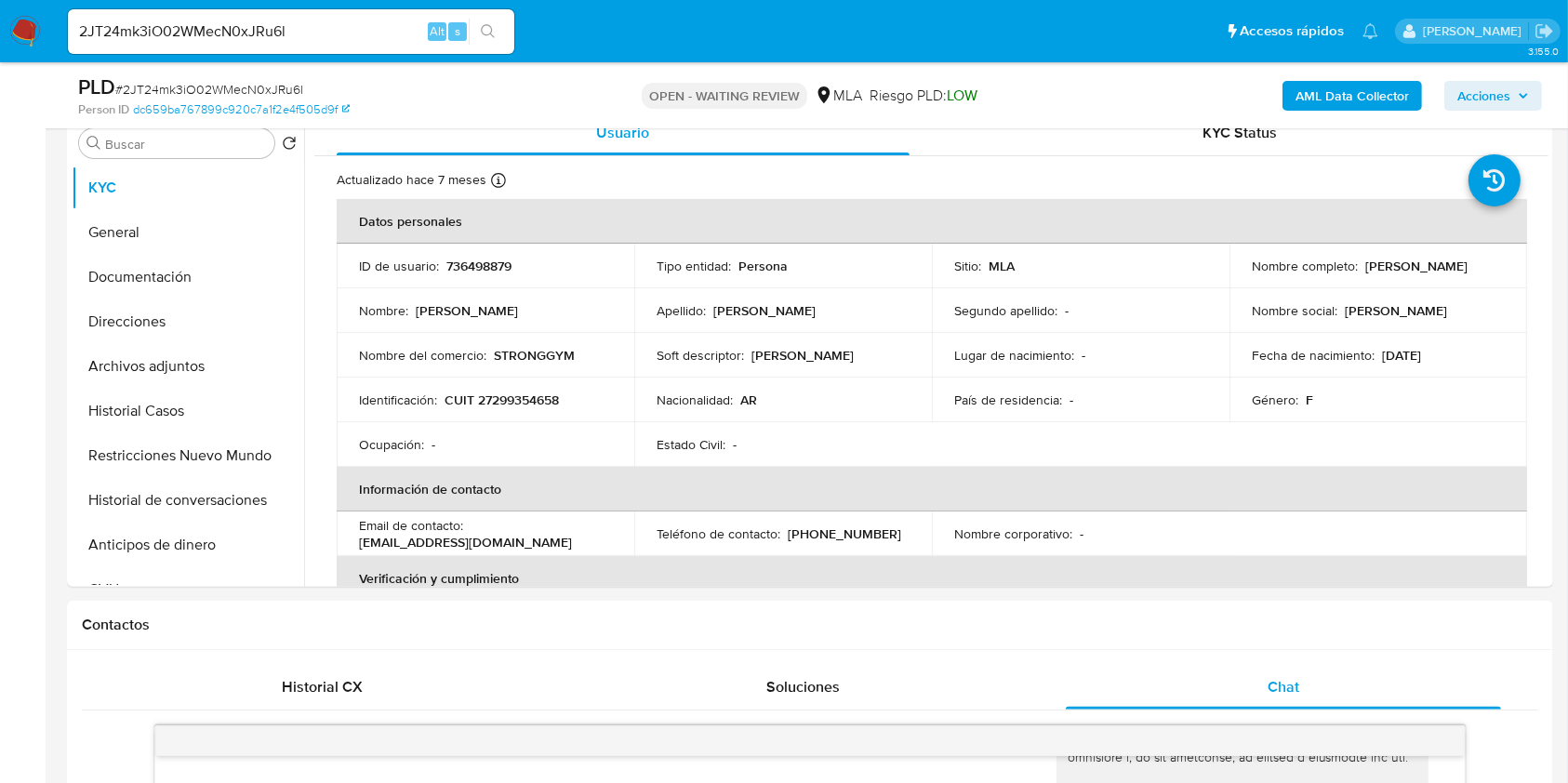
click at [306, 24] on input "2JT24mk3iO02WMecN0xJRu6l" at bounding box center [291, 31] width 447 height 25
paste input "NpzA2L4cG4FoR1x7KnW53JSu"
type input "NpzA2L4cG4FoR1x7KnW53JSu"
click at [483, 33] on icon "search-icon" at bounding box center [488, 31] width 15 height 15
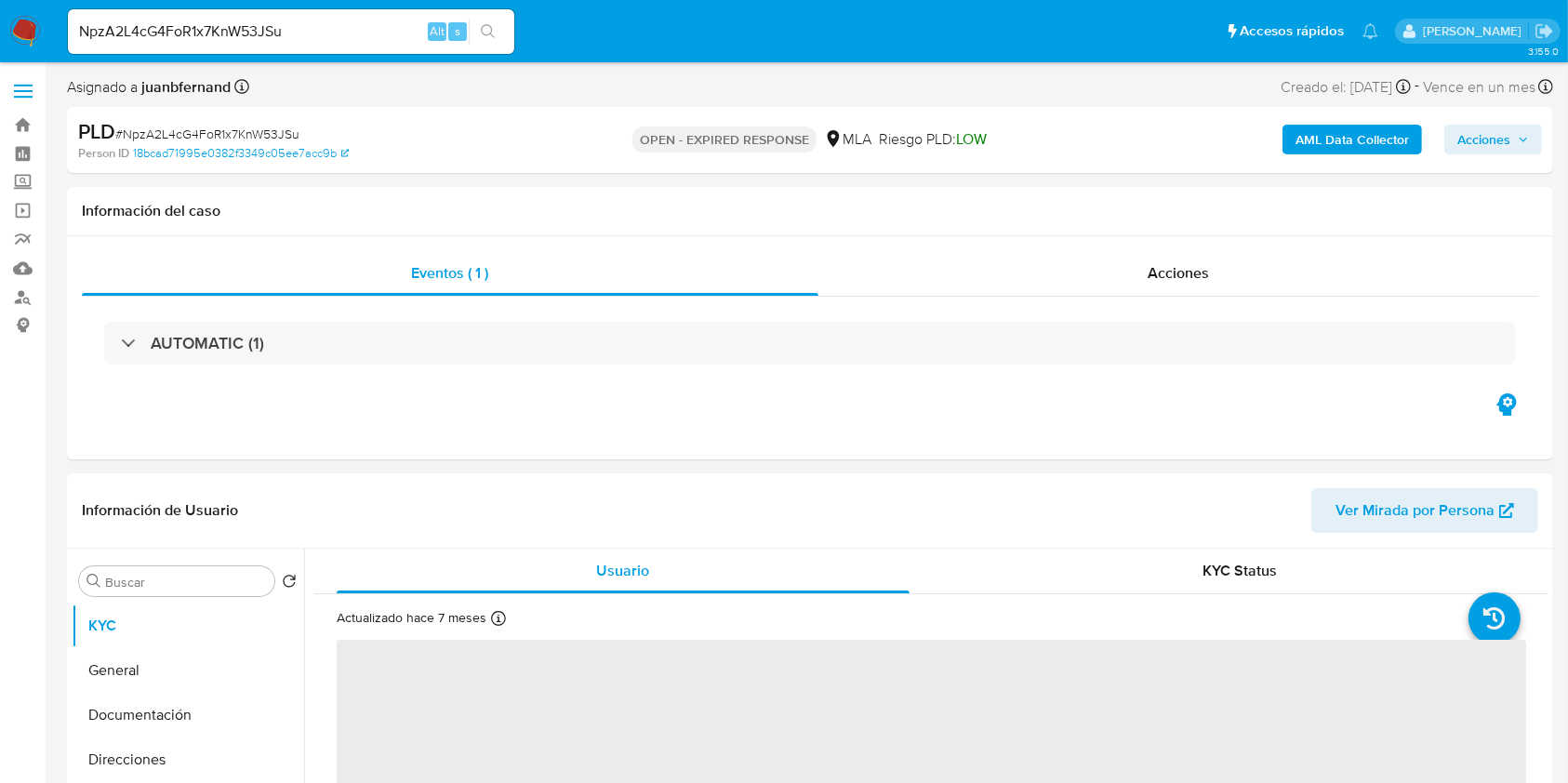
select select "10"
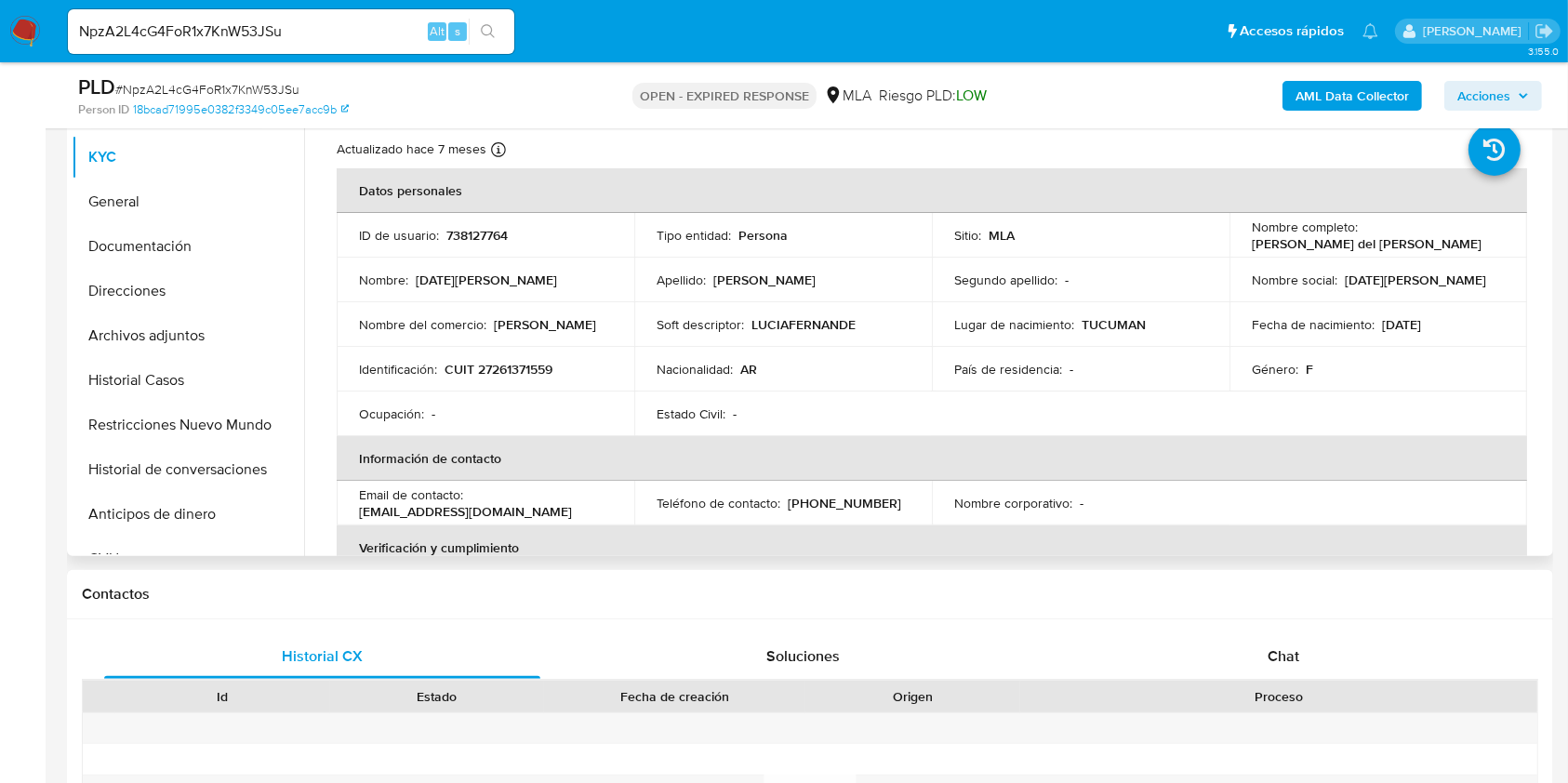
scroll to position [372, 0]
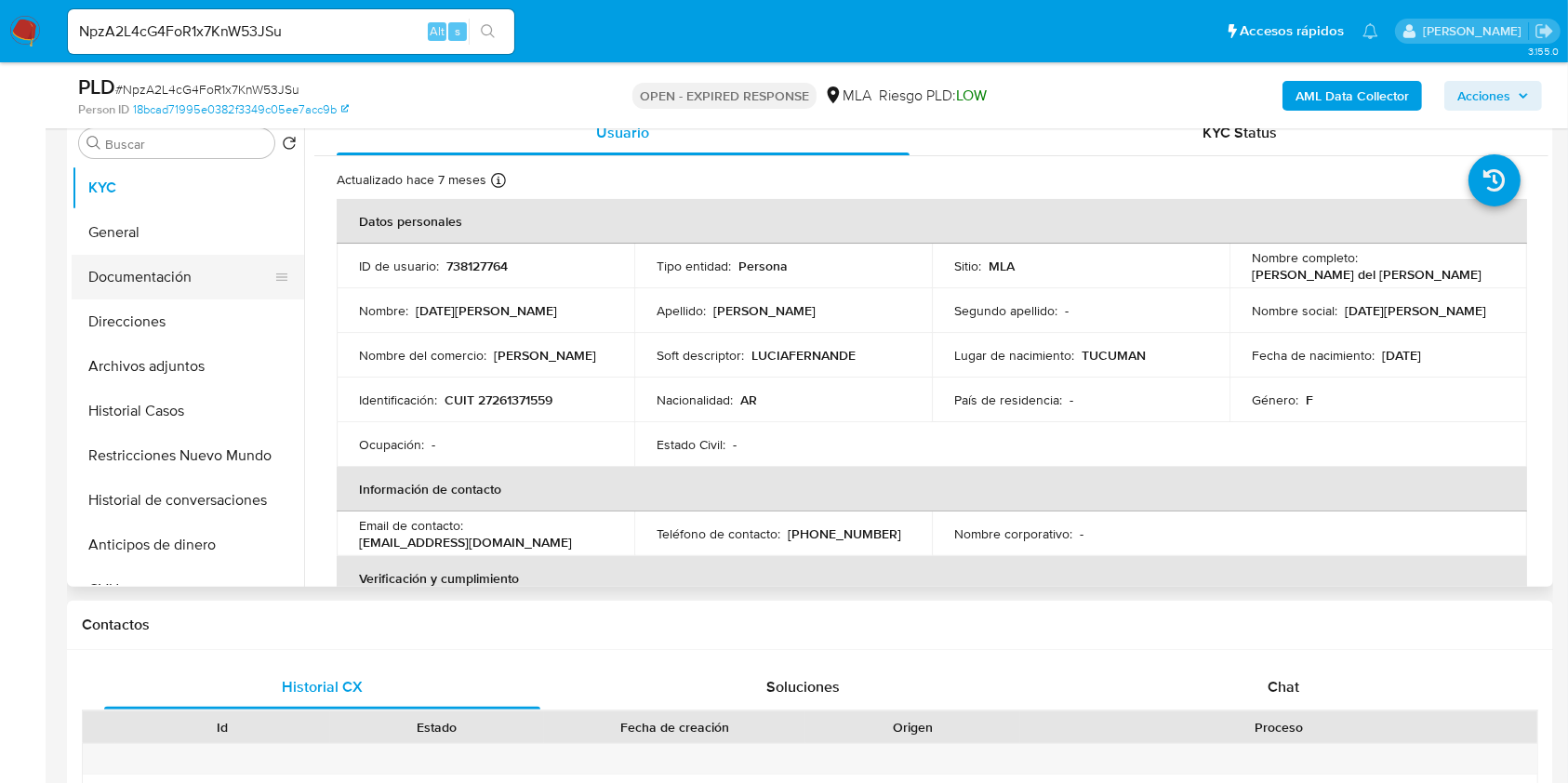
click at [174, 279] on button "Documentación" at bounding box center [181, 276] width 218 height 44
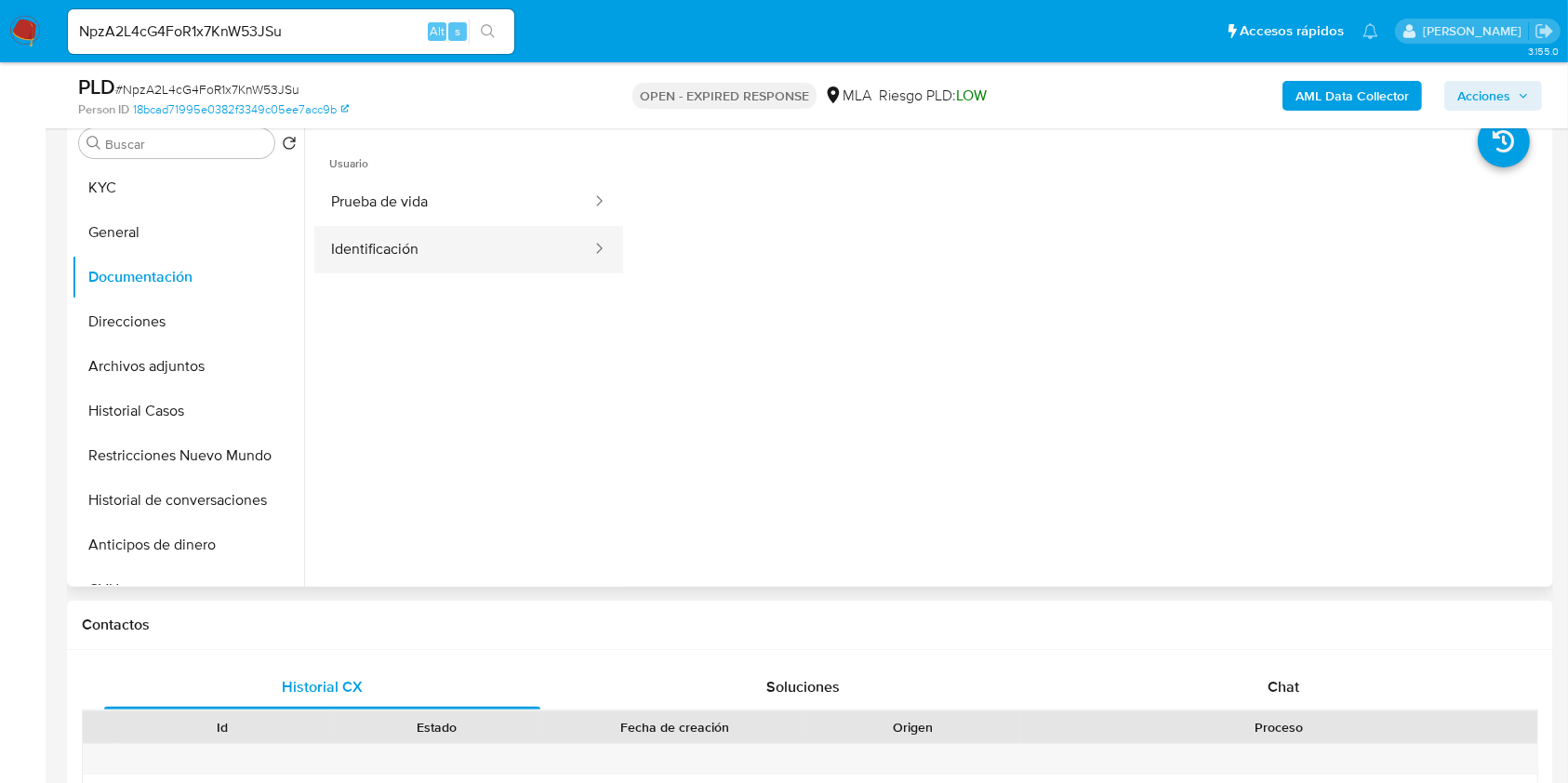
click at [469, 268] on button "Identificación" at bounding box center [454, 250] width 279 height 47
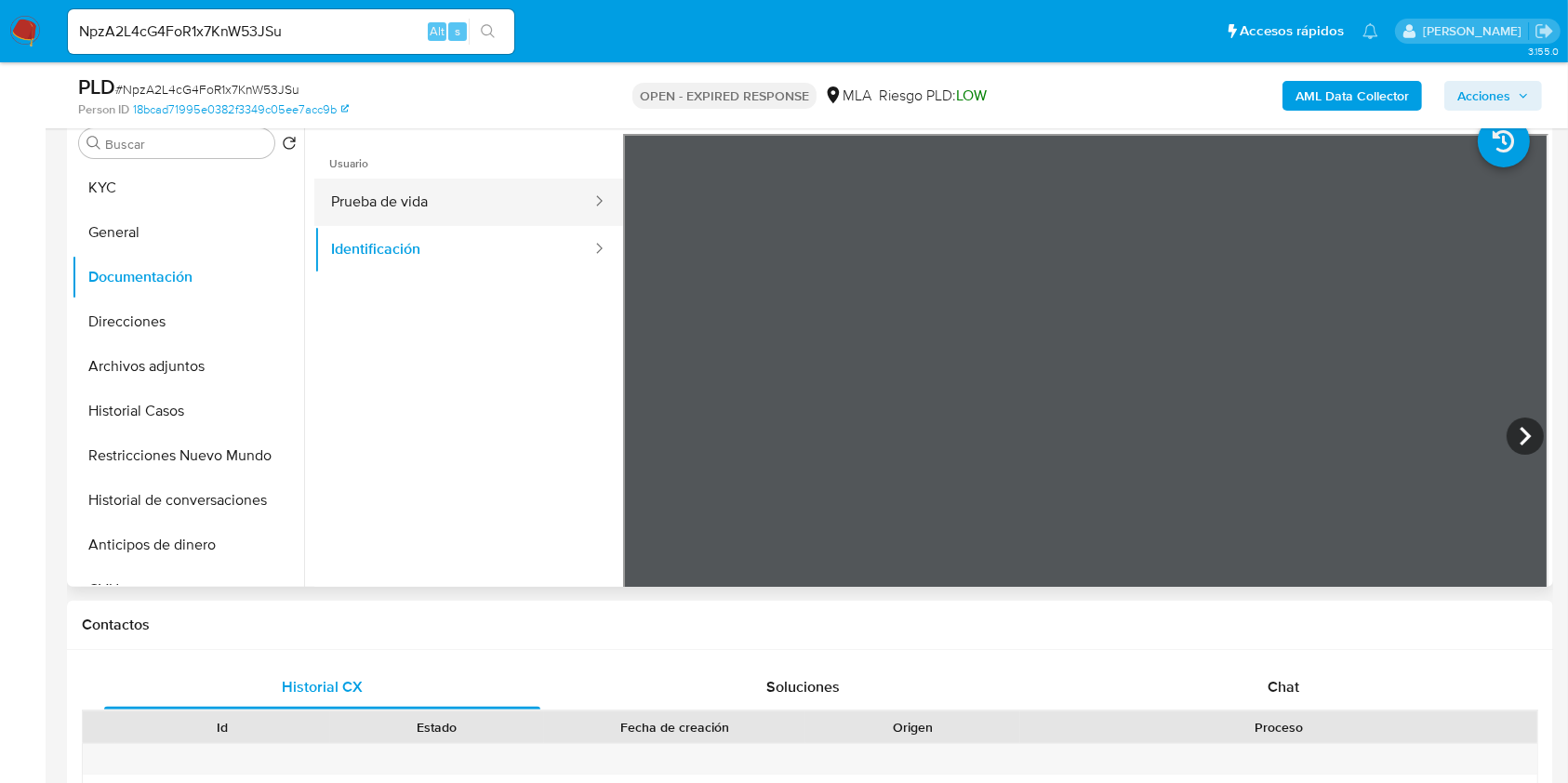
click at [539, 199] on button "Prueba de vida" at bounding box center [454, 202] width 279 height 47
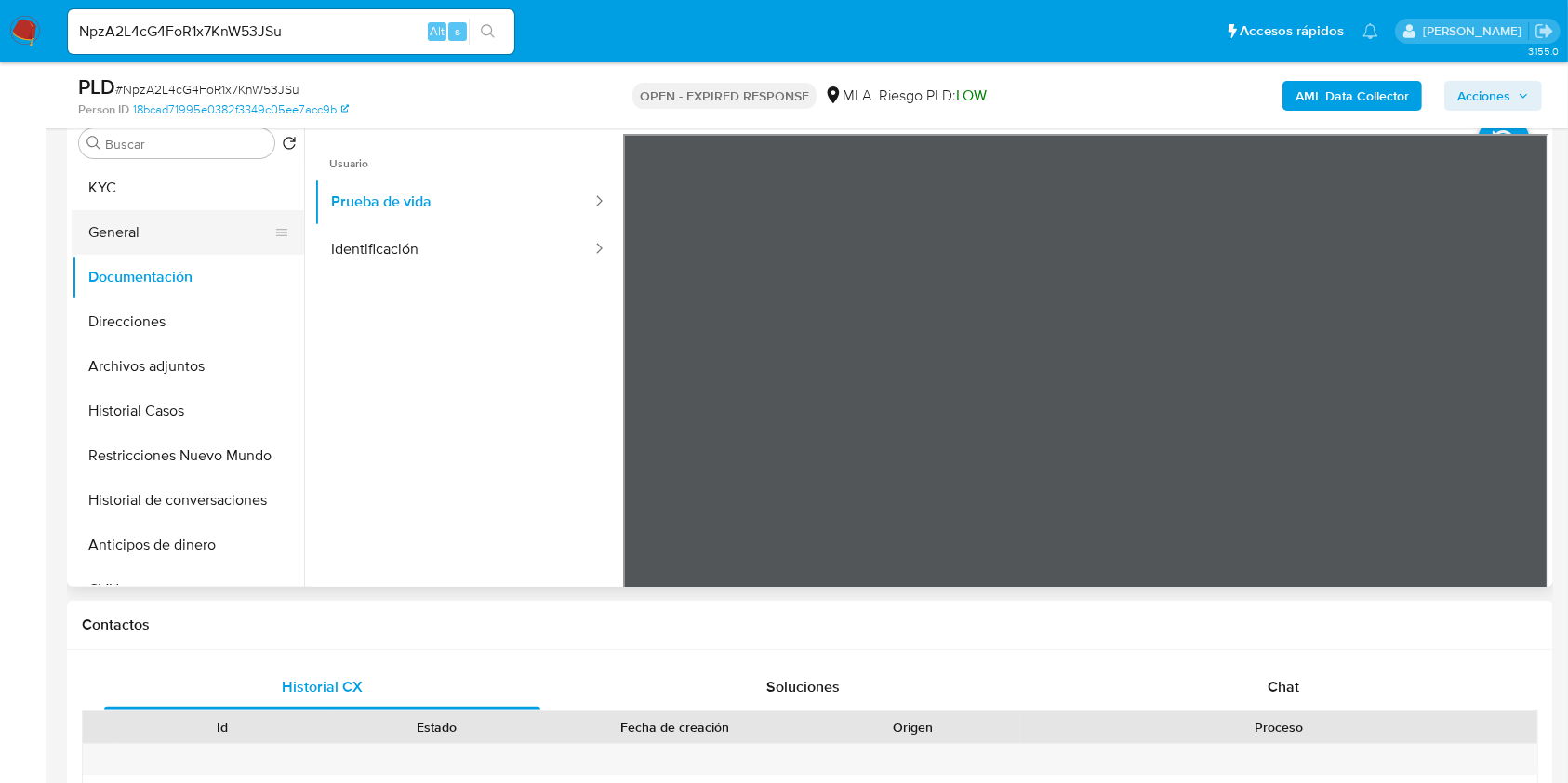
click at [181, 221] on button "General" at bounding box center [181, 232] width 218 height 44
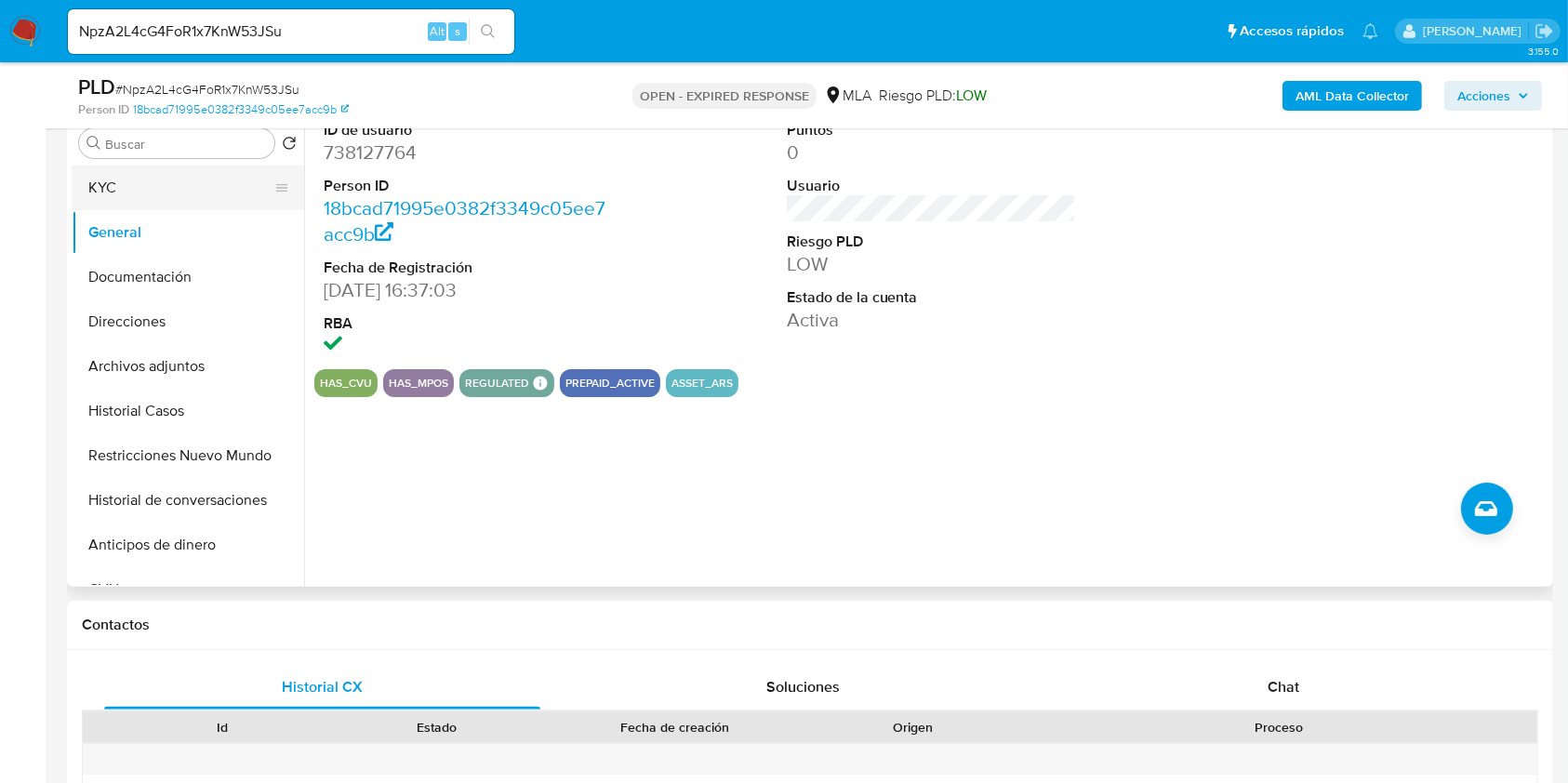
click at [185, 198] on button "KYC" at bounding box center [181, 188] width 218 height 44
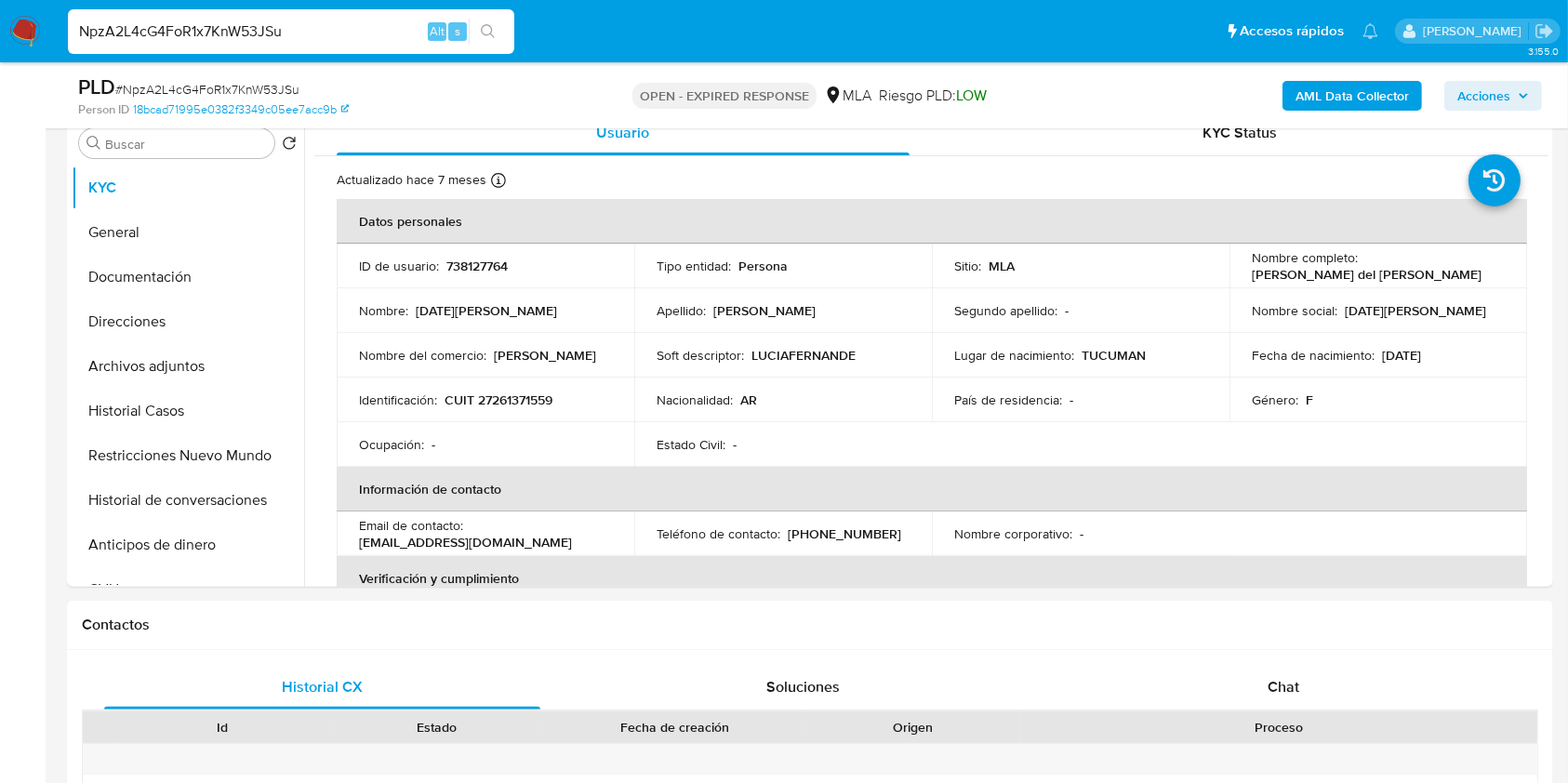
click at [372, 27] on input "NpzA2L4cG4FoR1x7KnW53JSu" at bounding box center [291, 31] width 447 height 25
paste input "eF4opY5oHLx112QOBUqY3hWU"
type input "eF4opY5oHLx112QOBUqY3hWU"
click at [505, 37] on button "search-icon" at bounding box center [487, 31] width 38 height 27
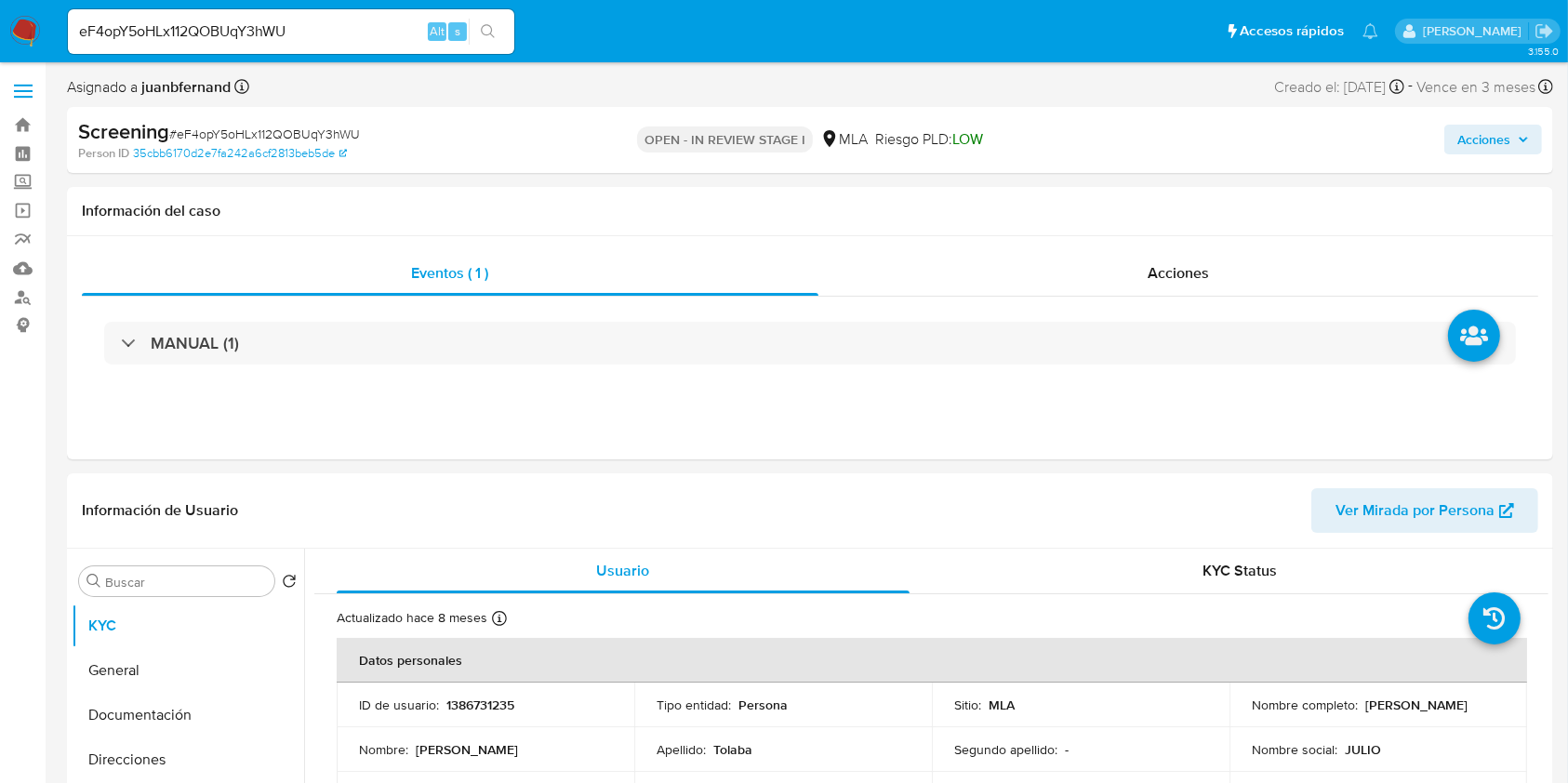
select select "10"
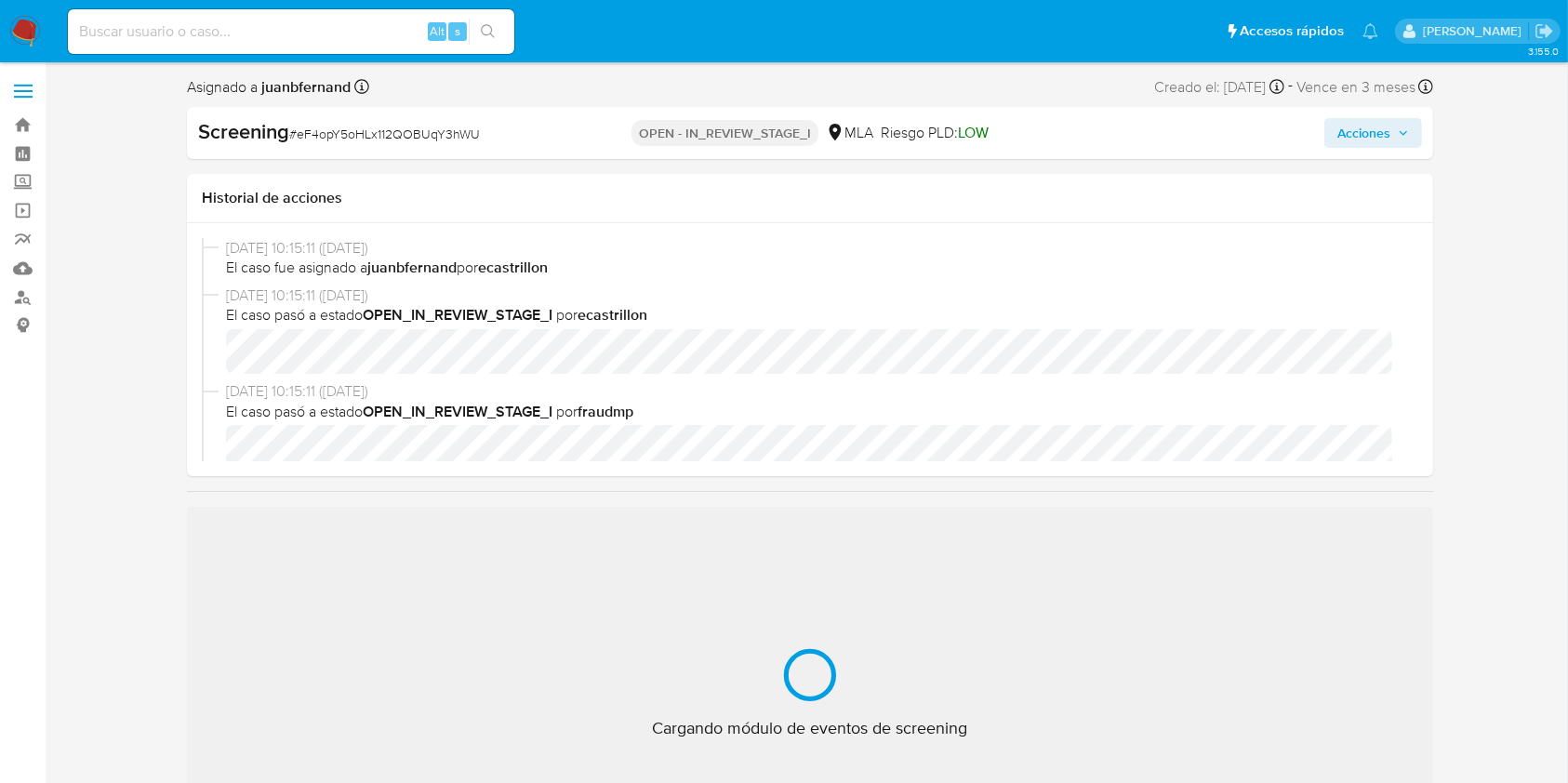
select select "10"
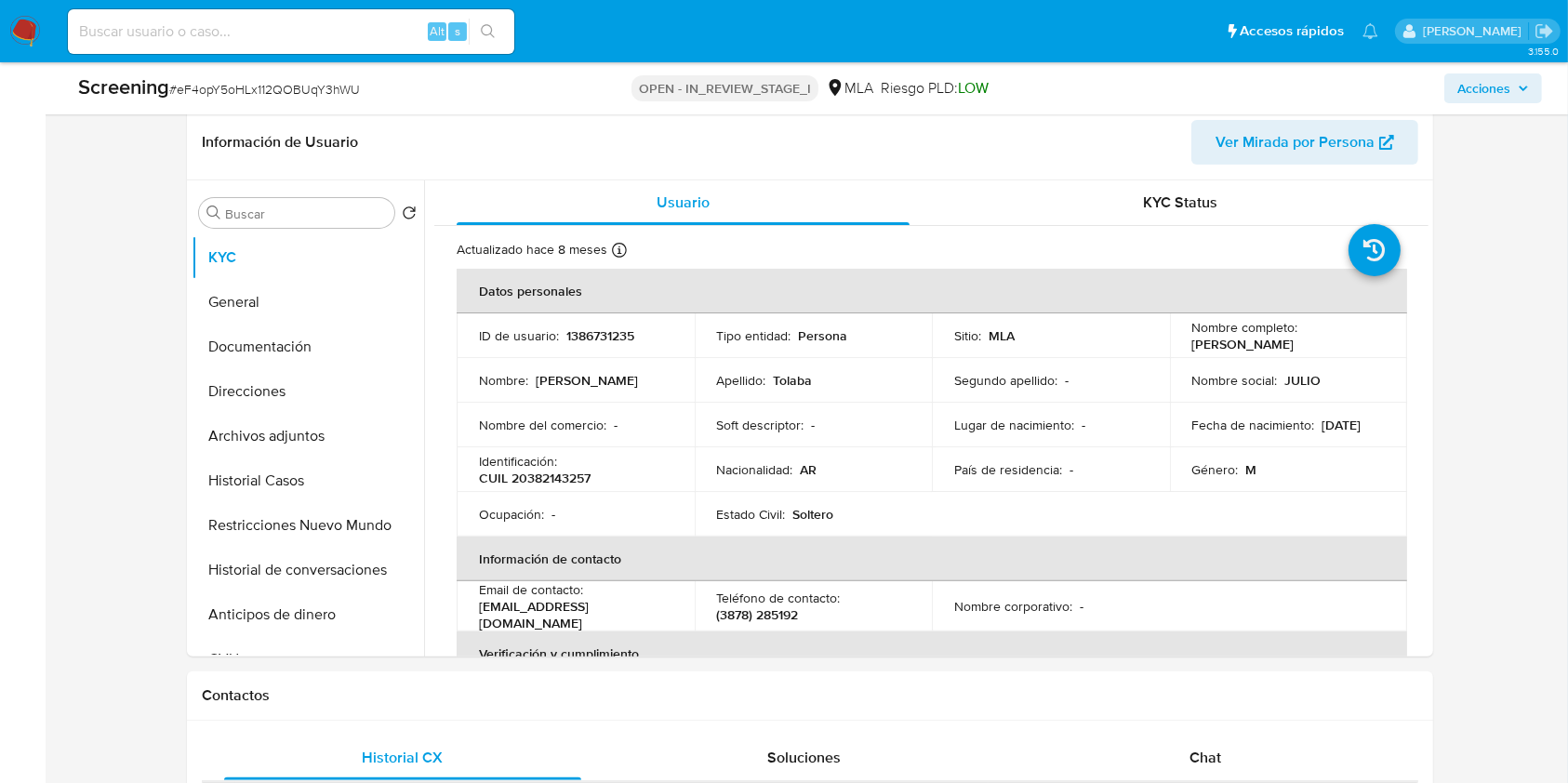
scroll to position [304, 0]
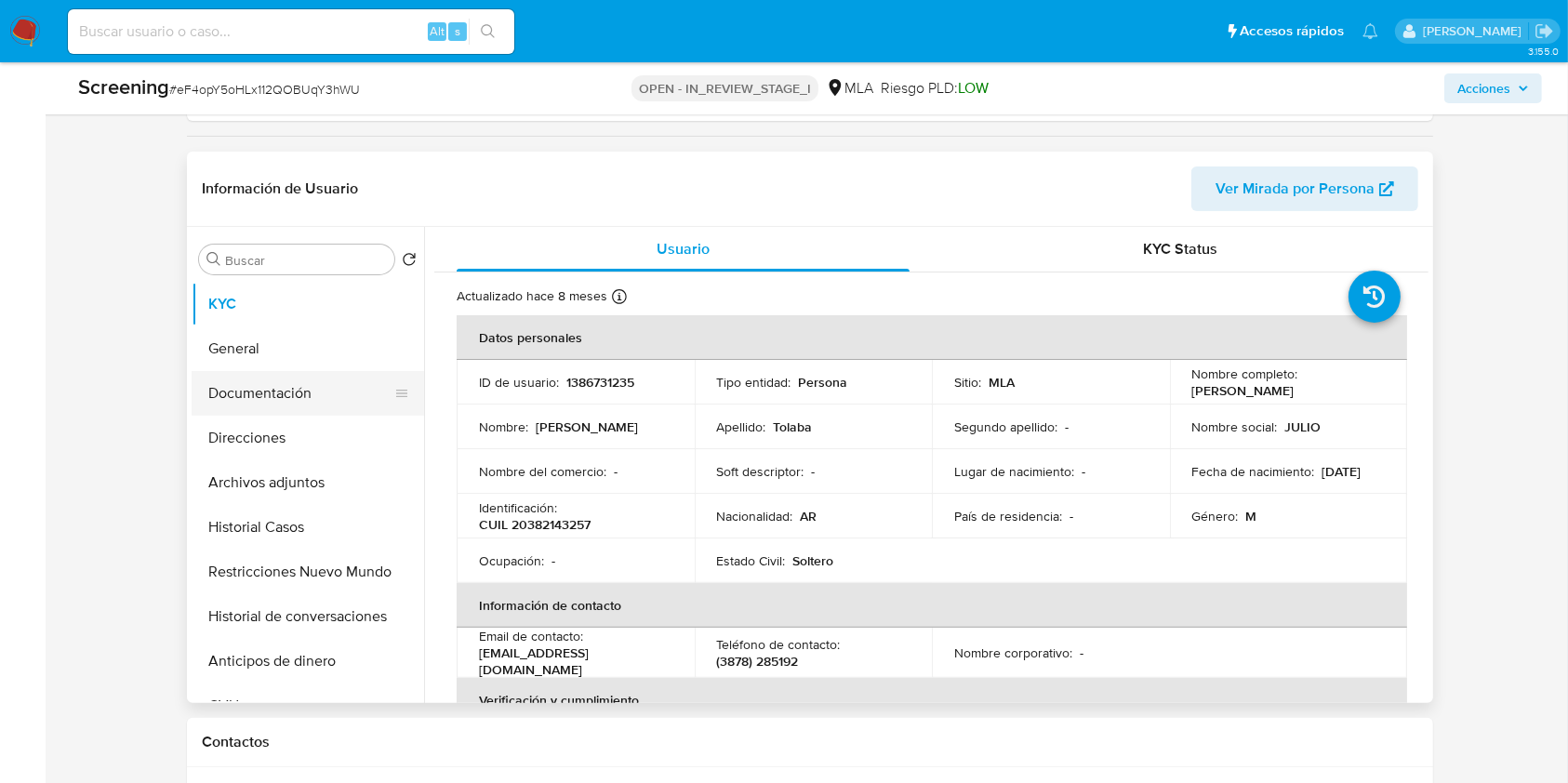
click at [291, 392] on button "Documentación" at bounding box center [300, 393] width 218 height 44
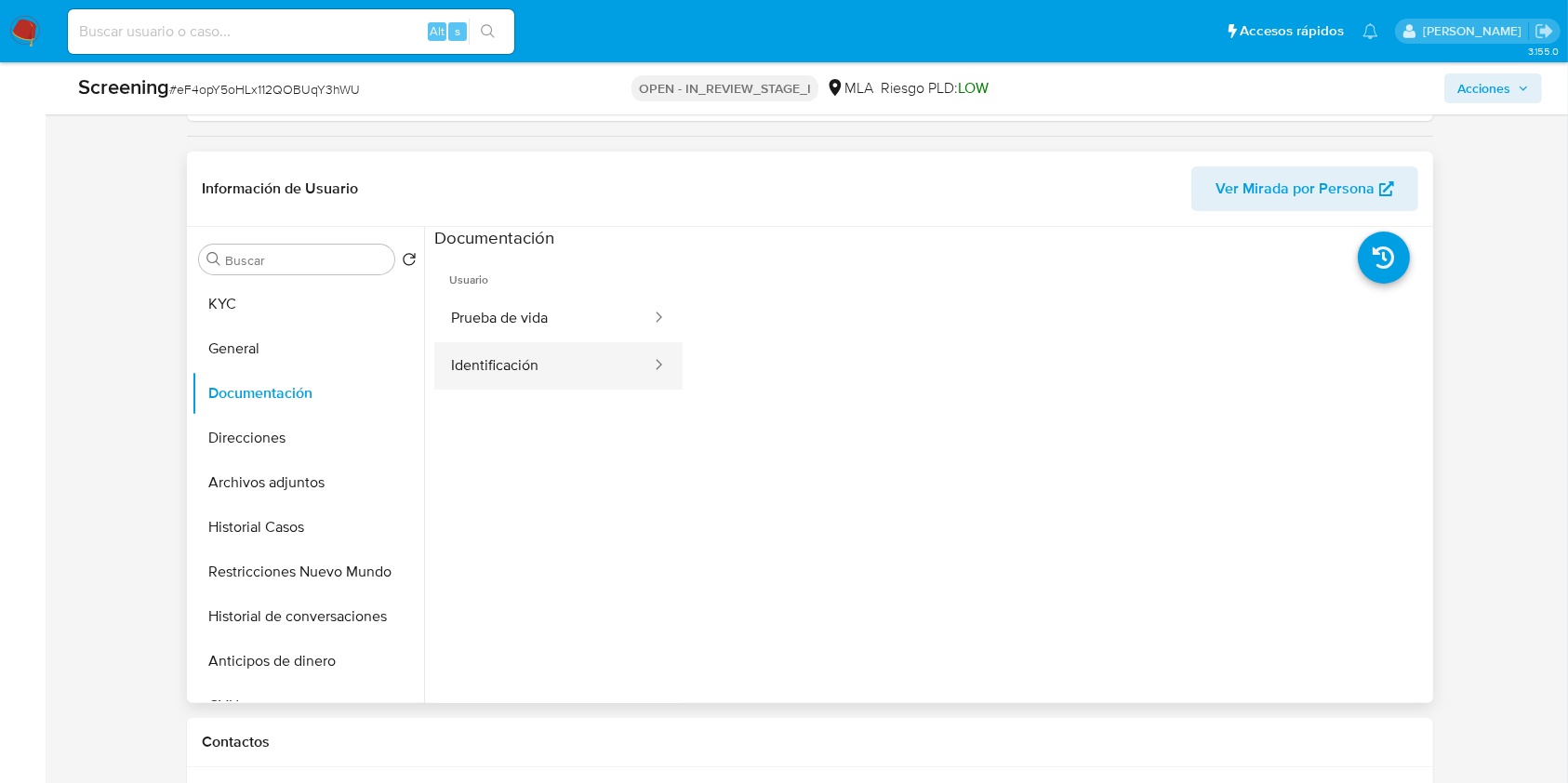
click at [539, 372] on button "Identificación" at bounding box center [543, 366] width 219 height 47
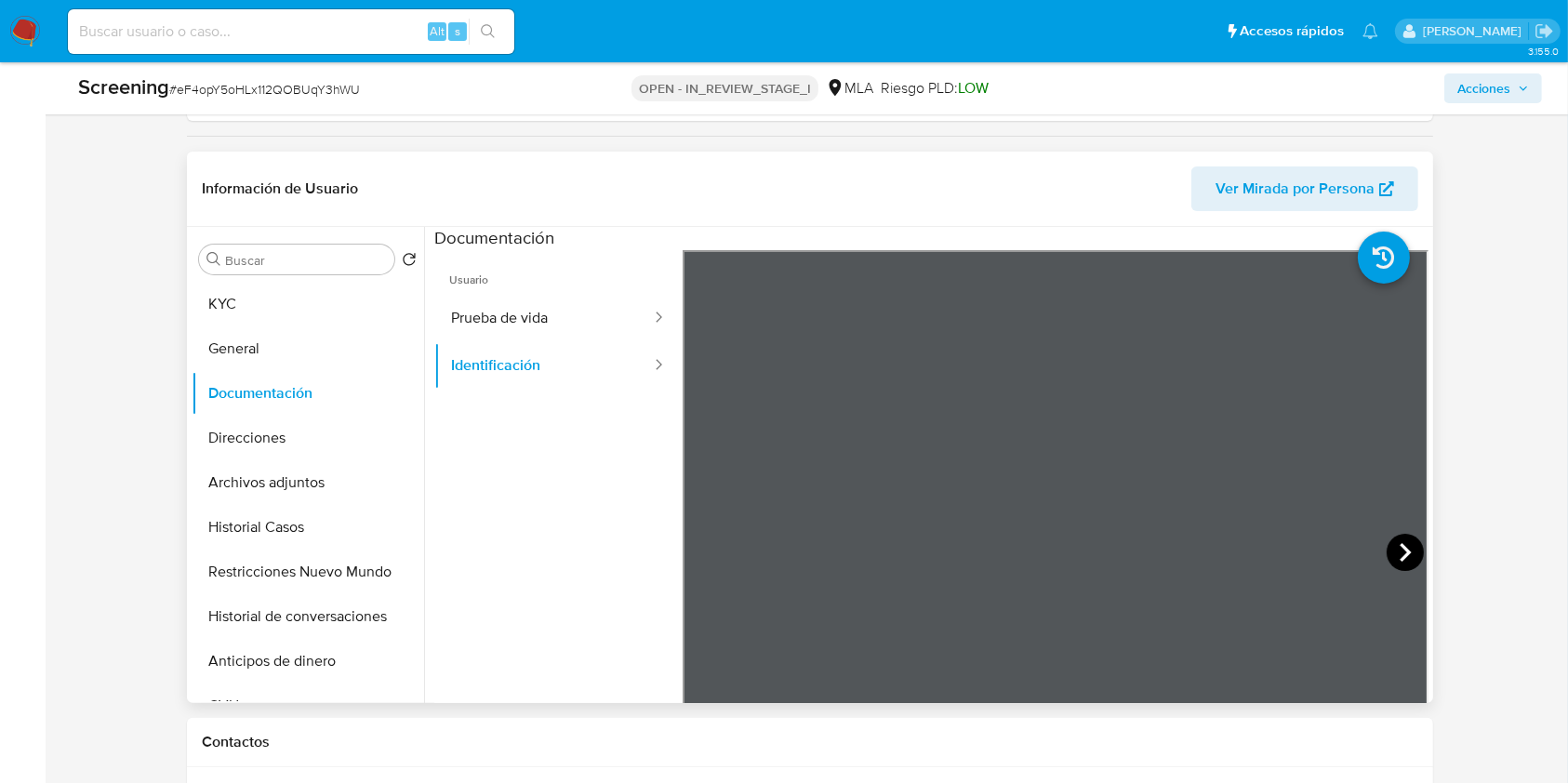
click at [1398, 539] on icon at bounding box center [1405, 553] width 37 height 37
click at [529, 324] on button "Prueba de vida" at bounding box center [543, 318] width 219 height 47
click at [281, 346] on button "General" at bounding box center [300, 348] width 218 height 44
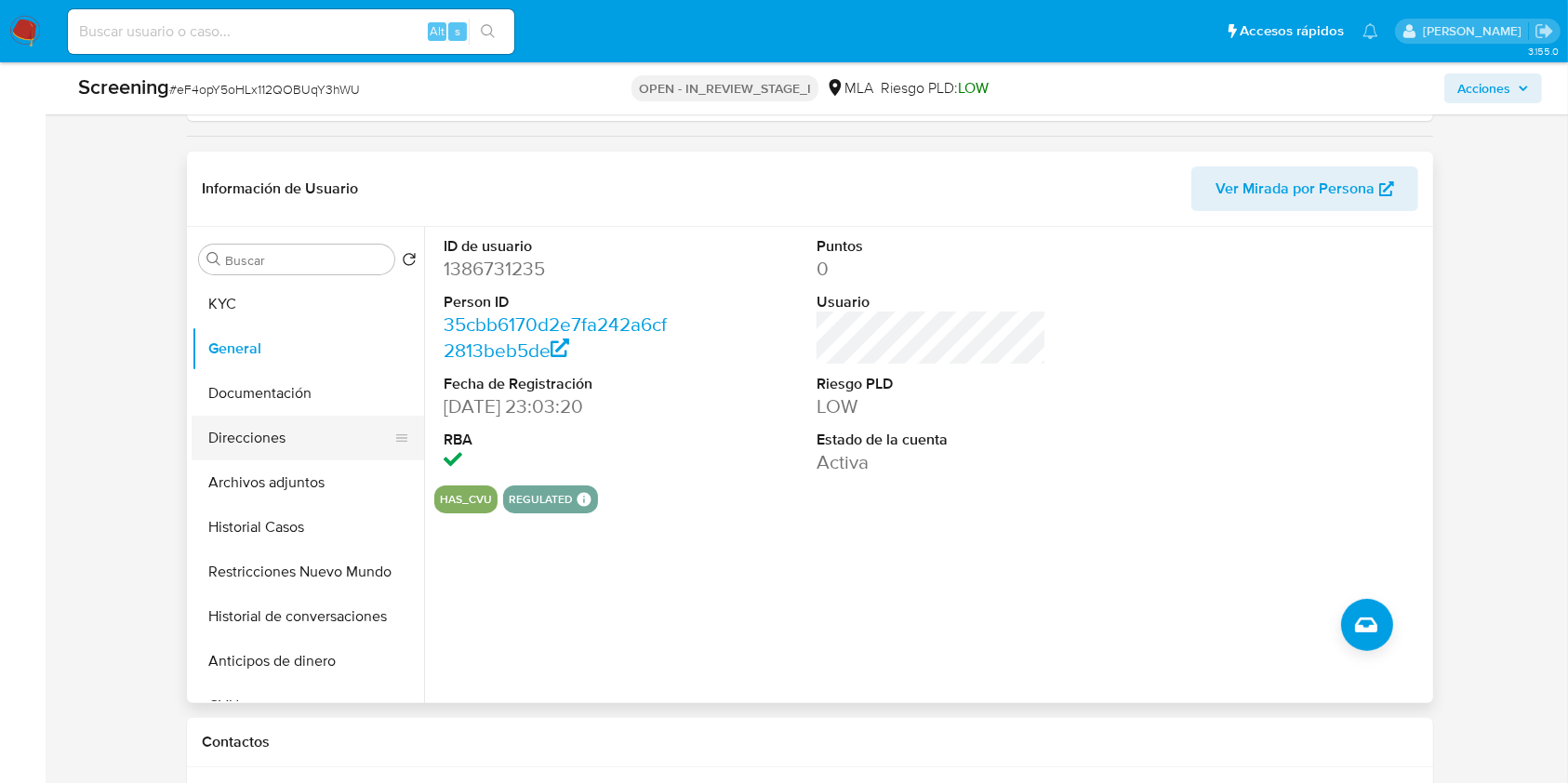
click at [276, 428] on button "Direcciones" at bounding box center [300, 437] width 218 height 44
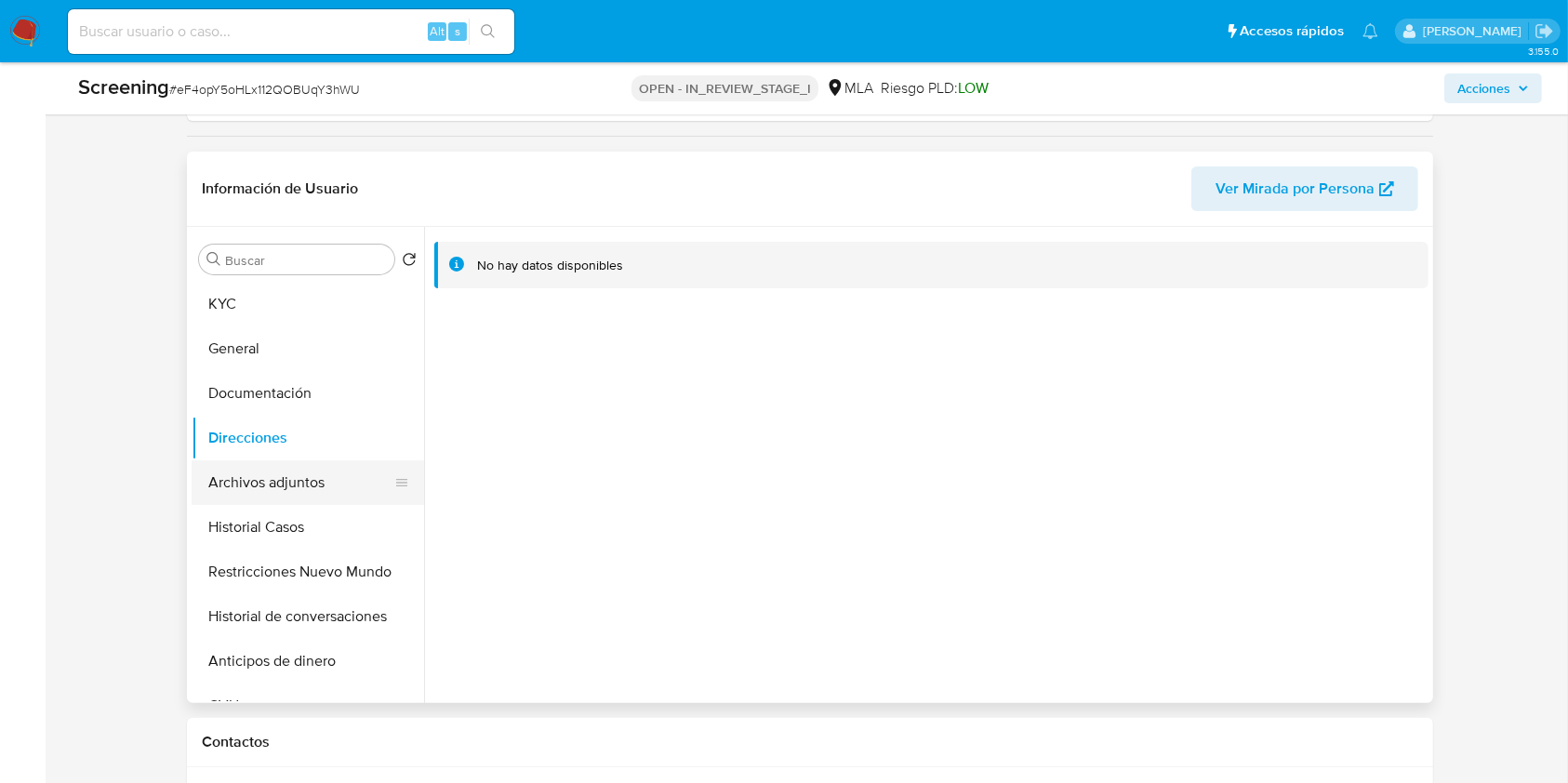
click at [297, 478] on button "Archivos adjuntos" at bounding box center [300, 482] width 218 height 44
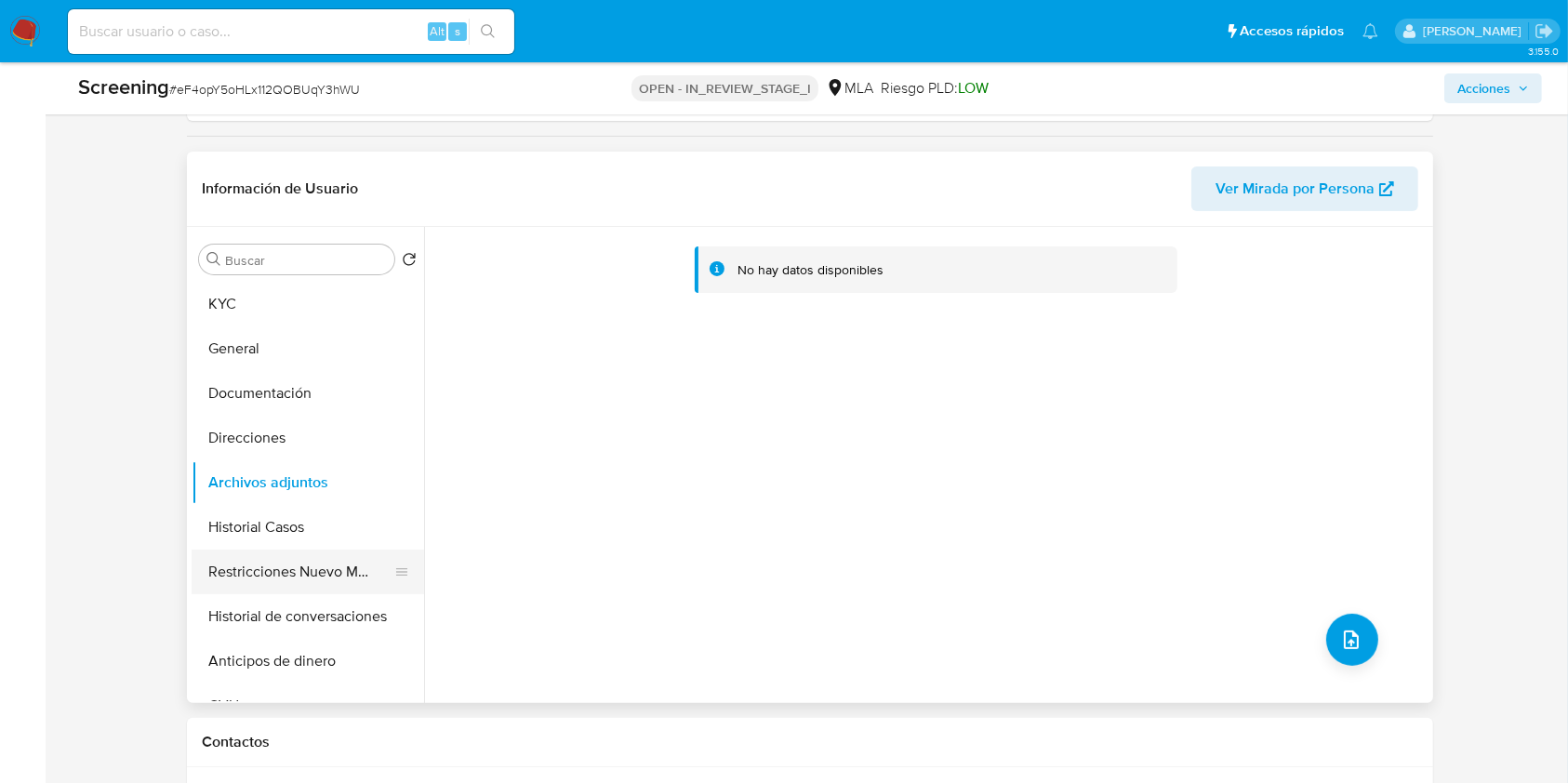
click at [334, 550] on button "Restricciones Nuevo Mundo" at bounding box center [300, 572] width 218 height 44
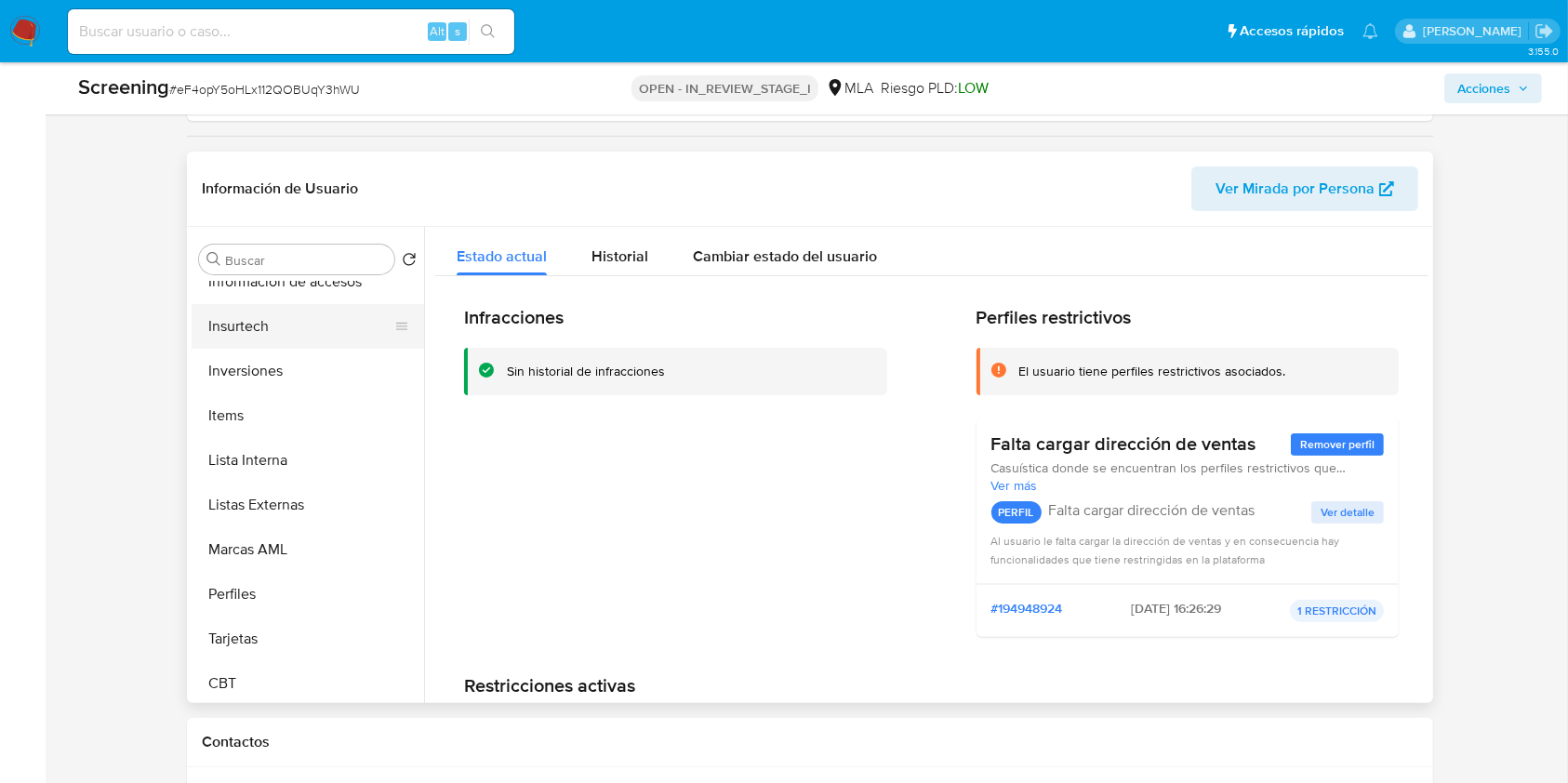
scroll to position [875, 0]
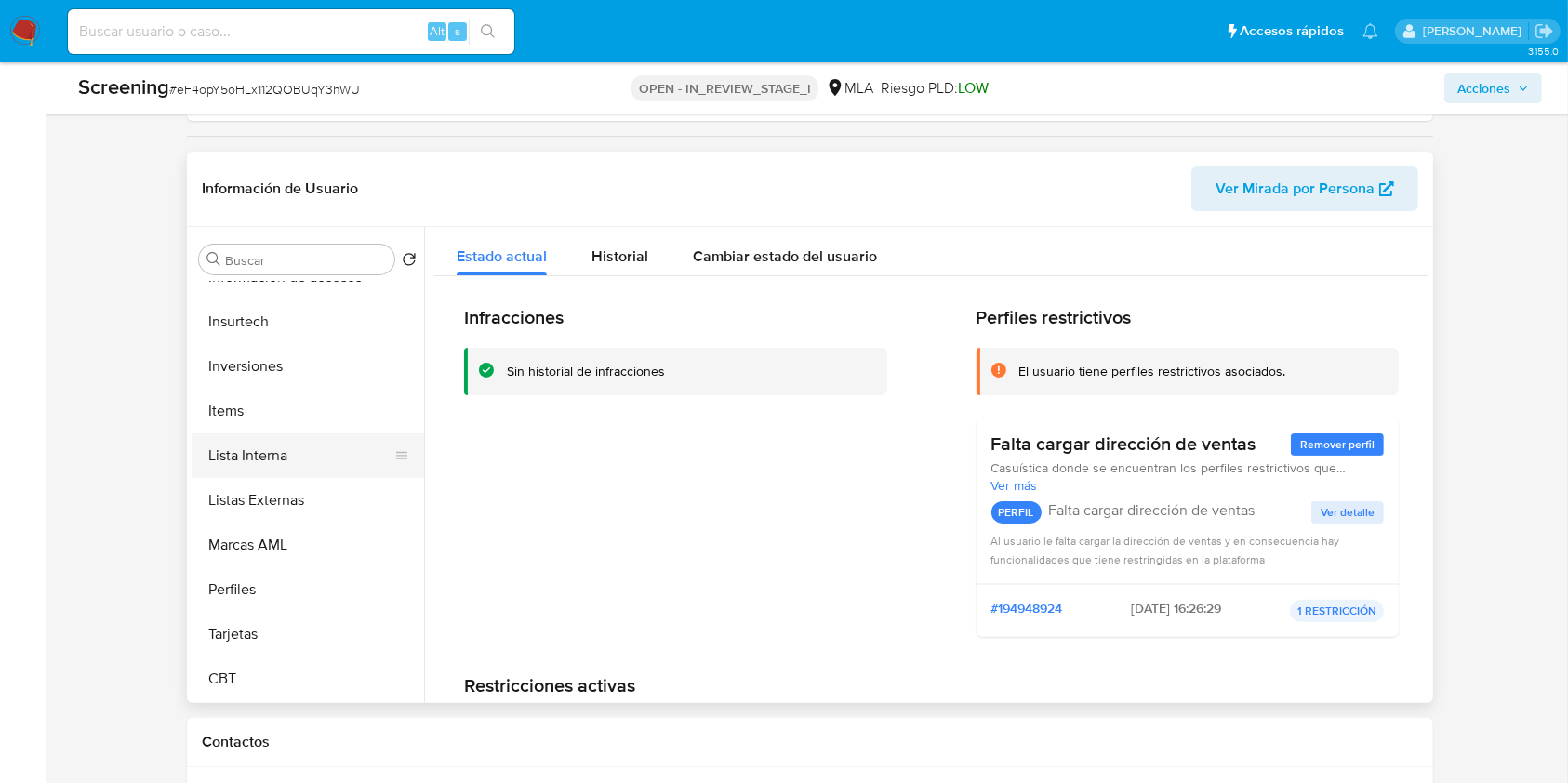
click at [312, 449] on button "Lista Interna" at bounding box center [300, 455] width 218 height 44
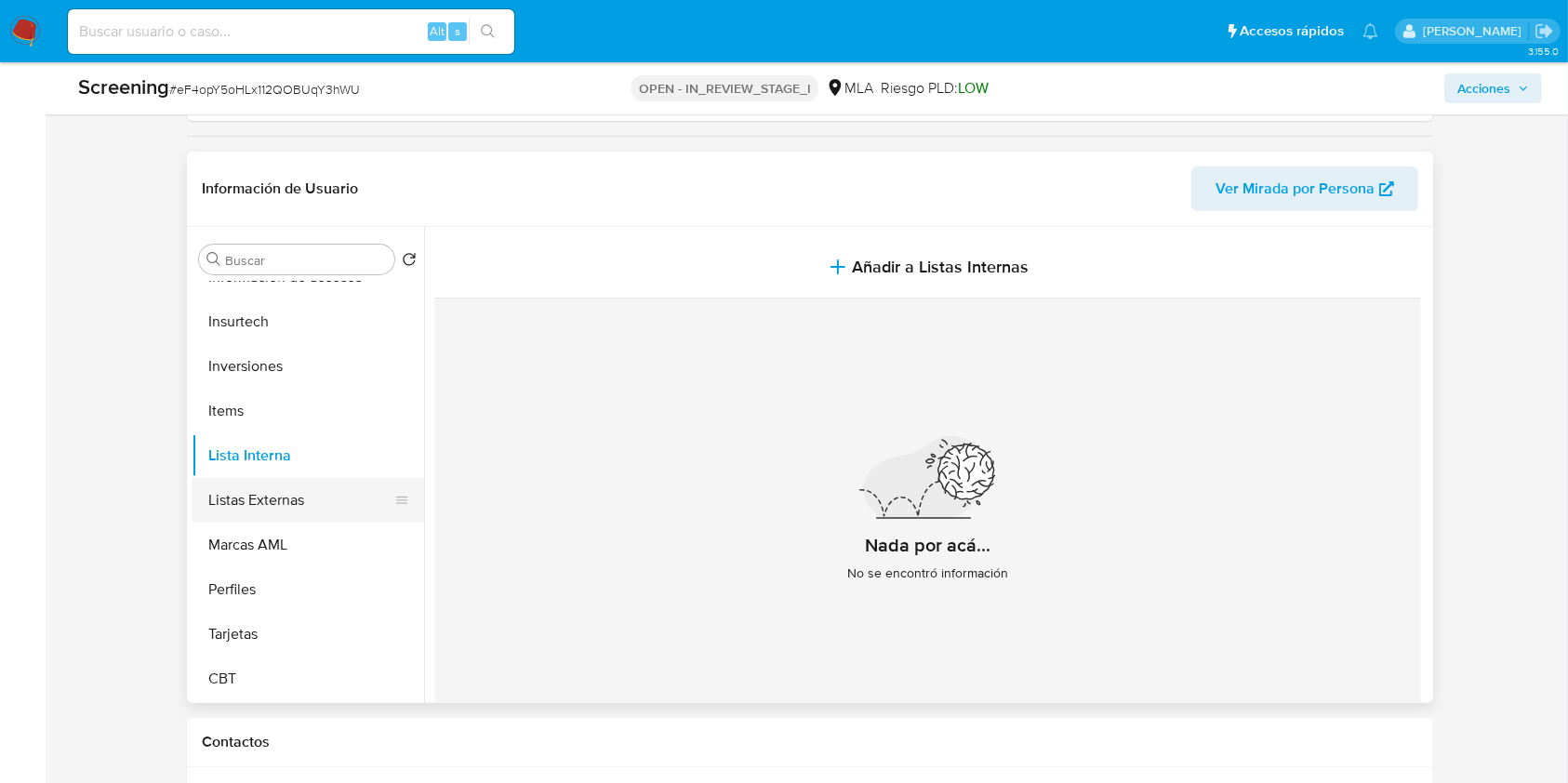
click at [307, 497] on button "Listas Externas" at bounding box center [300, 500] width 218 height 44
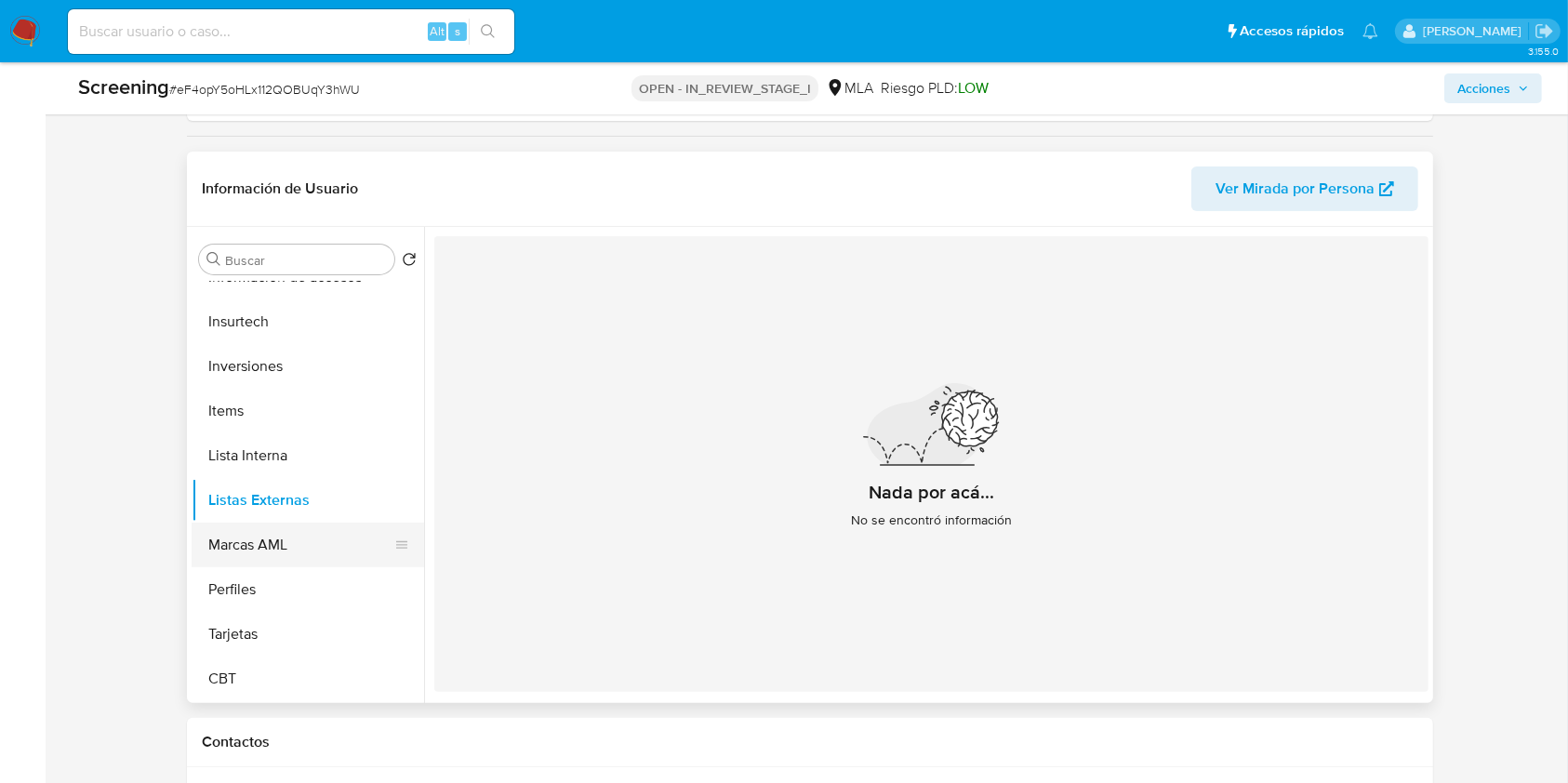
click at [297, 529] on button "Marcas AML" at bounding box center [300, 544] width 218 height 44
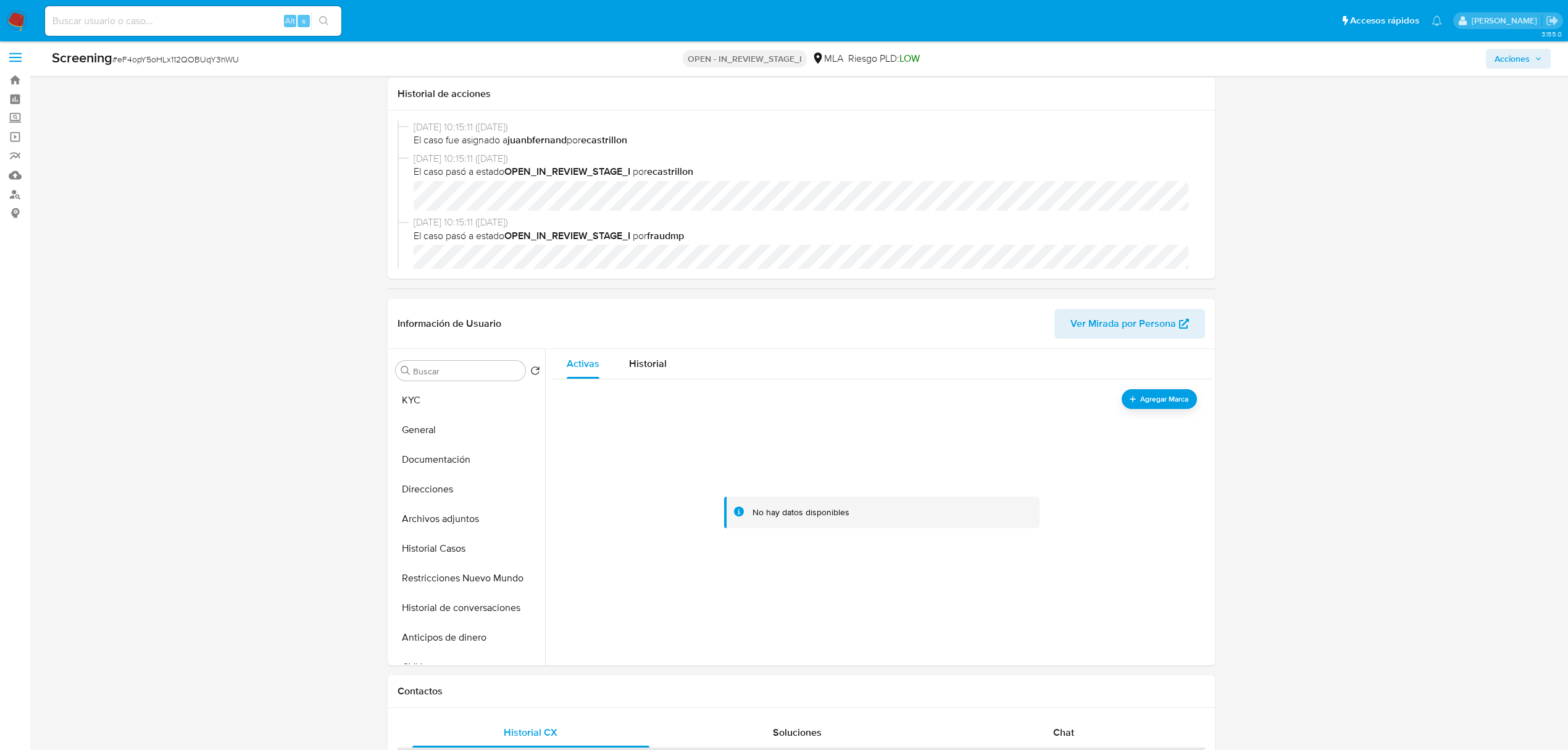
scroll to position [0, 0]
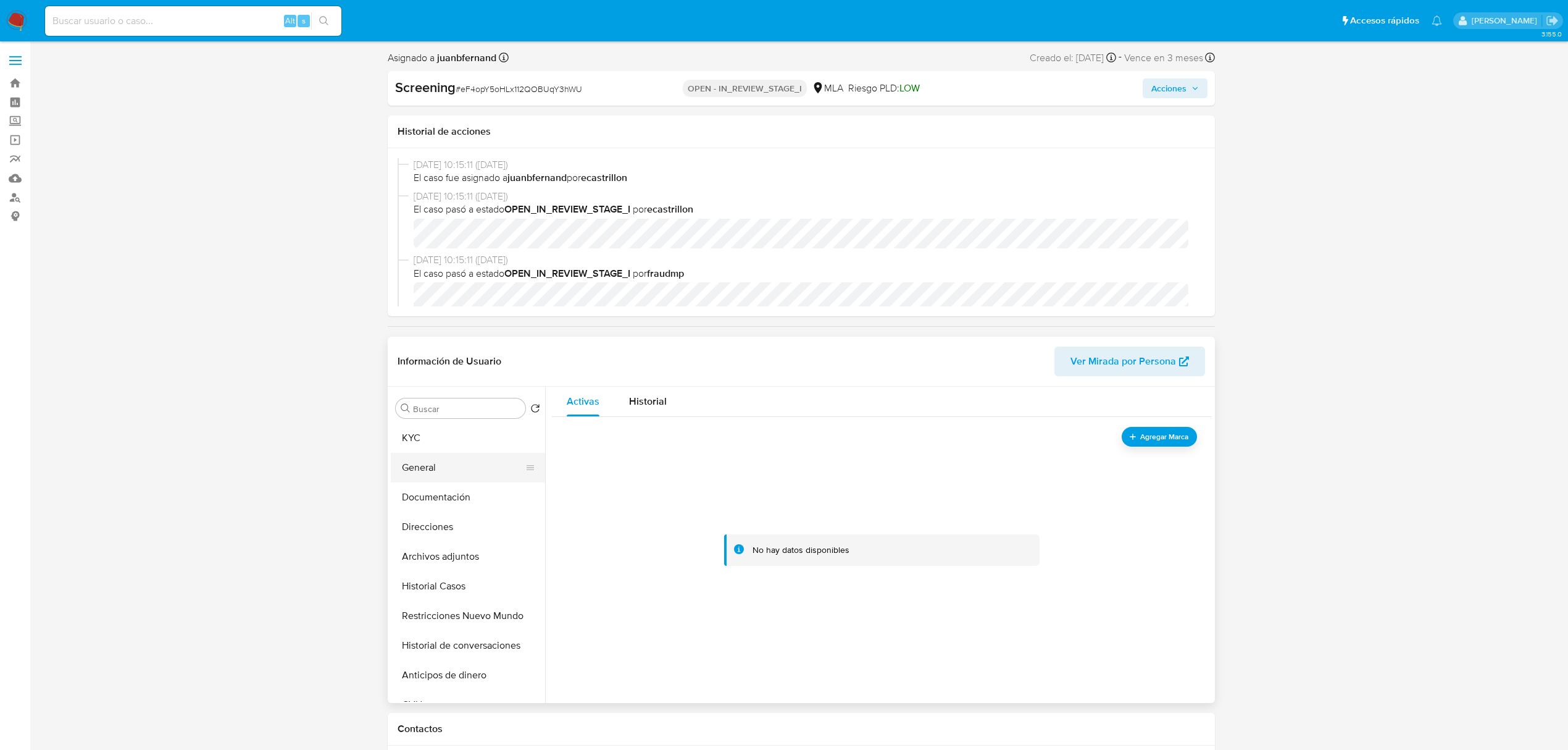
click at [436, 475] on button "General" at bounding box center [463, 467] width 145 height 29
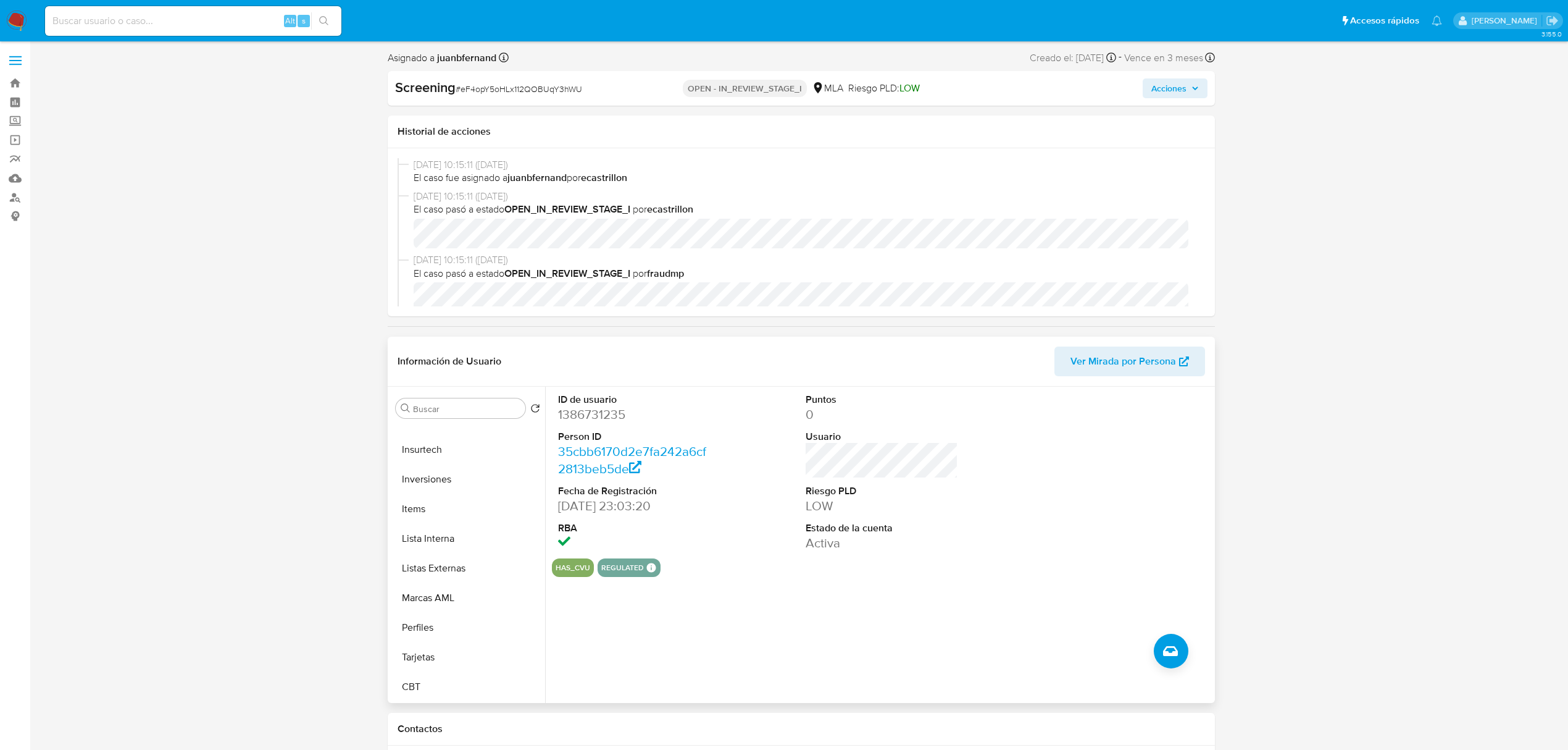
click at [609, 421] on dd "1386731235" at bounding box center [634, 414] width 153 height 18
copy dd "1386731235"
click at [1054, 352] on span "Ver Mirada por Persona" at bounding box center [1123, 361] width 106 height 29
click at [467, 519] on button "Lista Interna" at bounding box center [463, 538] width 145 height 29
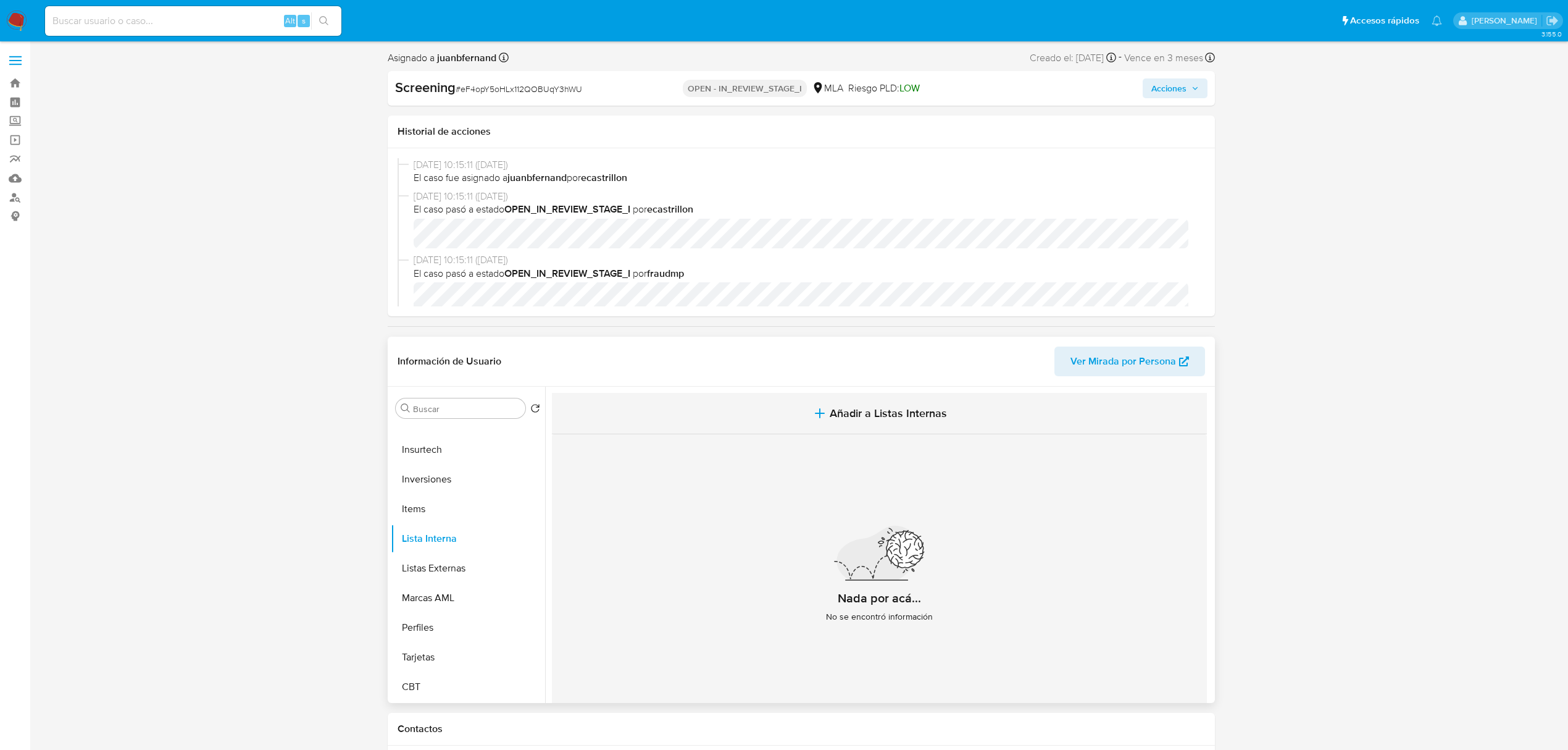
click at [865, 409] on span "Añadir a Listas Internas" at bounding box center [889, 413] width 117 height 14
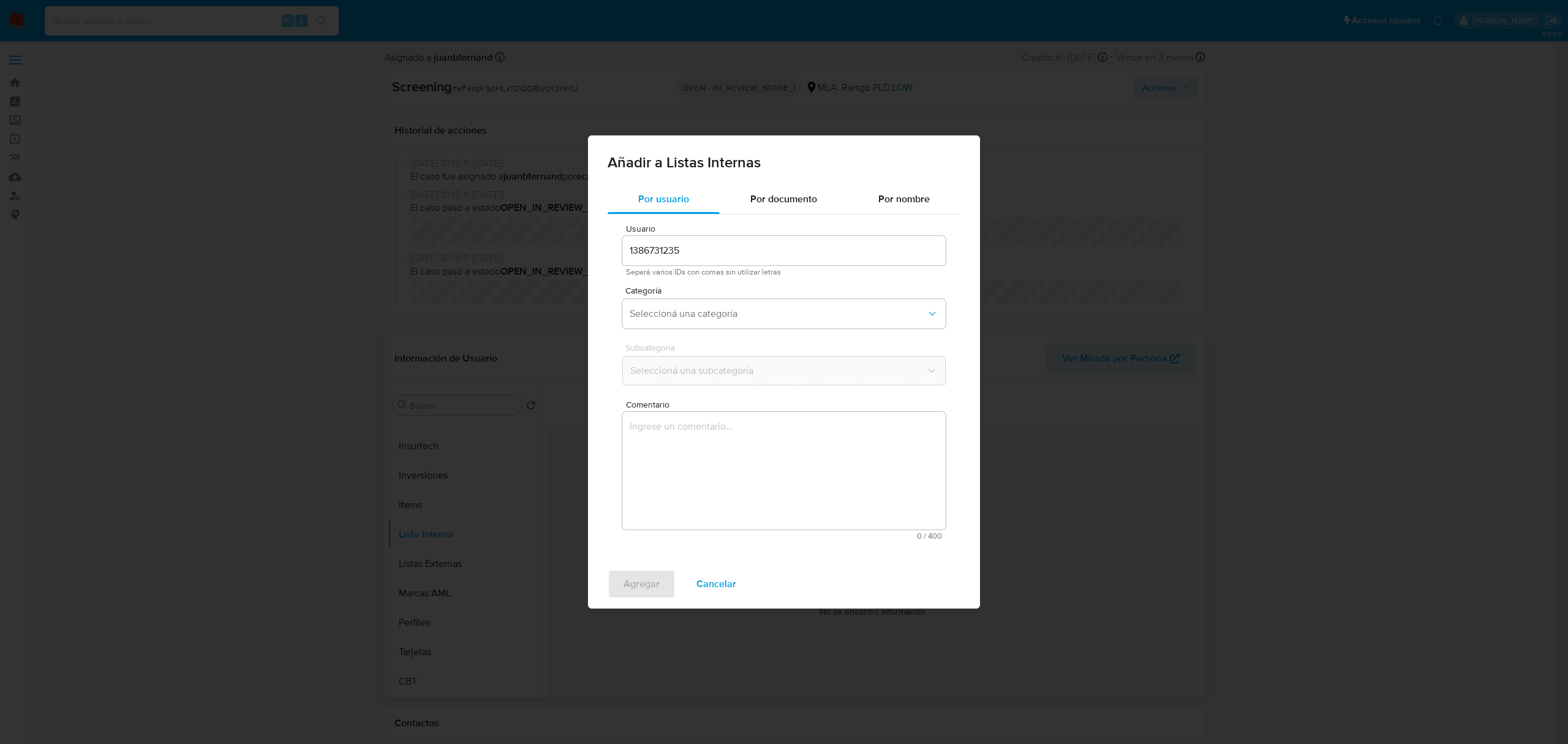
click at [722, 252] on input "1386731235" at bounding box center [784, 250] width 323 height 16
drag, startPoint x: 730, startPoint y: 252, endPoint x: 745, endPoint y: 262, distance: 18.0
click at [732, 252] on input "512206658, 816259157,1386731235" at bounding box center [784, 250] width 323 height 16
click at [685, 250] on input "512206658, 816259157,1386731235" at bounding box center [784, 250] width 323 height 16
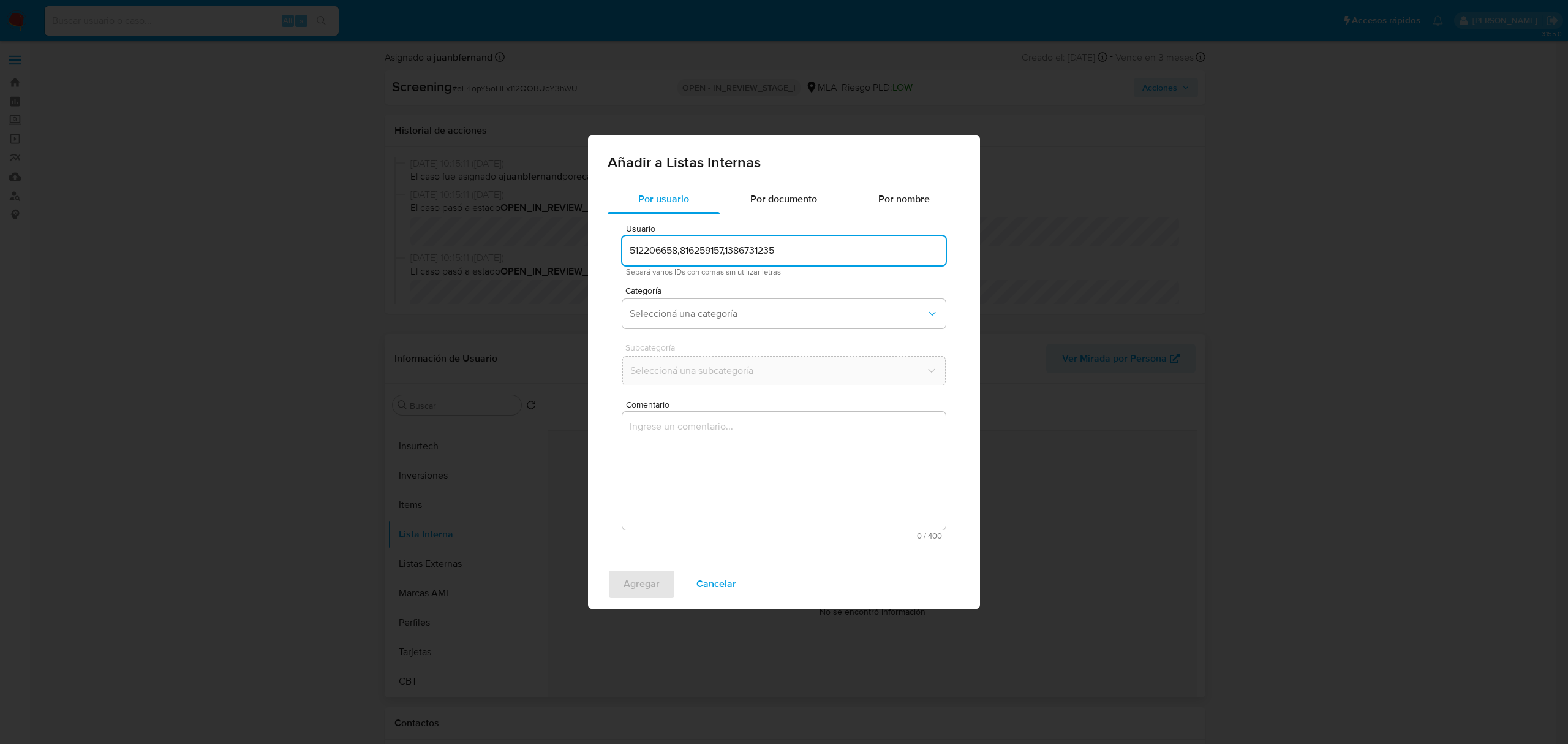
click at [728, 250] on input "512206658,816259157,1386731235" at bounding box center [784, 250] width 323 height 16
click at [799, 252] on input "512206658,816259157,1386731235" at bounding box center [784, 250] width 323 height 16
type input "512206658,816259157,1386731235"
click at [745, 312] on span "Seleccioná una categoría" at bounding box center [778, 313] width 296 height 12
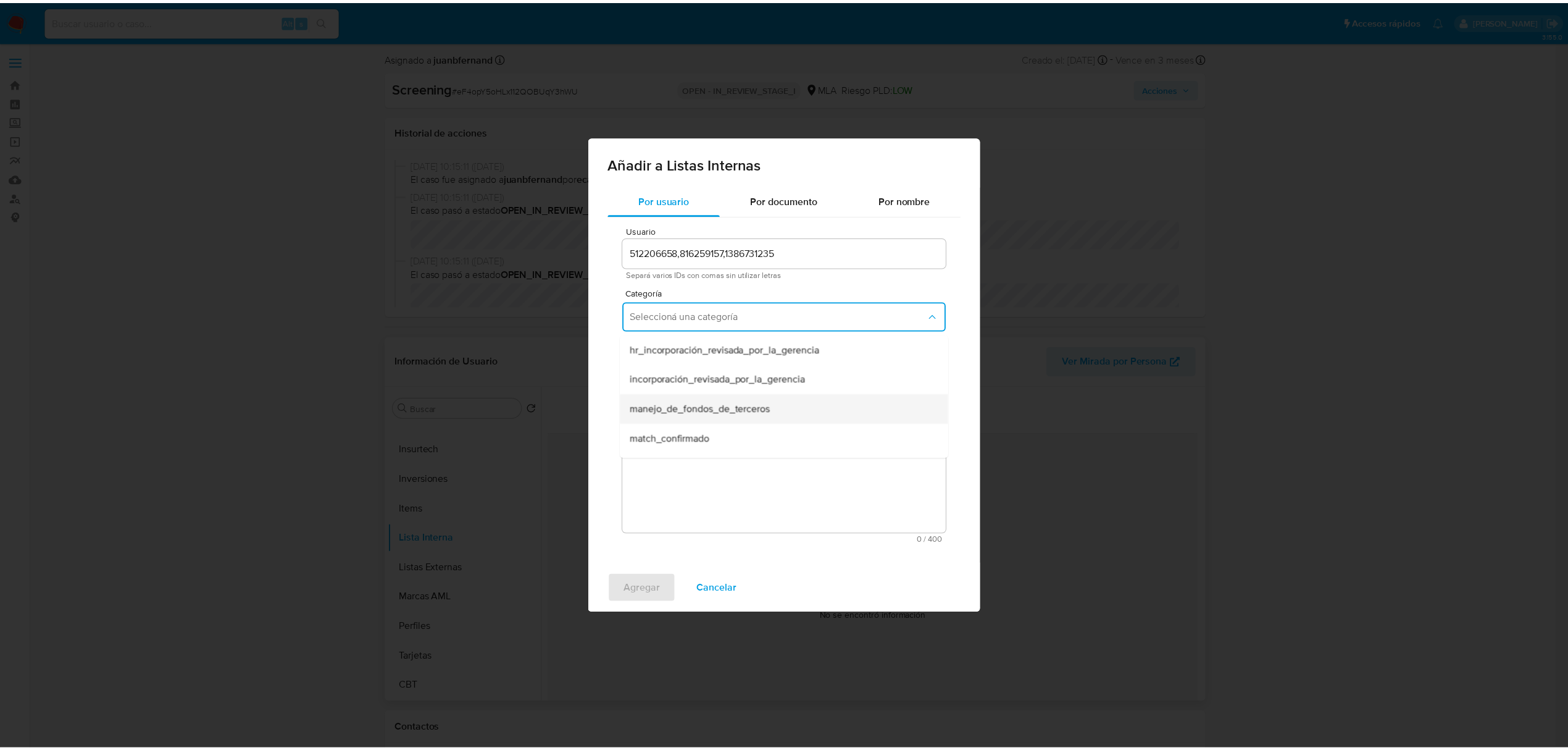
scroll to position [82, 0]
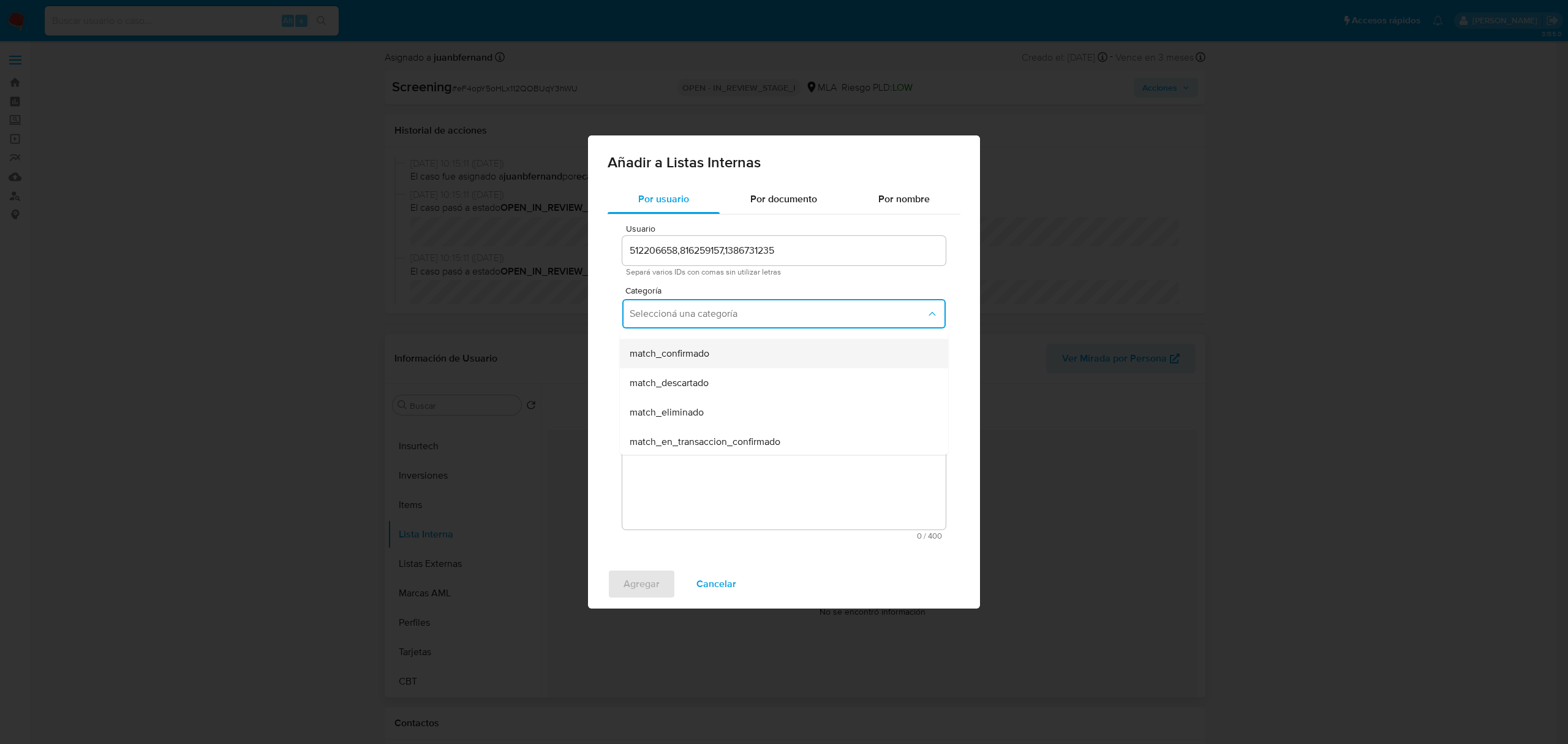
click at [740, 358] on div "match_confirmado" at bounding box center [781, 353] width 301 height 29
click at [747, 368] on span "Seleccioná una subcategoría" at bounding box center [778, 370] width 296 height 12
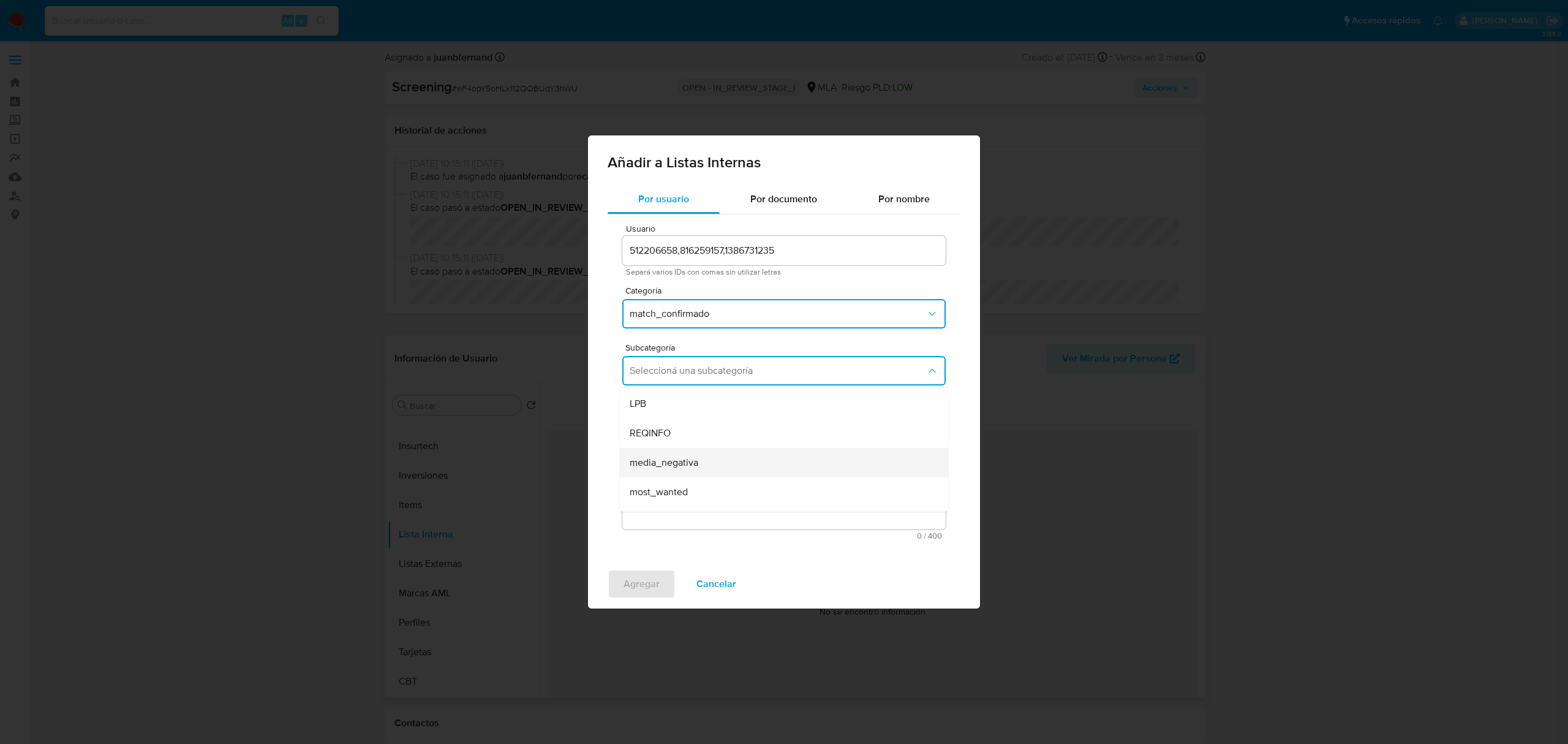
click at [737, 459] on div "media_negativa" at bounding box center [781, 462] width 301 height 29
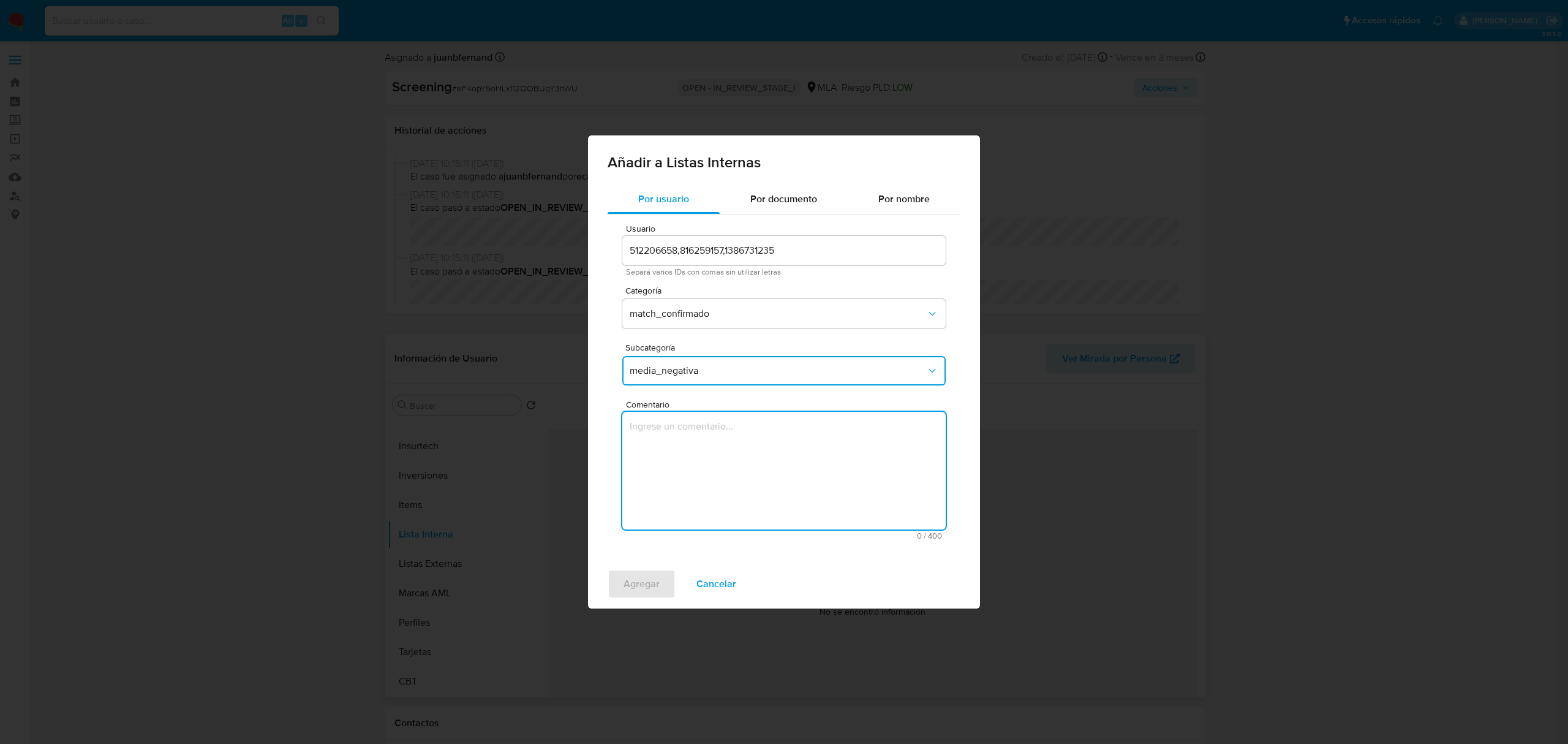
click at [752, 463] on textarea "Comentario" at bounding box center [784, 470] width 323 height 118
click at [862, 429] on textarea "Informacion negativa en medios periodisticos" at bounding box center [784, 470] width 323 height 118
type textarea "Informacion negativa en medios periodisticos"
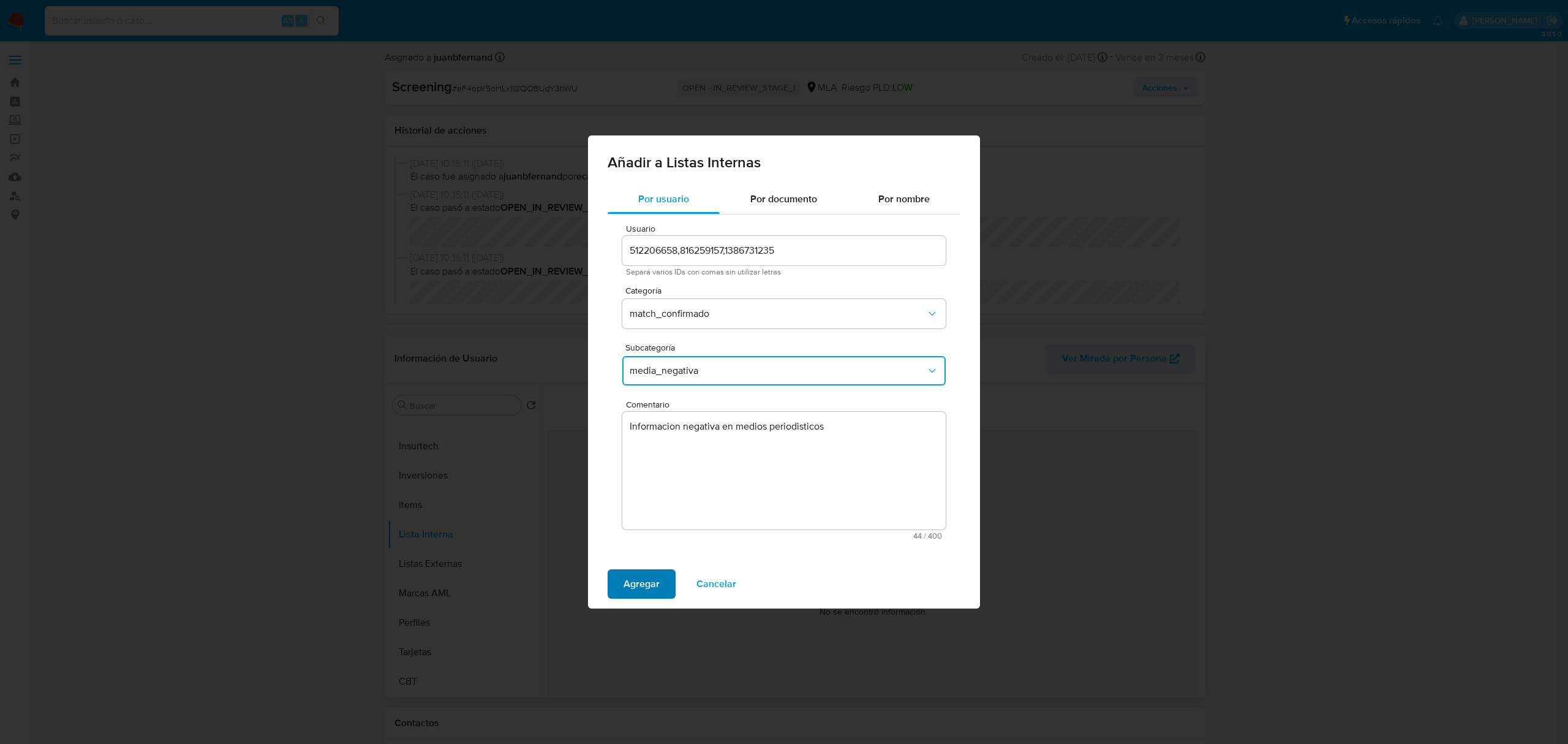
click at [640, 515] on span "Agregar" at bounding box center [642, 584] width 36 height 27
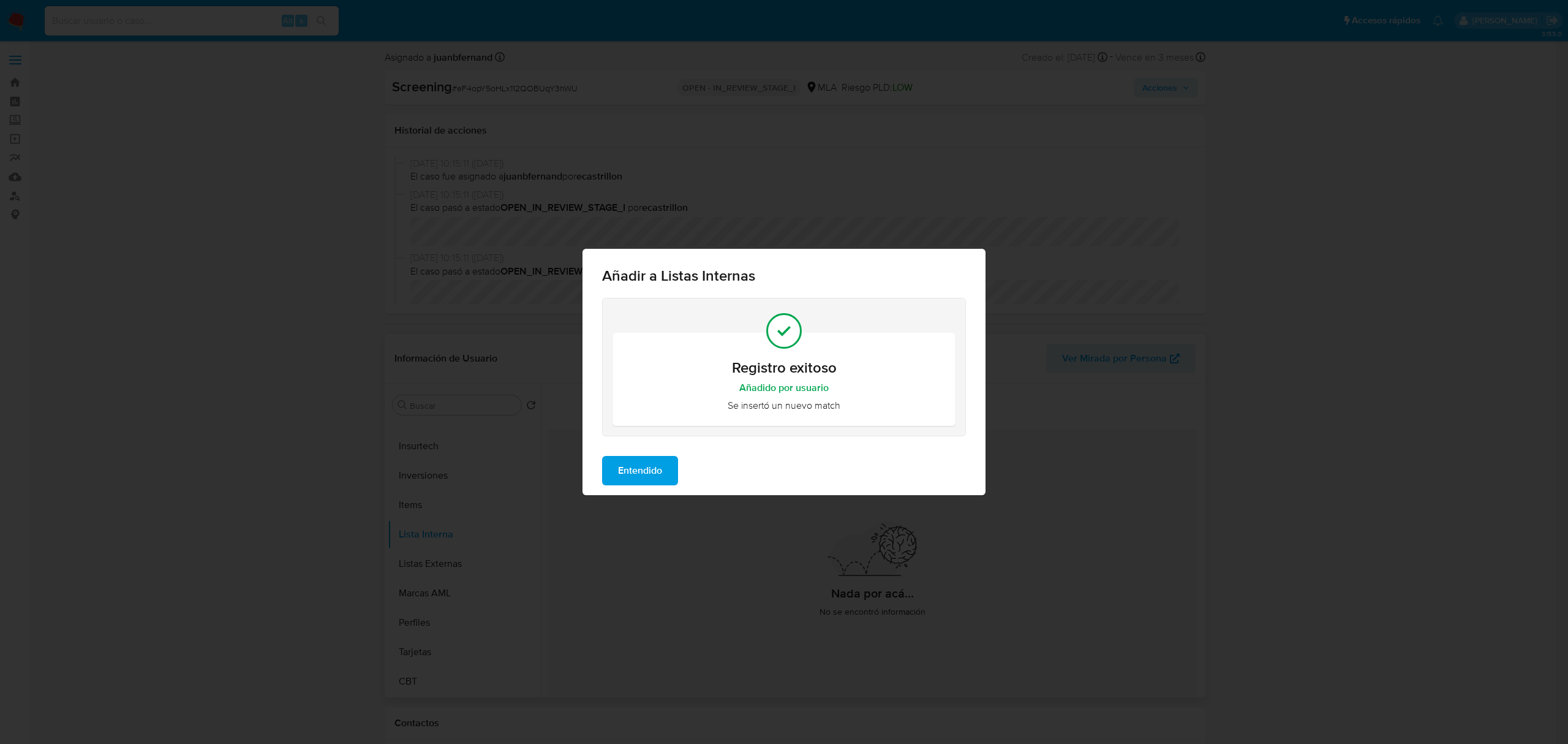
click at [633, 464] on span "Entendido" at bounding box center [640, 470] width 44 height 27
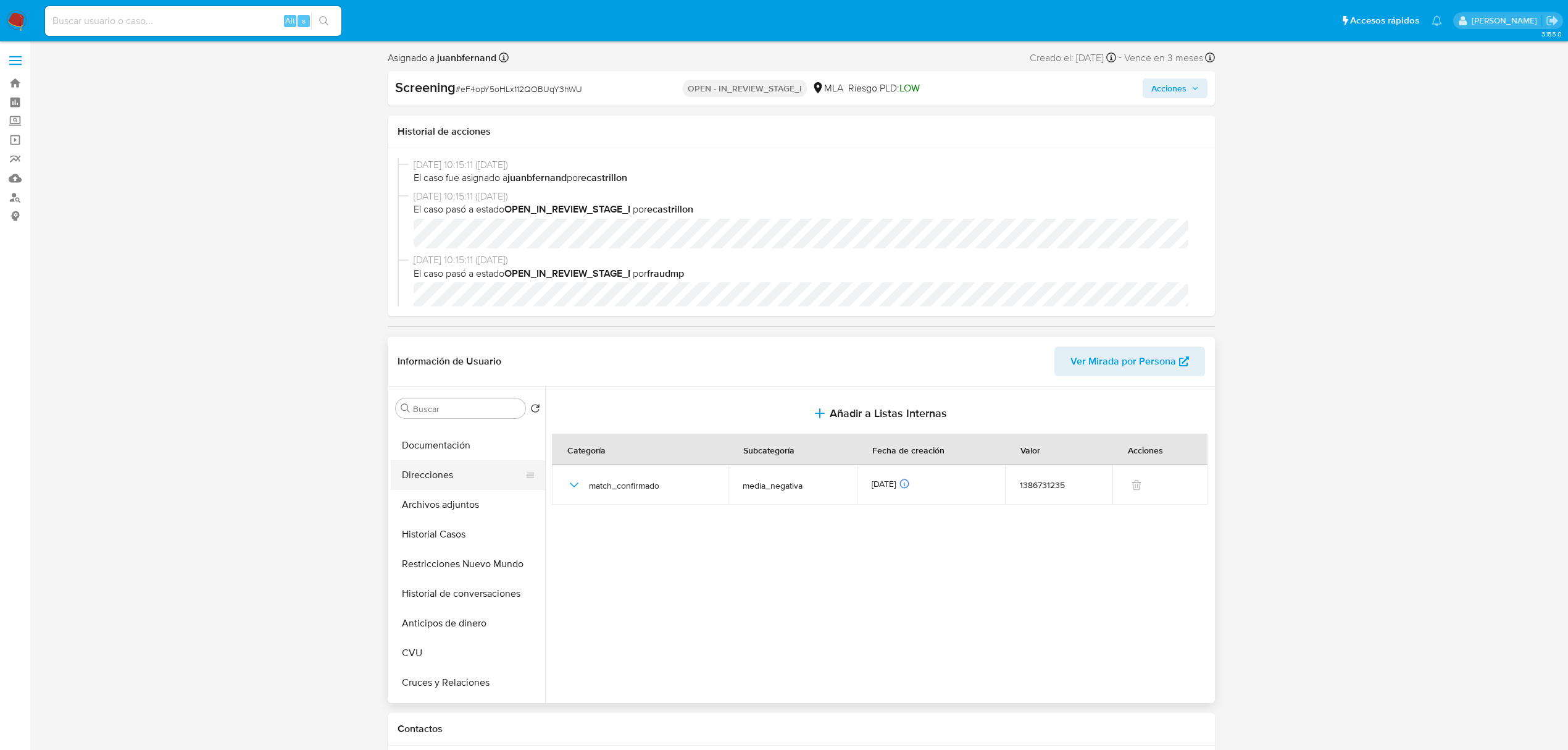
scroll to position [0, 0]
click at [457, 457] on button "General" at bounding box center [463, 467] width 145 height 29
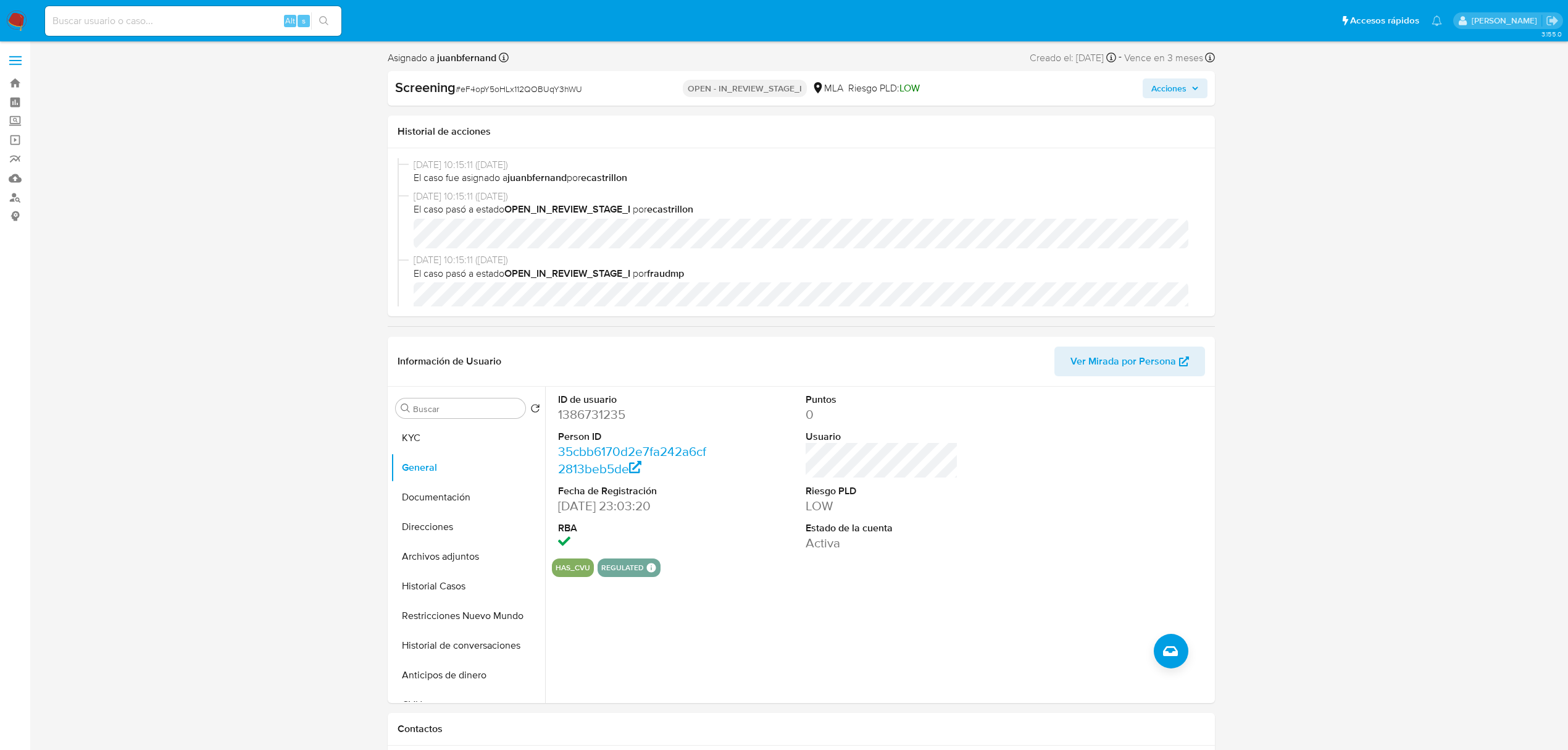
click at [1054, 89] on span "Acciones" at bounding box center [1175, 88] width 48 height 18
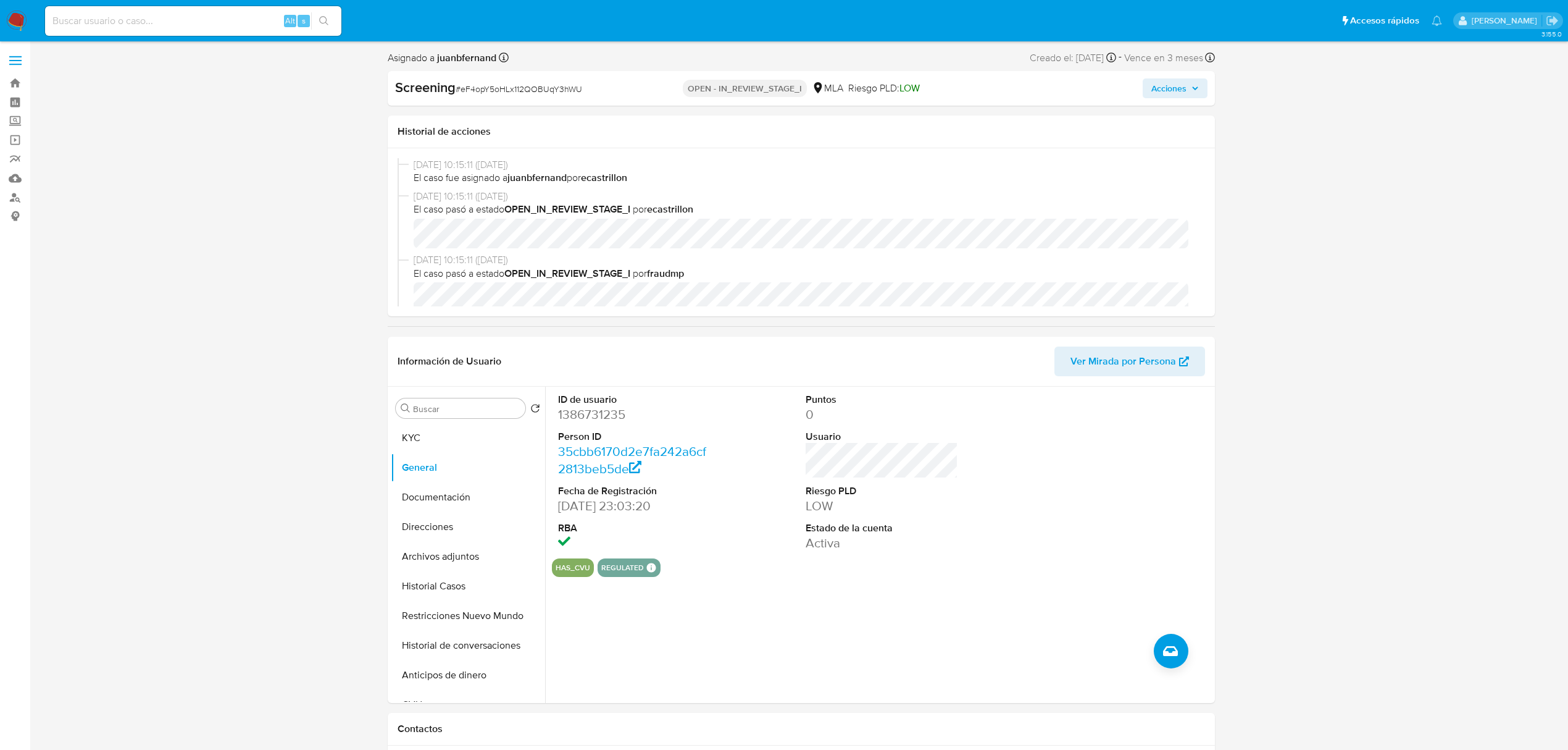
click at [527, 85] on span "# eF4opY5oHLx112QOBUqY3hWU" at bounding box center [519, 89] width 126 height 12
copy span "eF4opY5oHLx112QOBUqY3hWU"
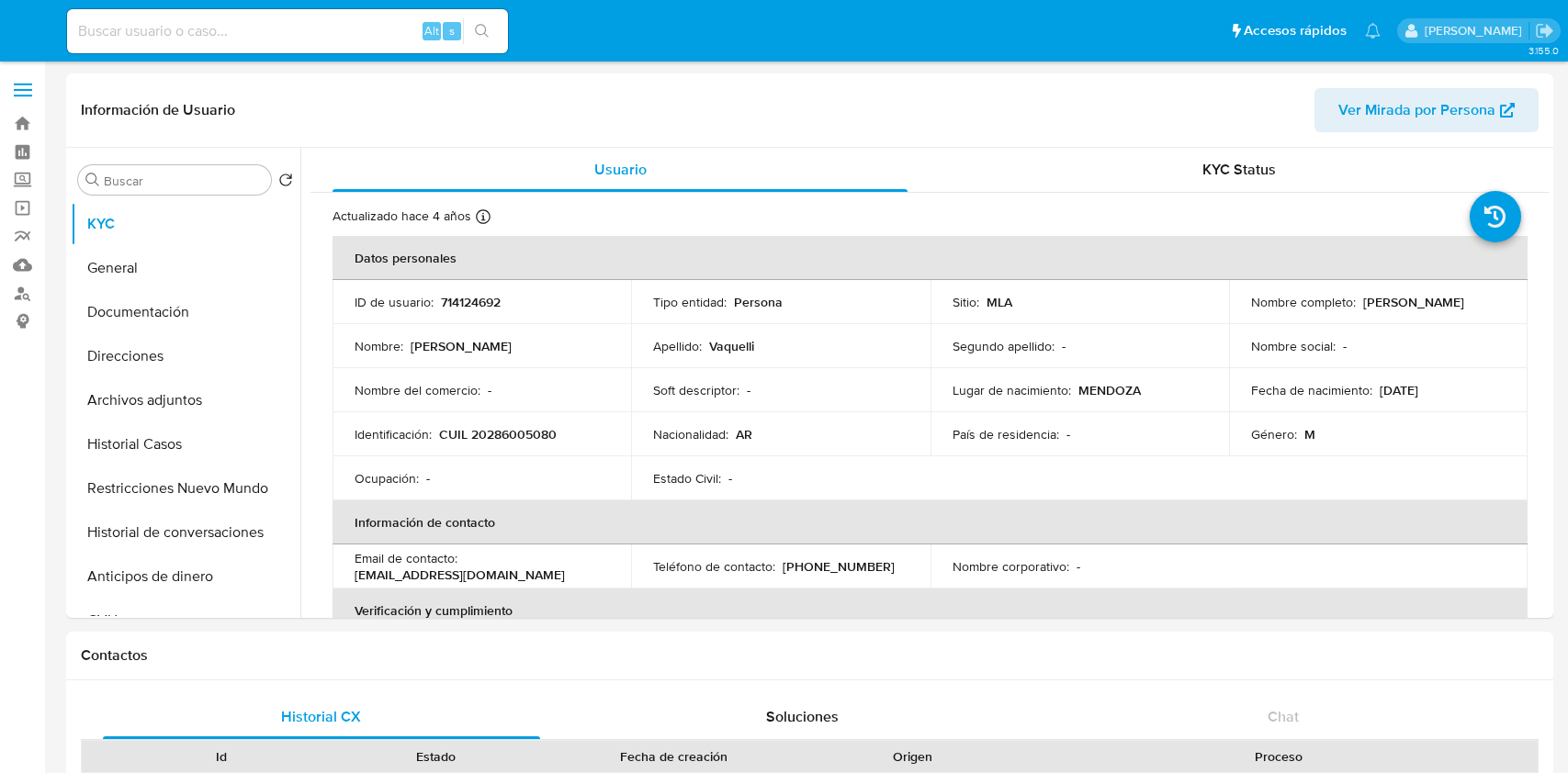
select select "10"
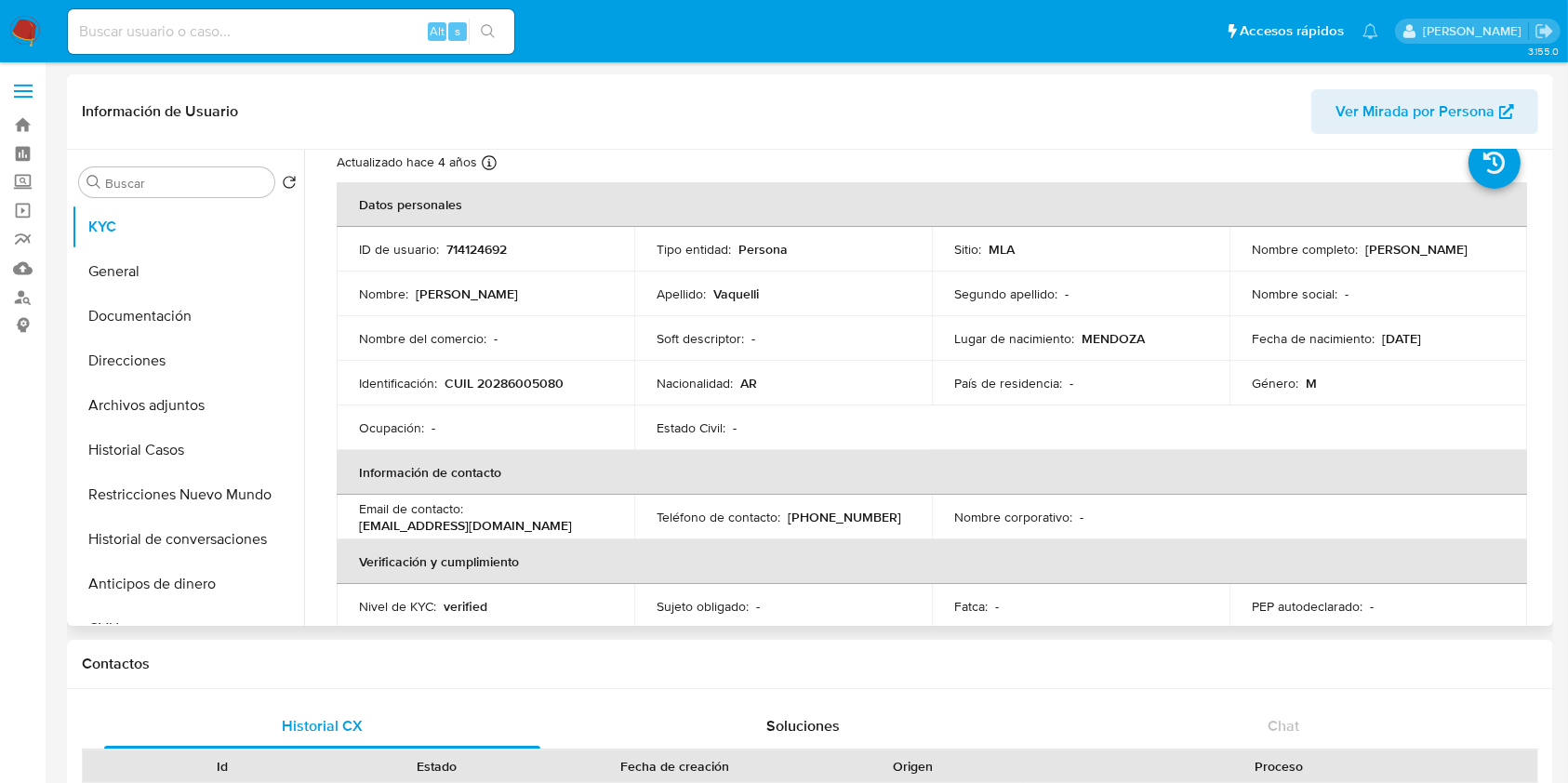
scroll to position [53, 0]
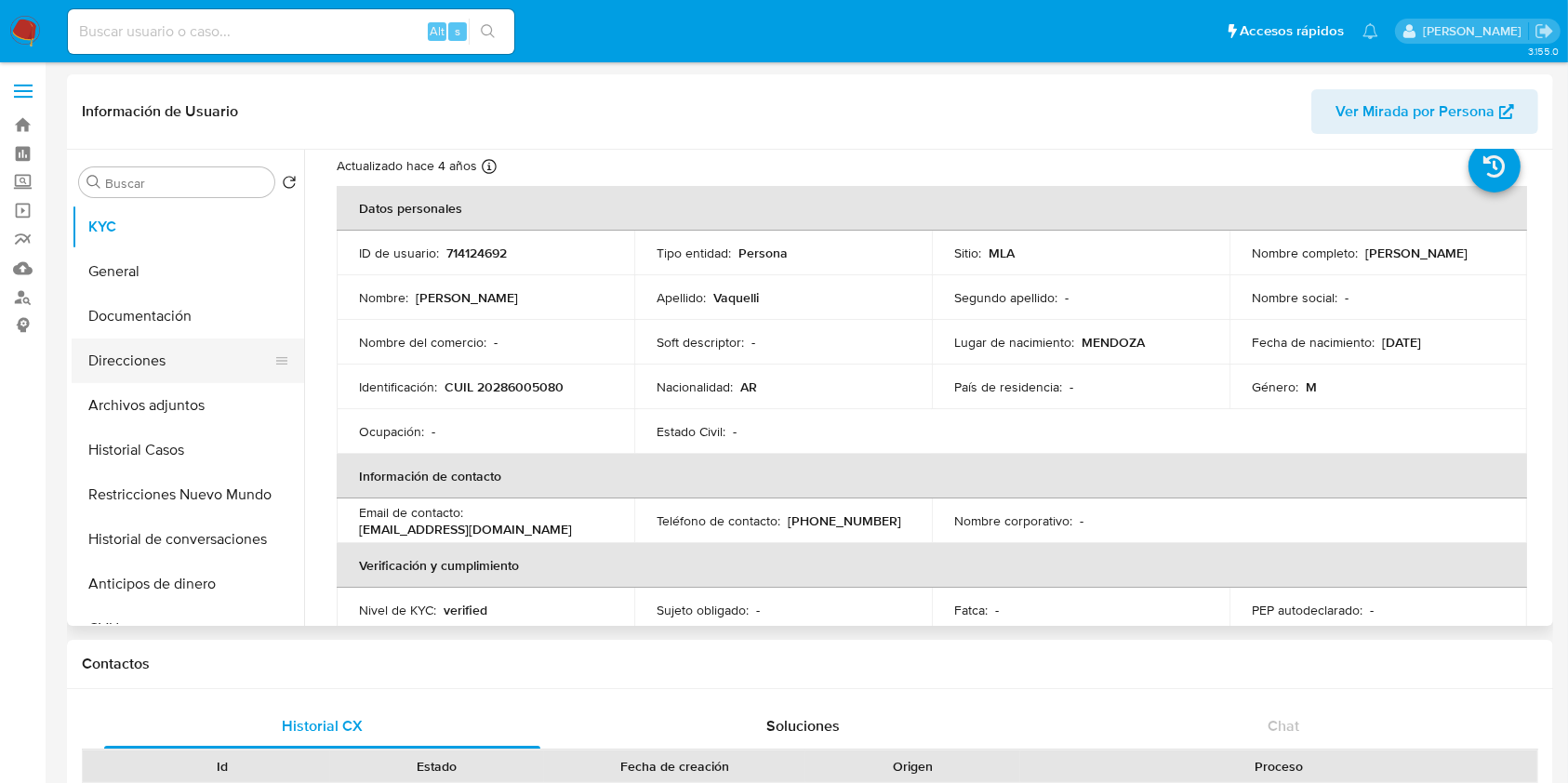
click at [187, 356] on button "Direcciones" at bounding box center [181, 361] width 218 height 44
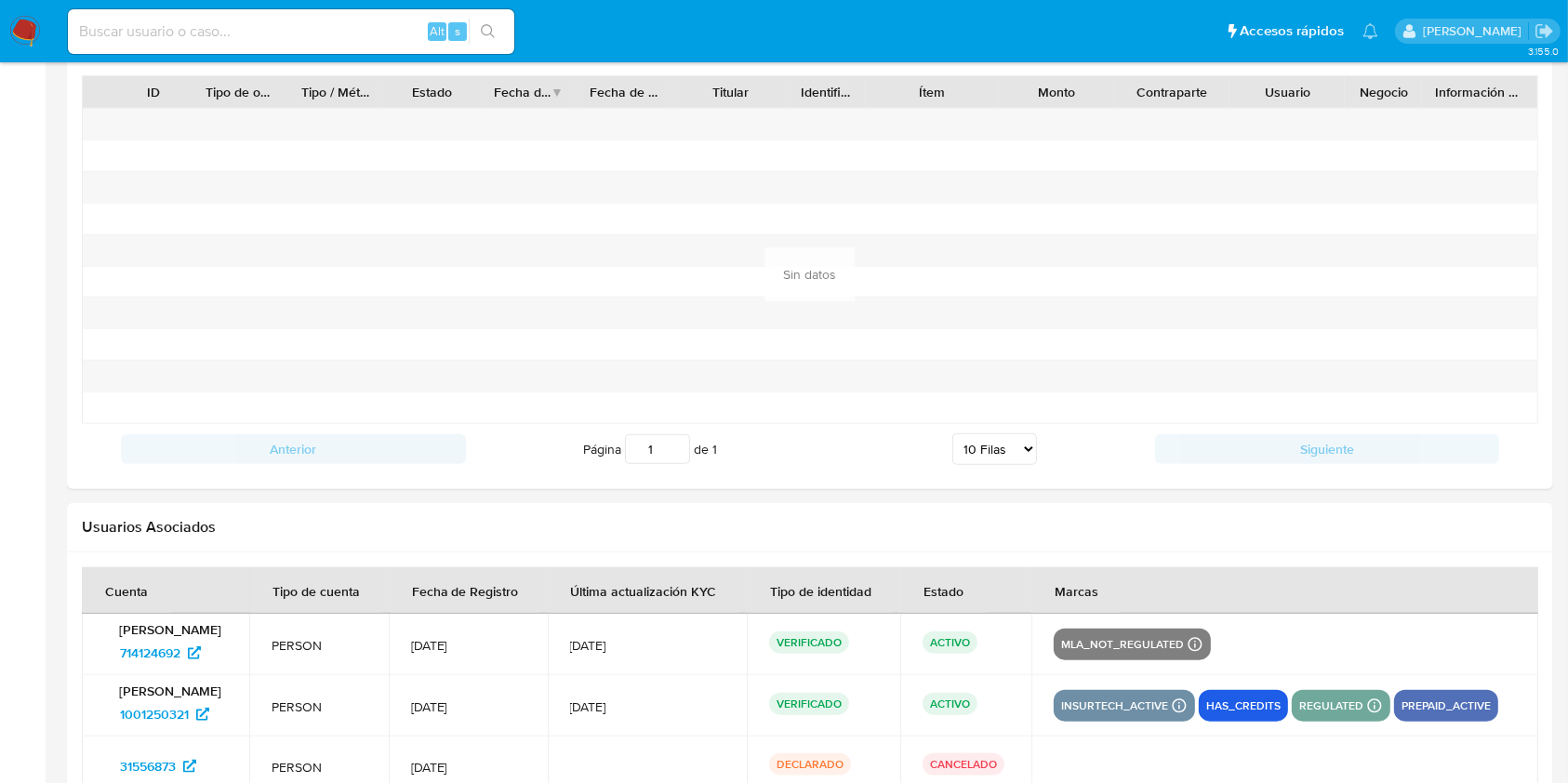
scroll to position [2007, 0]
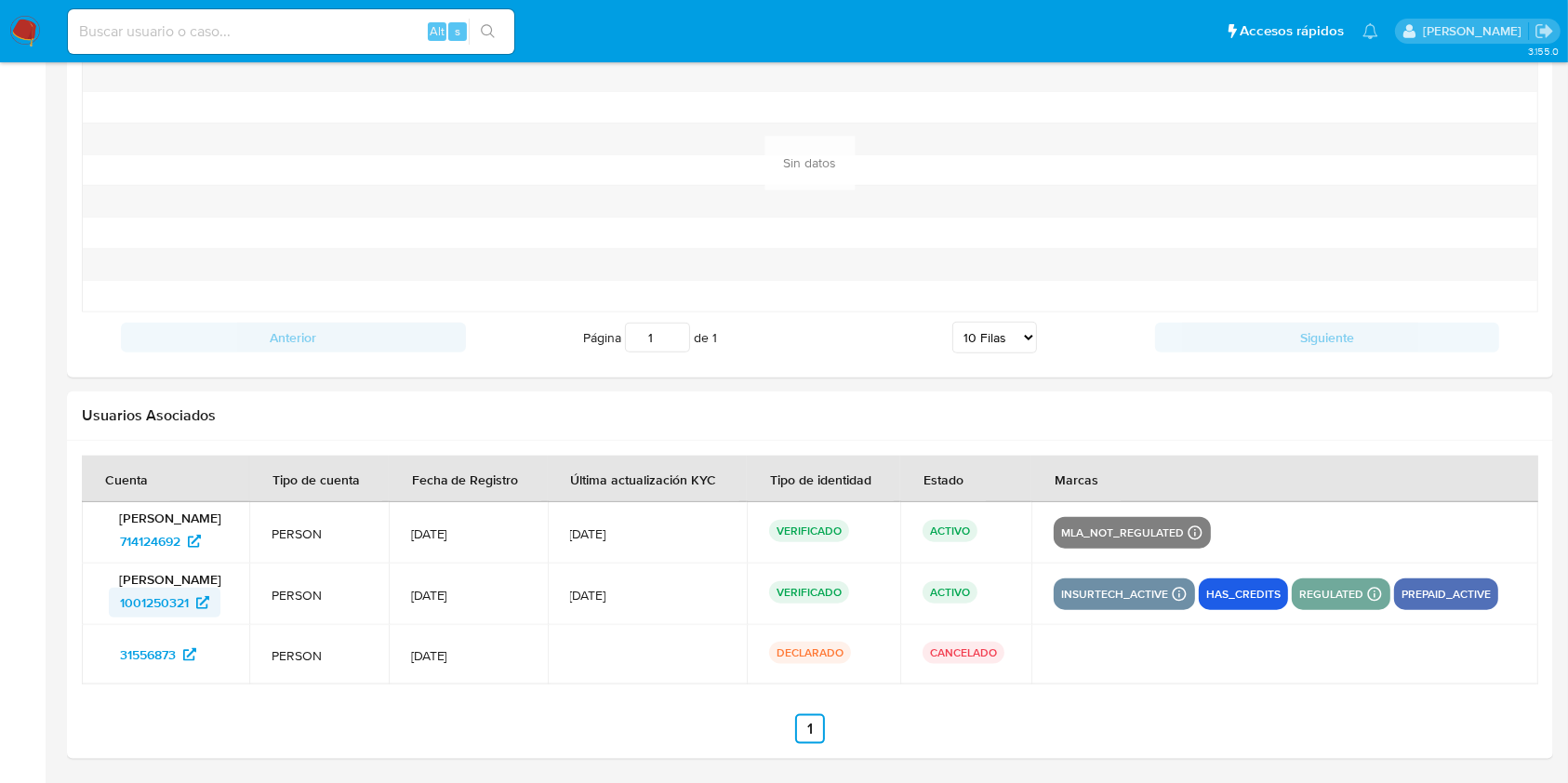
click at [168, 605] on span "1001250321" at bounding box center [154, 603] width 69 height 29
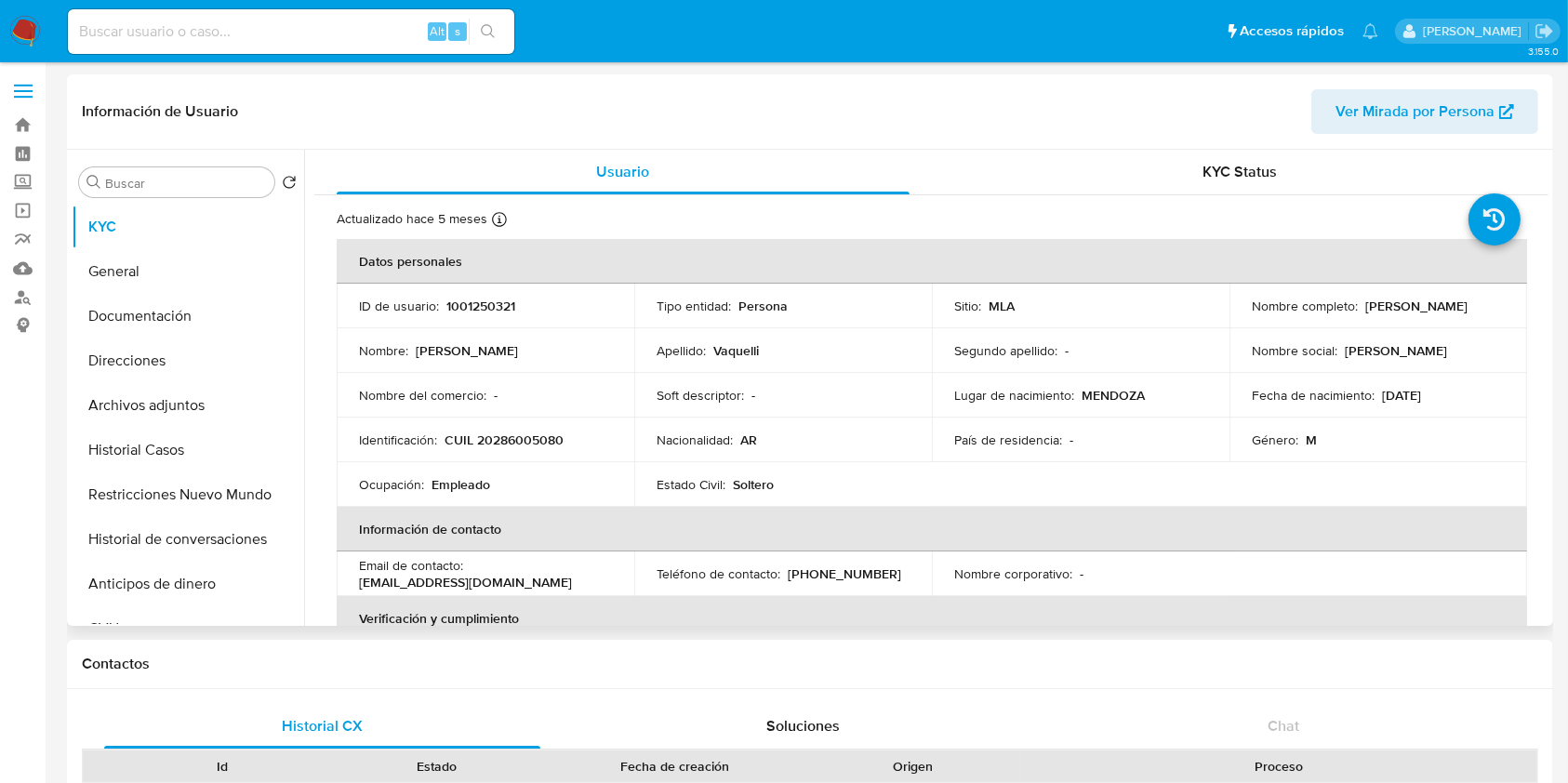
select select "10"
click at [162, 368] on button "Direcciones" at bounding box center [181, 361] width 218 height 44
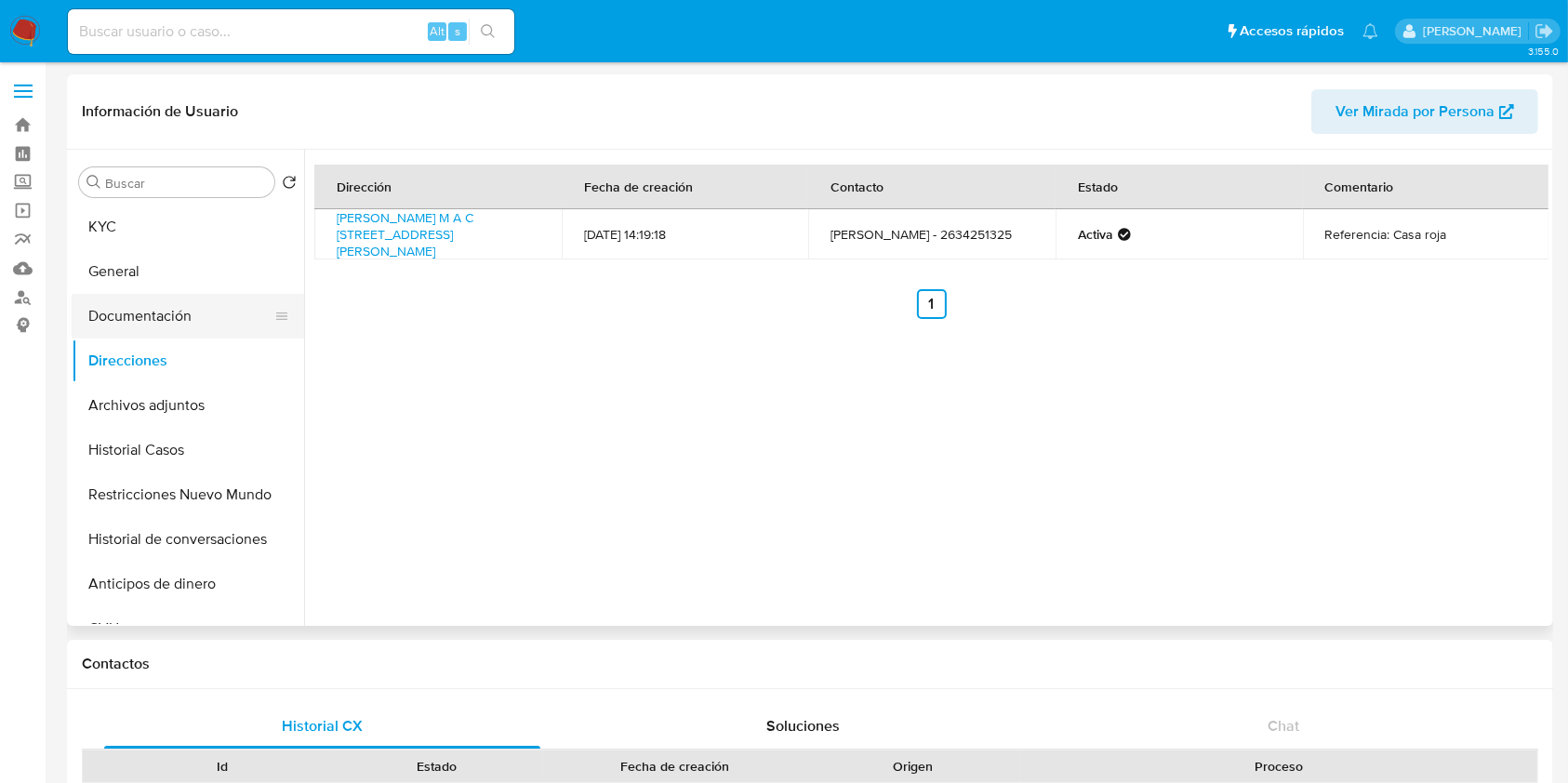
click at [151, 313] on button "Documentación" at bounding box center [181, 315] width 218 height 44
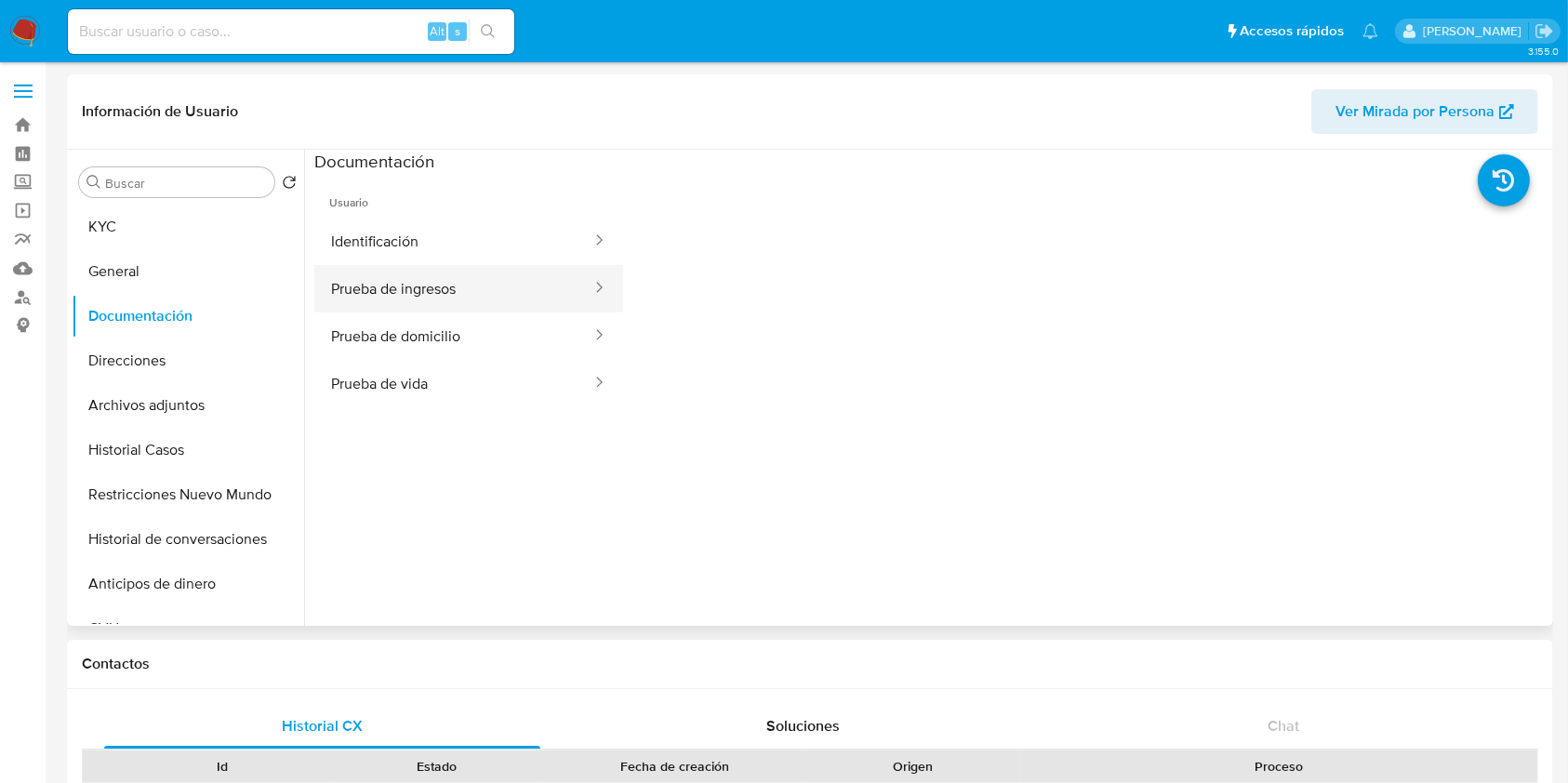
click at [509, 290] on button "Prueba de ingresos" at bounding box center [454, 289] width 279 height 47
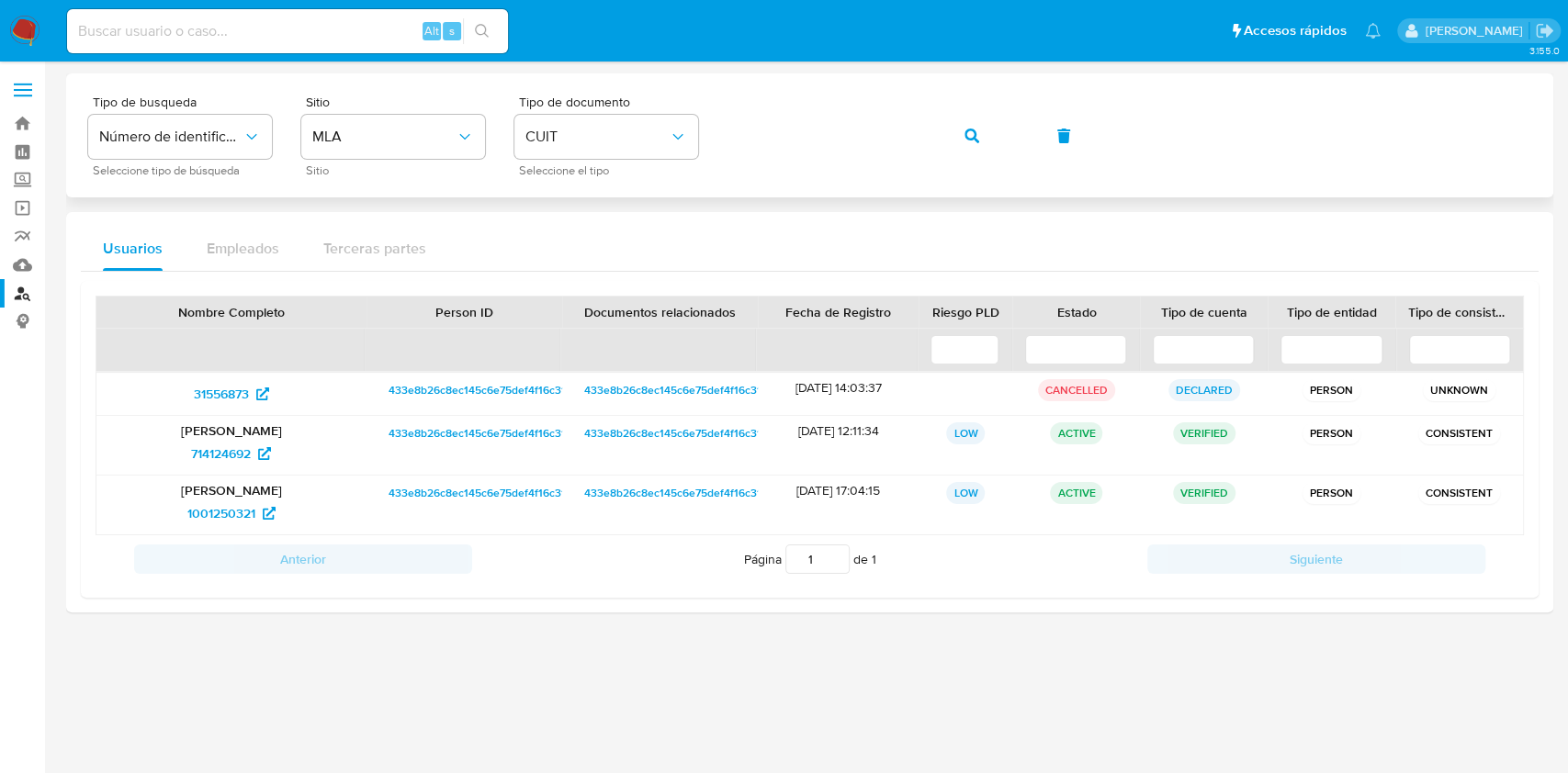
click at [938, 136] on div "Tipo de busqueda Número de identificación Seleccione tipo de búsqueda Sitio MLA…" at bounding box center [810, 135] width 1443 height 80
click at [979, 133] on button "button" at bounding box center [972, 135] width 62 height 44
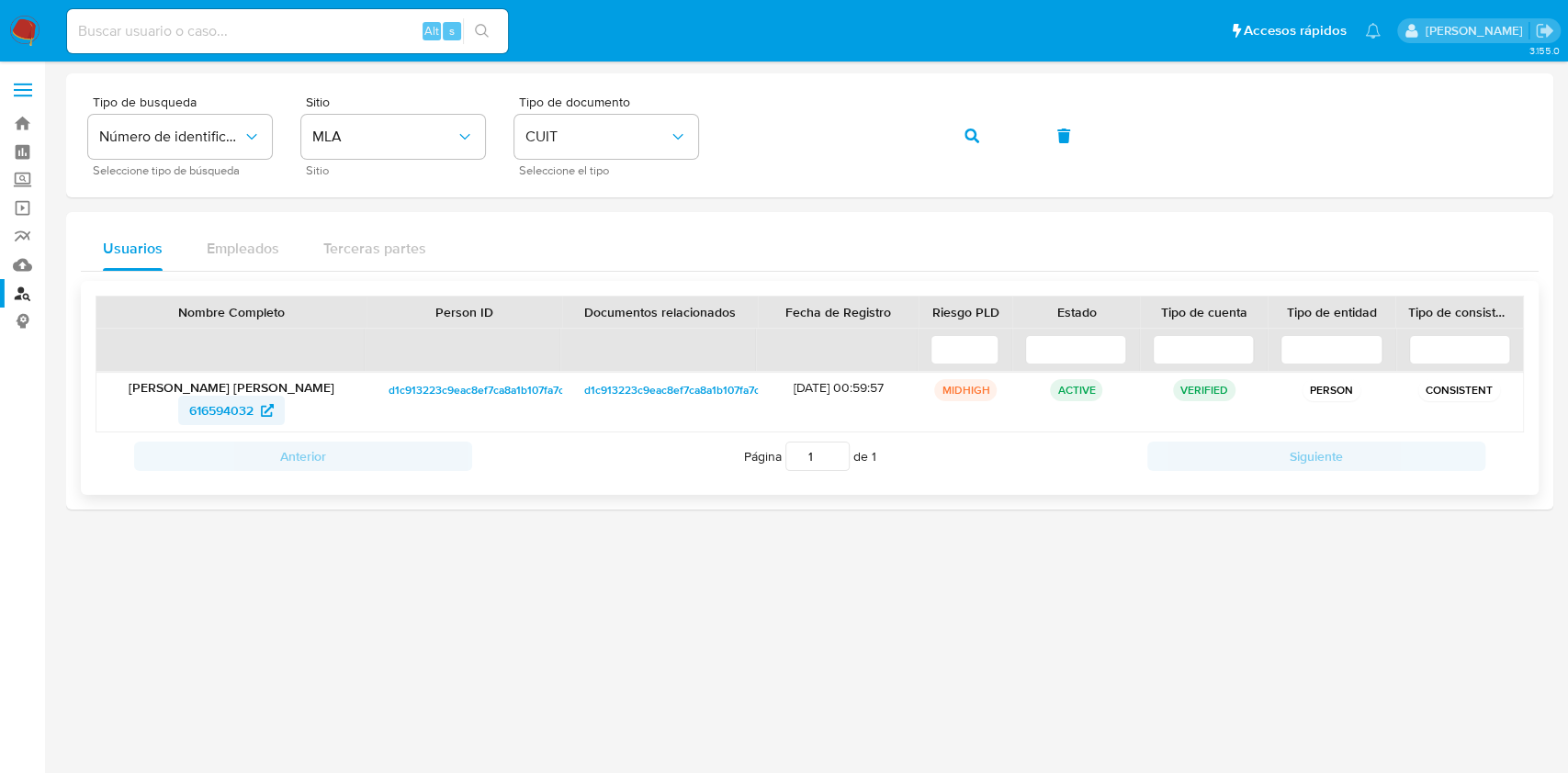
click at [189, 407] on span "616594032" at bounding box center [221, 410] width 64 height 29
click at [970, 129] on icon "button" at bounding box center [971, 136] width 15 height 15
click at [241, 401] on span "529226452" at bounding box center [221, 410] width 66 height 29
click at [967, 140] on icon "button" at bounding box center [971, 136] width 15 height 15
click at [228, 401] on span "267583264" at bounding box center [220, 410] width 65 height 29
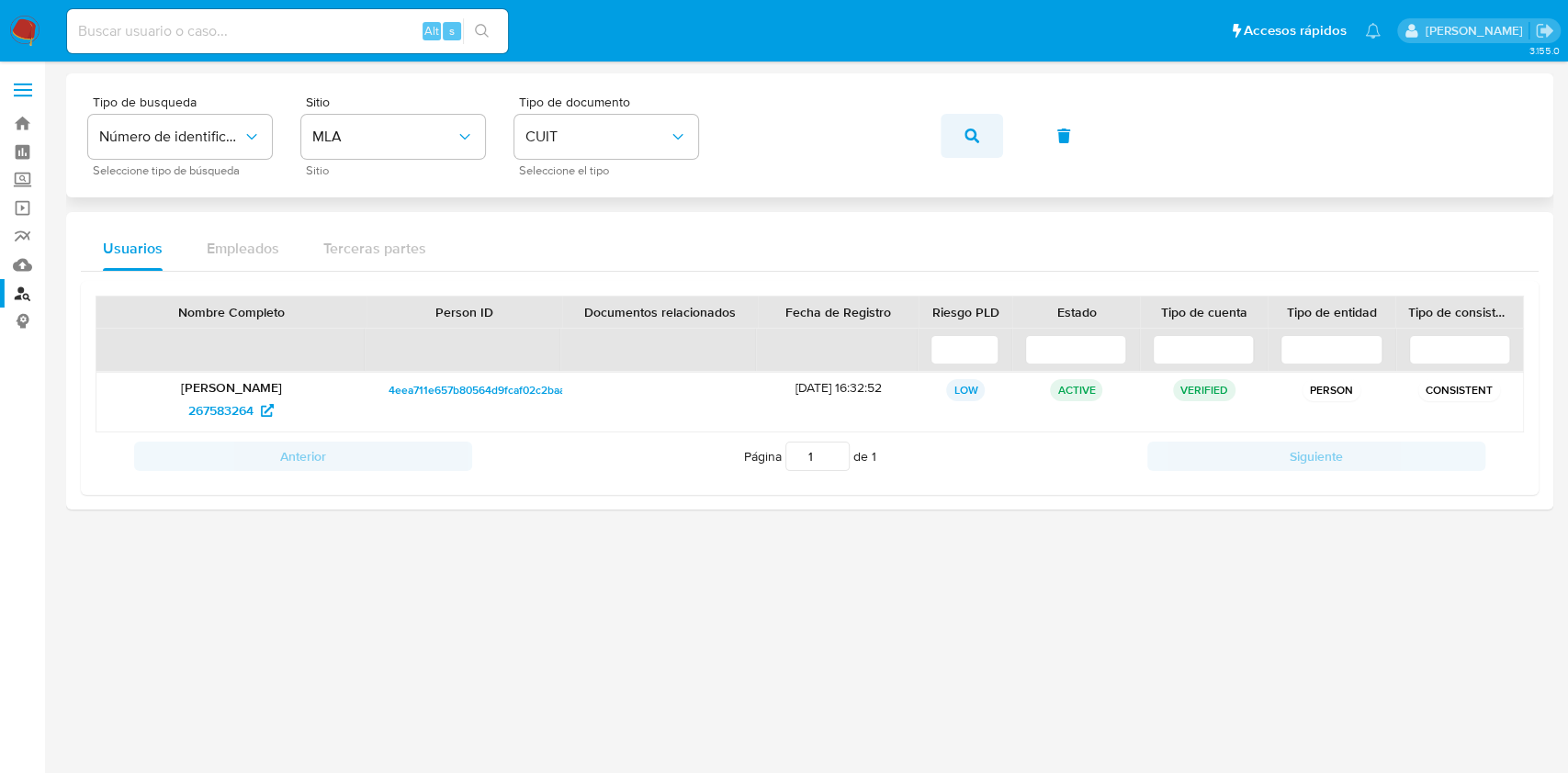
click at [977, 145] on span "button" at bounding box center [971, 136] width 15 height 41
drag, startPoint x: 252, startPoint y: 414, endPoint x: 262, endPoint y: 407, distance: 12.2
click at [252, 414] on span "227432417" at bounding box center [231, 410] width 81 height 29
click at [971, 133] on icon "button" at bounding box center [971, 136] width 15 height 15
click at [250, 410] on span "1064124500" at bounding box center [220, 410] width 71 height 29
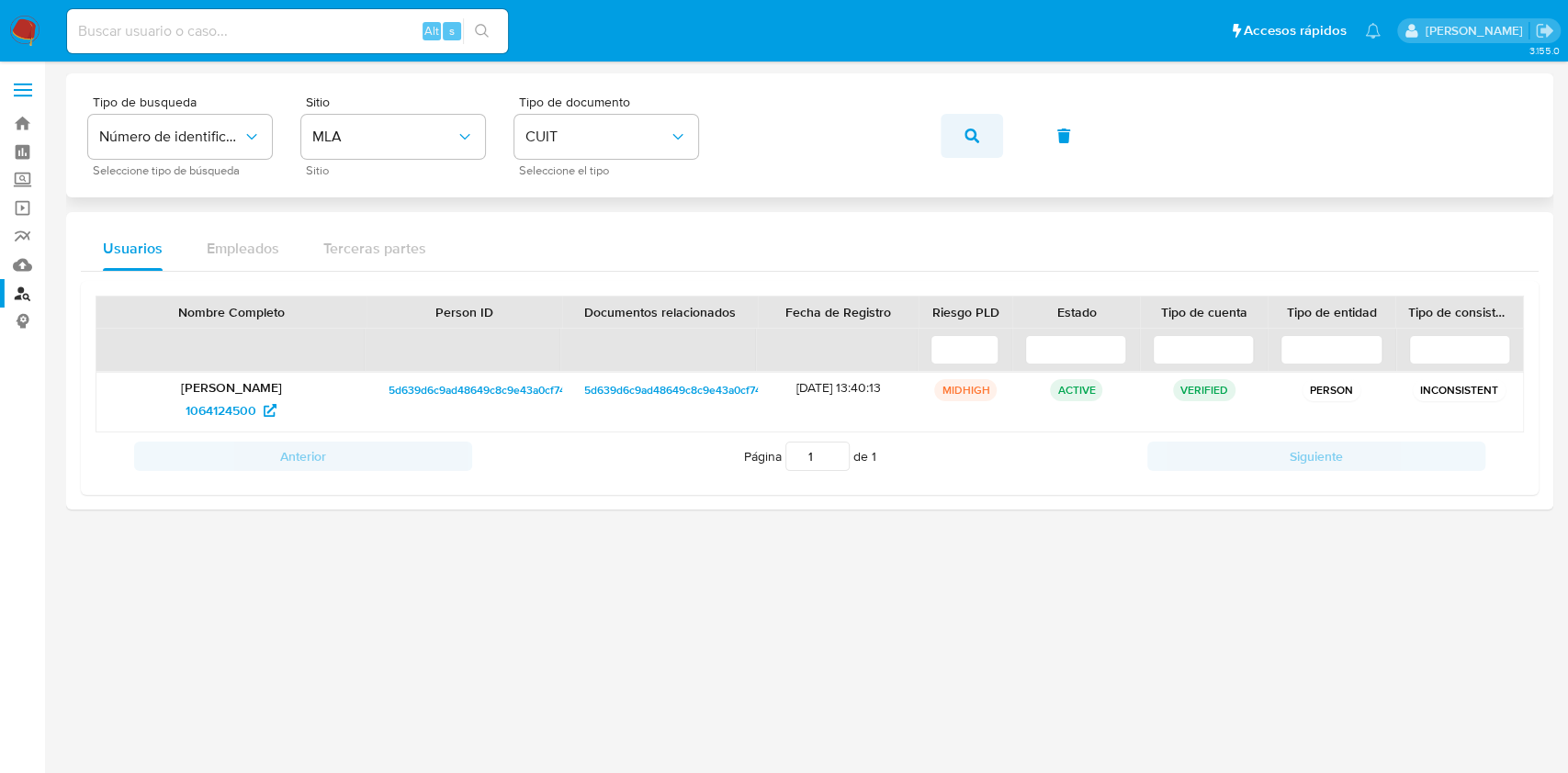
click at [974, 133] on icon "button" at bounding box center [971, 136] width 15 height 15
click at [208, 401] on span "555437910" at bounding box center [220, 410] width 63 height 29
click at [965, 133] on icon "button" at bounding box center [971, 136] width 15 height 15
click at [257, 410] on span "467511643" at bounding box center [231, 410] width 80 height 29
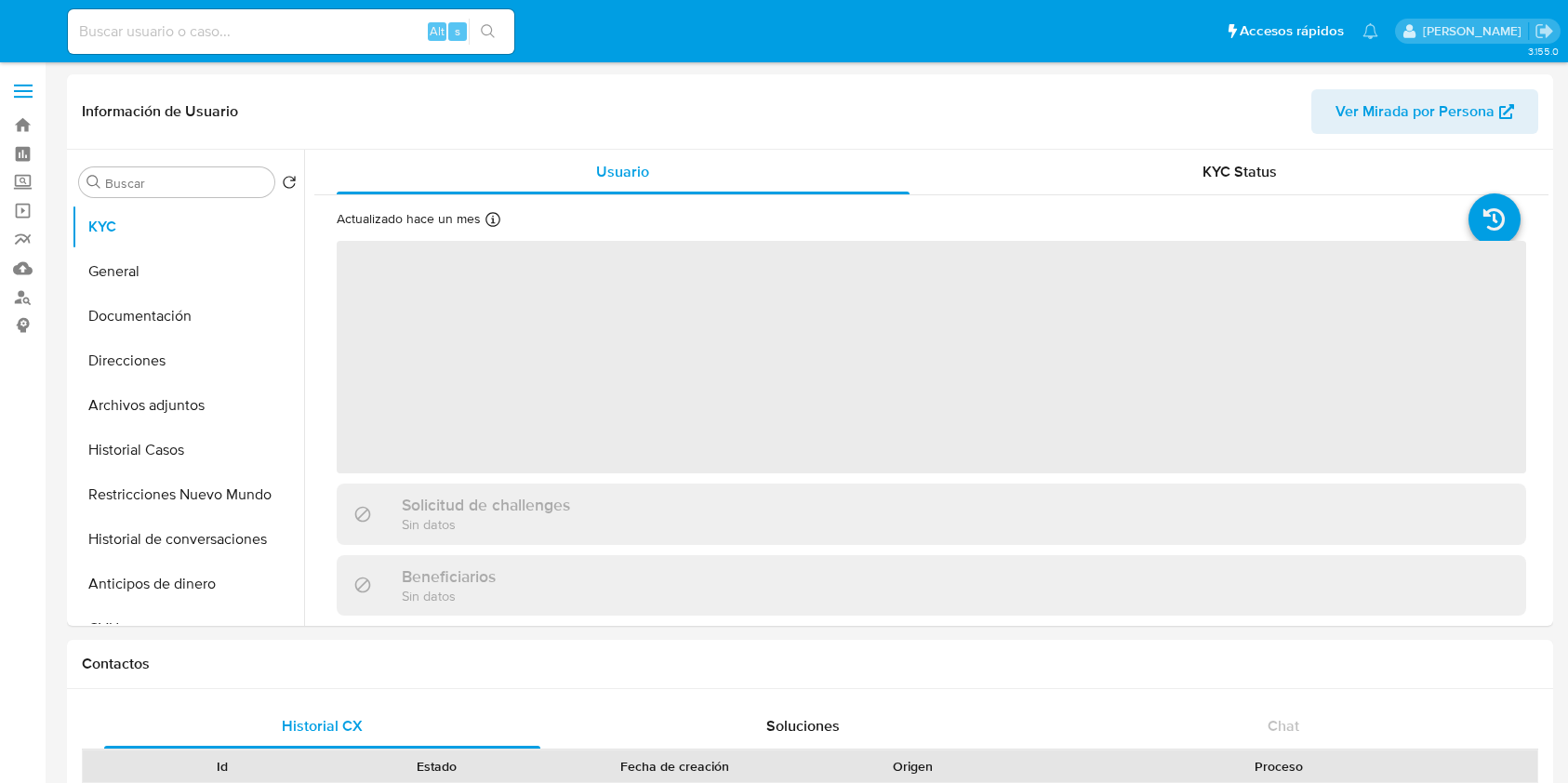
select select "10"
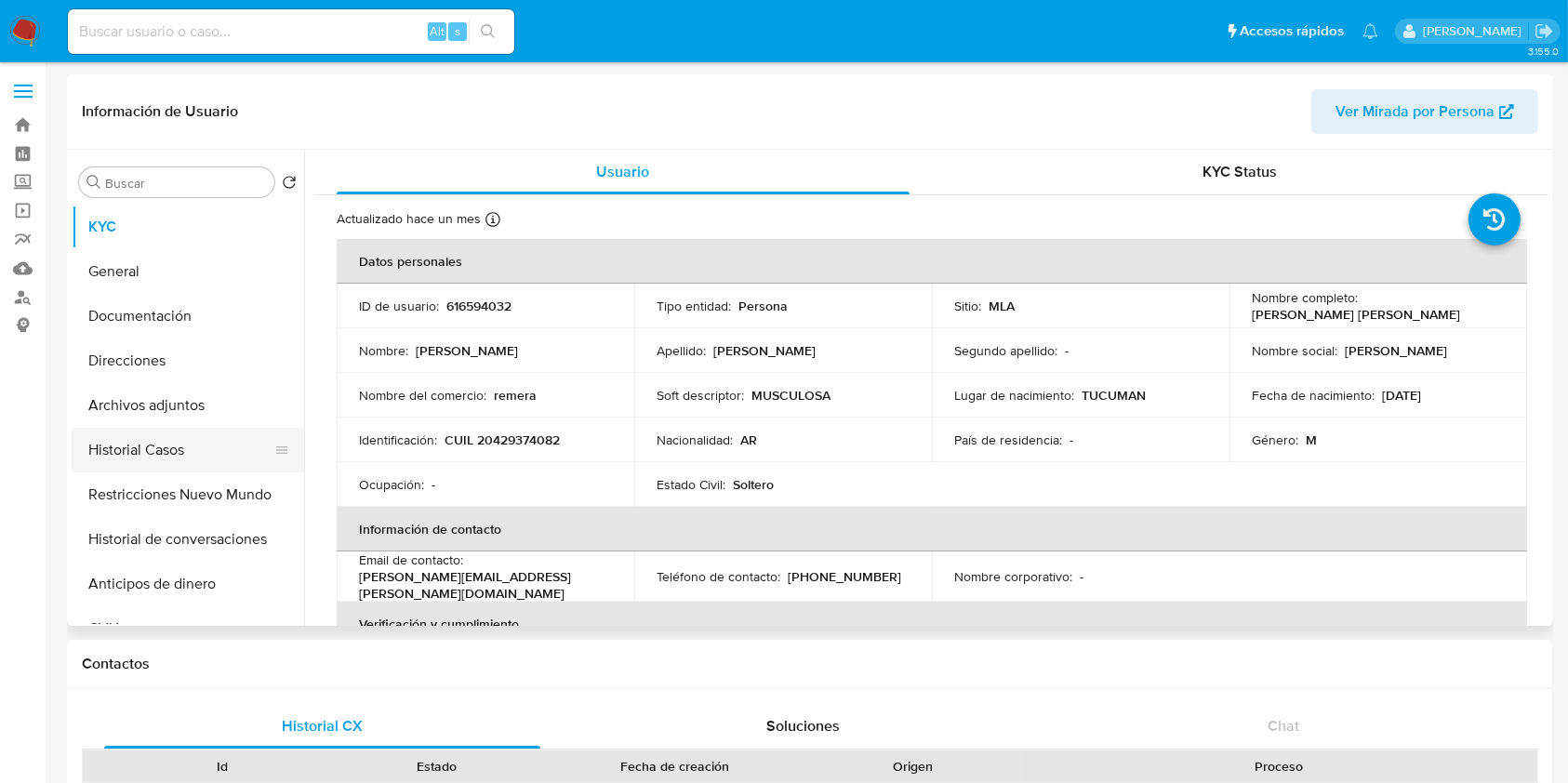
click at [158, 451] on button "Historial Casos" at bounding box center [181, 450] width 218 height 44
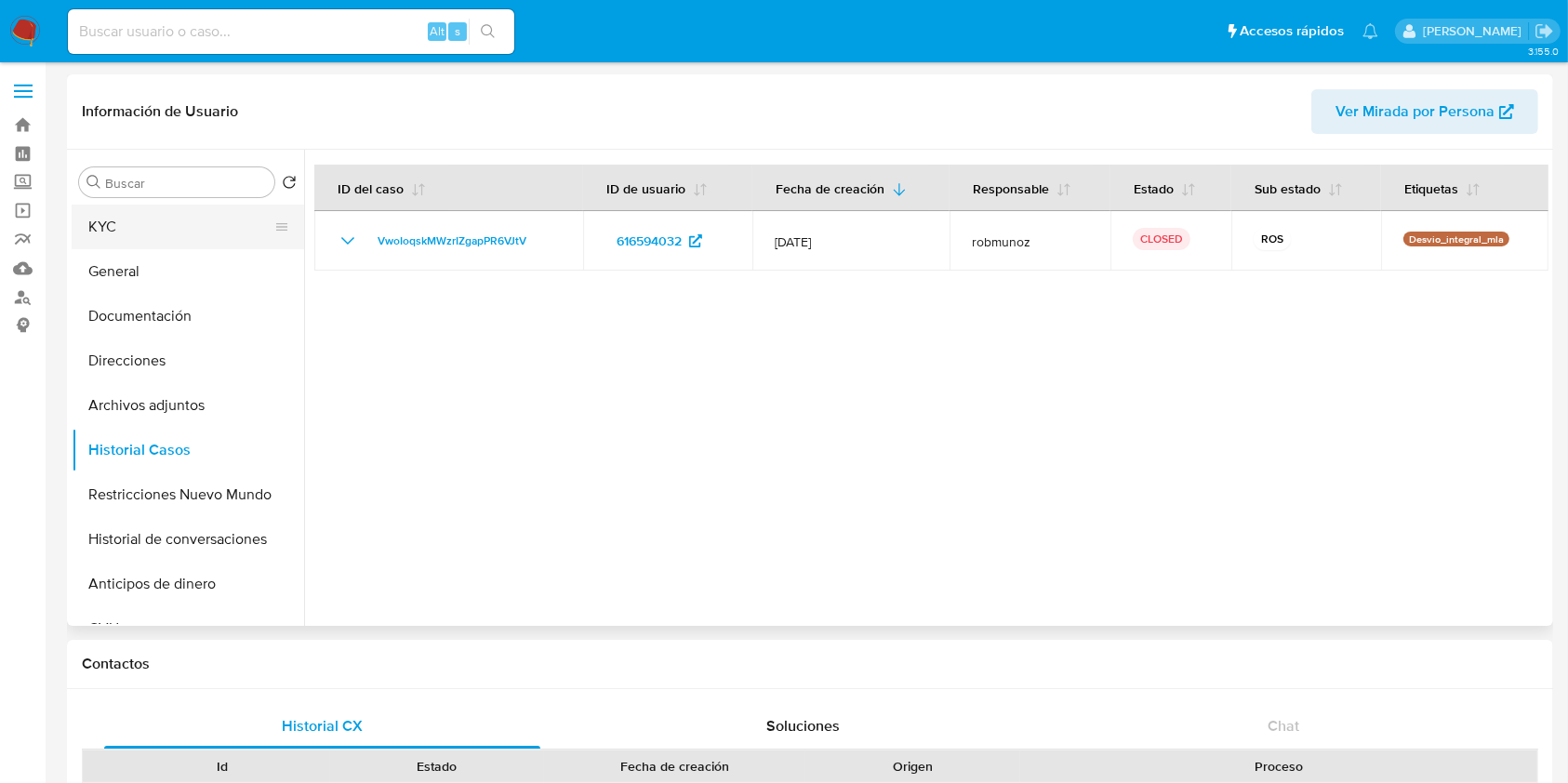
click at [116, 210] on button "KYC" at bounding box center [181, 226] width 218 height 44
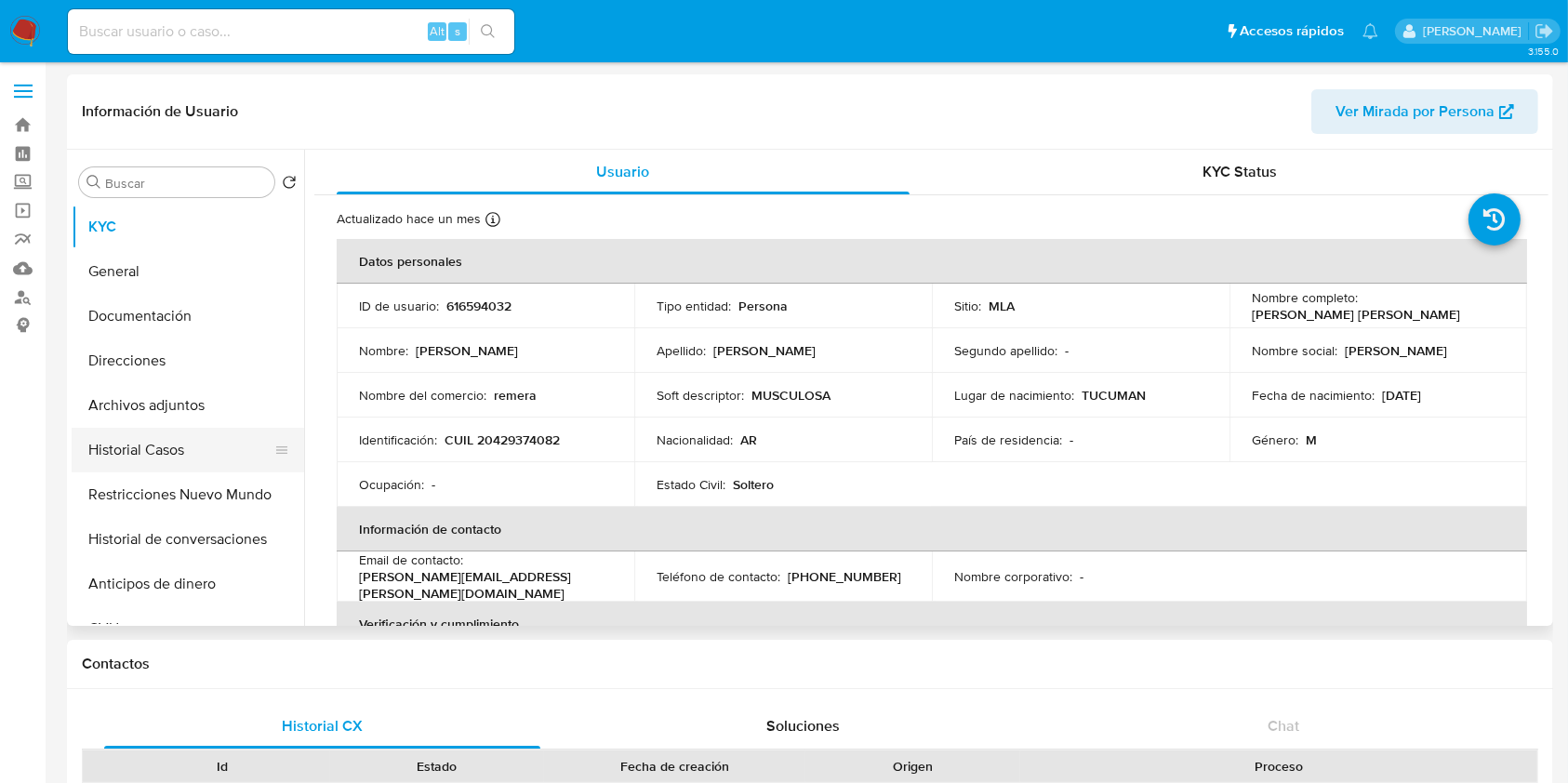
click at [180, 437] on button "Historial Casos" at bounding box center [181, 450] width 218 height 44
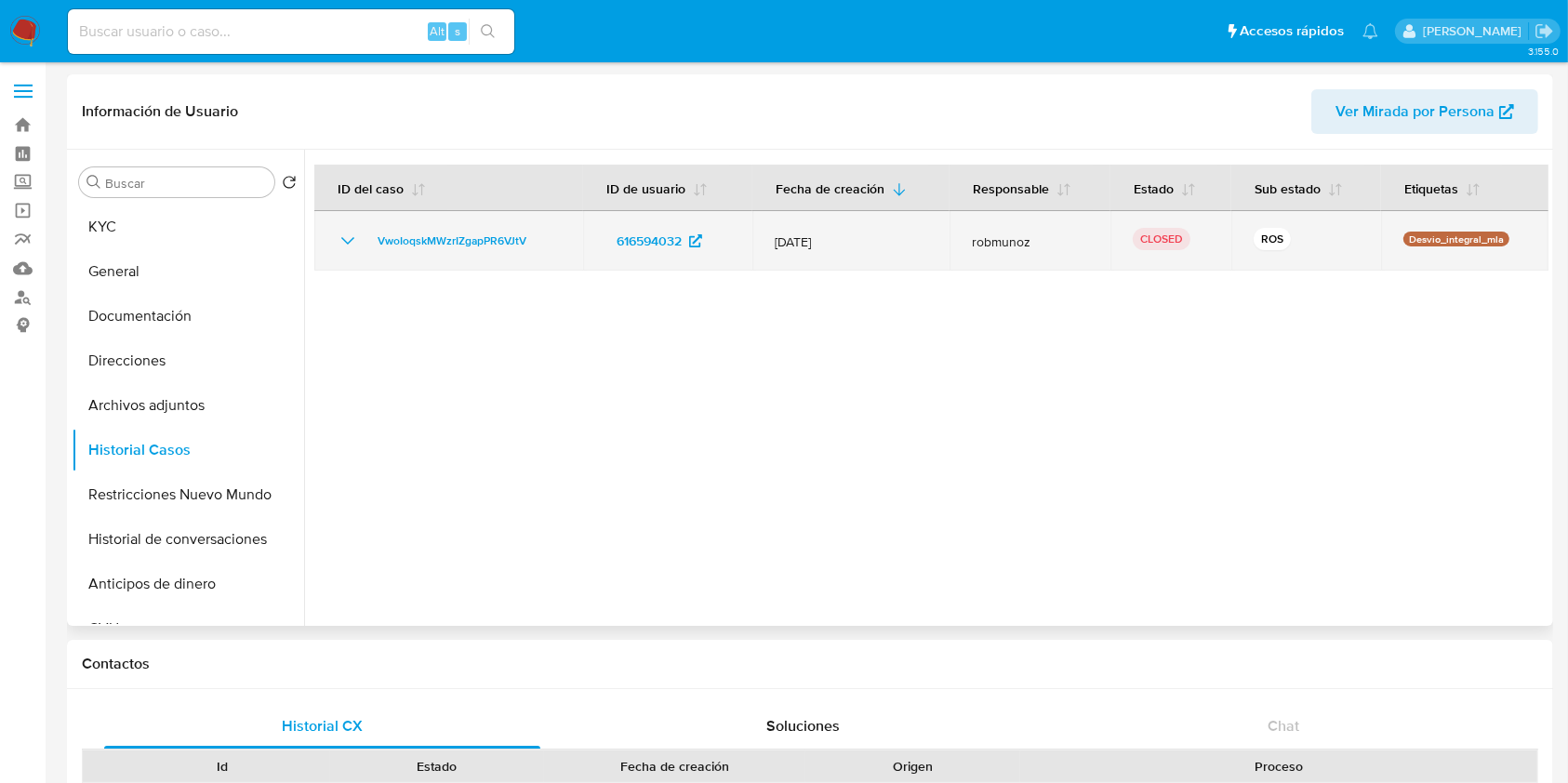
click at [345, 231] on icon "Mostrar/Ocultar" at bounding box center [348, 241] width 23 height 23
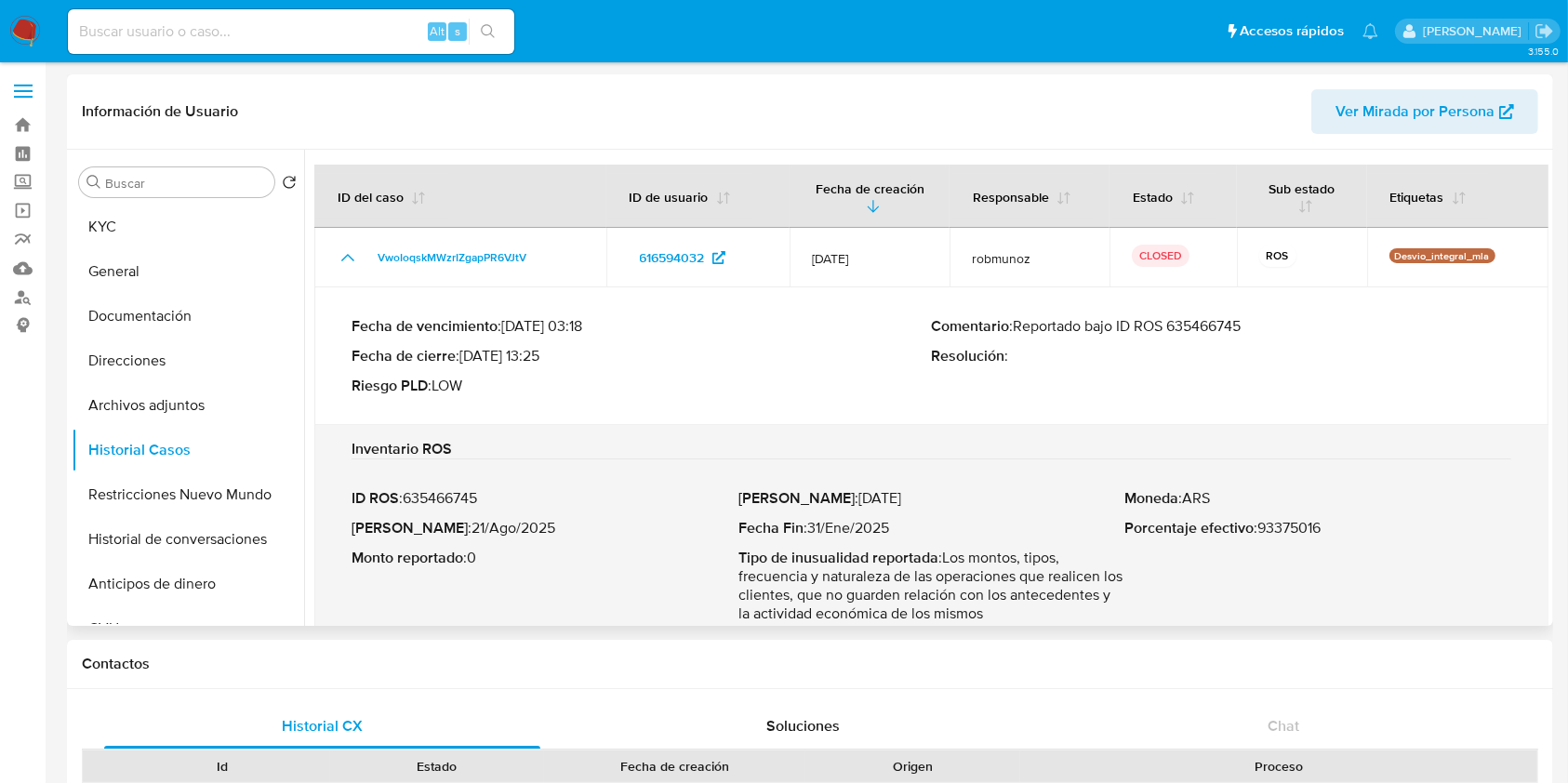
click at [1221, 327] on p "Comentario : Reportado bajo ID ROS 635466745" at bounding box center [1221, 326] width 580 height 19
click at [496, 530] on p "Fecha ROS : 21/Ago/2025" at bounding box center [545, 528] width 387 height 19
drag, startPoint x: 496, startPoint y: 530, endPoint x: 445, endPoint y: 529, distance: 51.0
click at [446, 529] on p "Fecha ROS : 21/Ago/2025" at bounding box center [545, 528] width 387 height 19
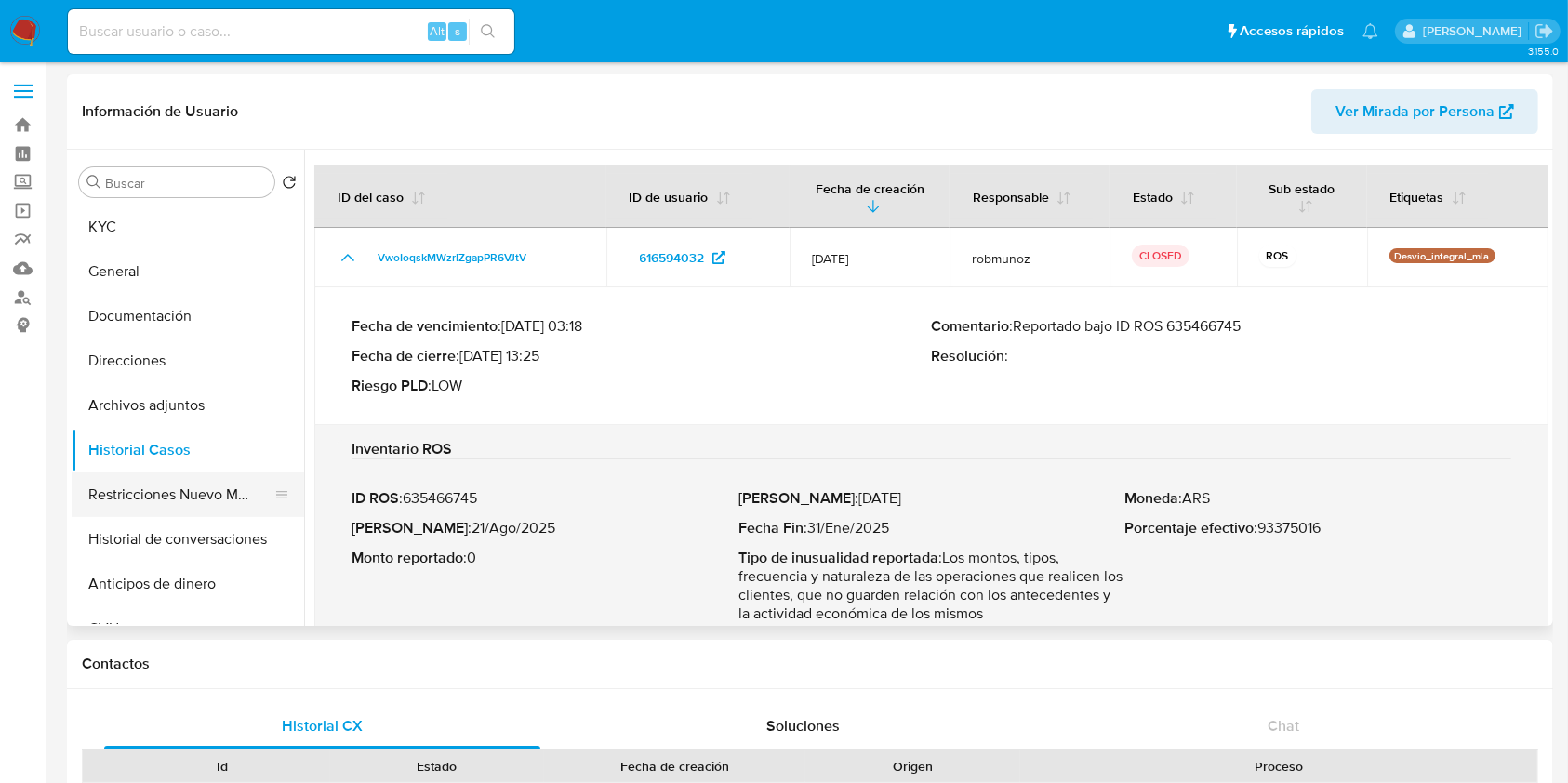
click at [128, 483] on button "Restricciones Nuevo Mundo" at bounding box center [181, 494] width 218 height 44
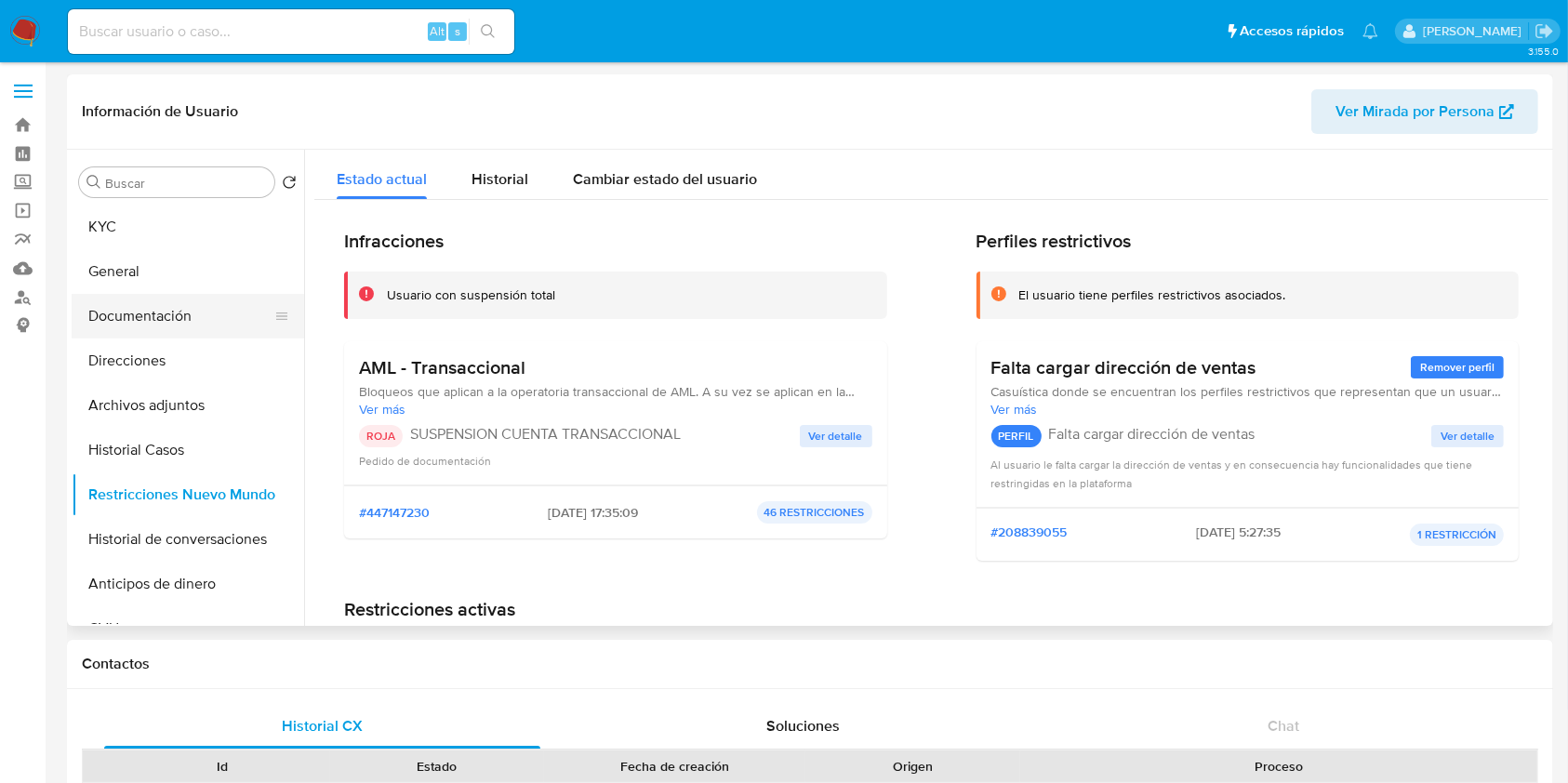
click at [177, 308] on button "Documentación" at bounding box center [181, 315] width 218 height 44
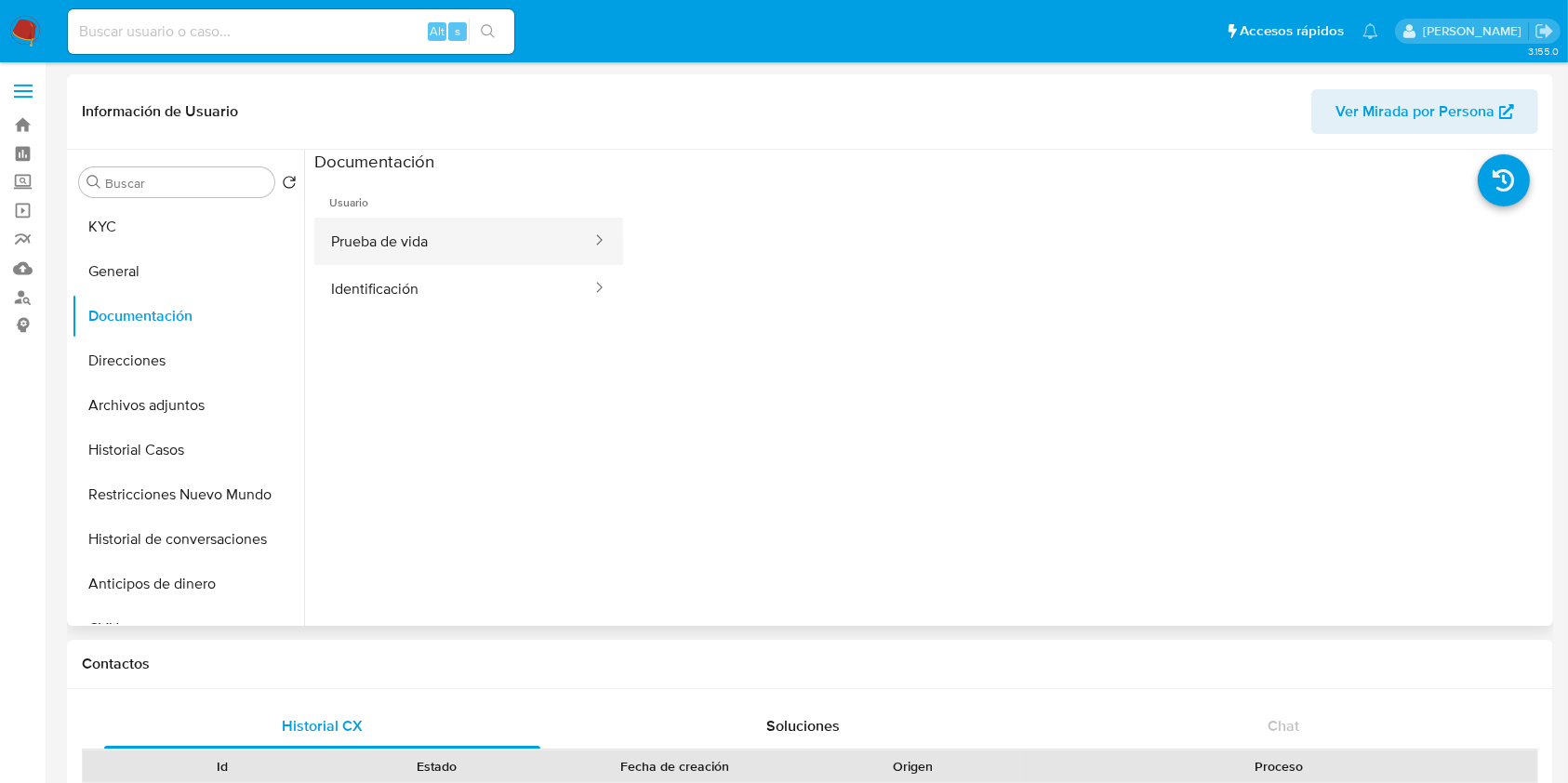
click at [495, 236] on button "Prueba de vida" at bounding box center [454, 242] width 279 height 47
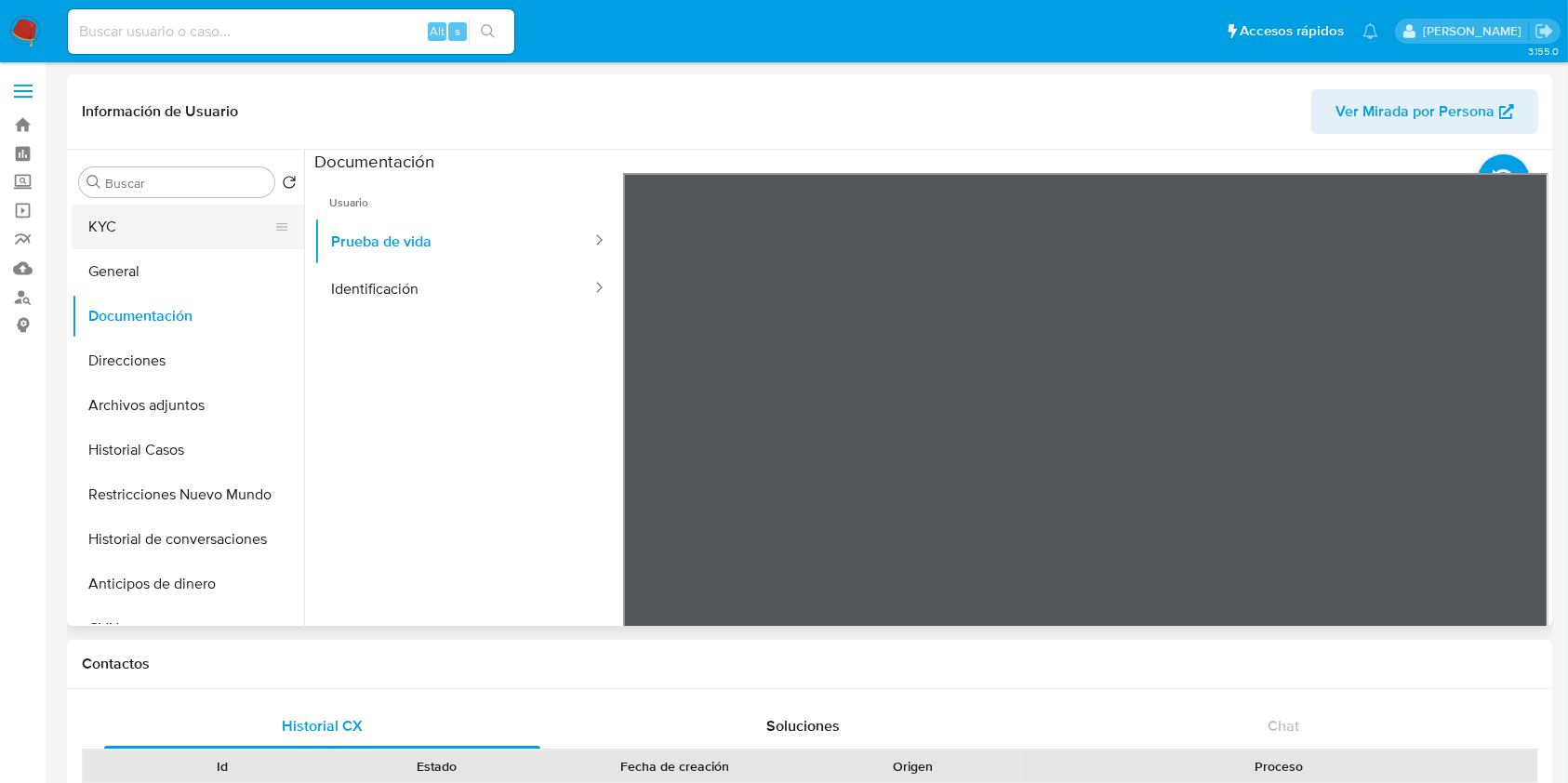
click at [181, 236] on button "KYC" at bounding box center [181, 226] width 218 height 44
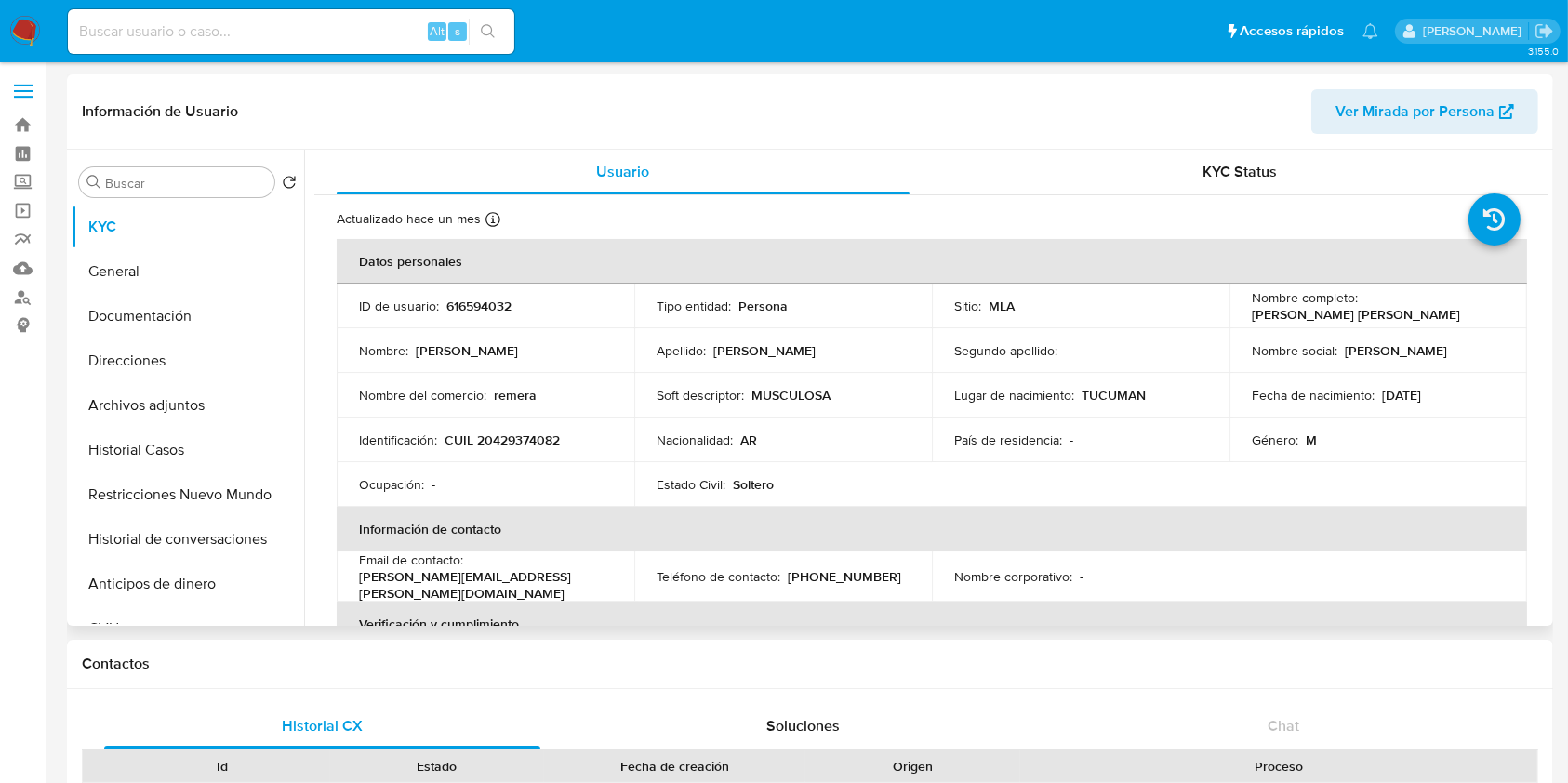
click at [1263, 314] on p "[PERSON_NAME] [PERSON_NAME]" at bounding box center [1356, 314] width 208 height 17
drag, startPoint x: 1266, startPoint y: 313, endPoint x: 1360, endPoint y: 313, distance: 94.0
click at [1360, 313] on p "[PERSON_NAME] [PERSON_NAME]" at bounding box center [1356, 314] width 208 height 17
copy p "[PERSON_NAME] [PERSON_NAME]"
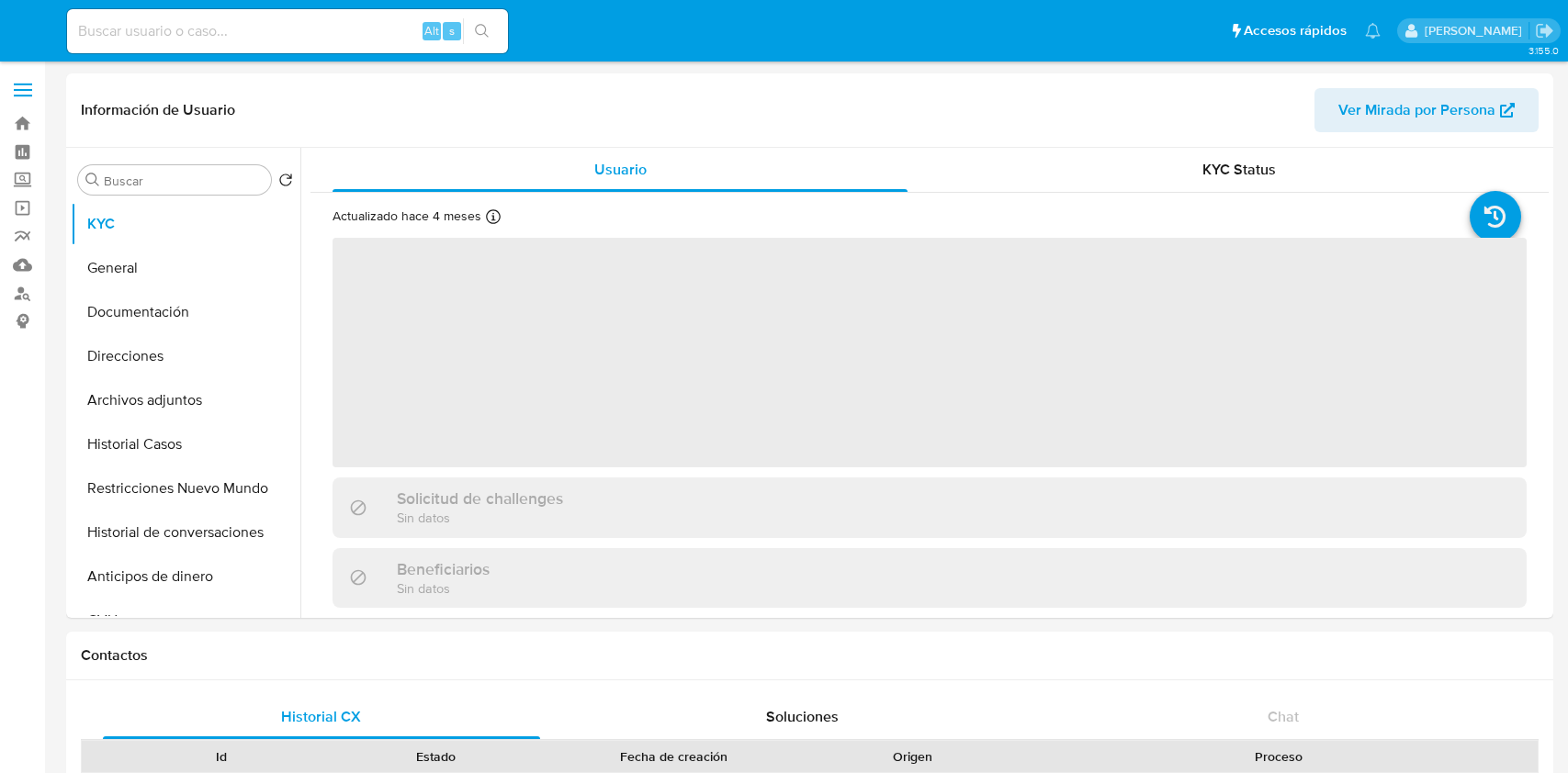
select select "10"
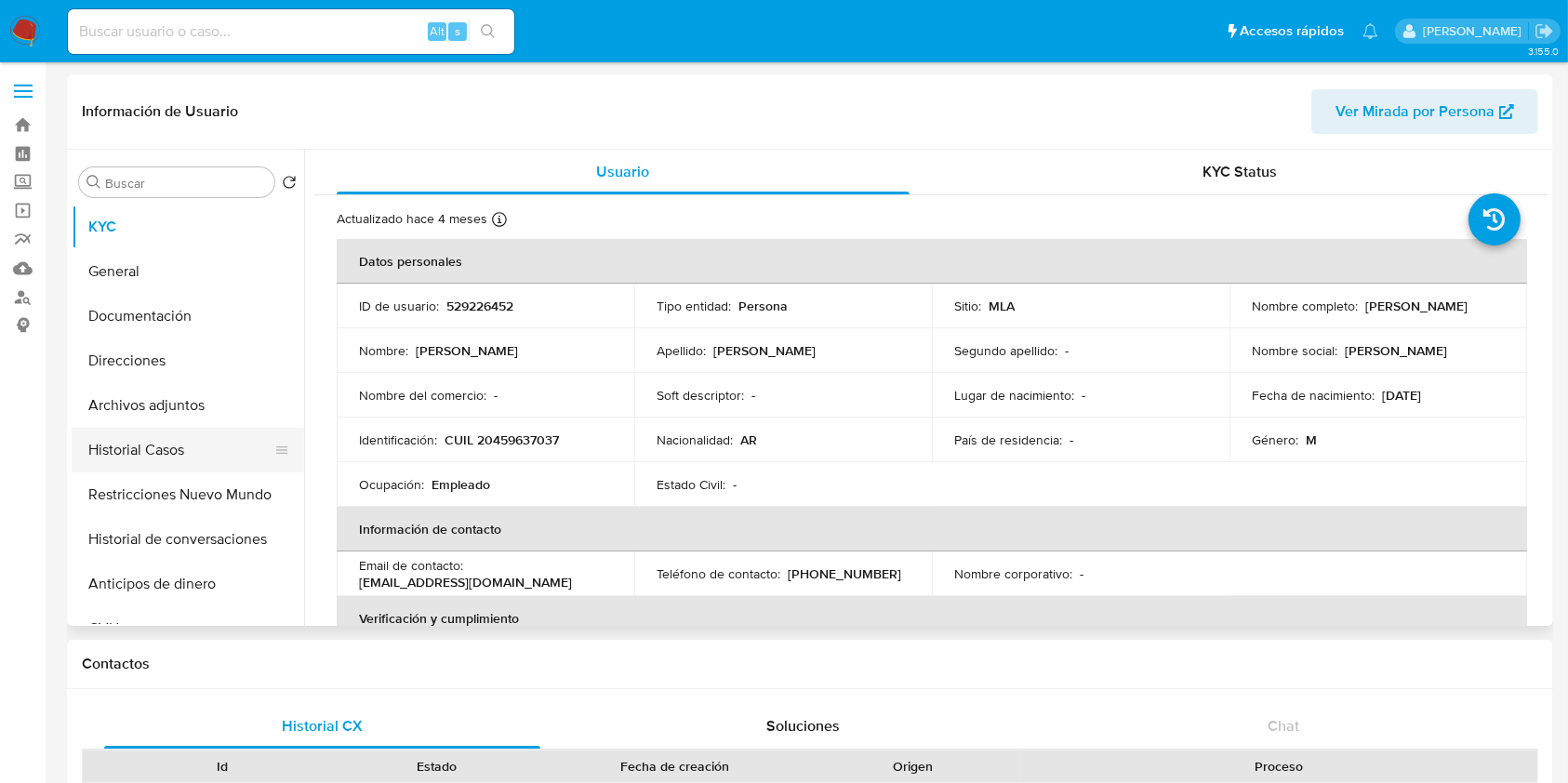
click at [173, 450] on button "Historial Casos" at bounding box center [181, 450] width 218 height 44
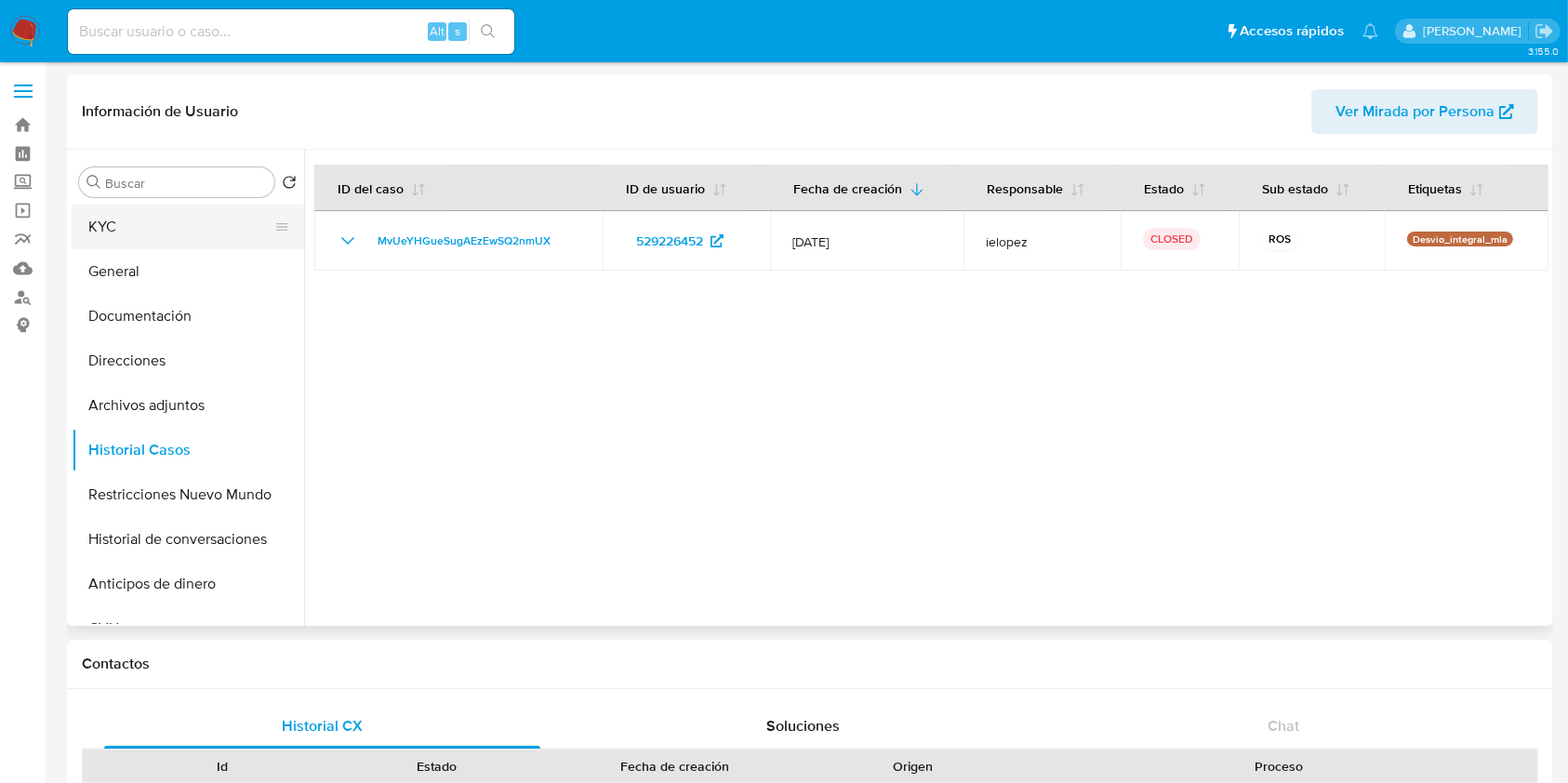
click at [153, 231] on button "KYC" at bounding box center [181, 226] width 218 height 44
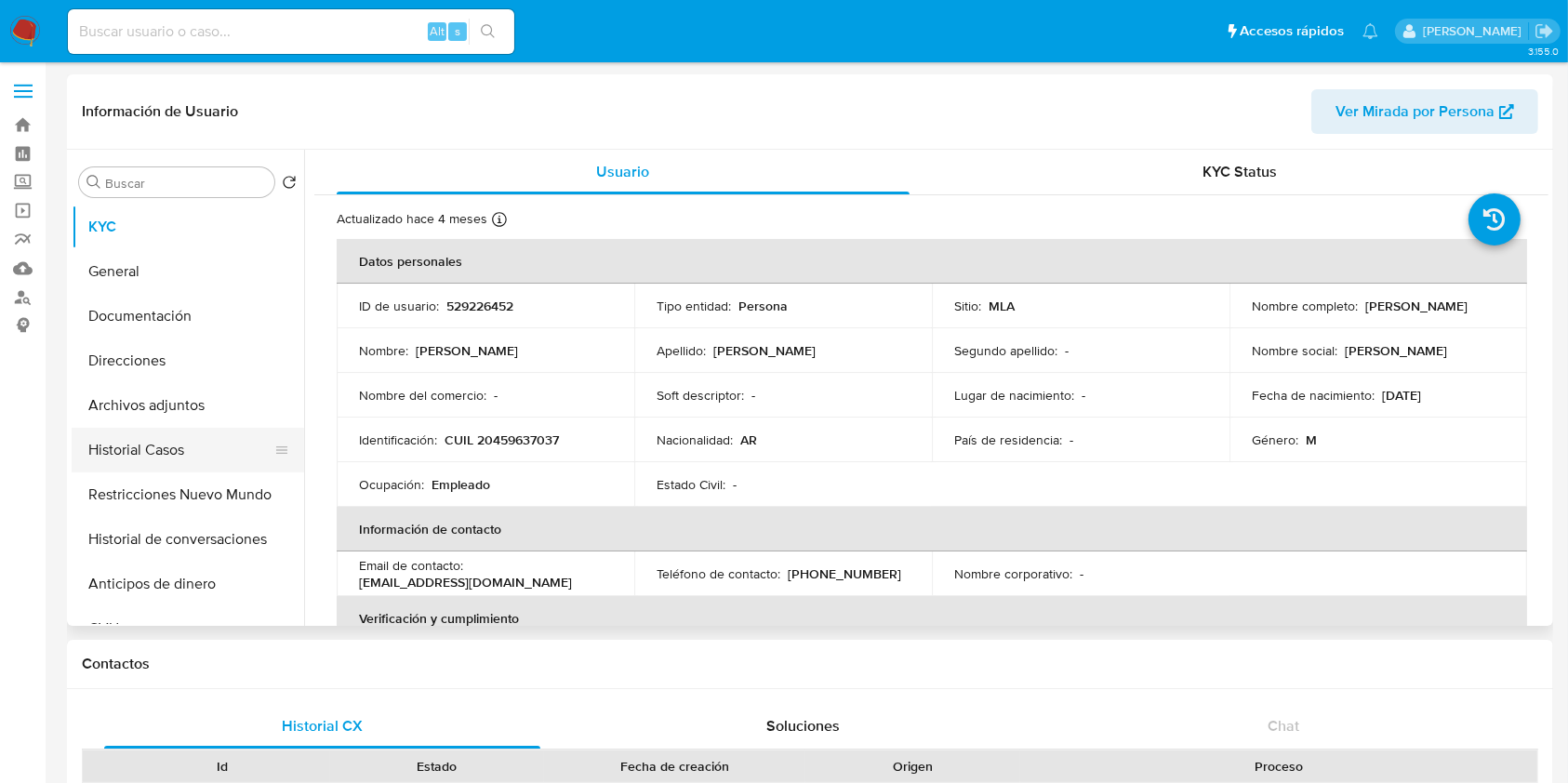
click at [149, 440] on button "Historial Casos" at bounding box center [181, 450] width 218 height 44
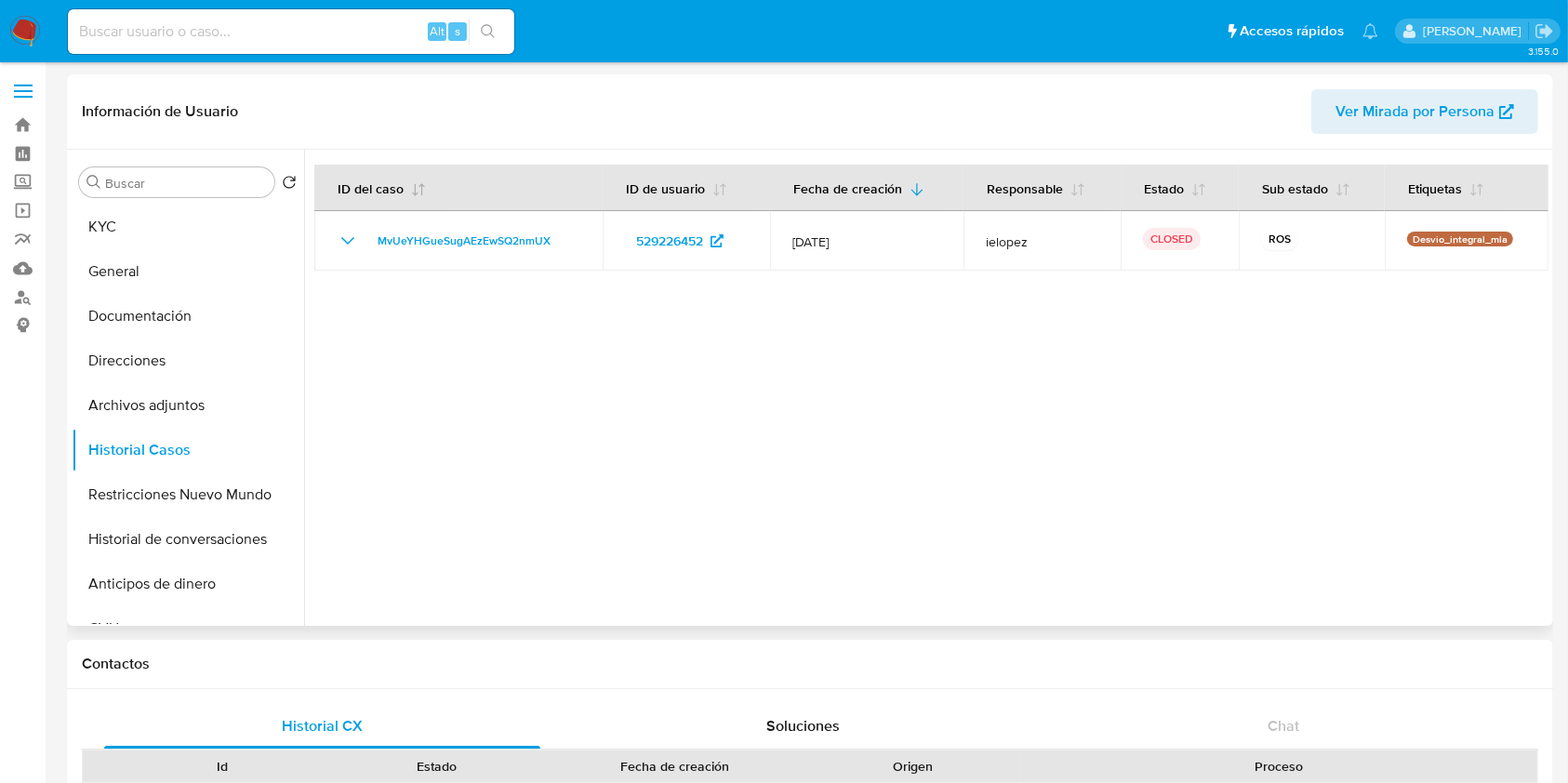
drag, startPoint x: 340, startPoint y: 232, endPoint x: 357, endPoint y: 216, distance: 23.3
click at [340, 232] on icon "Mostrar/Ocultar" at bounding box center [348, 241] width 23 height 23
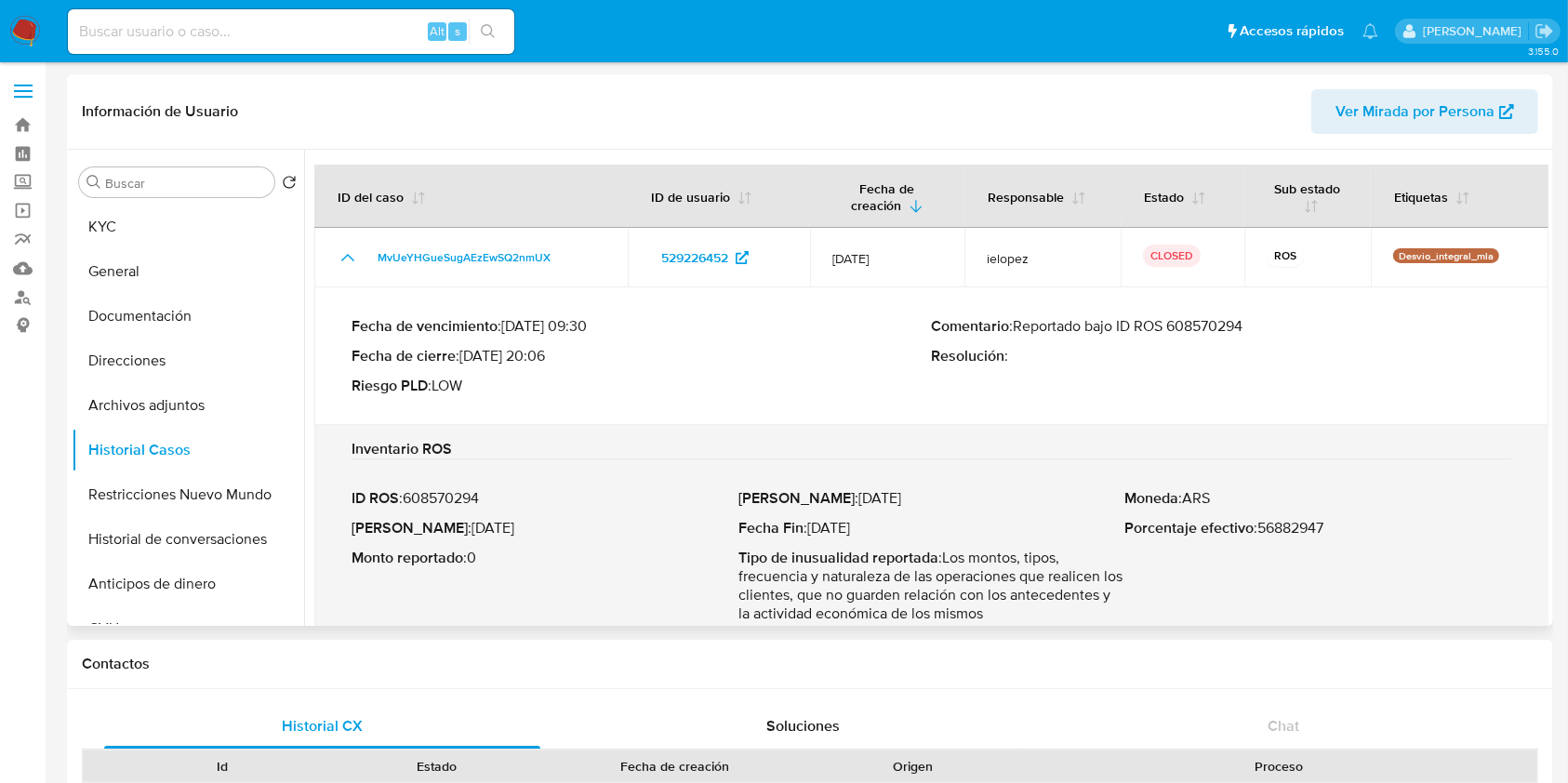
click at [1237, 330] on p "Comentario : Reportado bajo ID ROS 608570294" at bounding box center [1221, 326] width 580 height 19
click at [509, 524] on p "Fecha ROS : 28/May/2025" at bounding box center [545, 528] width 387 height 19
drag, startPoint x: 509, startPoint y: 524, endPoint x: 443, endPoint y: 527, distance: 66.1
click at [443, 527] on p "Fecha ROS : 28/May/2025" at bounding box center [545, 528] width 387 height 19
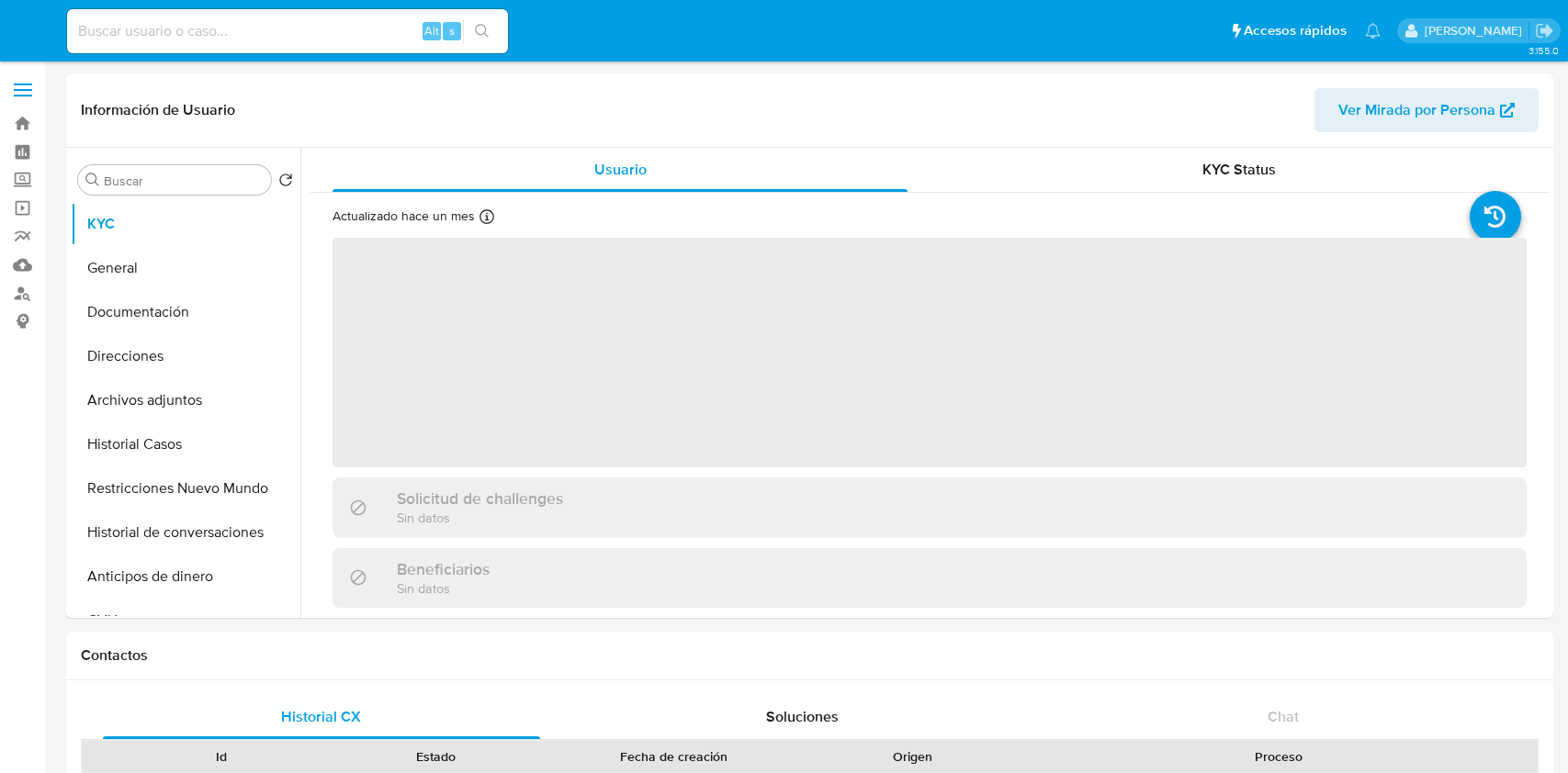
select select "10"
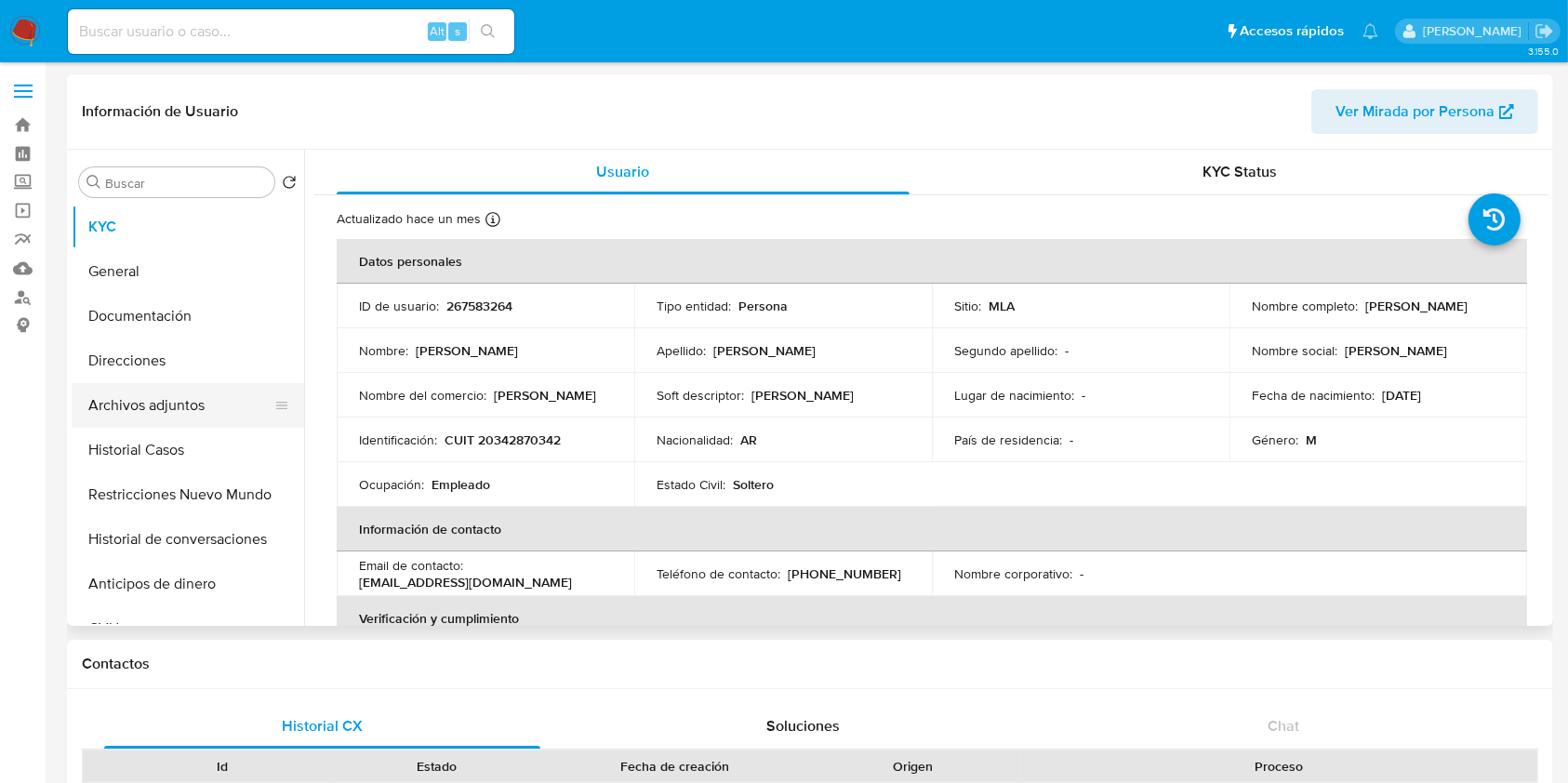
click at [160, 427] on button "Archivos adjuntos" at bounding box center [181, 405] width 218 height 44
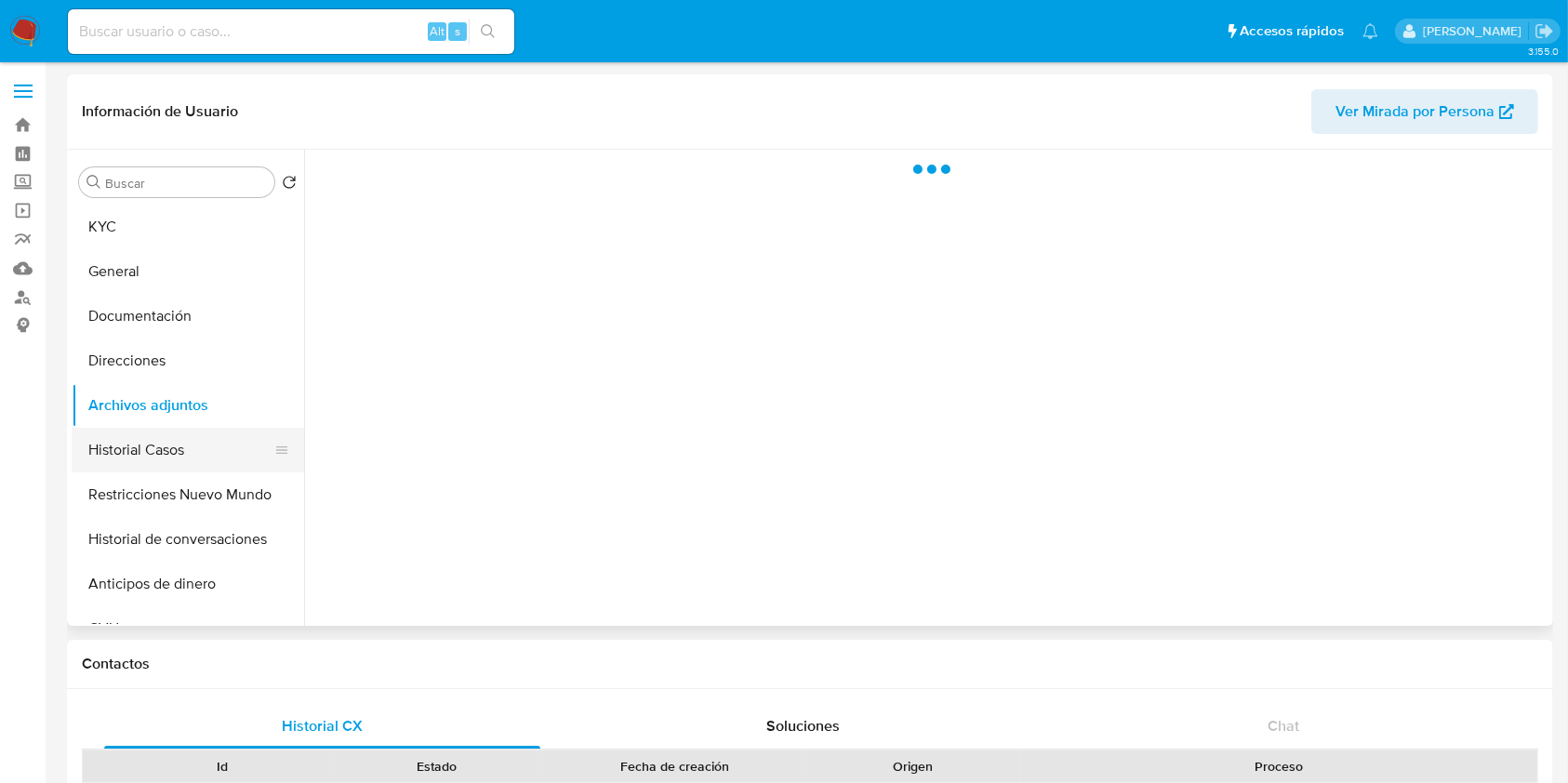
click at [154, 451] on button "Historial Casos" at bounding box center [181, 450] width 218 height 44
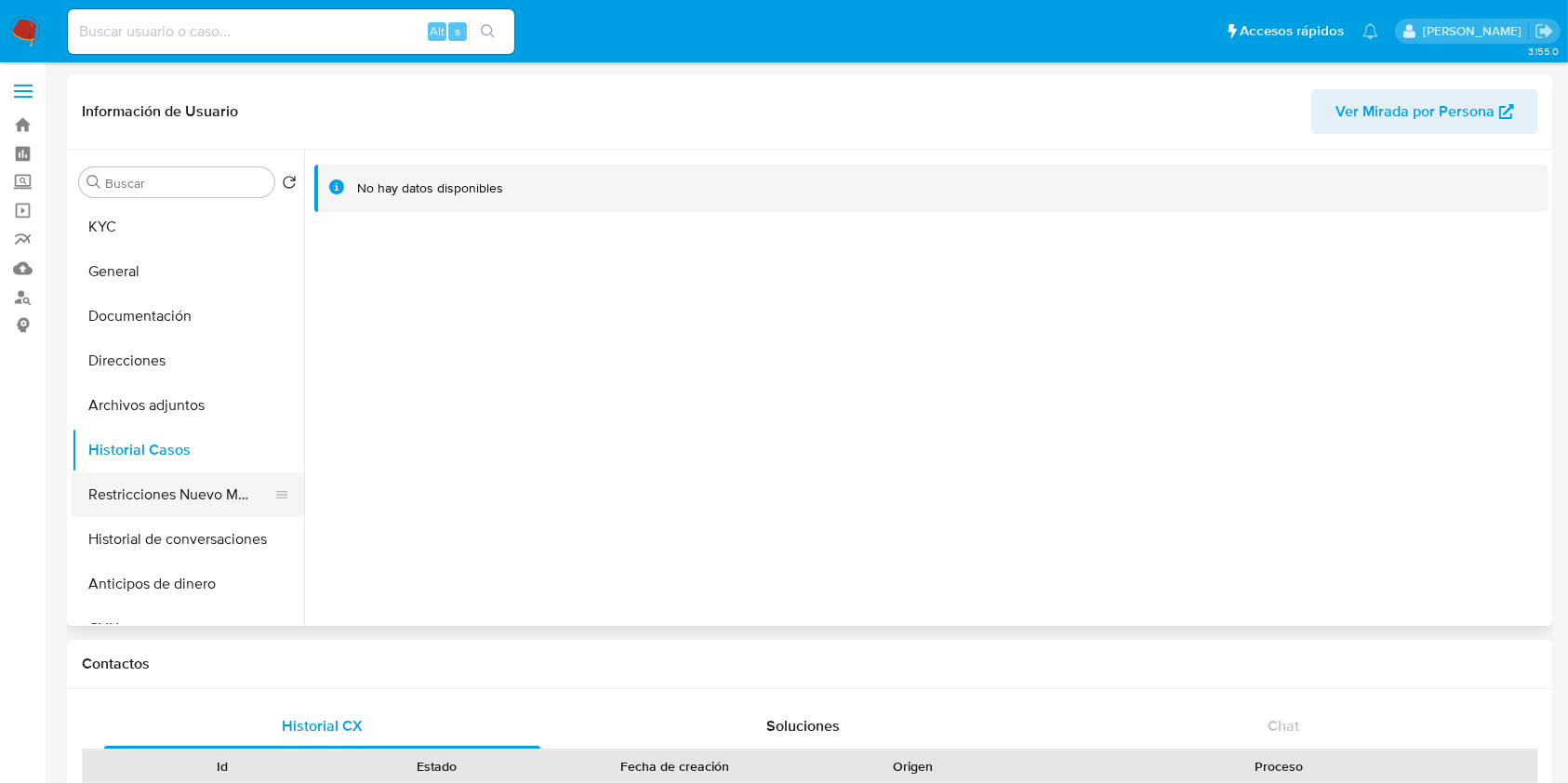
click at [163, 499] on button "Restricciones Nuevo Mundo" at bounding box center [181, 494] width 218 height 44
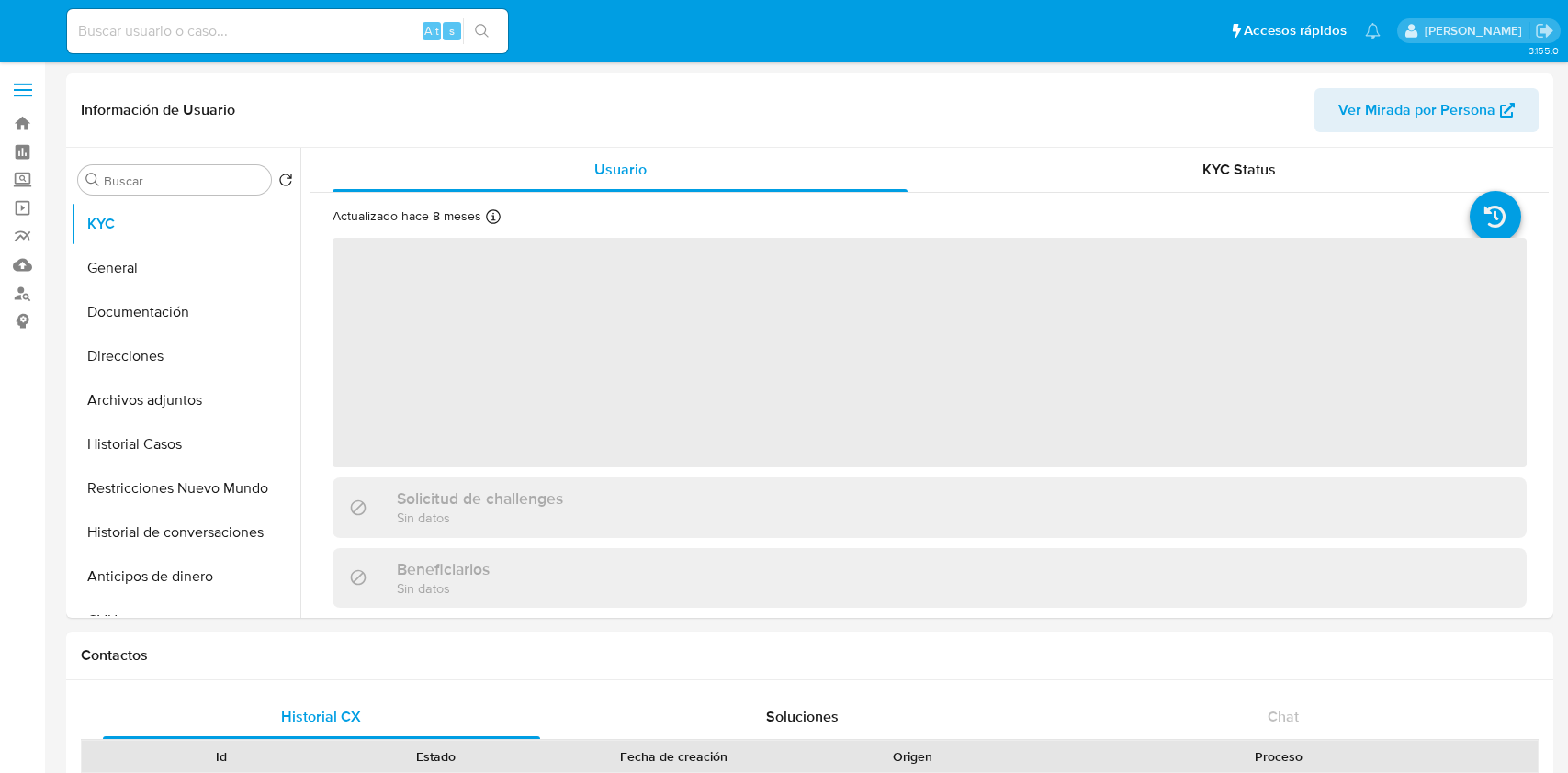
select select "10"
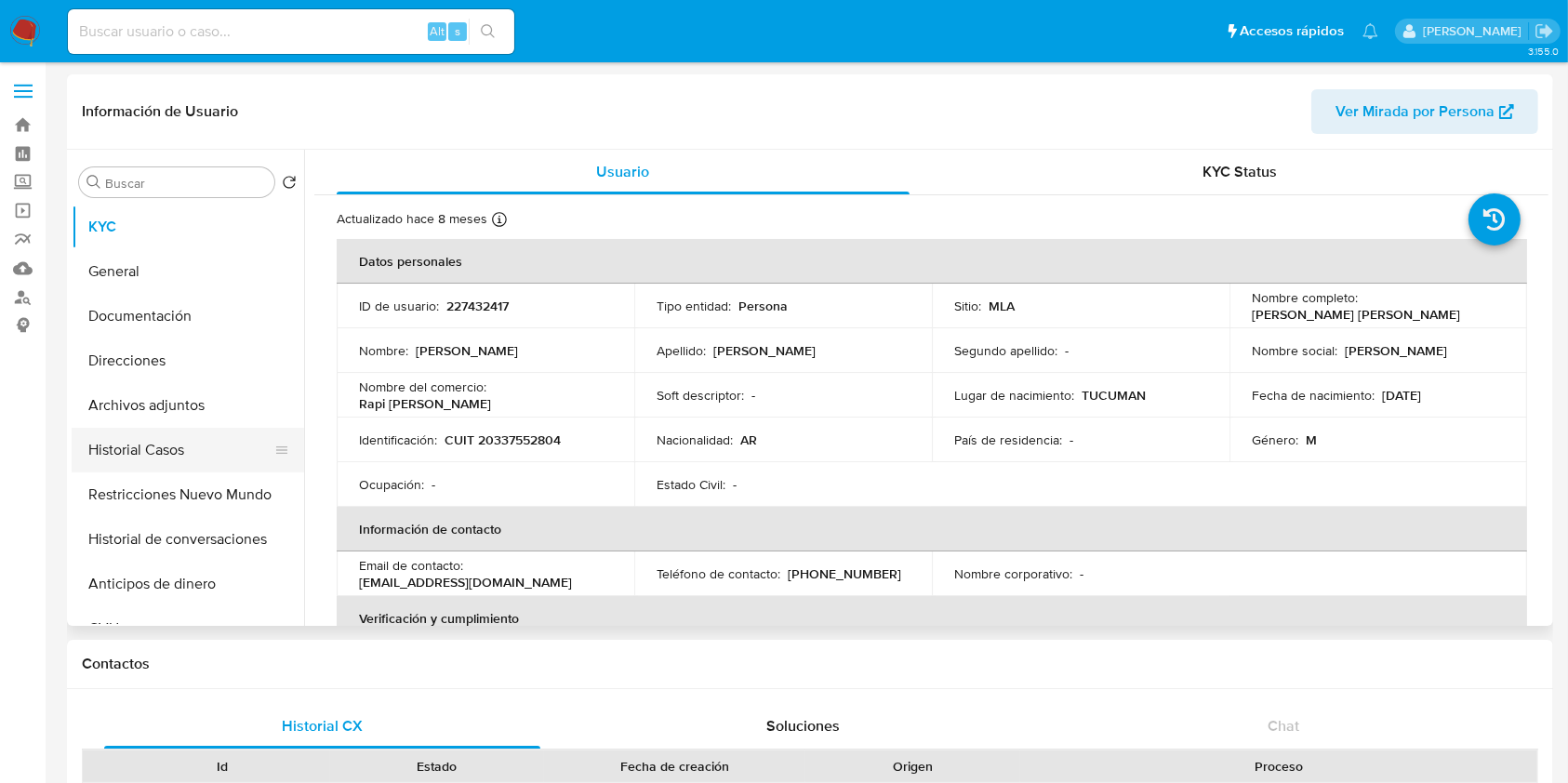
click at [179, 451] on button "Historial Casos" at bounding box center [181, 450] width 218 height 44
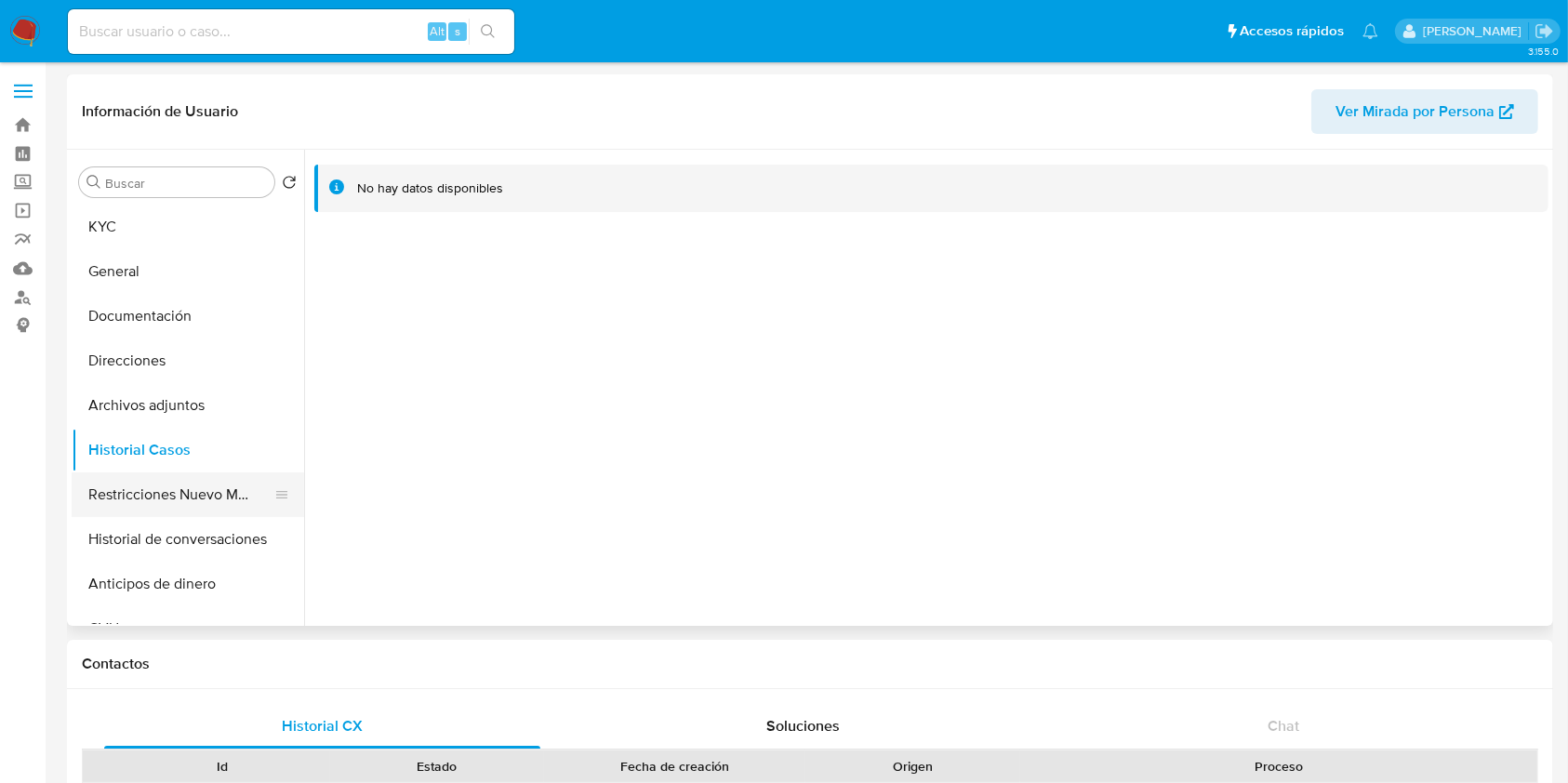
click at [194, 494] on button "Restricciones Nuevo Mundo" at bounding box center [181, 494] width 218 height 44
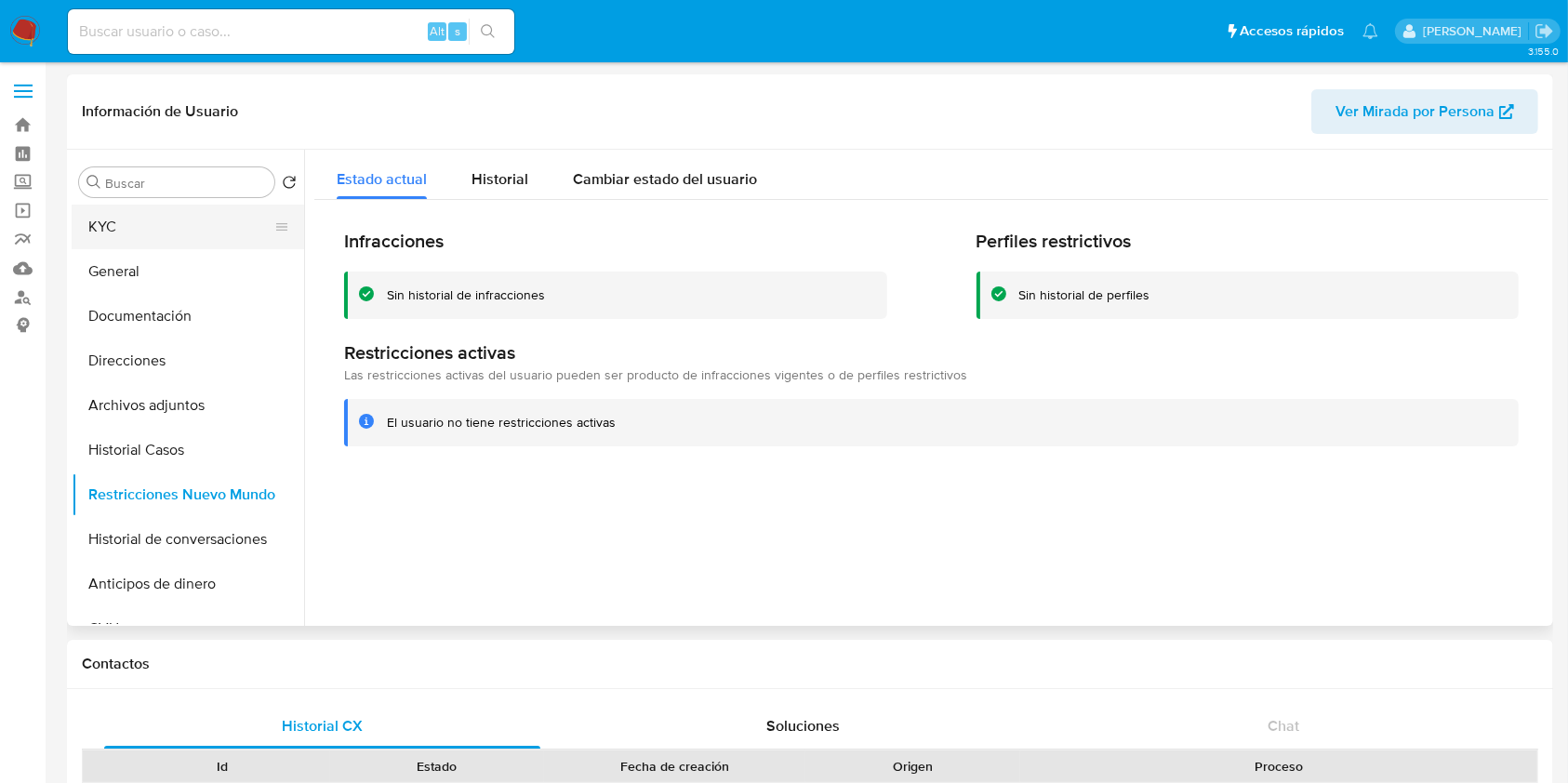
click at [166, 227] on button "KYC" at bounding box center [181, 226] width 218 height 44
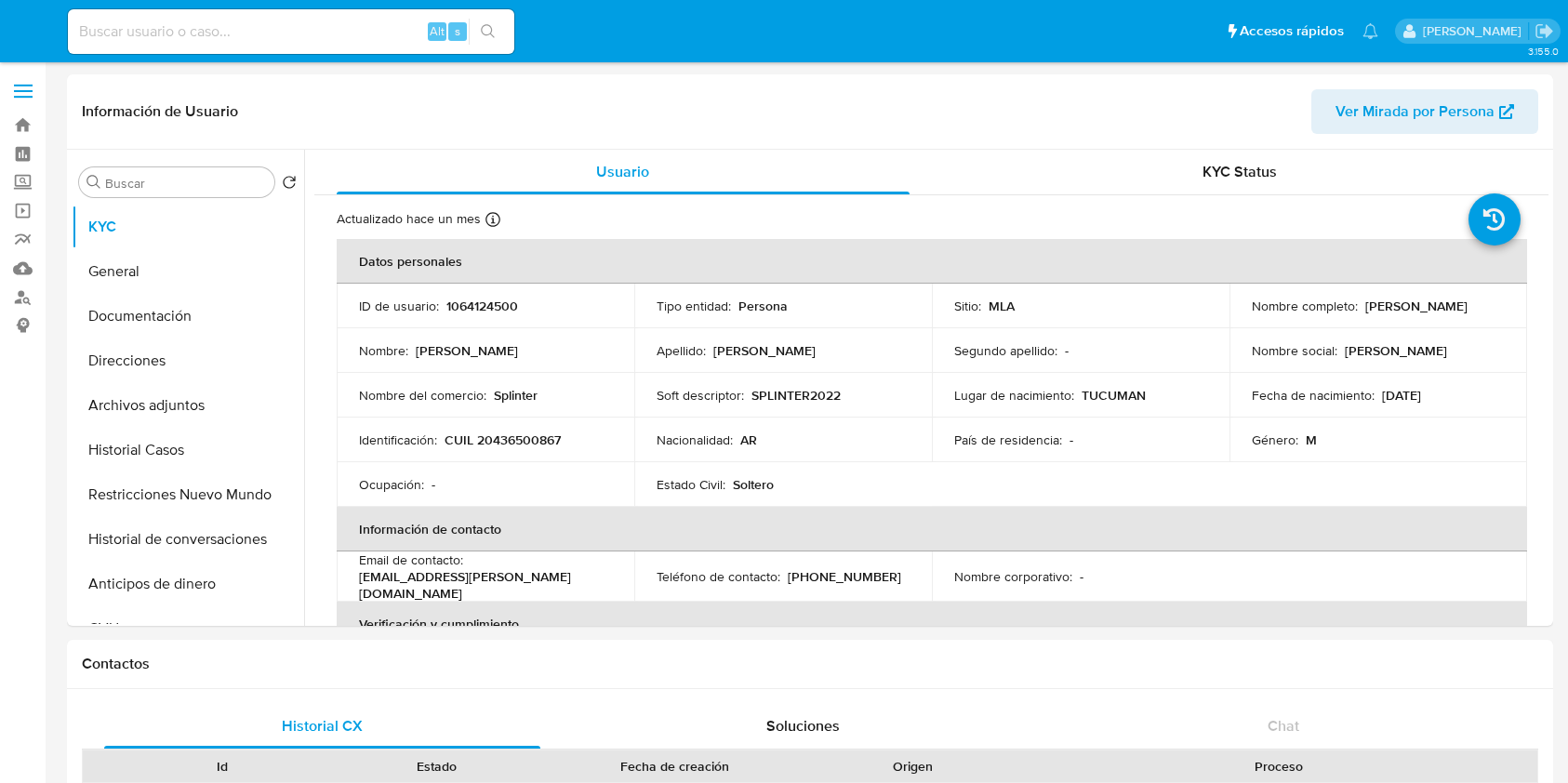
select select "10"
click at [161, 457] on button "Historial Casos" at bounding box center [181, 450] width 218 height 44
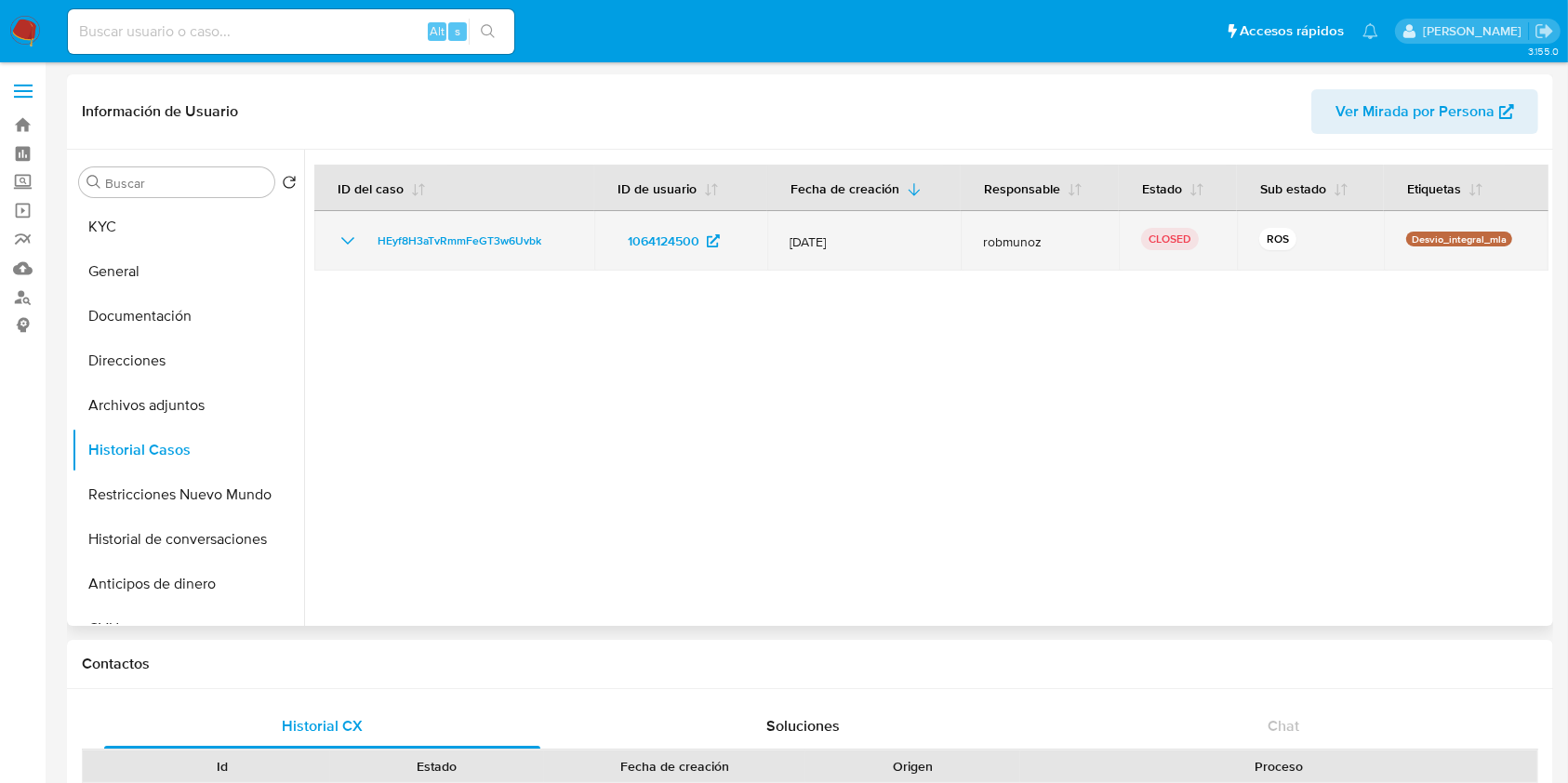
click at [353, 236] on icon "Mostrar/Ocultar" at bounding box center [348, 241] width 23 height 23
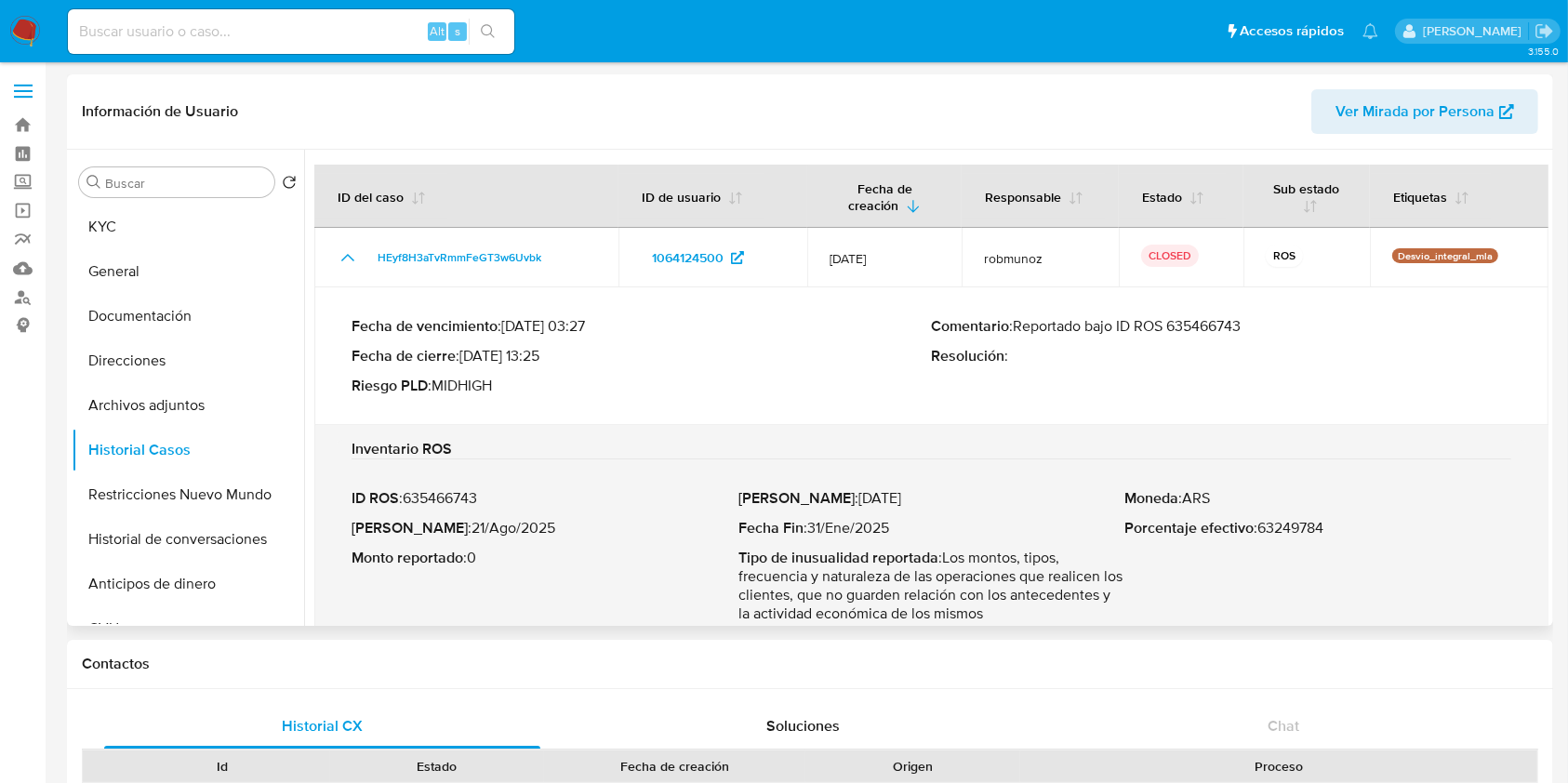
click at [1212, 322] on p "Comentario : Reportado bajo ID ROS 635466743" at bounding box center [1221, 326] width 580 height 19
click at [509, 529] on p "Fecha ROS : 21/Ago/2025" at bounding box center [545, 528] width 387 height 19
drag, startPoint x: 509, startPoint y: 529, endPoint x: 446, endPoint y: 532, distance: 63.1
click at [446, 532] on p "Fecha ROS : 21/Ago/2025" at bounding box center [545, 528] width 387 height 19
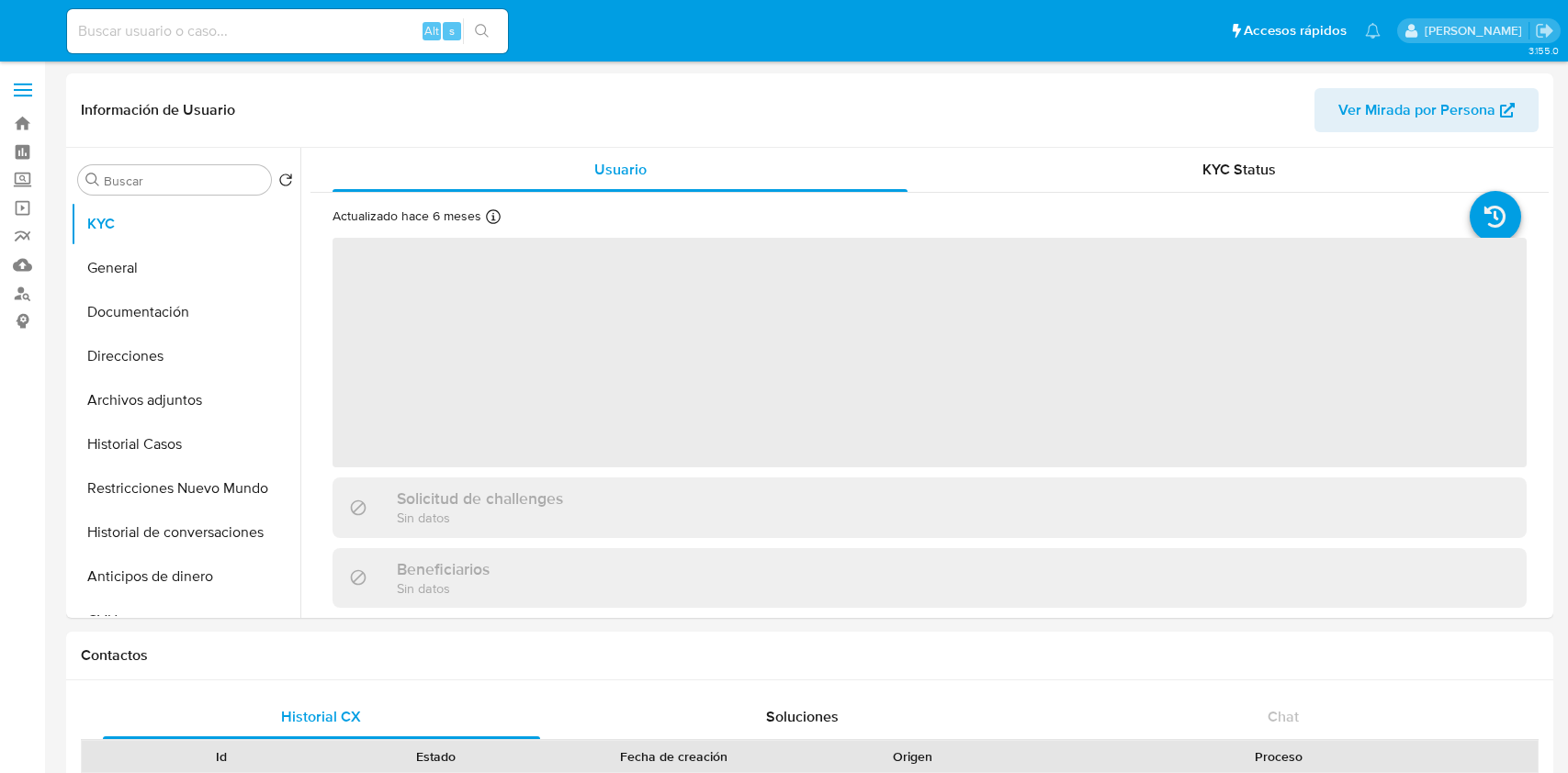
select select "10"
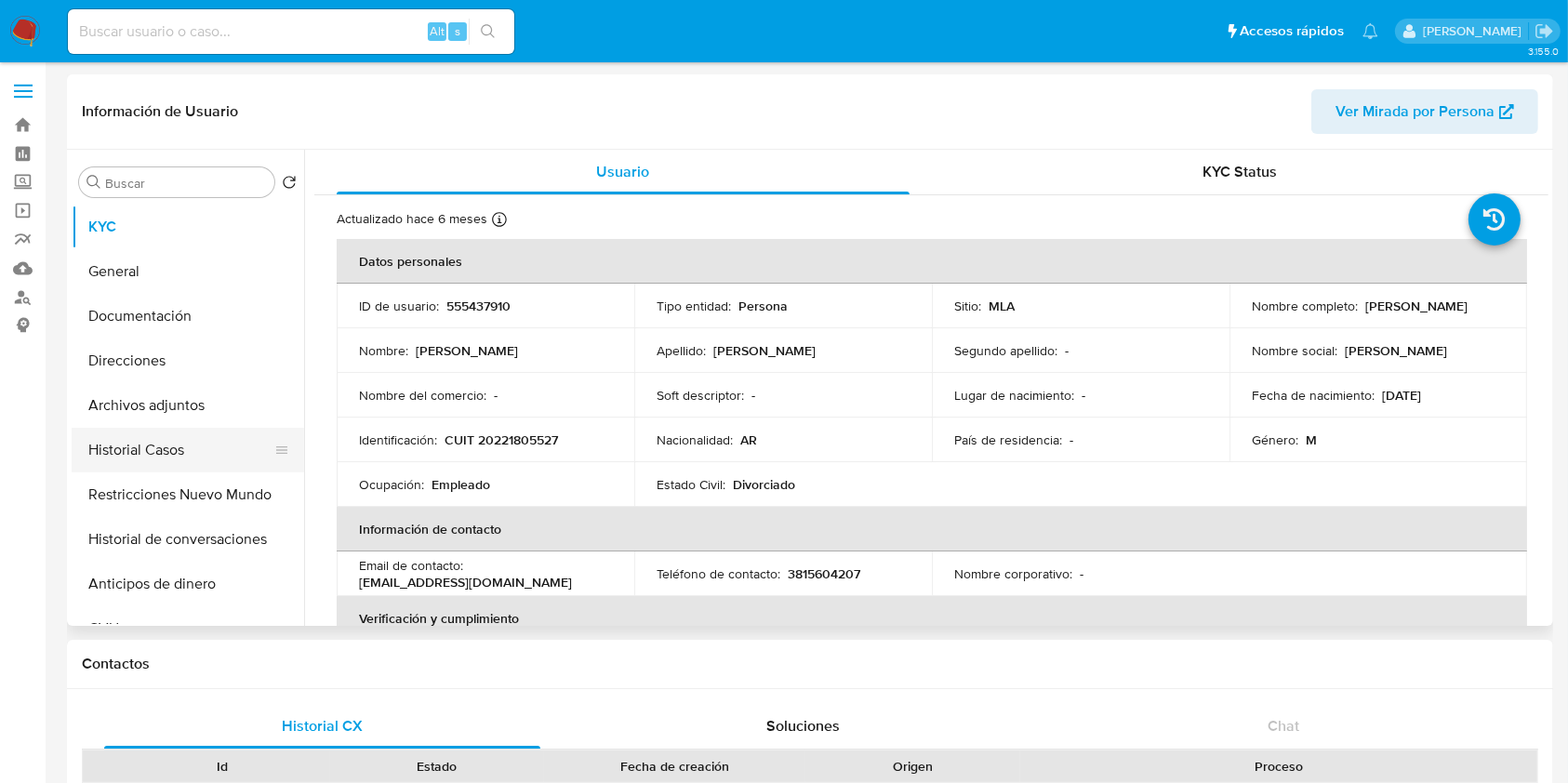
click at [201, 458] on button "Historial Casos" at bounding box center [181, 450] width 218 height 44
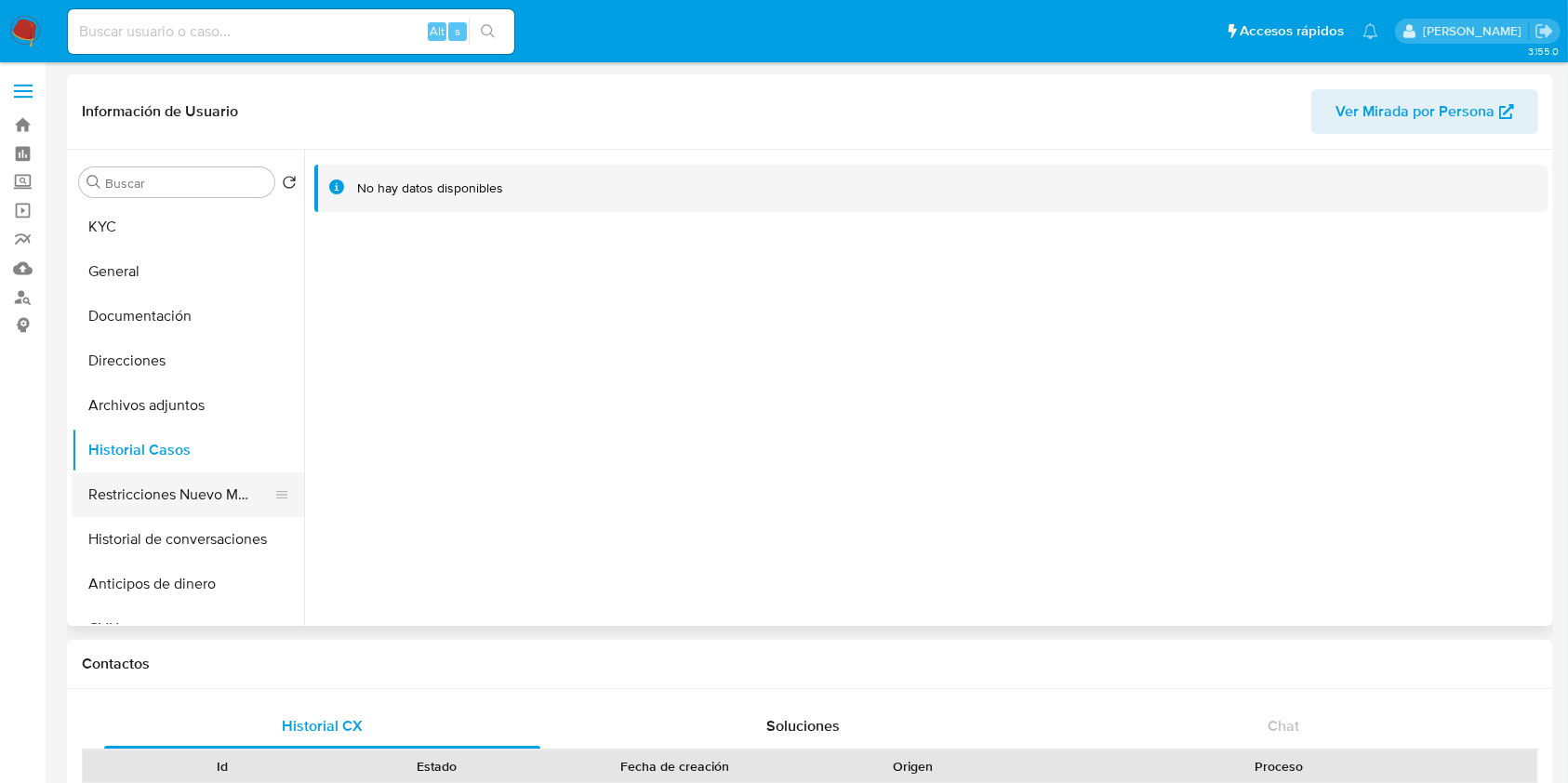
click at [178, 475] on button "Restricciones Nuevo Mundo" at bounding box center [181, 494] width 218 height 44
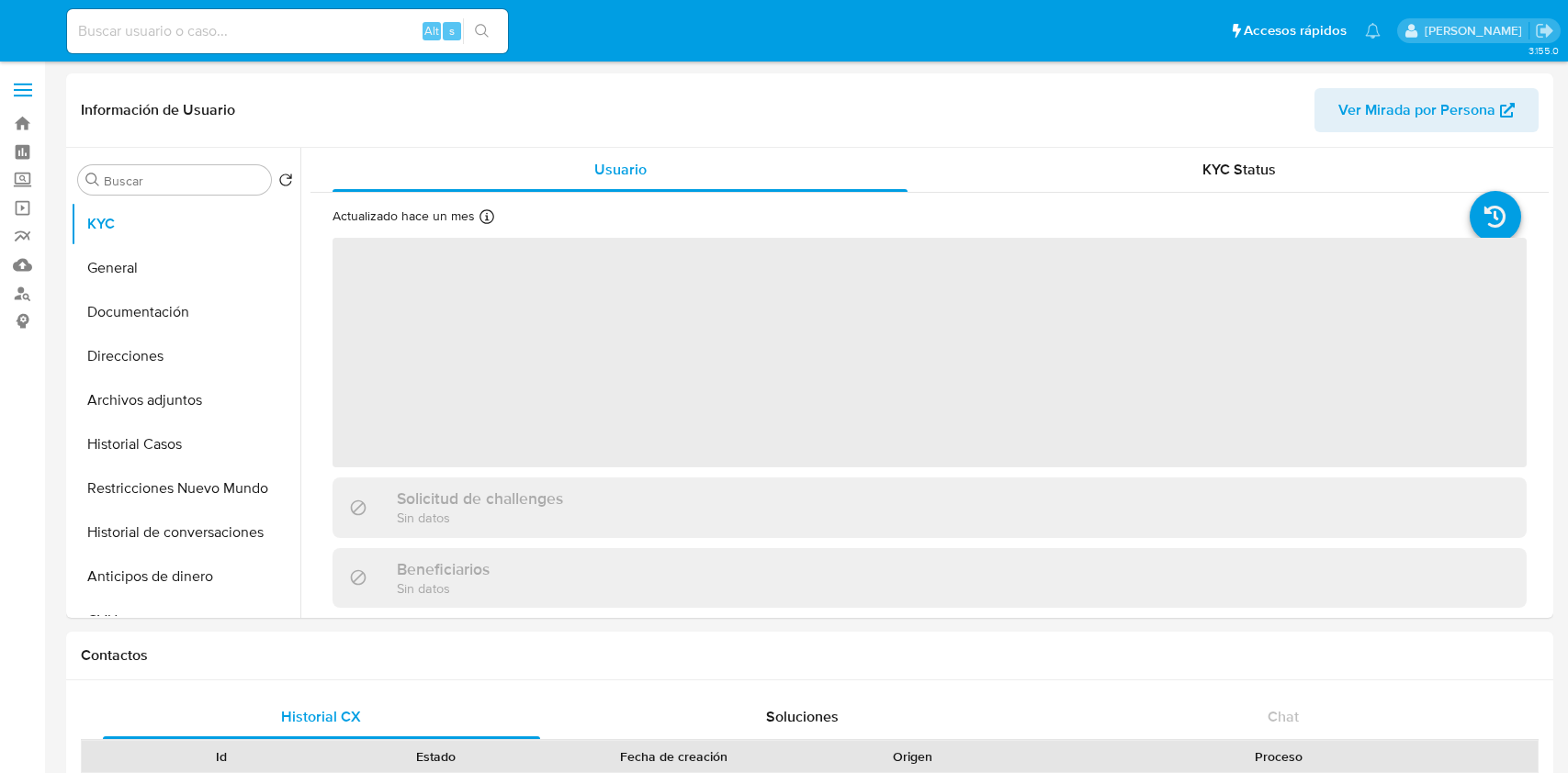
select select "10"
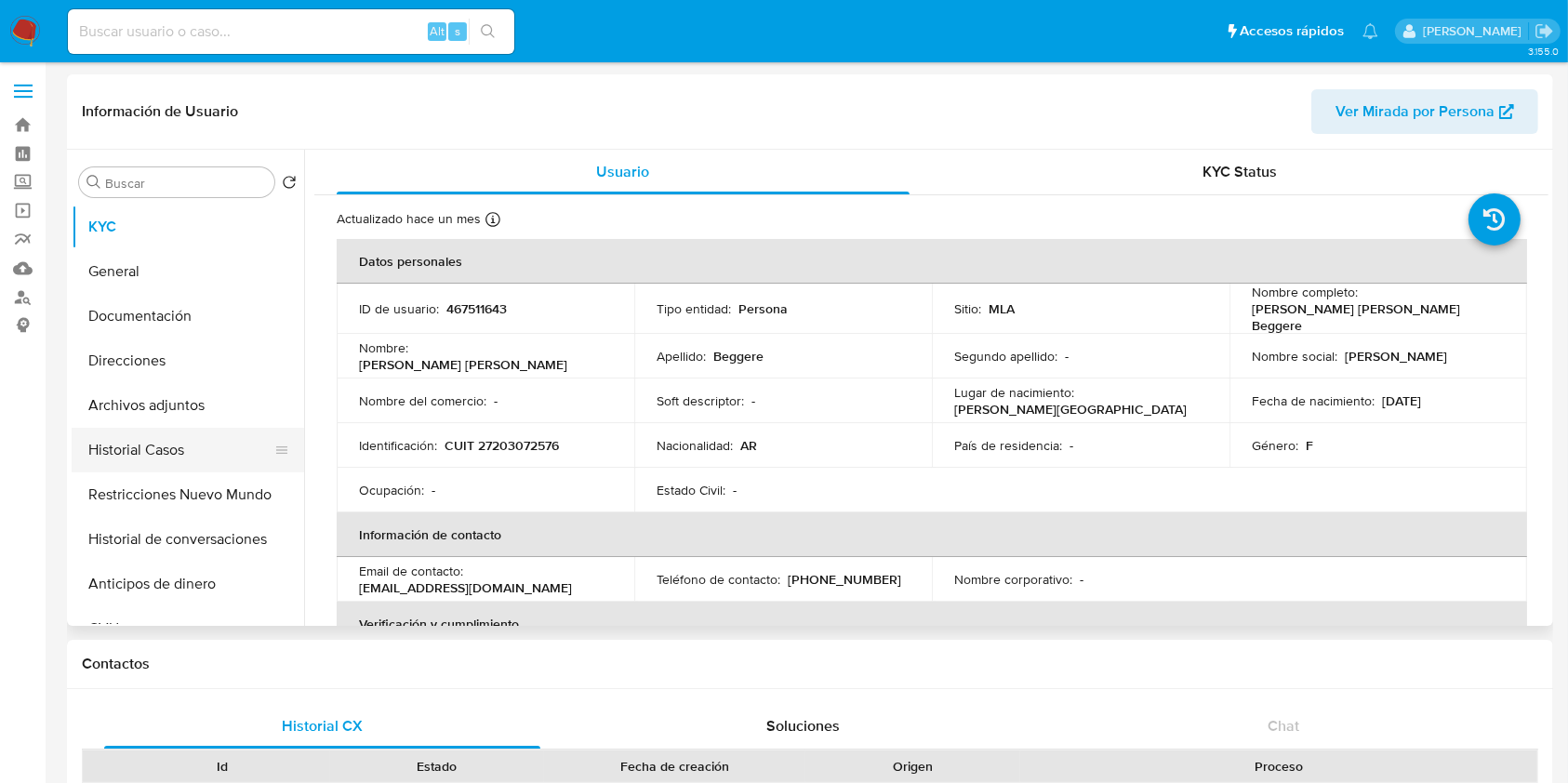
click at [208, 446] on button "Historial Casos" at bounding box center [181, 450] width 218 height 44
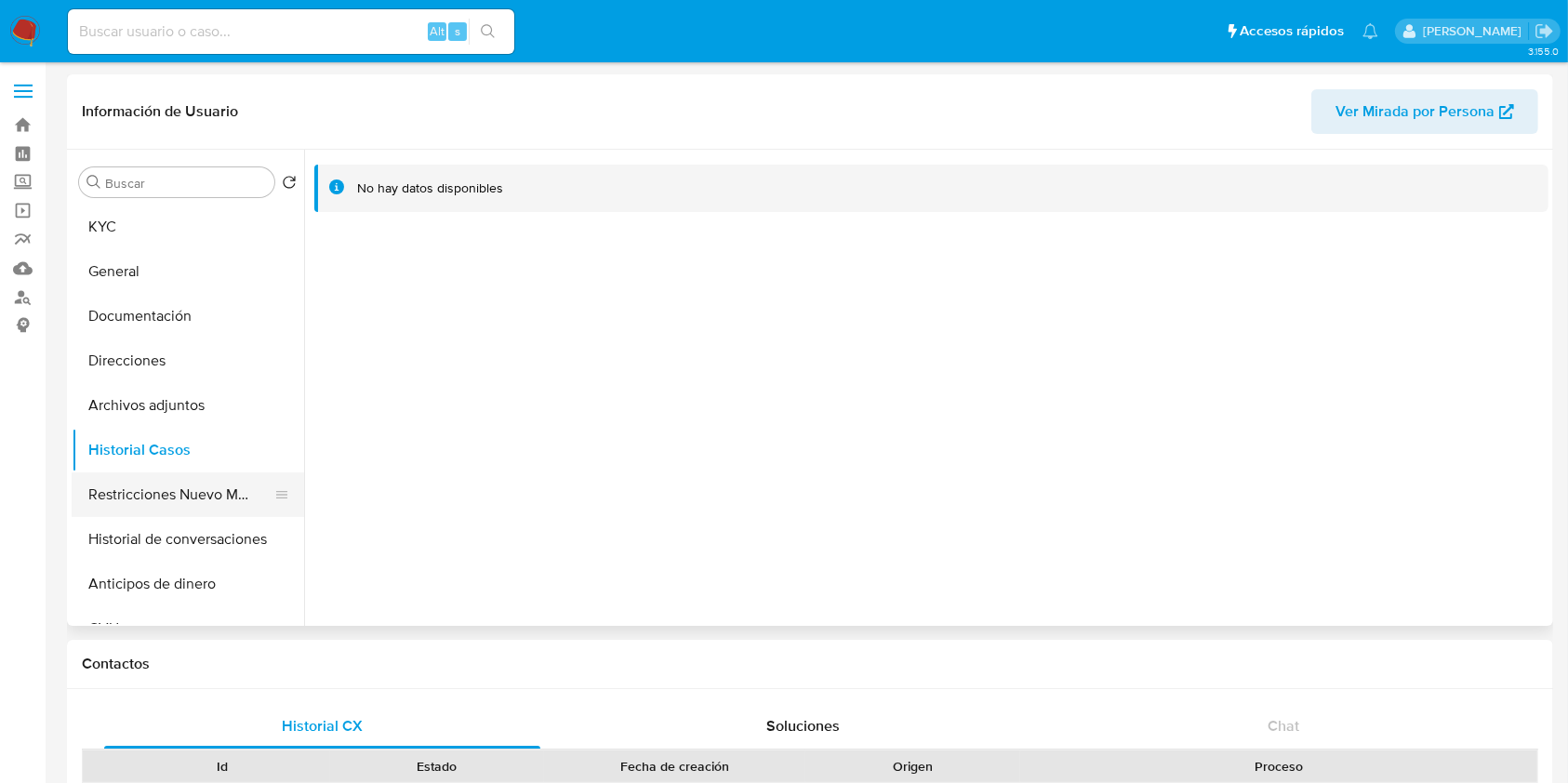
click at [159, 483] on button "Restricciones Nuevo Mundo" at bounding box center [181, 494] width 218 height 44
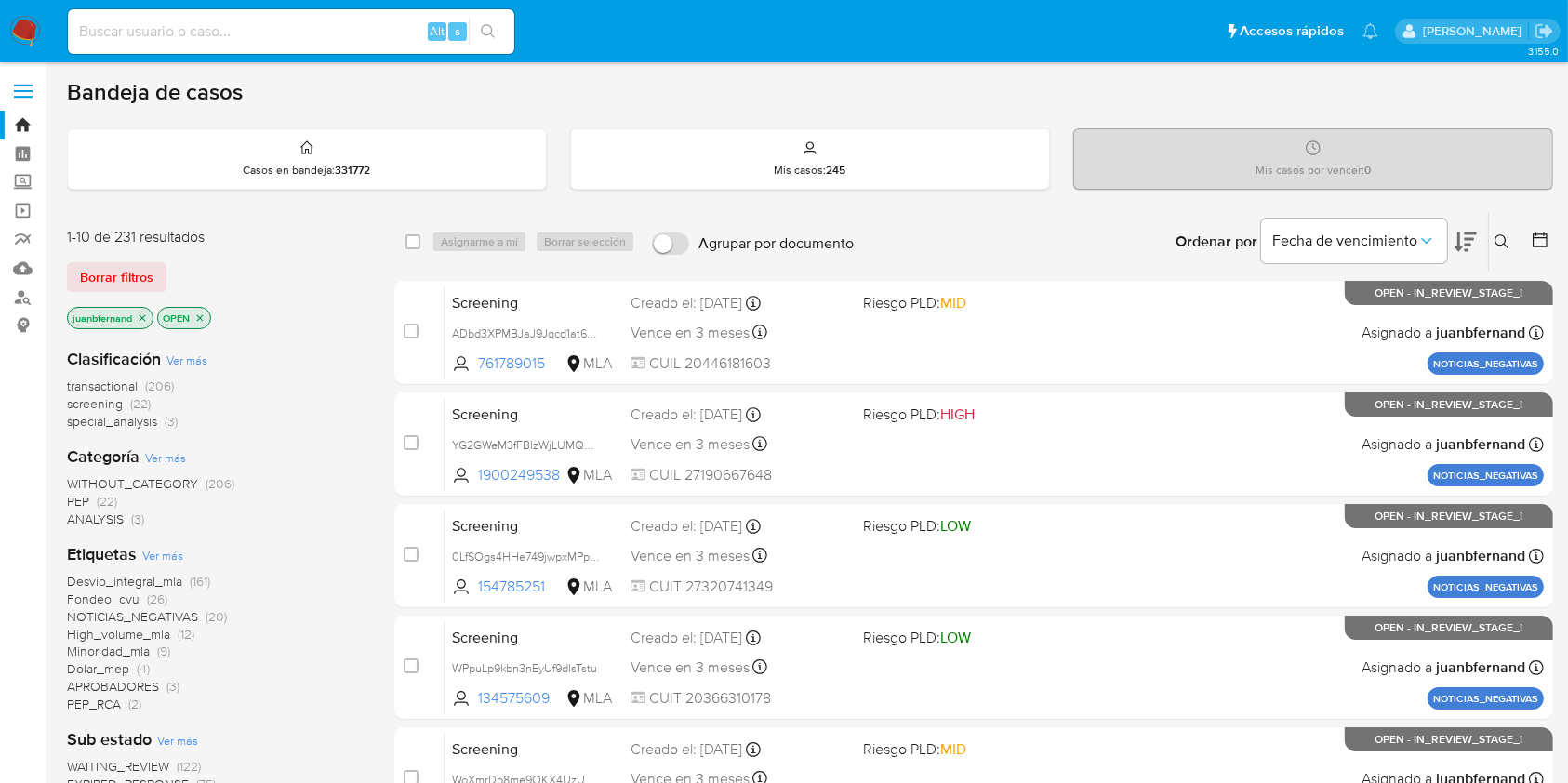
click at [327, 40] on input at bounding box center [291, 31] width 447 height 25
paste input "iOTqxCcuA3Sc04lgAIB02fj9"
type input "iOTqxCcuA3Sc04lgAIB02fj9"
click at [489, 26] on icon "search-icon" at bounding box center [488, 31] width 14 height 14
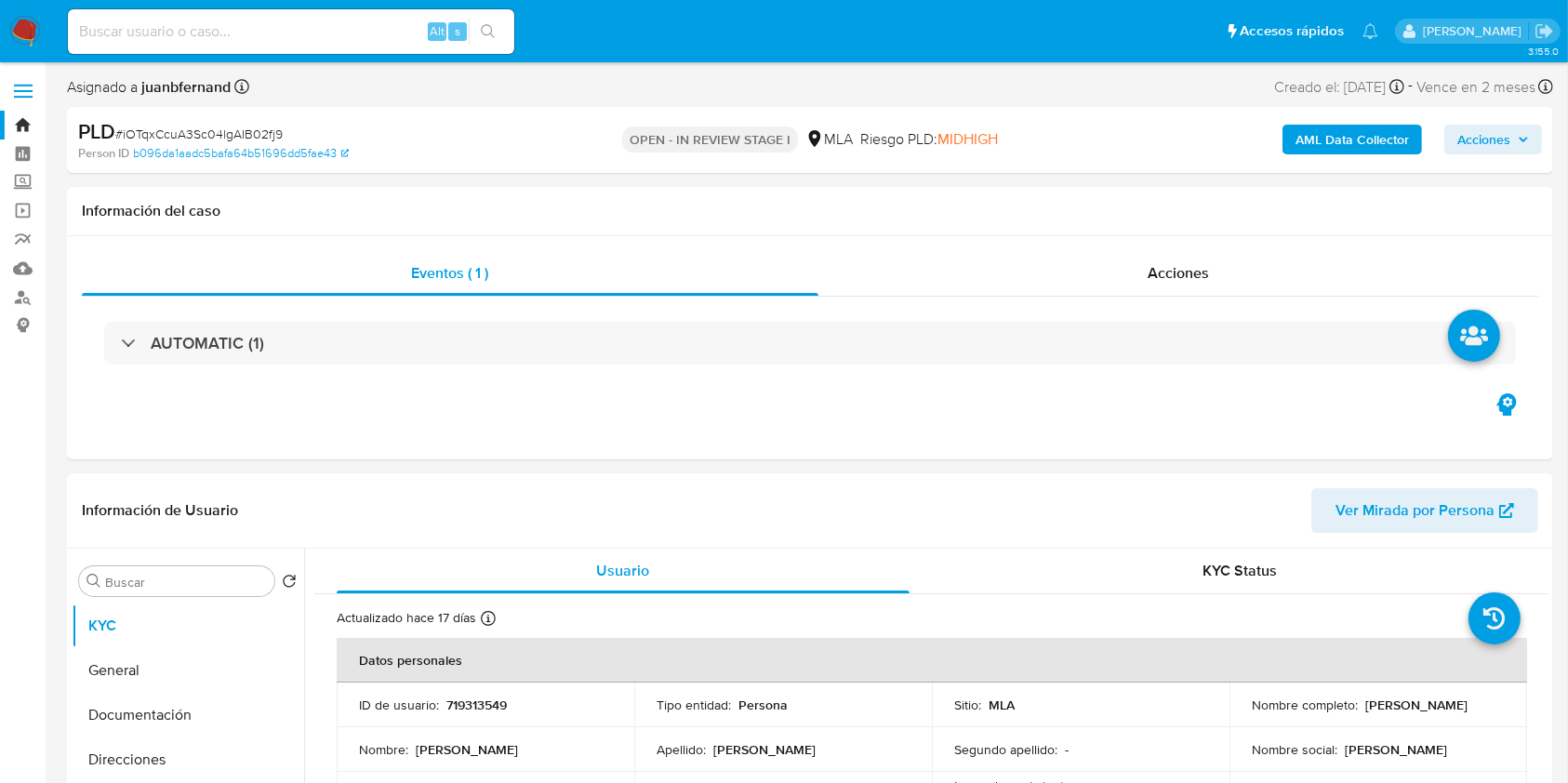
select select "10"
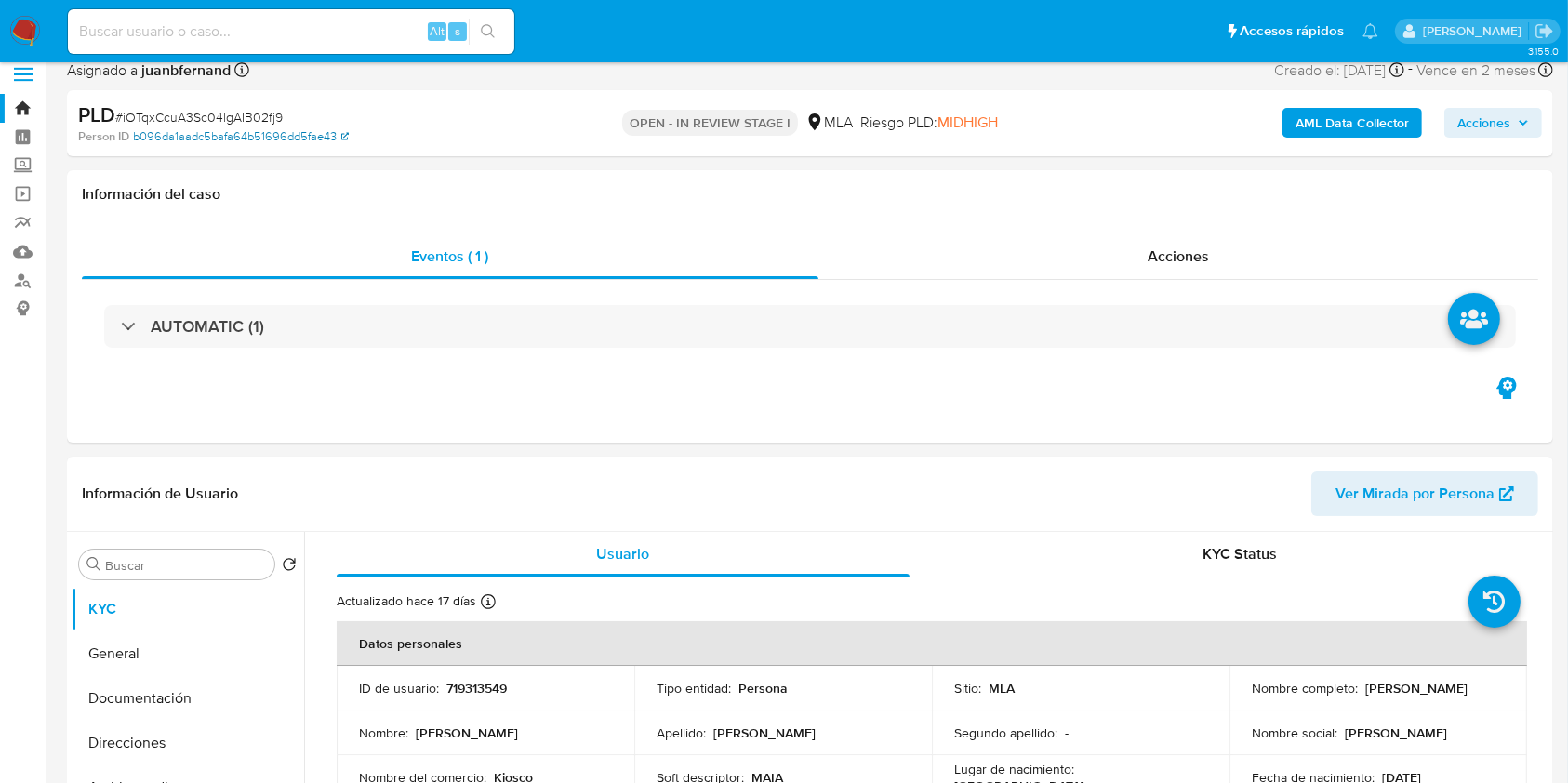
scroll to position [248, 0]
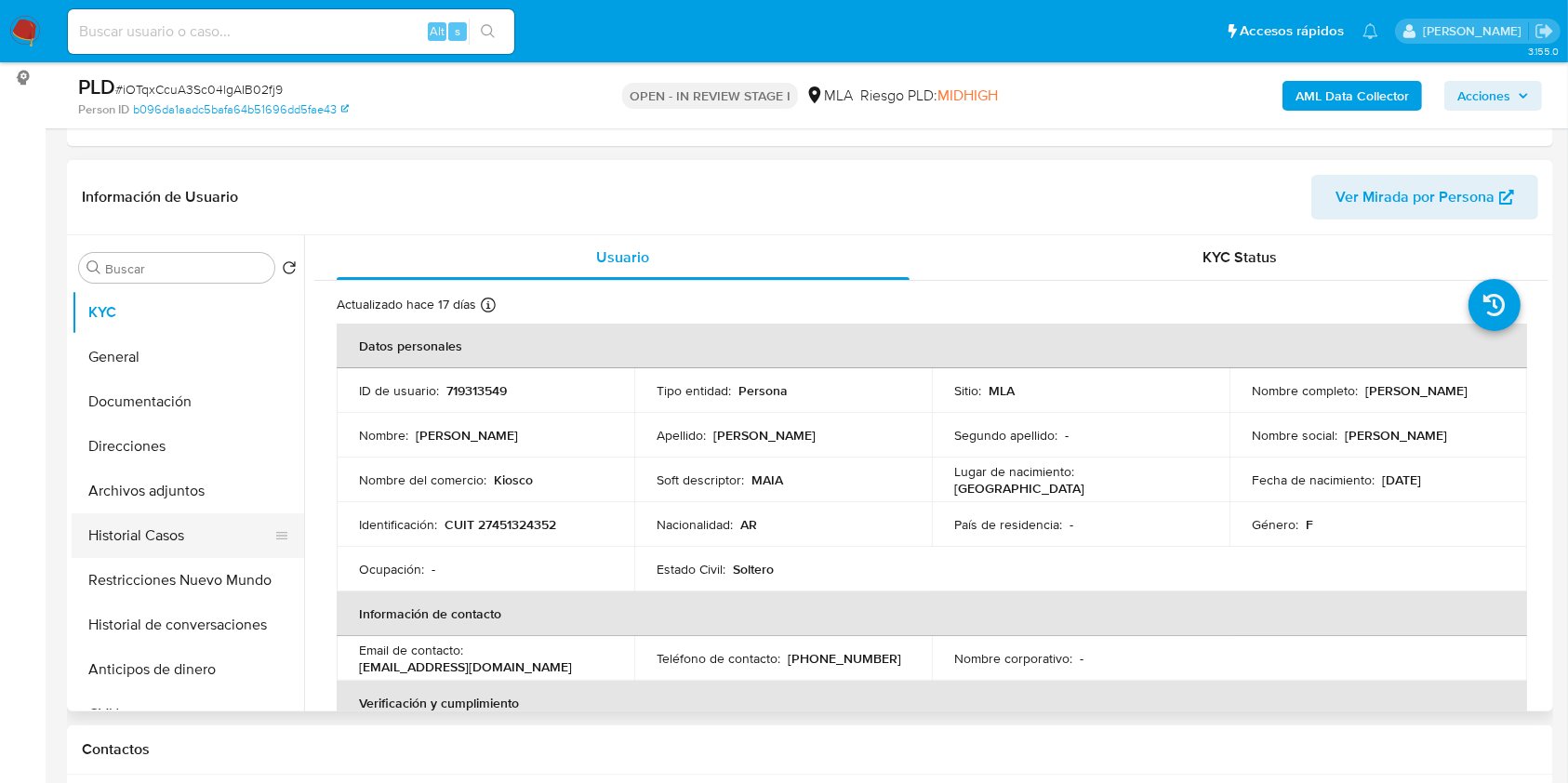
click at [189, 538] on button "Historial Casos" at bounding box center [181, 535] width 218 height 44
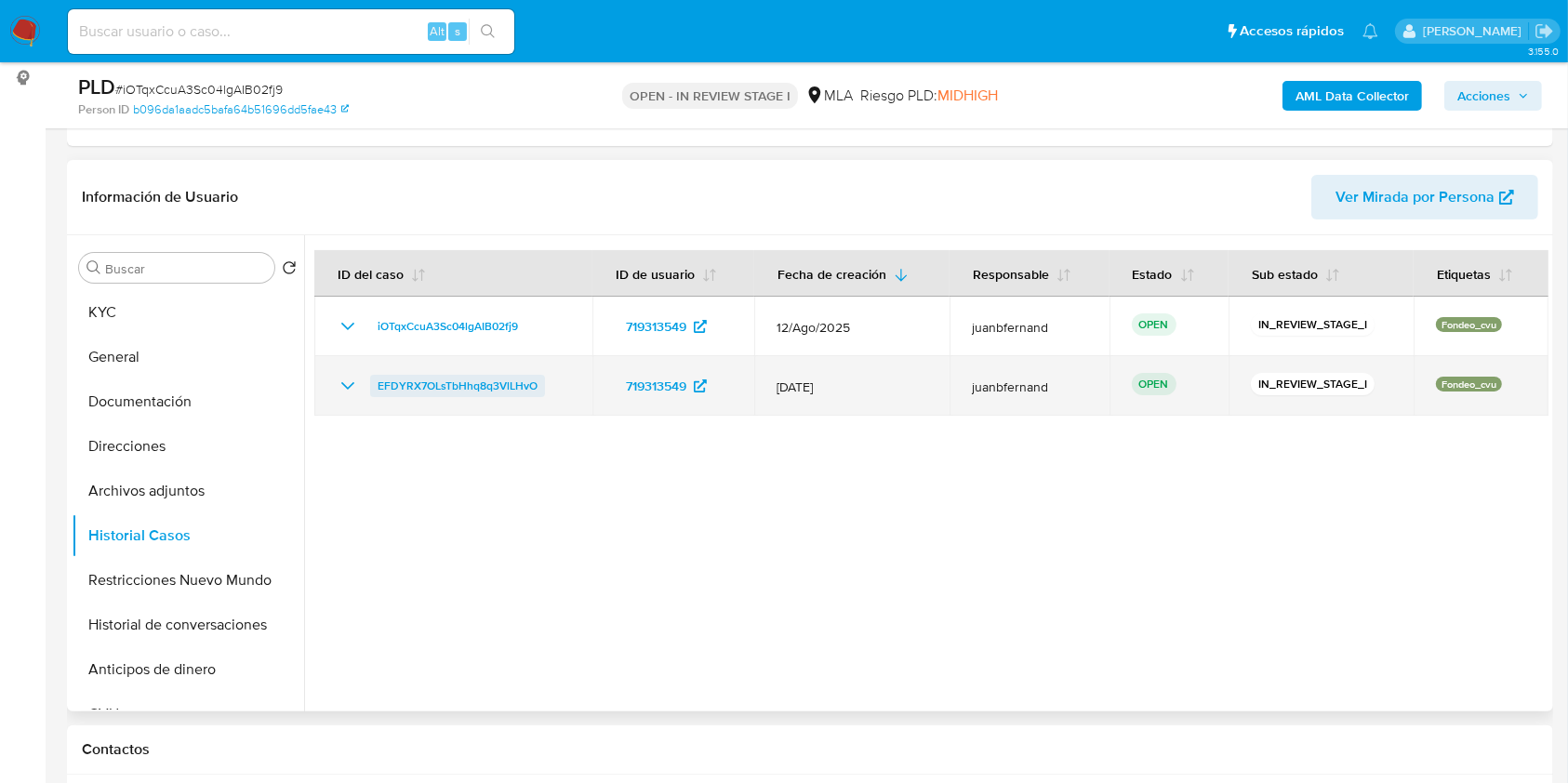
click at [419, 391] on span "EFDYRX7OLsTbHhq8q3VlLHvO" at bounding box center [457, 386] width 160 height 23
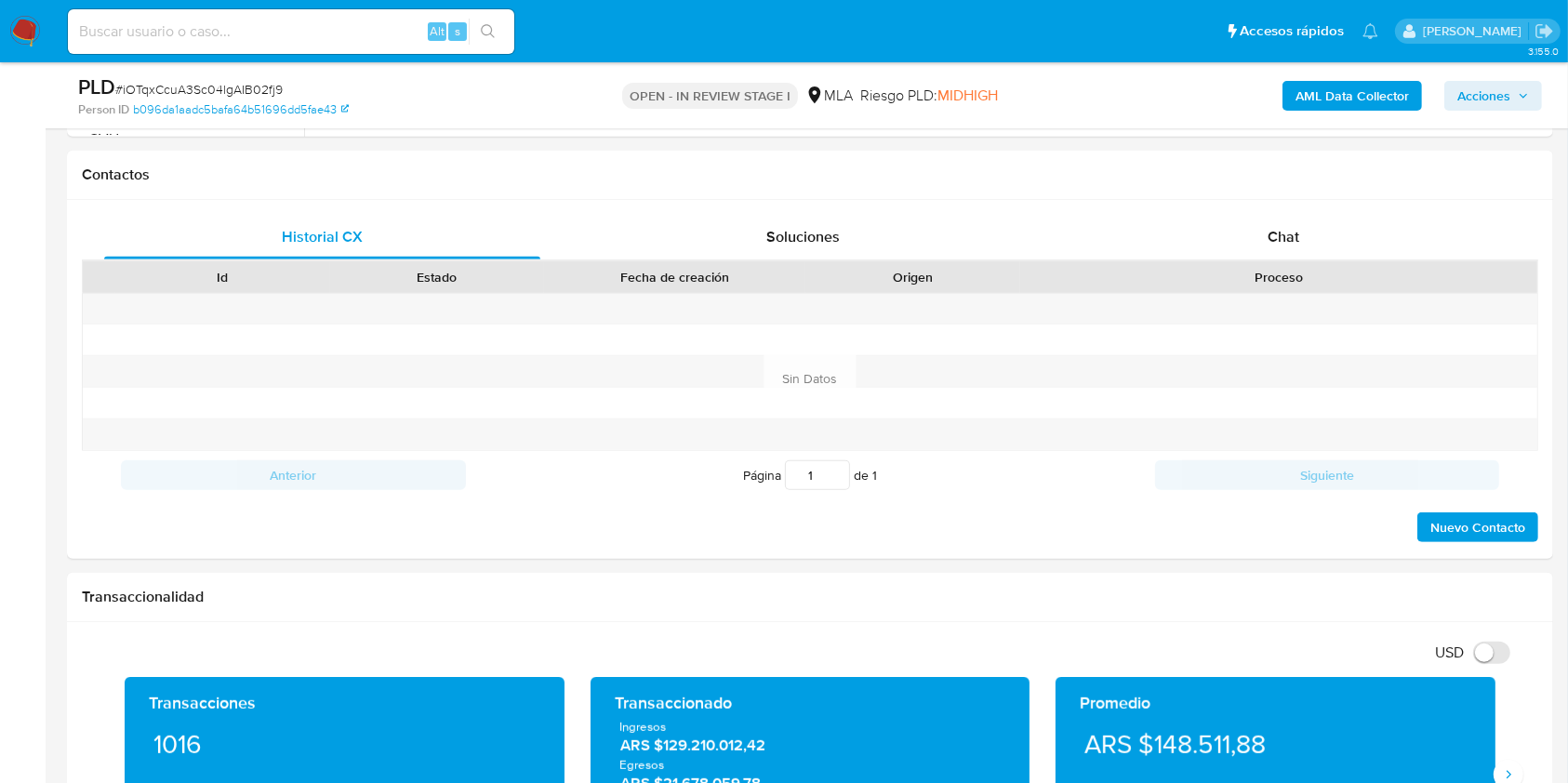
scroll to position [868, 0]
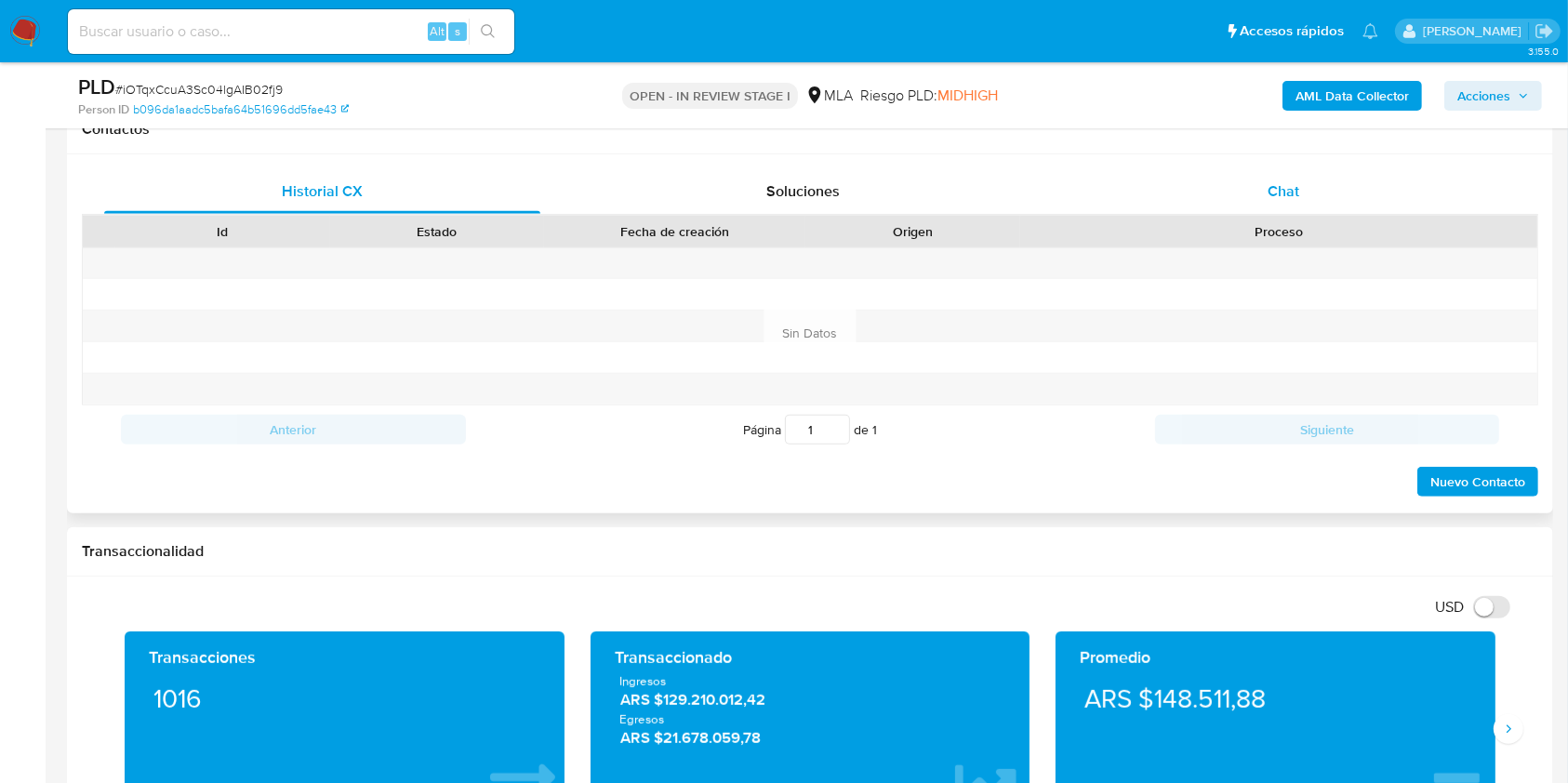
click at [1345, 194] on div "Chat" at bounding box center [1283, 191] width 436 height 44
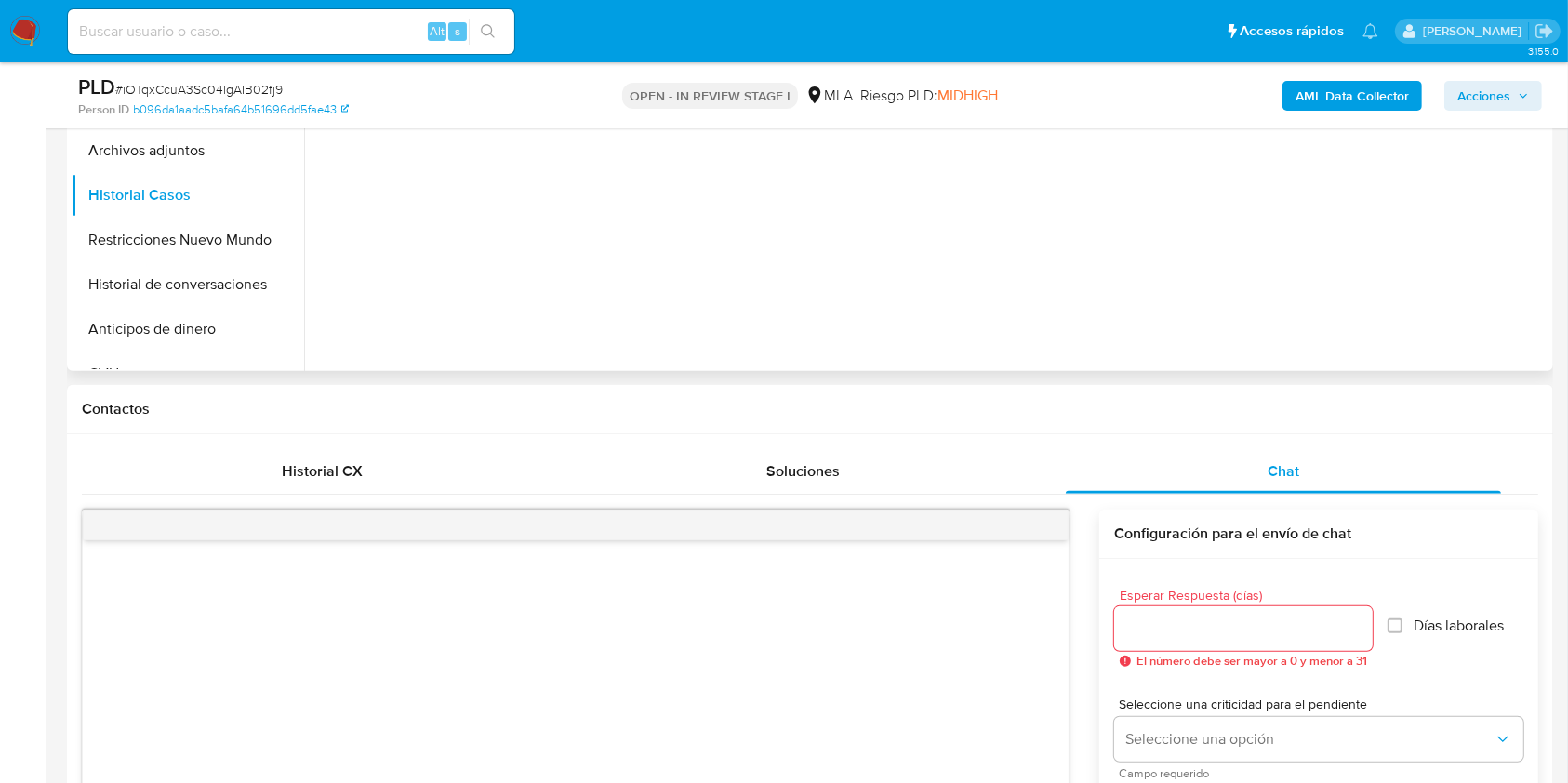
scroll to position [372, 0]
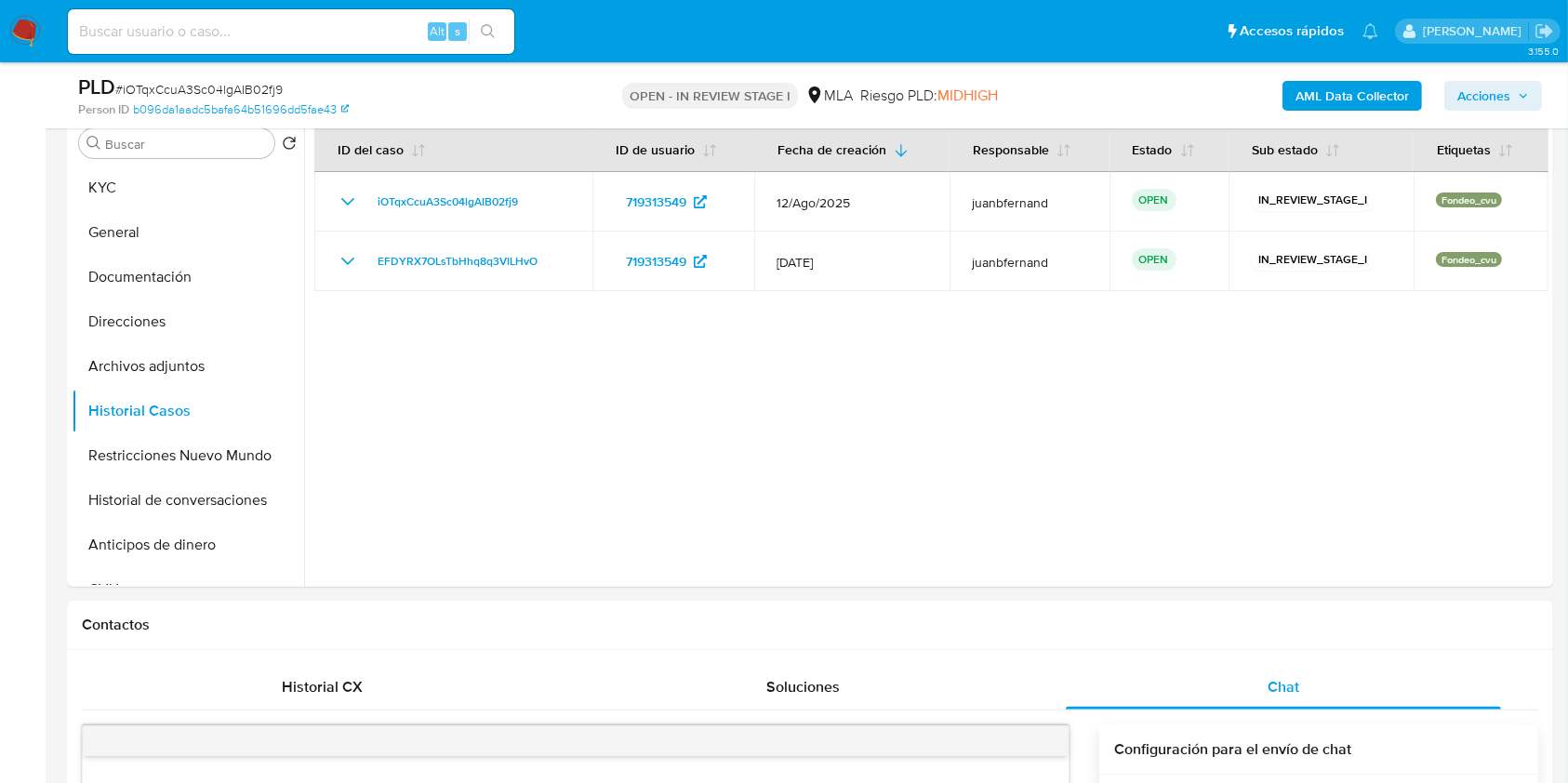
click at [1518, 93] on icon "button" at bounding box center [1523, 95] width 11 height 11
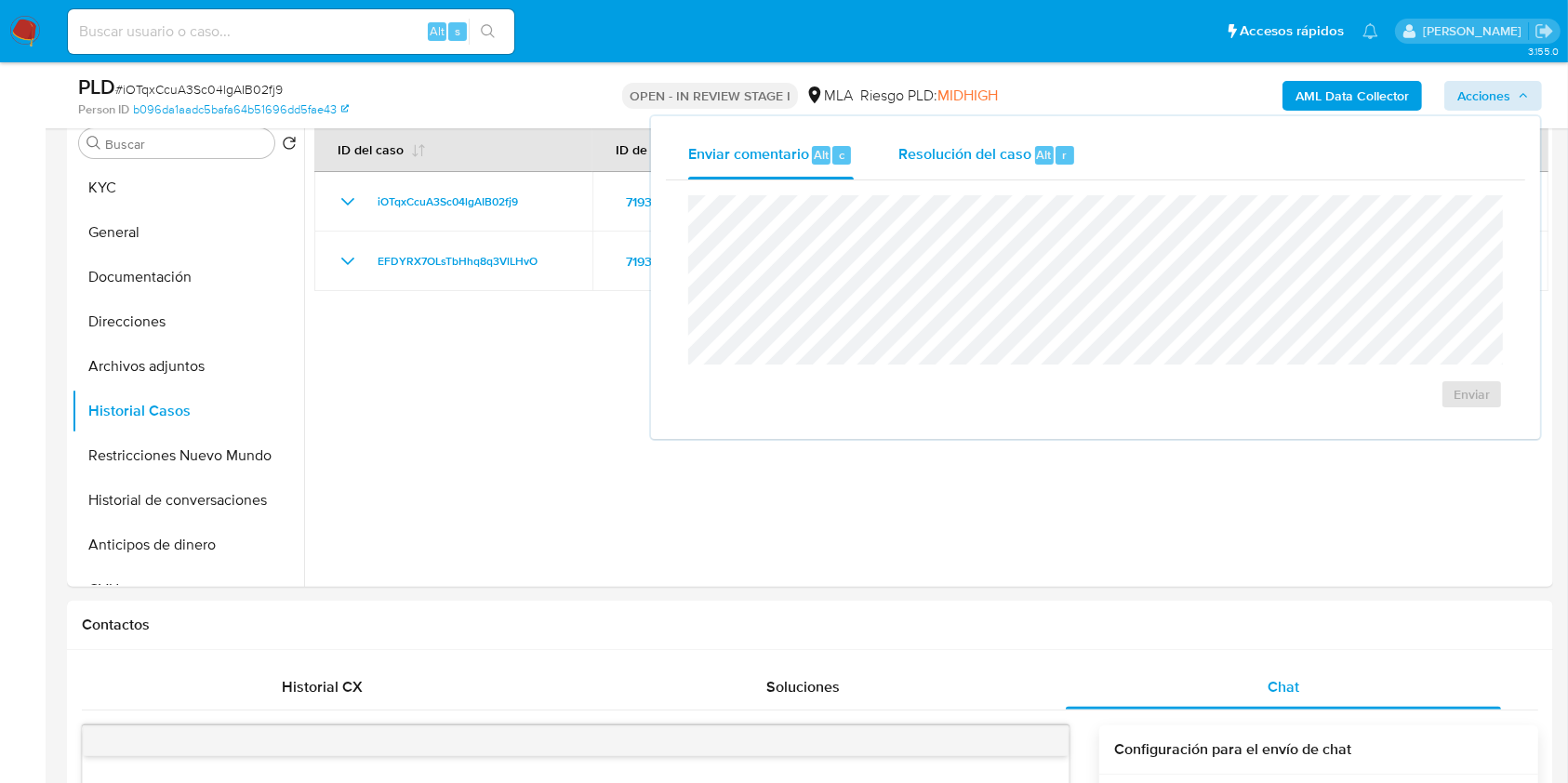
click at [1009, 161] on span "Resolución del caso" at bounding box center [964, 154] width 133 height 22
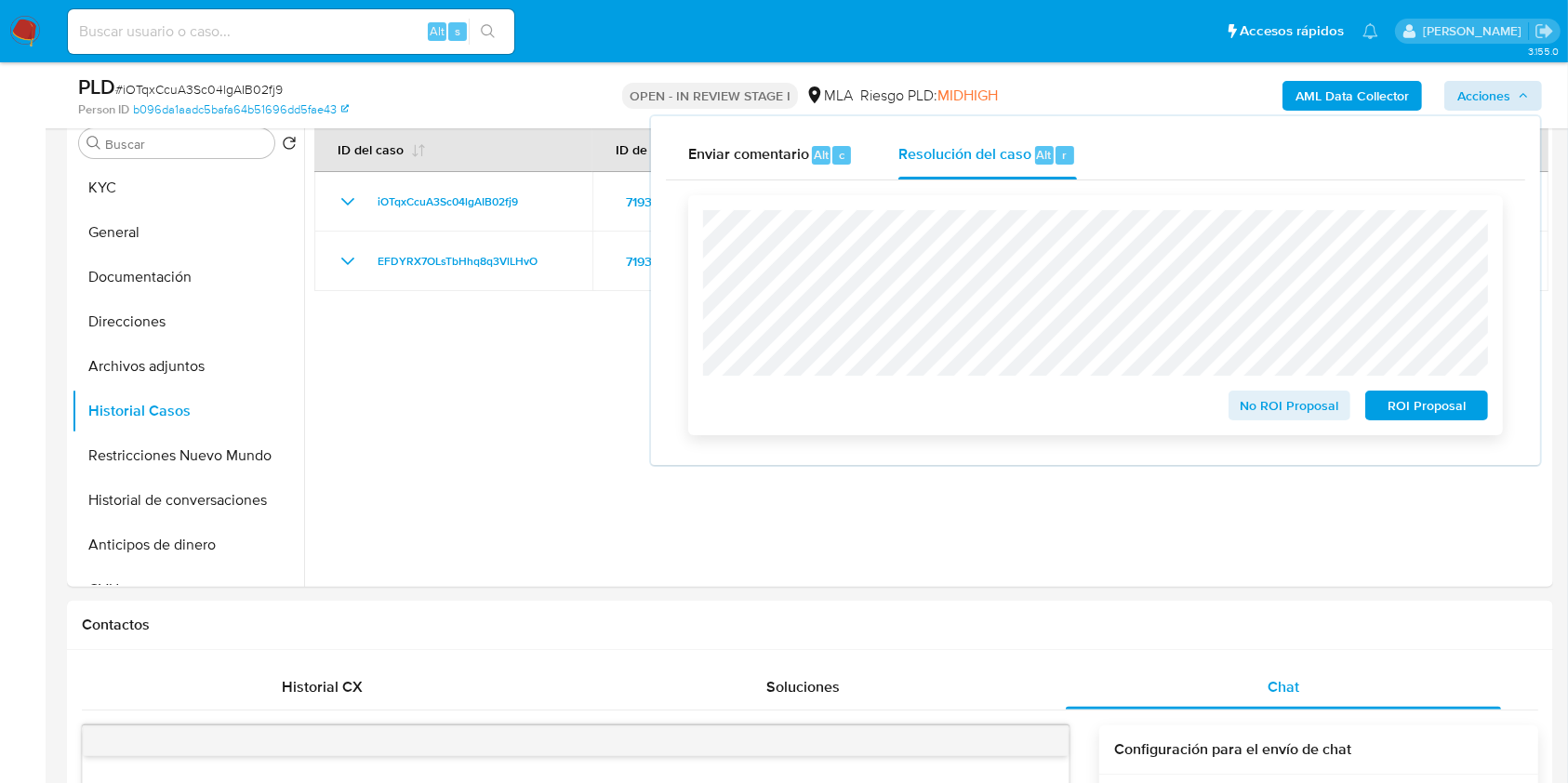
click at [1466, 402] on span "ROI Proposal" at bounding box center [1426, 406] width 96 height 27
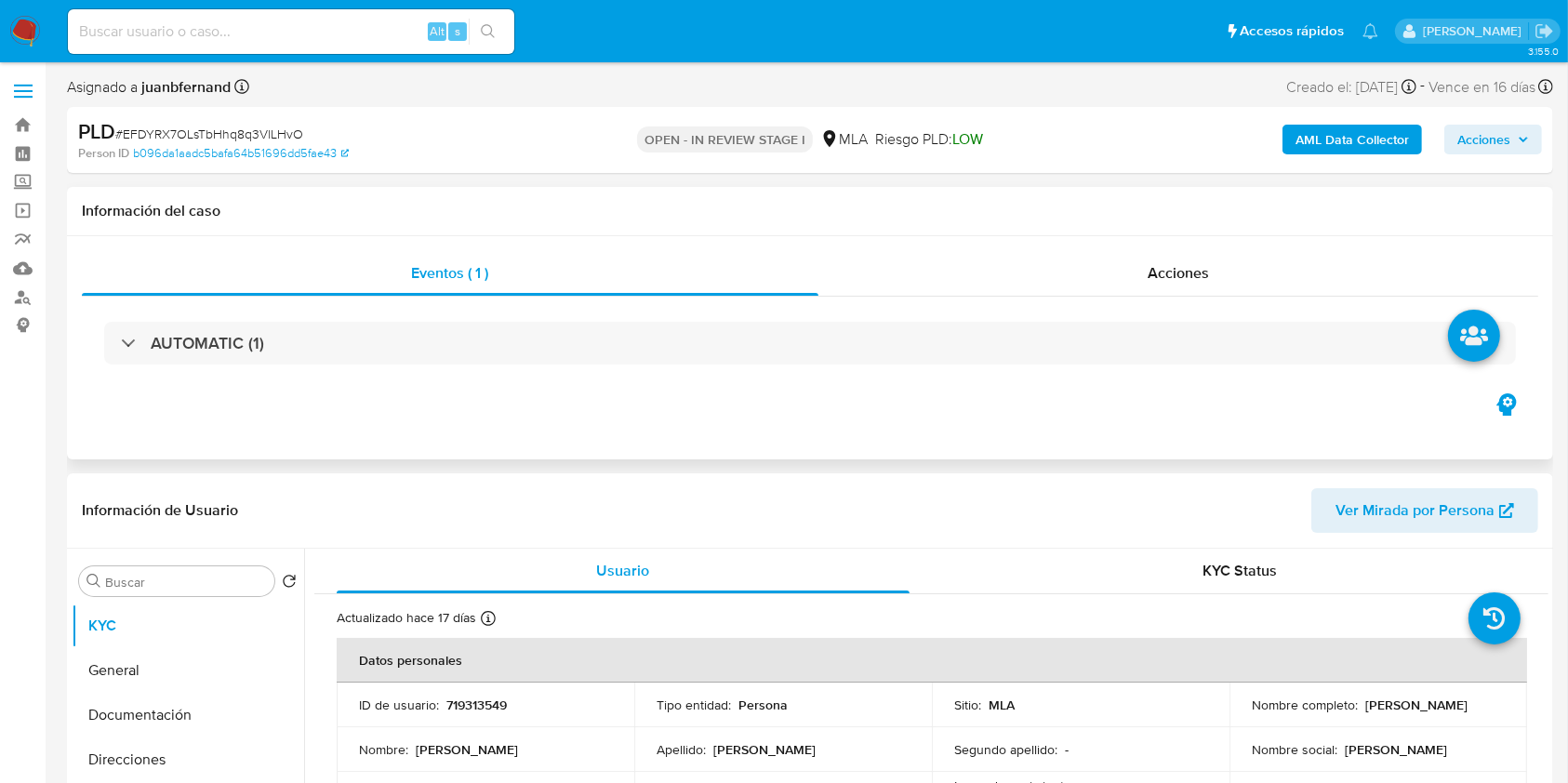
select select "10"
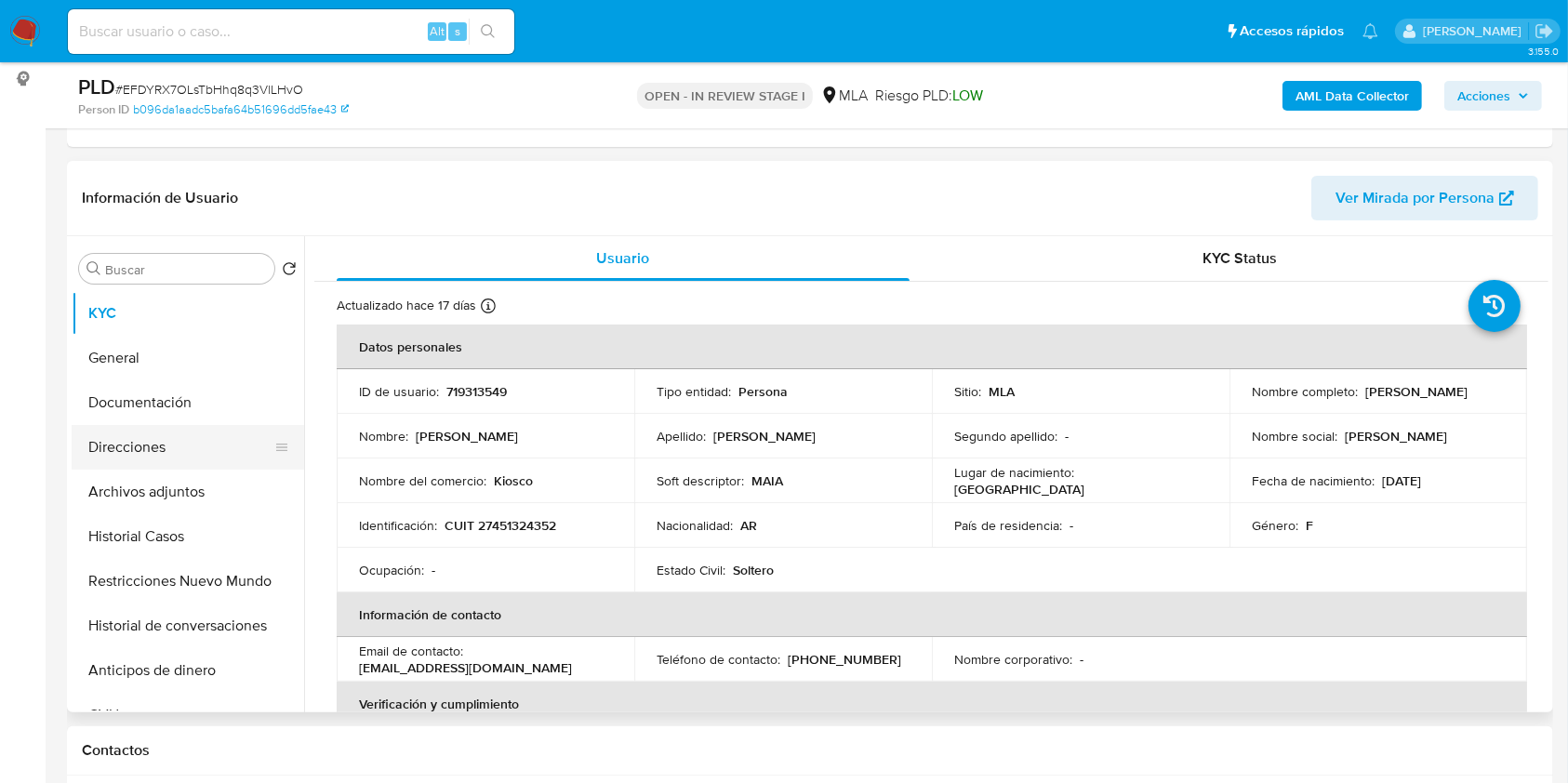
scroll to position [248, 0]
click at [137, 537] on button "Historial Casos" at bounding box center [181, 535] width 218 height 44
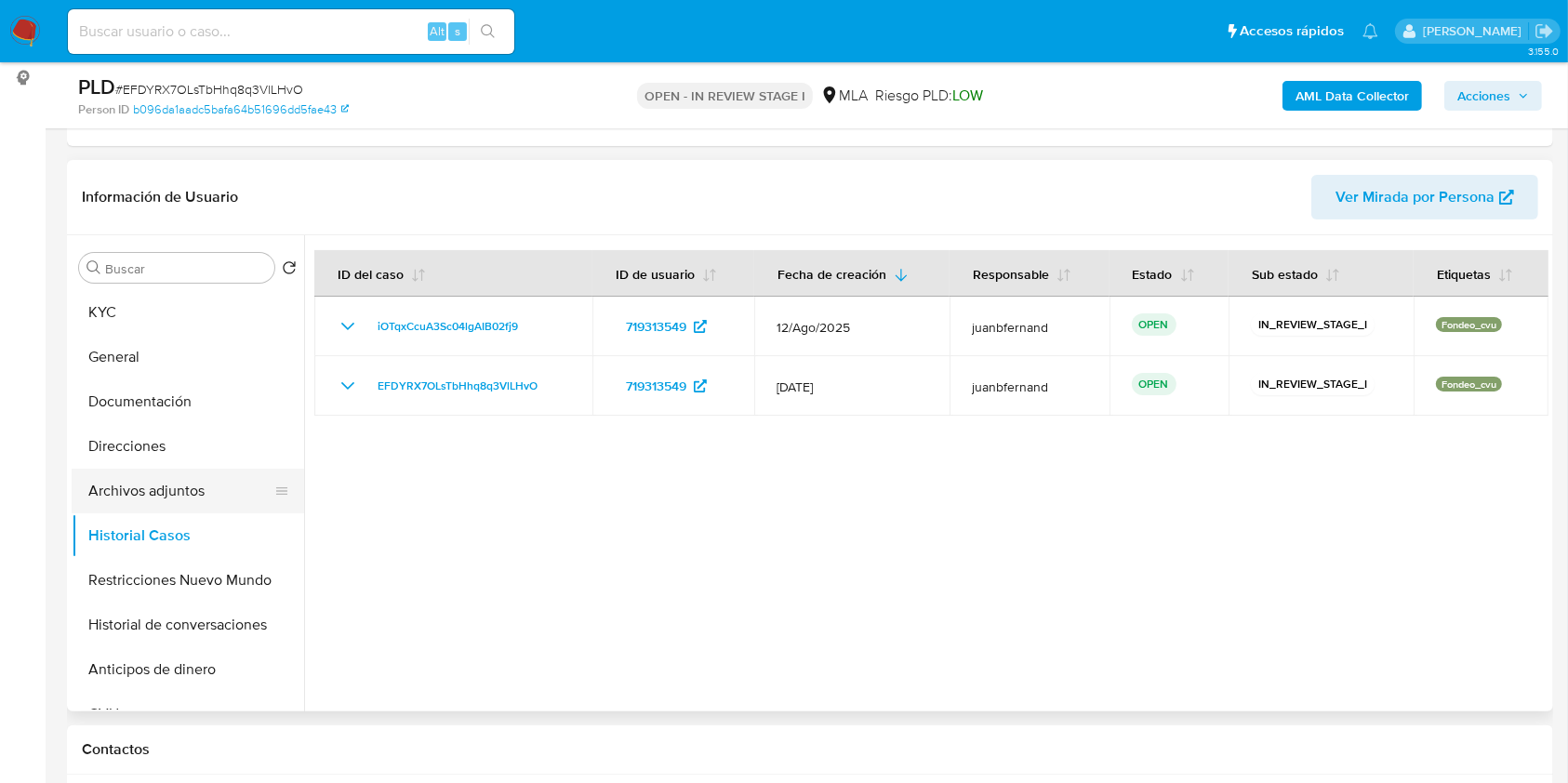
click at [148, 479] on button "Archivos adjuntos" at bounding box center [181, 490] width 218 height 44
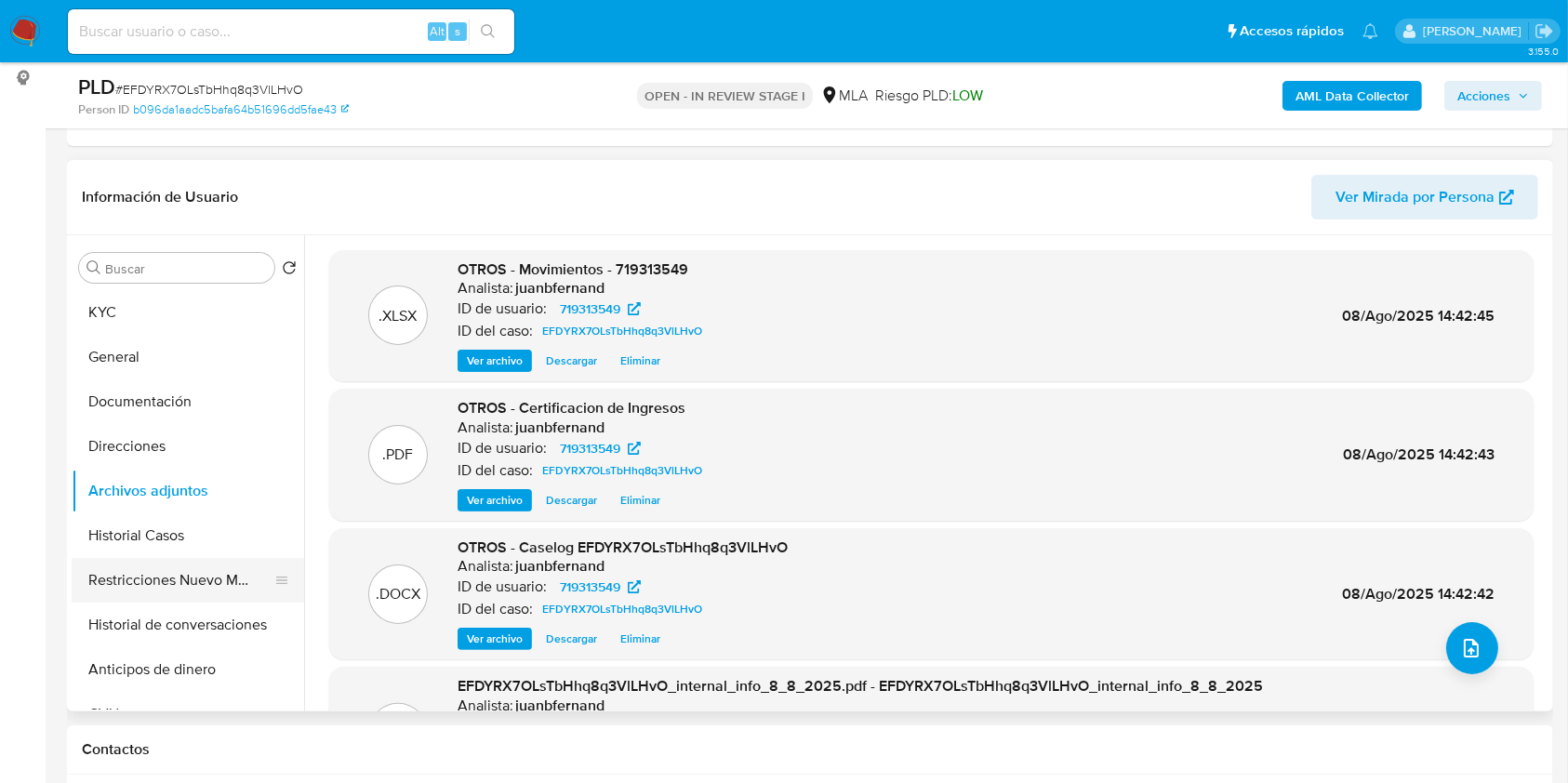
click at [146, 588] on button "Restricciones Nuevo Mundo" at bounding box center [181, 580] width 218 height 44
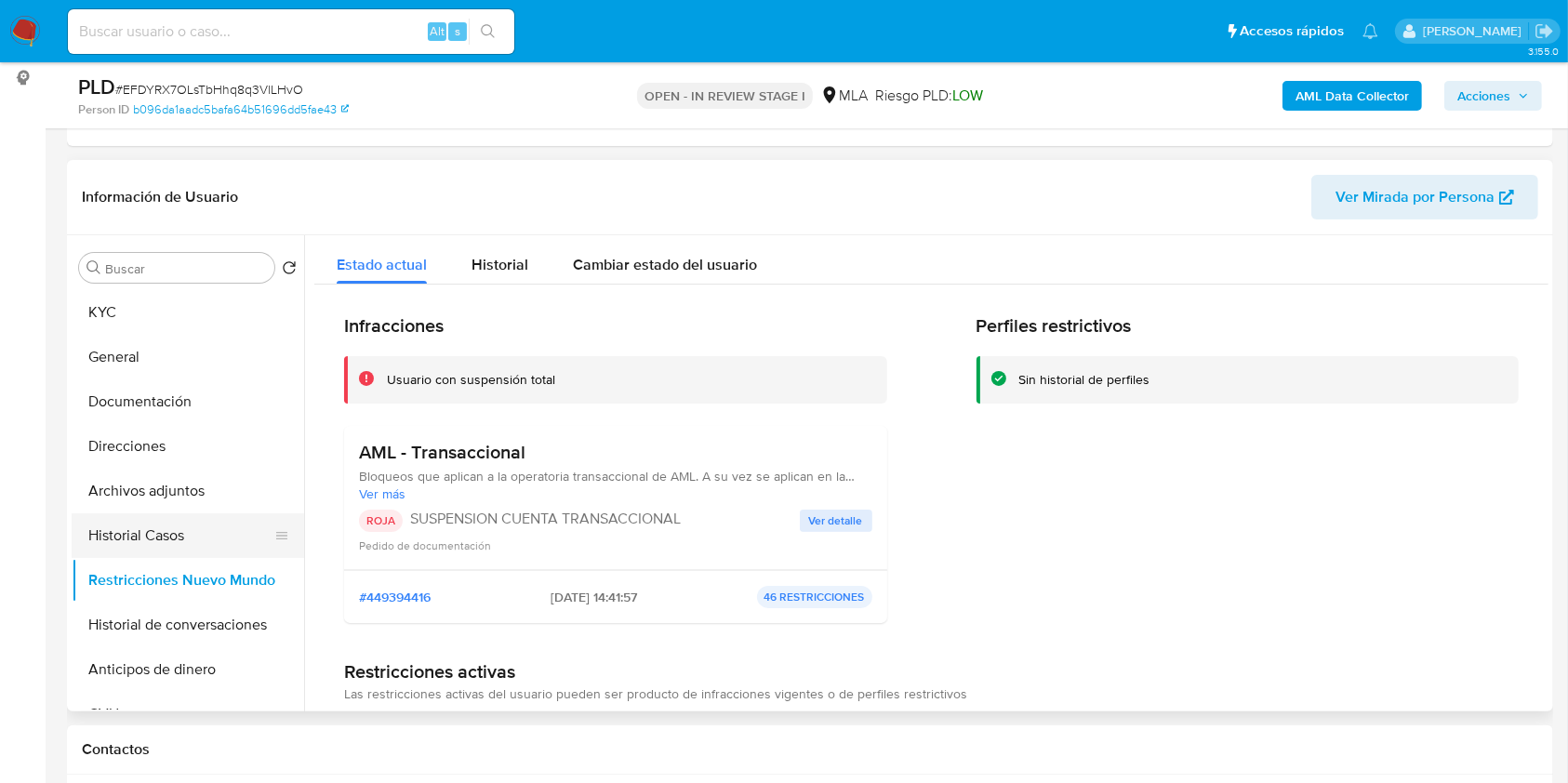
click at [170, 539] on button "Historial Casos" at bounding box center [181, 535] width 218 height 44
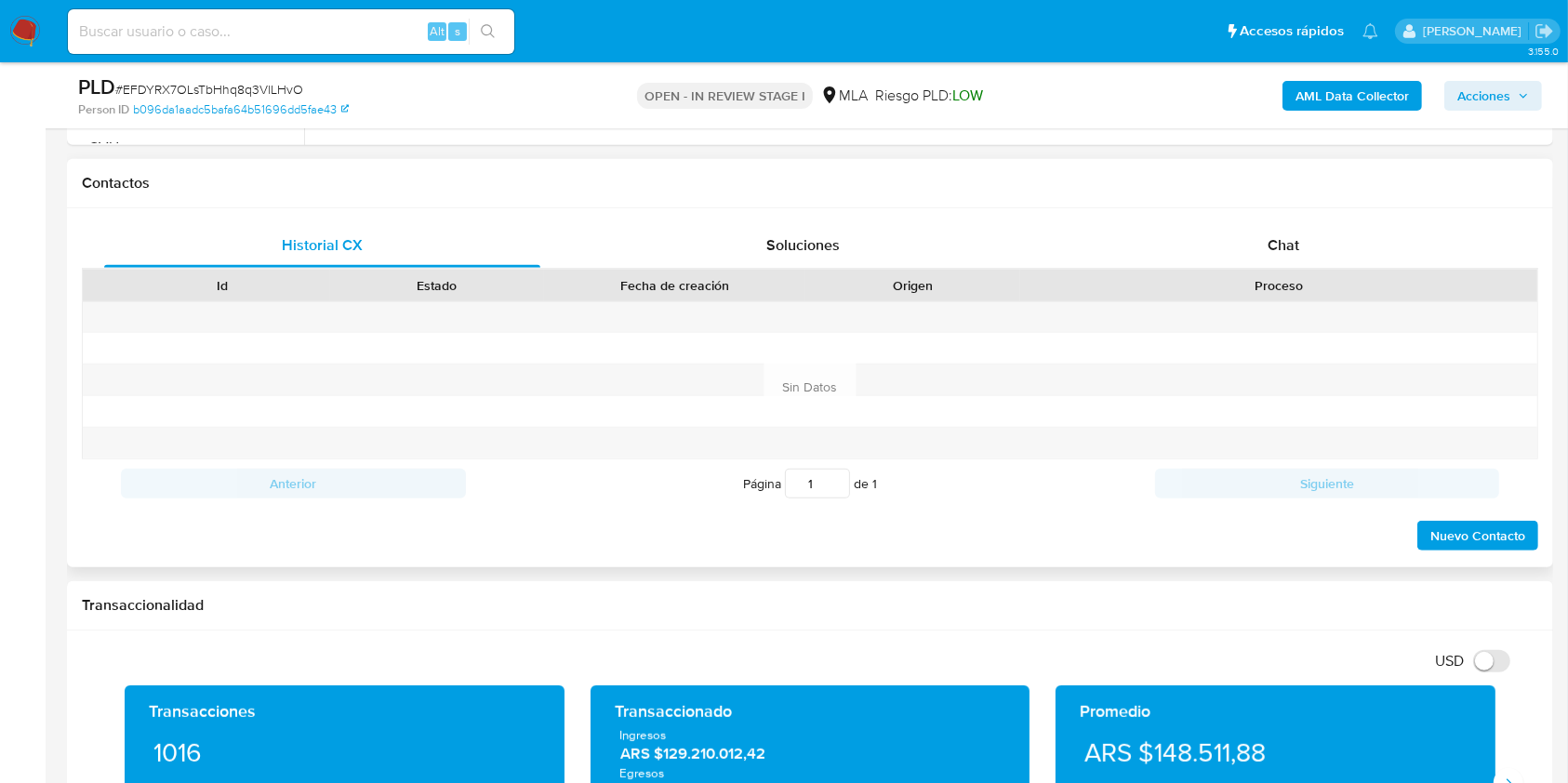
scroll to position [745, 0]
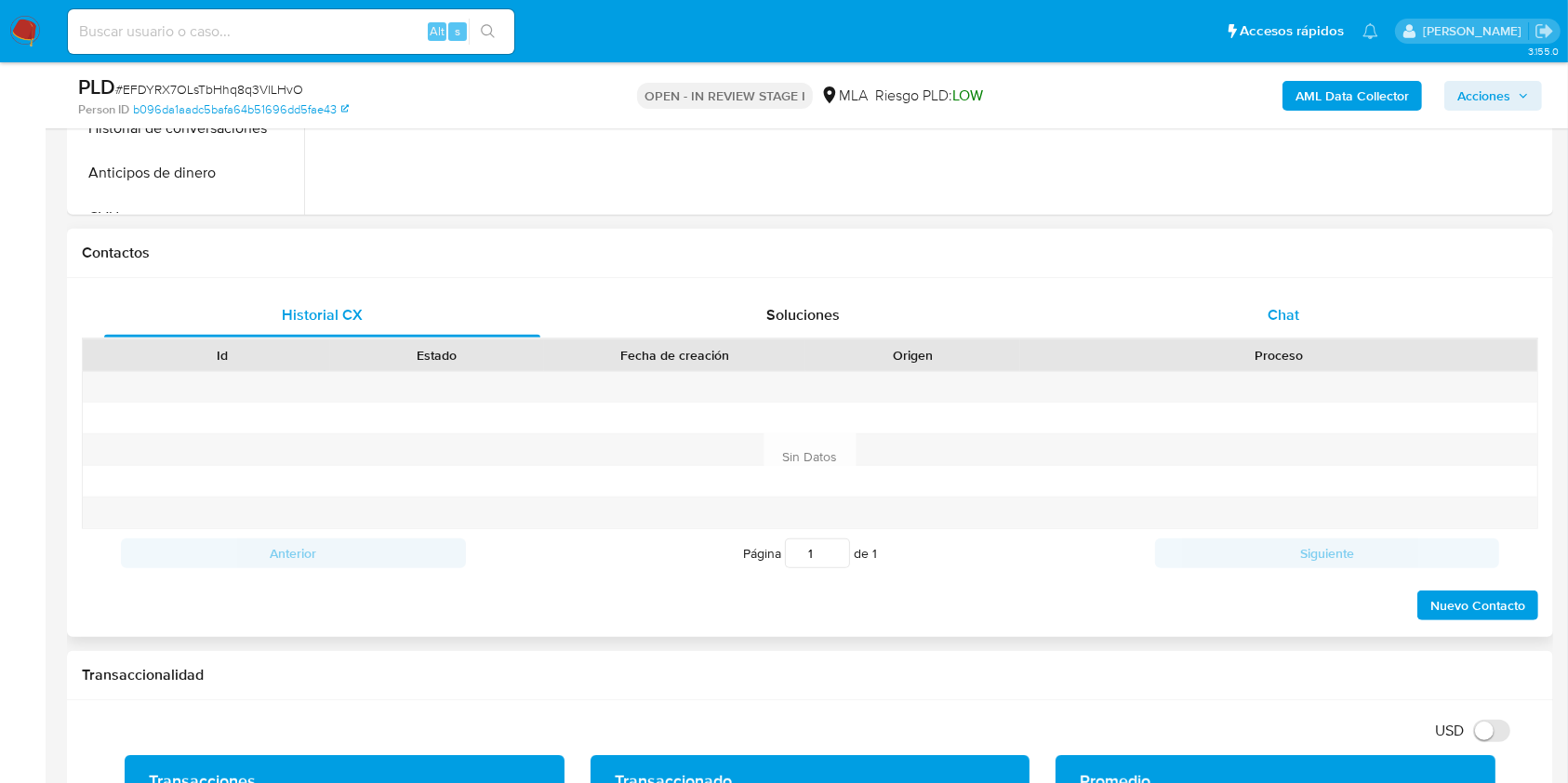
click at [1316, 302] on div "Chat" at bounding box center [1283, 314] width 436 height 44
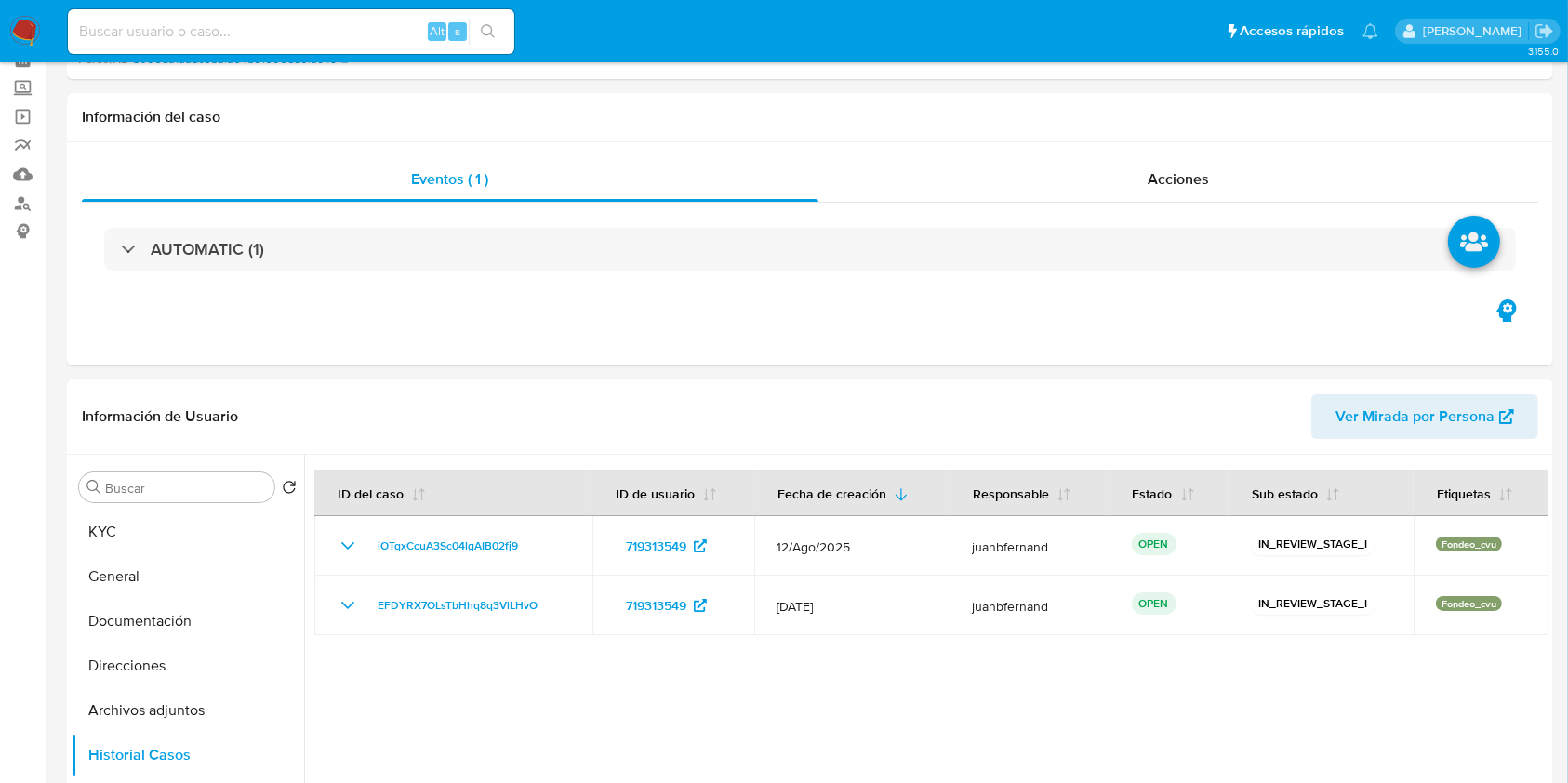
scroll to position [372, 0]
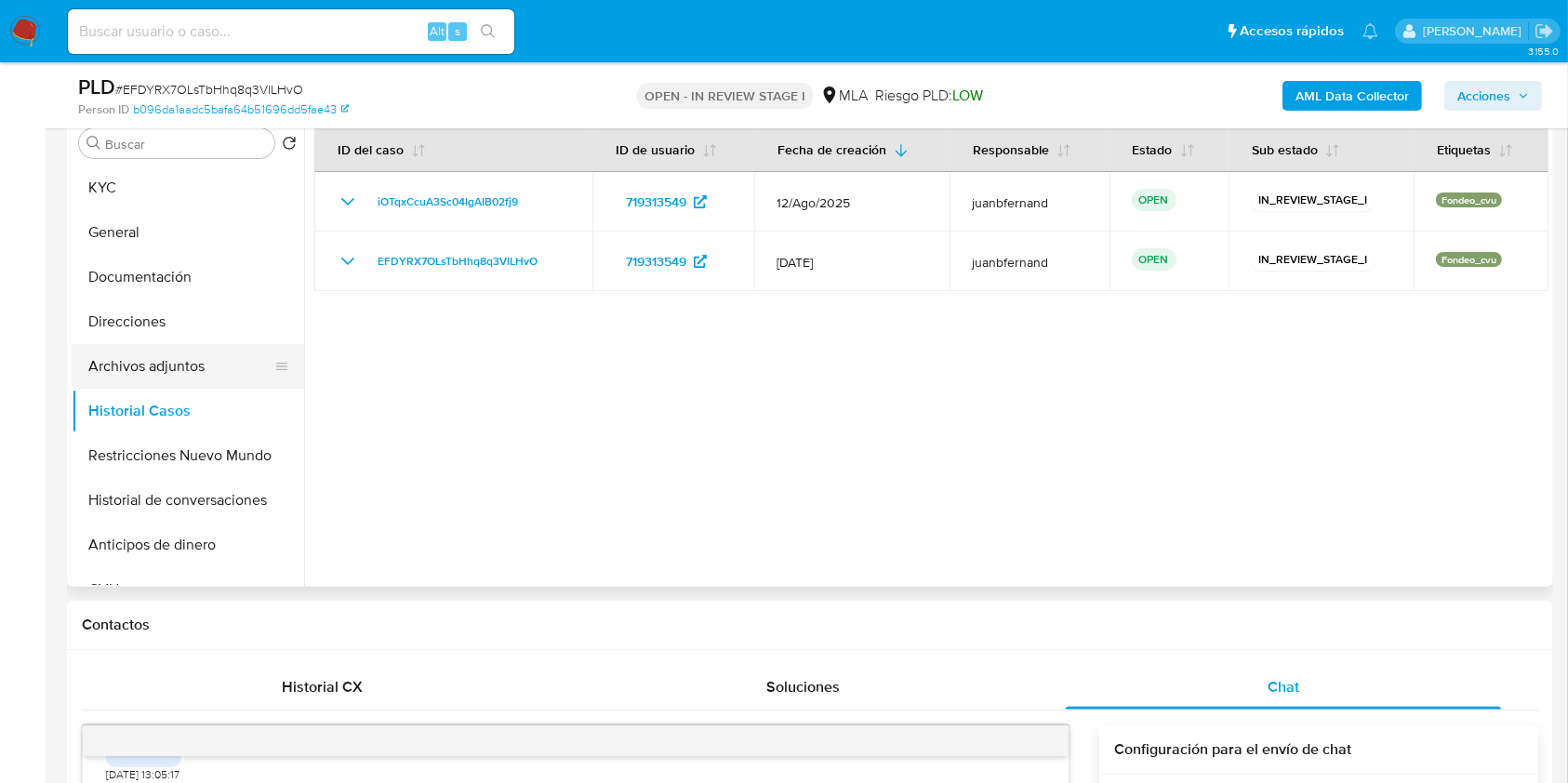
click at [184, 346] on button "Archivos adjuntos" at bounding box center [181, 365] width 218 height 44
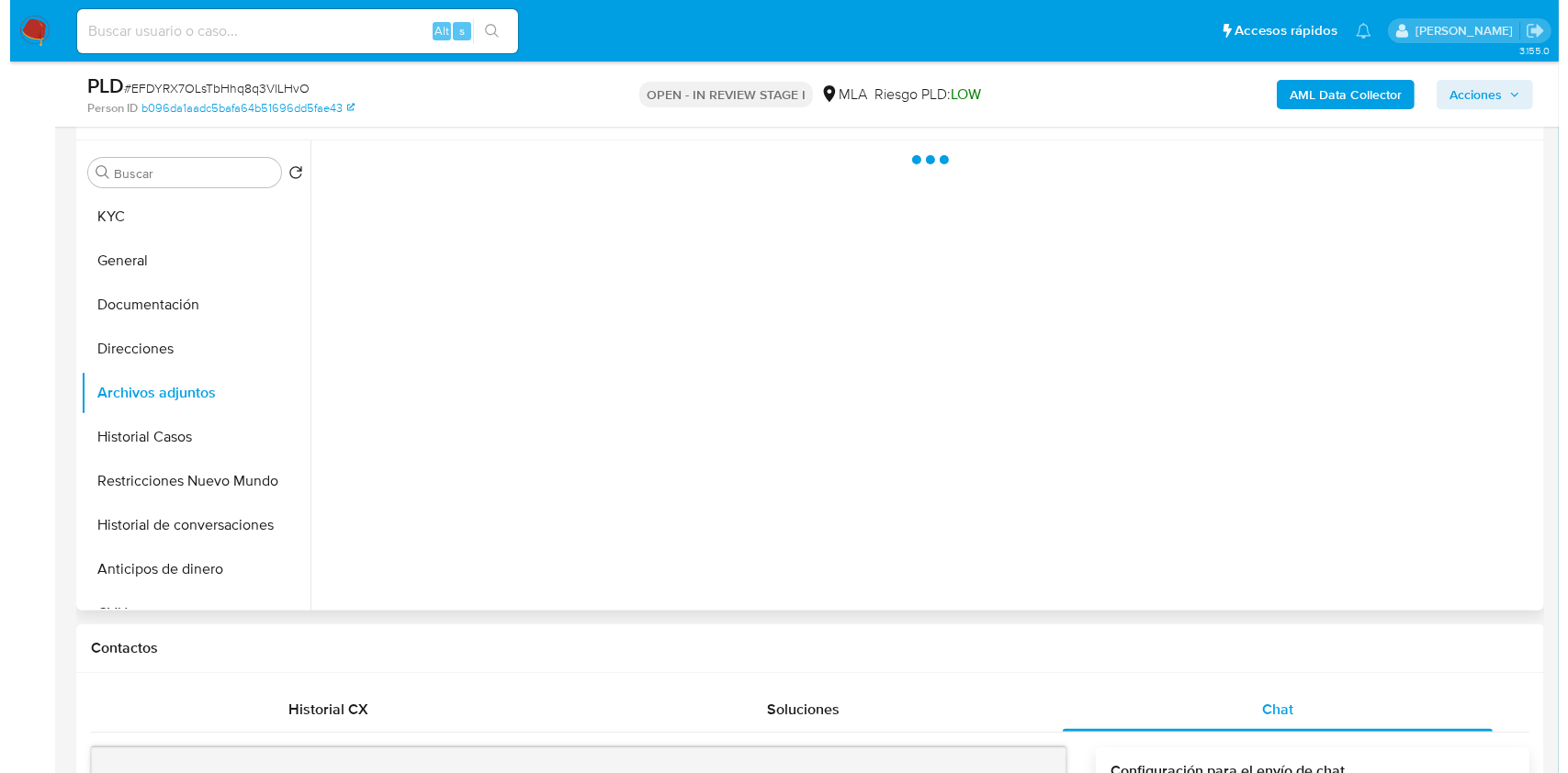
scroll to position [244, 0]
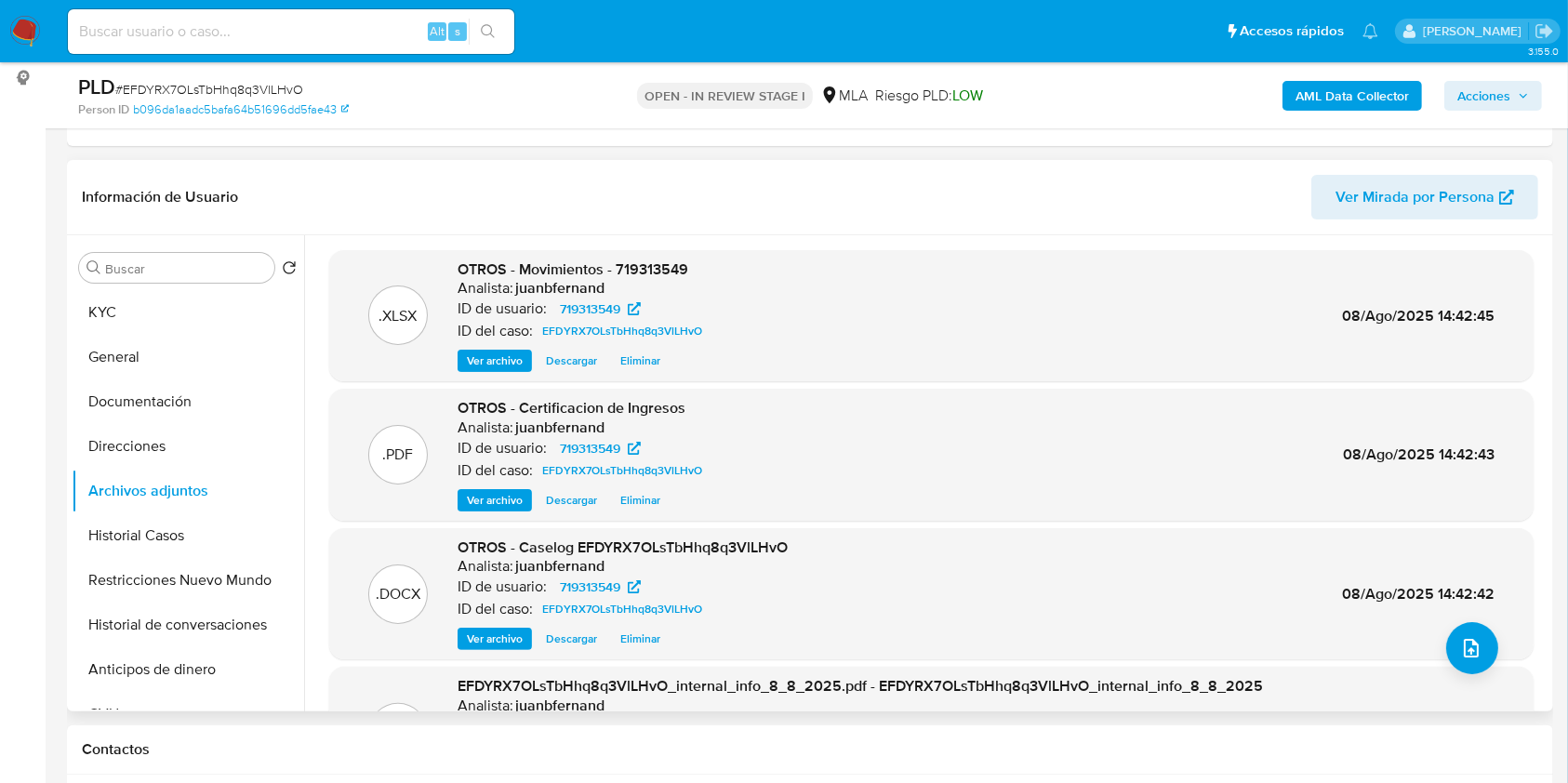
click at [645, 358] on span "Eliminar" at bounding box center [640, 361] width 40 height 19
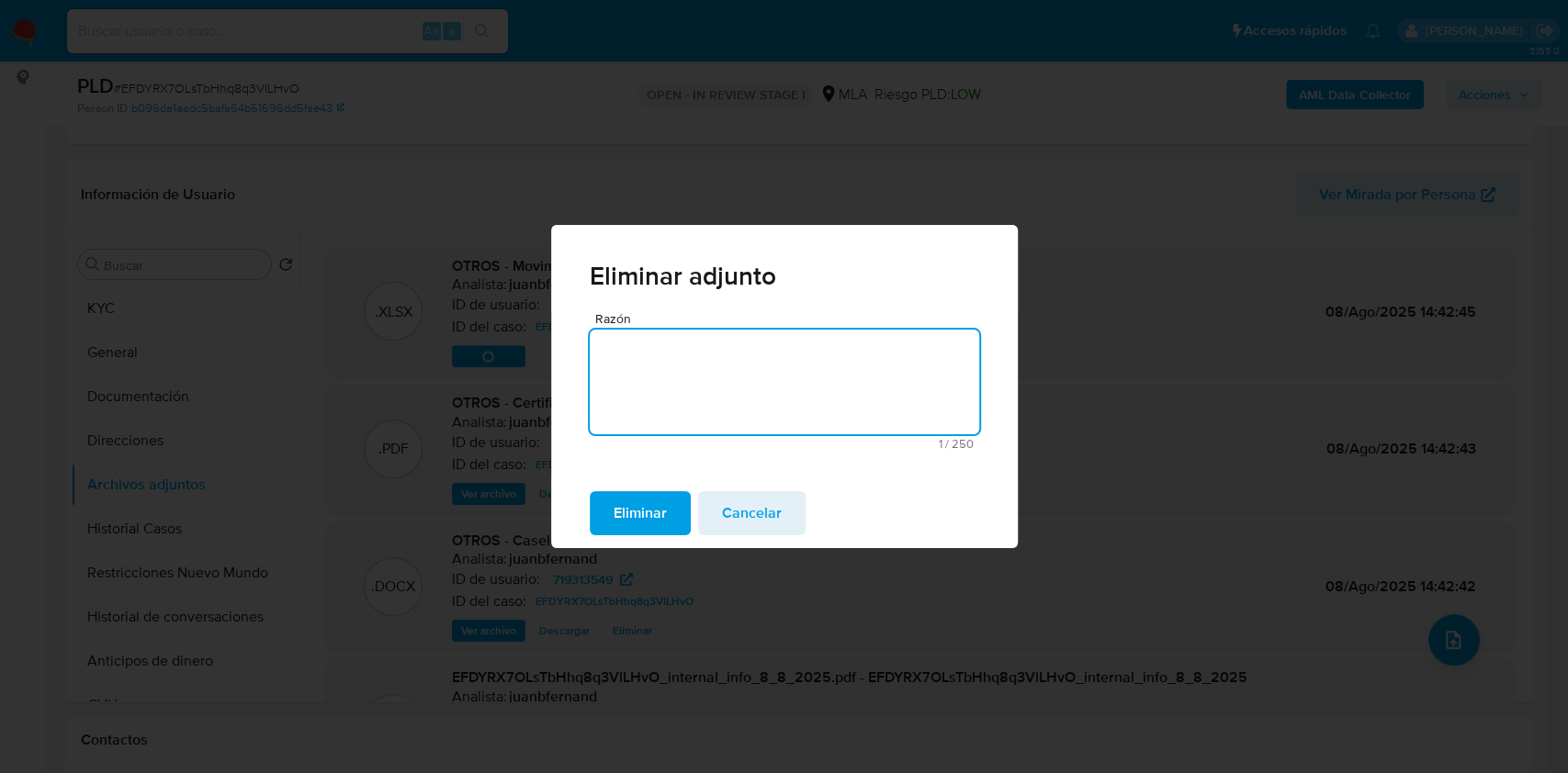
click at [649, 517] on span "Eliminar" at bounding box center [640, 514] width 53 height 41
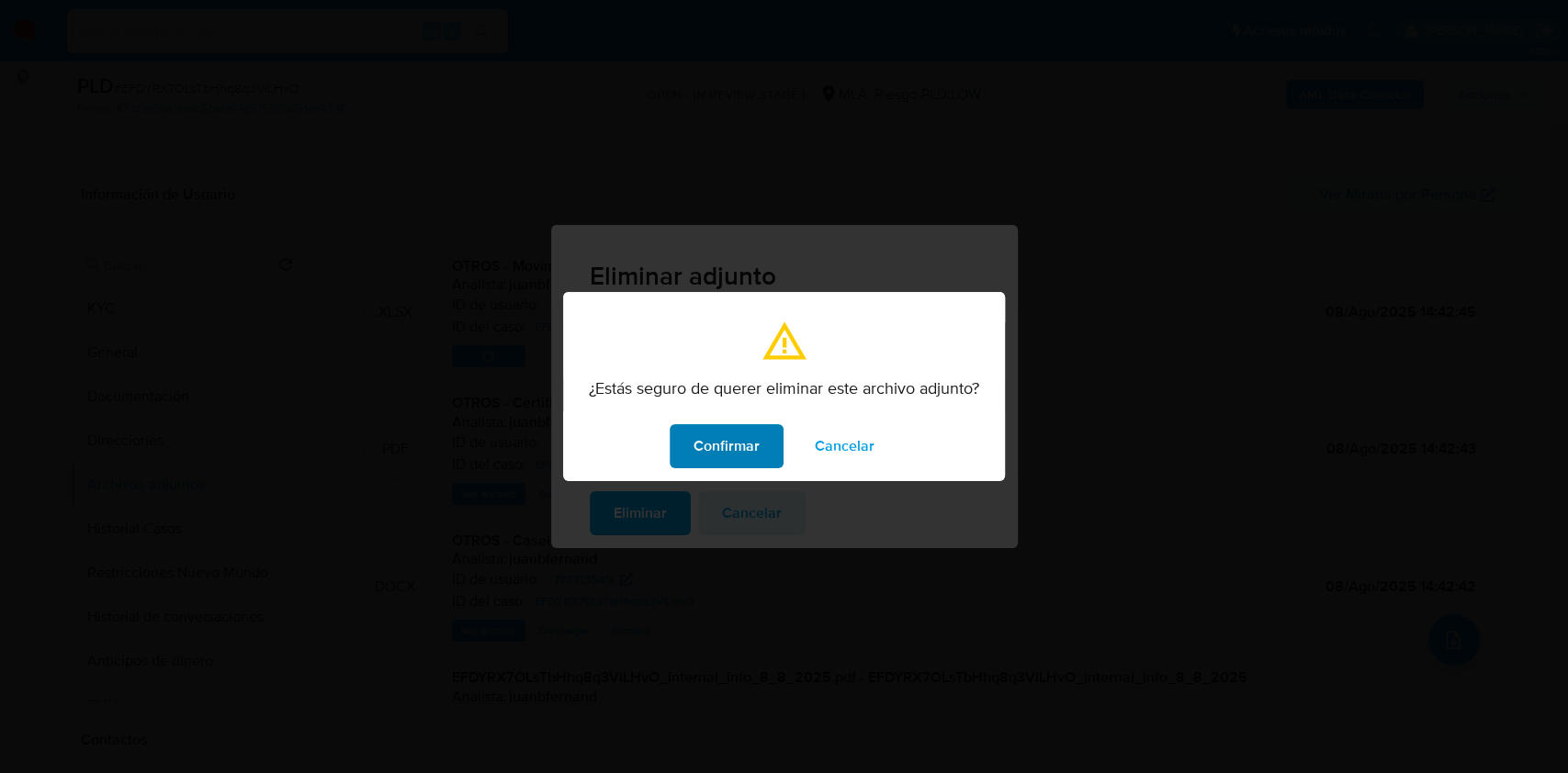
click at [709, 444] on span "Confirmar" at bounding box center [726, 446] width 66 height 41
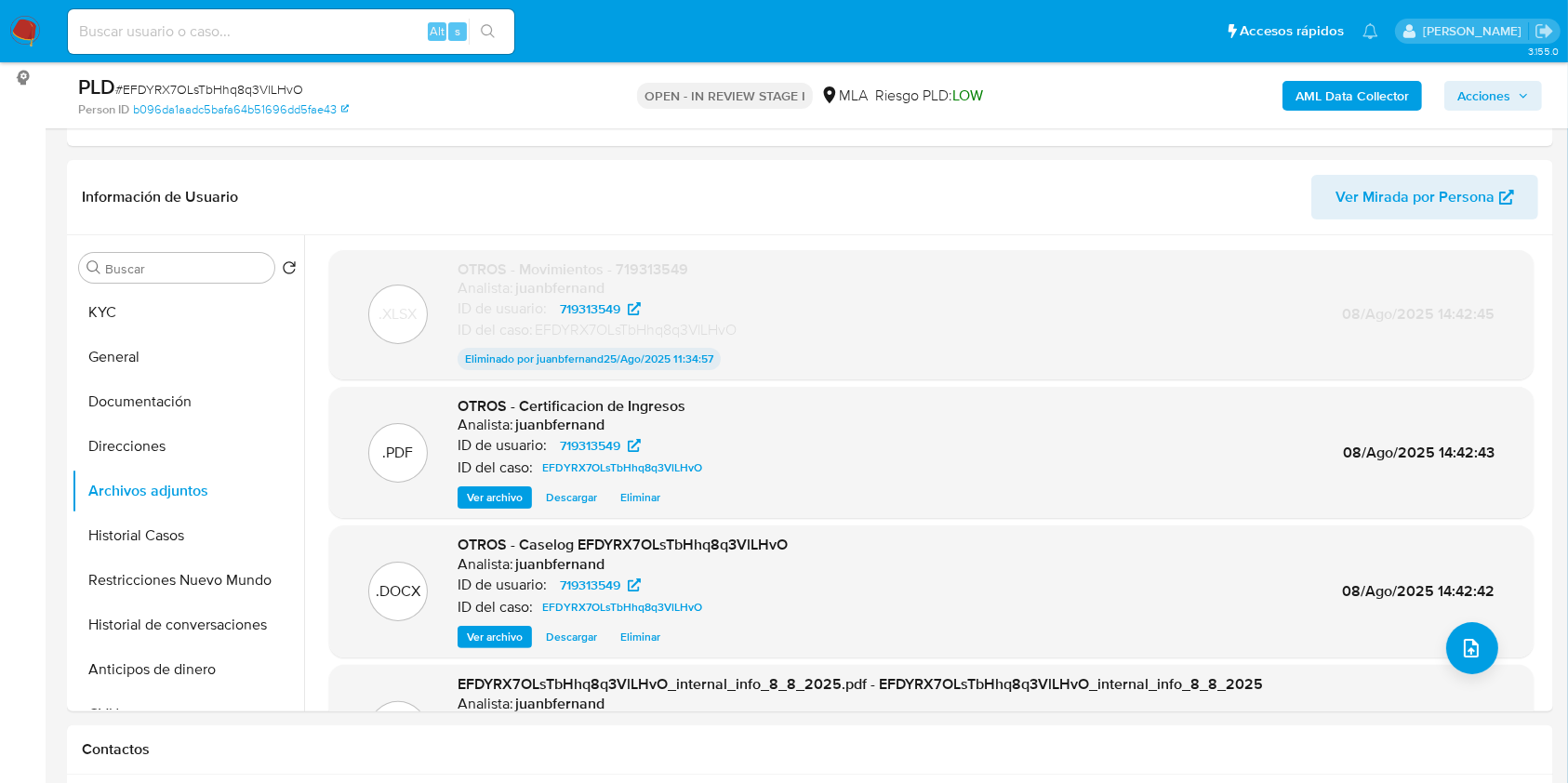
click at [640, 638] on span "Eliminar" at bounding box center [640, 637] width 40 height 19
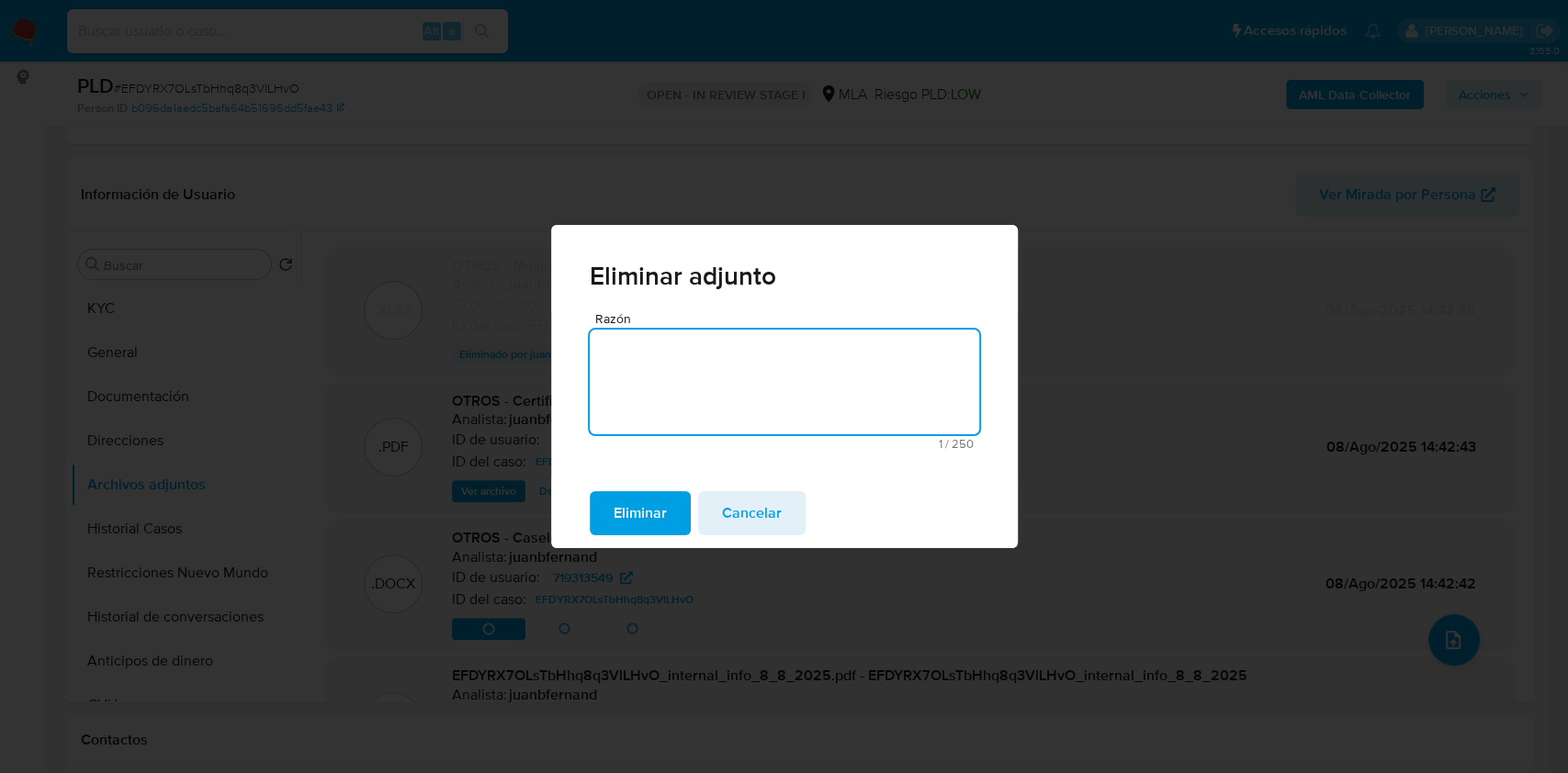
click at [628, 525] on span "Eliminar" at bounding box center [640, 514] width 53 height 41
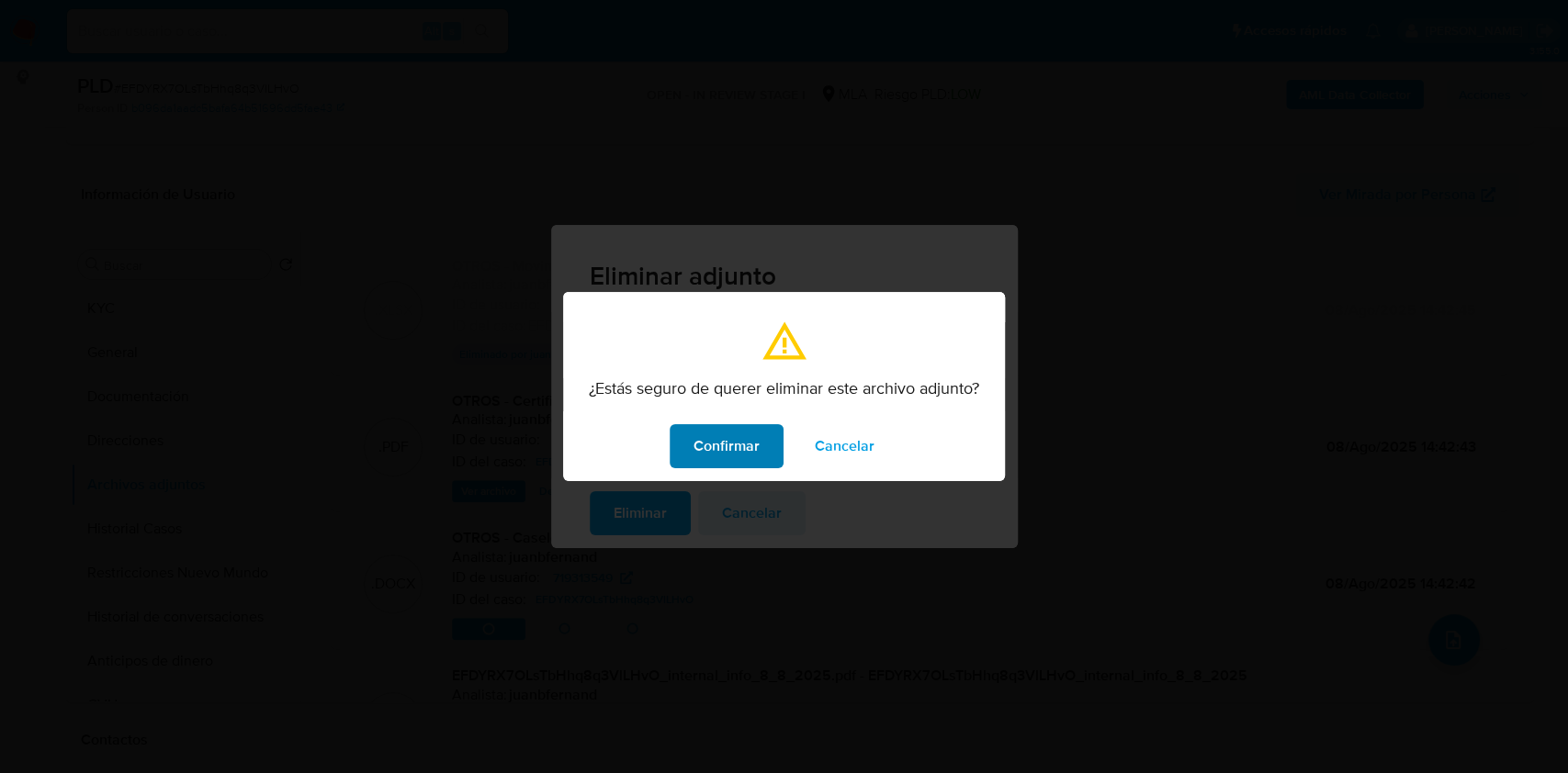
click at [720, 447] on span "Confirmar" at bounding box center [726, 446] width 66 height 41
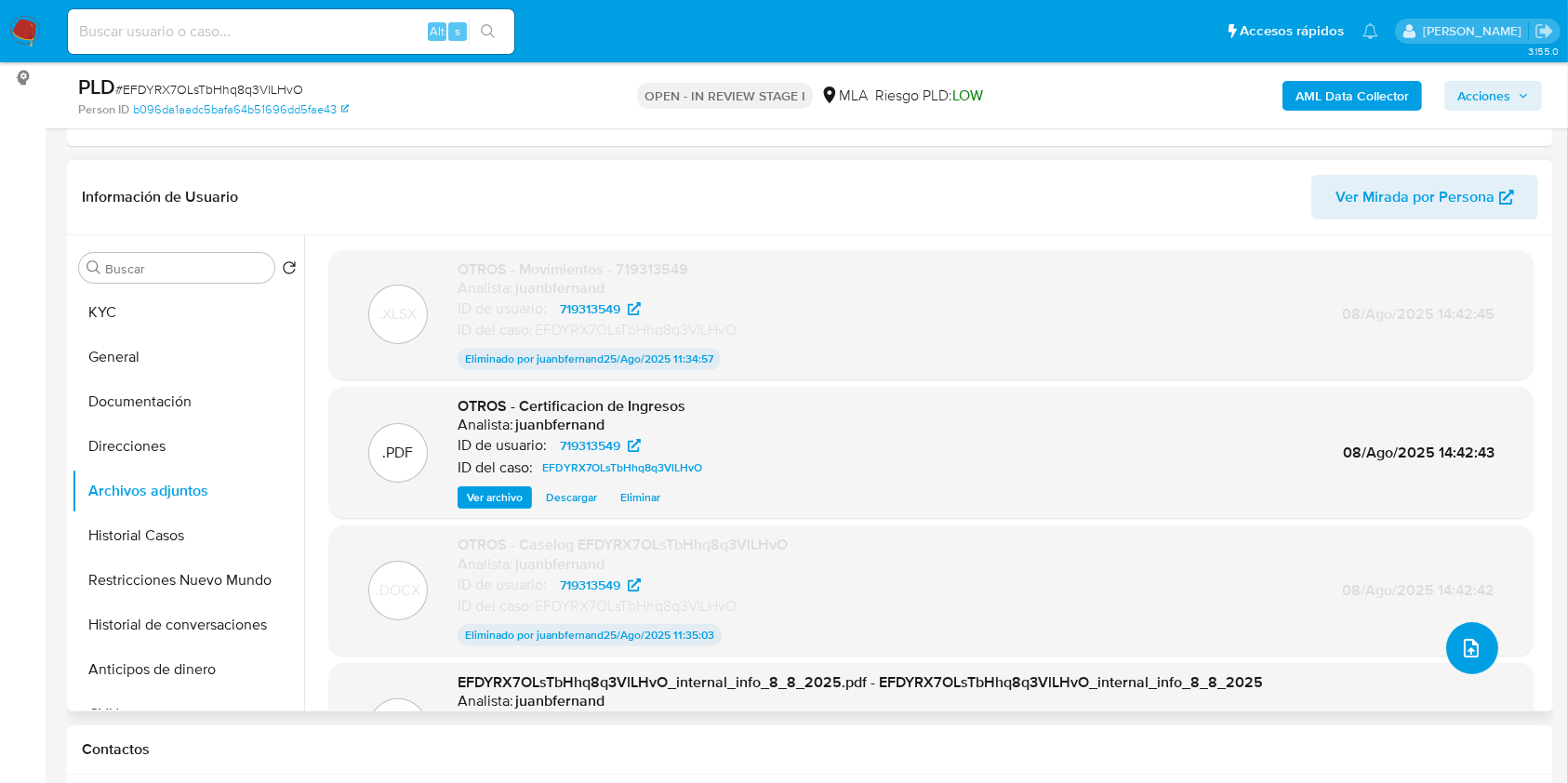
click at [1465, 641] on icon "upload-file" at bounding box center [1471, 648] width 23 height 23
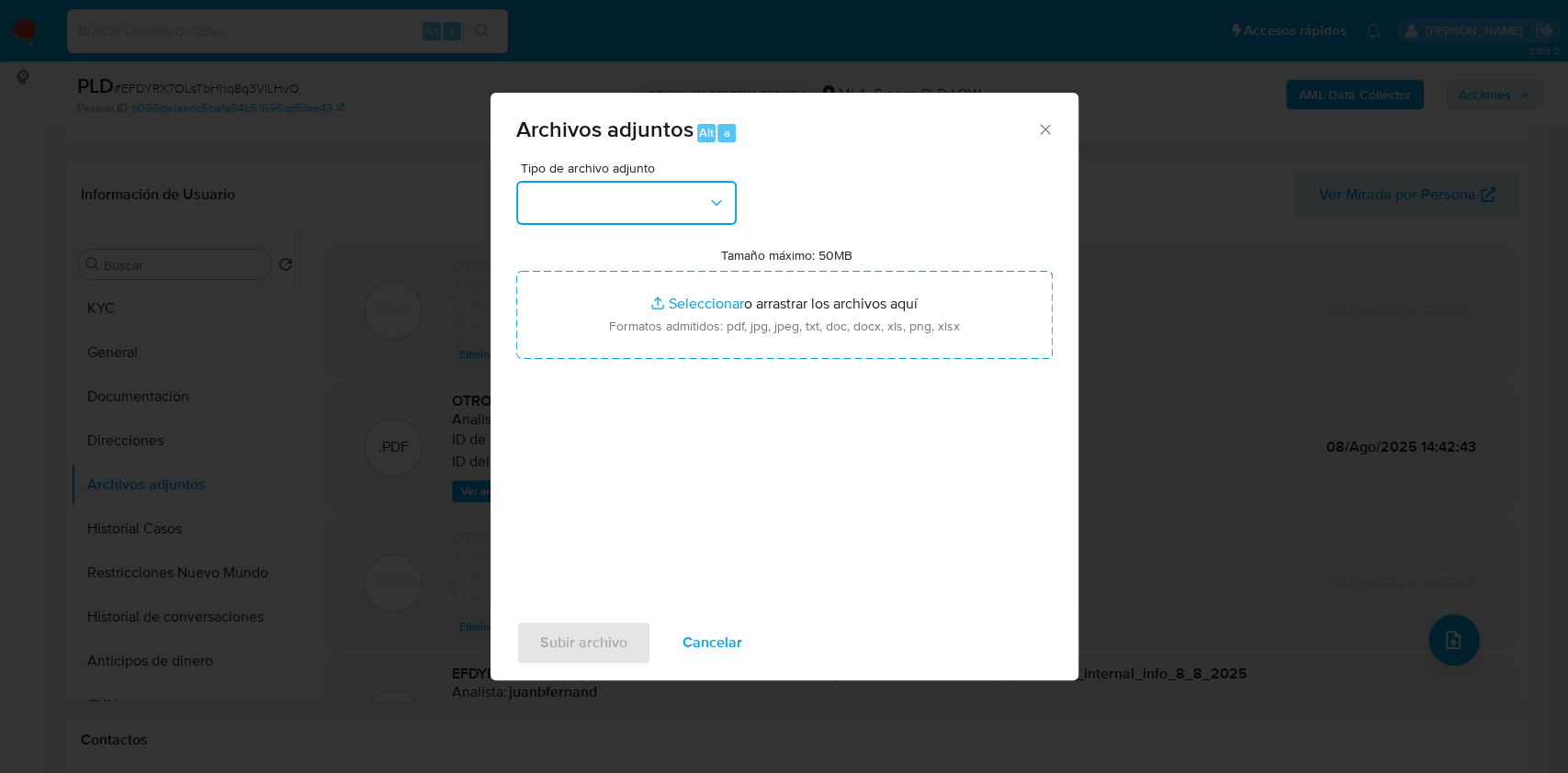
click at [678, 209] on button "button" at bounding box center [625, 203] width 220 height 44
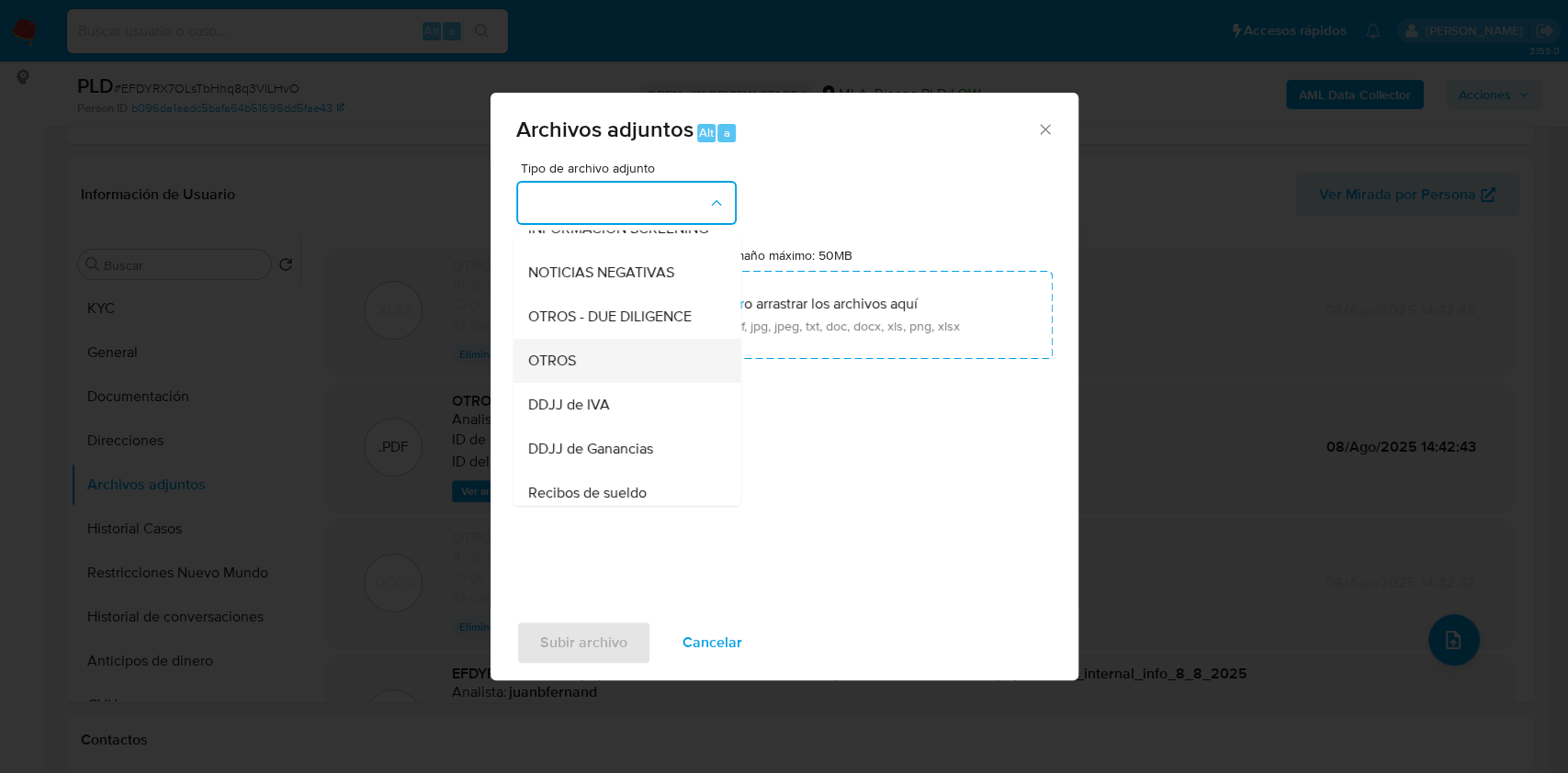
click at [602, 383] on div "OTROS" at bounding box center [621, 360] width 187 height 44
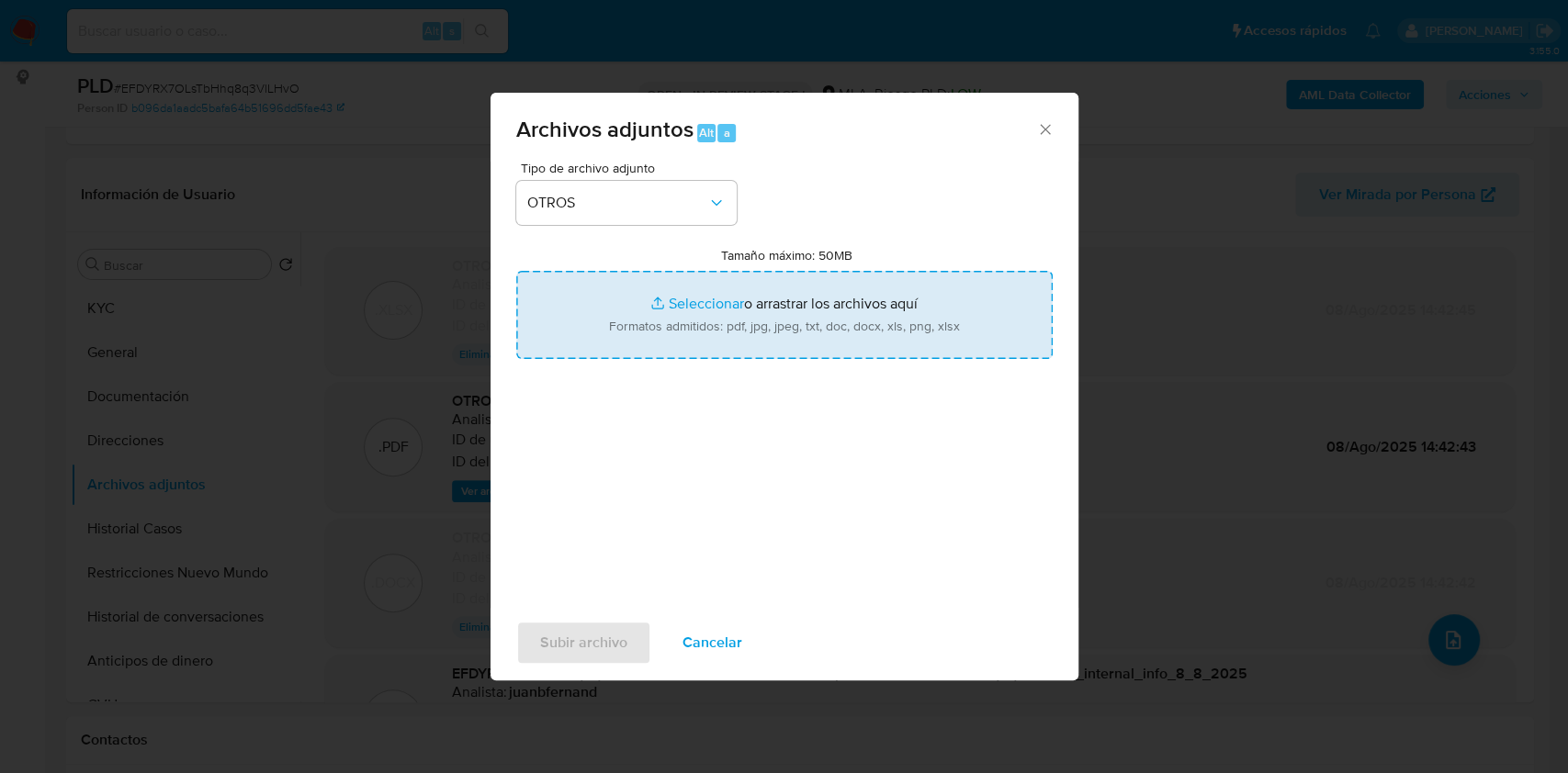
type input "C:\fakepath\Caselog EFDYRX7OLsTbHhq8q3VlLHvO V2.docx"
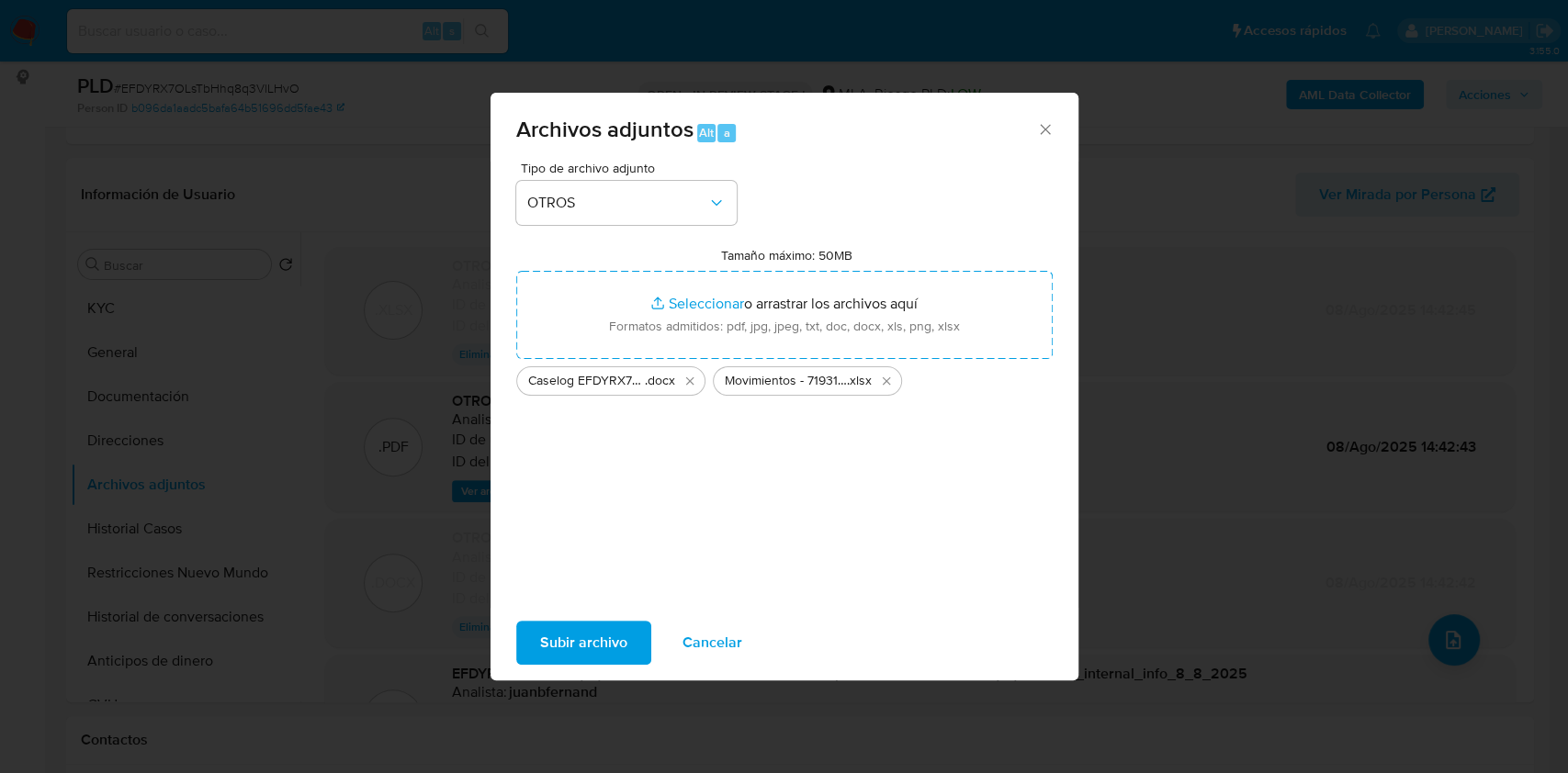
click at [570, 655] on span "Subir archivo" at bounding box center [584, 643] width 87 height 41
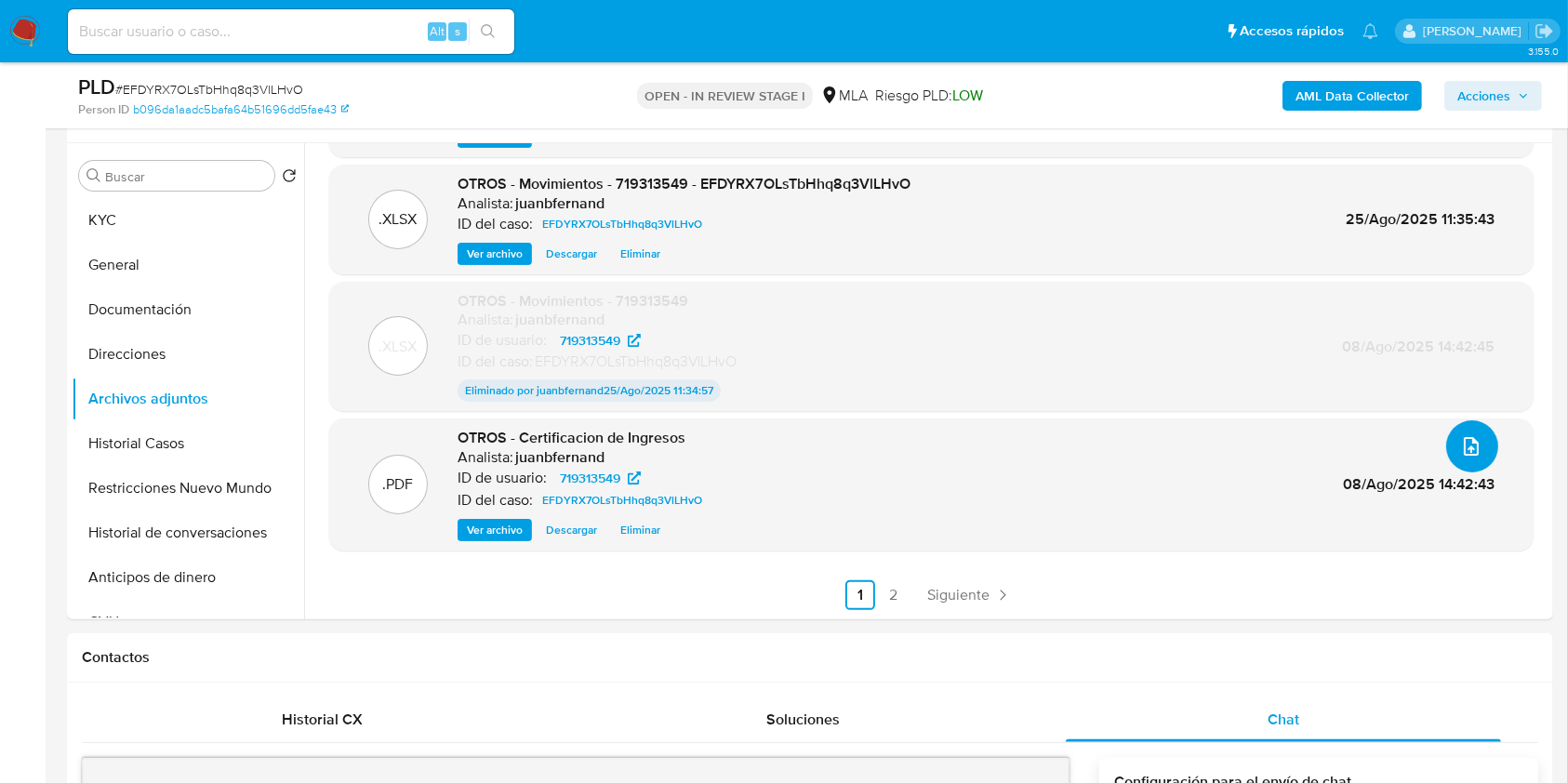
scroll to position [372, 0]
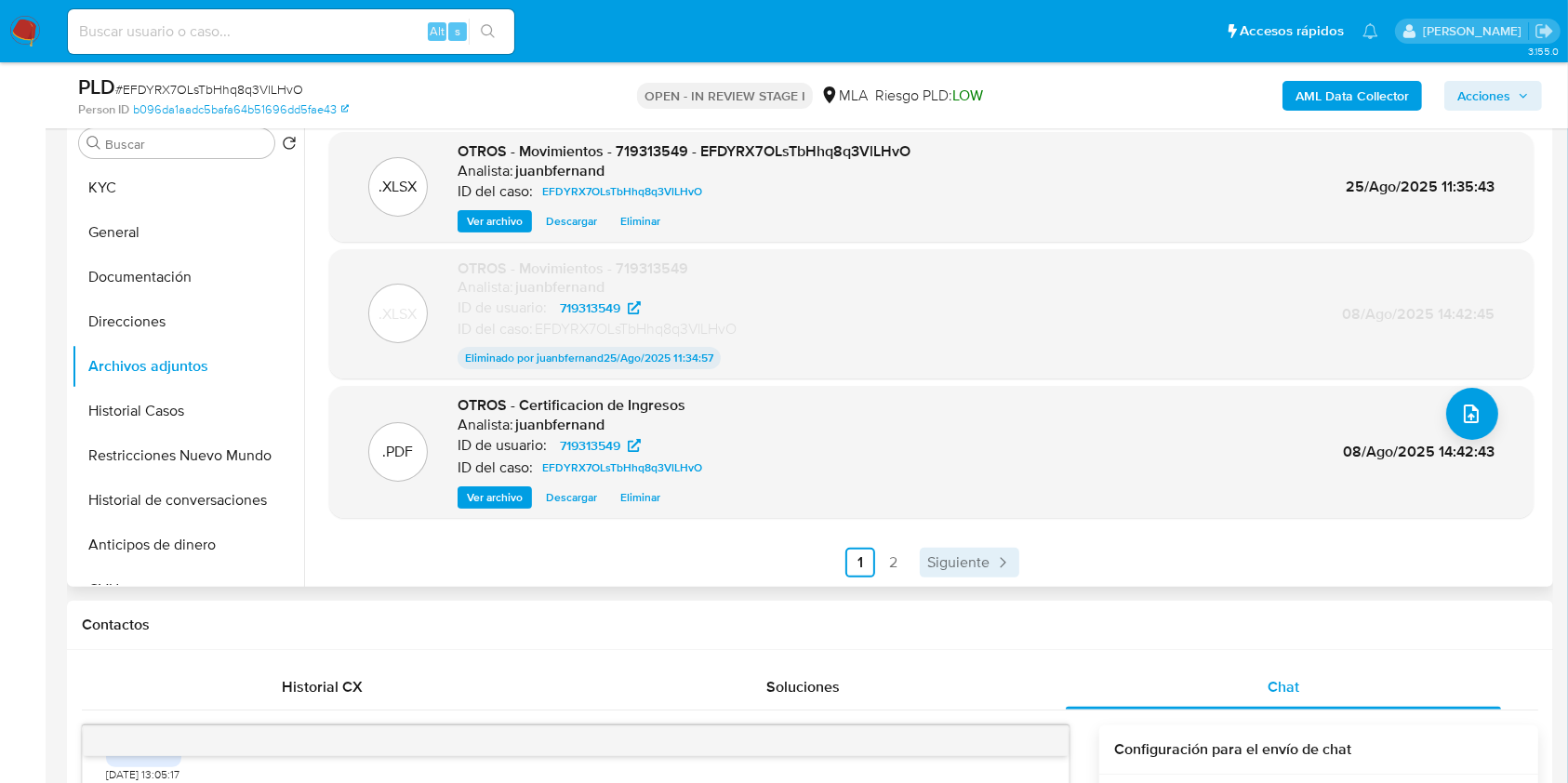
click at [997, 572] on link "Siguiente" at bounding box center [969, 563] width 99 height 29
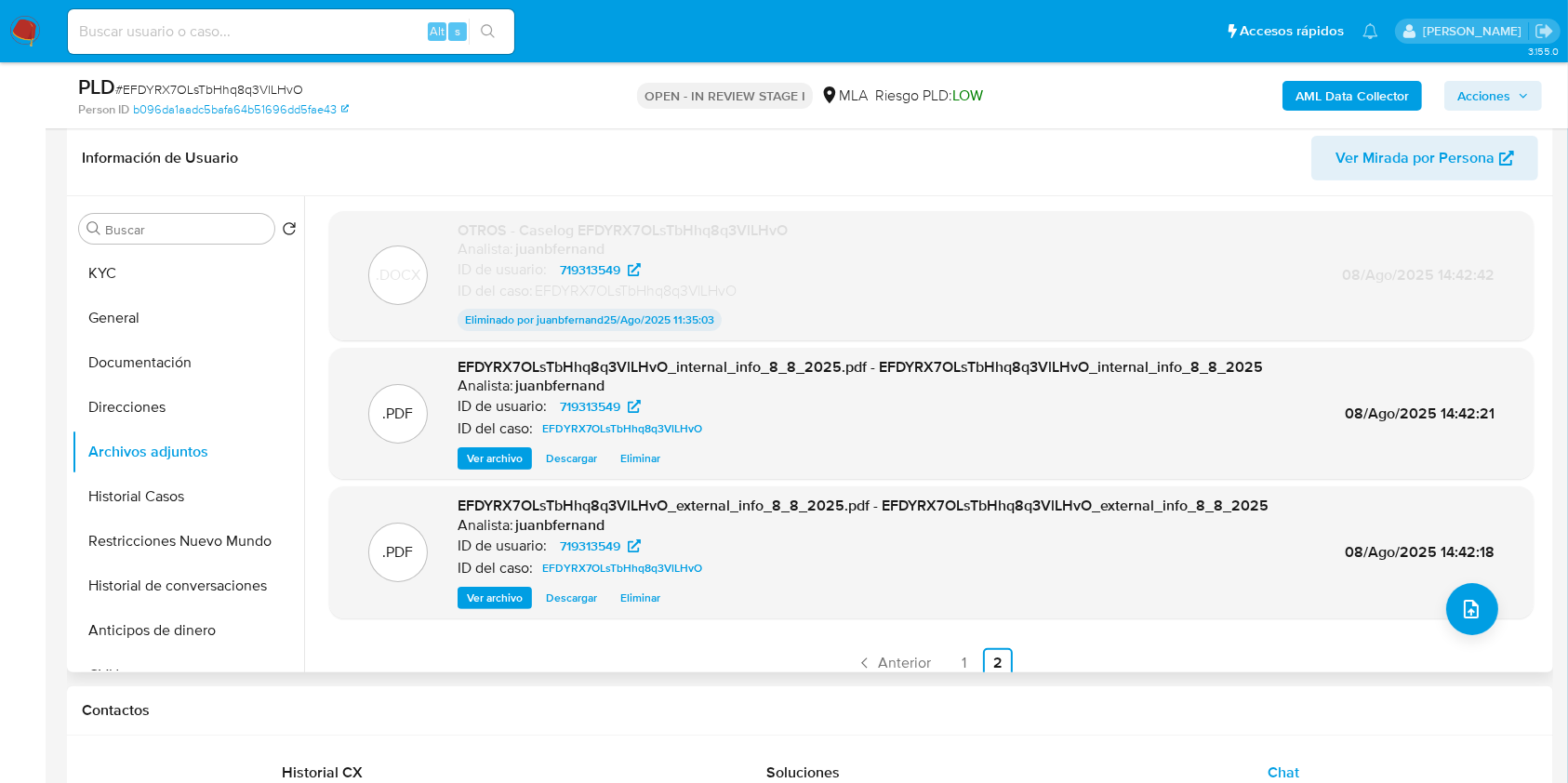
scroll to position [248, 0]
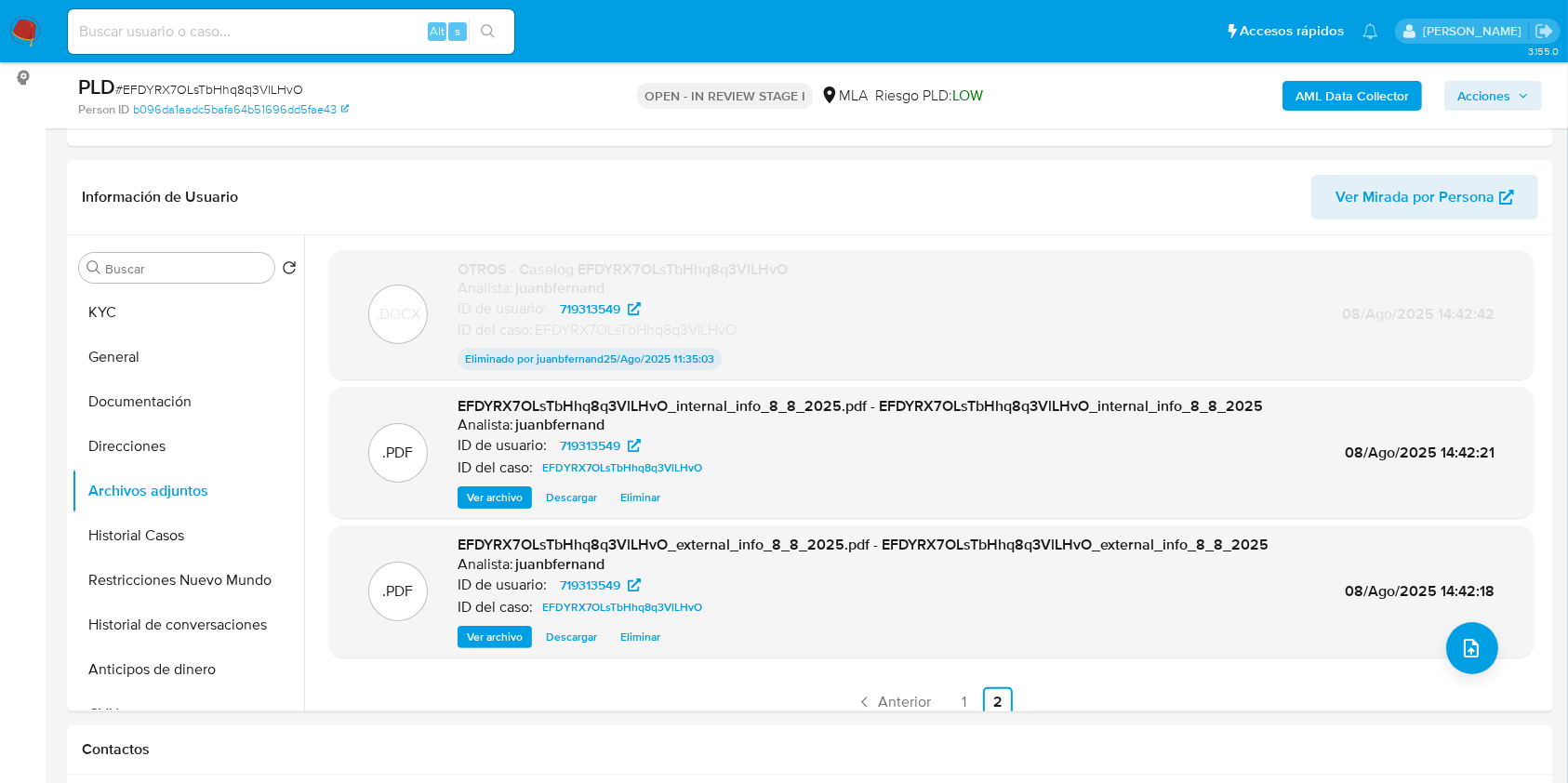
drag, startPoint x: 1518, startPoint y: 86, endPoint x: 1490, endPoint y: 105, distance: 33.8
click at [1518, 85] on span "Acciones" at bounding box center [1492, 95] width 72 height 27
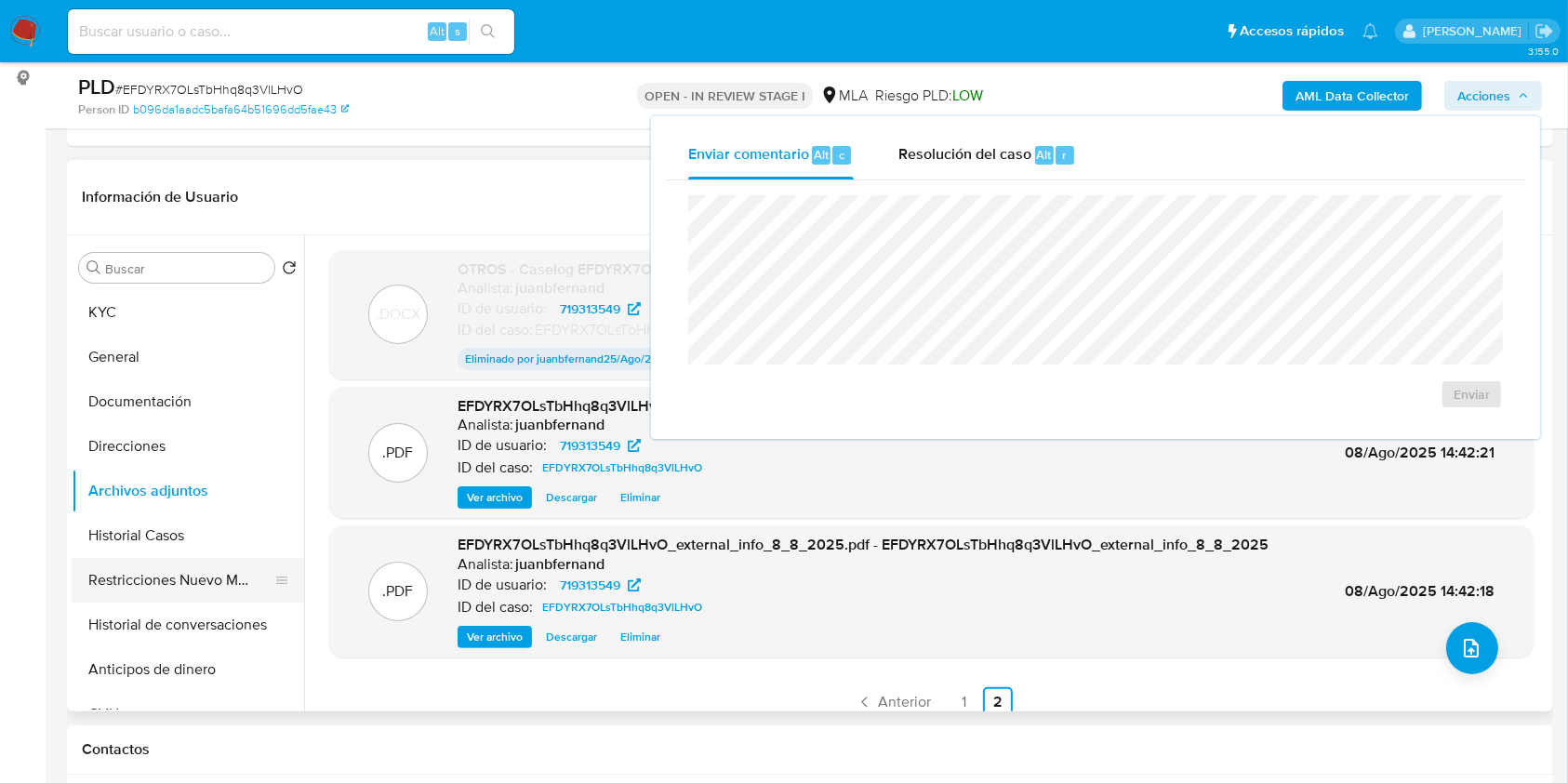
click at [177, 591] on button "Restricciones Nuevo Mundo" at bounding box center [181, 580] width 218 height 44
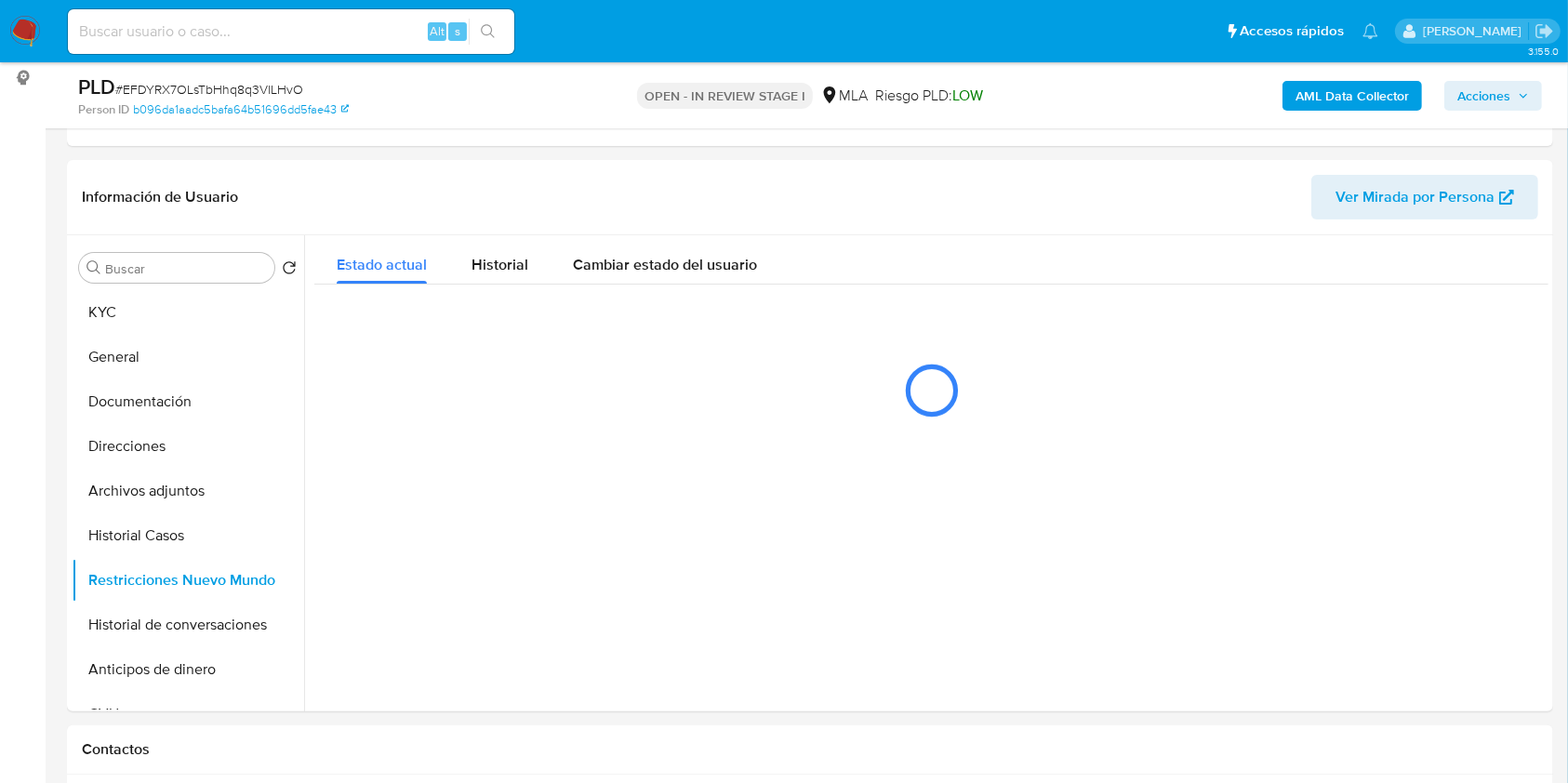
click at [1518, 91] on icon "button" at bounding box center [1523, 95] width 11 height 11
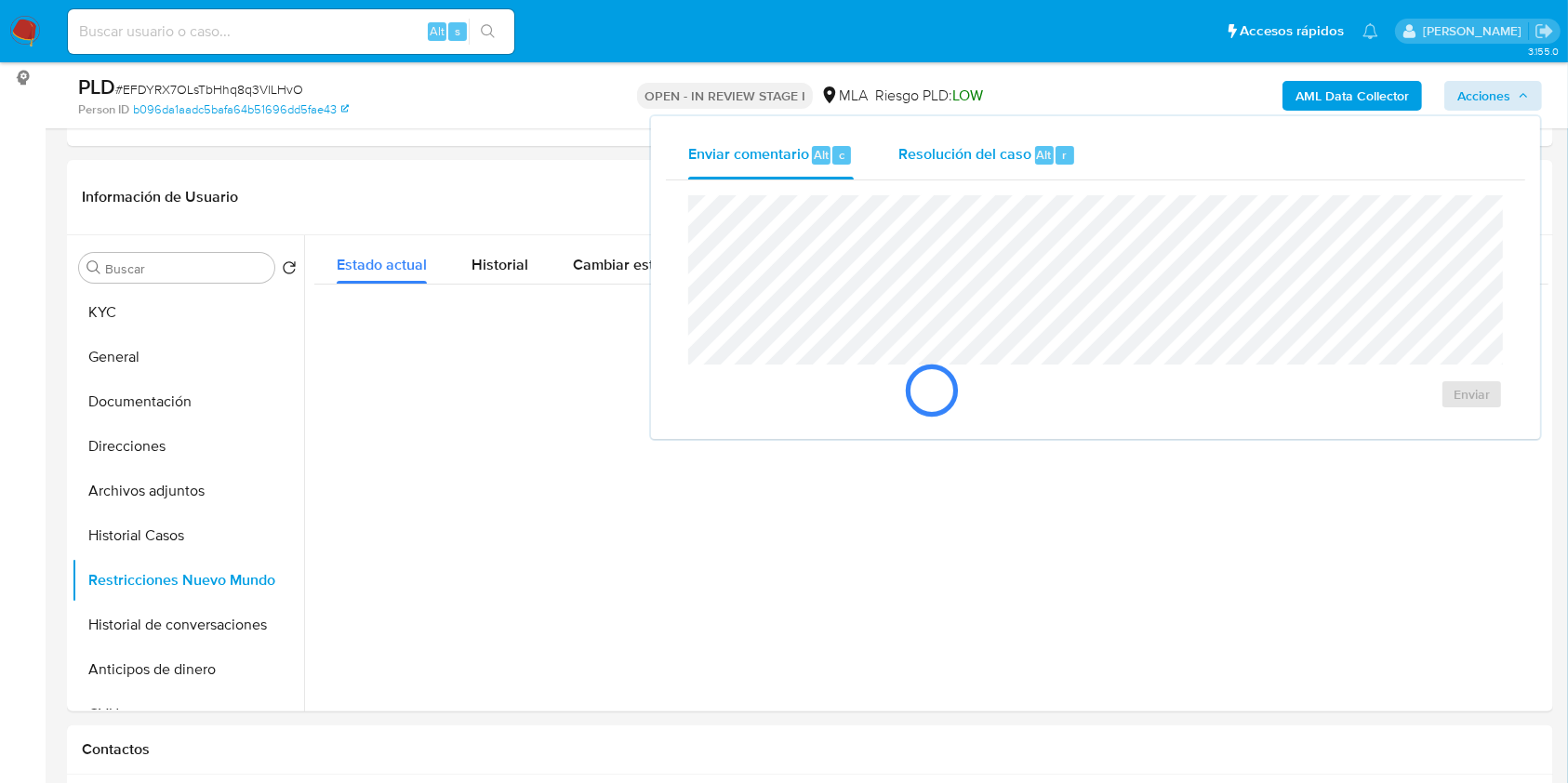
click at [1018, 158] on span "Resolución del caso" at bounding box center [964, 154] width 133 height 22
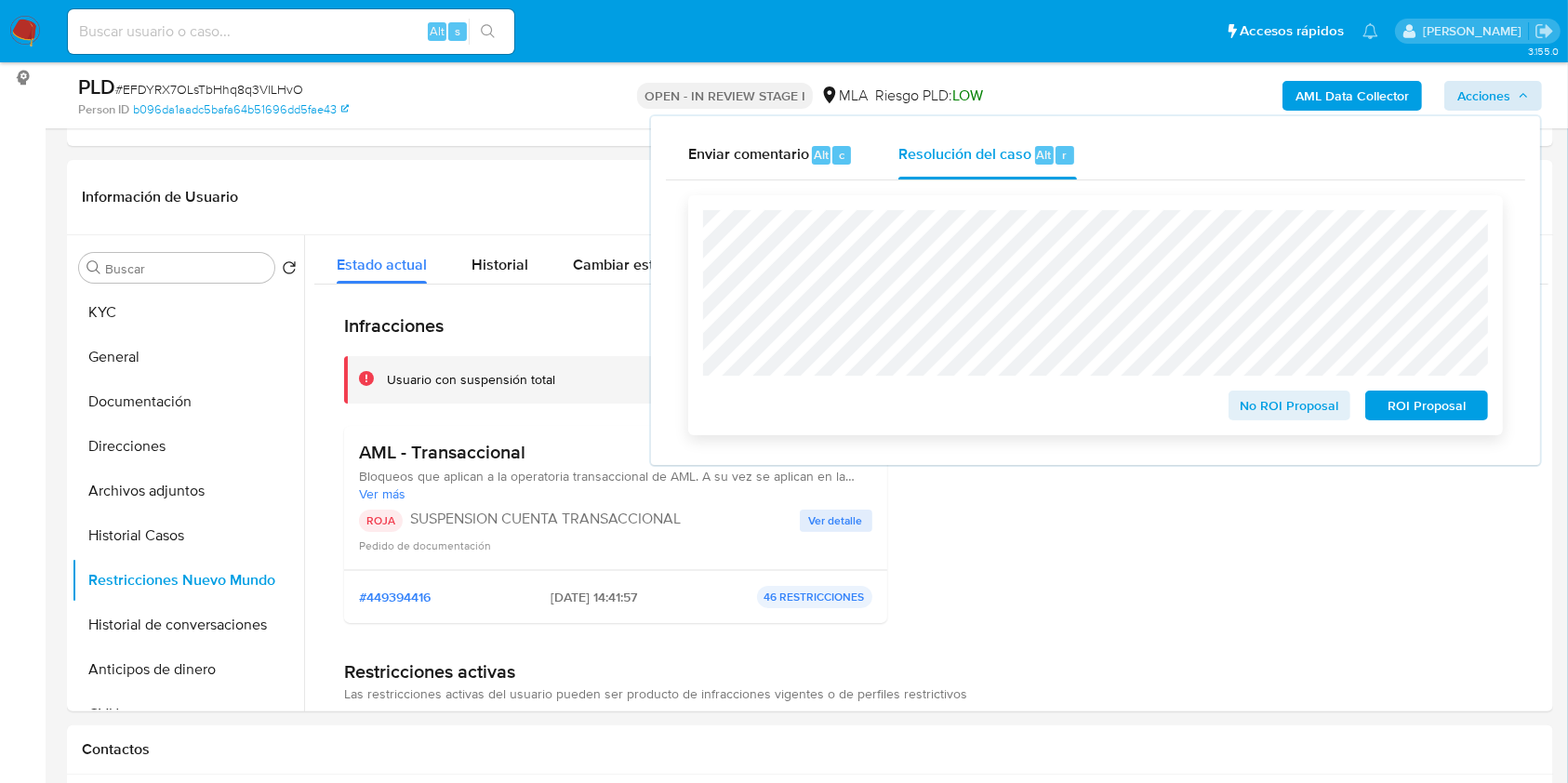
click at [1455, 403] on span "ROI Proposal" at bounding box center [1426, 406] width 96 height 27
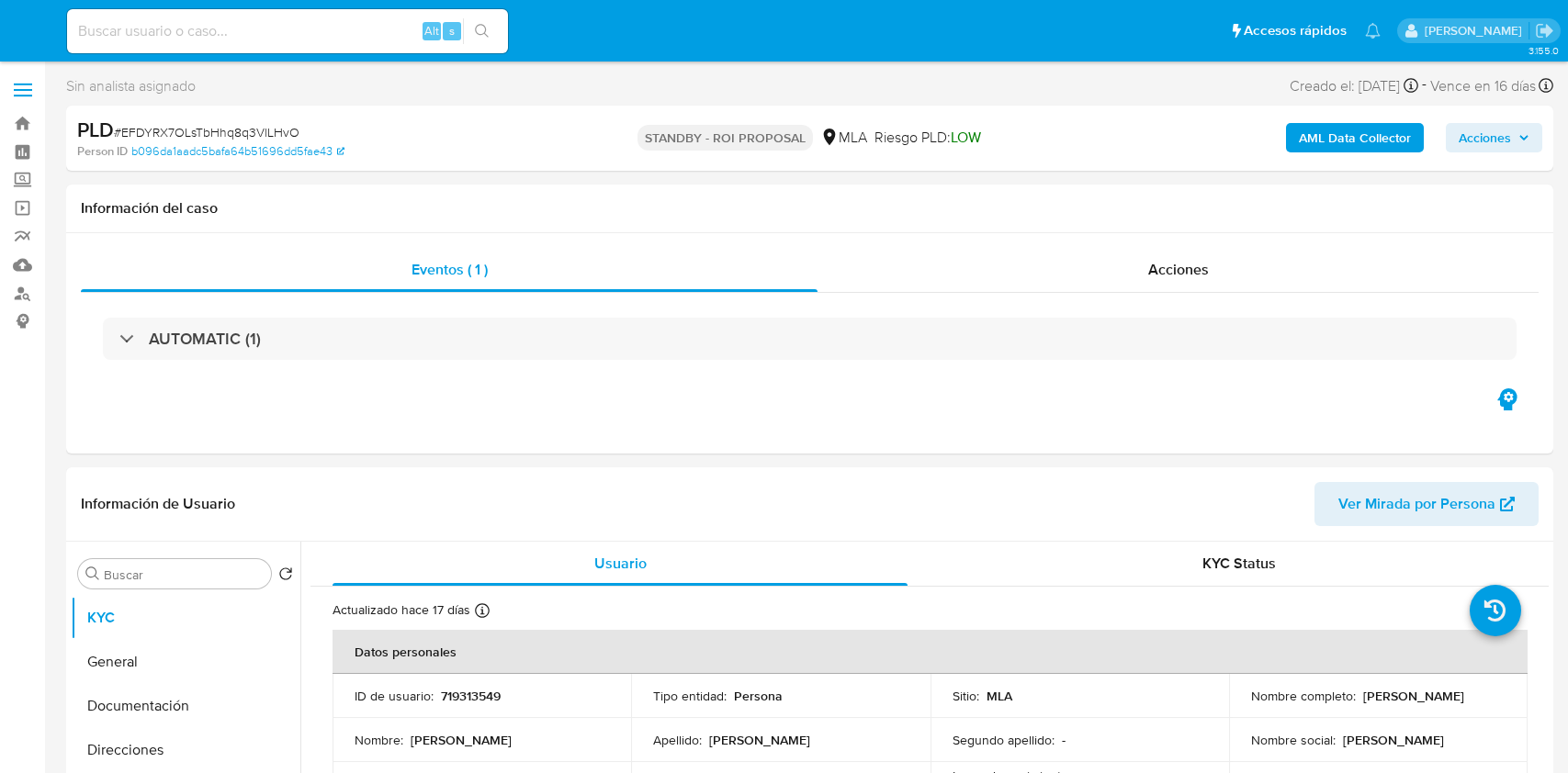
select select "10"
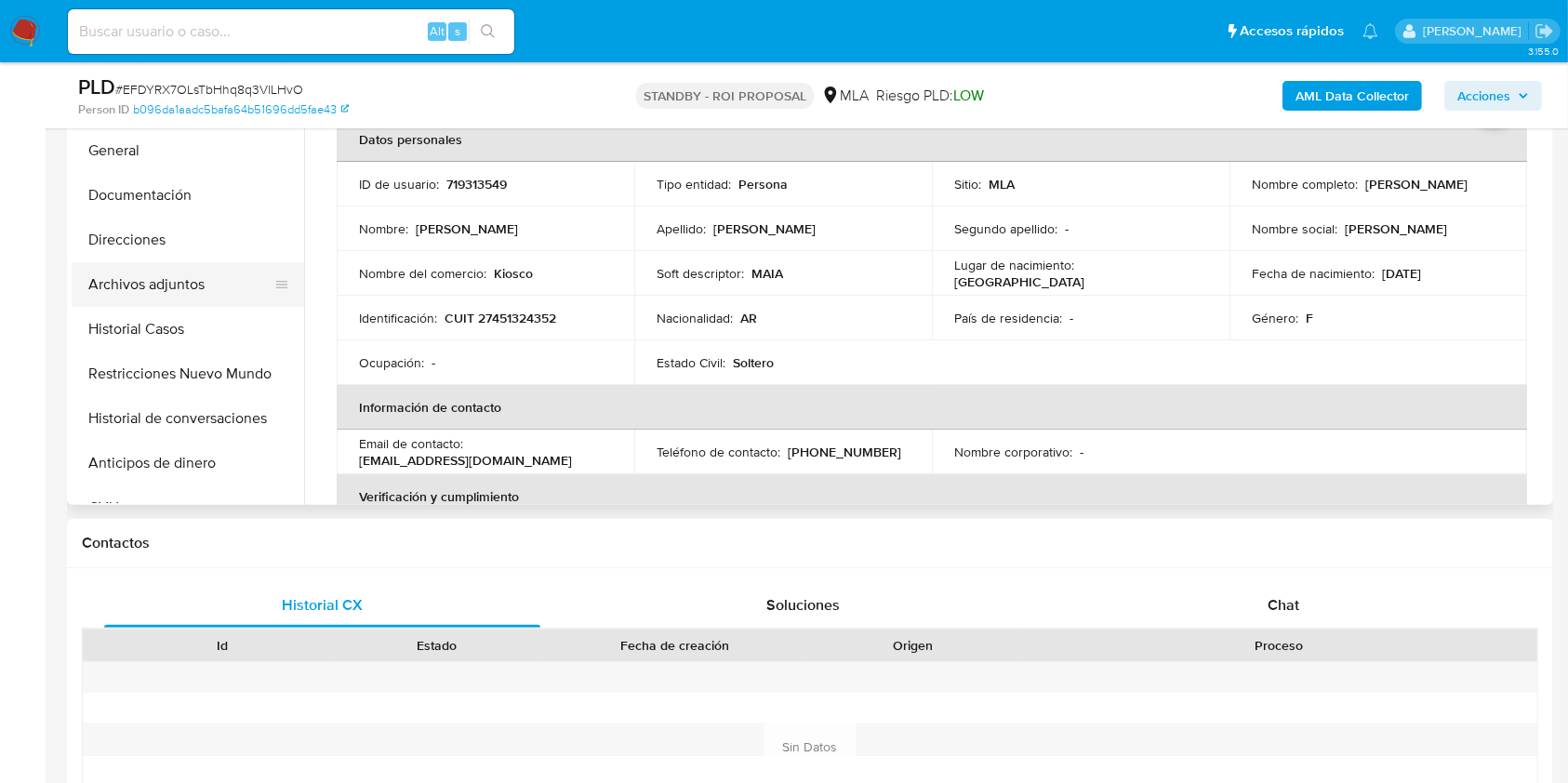
scroll to position [248, 0]
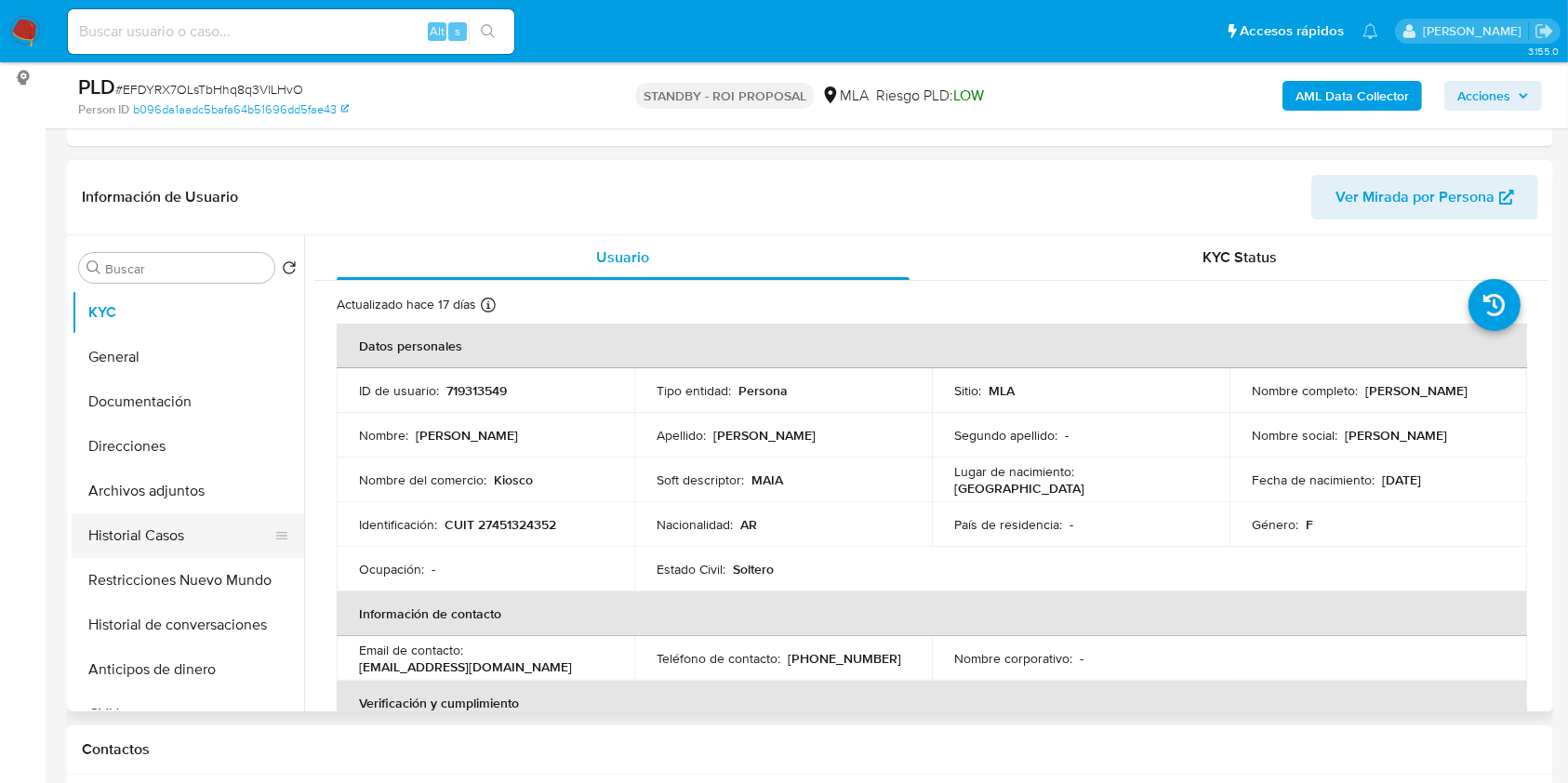
click at [166, 543] on button "Historial Casos" at bounding box center [181, 535] width 218 height 44
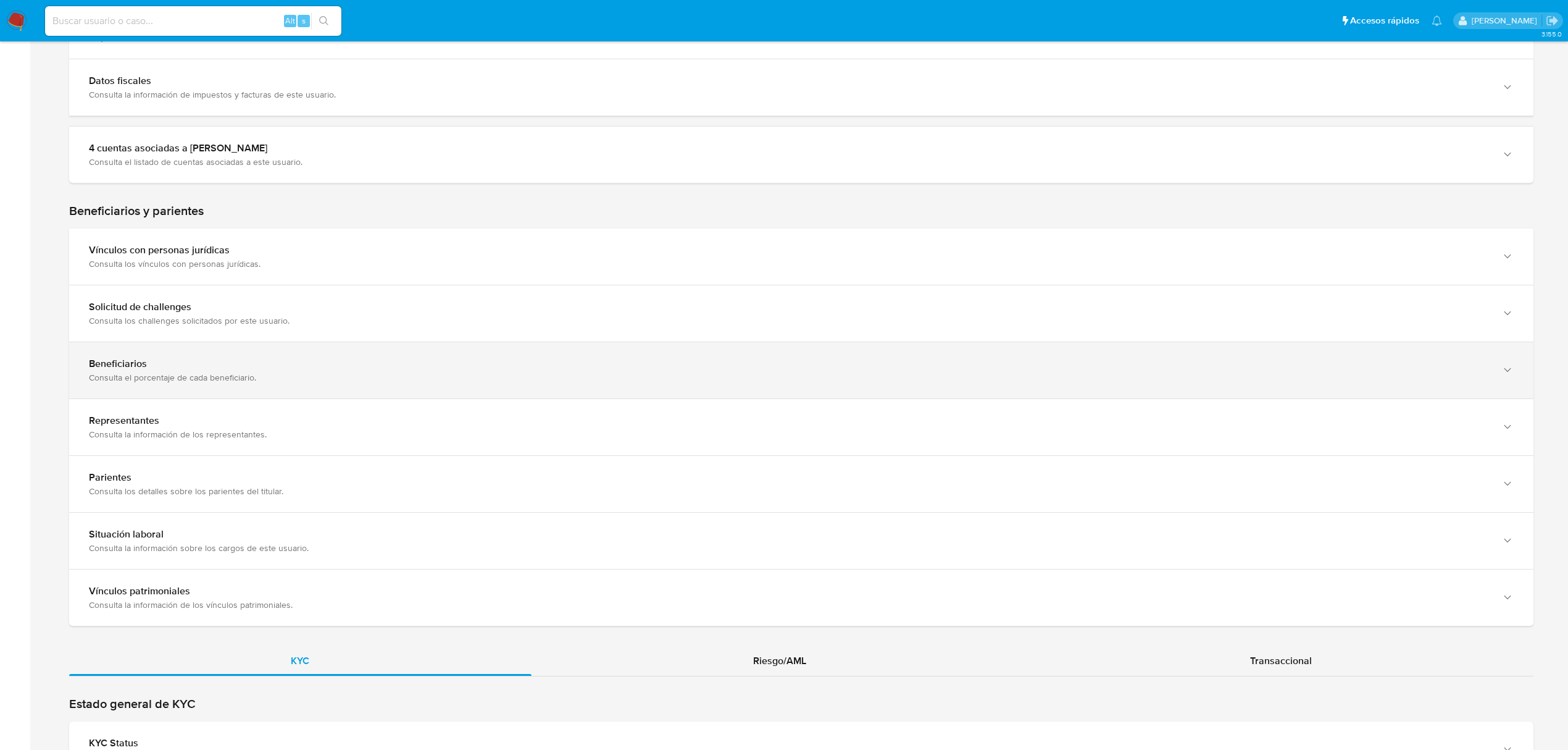
scroll to position [443, 0]
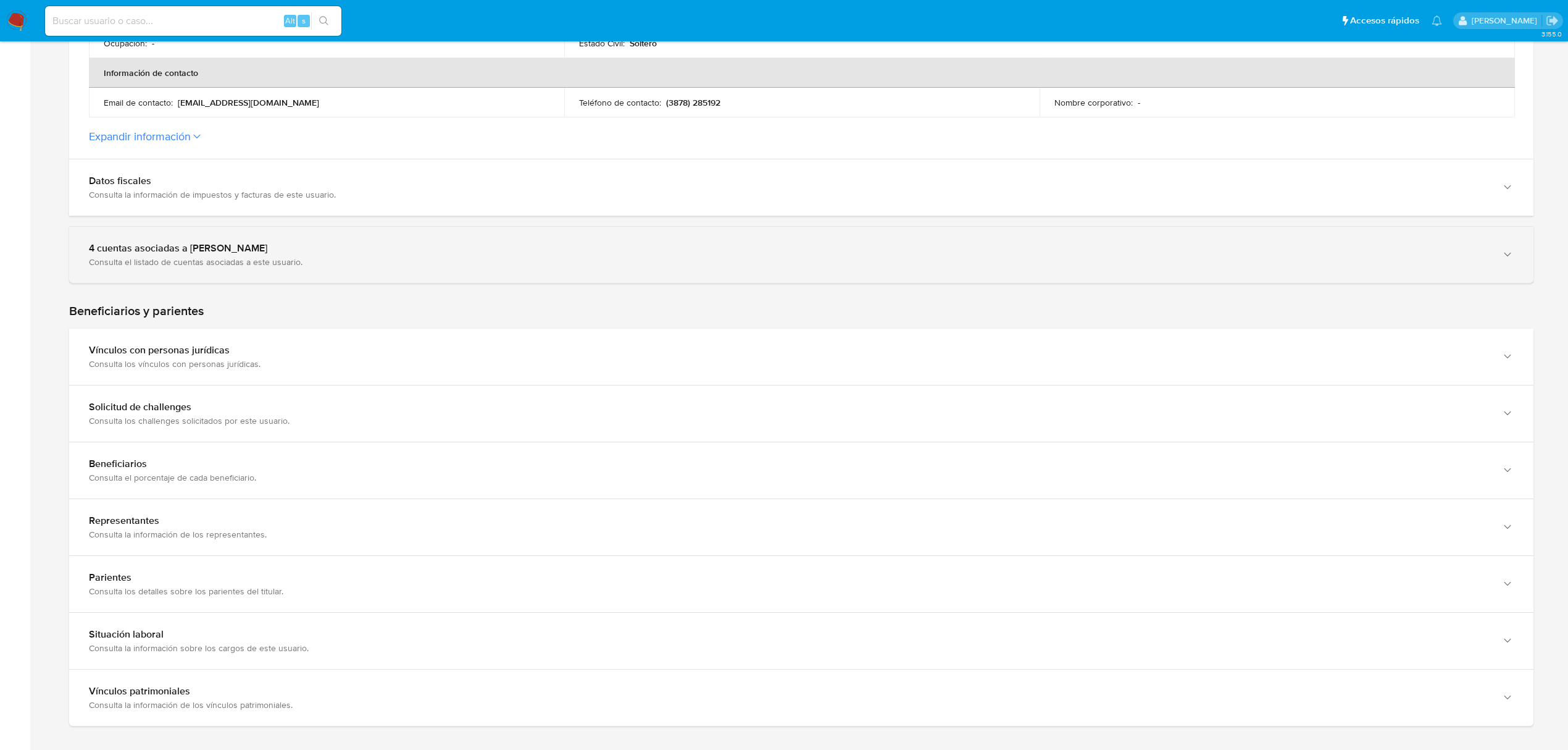
click at [522, 248] on div "4 cuentas asociadas a [PERSON_NAME]" at bounding box center [789, 248] width 1400 height 12
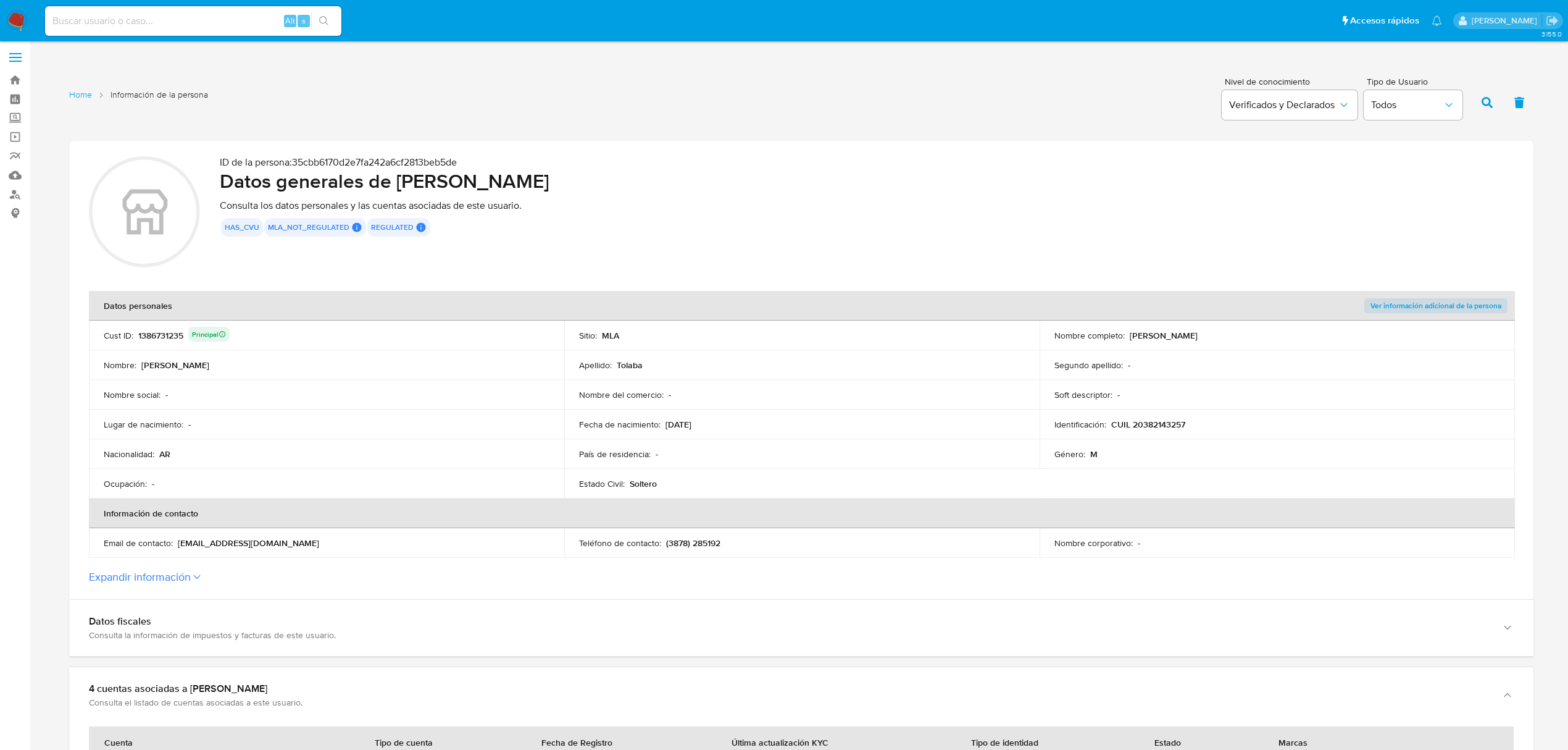
scroll to position [0, 0]
